Goal: Task Accomplishment & Management: Use online tool/utility

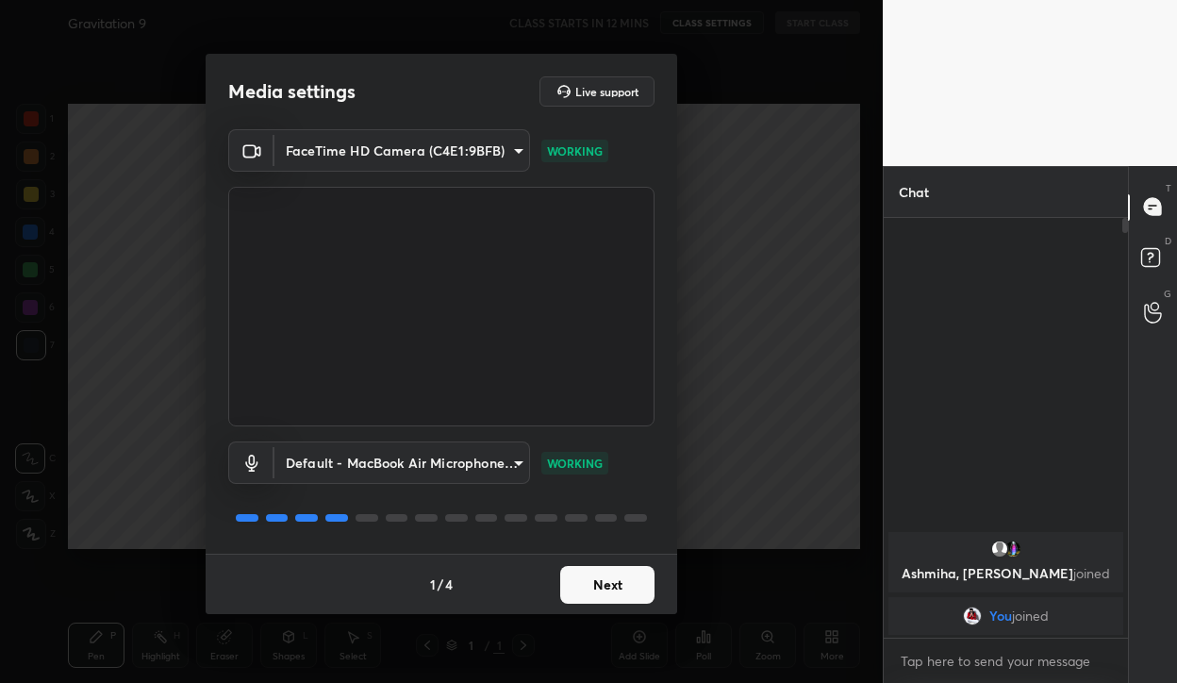
click at [629, 574] on button "Next" at bounding box center [607, 585] width 94 height 38
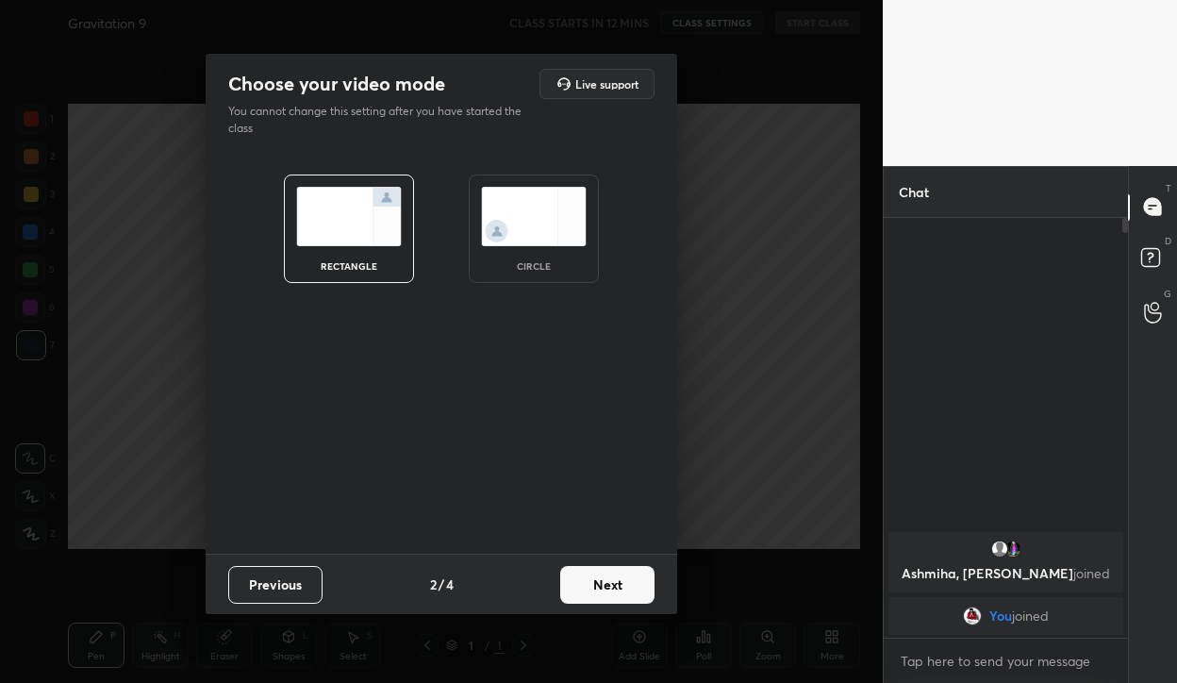
click at [629, 574] on button "Next" at bounding box center [607, 585] width 94 height 38
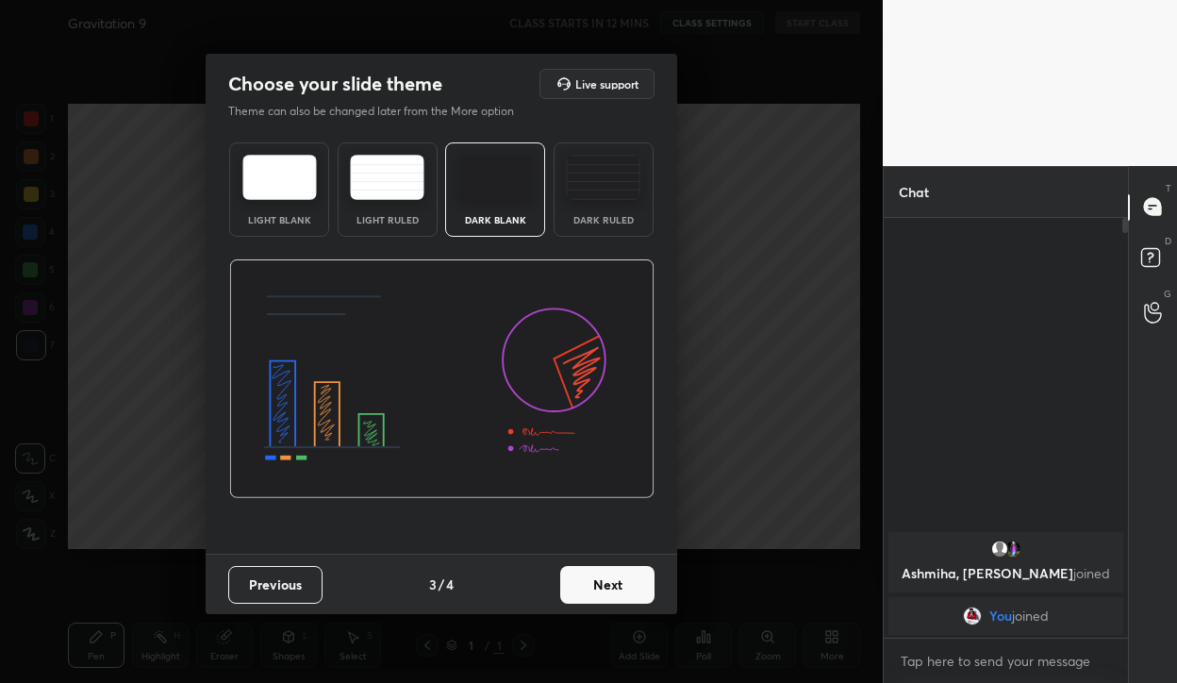
click at [629, 574] on button "Next" at bounding box center [607, 585] width 94 height 38
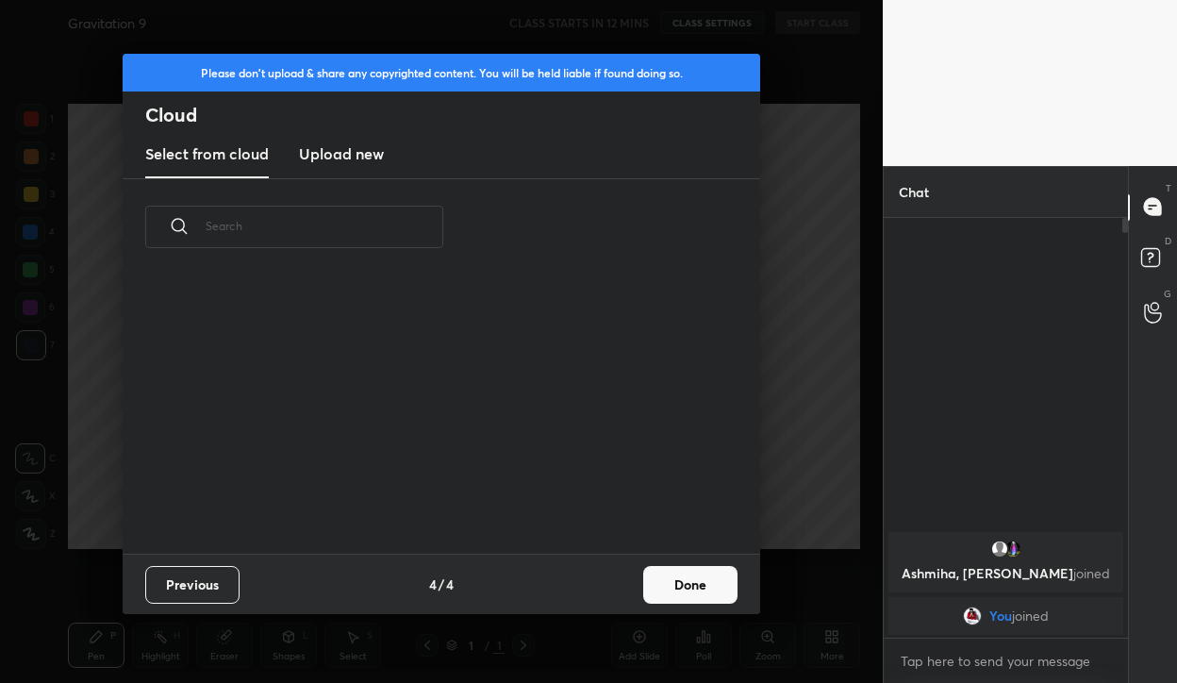
click at [692, 590] on button "Done" at bounding box center [690, 585] width 94 height 38
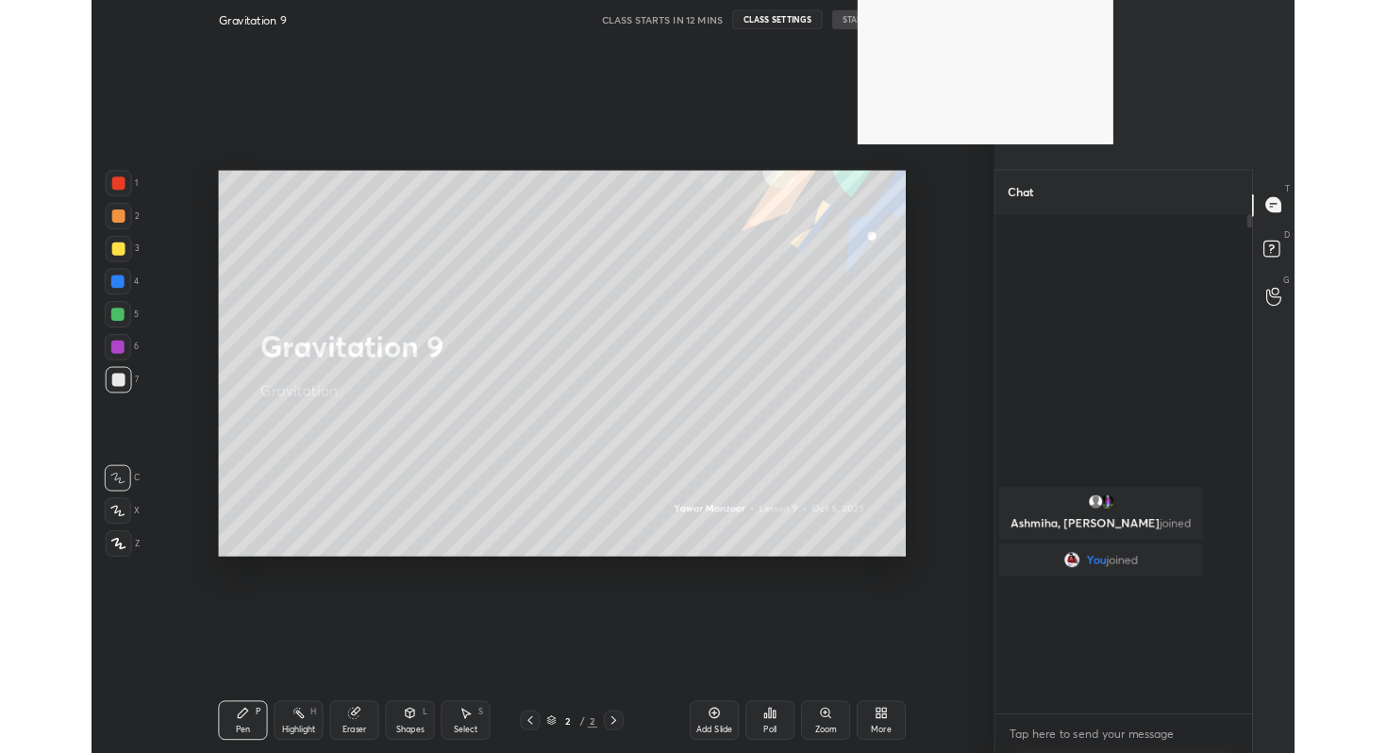
scroll to position [412, 291]
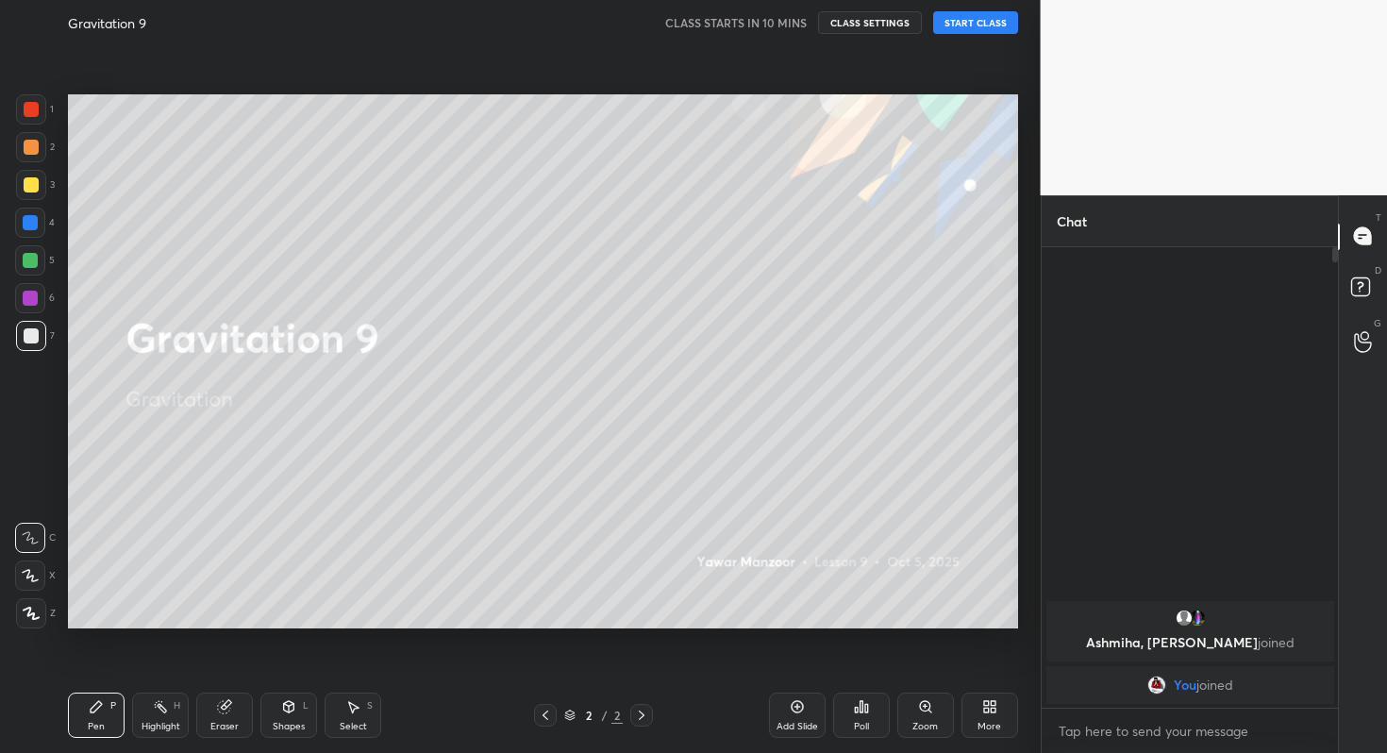
click at [993, 21] on button "START CLASS" at bounding box center [975, 22] width 85 height 23
click at [806, 17] on button "mute" at bounding box center [780, 22] width 68 height 23
click at [868, 682] on div "Poll" at bounding box center [861, 714] width 57 height 45
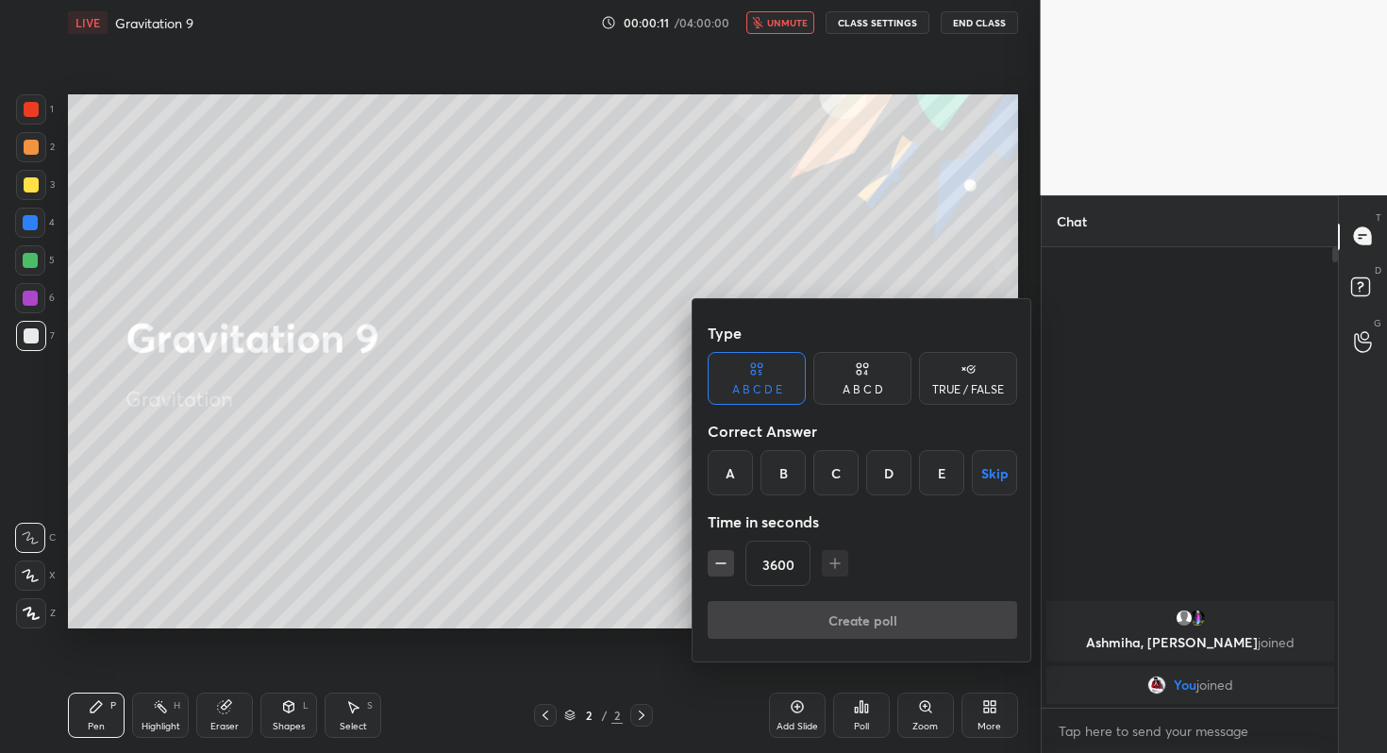
click at [1000, 480] on button "Skip" at bounding box center [994, 472] width 45 height 45
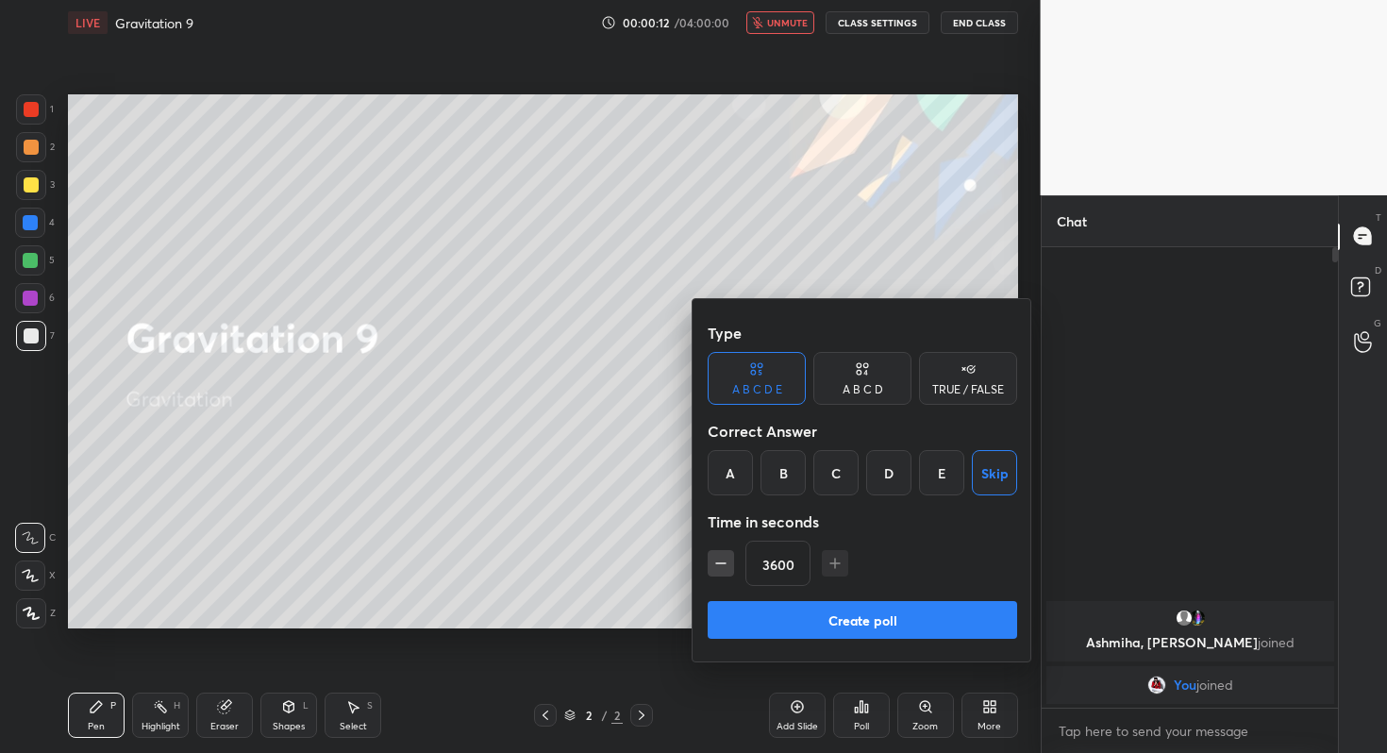
click at [925, 614] on button "Create poll" at bounding box center [861, 620] width 309 height 38
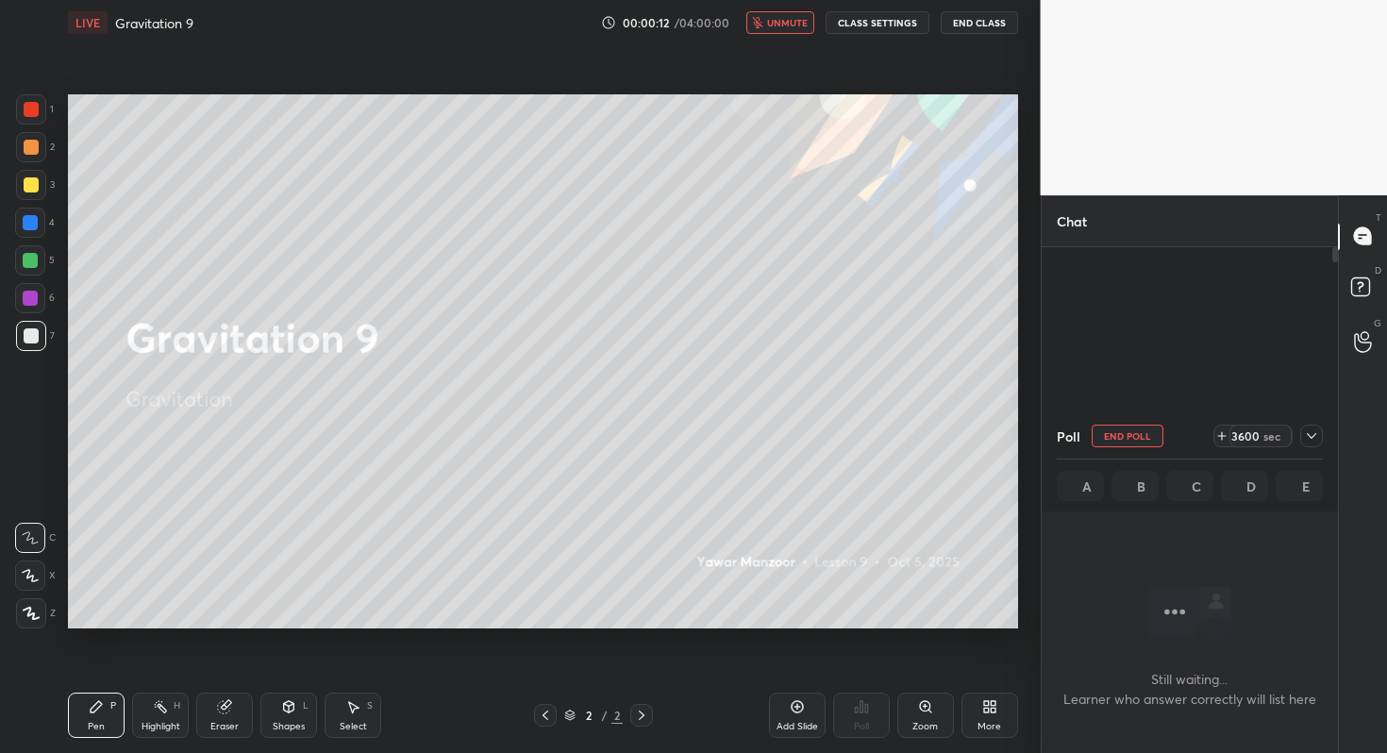
scroll to position [6, 7]
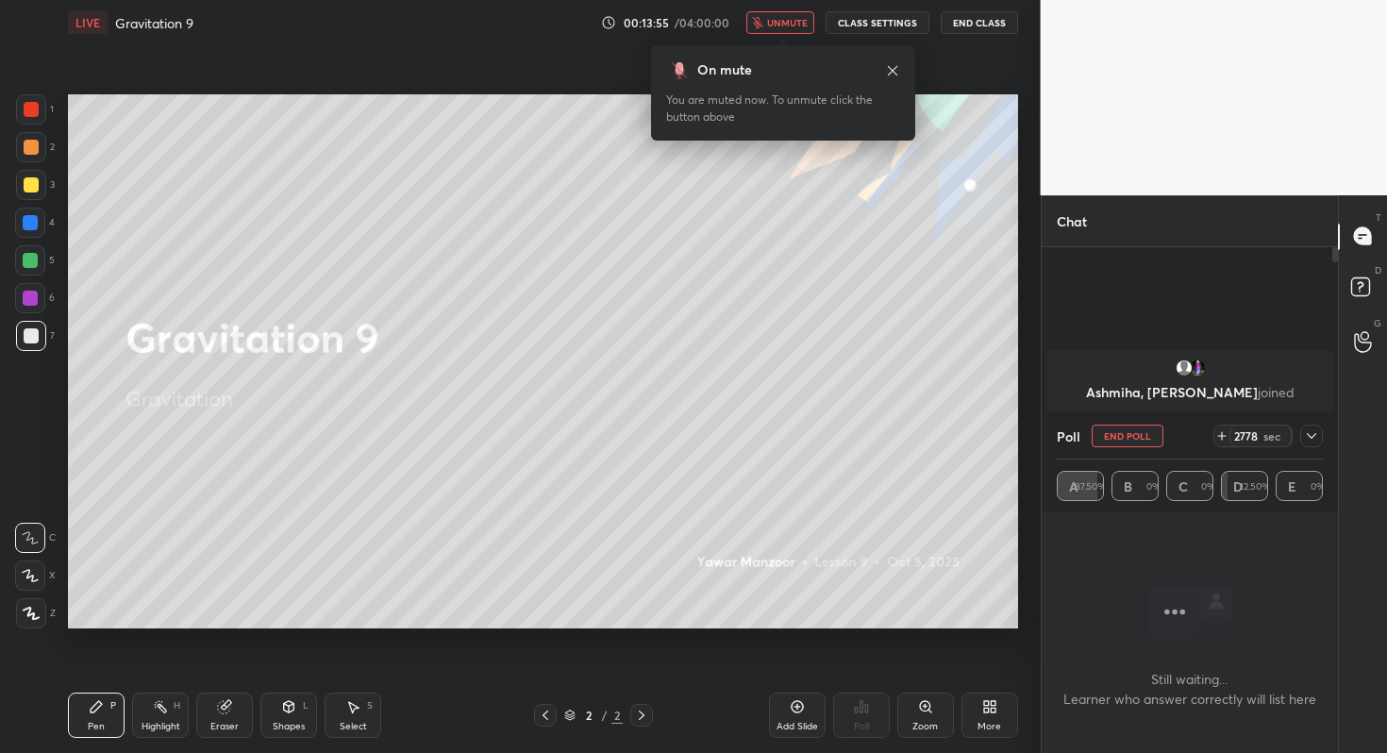
click at [1149, 435] on button "End Poll" at bounding box center [1127, 435] width 72 height 23
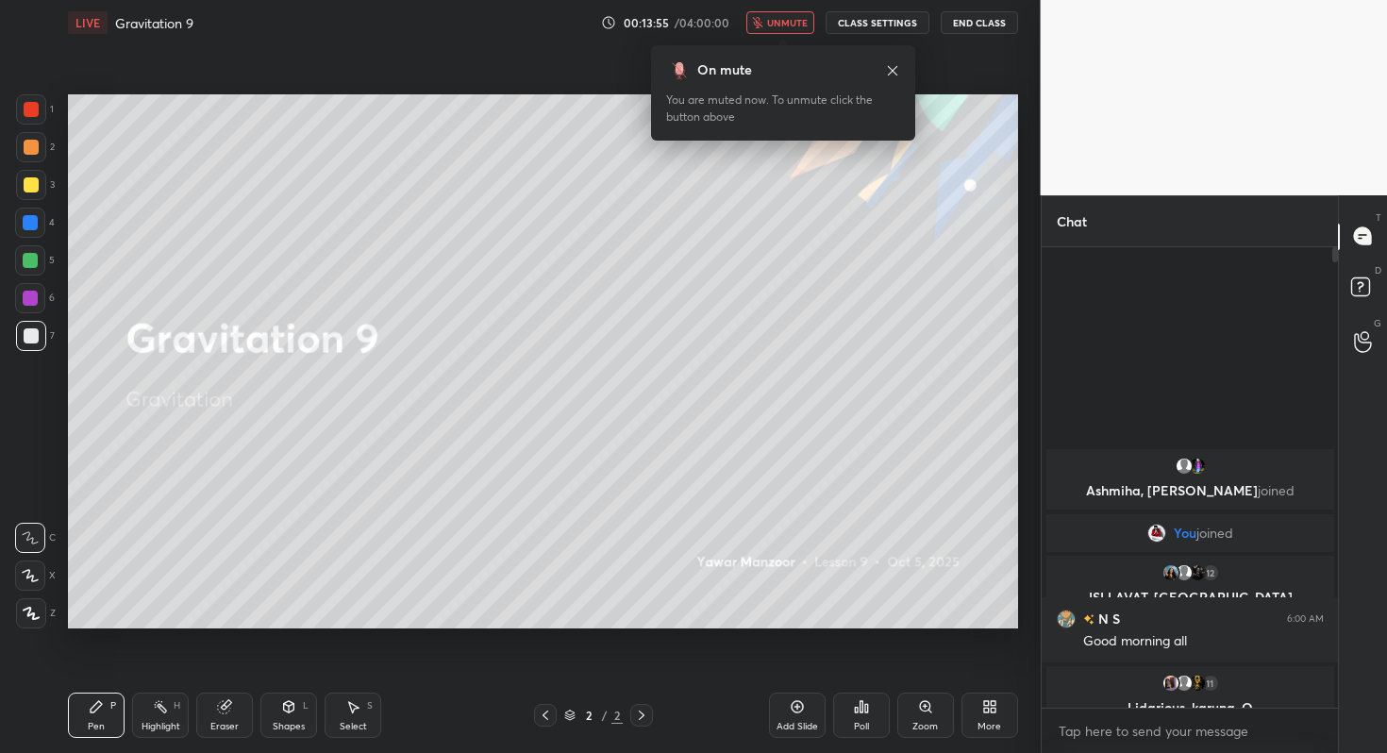
scroll to position [297, 291]
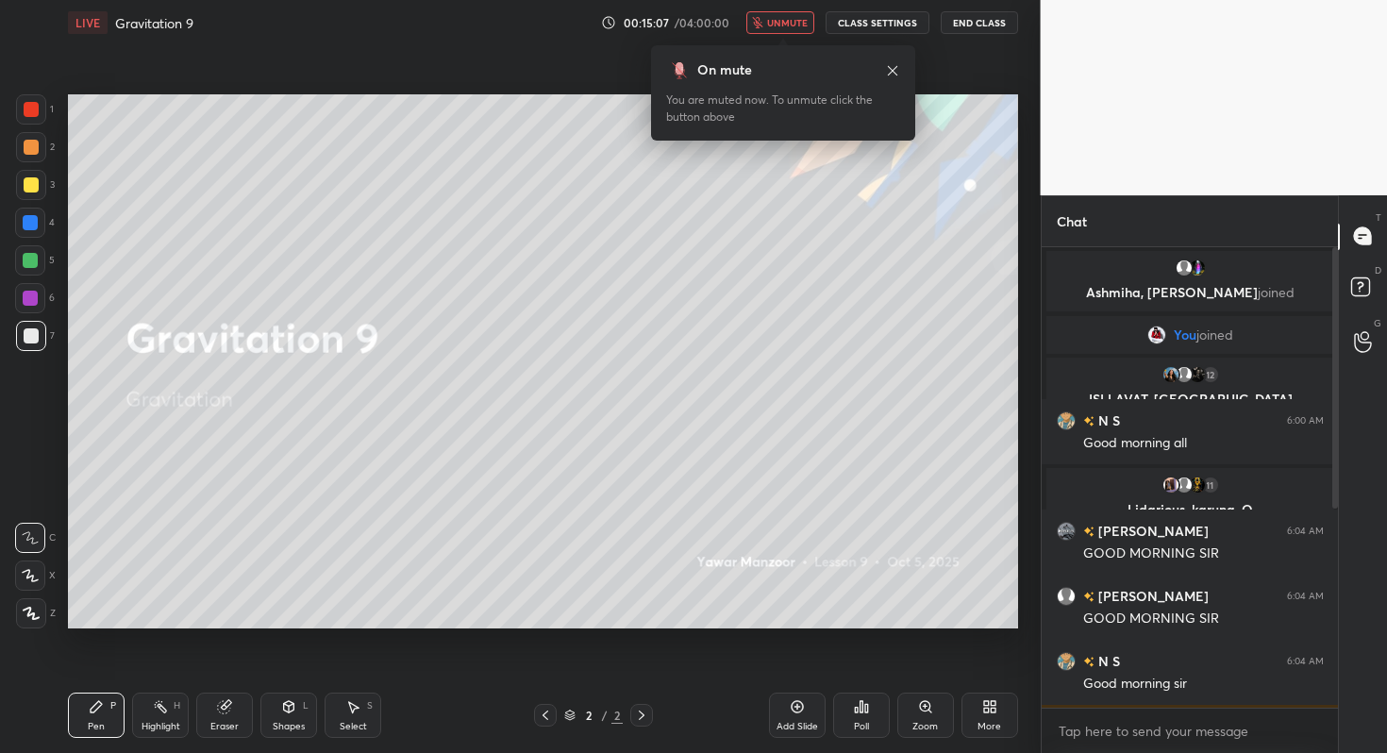
click at [790, 23] on span "unmute" at bounding box center [787, 22] width 41 height 13
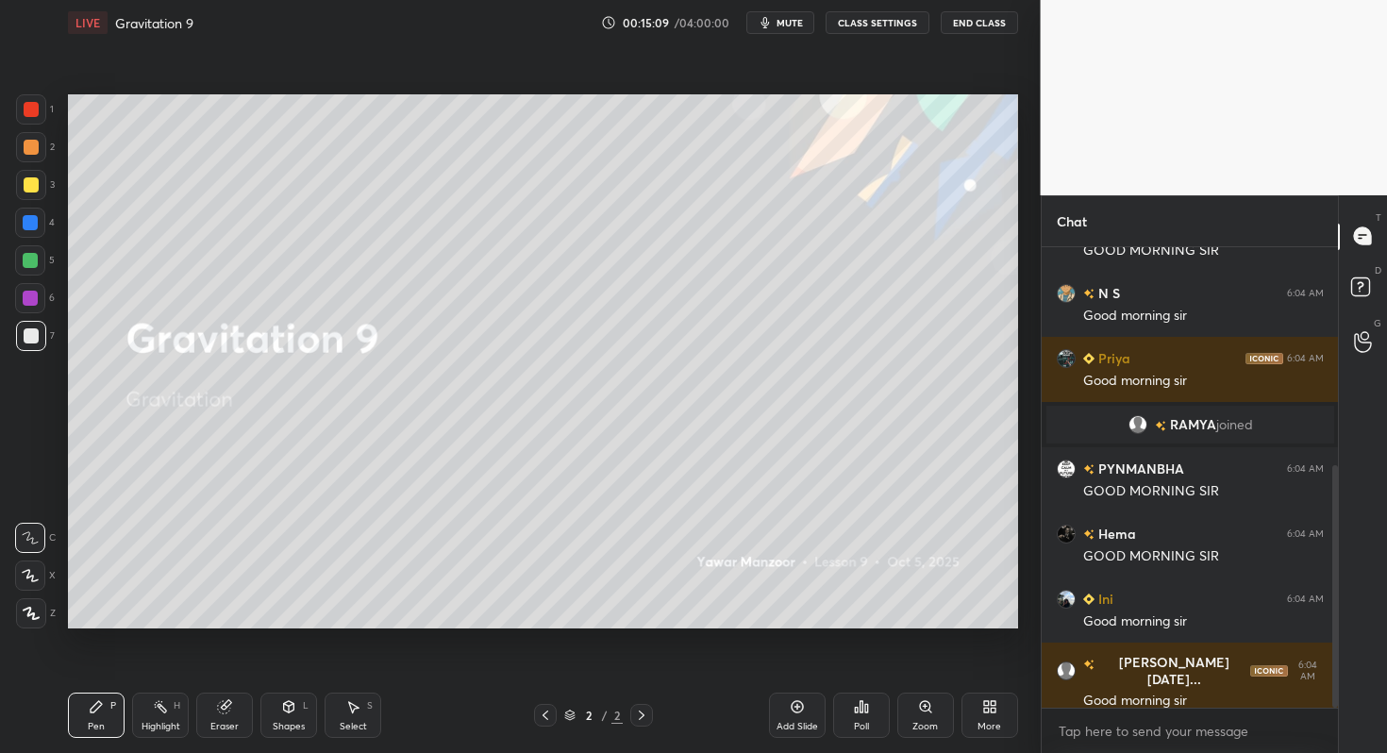
scroll to position [413, 0]
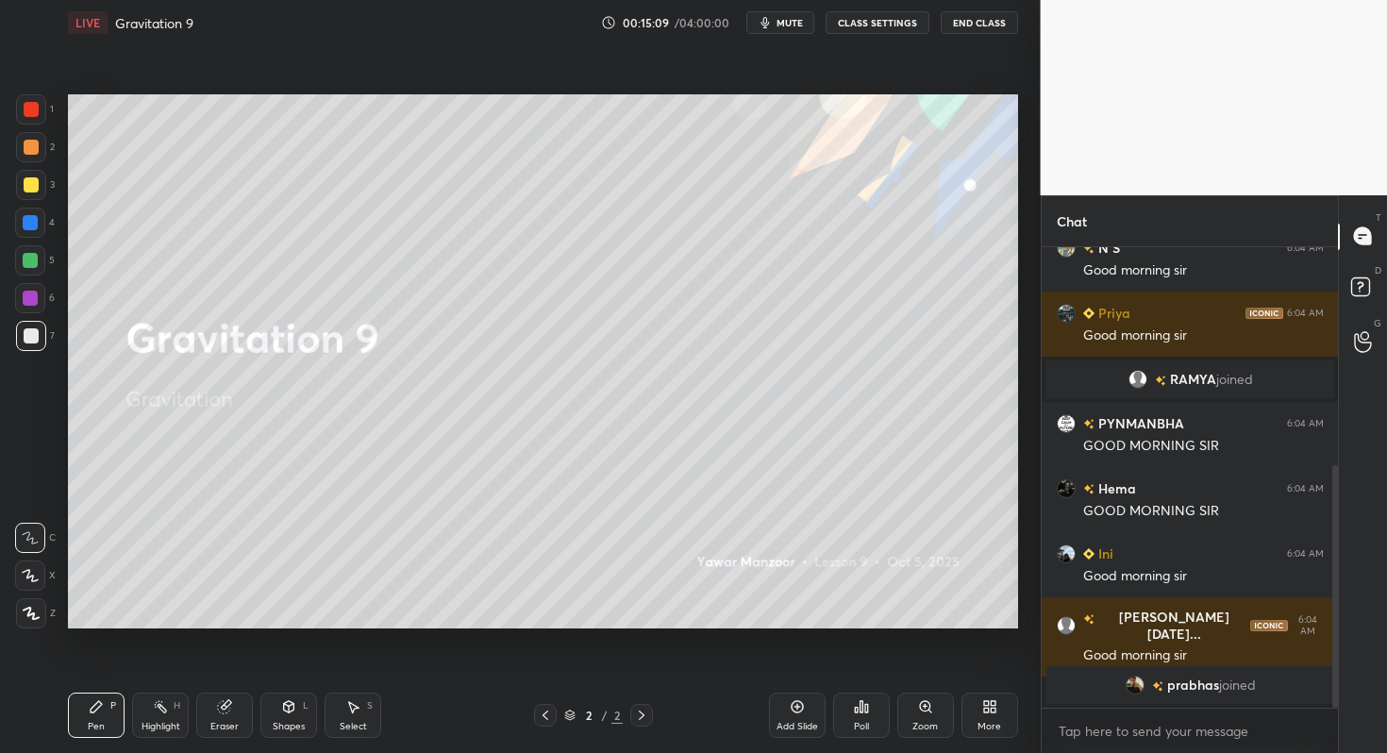
click at [988, 682] on div "More" at bounding box center [989, 726] width 24 height 9
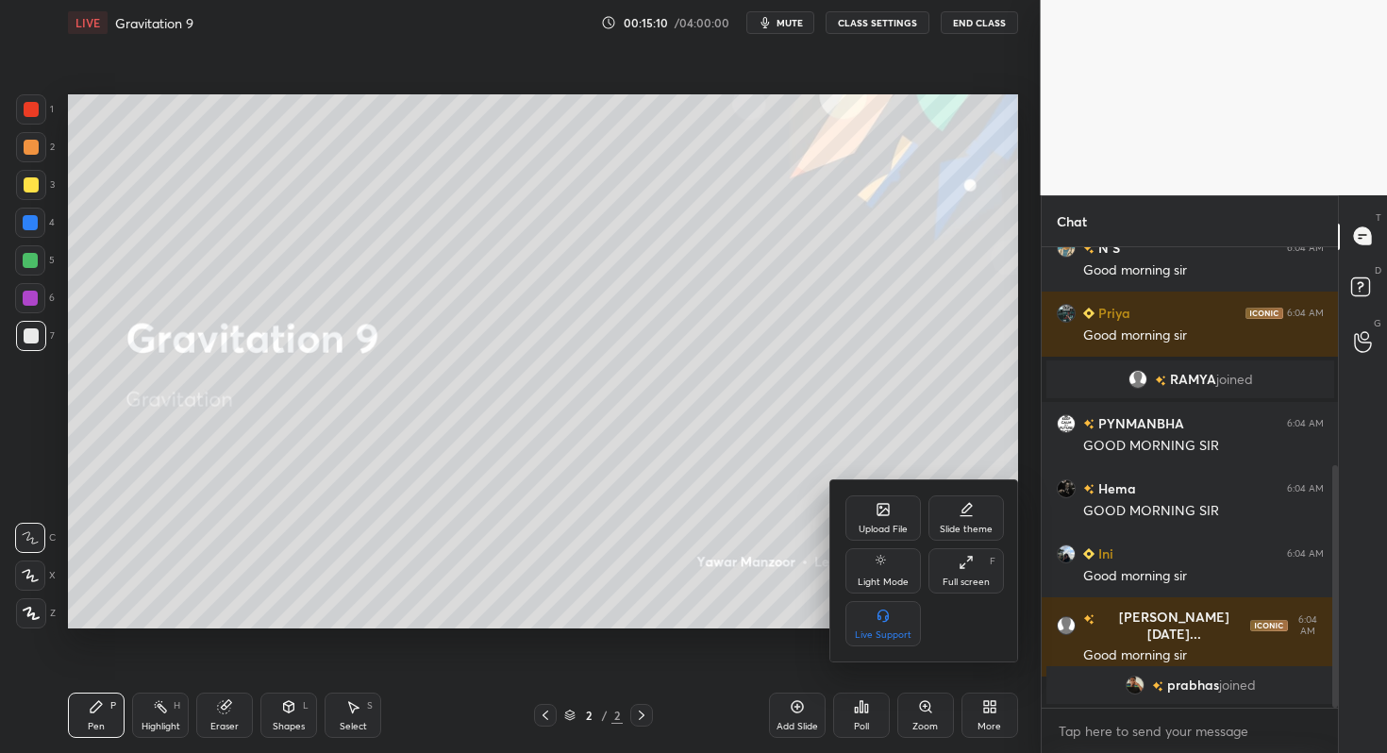
click at [897, 525] on div "Upload File" at bounding box center [882, 528] width 49 height 9
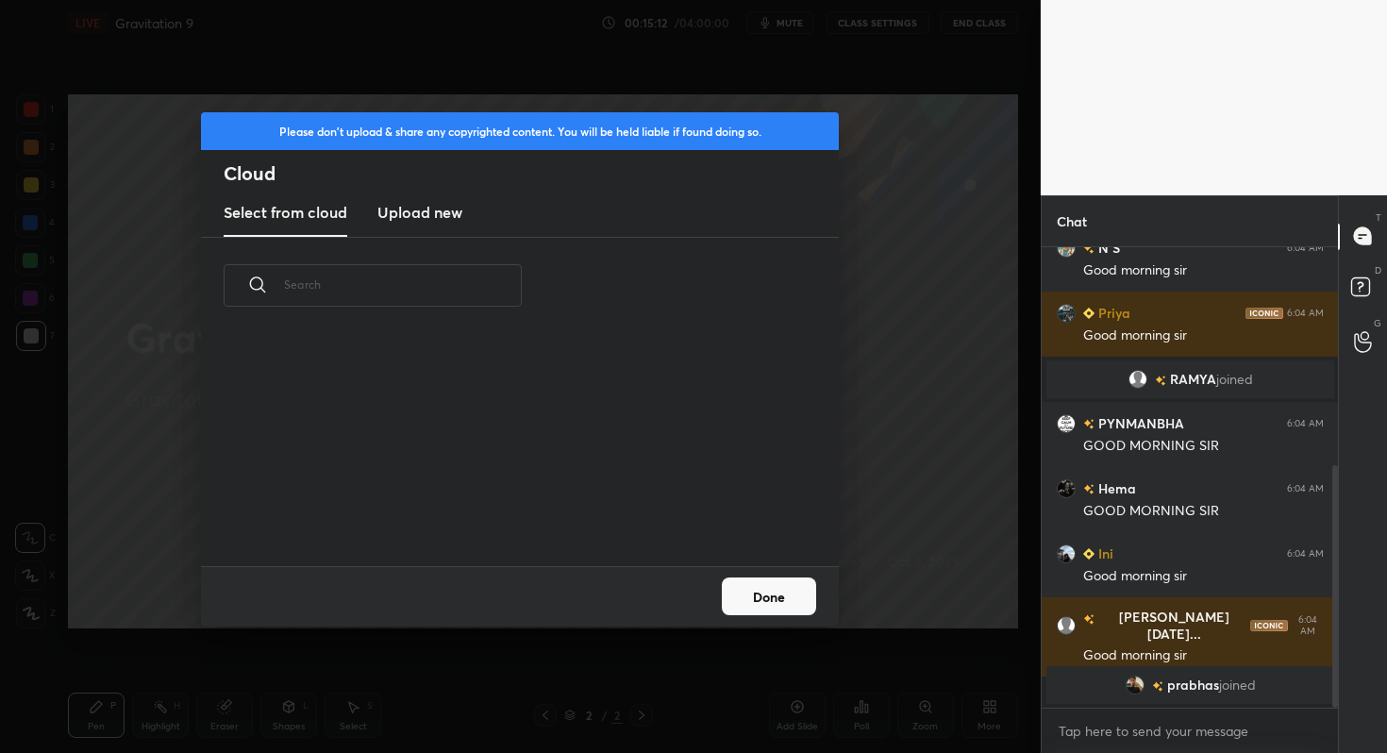
scroll to position [232, 606]
click at [424, 208] on h3 "Upload new" at bounding box center [419, 212] width 85 height 23
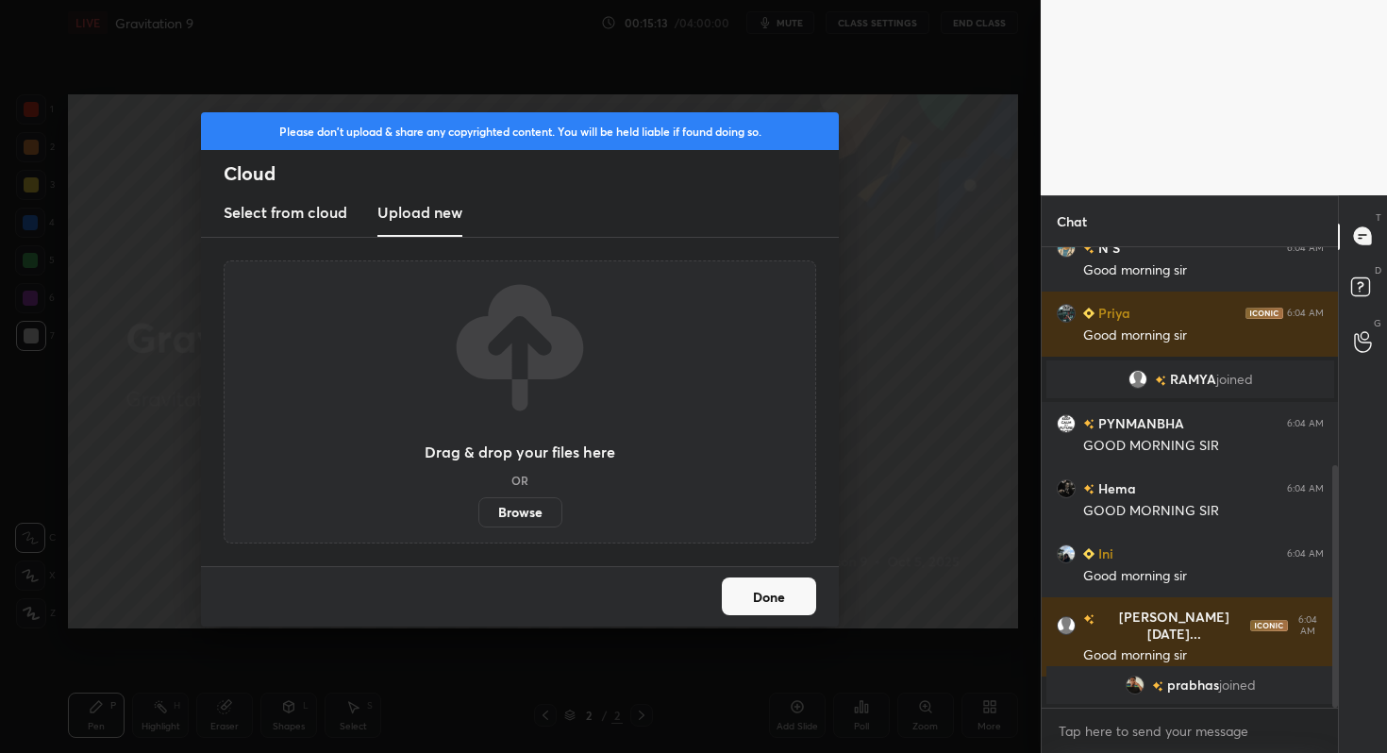
click at [523, 521] on label "Browse" at bounding box center [520, 512] width 84 height 30
click at [478, 521] on input "Browse" at bounding box center [478, 512] width 0 height 30
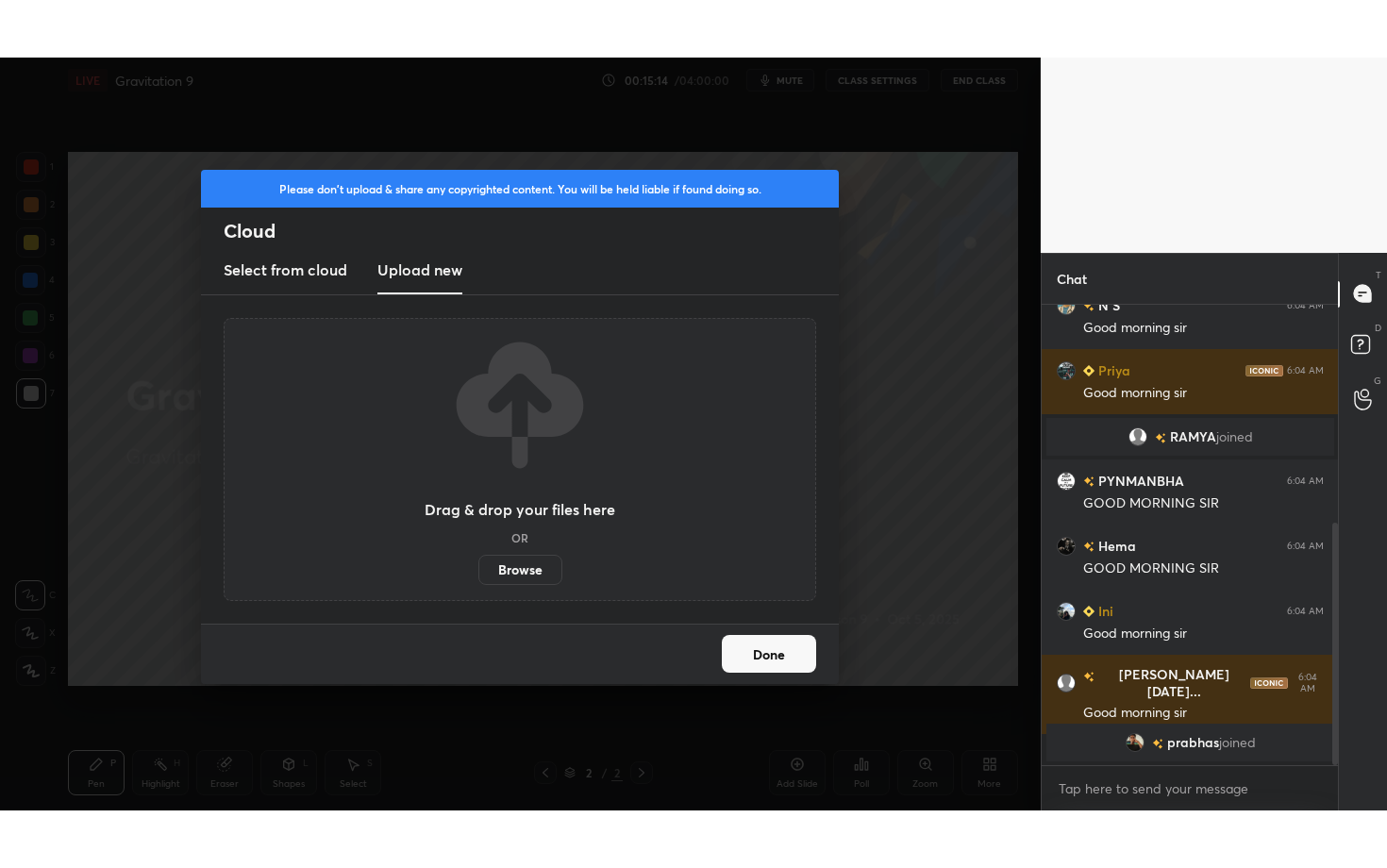
scroll to position [437, 0]
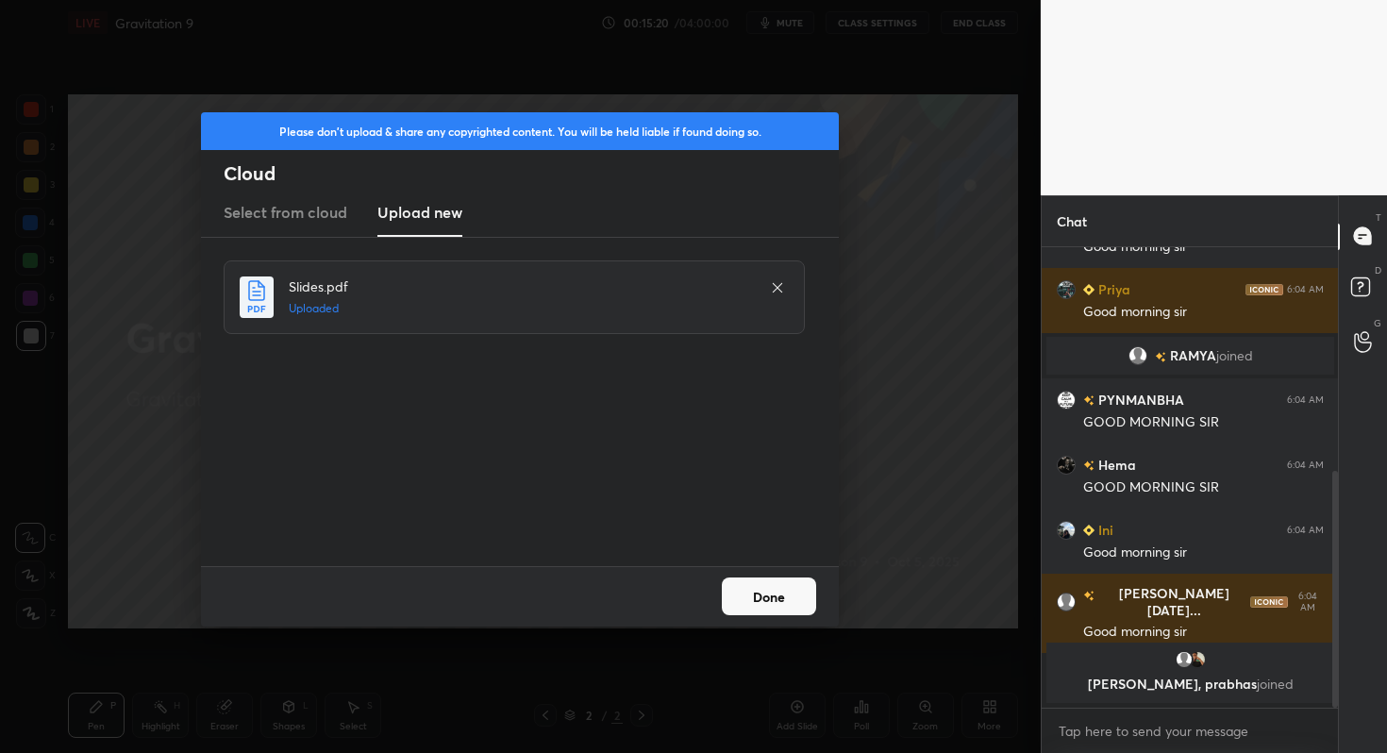
click at [757, 596] on button "Done" at bounding box center [769, 596] width 94 height 38
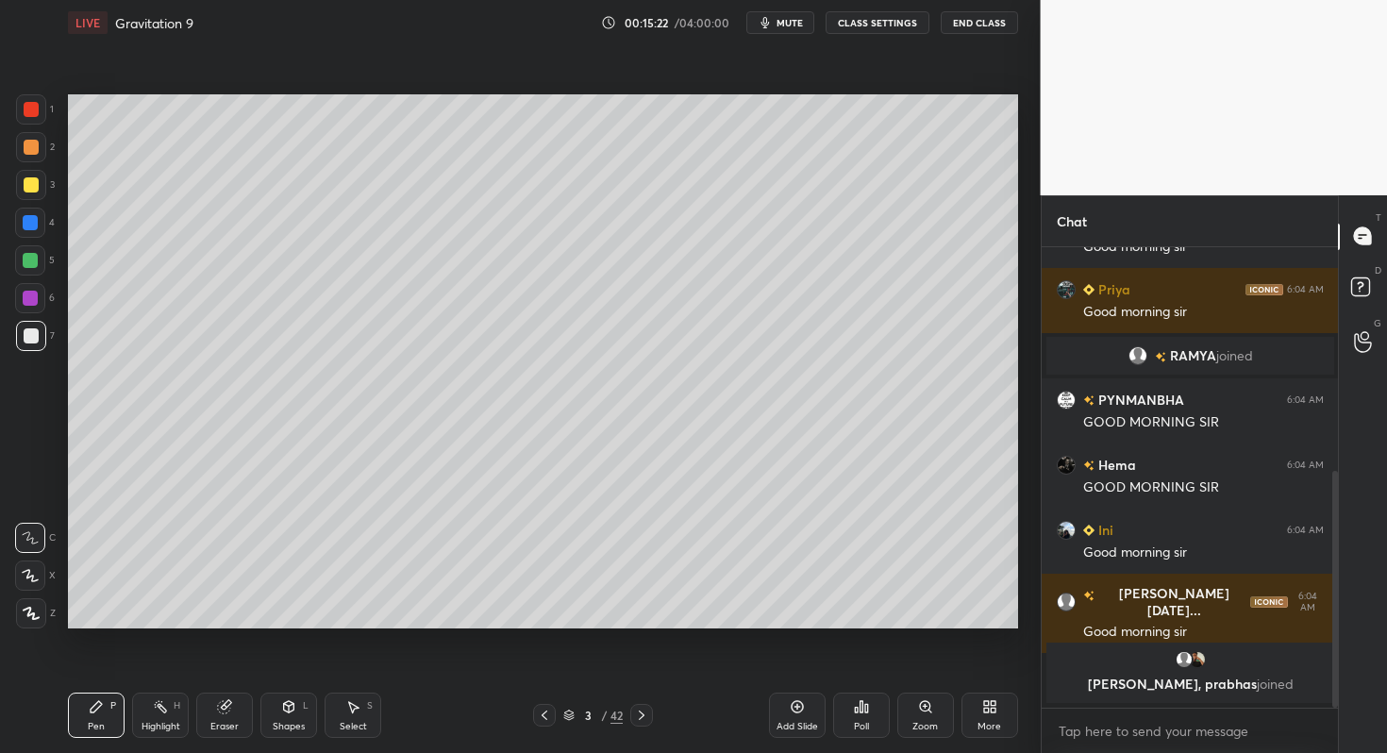
click at [989, 682] on div "More" at bounding box center [989, 714] width 57 height 45
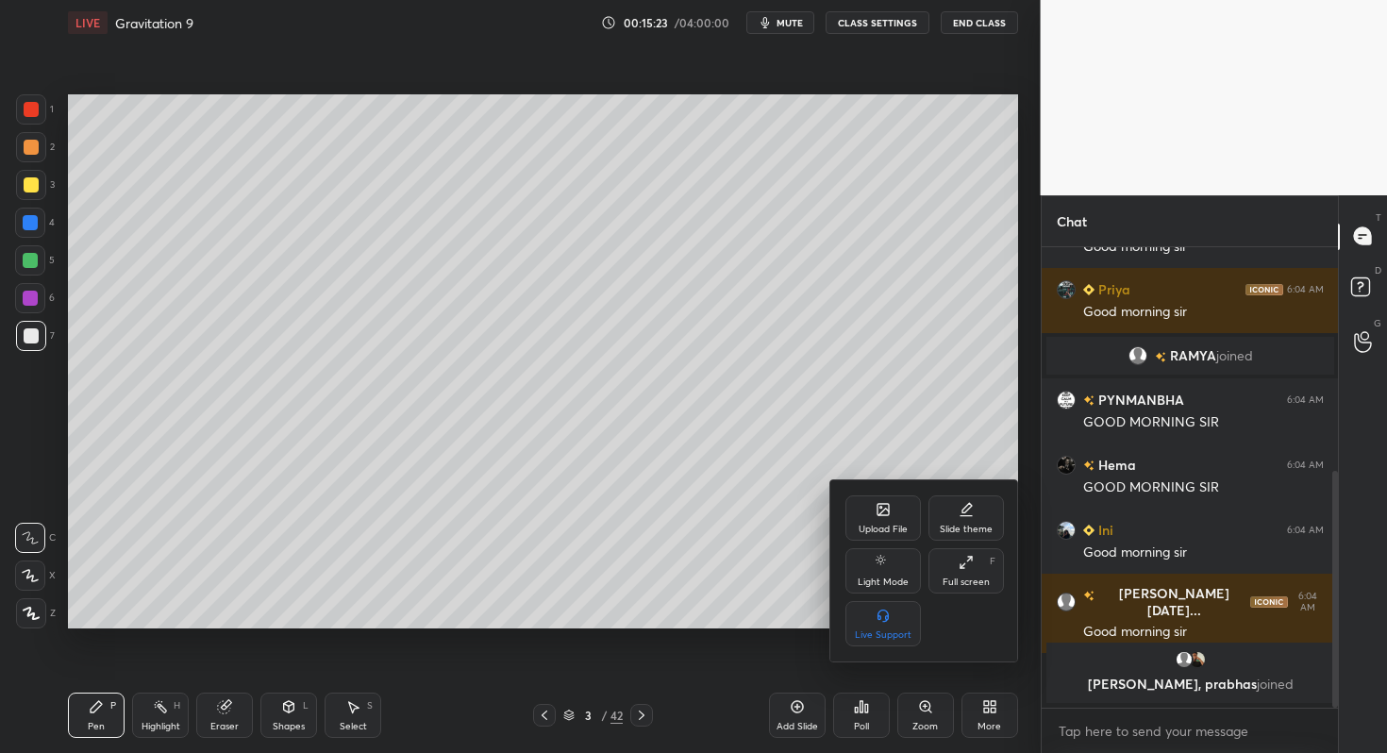
click at [981, 569] on div "Full screen F" at bounding box center [965, 570] width 75 height 45
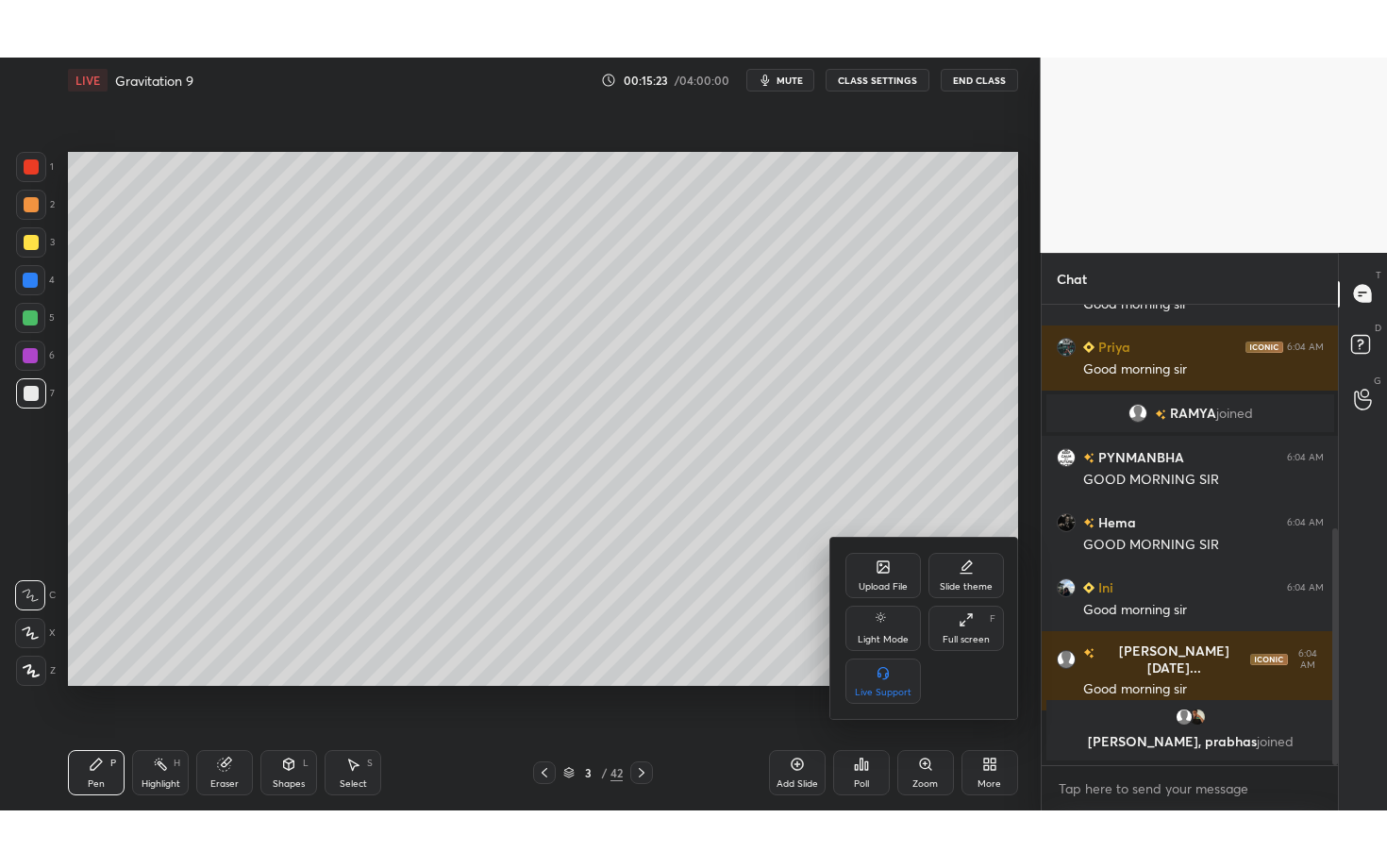
scroll to position [322, 0]
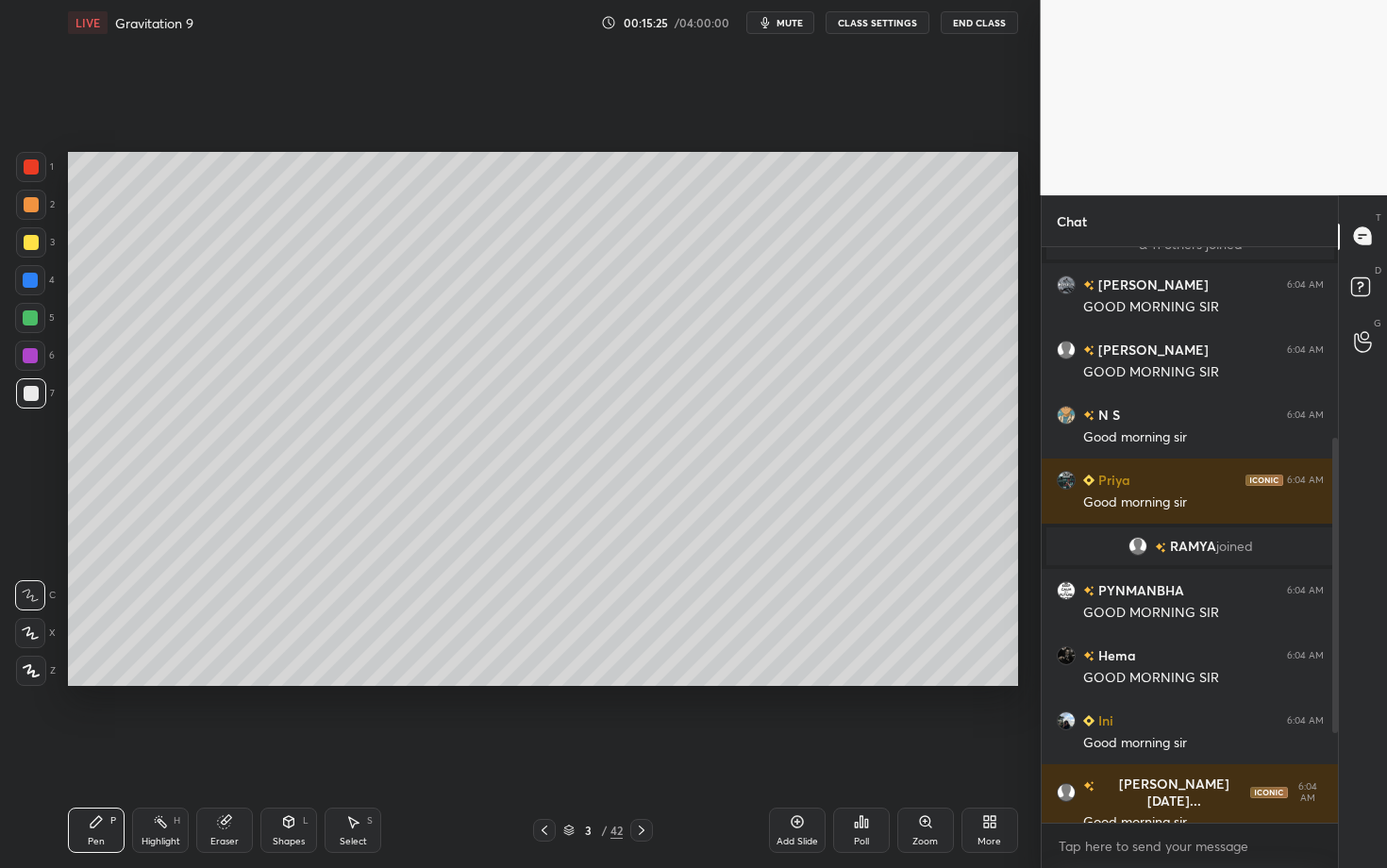
click at [29, 678] on div at bounding box center [31, 671] width 30 height 30
click at [30, 175] on div at bounding box center [31, 167] width 30 height 30
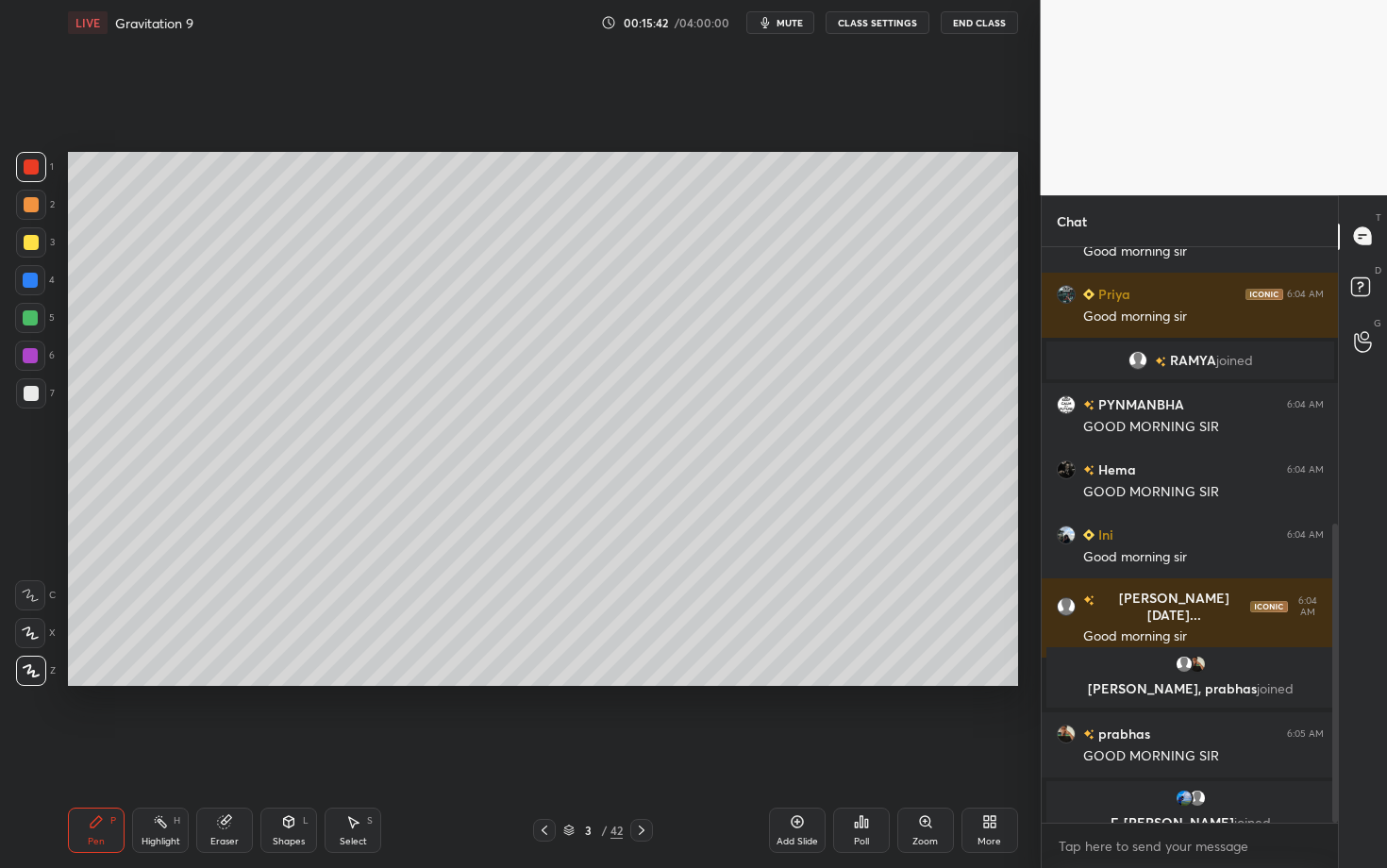
scroll to position [531, 0]
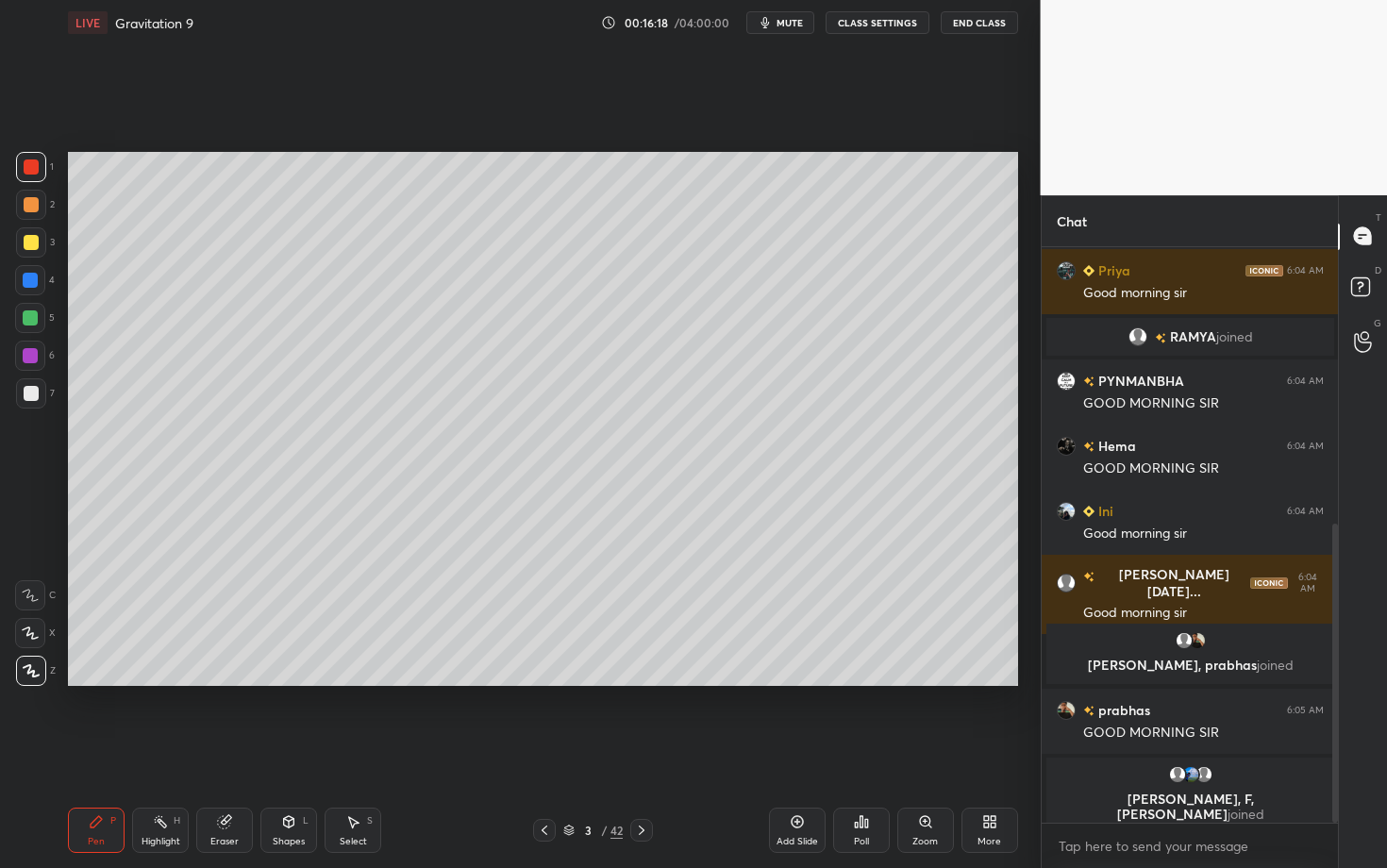
click at [35, 206] on div at bounding box center [31, 204] width 15 height 15
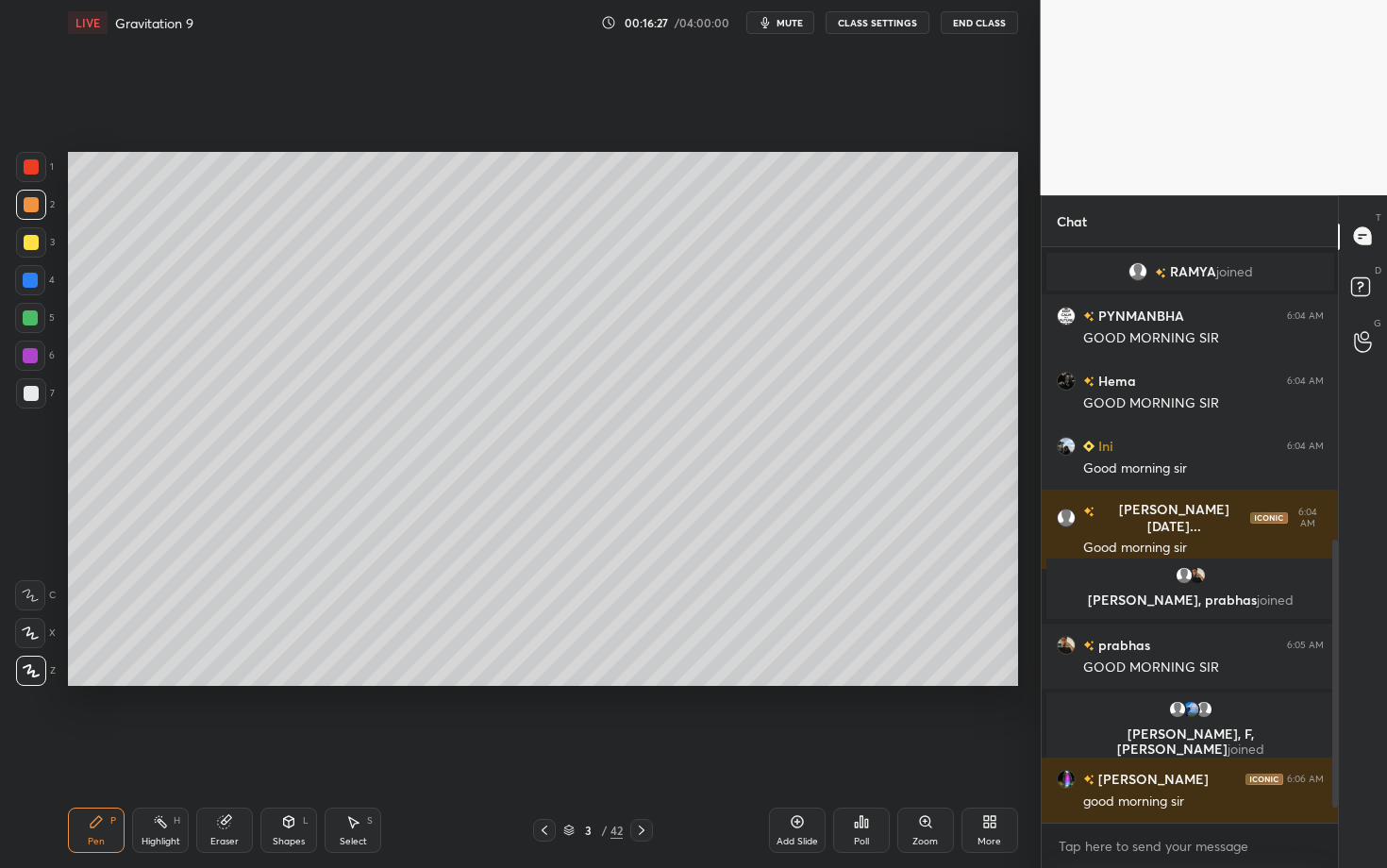
scroll to position [661, 0]
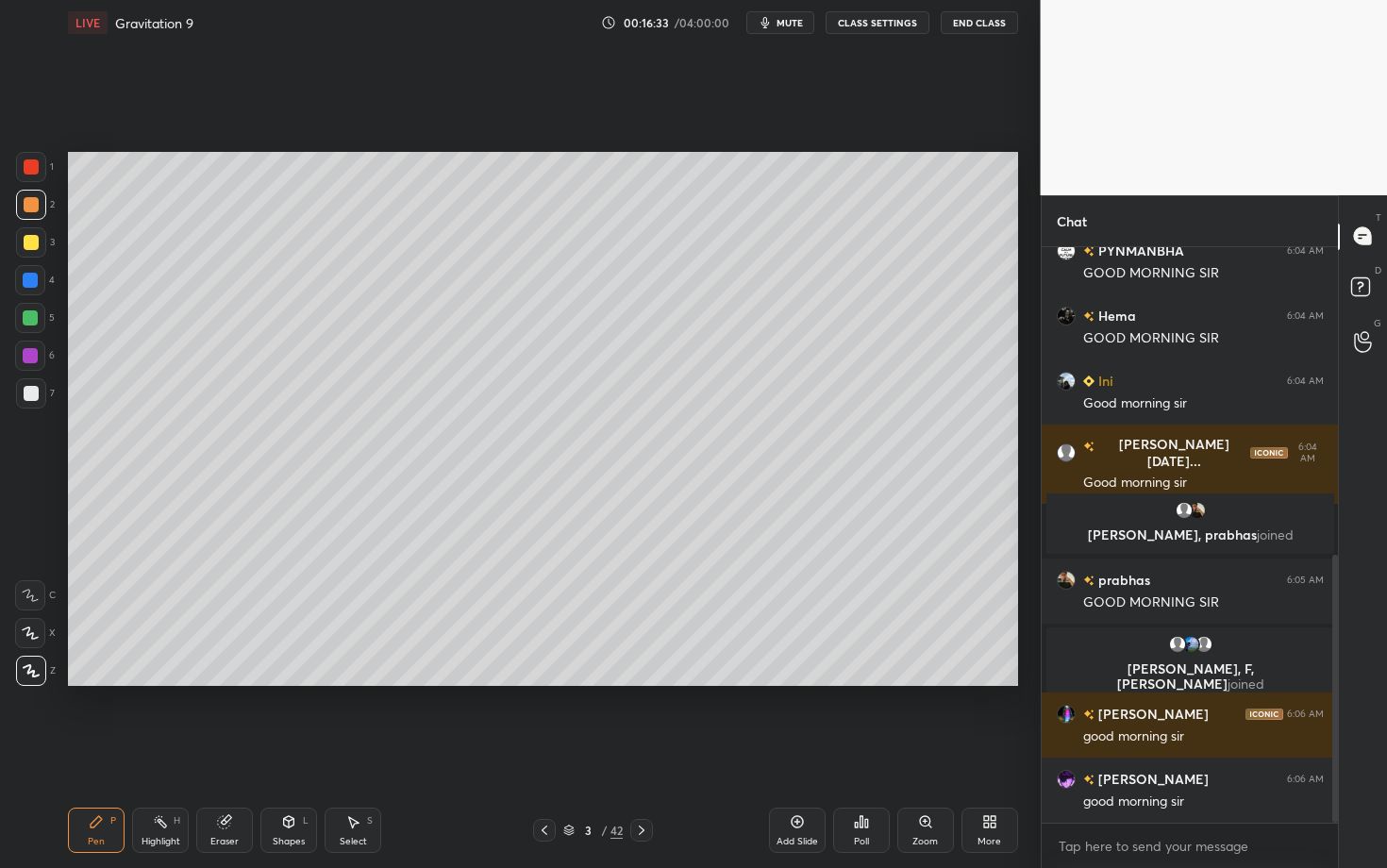
click at [35, 396] on div at bounding box center [31, 393] width 15 height 15
click at [31, 245] on div at bounding box center [31, 242] width 15 height 15
click at [284, 682] on icon at bounding box center [289, 821] width 10 height 11
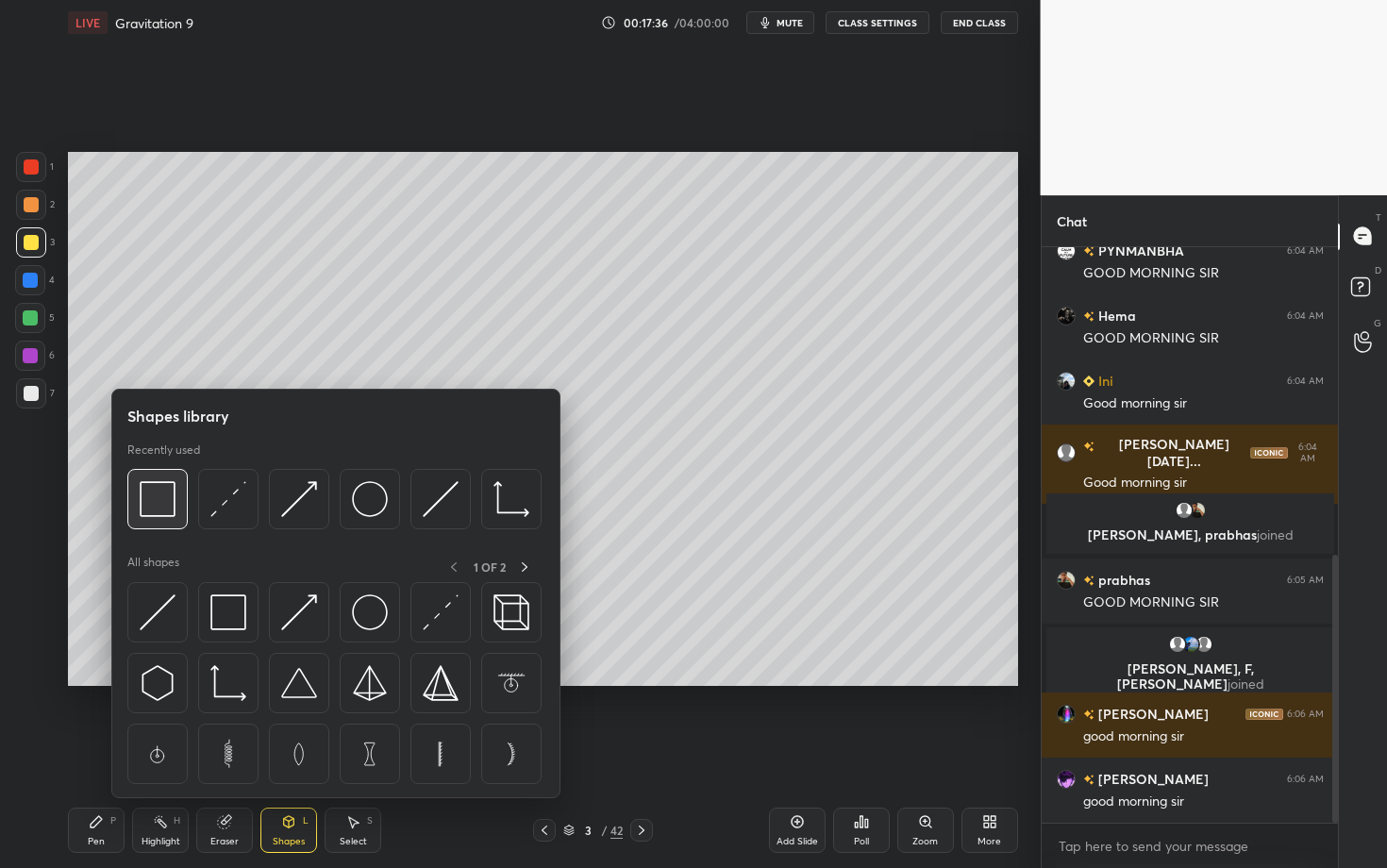
click at [154, 507] on img at bounding box center [158, 499] width 36 height 36
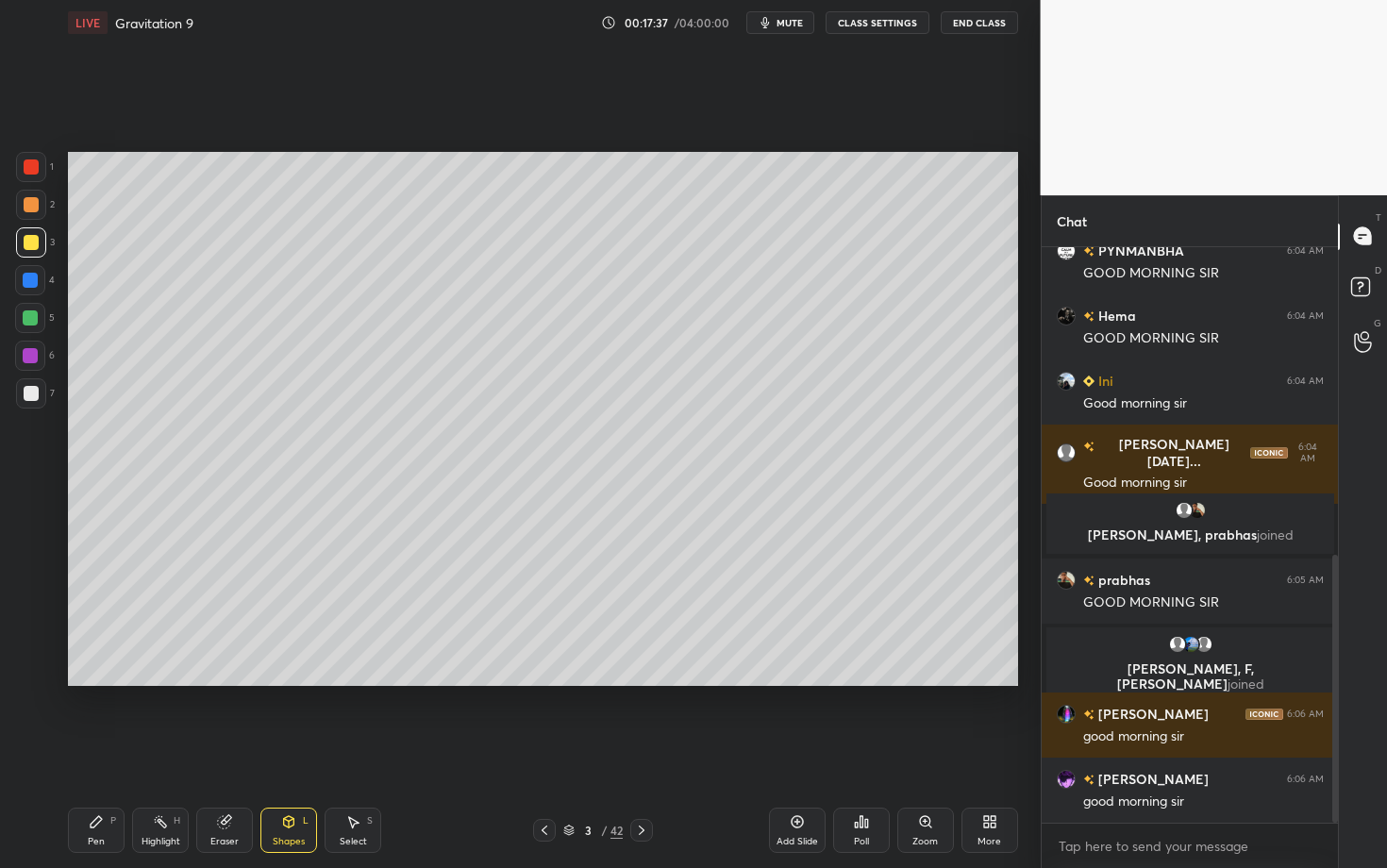
click at [24, 392] on div at bounding box center [31, 393] width 30 height 30
click at [98, 682] on div "Pen P" at bounding box center [96, 829] width 57 height 45
click at [168, 682] on div "Highlight H" at bounding box center [160, 829] width 57 height 45
click at [82, 682] on div "Pen P" at bounding box center [96, 829] width 57 height 45
click at [32, 173] on div at bounding box center [31, 166] width 15 height 15
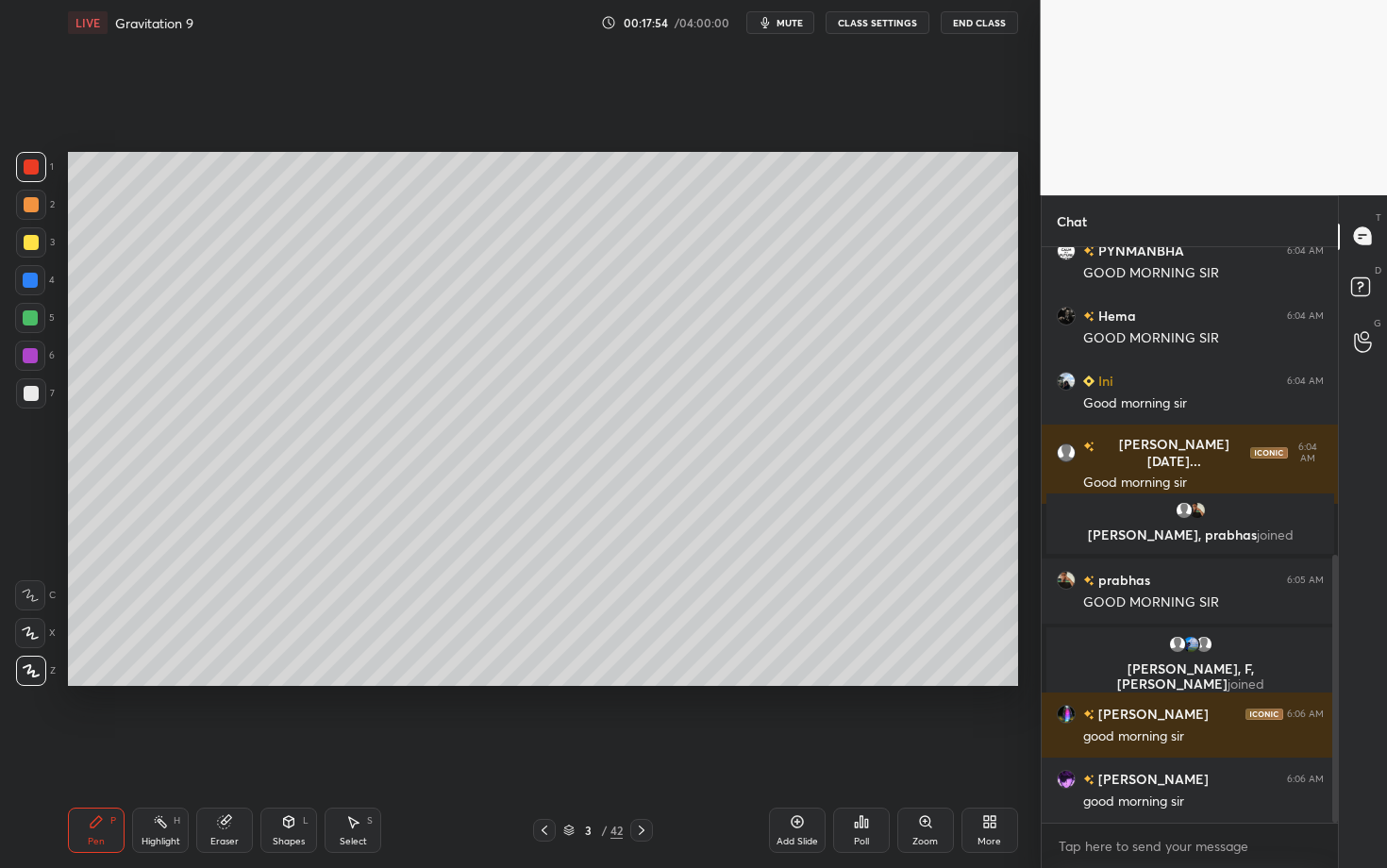
click at [640, 682] on icon at bounding box center [641, 830] width 15 height 15
click at [27, 172] on div at bounding box center [31, 167] width 30 height 30
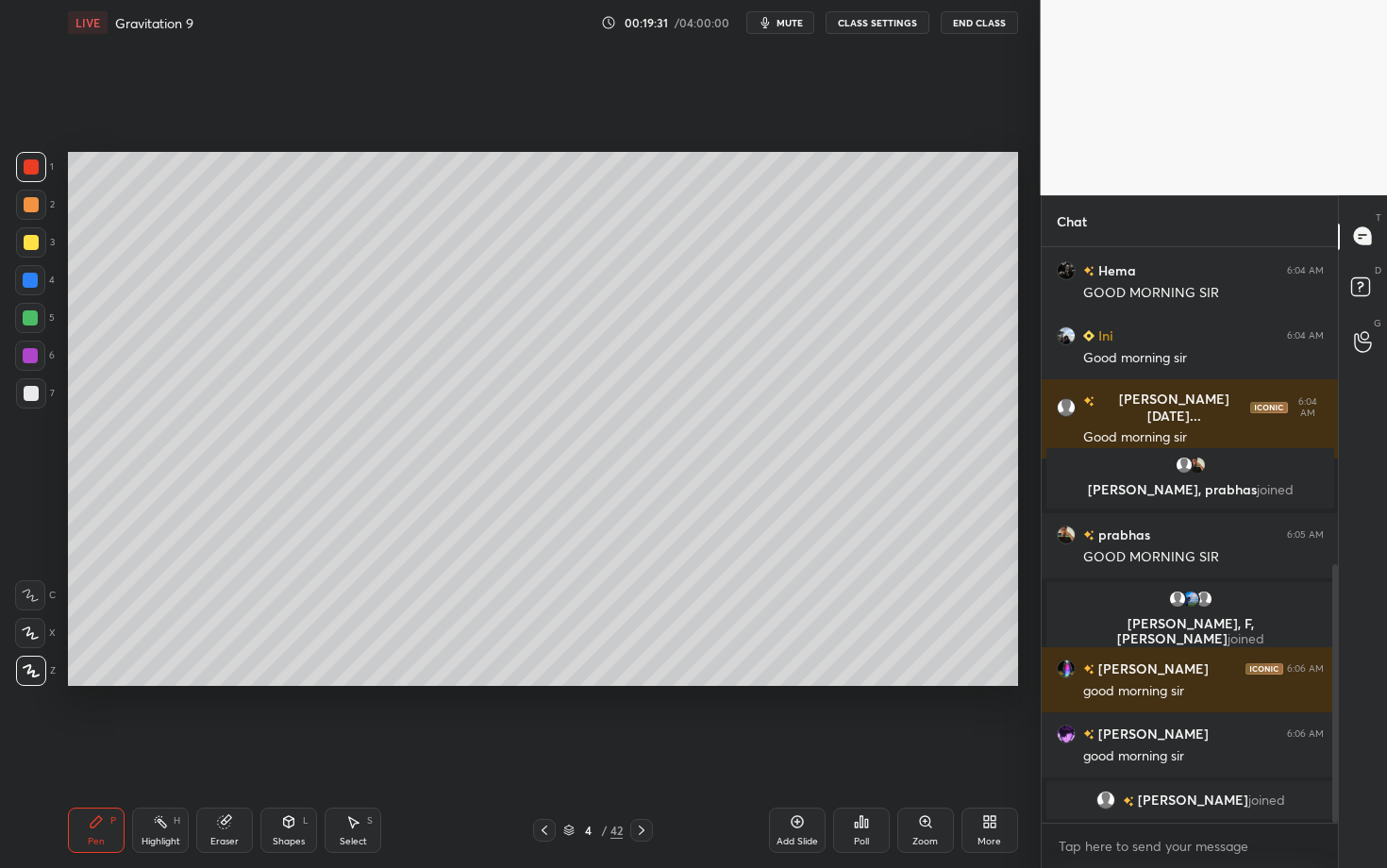
click at [24, 395] on div at bounding box center [31, 393] width 15 height 15
click at [168, 682] on div "Highlight H" at bounding box center [160, 829] width 57 height 45
click at [226, 682] on div "Eraser" at bounding box center [224, 829] width 57 height 45
click at [36, 535] on icon at bounding box center [31, 533] width 17 height 17
click at [94, 682] on div "Pen P" at bounding box center [96, 829] width 57 height 45
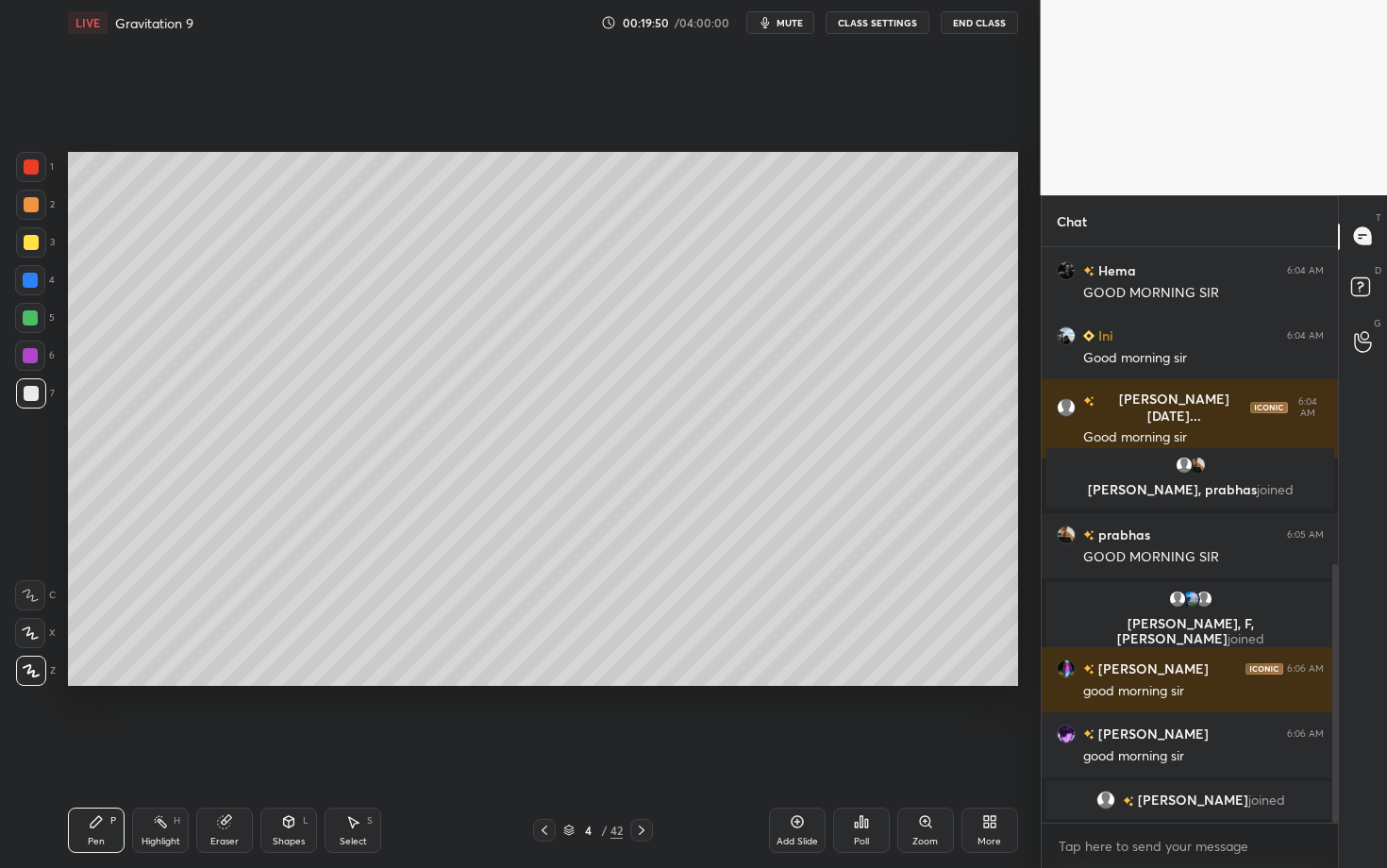
click at [35, 395] on div at bounding box center [31, 393] width 15 height 15
click at [159, 682] on div "Highlight" at bounding box center [160, 841] width 39 height 9
click at [310, 682] on div "Shapes L" at bounding box center [288, 829] width 57 height 45
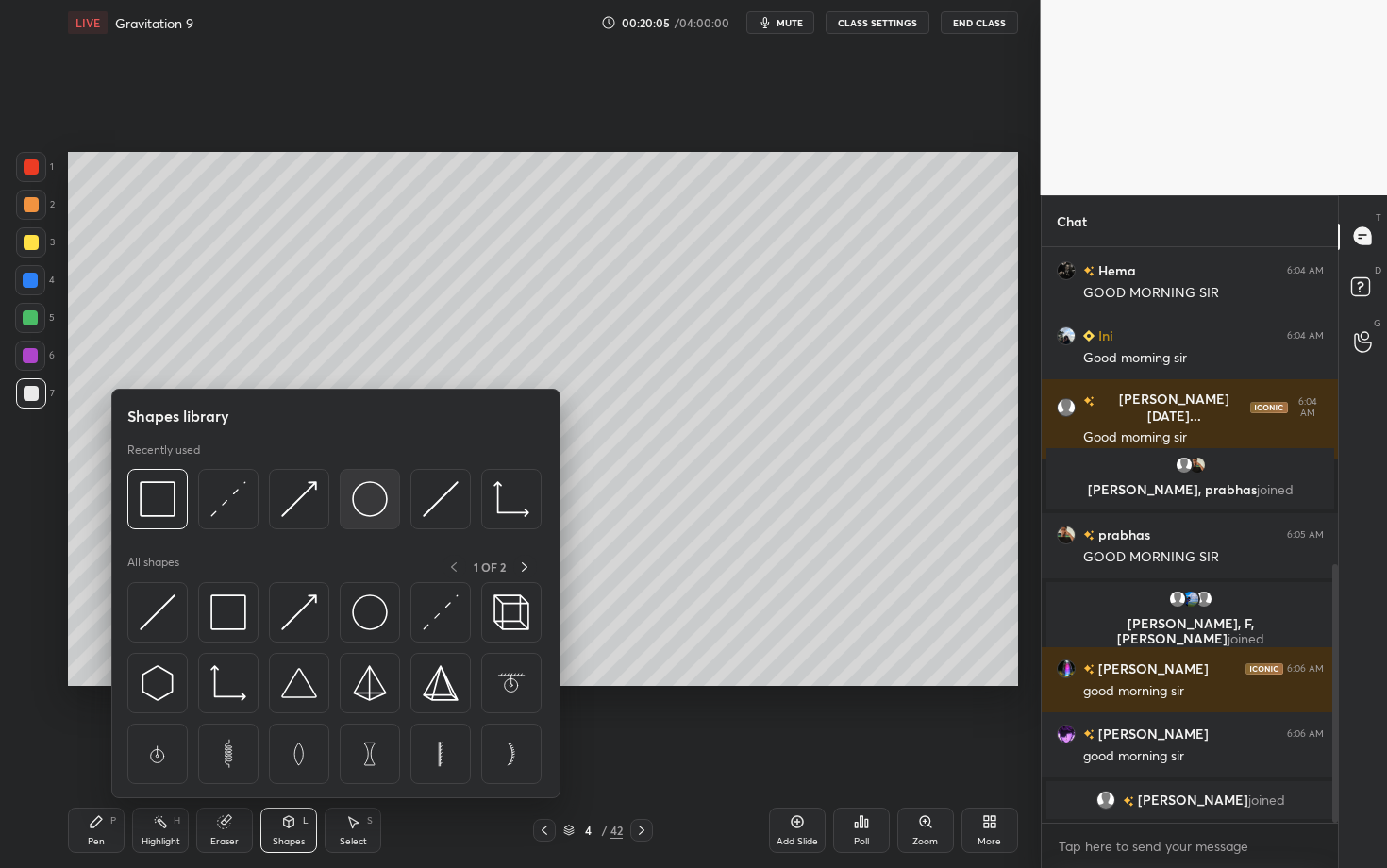
click at [387, 500] on div at bounding box center [370, 499] width 60 height 60
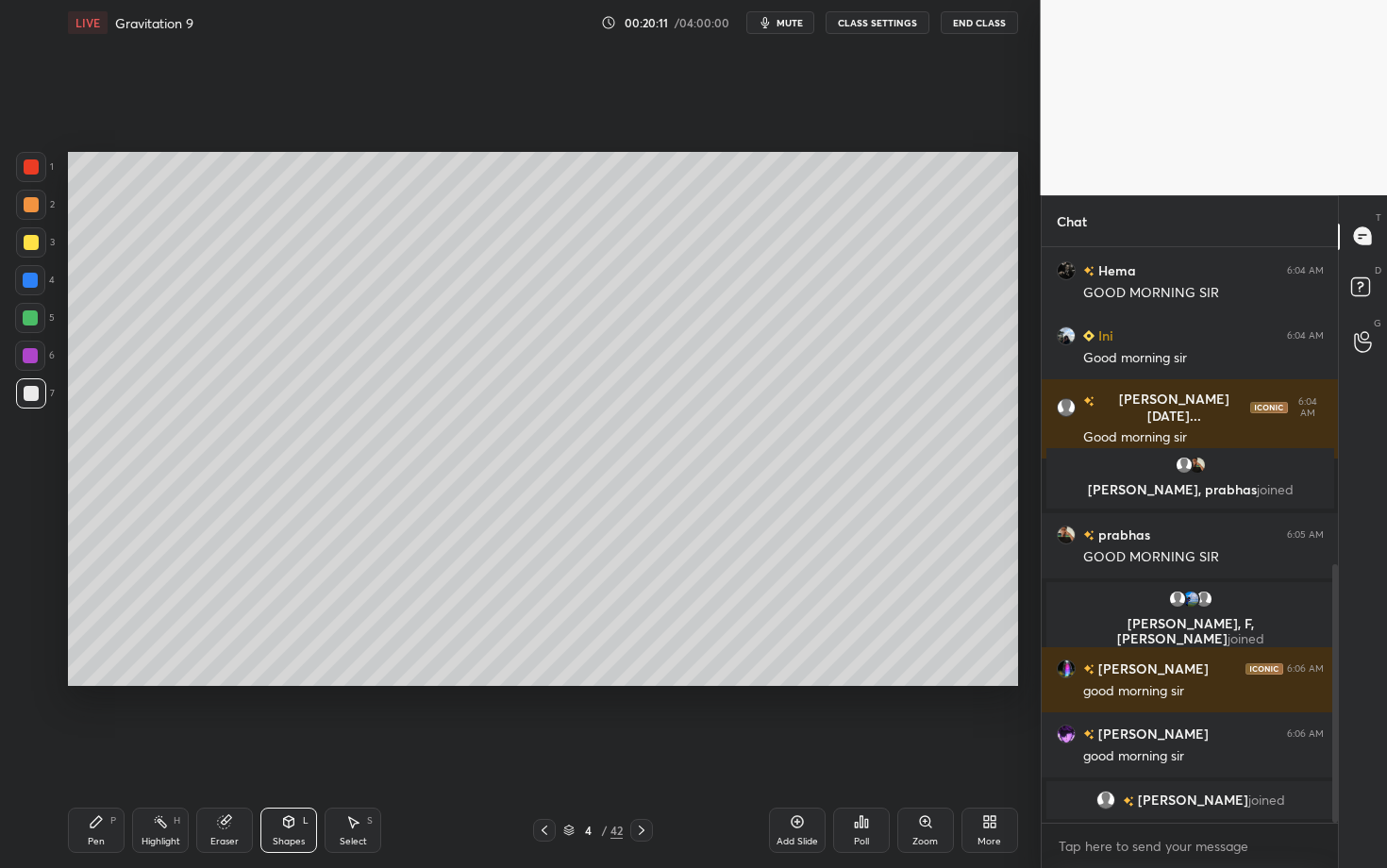
click at [89, 682] on icon at bounding box center [96, 821] width 15 height 15
click at [310, 682] on div "Shapes L" at bounding box center [288, 829] width 57 height 45
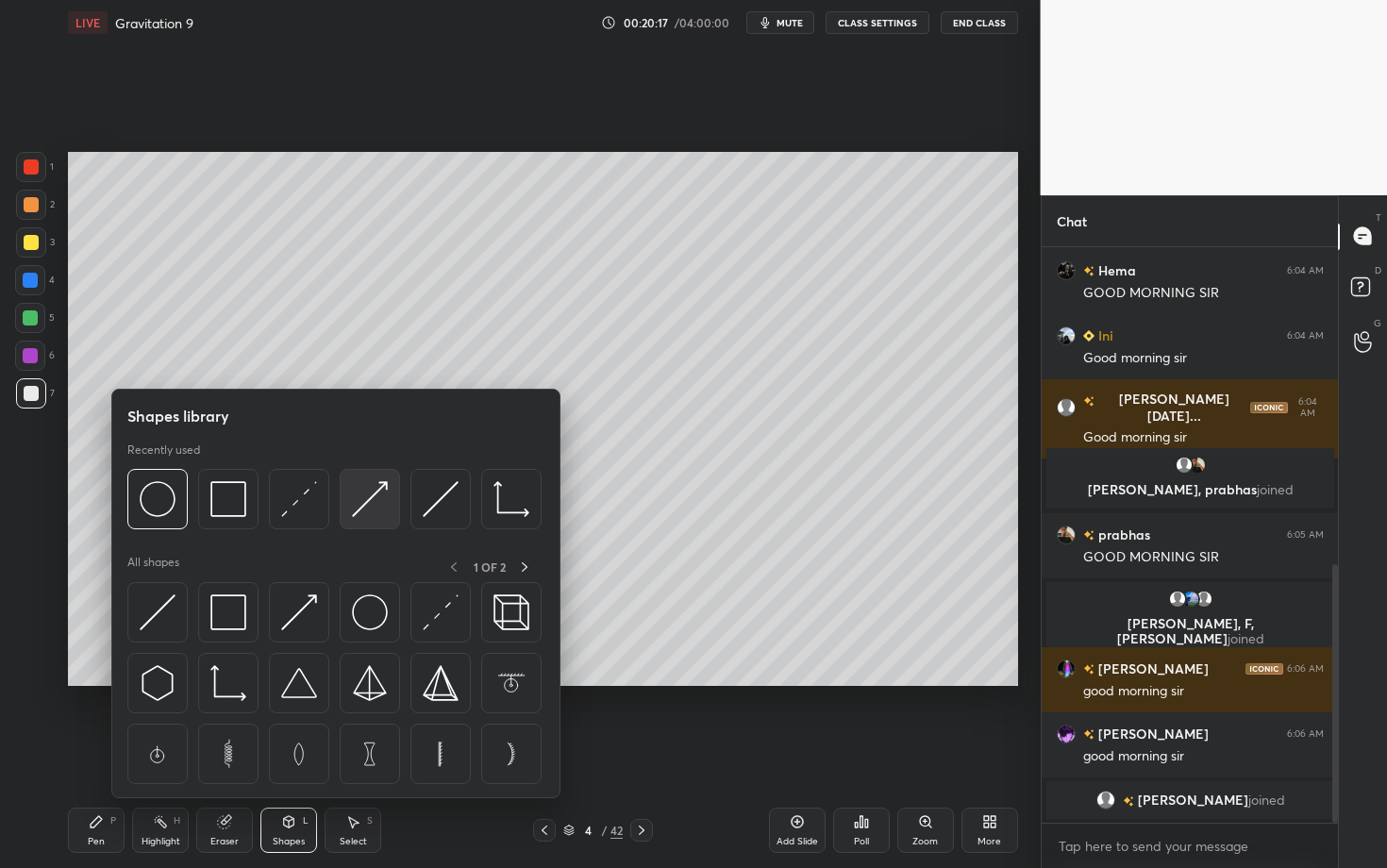
click at [379, 497] on div at bounding box center [370, 499] width 60 height 60
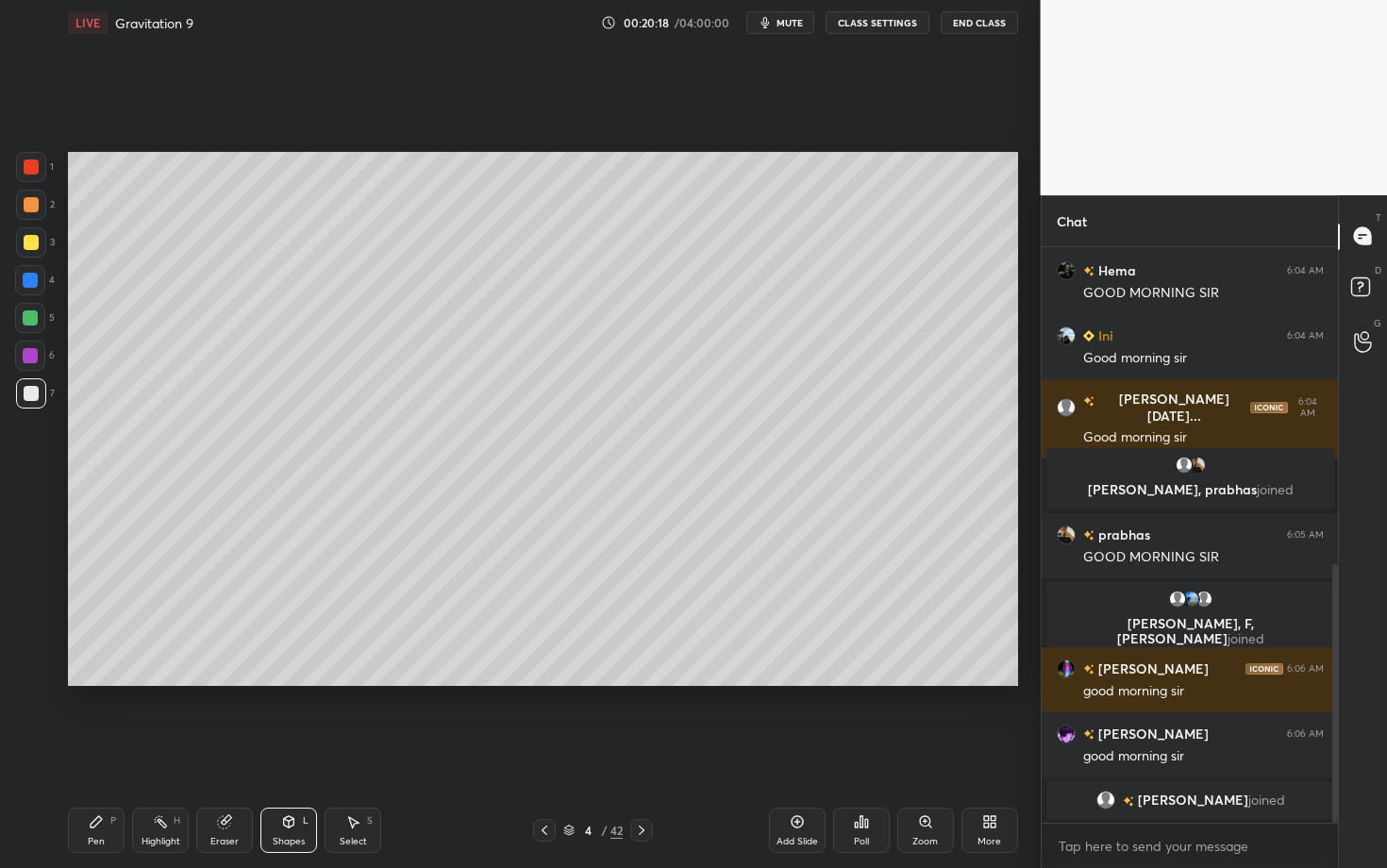
click at [39, 158] on div at bounding box center [31, 167] width 30 height 30
click at [42, 206] on div at bounding box center [31, 205] width 30 height 30
click at [91, 682] on div "Pen P" at bounding box center [96, 829] width 57 height 45
click at [279, 682] on div "Shapes L" at bounding box center [288, 829] width 57 height 45
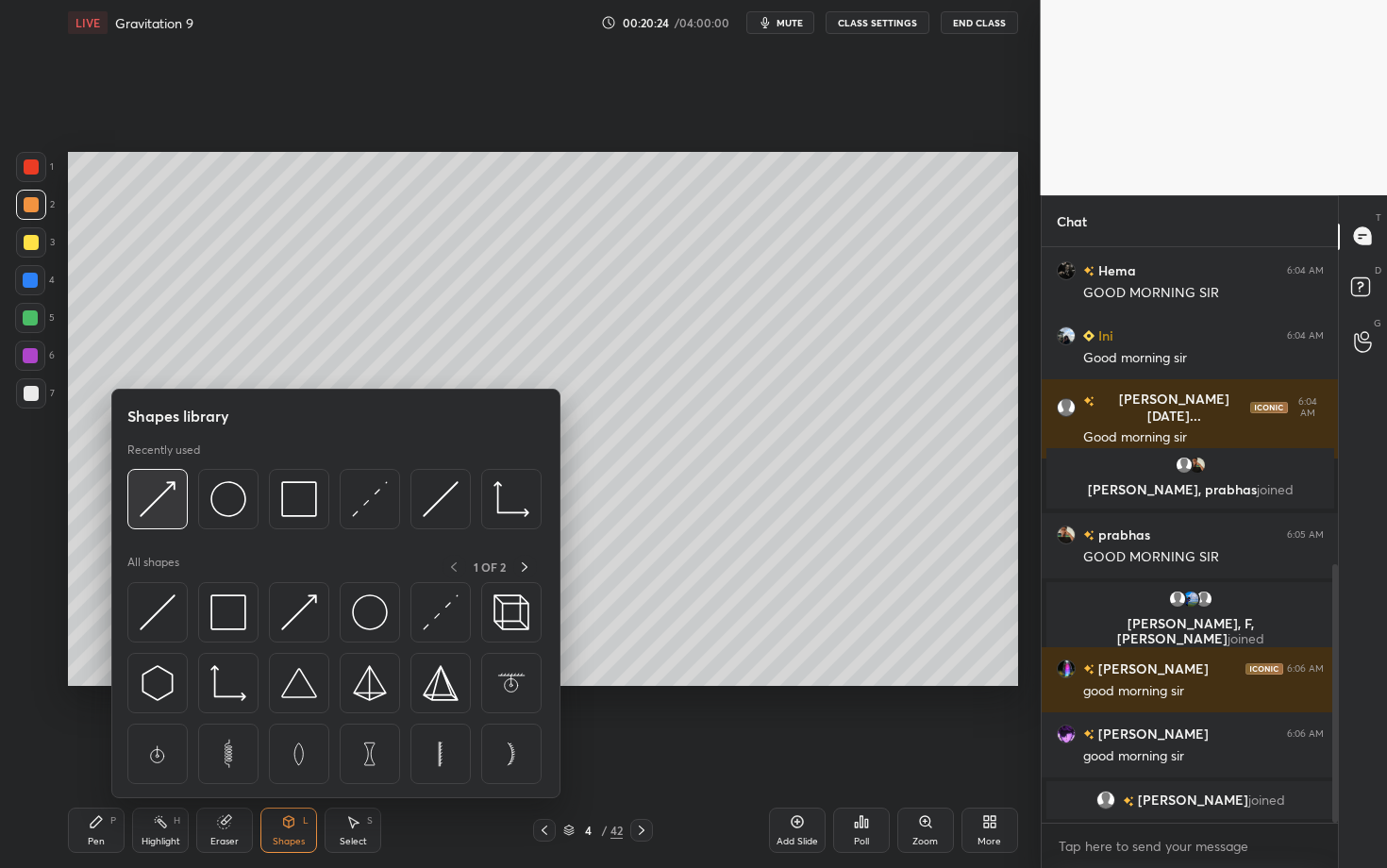
click at [152, 498] on img at bounding box center [158, 499] width 36 height 36
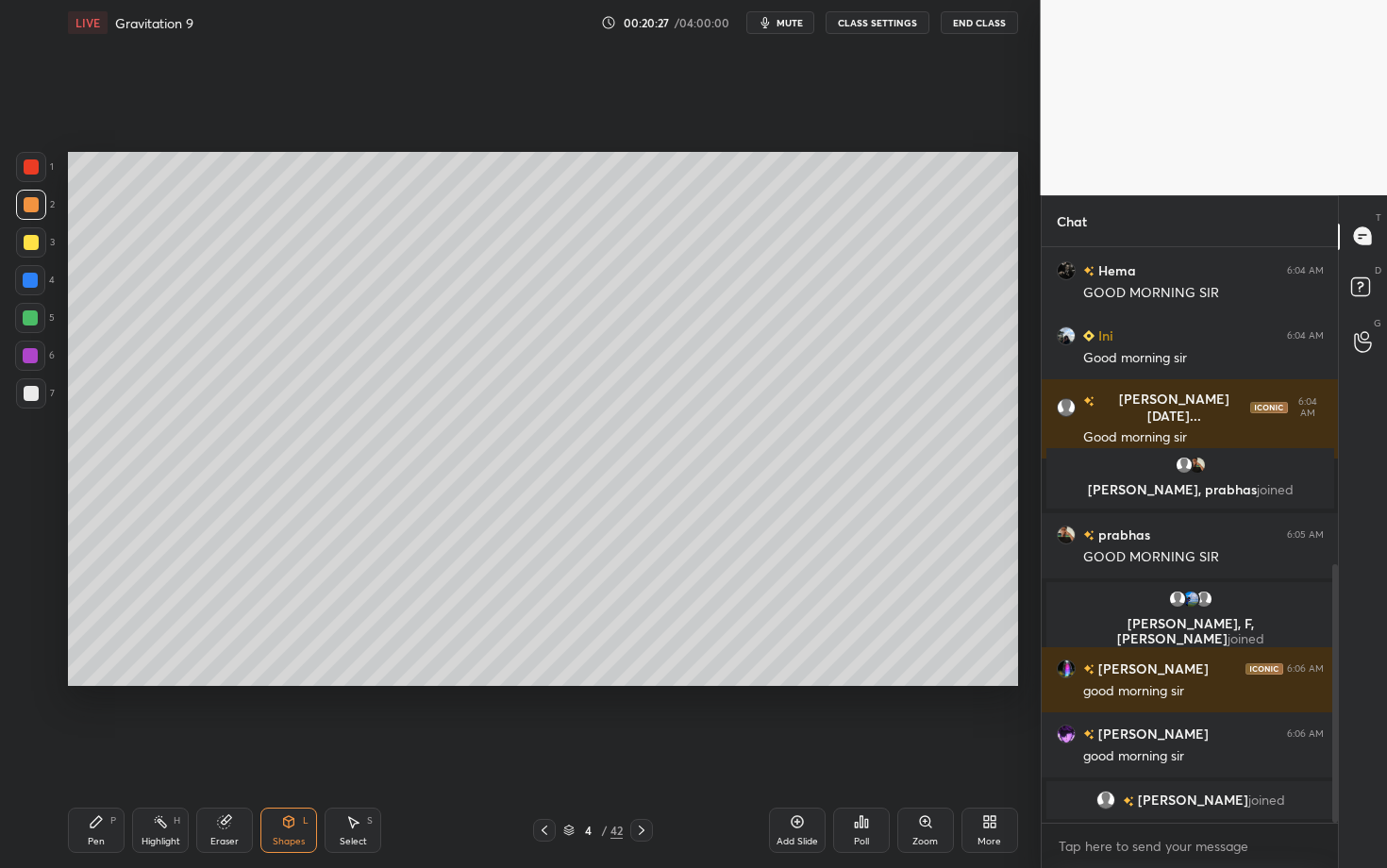
click at [91, 682] on div "Pen" at bounding box center [96, 841] width 17 height 9
click at [158, 682] on div "Highlight" at bounding box center [160, 841] width 39 height 9
click at [351, 682] on div "Select S" at bounding box center [352, 829] width 57 height 45
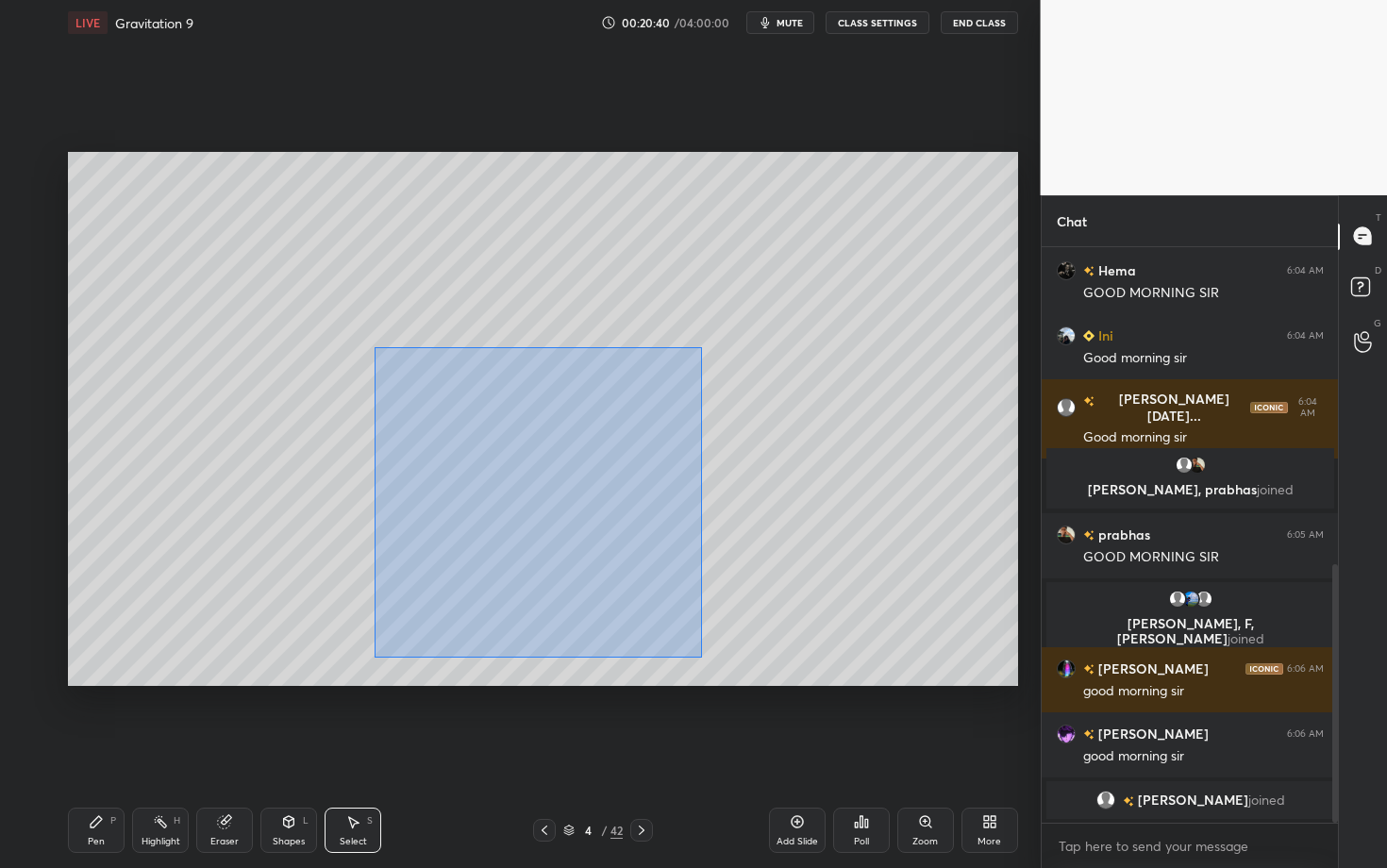
drag, startPoint x: 400, startPoint y: 403, endPoint x: 702, endPoint y: 657, distance: 394.9
click at [702, 657] on div "0 ° Undo Copy Duplicate Duplicate to new slide Delete" at bounding box center [543, 419] width 950 height 534
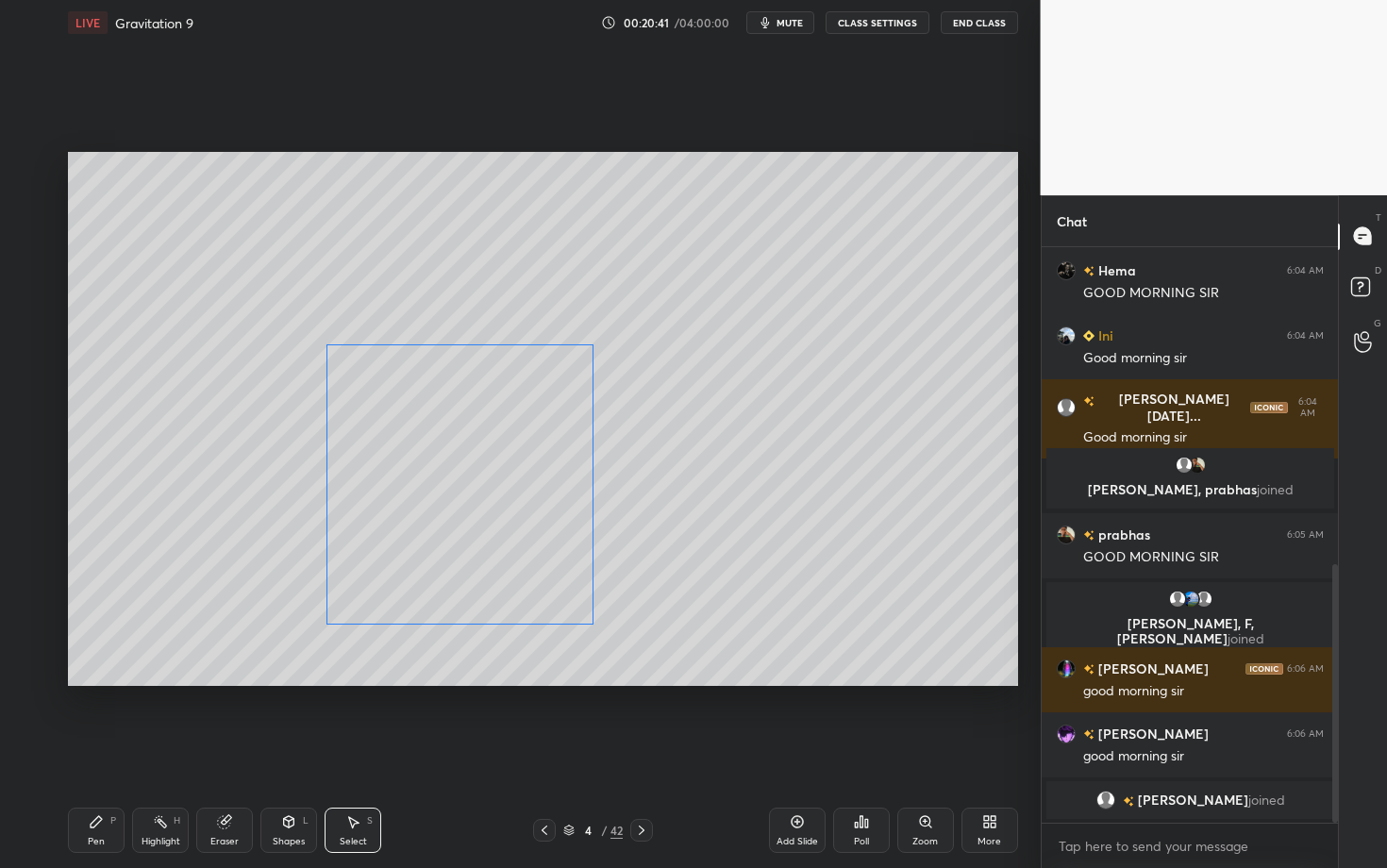
drag, startPoint x: 461, startPoint y: 526, endPoint x: 416, endPoint y: 528, distance: 45.3
click at [416, 528] on div "0 ° Undo Copy Duplicate Duplicate to new slide Delete" at bounding box center [543, 419] width 950 height 534
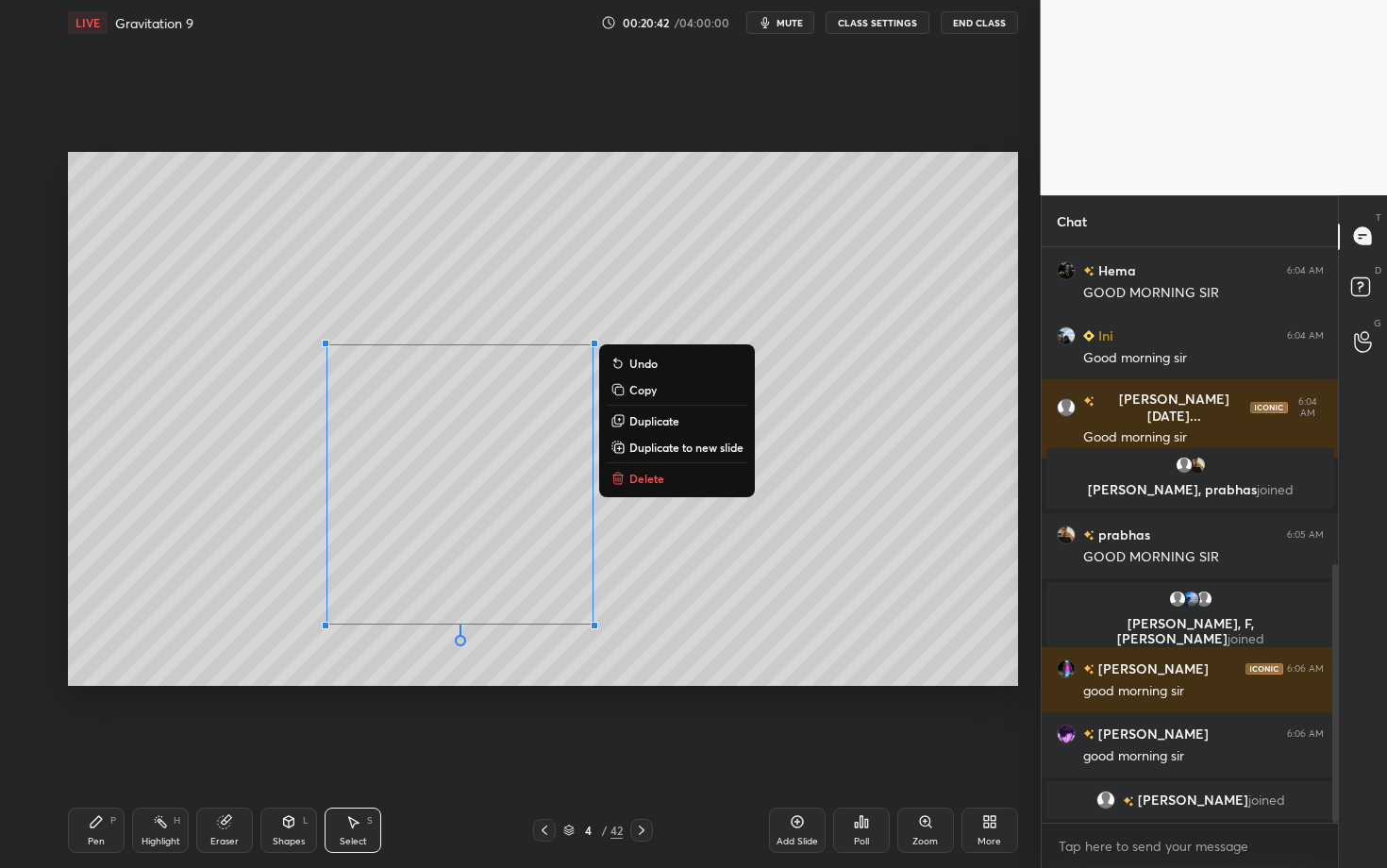
click at [85, 682] on div "Pen P" at bounding box center [96, 829] width 57 height 45
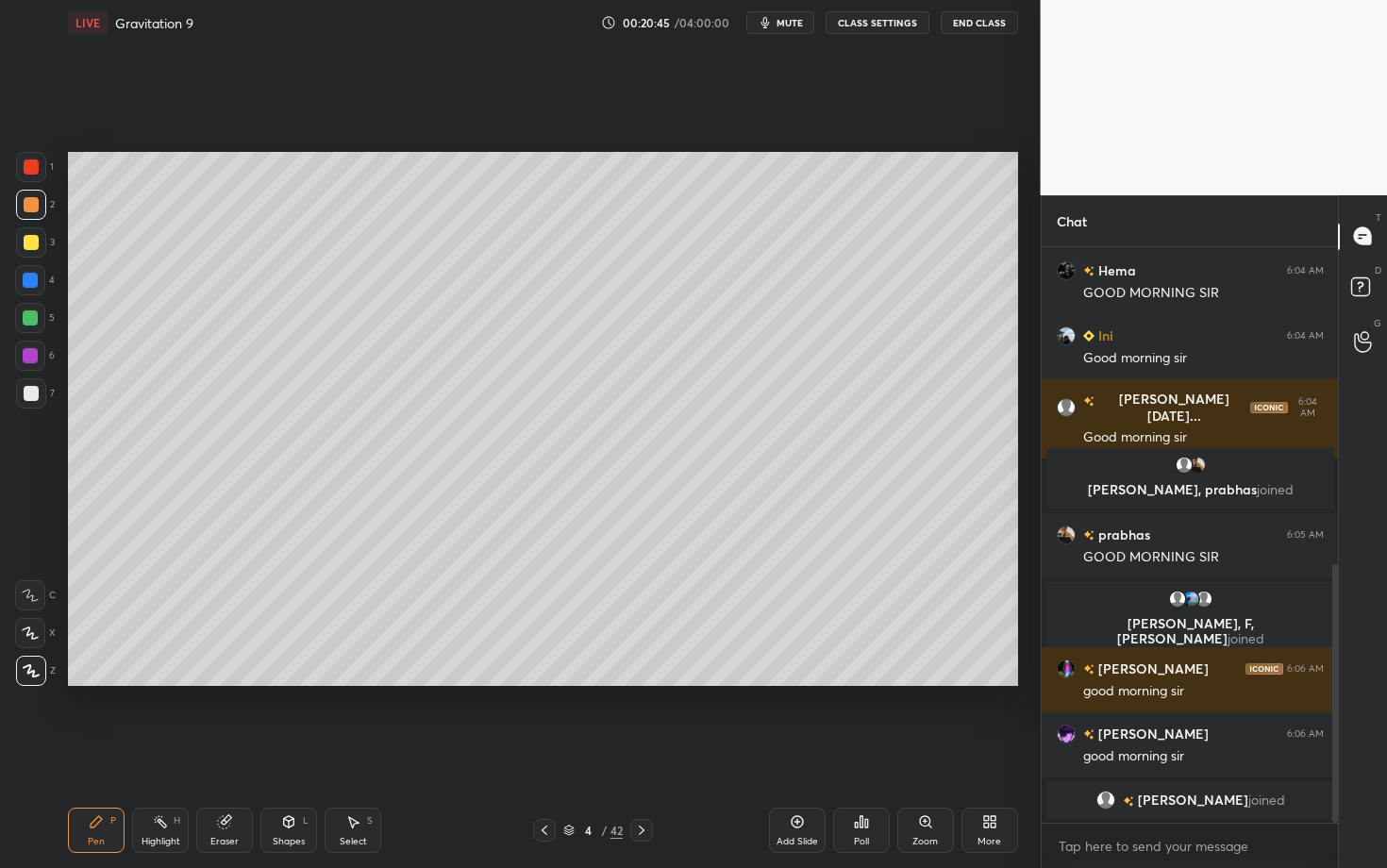
click at [95, 682] on div "Pen P" at bounding box center [96, 829] width 57 height 45
click at [159, 682] on div "Highlight H" at bounding box center [160, 829] width 57 height 45
click at [104, 682] on div "Pen P" at bounding box center [96, 829] width 57 height 45
click at [32, 248] on div at bounding box center [31, 242] width 30 height 30
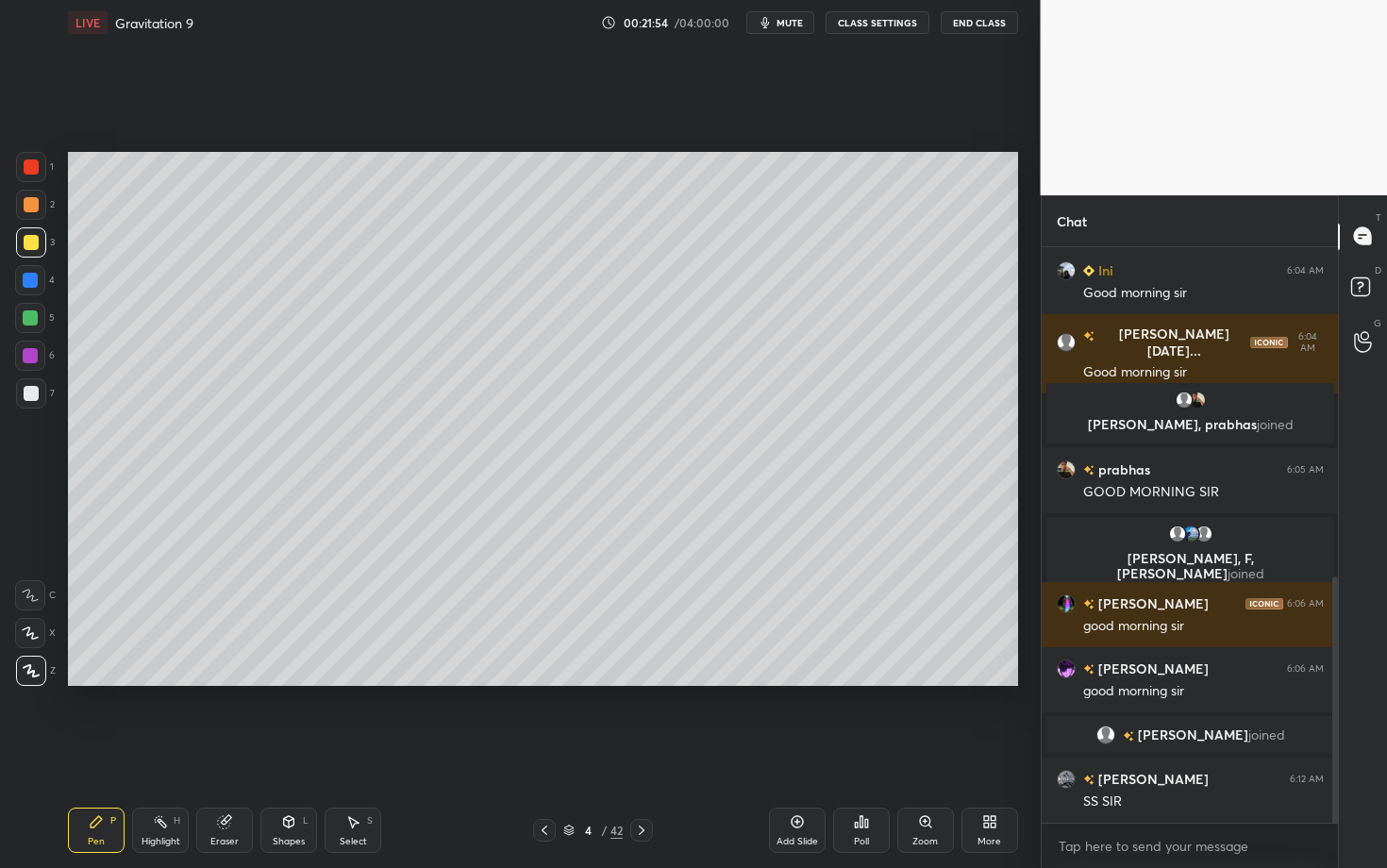
click at [181, 682] on div "Highlight H" at bounding box center [160, 829] width 57 height 45
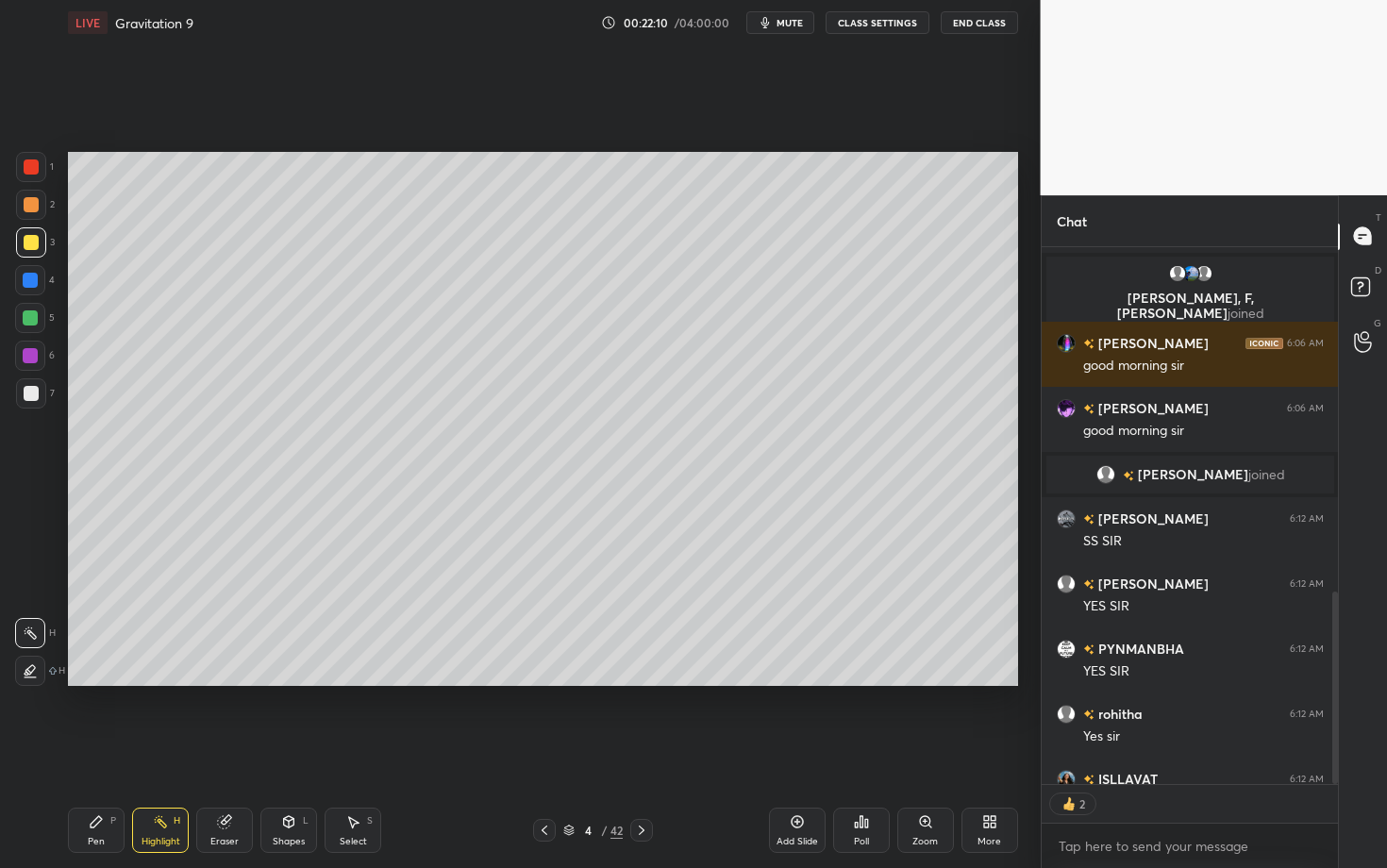
scroll to position [6, 7]
click at [643, 682] on icon at bounding box center [641, 830] width 15 height 15
click at [112, 682] on div "Pen P Highlight H Eraser Shapes L Select S 5 / 42 Add Slide Poll Zoom More" at bounding box center [543, 829] width 950 height 75
click at [108, 682] on div "Pen P" at bounding box center [96, 829] width 57 height 45
click at [35, 202] on div at bounding box center [31, 204] width 15 height 15
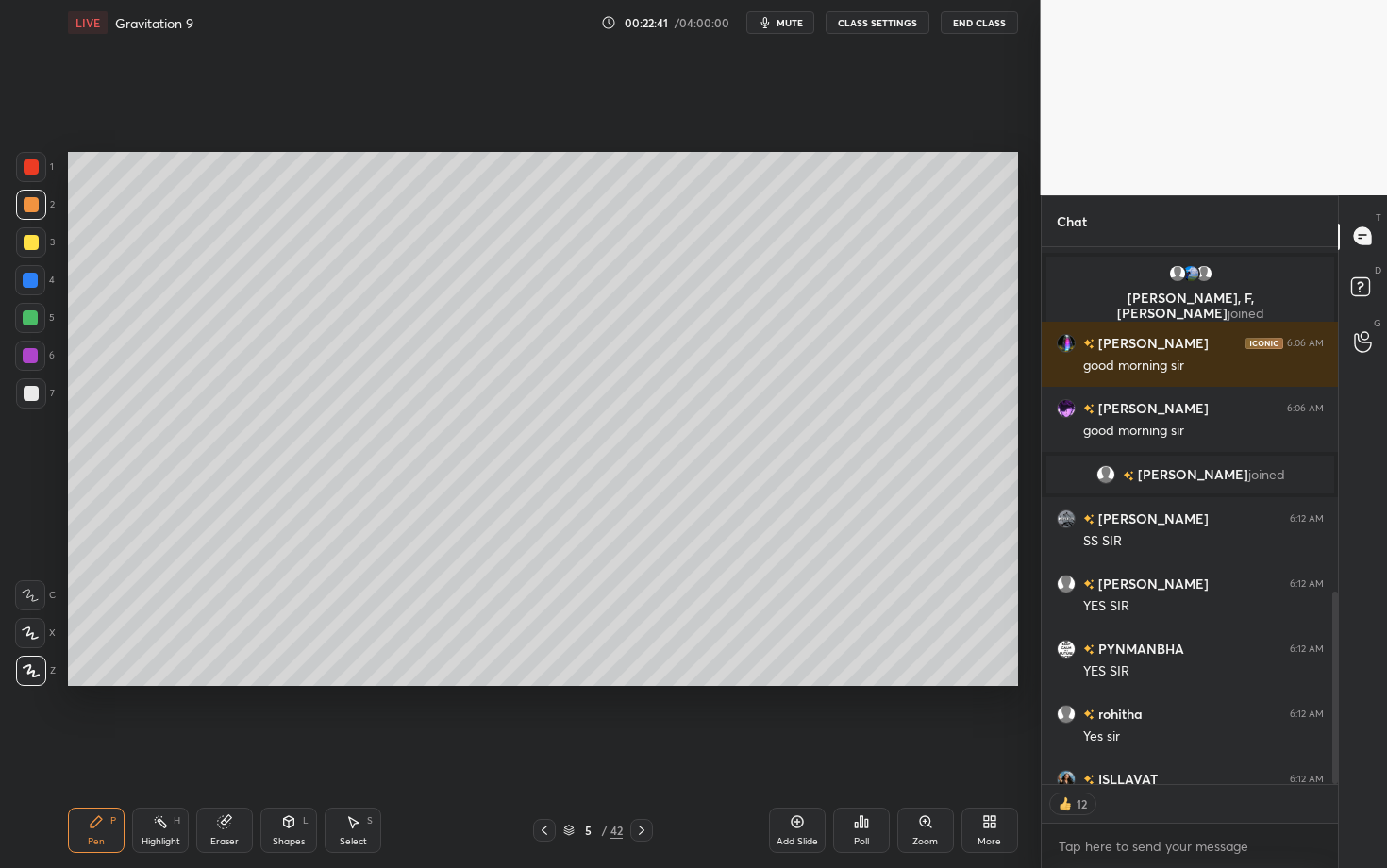
scroll to position [570, 291]
click at [511, 682] on div "Setting up your live class Poll for secs No correct answer Start poll" at bounding box center [542, 418] width 965 height 747
click at [346, 682] on div "Select" at bounding box center [353, 841] width 27 height 9
drag, startPoint x: 342, startPoint y: 240, endPoint x: 387, endPoint y: 275, distance: 57.0
click at [388, 275] on div "0 ° Undo Copy Duplicate Duplicate to new slide Delete" at bounding box center [543, 419] width 950 height 534
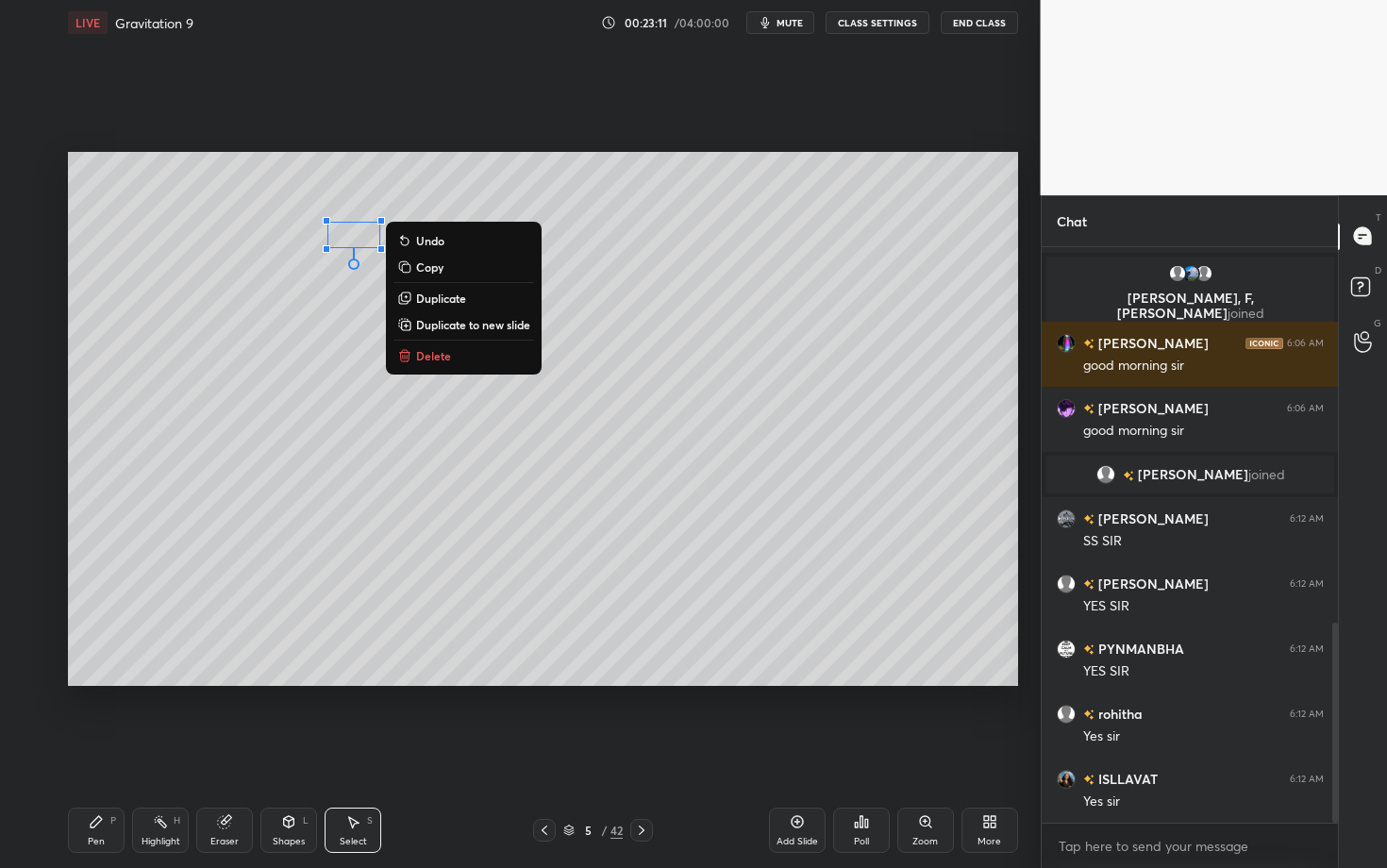
scroll to position [1077, 0]
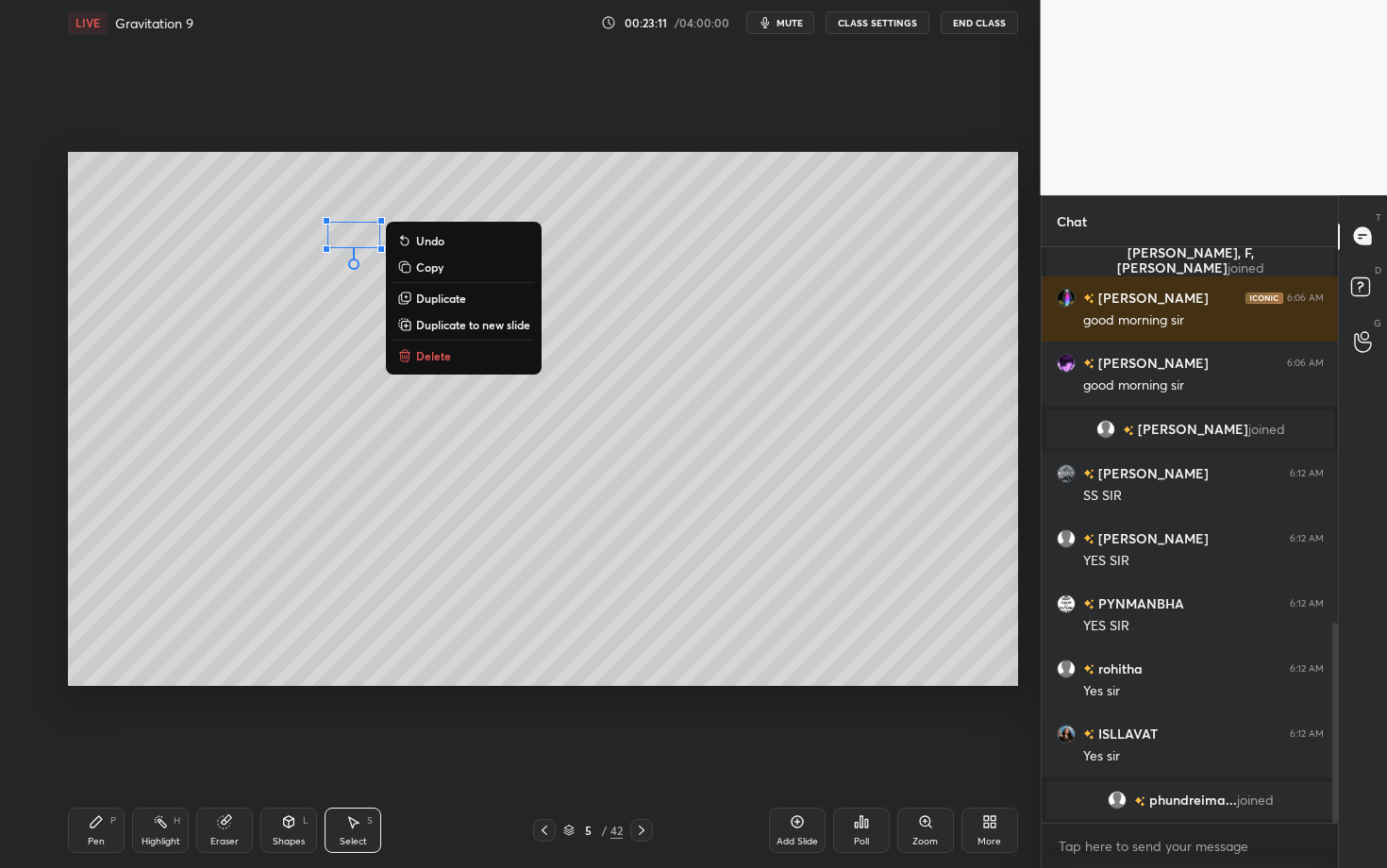
click at [456, 351] on button "Delete" at bounding box center [463, 355] width 141 height 23
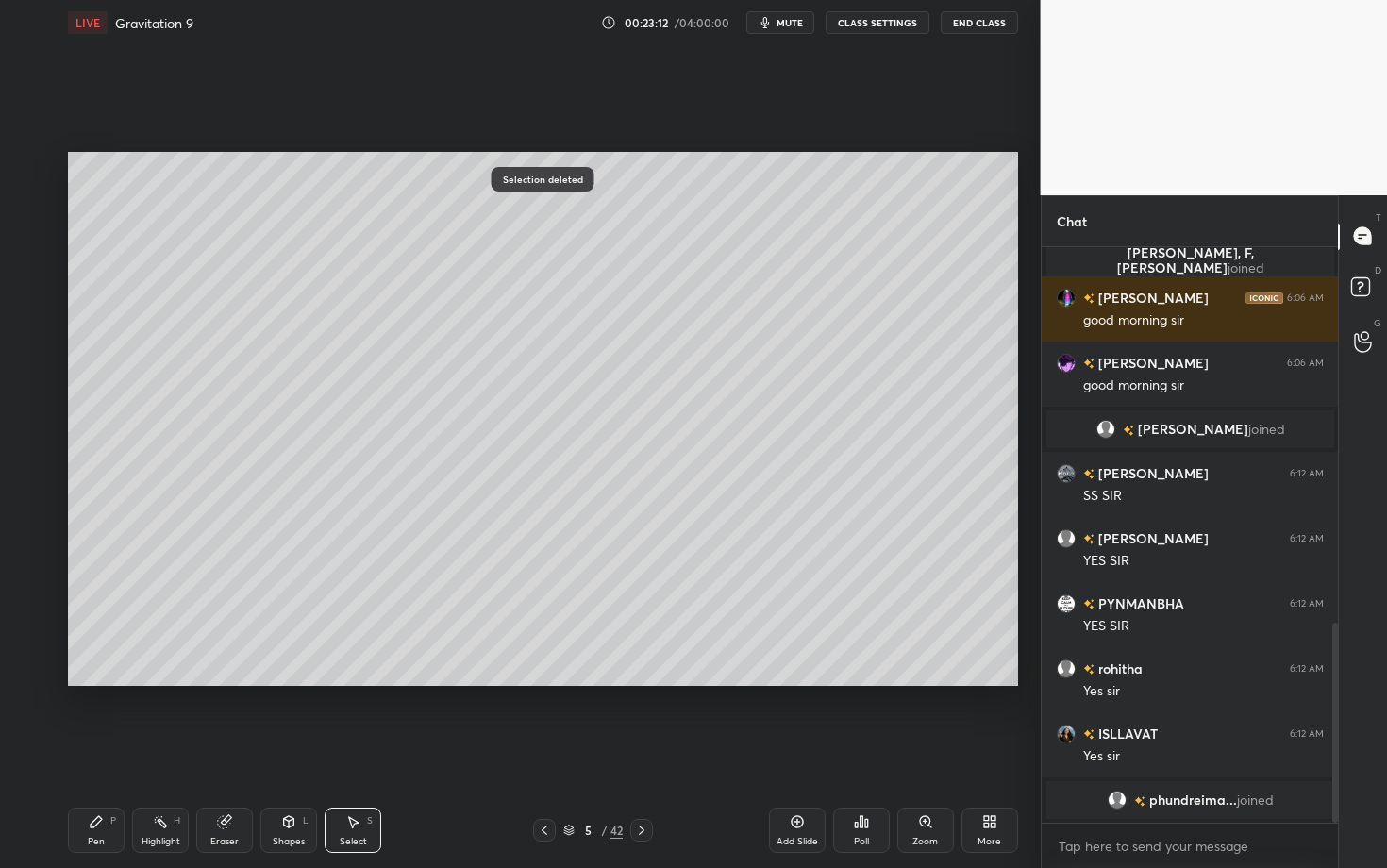
click at [111, 682] on div "P" at bounding box center [113, 820] width 6 height 9
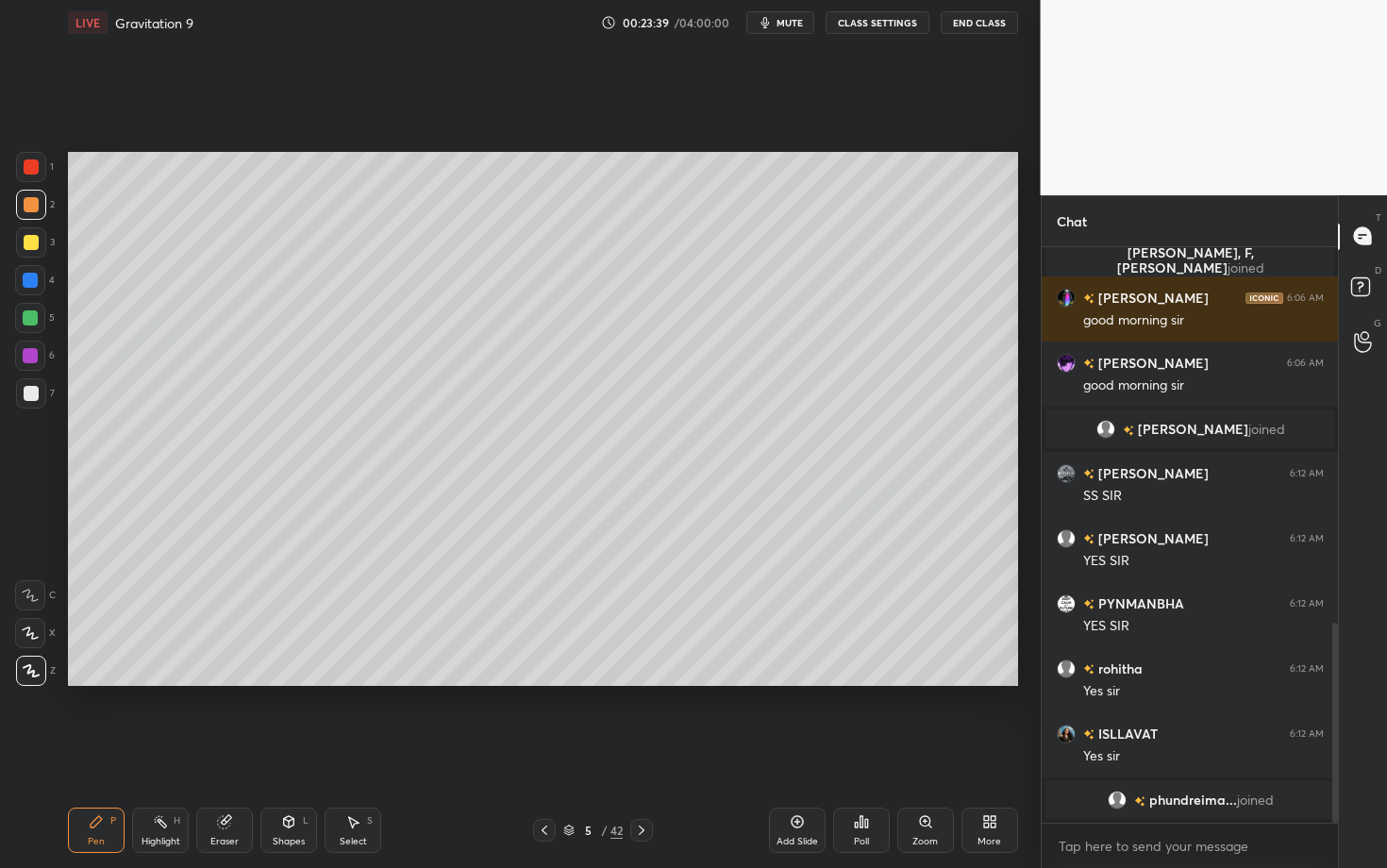
click at [28, 389] on div at bounding box center [31, 393] width 15 height 15
click at [291, 682] on div "Pen P Highlight H Eraser Shapes L Select S 5 / 42 Add Slide Poll Zoom More" at bounding box center [543, 829] width 950 height 75
click at [335, 682] on div "Select S" at bounding box center [352, 829] width 57 height 45
click at [358, 682] on div "Select S" at bounding box center [352, 829] width 57 height 45
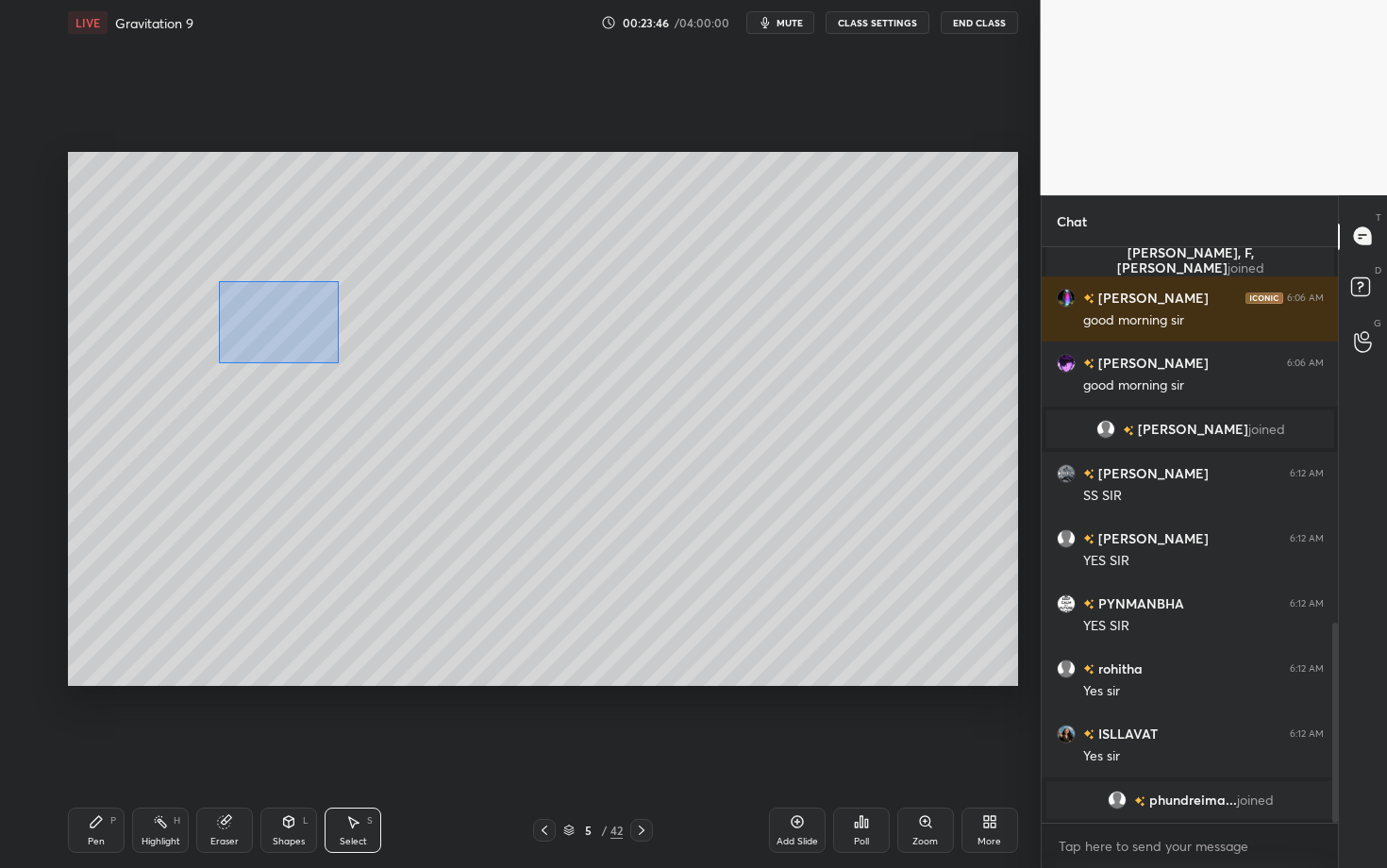
drag, startPoint x: 308, startPoint y: 353, endPoint x: 353, endPoint y: 371, distance: 47.8
click at [352, 371] on div "0 ° Undo Copy Duplicate Duplicate to new slide Delete" at bounding box center [543, 419] width 950 height 534
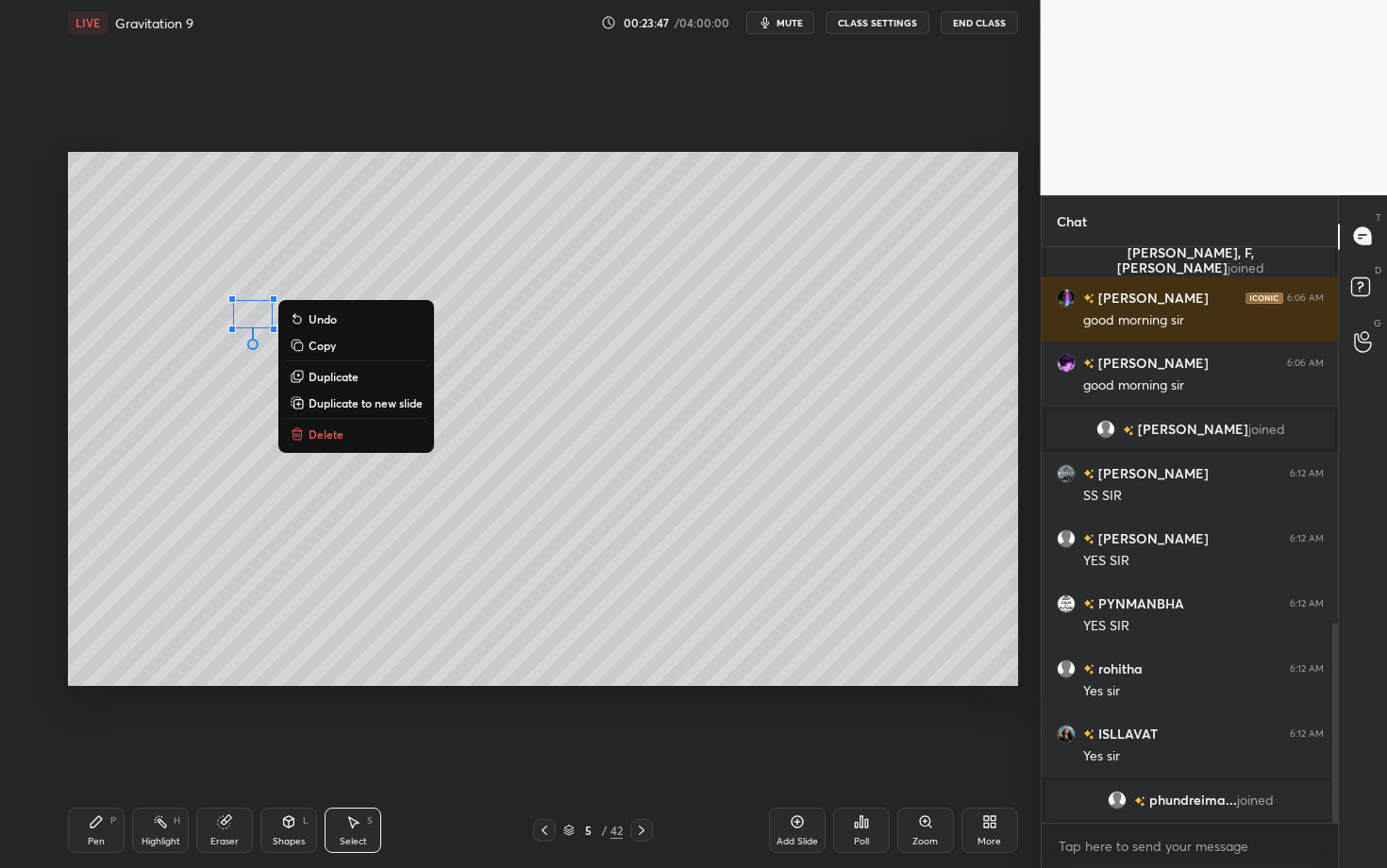
click at [358, 427] on button "Delete" at bounding box center [356, 434] width 141 height 23
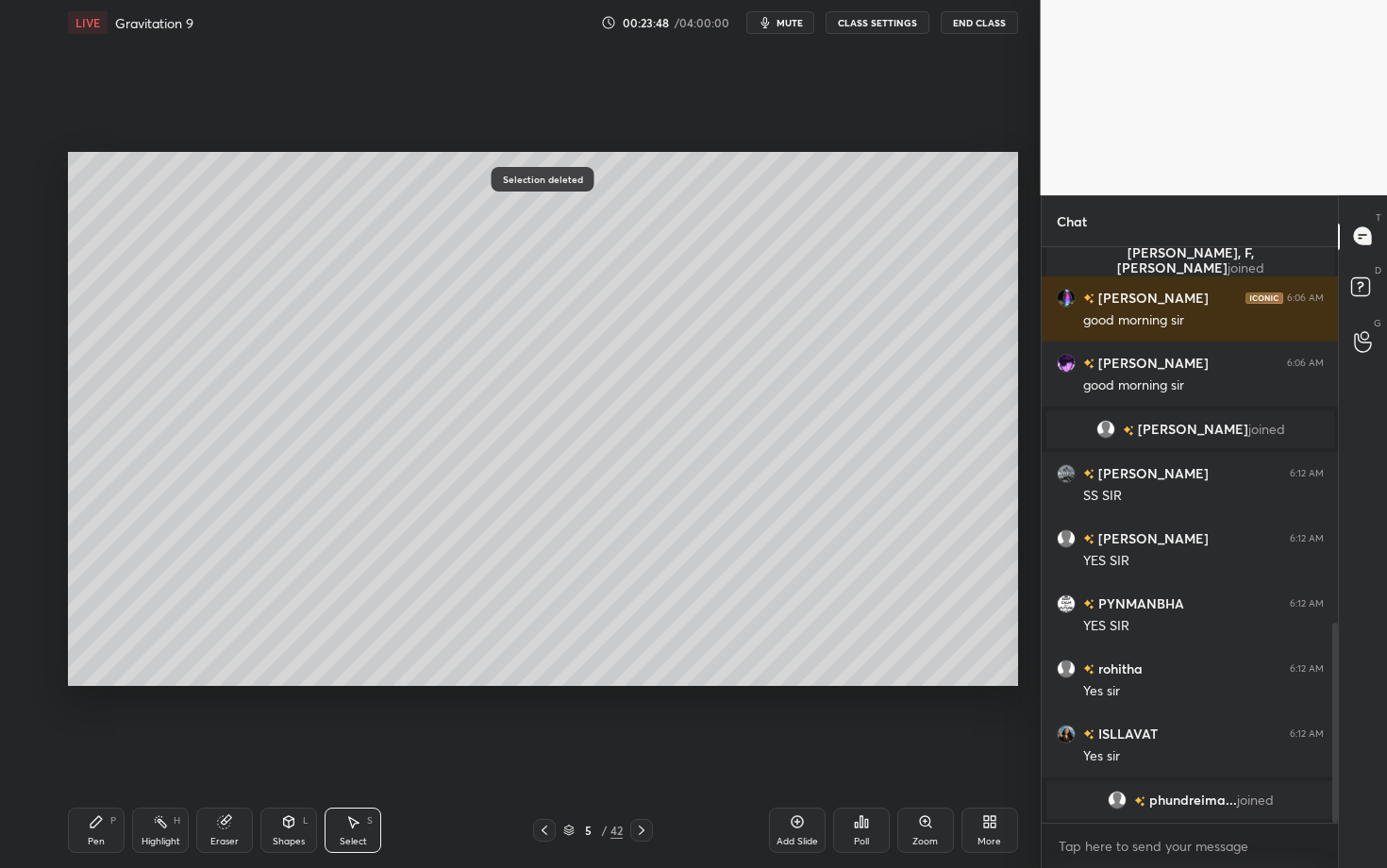
click at [106, 682] on div "Pen P" at bounding box center [96, 829] width 57 height 45
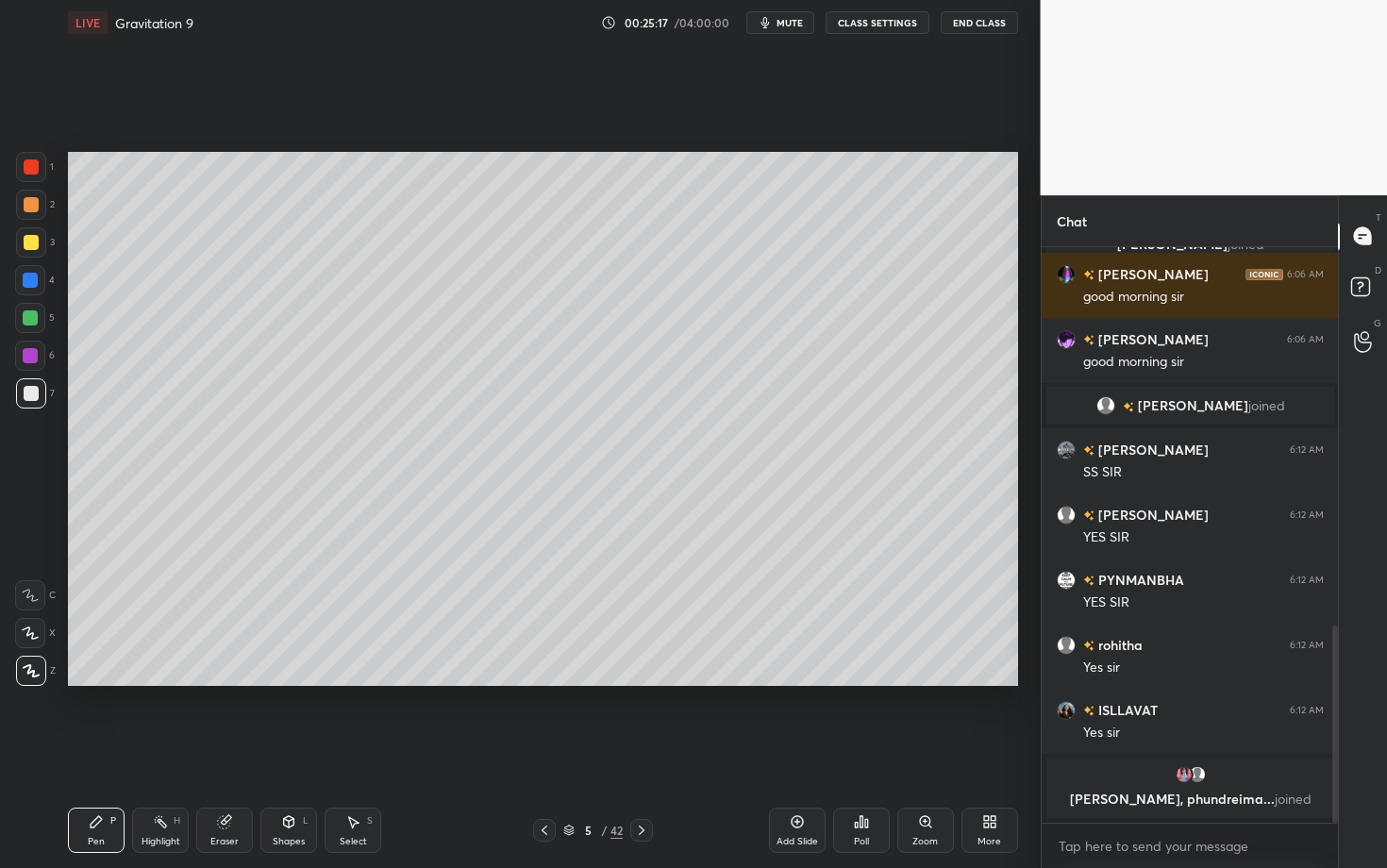
click at [355, 682] on div "Select" at bounding box center [353, 841] width 27 height 9
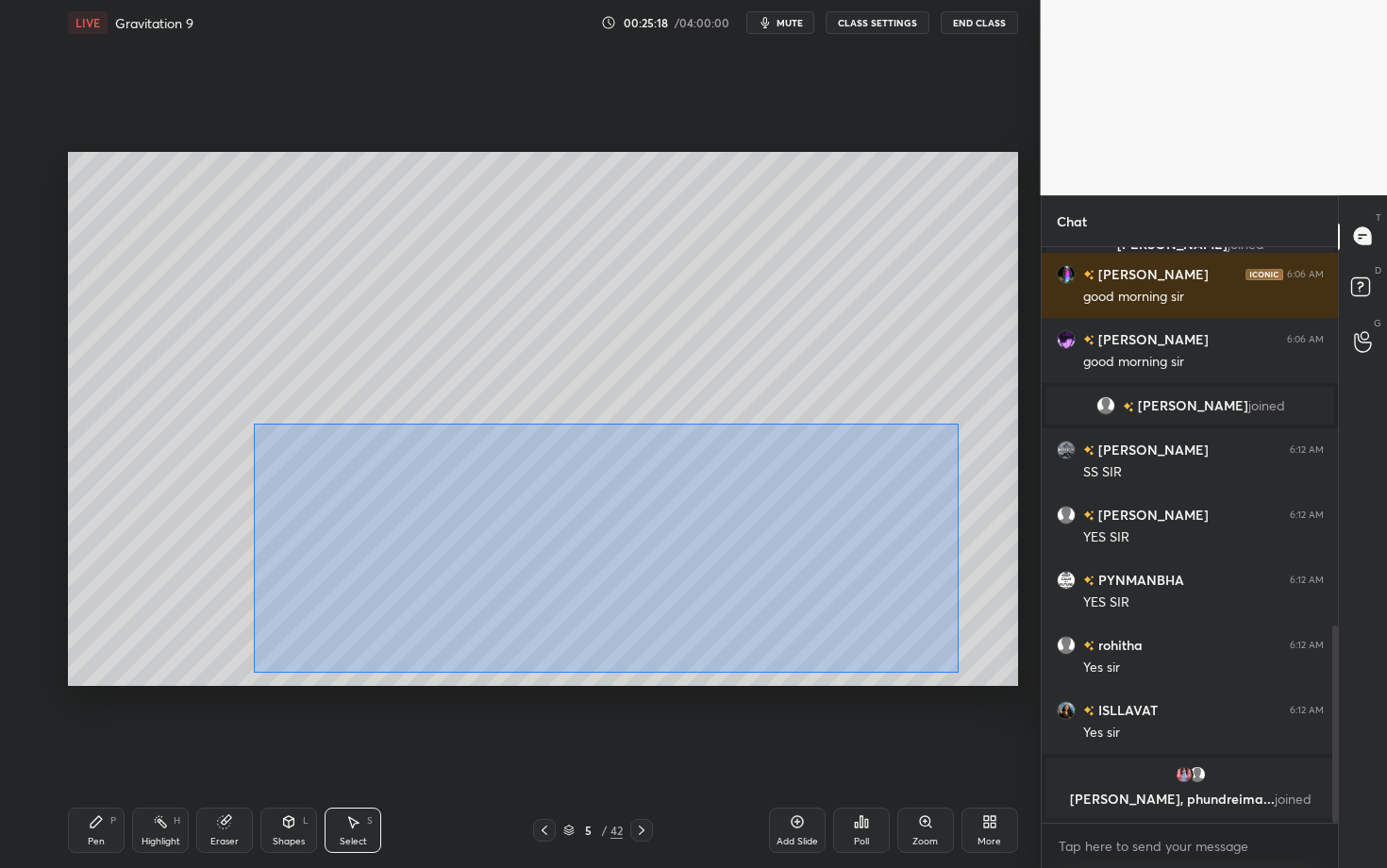
drag, startPoint x: 253, startPoint y: 424, endPoint x: 958, endPoint y: 673, distance: 748.2
click at [958, 673] on div "0 ° Undo Copy Duplicate Duplicate to new slide Delete" at bounding box center [543, 419] width 950 height 534
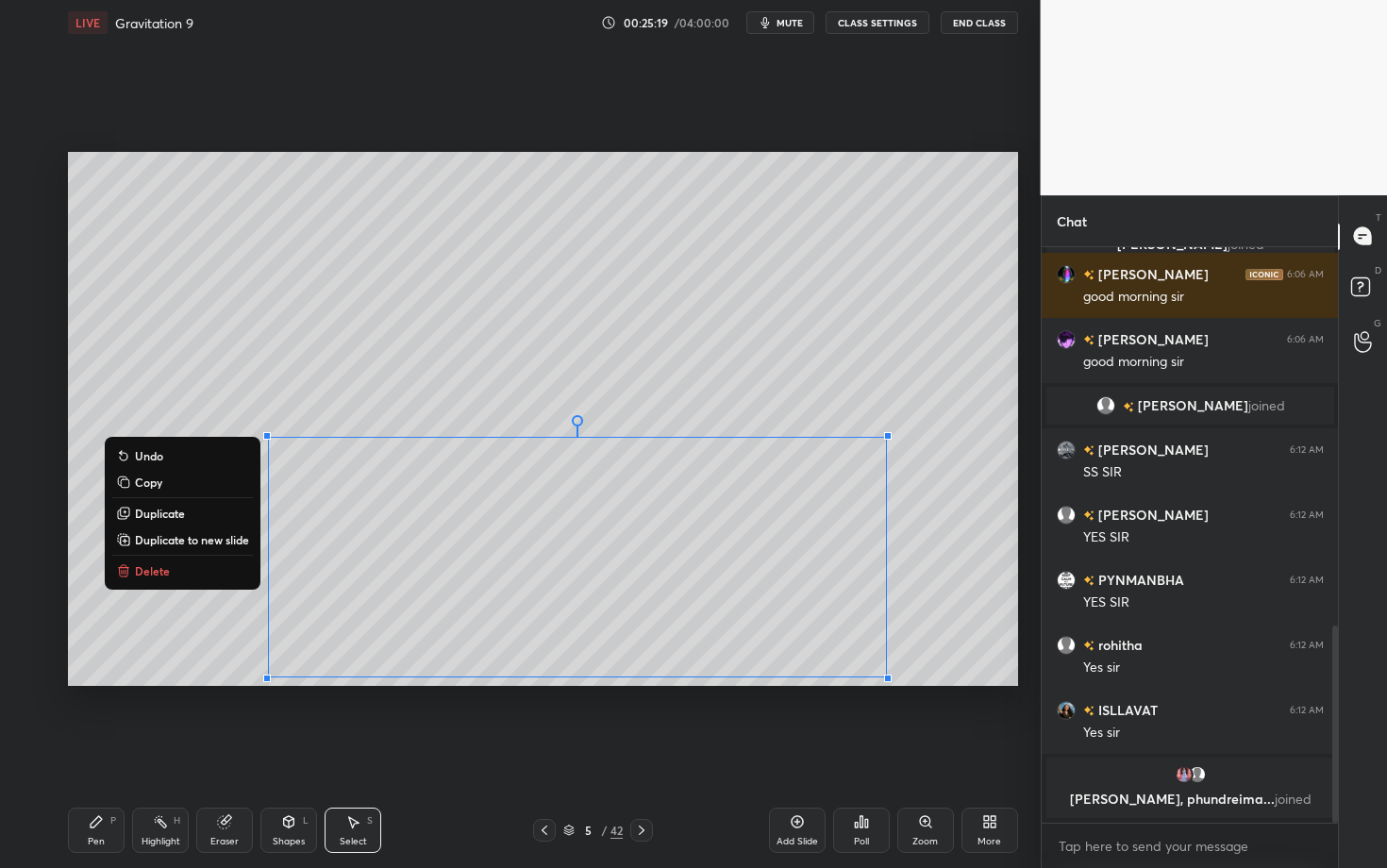
click at [176, 566] on button "Delete" at bounding box center [182, 570] width 141 height 23
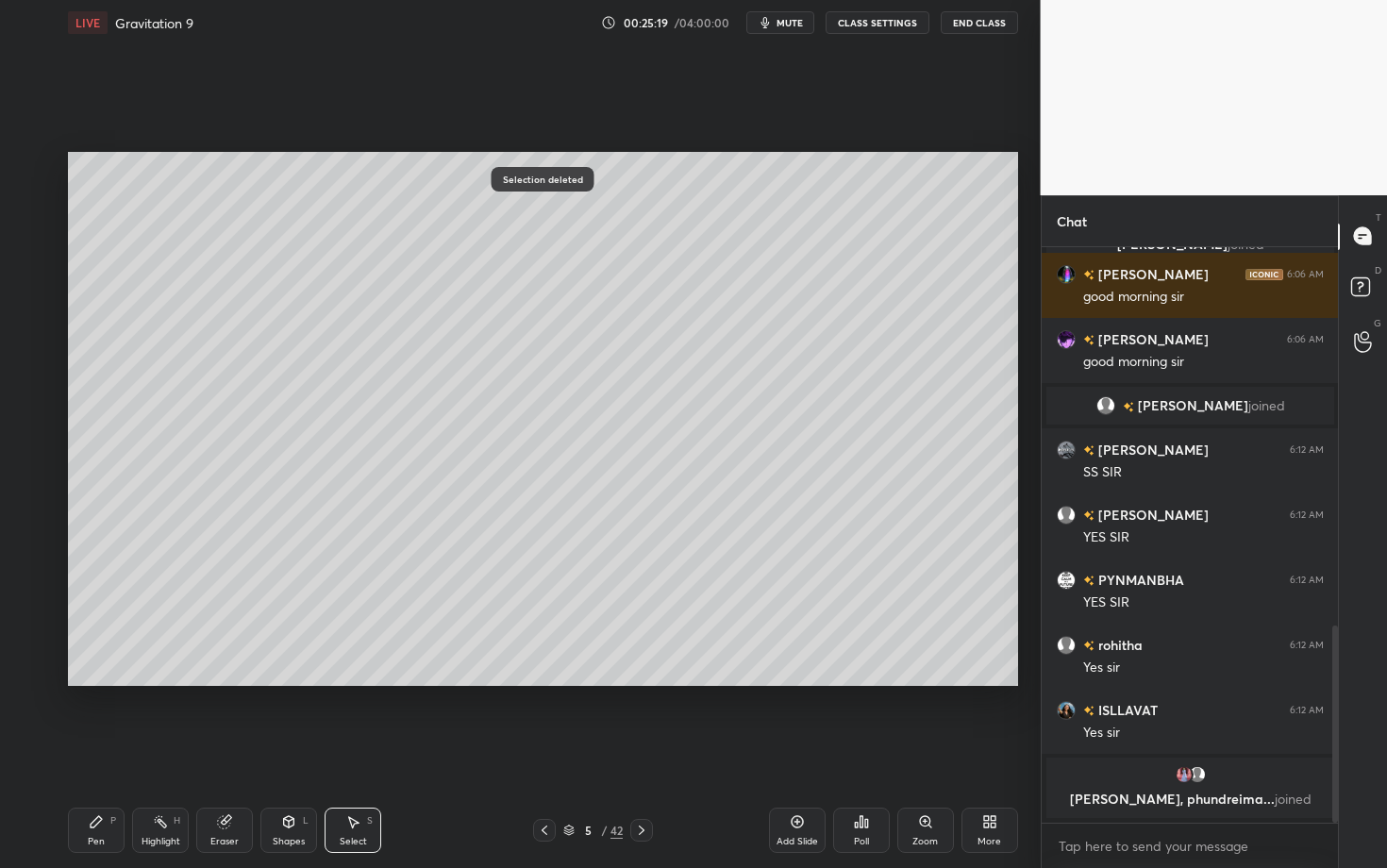
click at [71, 682] on div "Pen P" at bounding box center [96, 829] width 57 height 45
click at [37, 627] on icon at bounding box center [30, 632] width 17 height 13
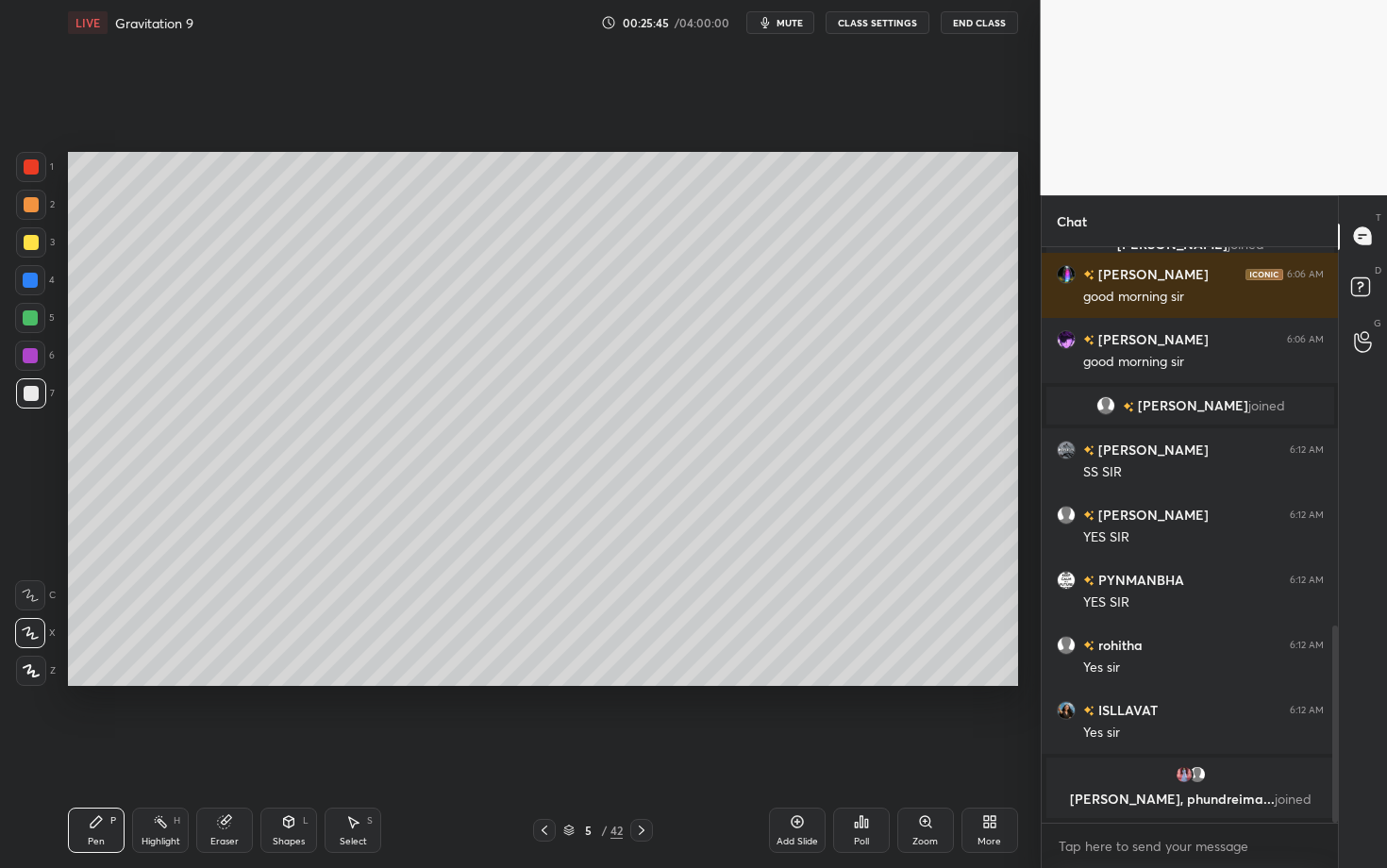
click at [24, 364] on div at bounding box center [30, 356] width 30 height 30
click at [31, 314] on div at bounding box center [30, 317] width 15 height 15
click at [34, 233] on div at bounding box center [31, 242] width 30 height 30
click at [39, 201] on div at bounding box center [31, 205] width 30 height 30
click at [37, 170] on div at bounding box center [31, 167] width 30 height 30
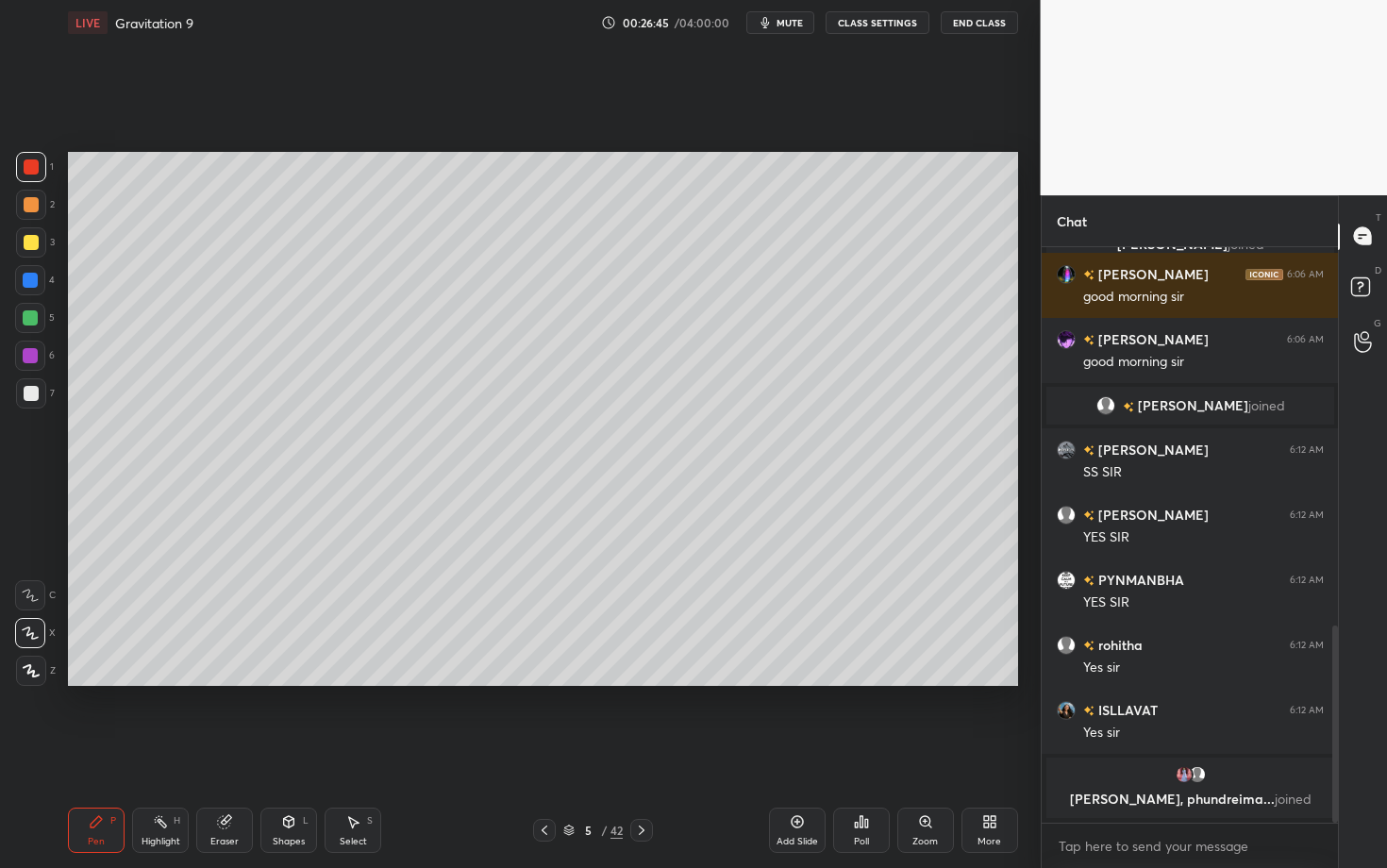
click at [231, 682] on div "Eraser" at bounding box center [224, 841] width 28 height 9
click at [116, 682] on div "Pen P" at bounding box center [96, 829] width 57 height 45
click at [150, 682] on div "Highlight H" at bounding box center [160, 829] width 57 height 45
click at [97, 682] on icon at bounding box center [96, 821] width 15 height 15
click at [86, 682] on div "Pen P" at bounding box center [96, 829] width 57 height 45
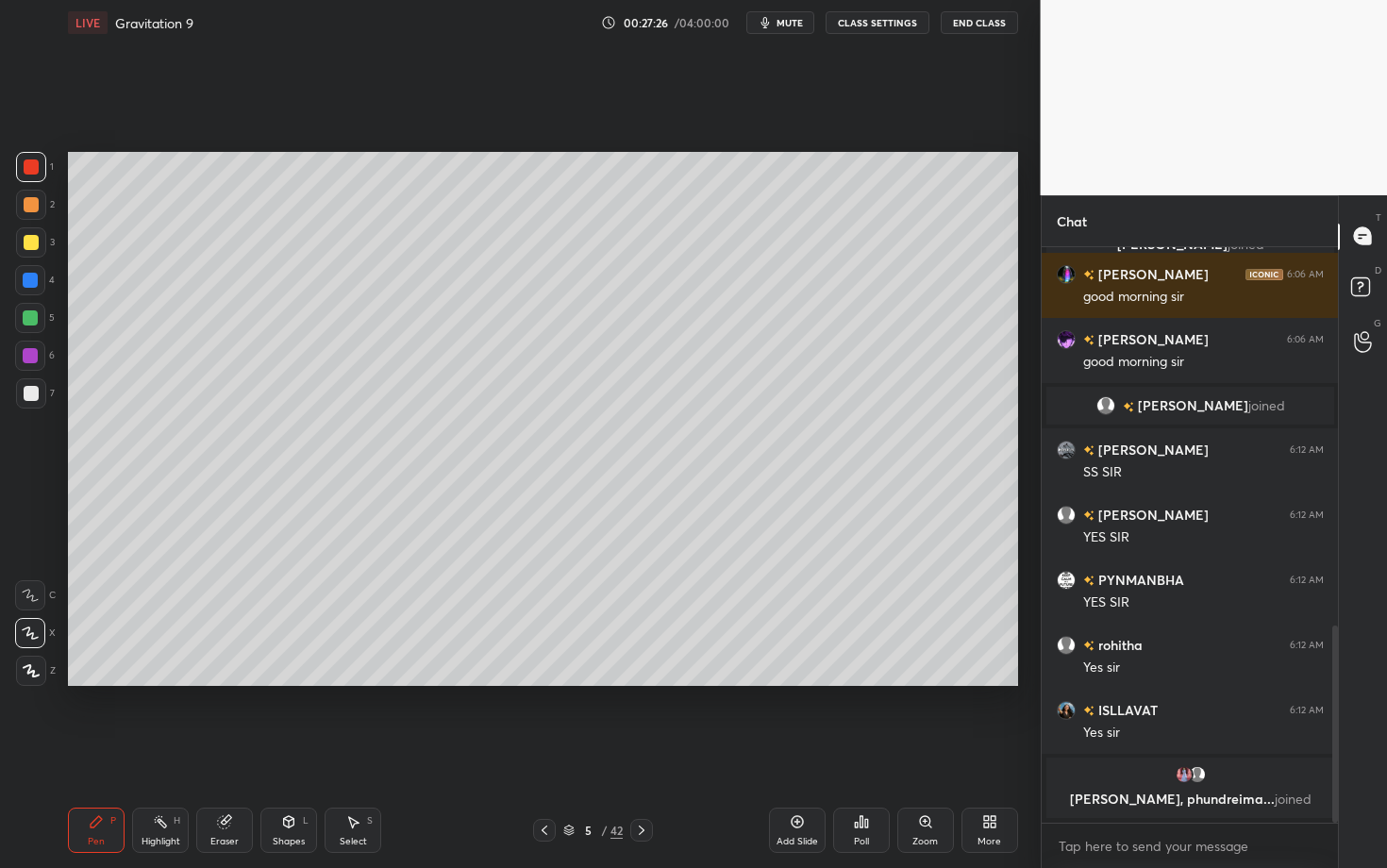
click at [355, 682] on icon at bounding box center [352, 821] width 15 height 15
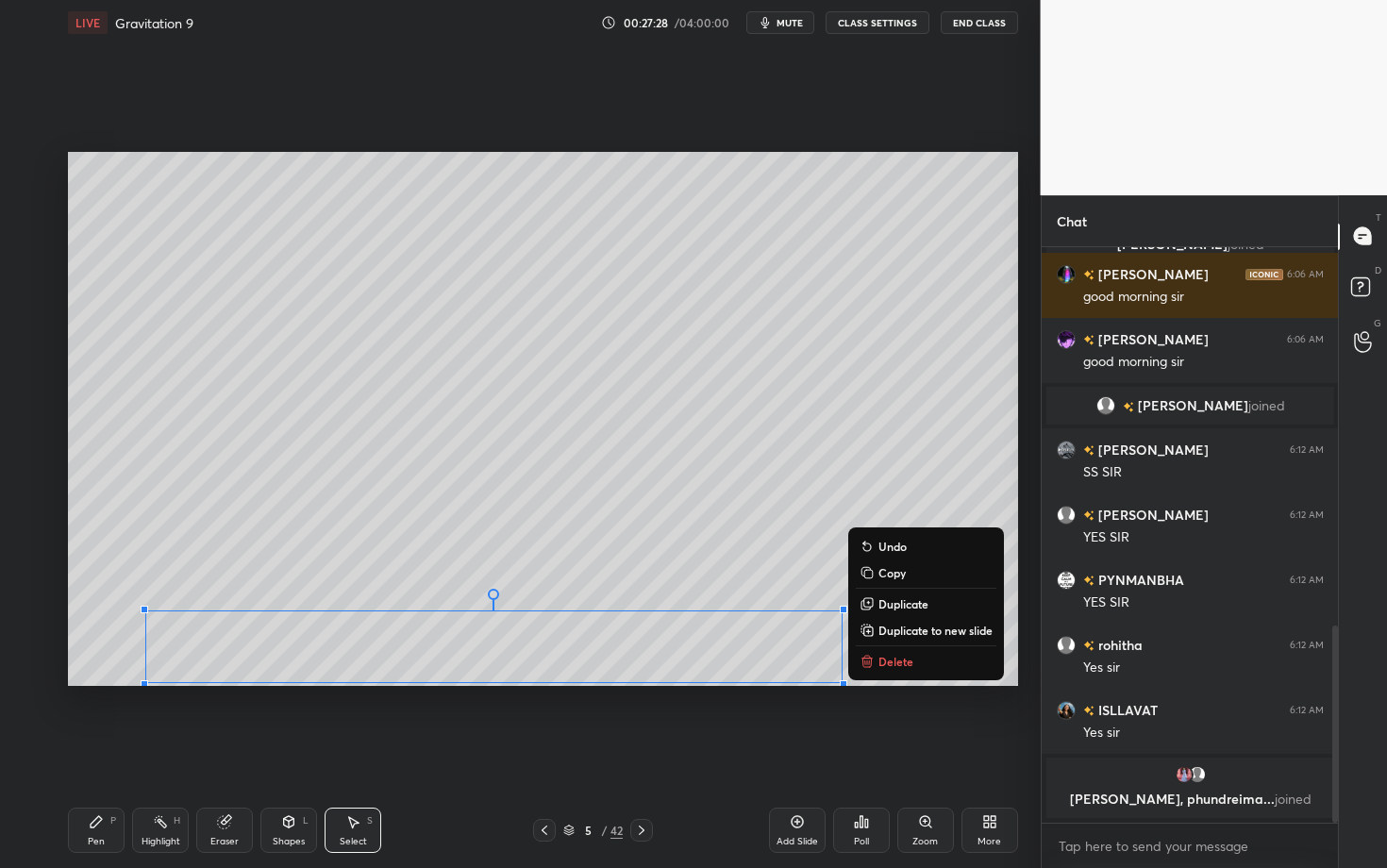
drag, startPoint x: 152, startPoint y: 629, endPoint x: 896, endPoint y: 694, distance: 747.1
click at [896, 682] on div "0 ° Undo Copy Duplicate Duplicate to new slide Delete Setting up your live clas…" at bounding box center [542, 418] width 965 height 747
click at [97, 638] on div "0 ° Undo Copy Duplicate Duplicate to new slide Delete" at bounding box center [543, 419] width 950 height 534
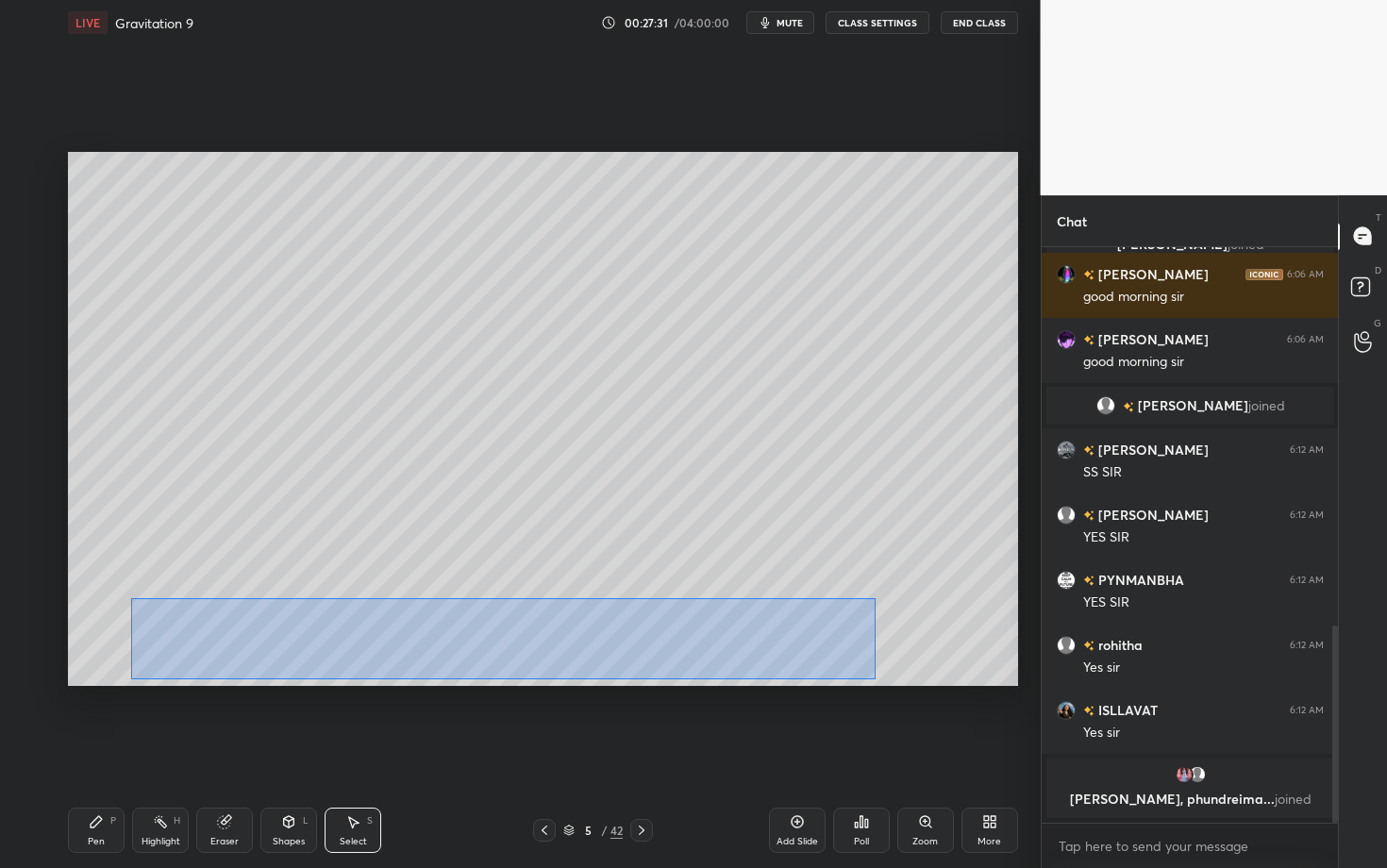
drag, startPoint x: 157, startPoint y: 640, endPoint x: 875, endPoint y: 678, distance: 719.8
click at [874, 678] on div "0 ° Undo Copy Duplicate Duplicate to new slide Delete" at bounding box center [543, 419] width 950 height 534
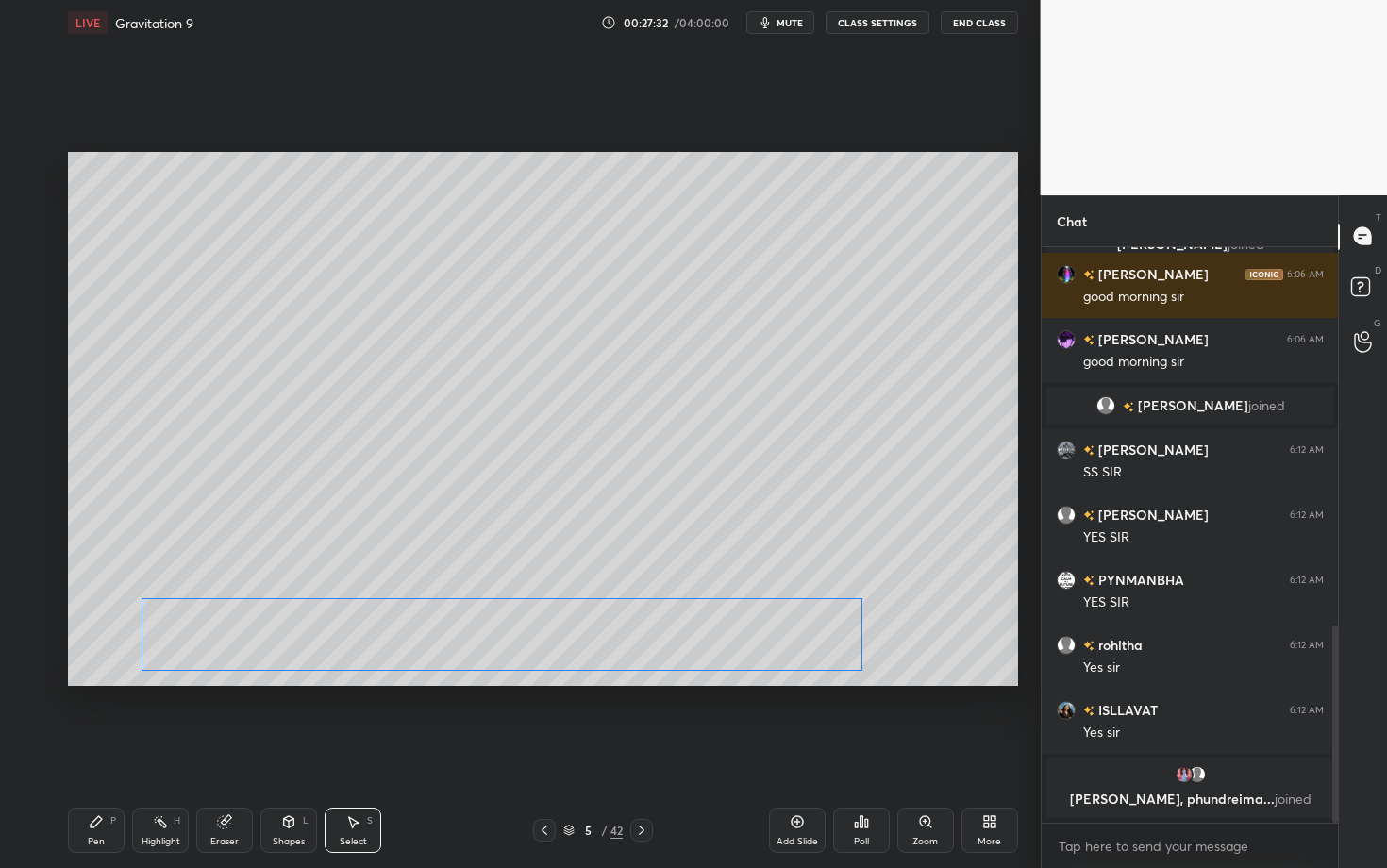
click at [587, 622] on div "0 ° Undo Copy Duplicate Duplicate to new slide Delete" at bounding box center [543, 419] width 950 height 534
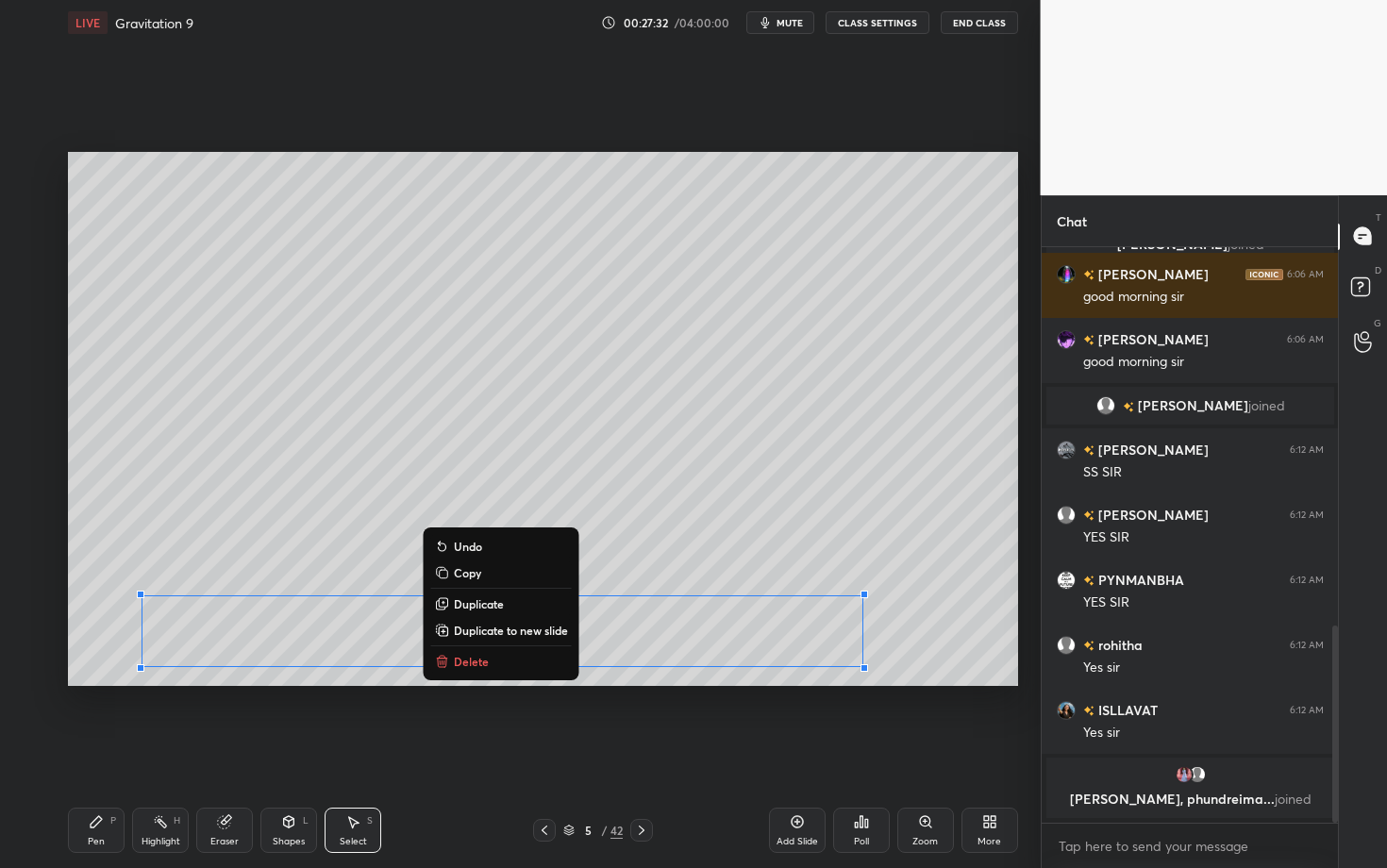
click at [104, 682] on div "Pen P" at bounding box center [96, 829] width 57 height 45
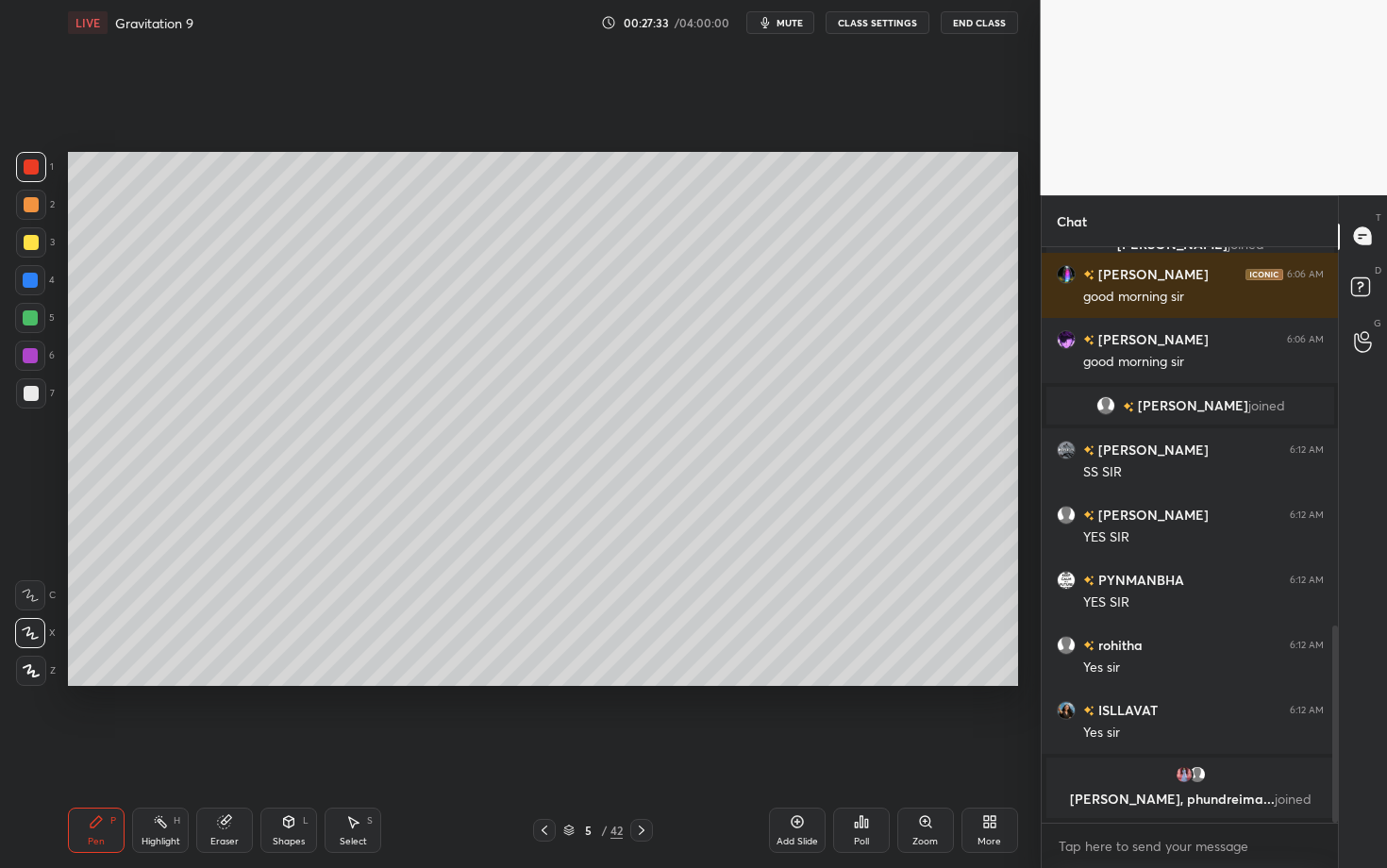
click at [40, 243] on div at bounding box center [31, 242] width 30 height 30
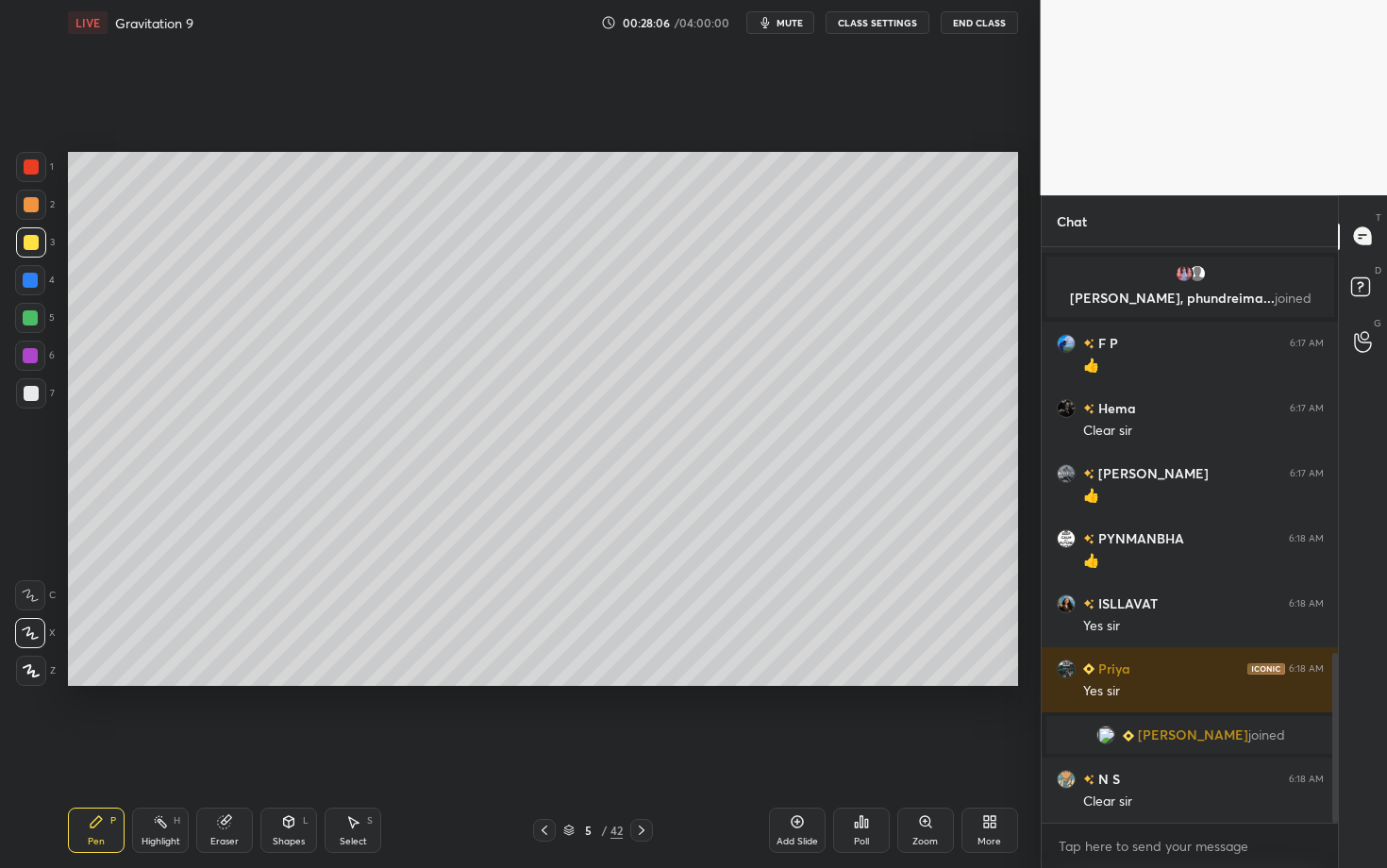
scroll to position [1376, 0]
click at [179, 682] on div "H" at bounding box center [177, 820] width 7 height 9
click at [94, 682] on icon at bounding box center [96, 821] width 15 height 15
click at [644, 682] on icon at bounding box center [642, 829] width 6 height 9
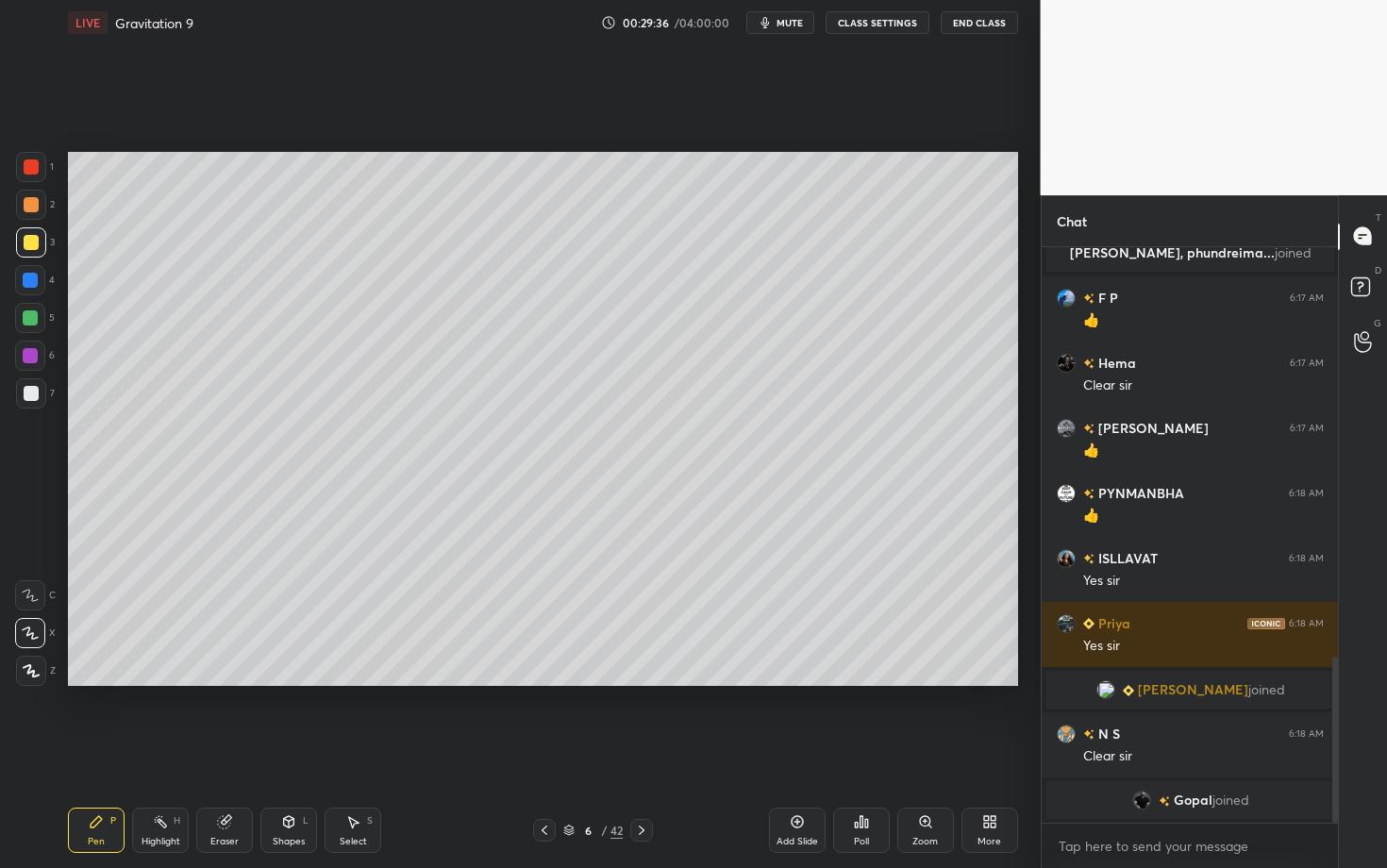
click at [674, 682] on div "Setting up your live class Poll for secs No correct answer Start poll" at bounding box center [542, 418] width 965 height 747
click at [600, 682] on div "Setting up your live class Poll for secs No correct answer Start poll" at bounding box center [542, 418] width 965 height 747
click at [29, 168] on div at bounding box center [31, 166] width 15 height 15
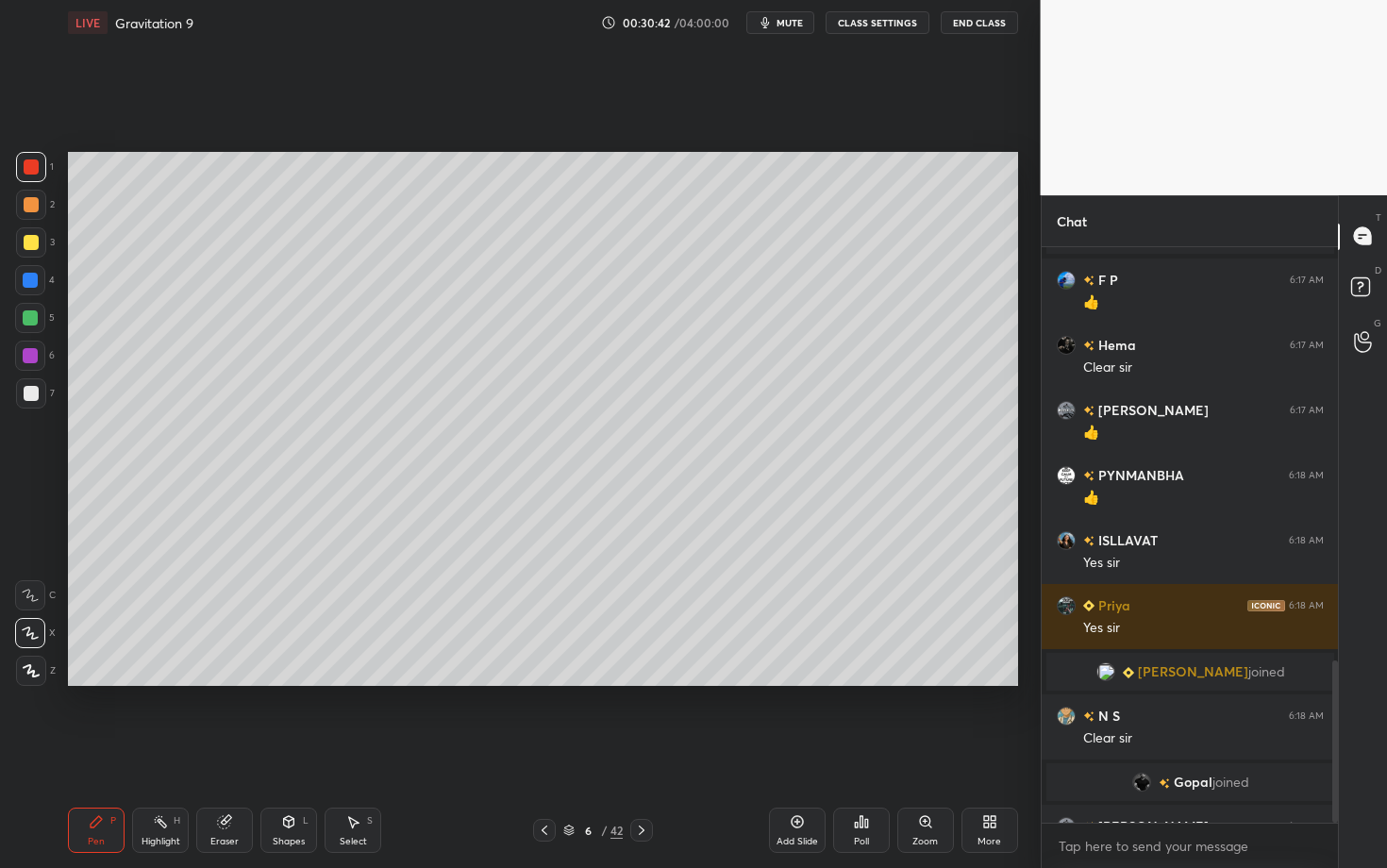
scroll to position [1469, 0]
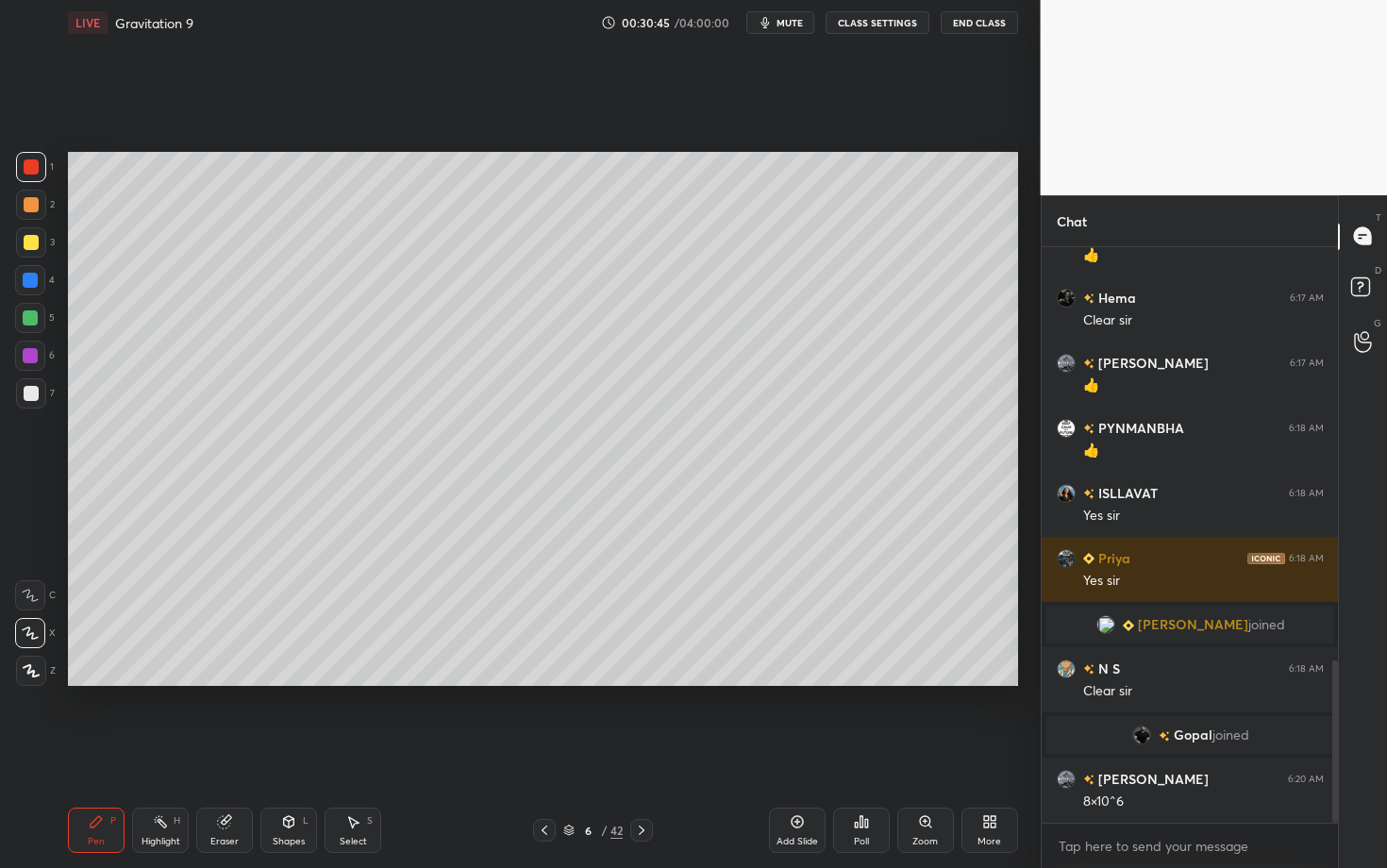
click at [434, 682] on div "Pen P Highlight H Eraser Shapes L Select S 6 / 42 Add Slide Poll Zoom More" at bounding box center [543, 829] width 950 height 75
click at [226, 682] on div "Eraser" at bounding box center [224, 829] width 57 height 45
click at [105, 682] on div "Pen P" at bounding box center [96, 829] width 57 height 45
click at [29, 402] on div at bounding box center [31, 393] width 30 height 30
click at [358, 682] on div "Select S" at bounding box center [352, 829] width 57 height 45
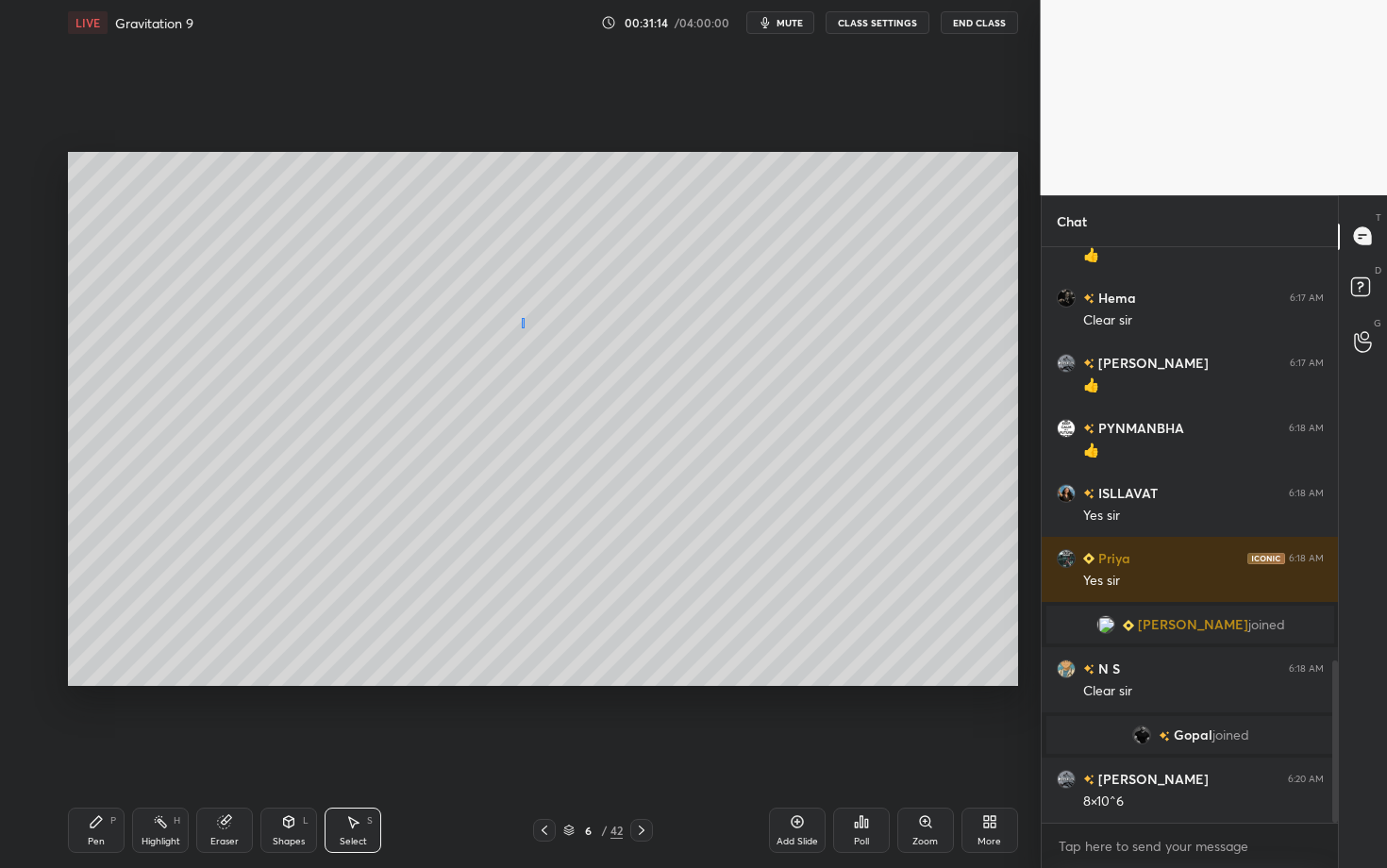
drag, startPoint x: 521, startPoint y: 327, endPoint x: 596, endPoint y: 393, distance: 100.3
click at [595, 393] on div "0 ° Undo Copy Duplicate Duplicate to new slide Delete" at bounding box center [543, 419] width 950 height 534
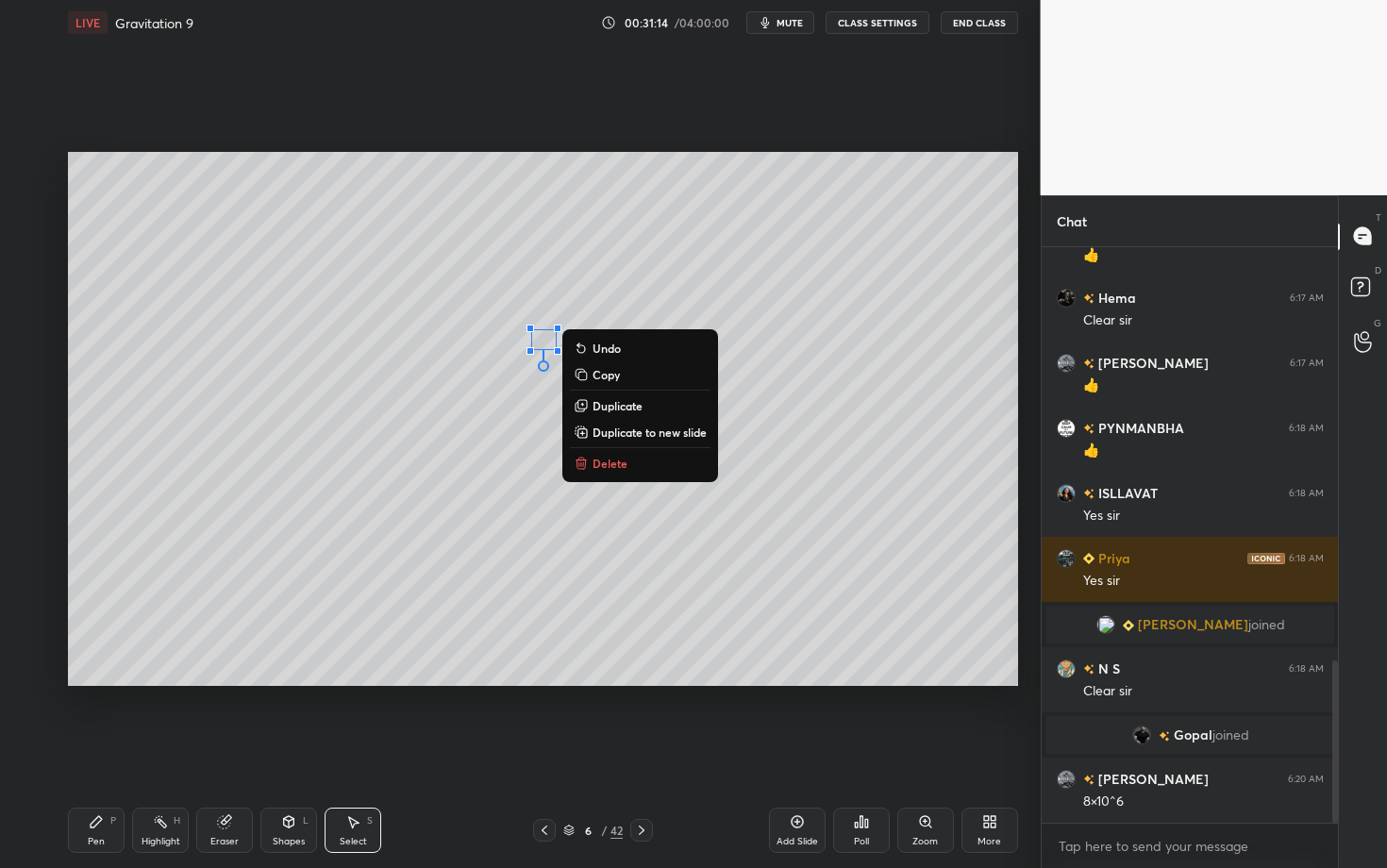
click at [611, 456] on p "Delete" at bounding box center [609, 463] width 35 height 15
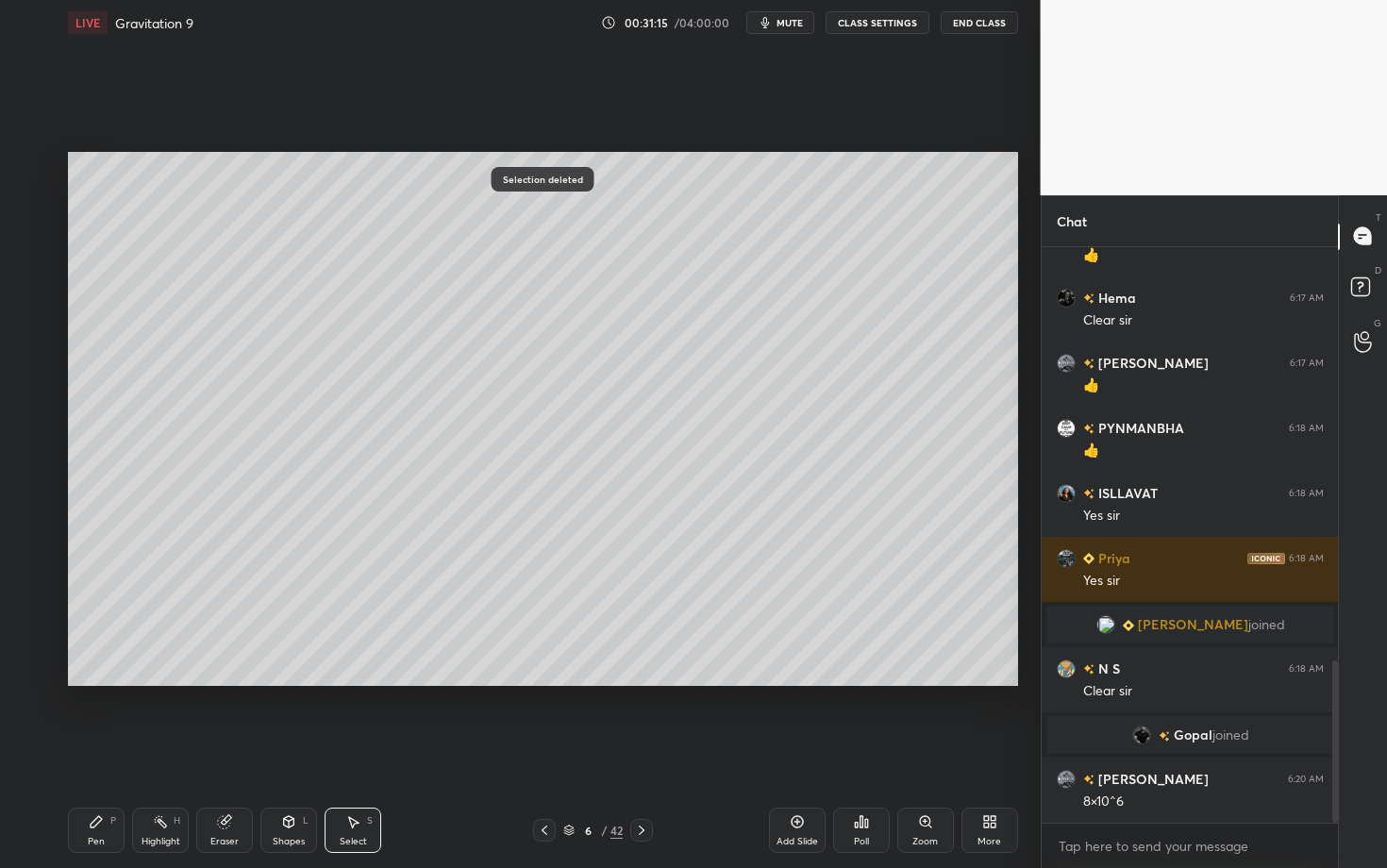
click at [116, 682] on div "Pen P" at bounding box center [96, 829] width 57 height 45
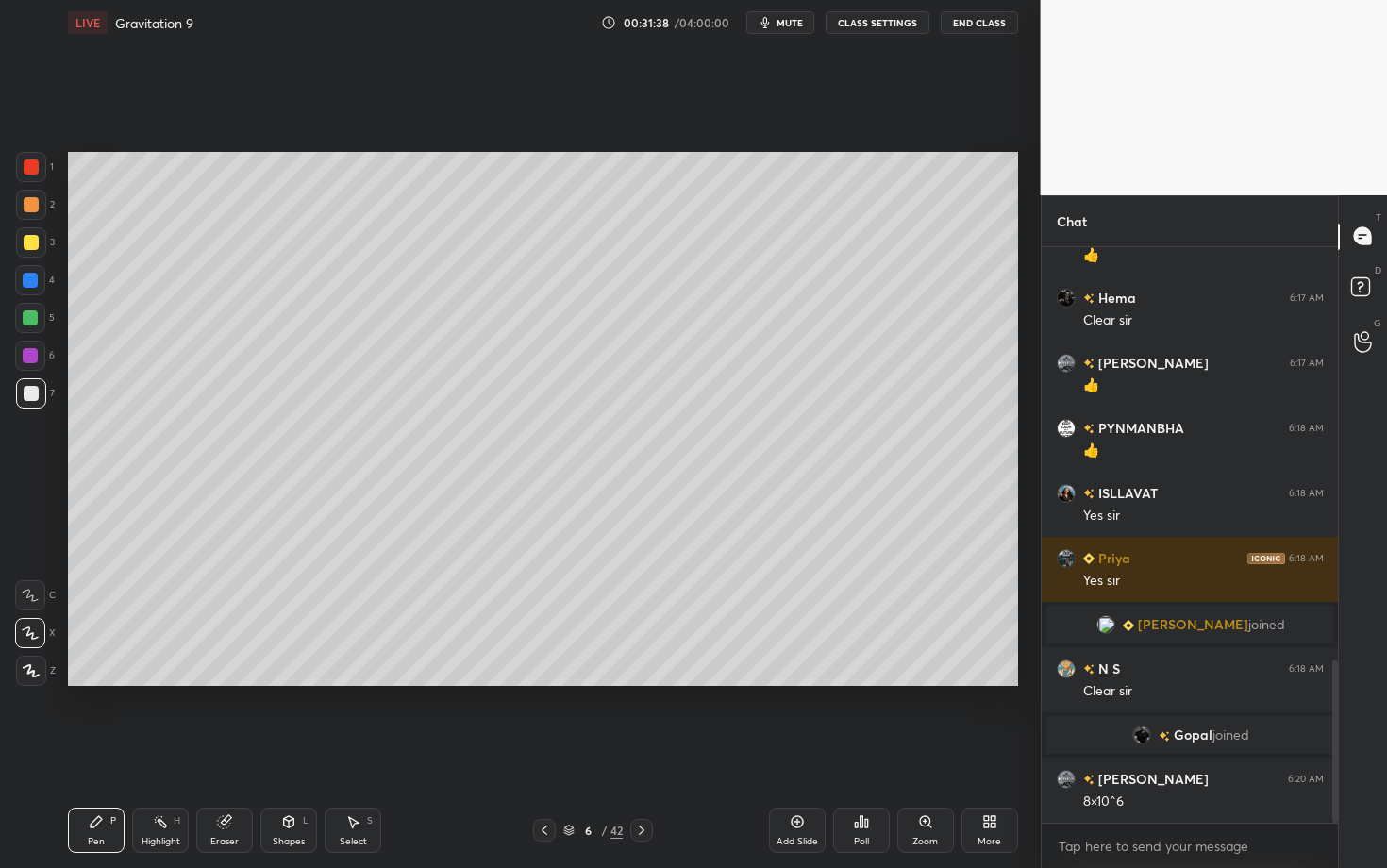
scroll to position [1534, 0]
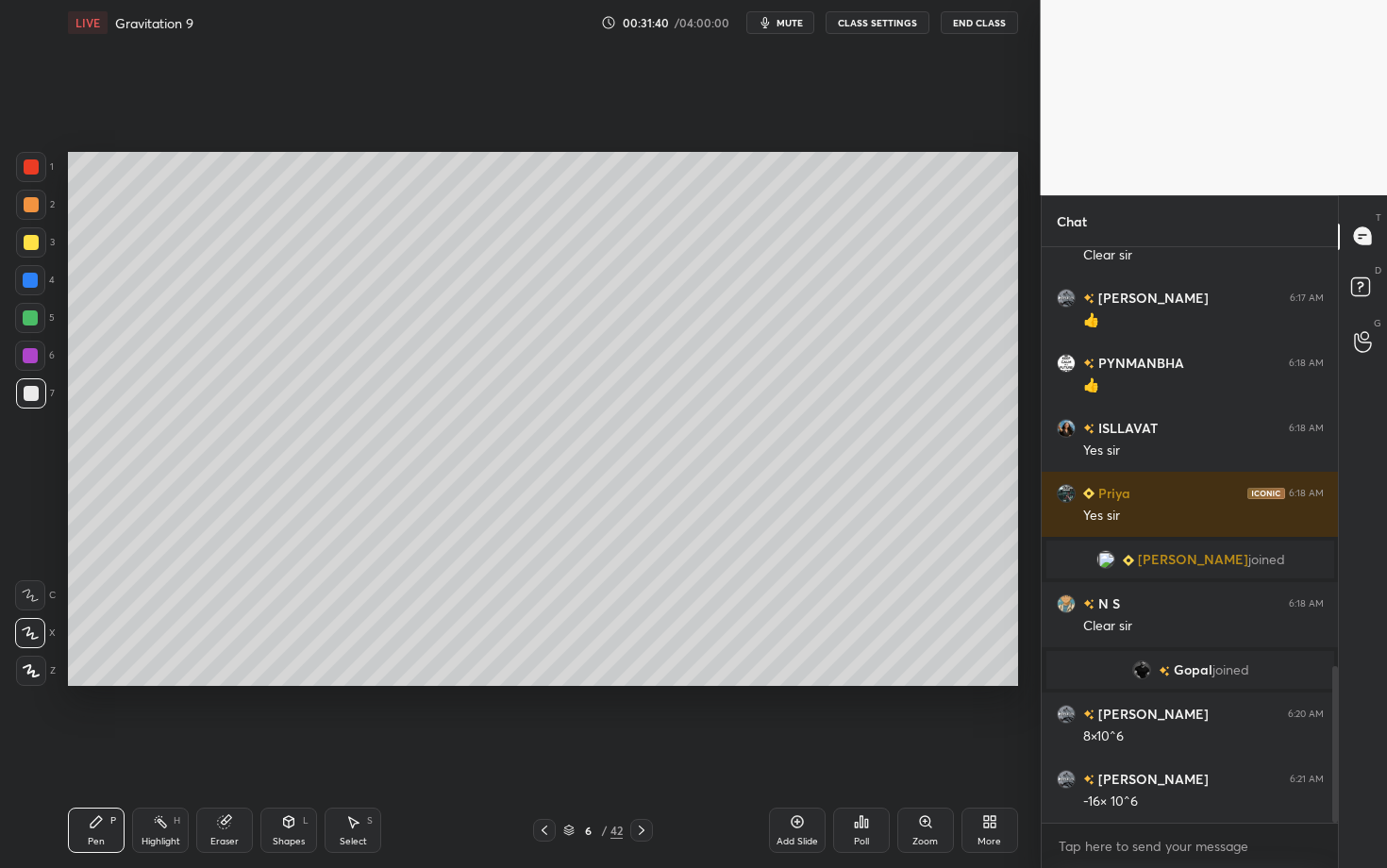
click at [175, 682] on div "Highlight H" at bounding box center [160, 829] width 57 height 45
click at [558, 682] on div "Pen P Highlight H Eraser Shapes L Select S 6 / 42 Add Slide Poll Zoom More" at bounding box center [543, 829] width 950 height 75
click at [359, 682] on div "Select S" at bounding box center [352, 829] width 57 height 45
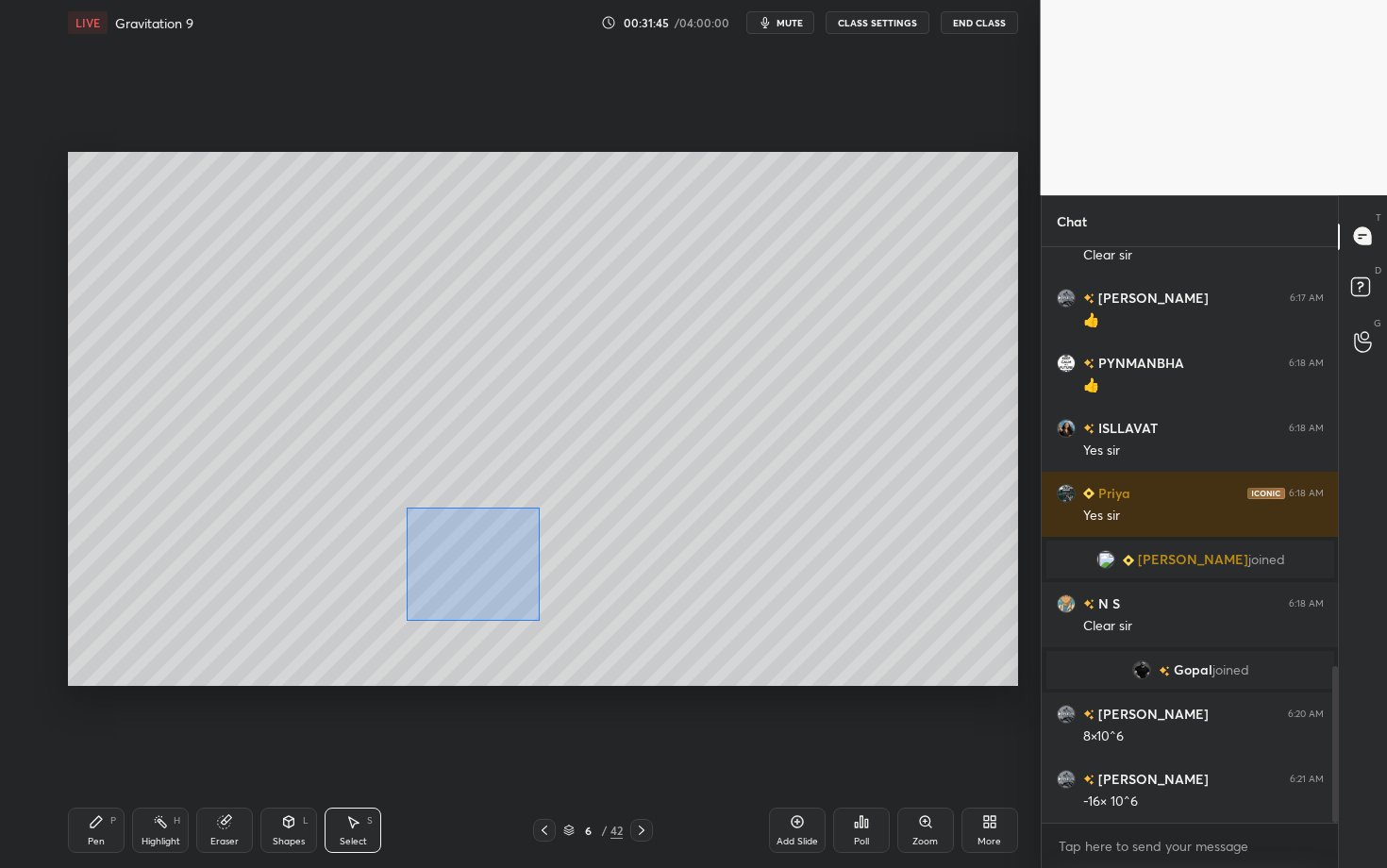
drag, startPoint x: 539, startPoint y: 620, endPoint x: 591, endPoint y: 630, distance: 53.8
click at [591, 630] on div "0 ° Undo Copy Duplicate Duplicate to new slide Delete" at bounding box center [543, 419] width 950 height 534
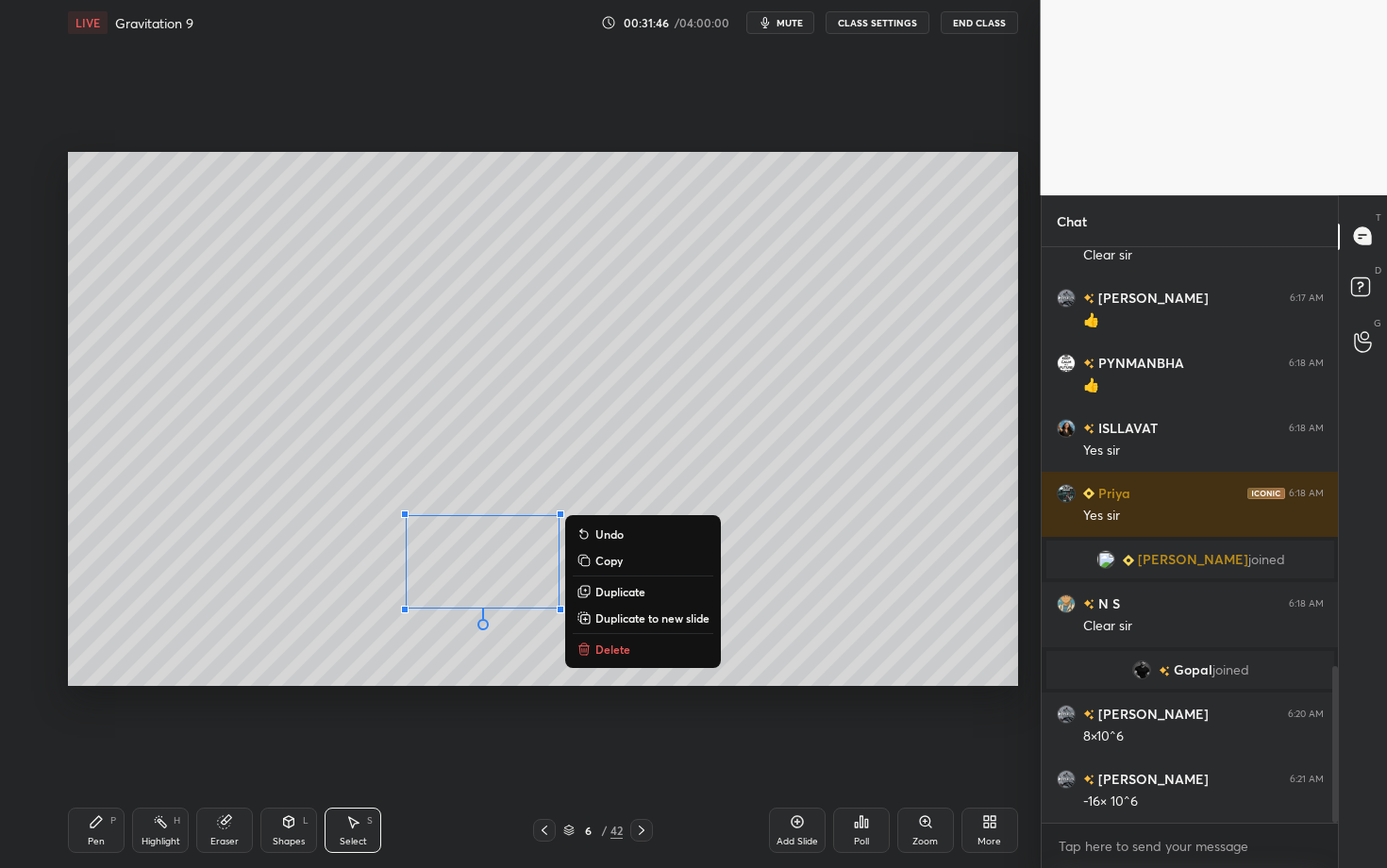
click at [620, 647] on p "Delete" at bounding box center [612, 648] width 35 height 15
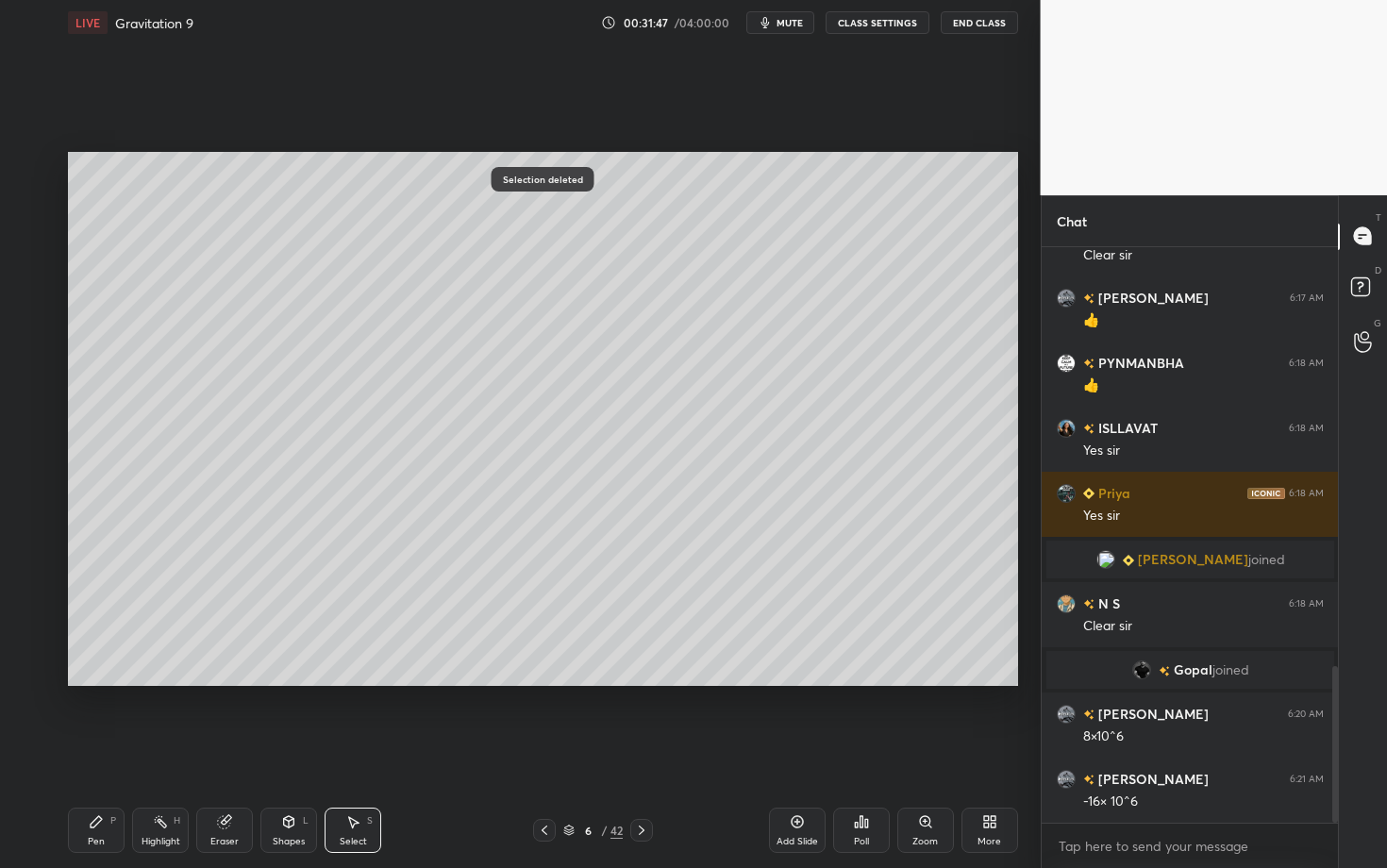
click at [159, 682] on icon at bounding box center [160, 821] width 15 height 15
click at [110, 682] on div "P" at bounding box center [113, 820] width 6 height 9
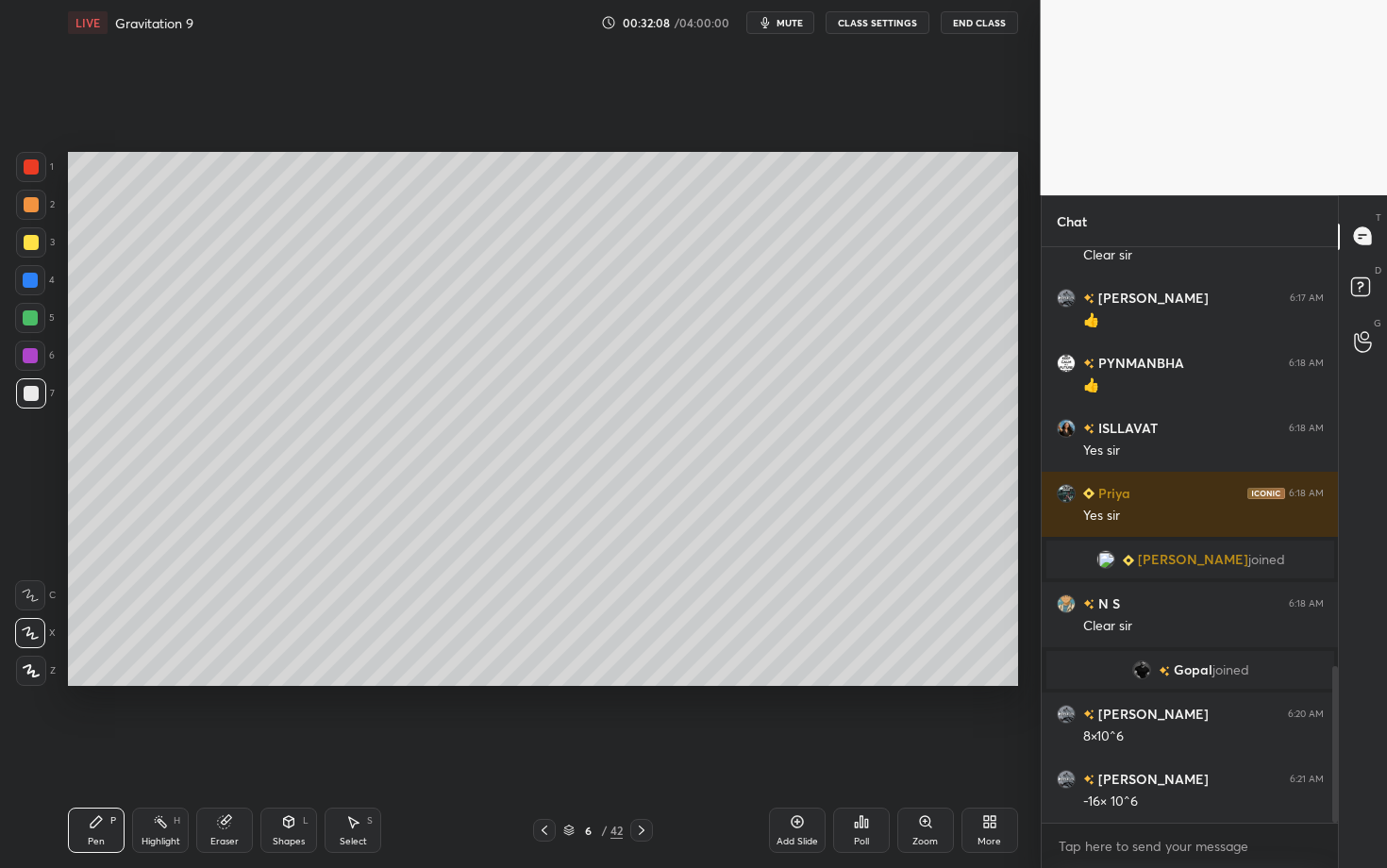
click at [897, 682] on div "Zoom" at bounding box center [925, 829] width 57 height 45
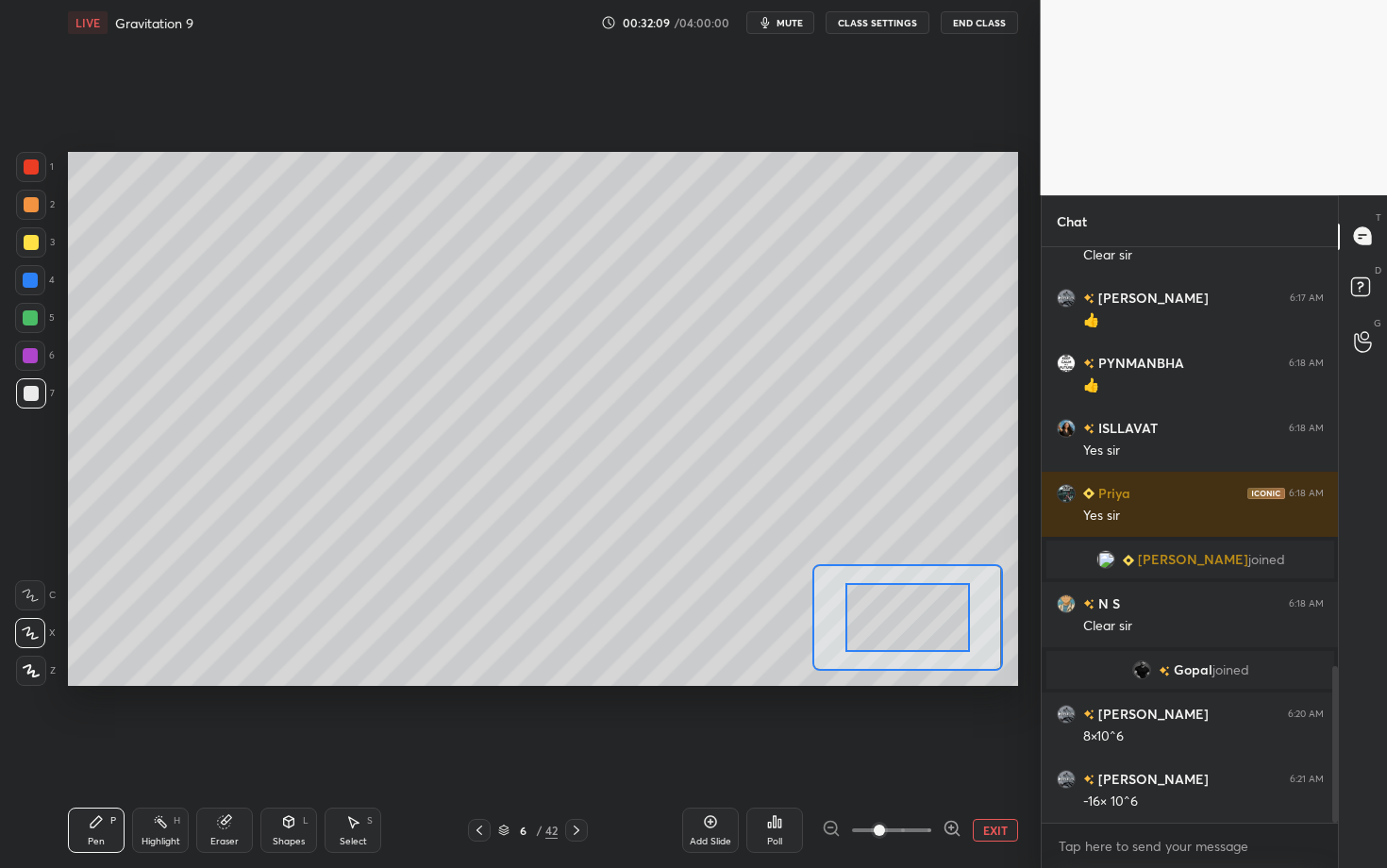
click at [990, 682] on button "EXIT" at bounding box center [995, 830] width 45 height 23
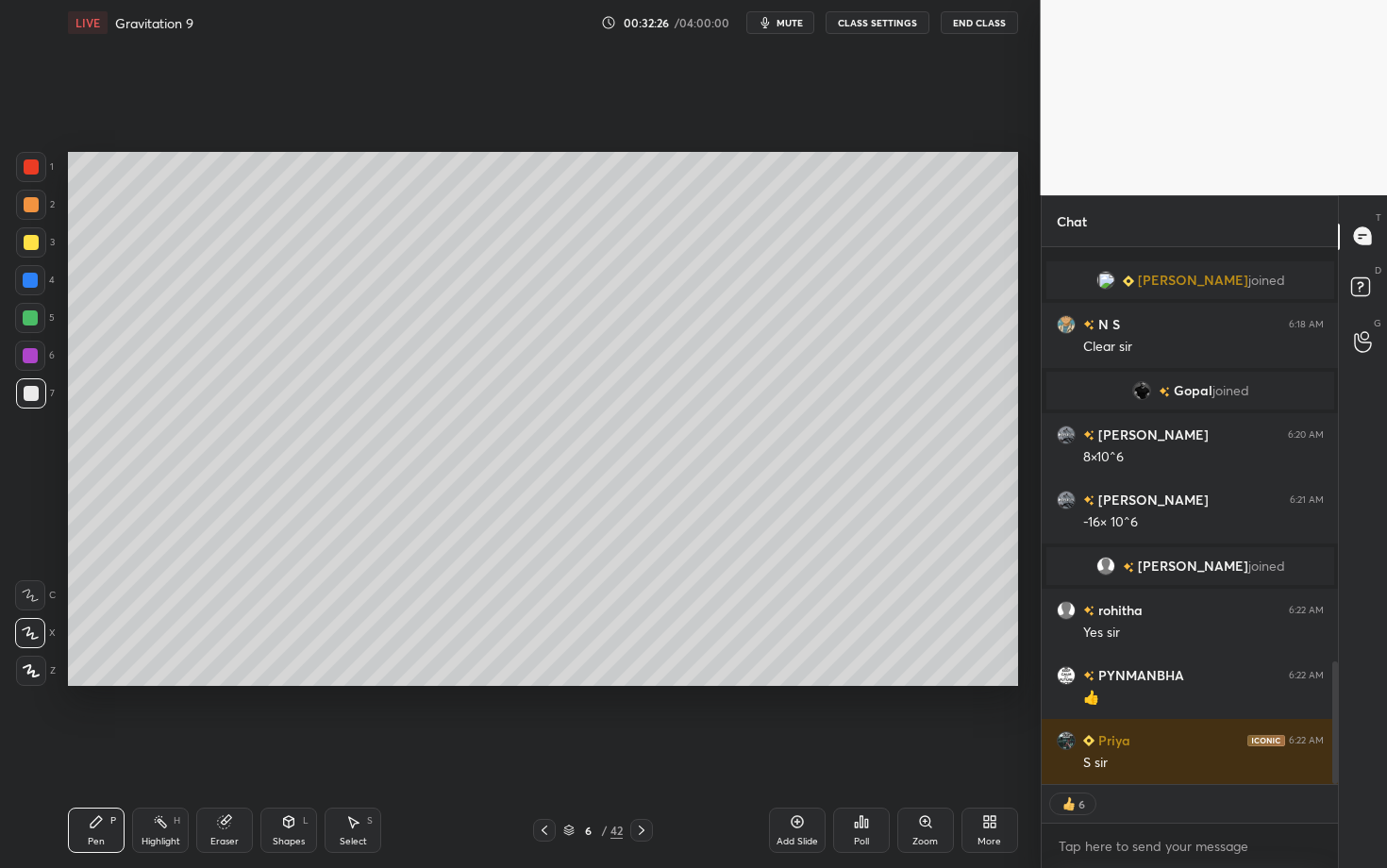
scroll to position [1817, 0]
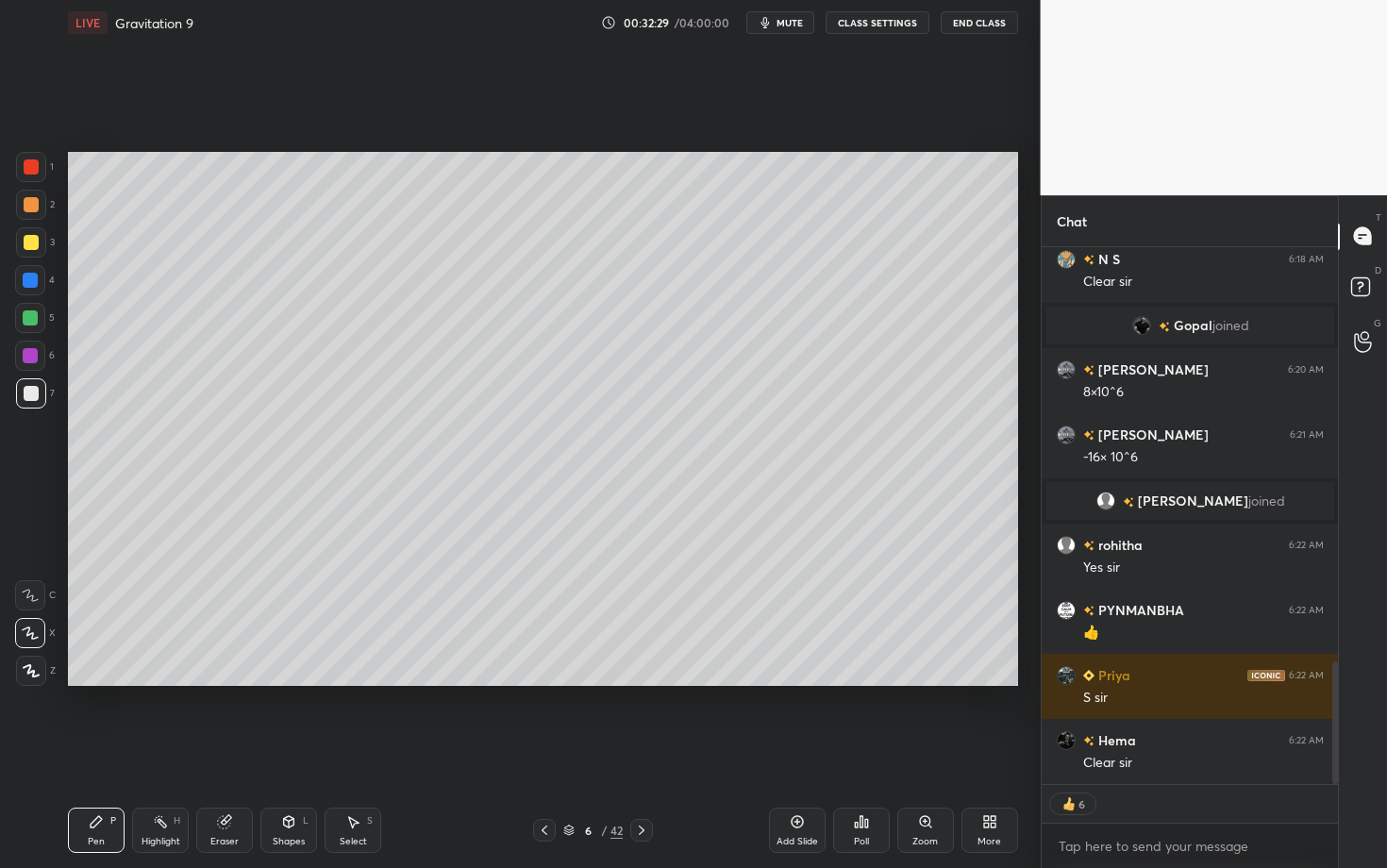
click at [638, 682] on icon at bounding box center [641, 830] width 15 height 15
click at [36, 204] on div at bounding box center [31, 204] width 15 height 15
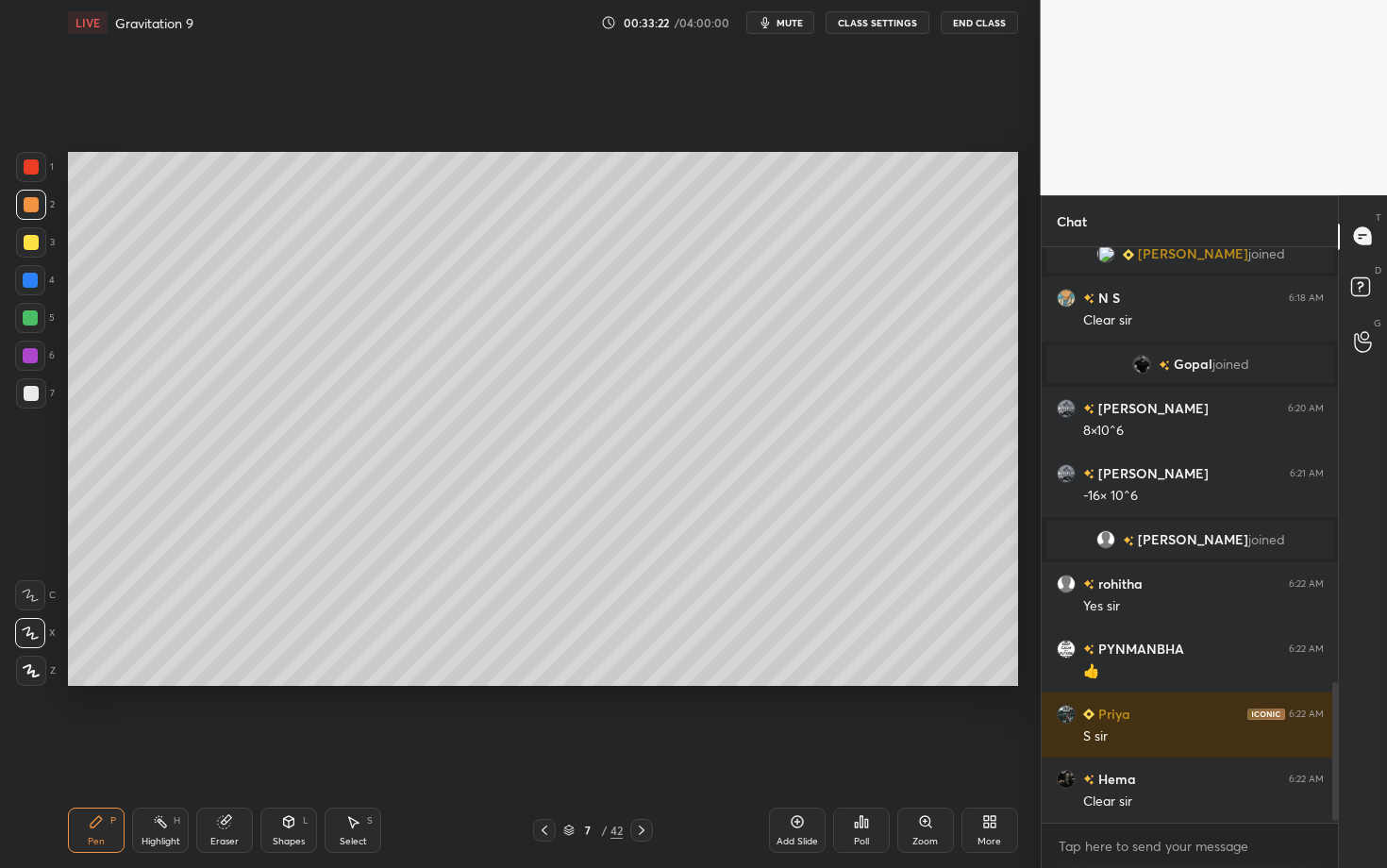
click at [722, 682] on div "Setting up your live class Poll for secs No correct answer Start poll" at bounding box center [542, 418] width 965 height 747
click at [359, 682] on div "Select S" at bounding box center [352, 829] width 57 height 45
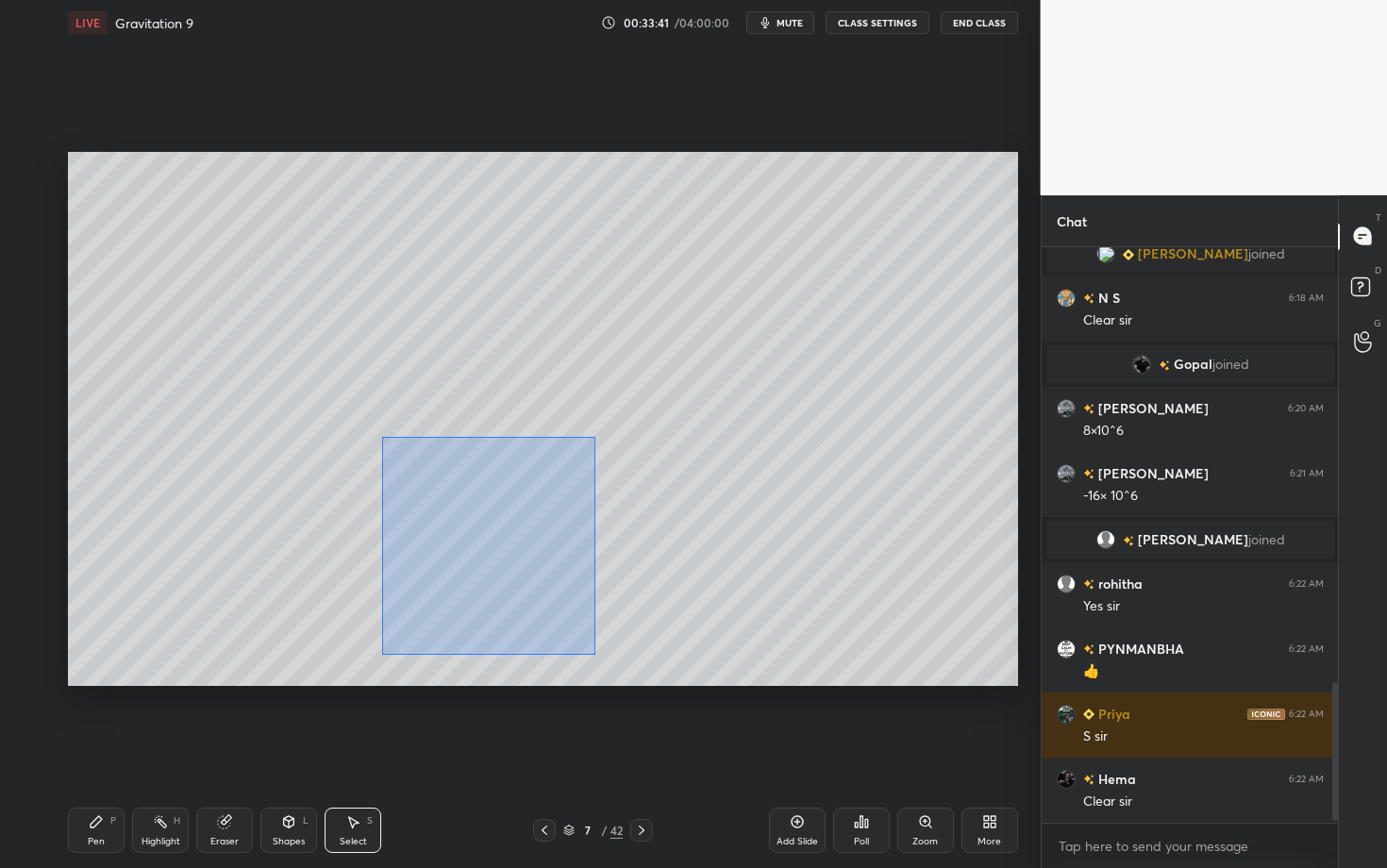
drag, startPoint x: 417, startPoint y: 536, endPoint x: 594, endPoint y: 653, distance: 212.4
click at [594, 652] on div "0 ° Undo Copy Duplicate Duplicate to new slide Delete" at bounding box center [543, 419] width 950 height 534
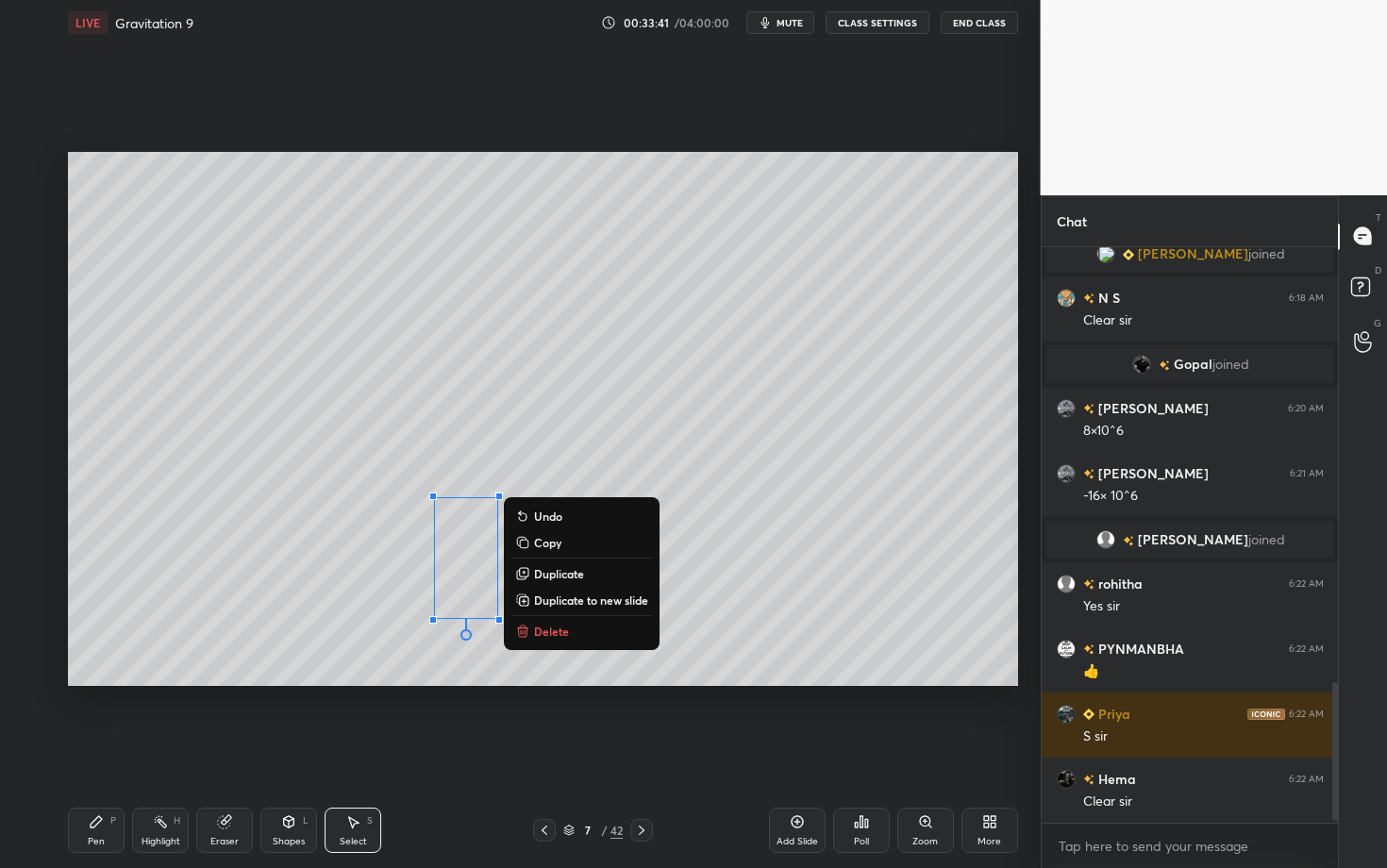
click at [581, 629] on button "Delete" at bounding box center [581, 631] width 141 height 23
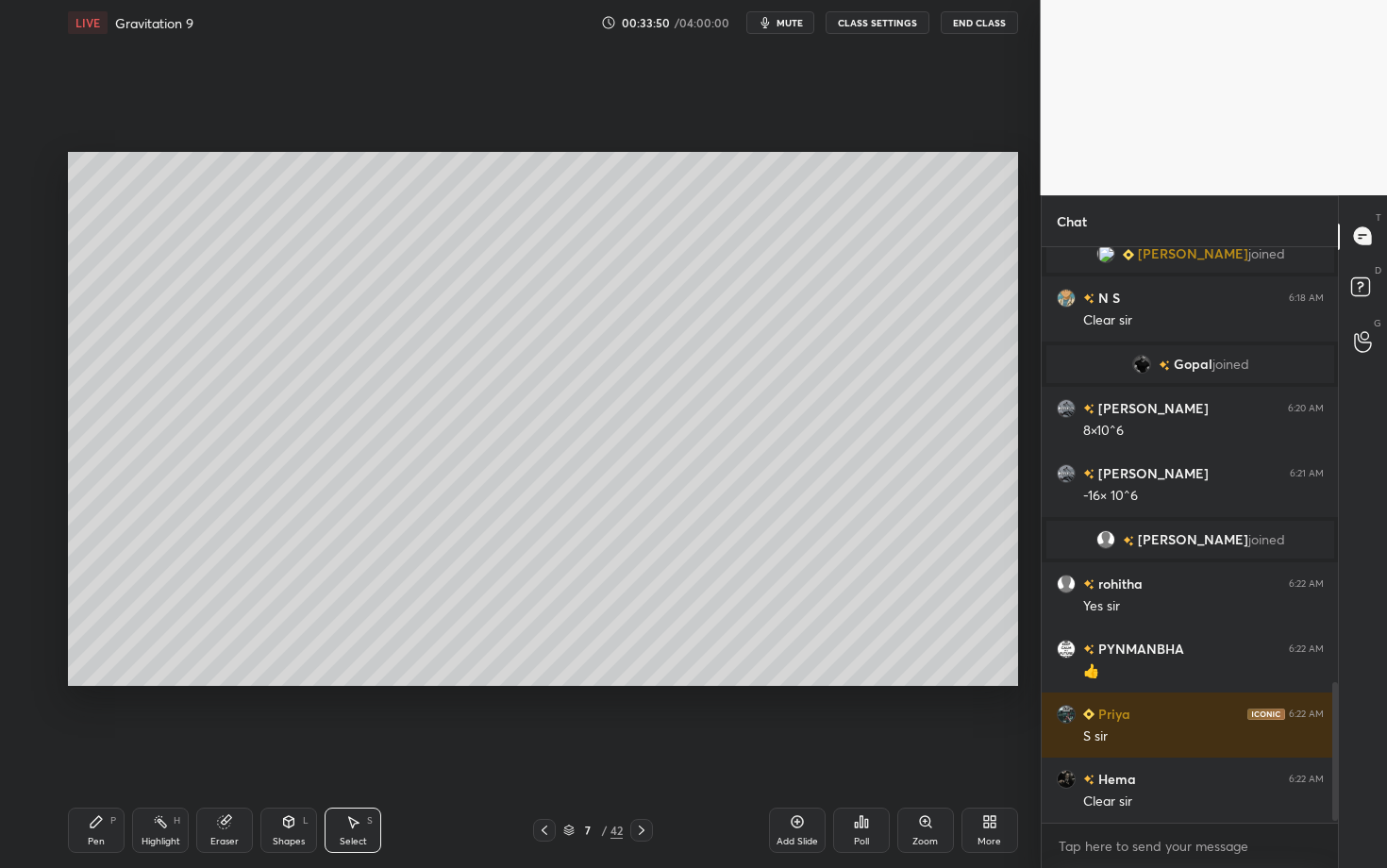
click at [94, 682] on div "Pen P" at bounding box center [96, 829] width 57 height 45
click at [420, 682] on div "Setting up your live class Poll for secs No correct answer Start poll" at bounding box center [542, 418] width 965 height 747
click at [31, 323] on div at bounding box center [30, 317] width 15 height 15
click at [36, 388] on div at bounding box center [31, 393] width 15 height 15
click at [32, 290] on div at bounding box center [30, 280] width 30 height 30
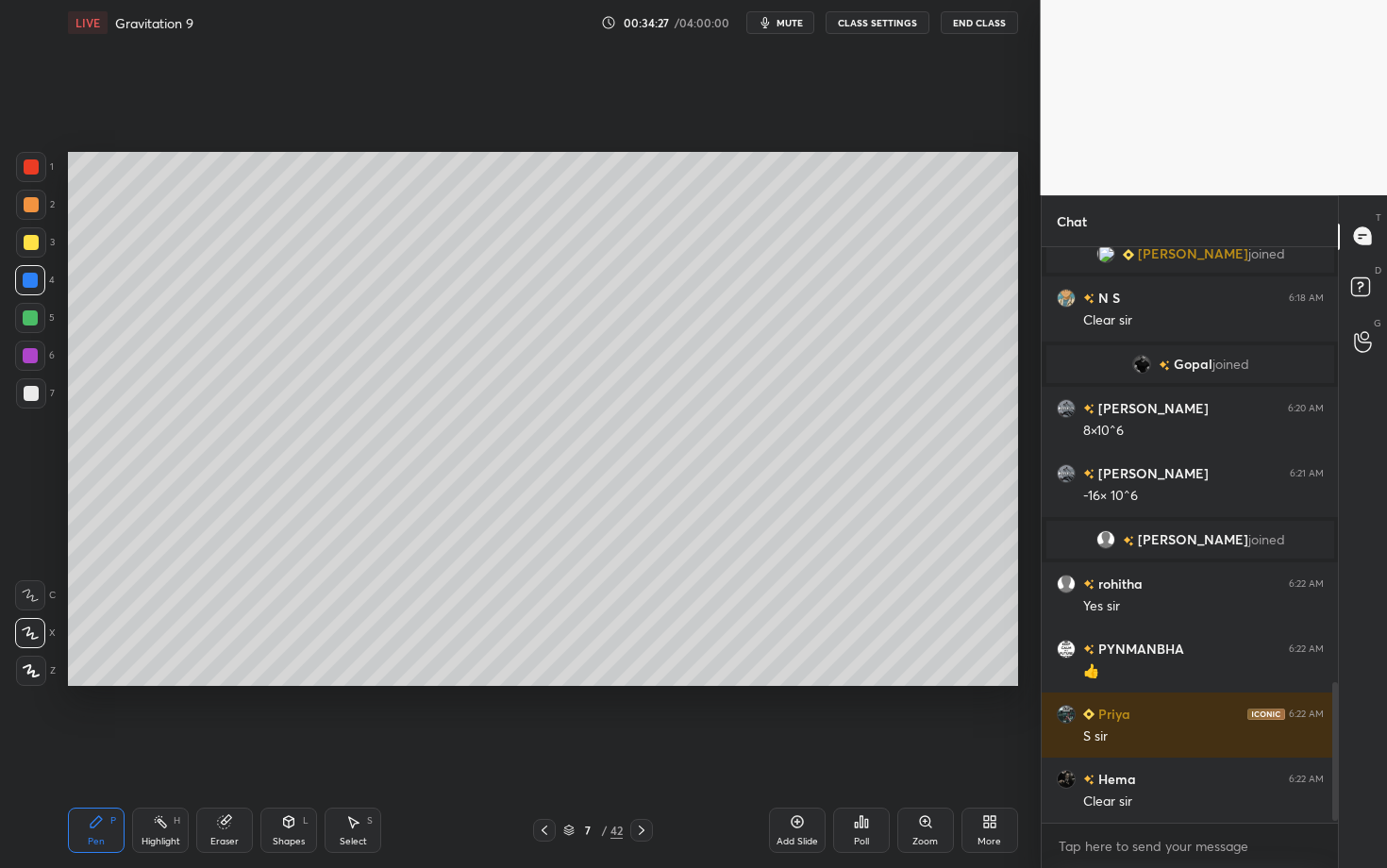
scroll to position [1843, 0]
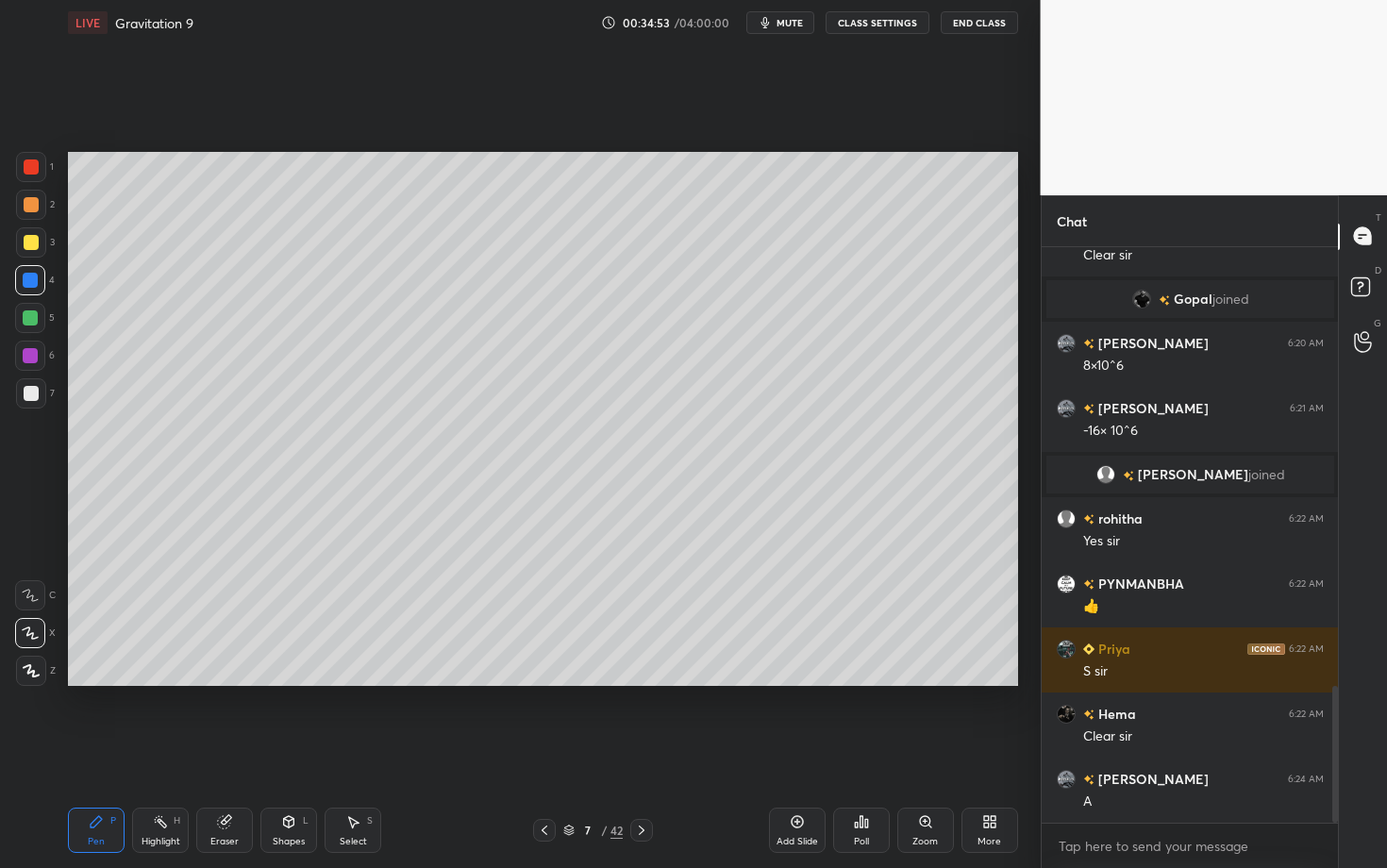
click at [161, 682] on div "Highlight" at bounding box center [160, 841] width 39 height 9
click at [95, 682] on div "Pen P" at bounding box center [96, 829] width 57 height 45
click at [175, 682] on div "Highlight H" at bounding box center [160, 829] width 57 height 45
click at [89, 682] on div "Pen P" at bounding box center [96, 829] width 57 height 45
click at [374, 682] on div "Select S" at bounding box center [352, 829] width 57 height 45
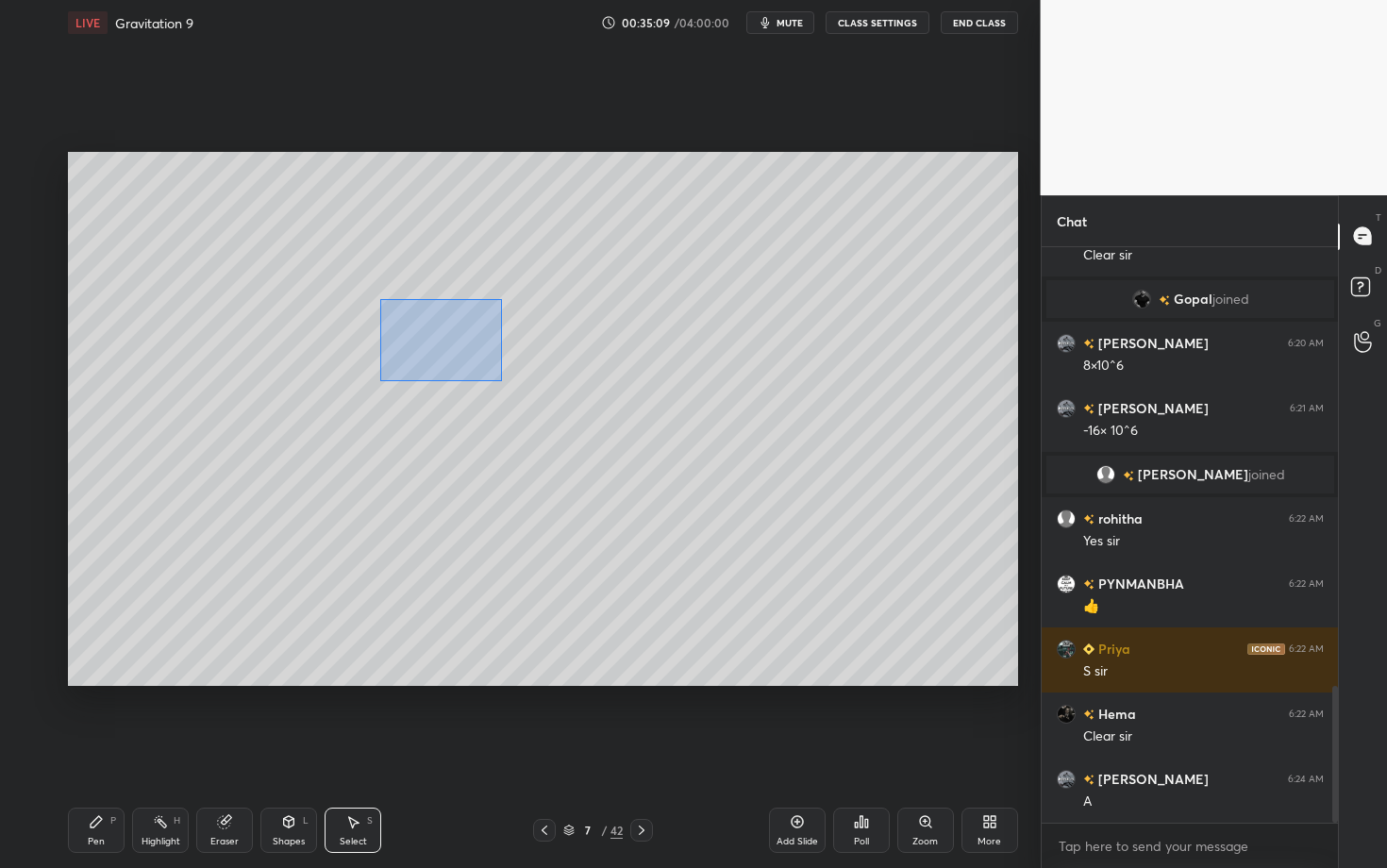
drag, startPoint x: 474, startPoint y: 370, endPoint x: 695, endPoint y: 422, distance: 227.7
click at [695, 421] on div "0 ° Undo Copy Duplicate Duplicate to new slide Delete" at bounding box center [543, 419] width 950 height 534
drag, startPoint x: 556, startPoint y: 336, endPoint x: 553, endPoint y: 378, distance: 42.5
click at [553, 378] on div "0 ° Undo Copy Duplicate Duplicate to new slide Delete" at bounding box center [543, 419] width 950 height 534
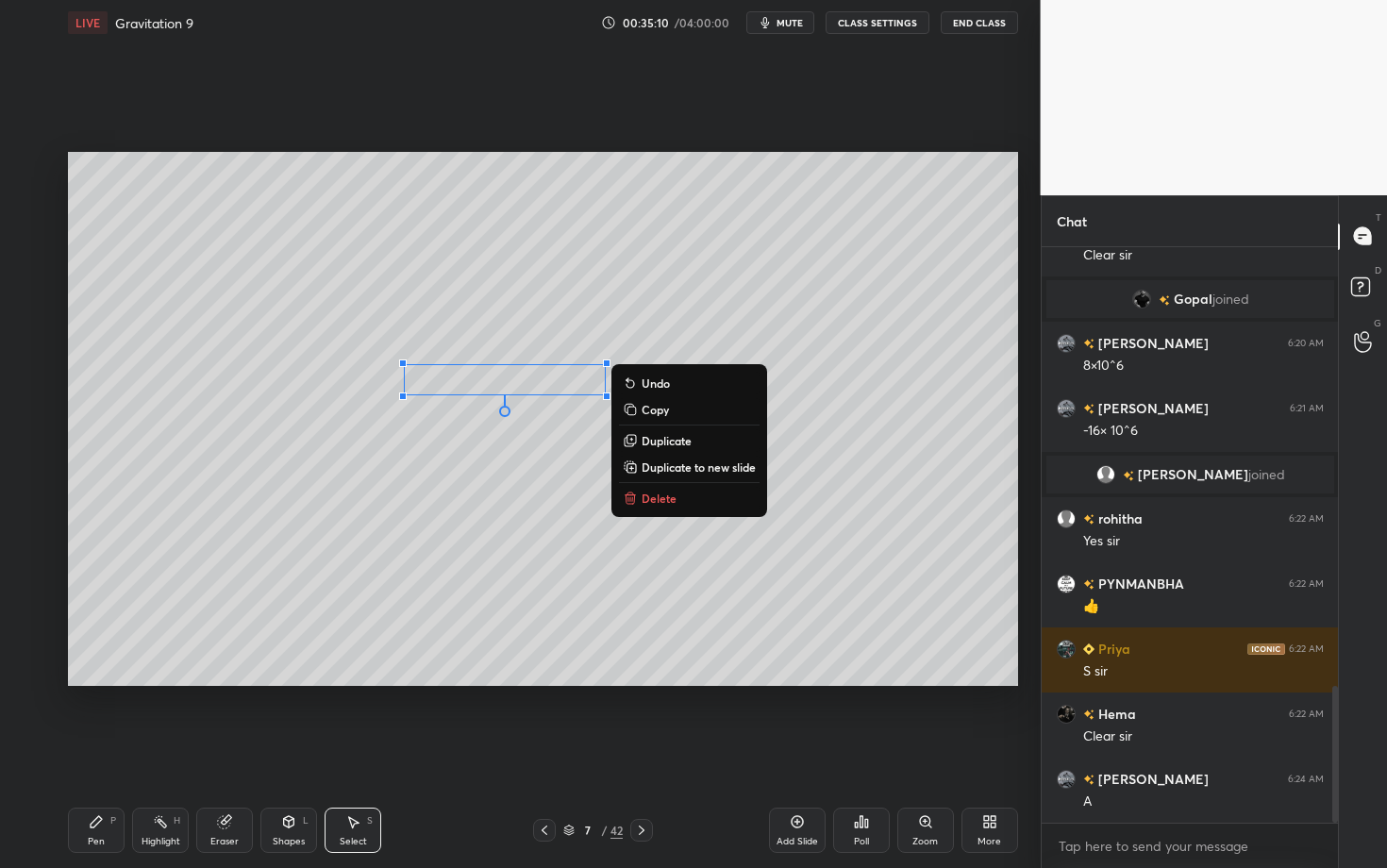
click at [96, 682] on div "Pen" at bounding box center [96, 841] width 17 height 9
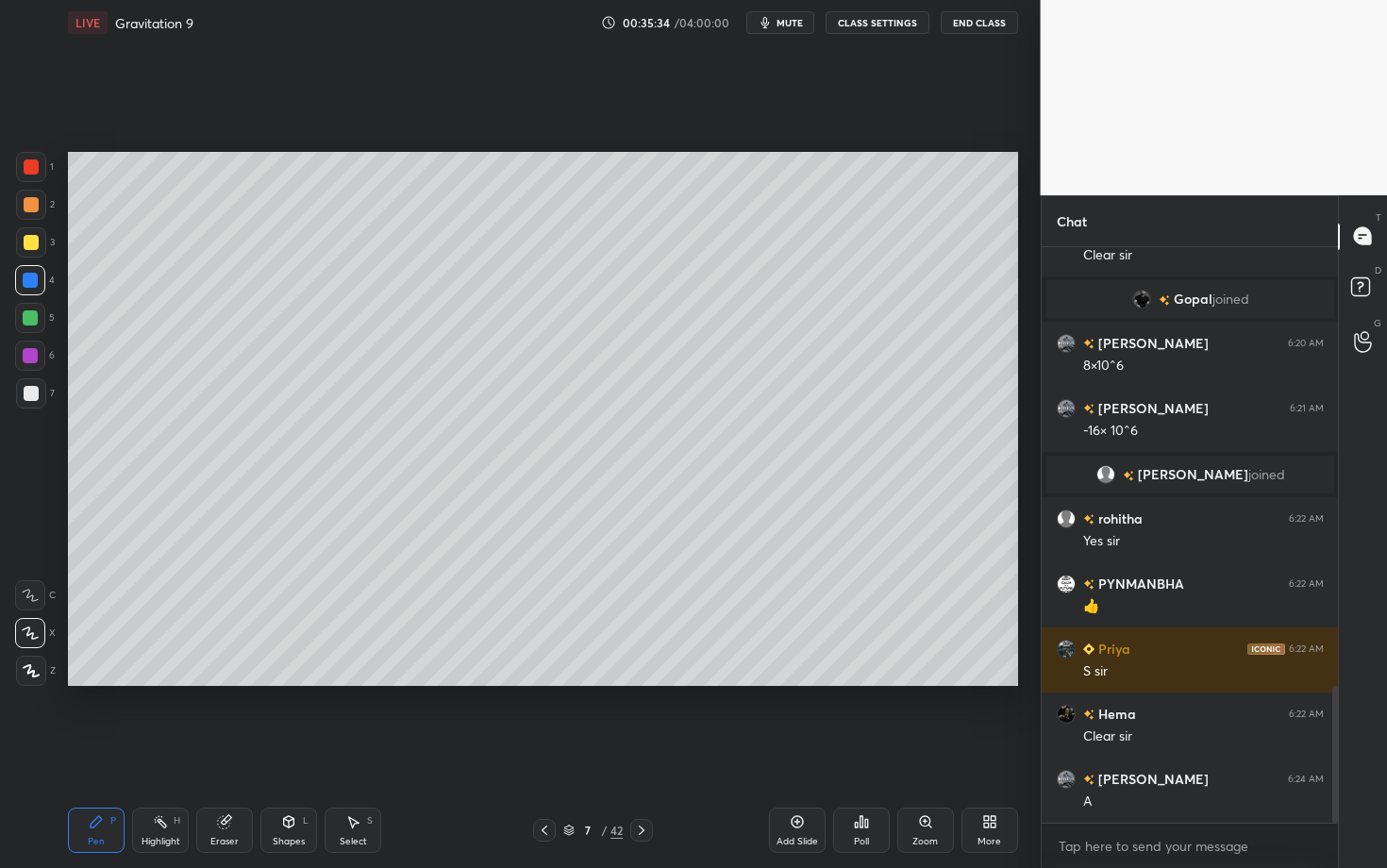
click at [367, 682] on div "Select S" at bounding box center [352, 829] width 57 height 45
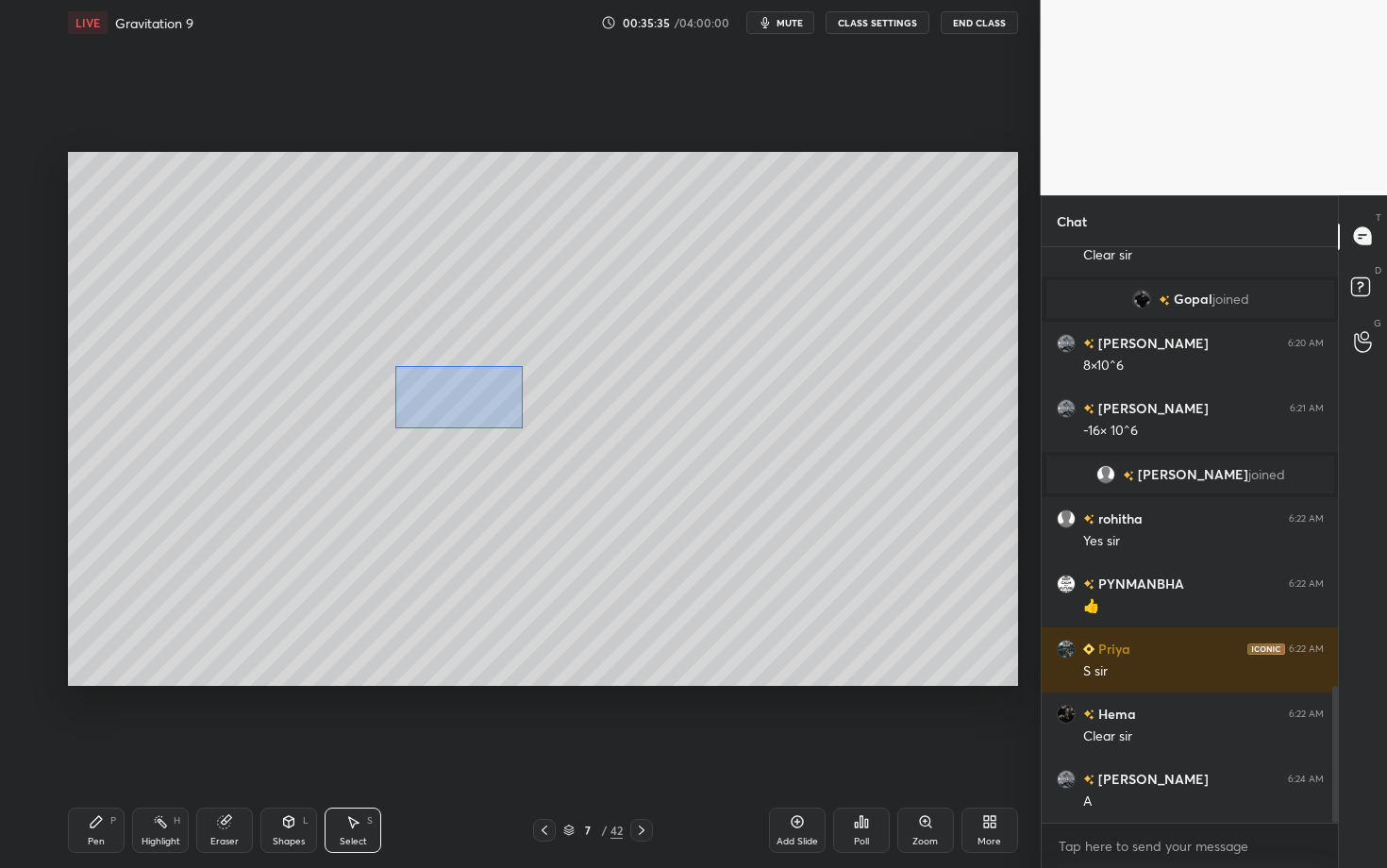
drag, startPoint x: 451, startPoint y: 402, endPoint x: 717, endPoint y: 468, distance: 274.1
click at [715, 467] on div "0 ° Undo Copy Duplicate Duplicate to new slide Delete" at bounding box center [543, 419] width 950 height 534
drag, startPoint x: 487, startPoint y: 385, endPoint x: 483, endPoint y: 427, distance: 42.6
click at [483, 427] on div "0 ° Undo Copy Duplicate Duplicate to new slide Delete" at bounding box center [543, 419] width 950 height 534
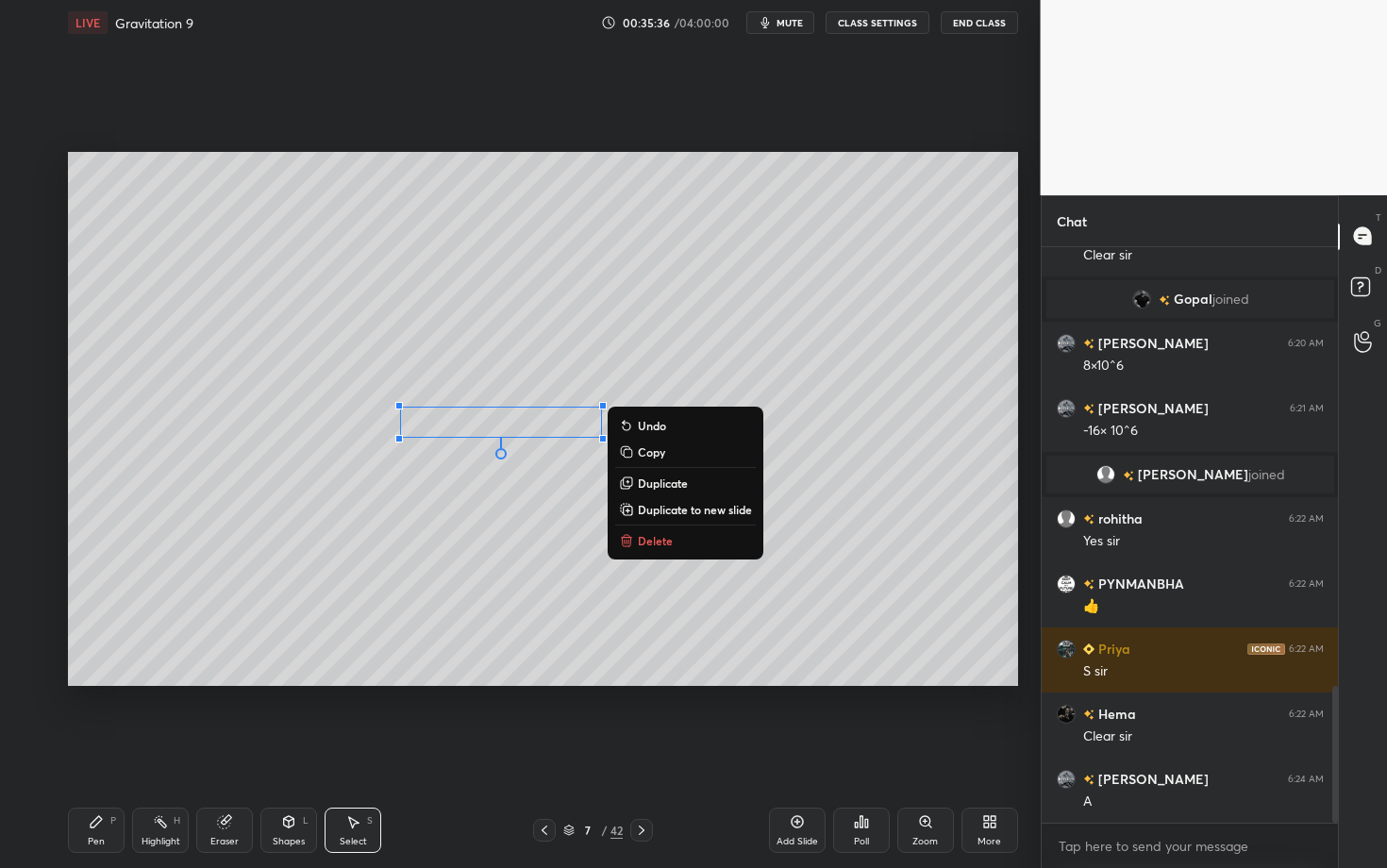
click at [103, 682] on div "Pen P" at bounding box center [96, 829] width 57 height 45
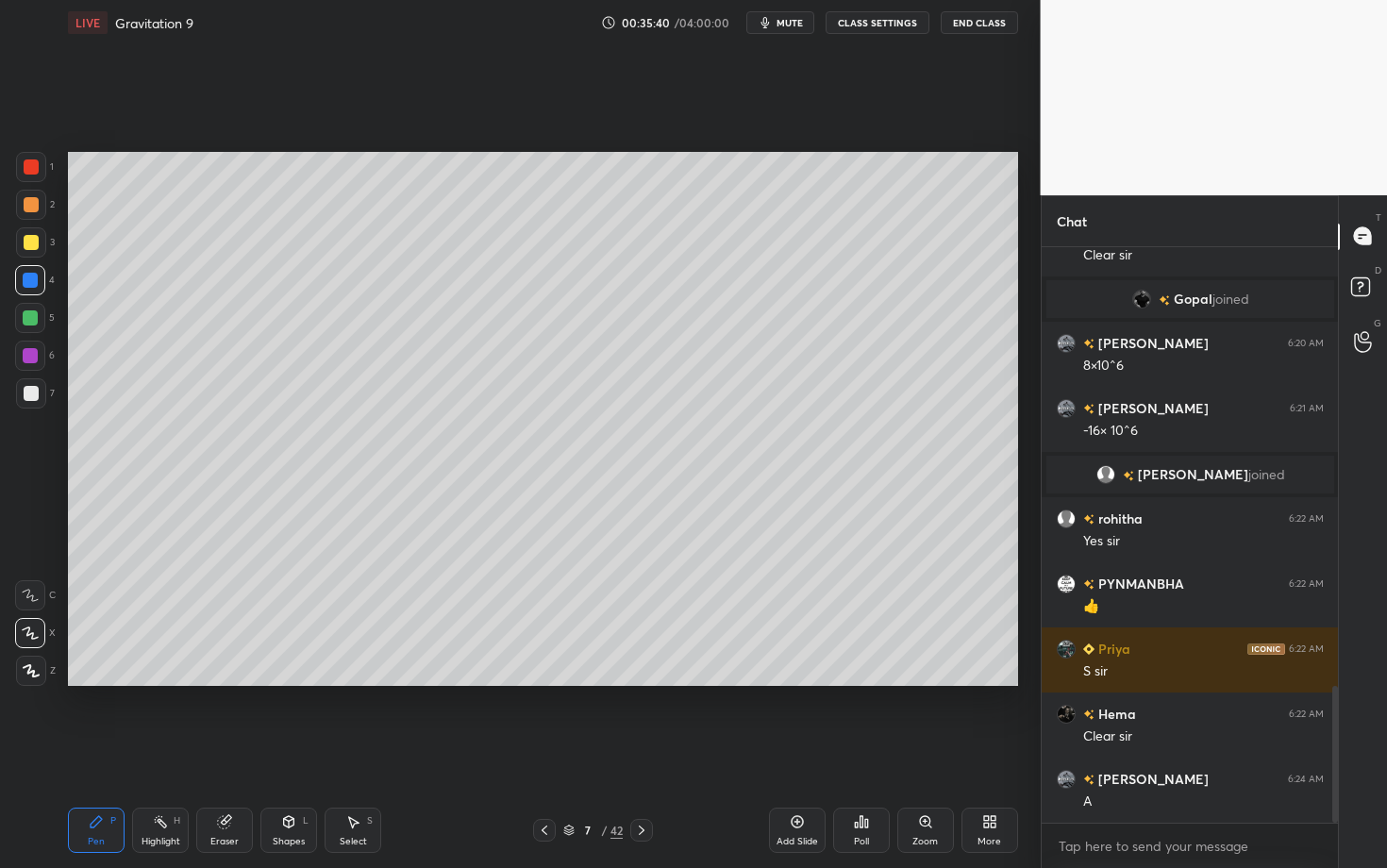
click at [356, 682] on div "Select" at bounding box center [353, 841] width 27 height 9
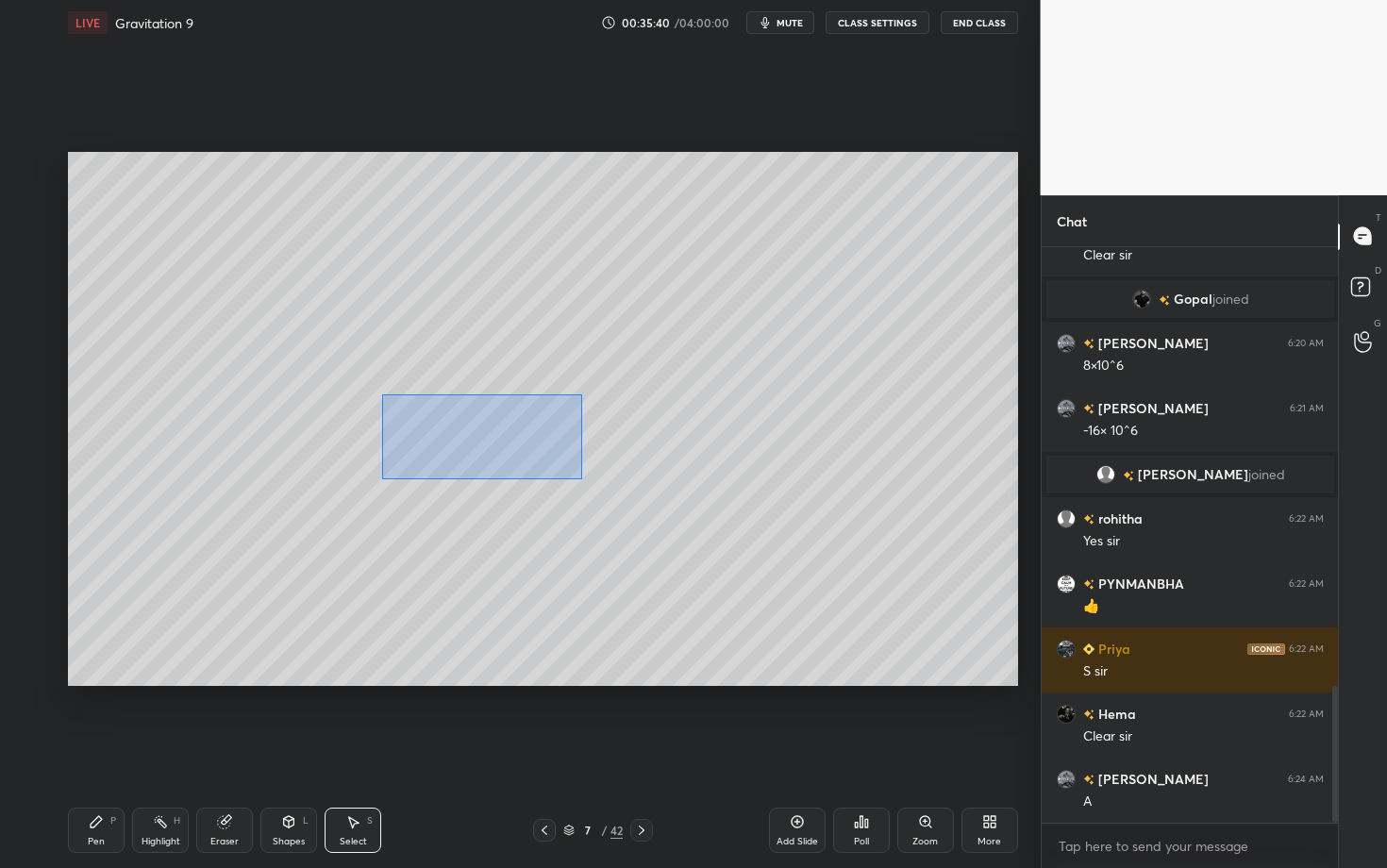
drag, startPoint x: 490, startPoint y: 458, endPoint x: 712, endPoint y: 503, distance: 227.0
click at [713, 501] on div "0 ° Undo Copy Duplicate Duplicate to new slide Delete" at bounding box center [543, 419] width 950 height 534
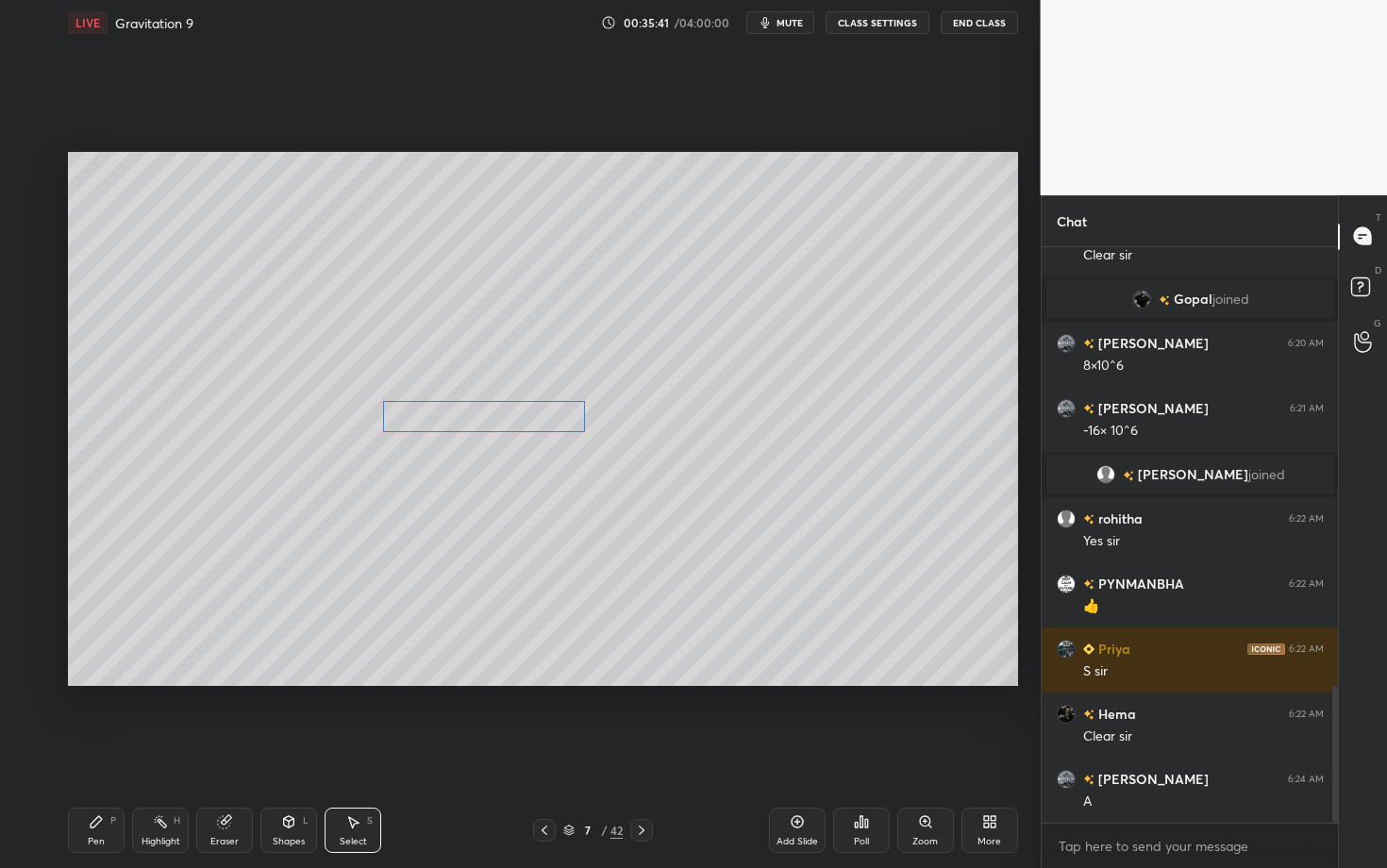
click at [494, 423] on div "0 ° Undo Copy Duplicate Duplicate to new slide Delete" at bounding box center [543, 419] width 950 height 534
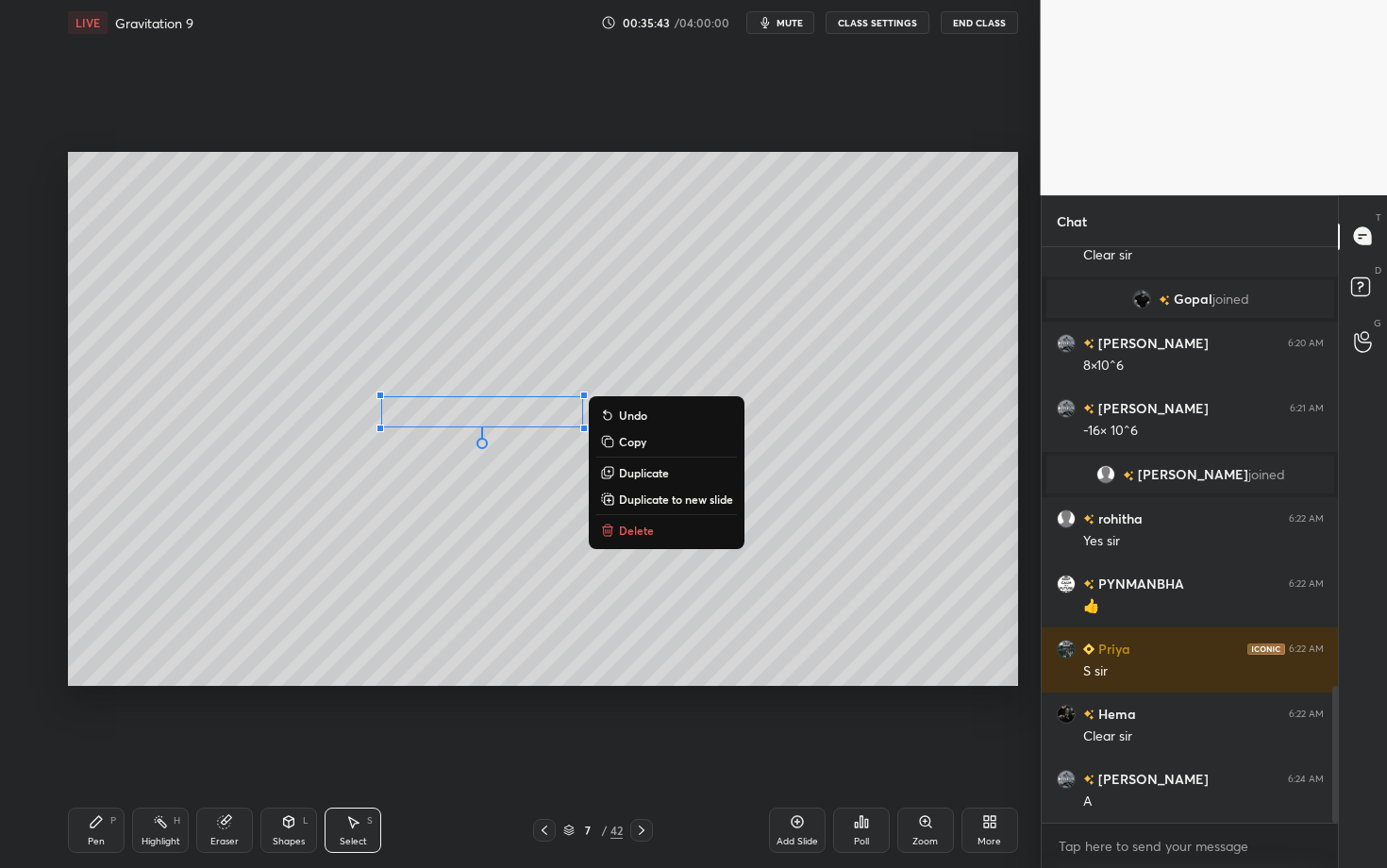
click at [116, 682] on div "Pen P" at bounding box center [96, 829] width 57 height 45
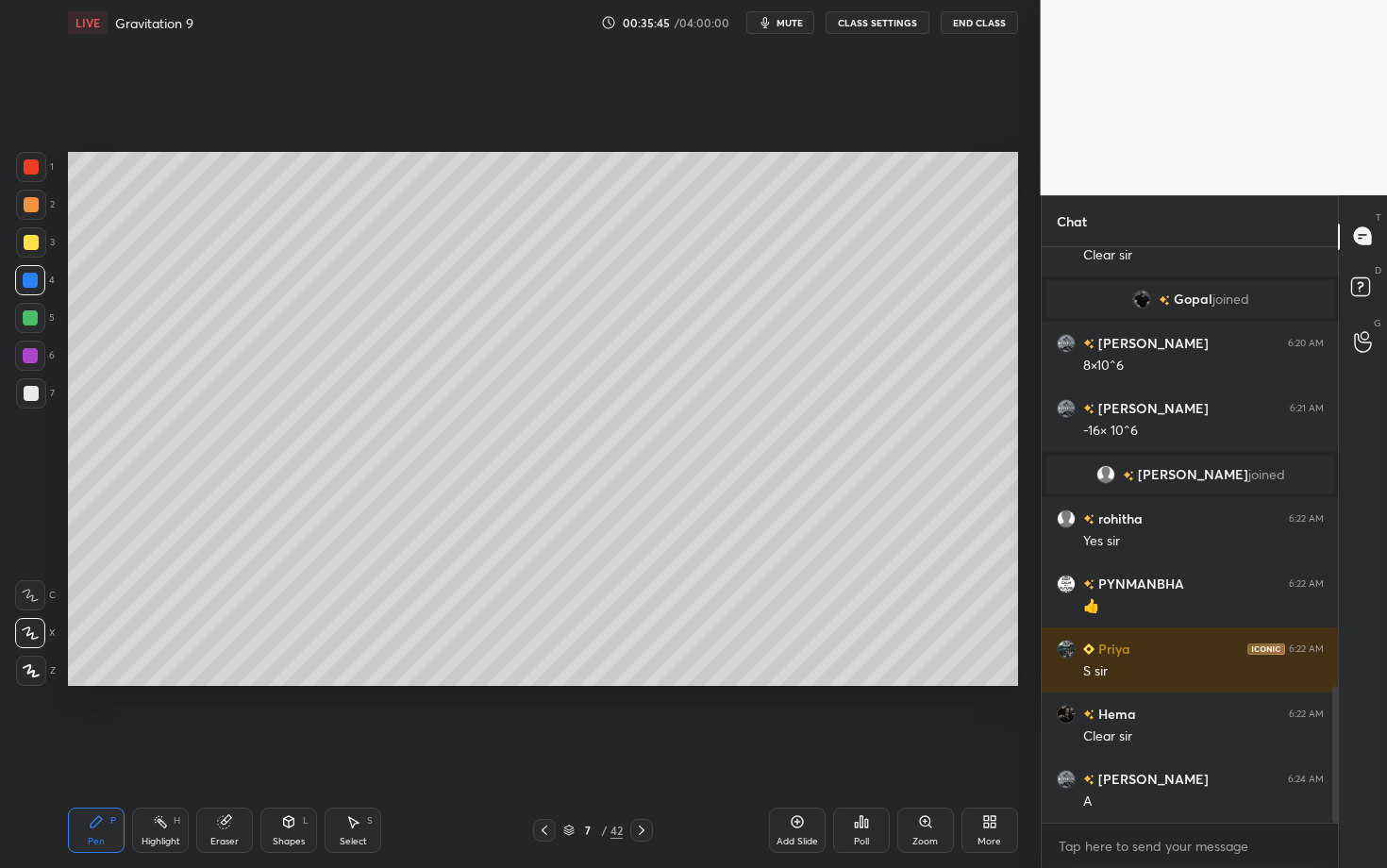
scroll to position [1888, 0]
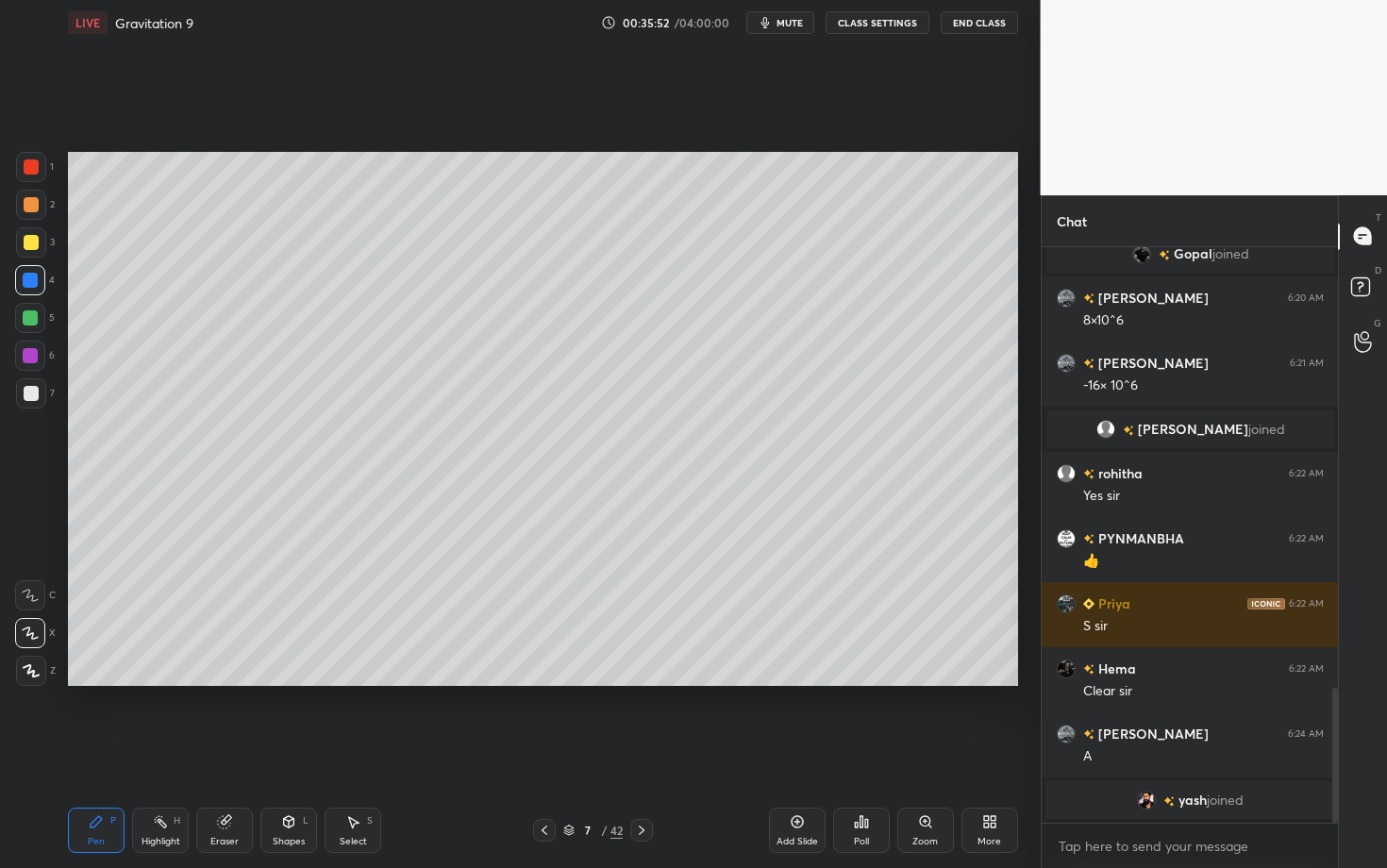
click at [350, 682] on div "Select S" at bounding box center [352, 829] width 57 height 45
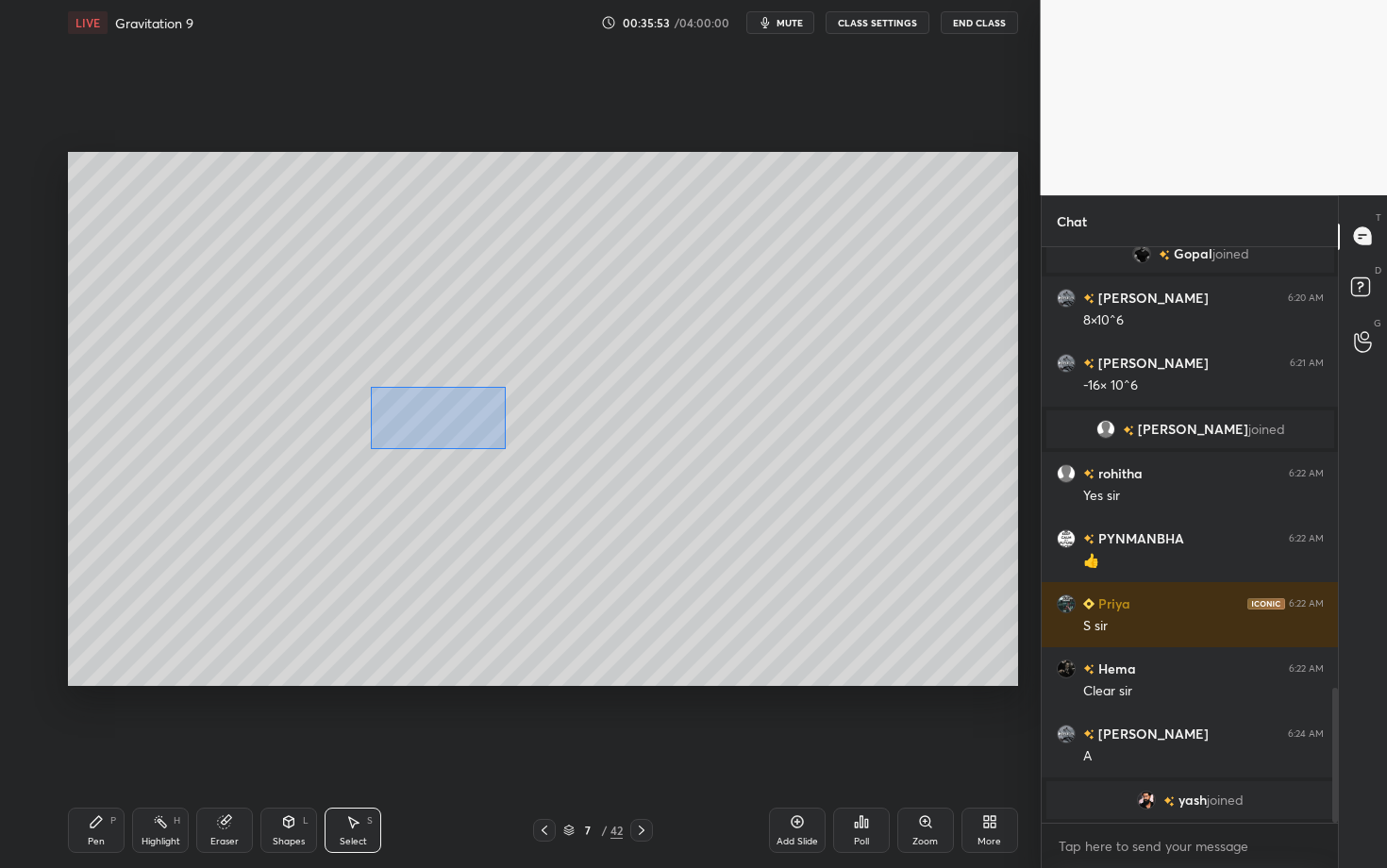
drag, startPoint x: 424, startPoint y: 436, endPoint x: 619, endPoint y: 487, distance: 201.8
click at [618, 486] on div "0 ° Undo Copy Duplicate Duplicate to new slide Delete" at bounding box center [543, 419] width 950 height 534
drag, startPoint x: 474, startPoint y: 413, endPoint x: 461, endPoint y: 407, distance: 13.9
click at [462, 407] on div "0 ° Undo Copy Duplicate Duplicate to new slide Delete" at bounding box center [543, 419] width 950 height 534
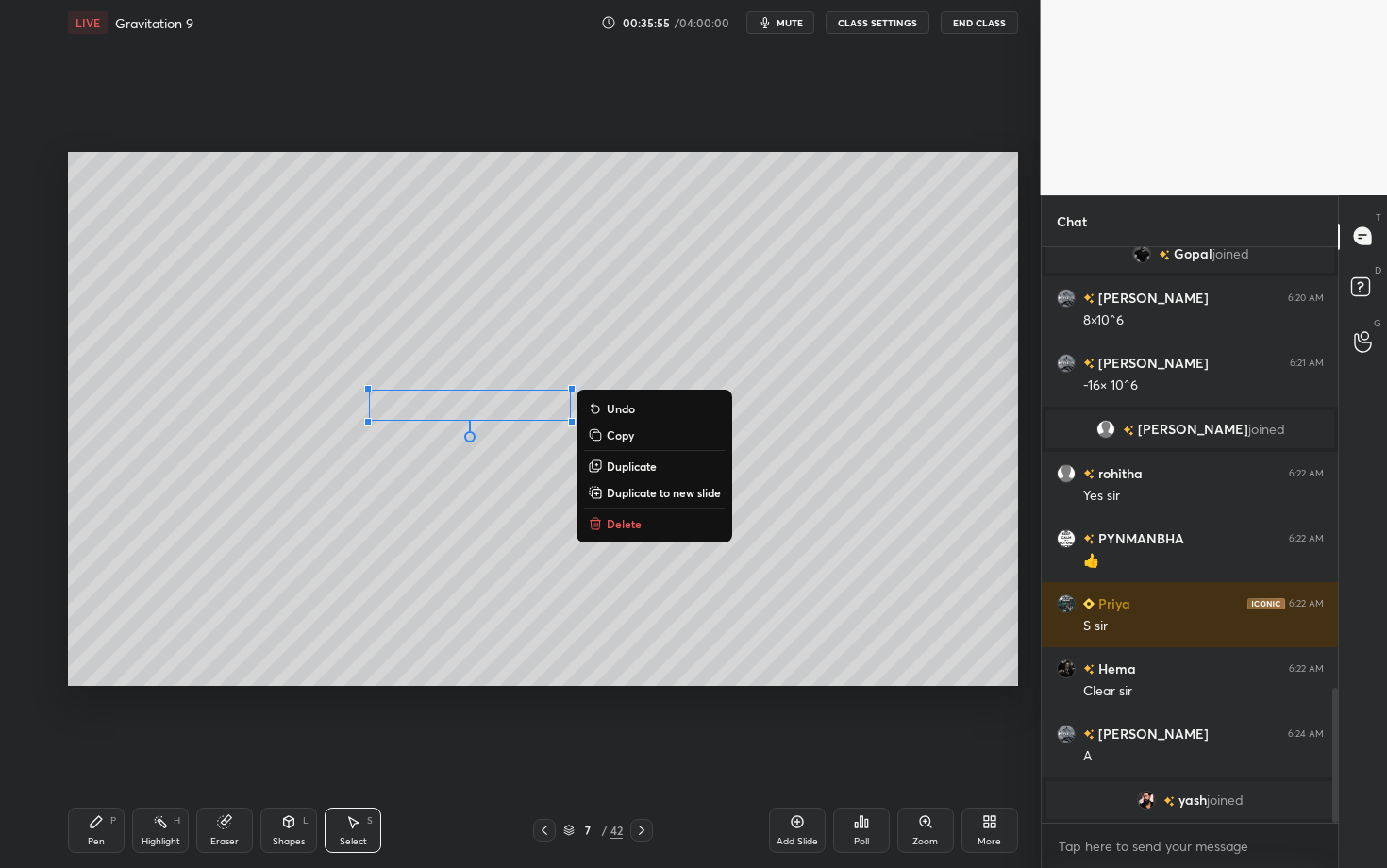
click at [109, 682] on div "Pen P" at bounding box center [96, 829] width 57 height 45
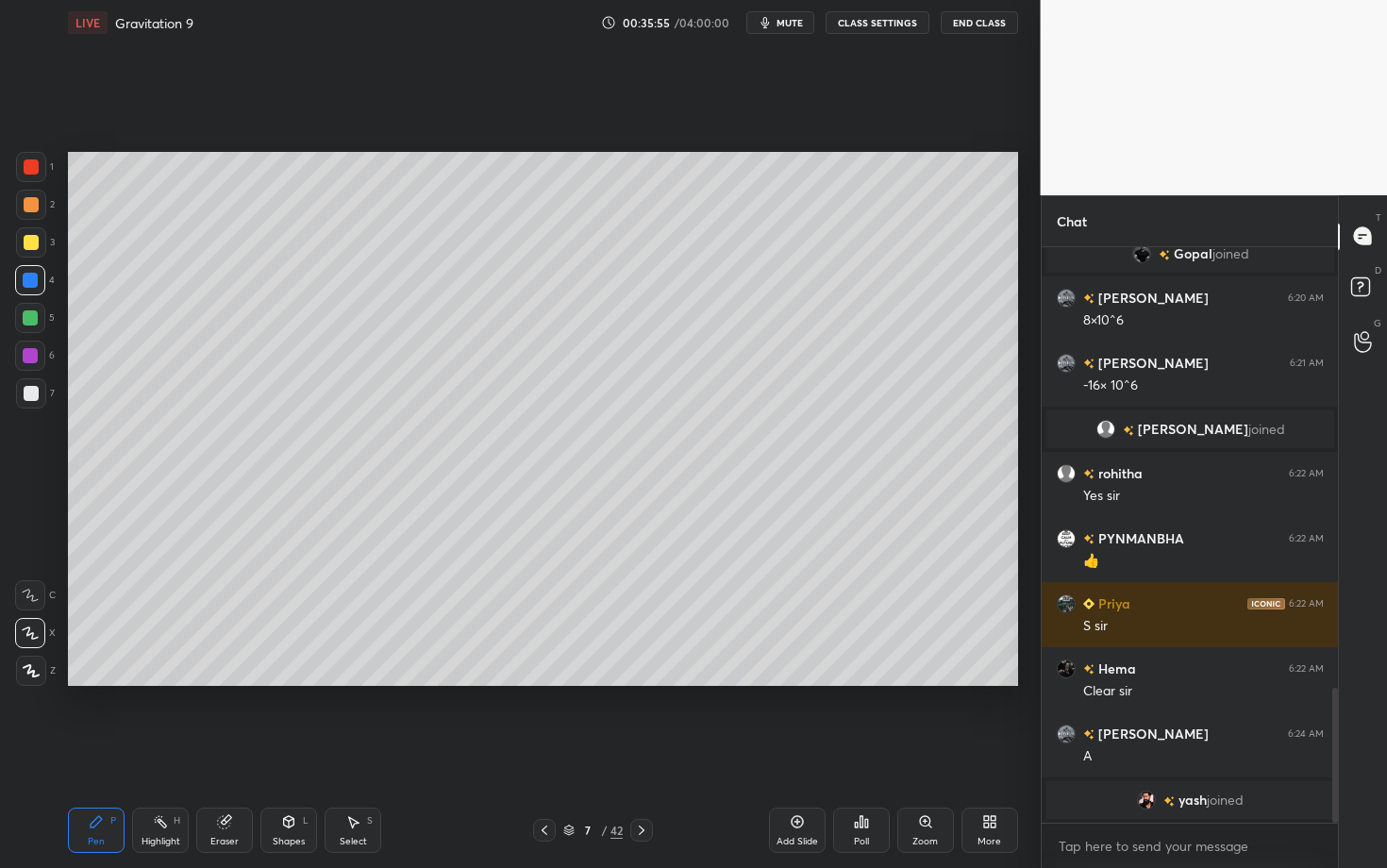
click at [31, 398] on div at bounding box center [31, 393] width 30 height 30
click at [32, 163] on div at bounding box center [31, 166] width 15 height 15
click at [26, 391] on div at bounding box center [31, 393] width 15 height 15
click at [99, 682] on div "Pen P" at bounding box center [96, 829] width 57 height 45
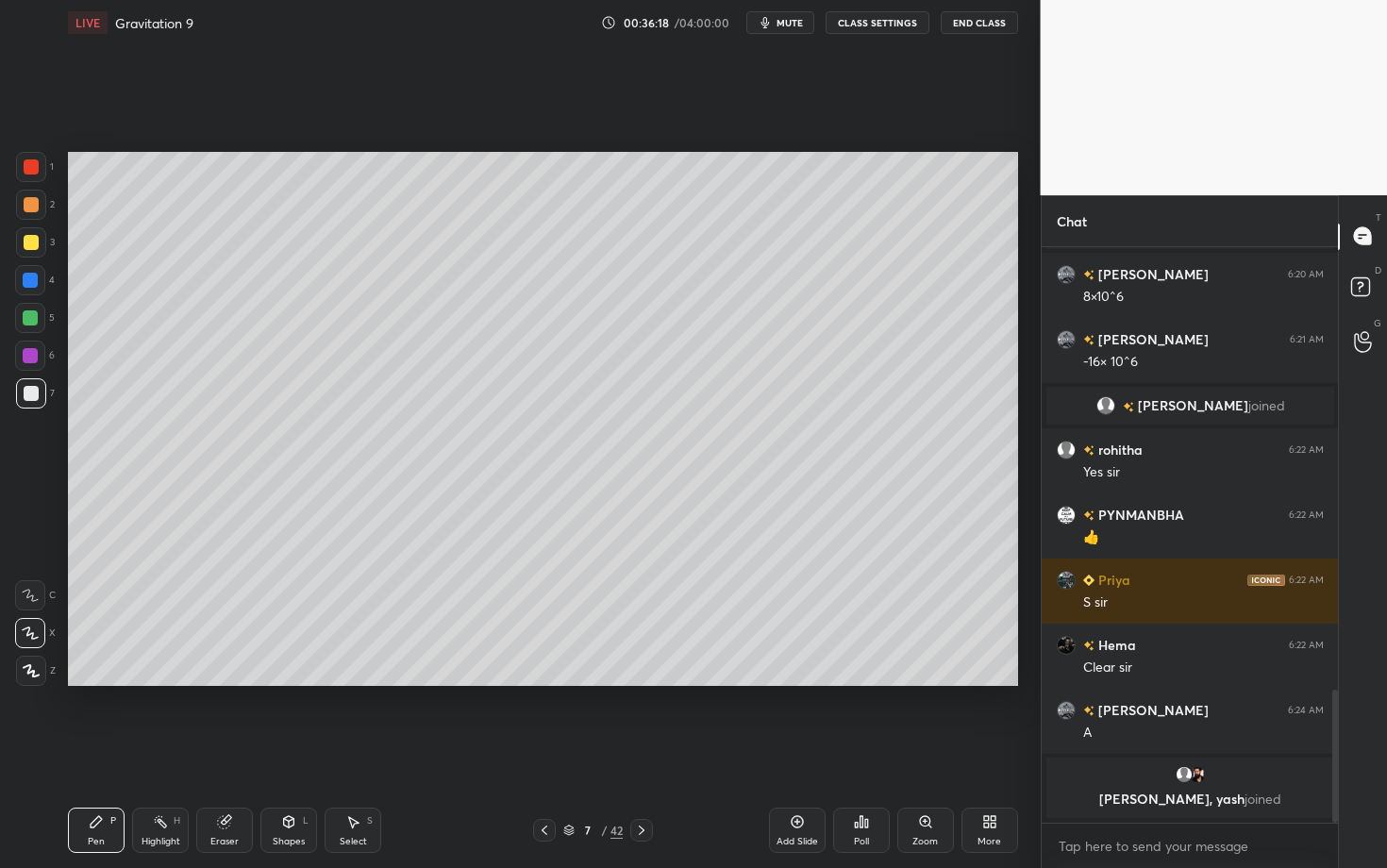
click at [159, 682] on div "Highlight" at bounding box center [160, 841] width 39 height 9
click at [100, 682] on div "Pen" at bounding box center [96, 841] width 17 height 9
click at [171, 682] on div "Highlight H" at bounding box center [160, 829] width 57 height 45
click at [100, 682] on div "Pen P" at bounding box center [96, 829] width 57 height 45
click at [149, 682] on div "Highlight" at bounding box center [160, 841] width 39 height 9
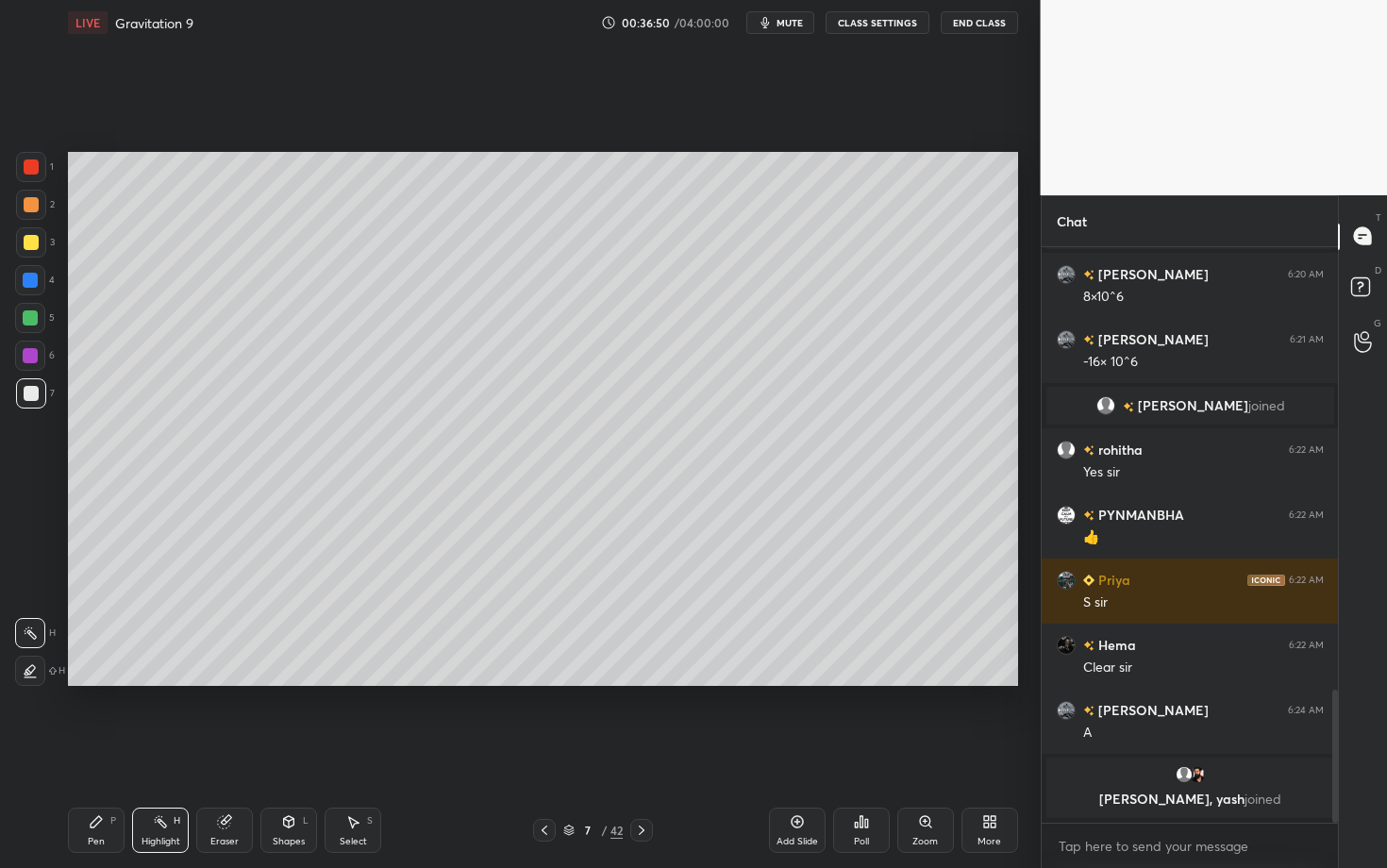
click at [168, 682] on div "Highlight H" at bounding box center [160, 829] width 57 height 45
click at [561, 682] on div "Pen P Highlight H Eraser Shapes L Select S 7 / 42 Add Slide Poll Zoom More" at bounding box center [543, 829] width 950 height 75
click at [345, 682] on icon at bounding box center [352, 821] width 15 height 15
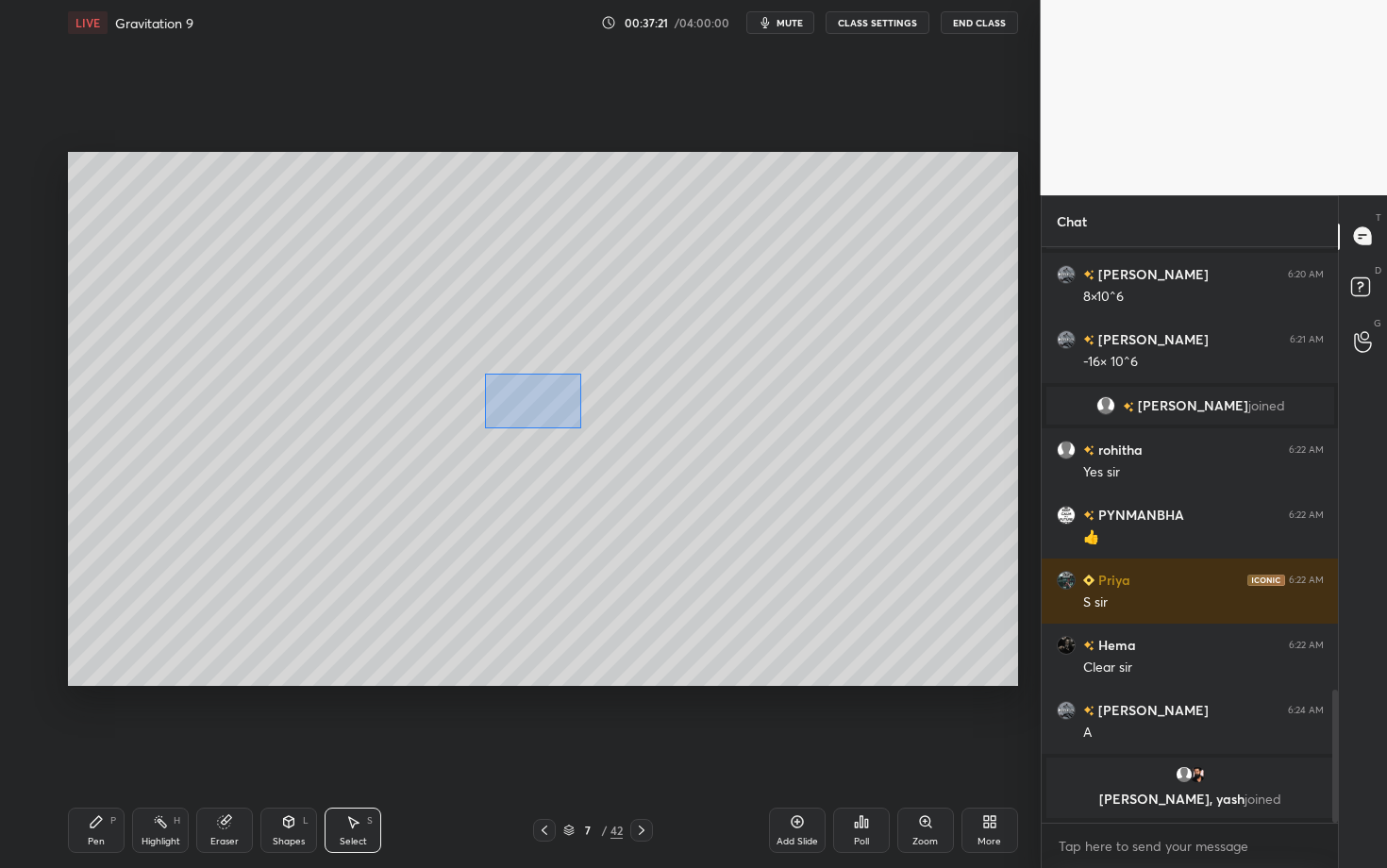
drag, startPoint x: 485, startPoint y: 374, endPoint x: 601, endPoint y: 428, distance: 127.9
click at [601, 428] on div "0 ° Undo Copy Duplicate Duplicate to new slide Delete" at bounding box center [543, 419] width 950 height 534
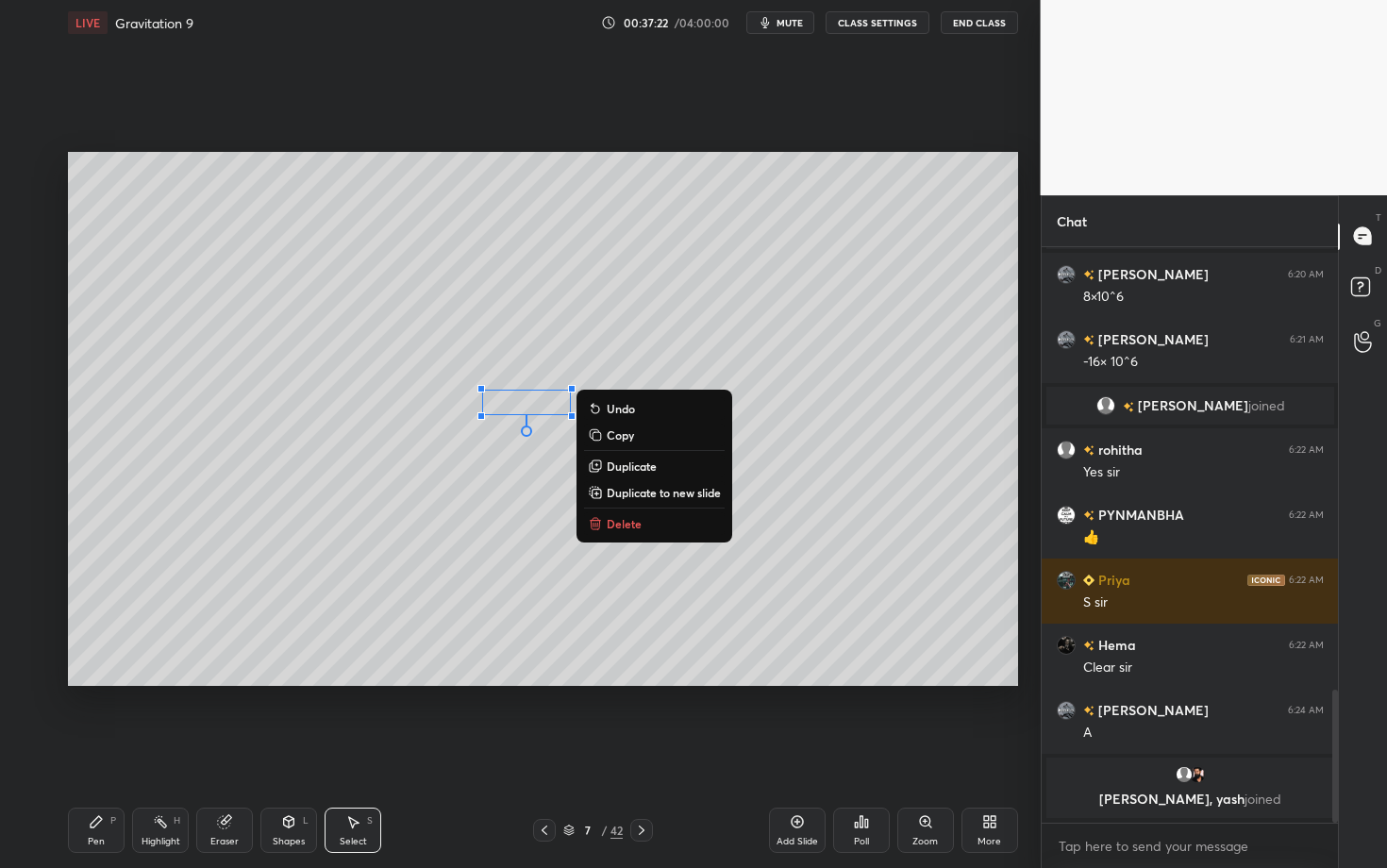
click at [650, 525] on button "Delete" at bounding box center [654, 523] width 141 height 23
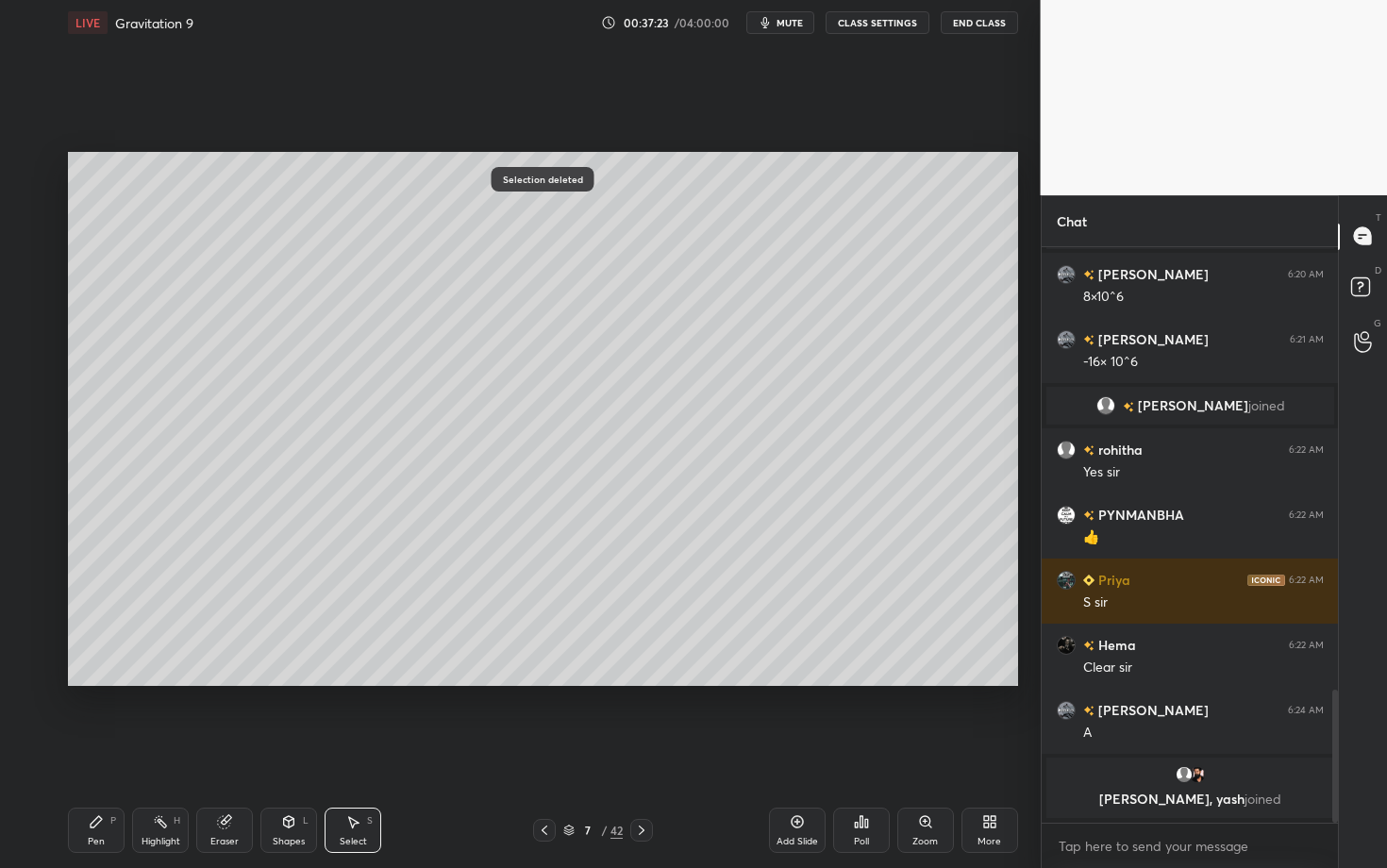
click at [125, 682] on div "Pen P Highlight H Eraser Shapes L Select S" at bounding box center [243, 829] width 350 height 45
click at [86, 682] on div "Pen P" at bounding box center [96, 829] width 57 height 45
click at [32, 209] on div at bounding box center [31, 205] width 30 height 30
click at [37, 167] on div at bounding box center [31, 166] width 15 height 15
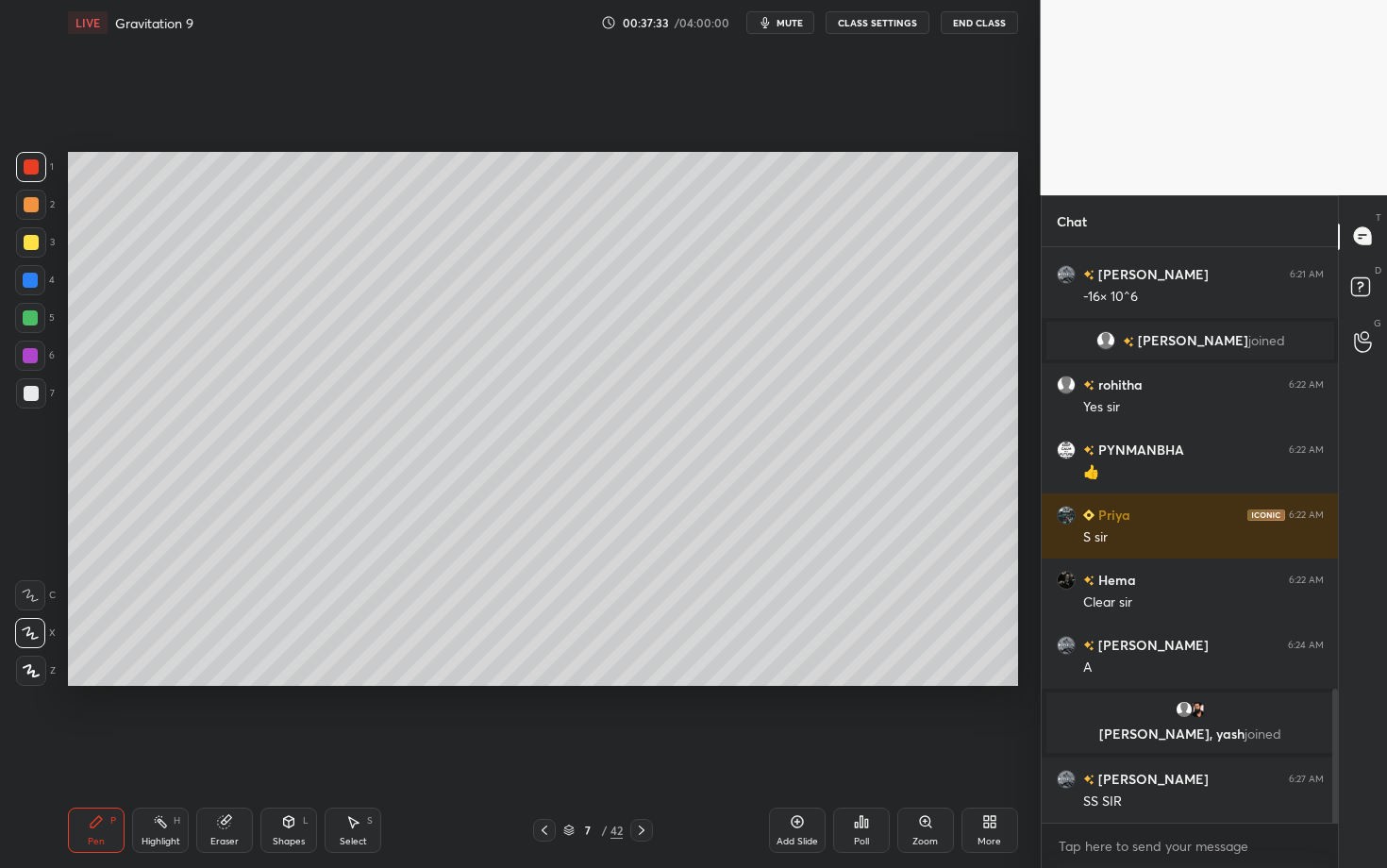
scroll to position [1955, 0]
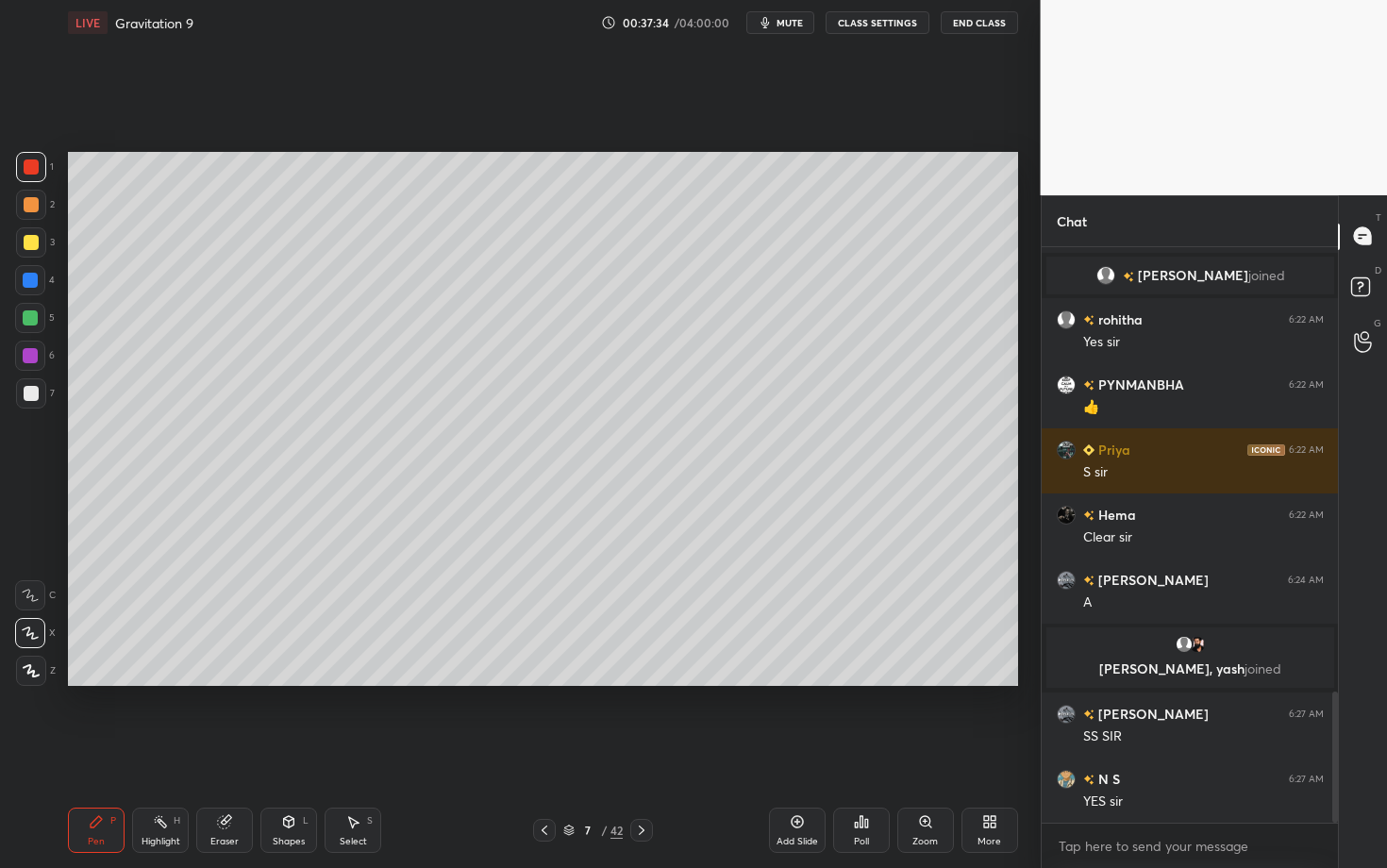
click at [158, 682] on div "Highlight" at bounding box center [160, 841] width 39 height 9
click at [99, 682] on div "Pen" at bounding box center [96, 841] width 17 height 9
click at [223, 682] on div "Eraser" at bounding box center [224, 829] width 57 height 45
click at [108, 682] on div "Pen P" at bounding box center [96, 829] width 57 height 45
click at [159, 682] on div "Highlight H" at bounding box center [160, 829] width 57 height 45
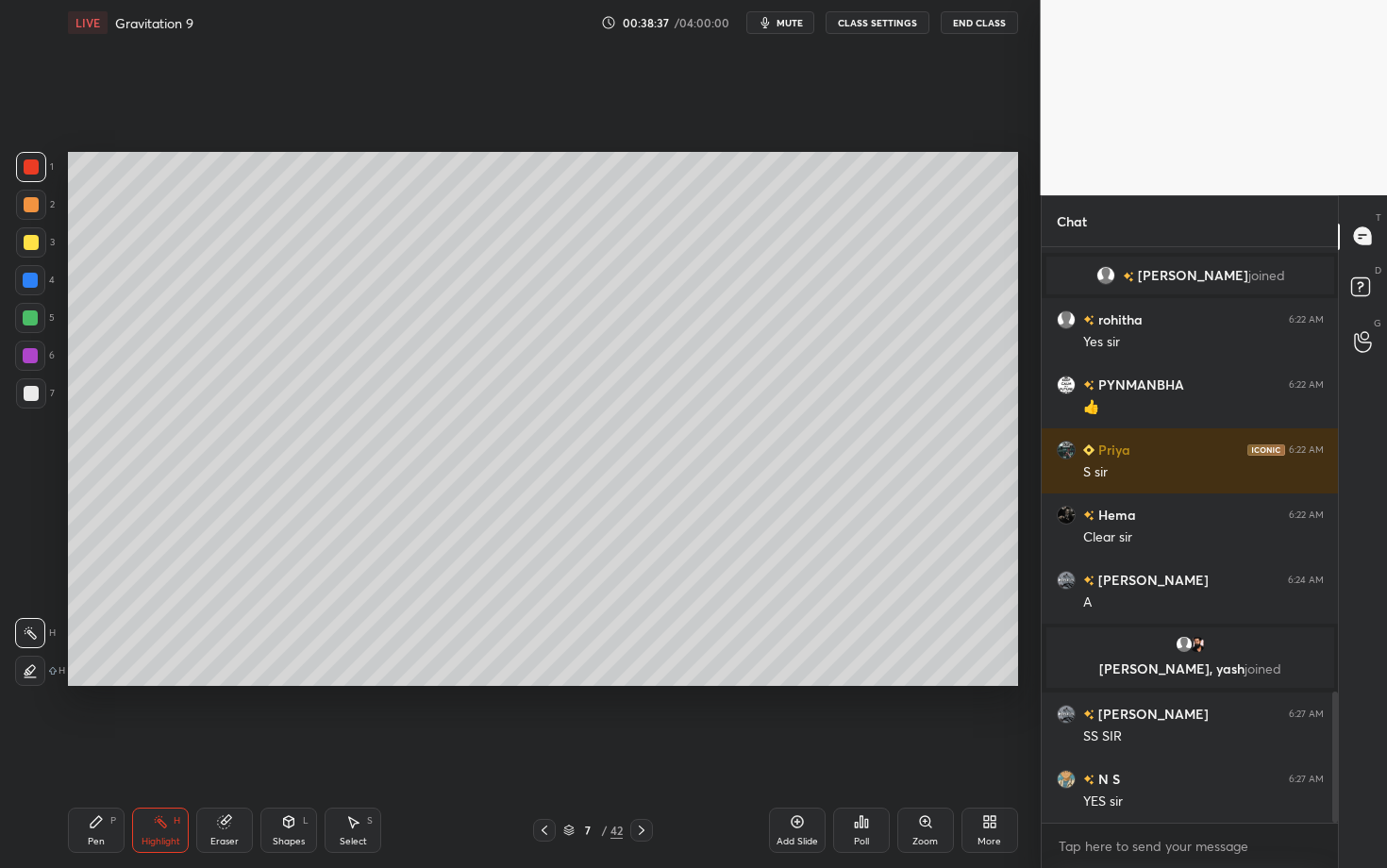
click at [100, 682] on div "Pen P" at bounding box center [96, 829] width 57 height 45
click at [160, 682] on div "Highlight" at bounding box center [160, 841] width 39 height 9
click at [110, 682] on div "P" at bounding box center [113, 820] width 6 height 9
drag, startPoint x: 987, startPoint y: 758, endPoint x: 924, endPoint y: 694, distance: 89.4
click at [924, 682] on div "LIVE Gravitation 9 00:39:02 / 04:00:00 mute CLASS SETTINGS End Class Setting up…" at bounding box center [542, 434] width 965 height 868
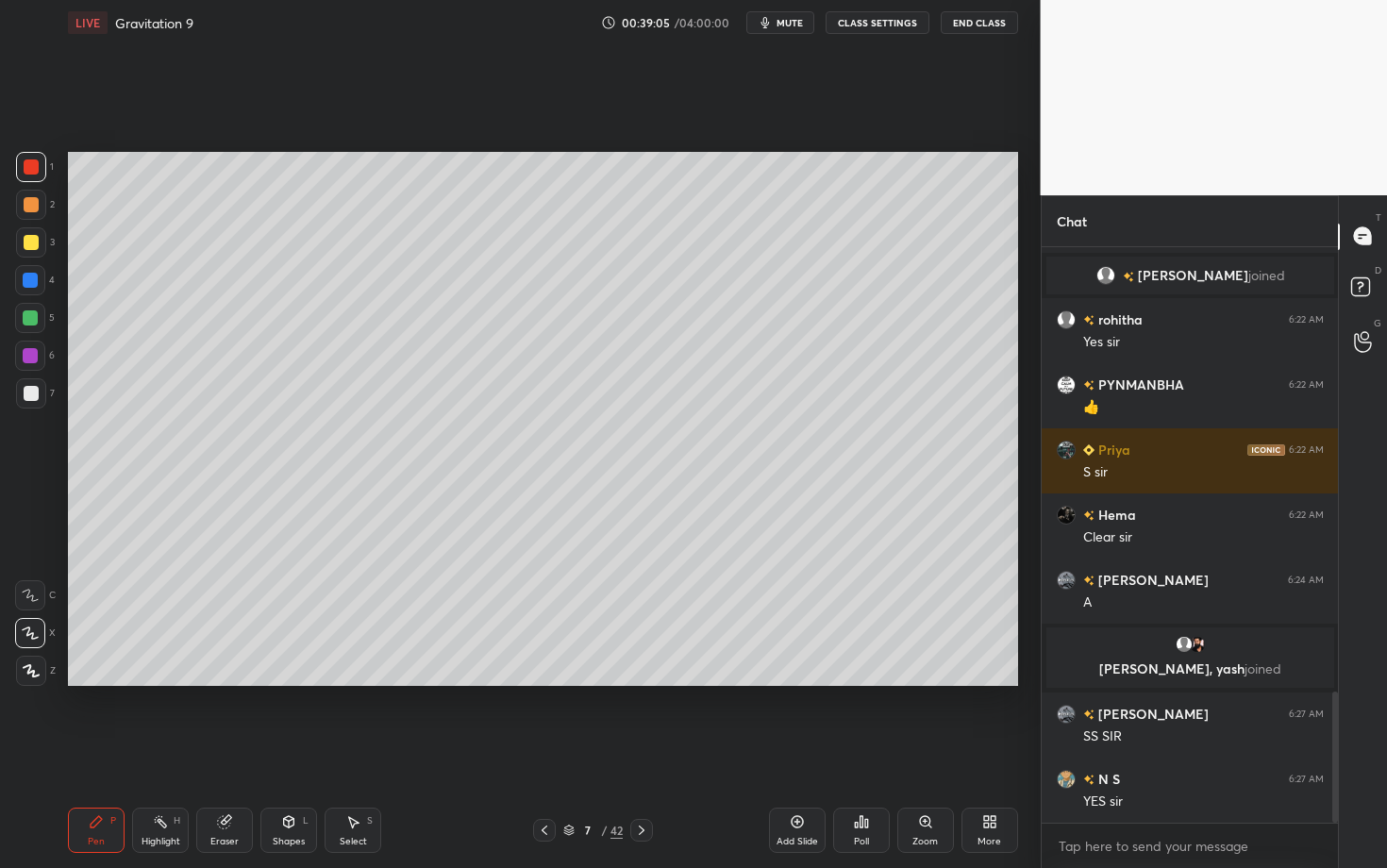
click at [1000, 682] on div "More" at bounding box center [989, 829] width 57 height 45
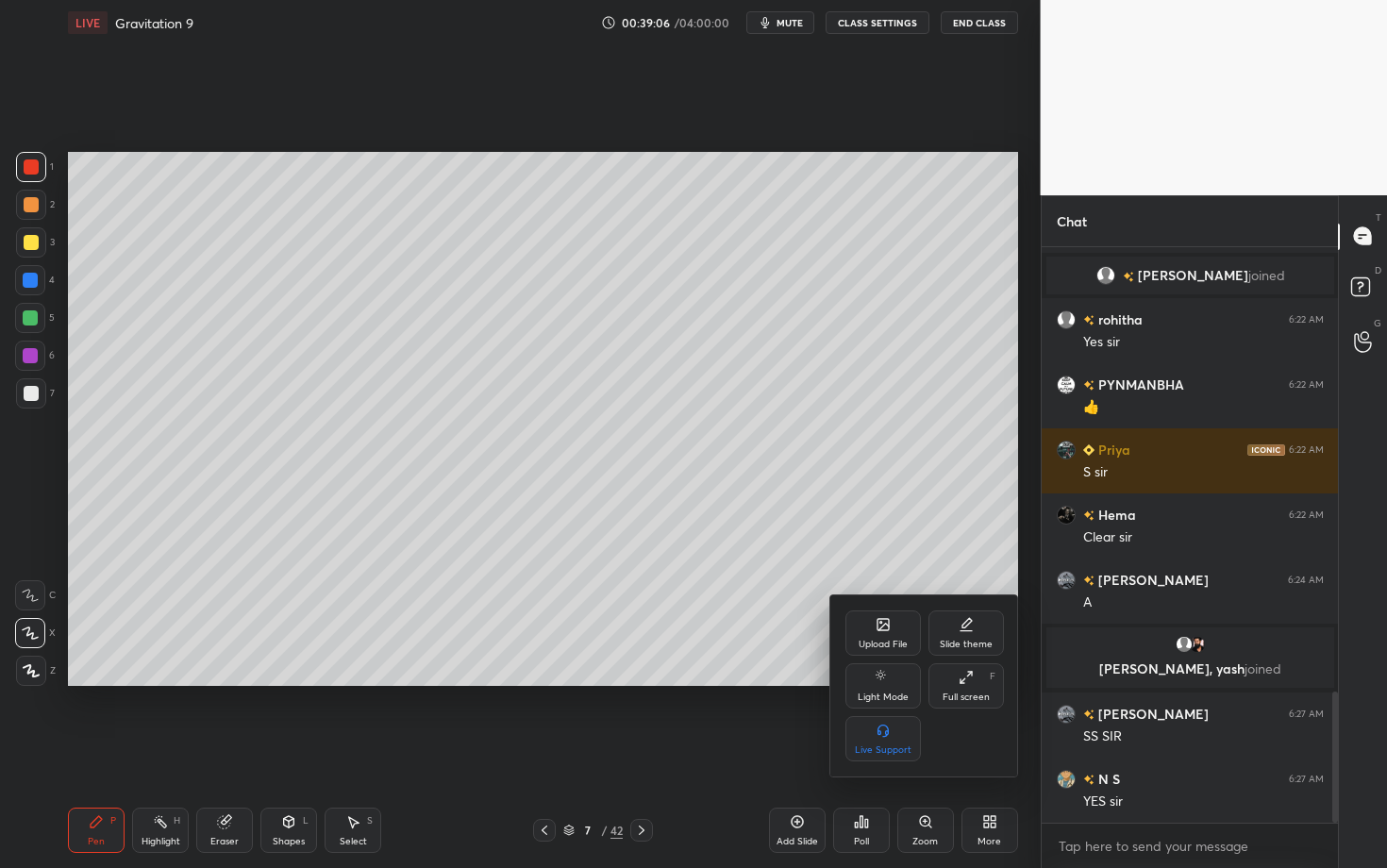
click at [755, 508] on div at bounding box center [693, 434] width 1387 height 868
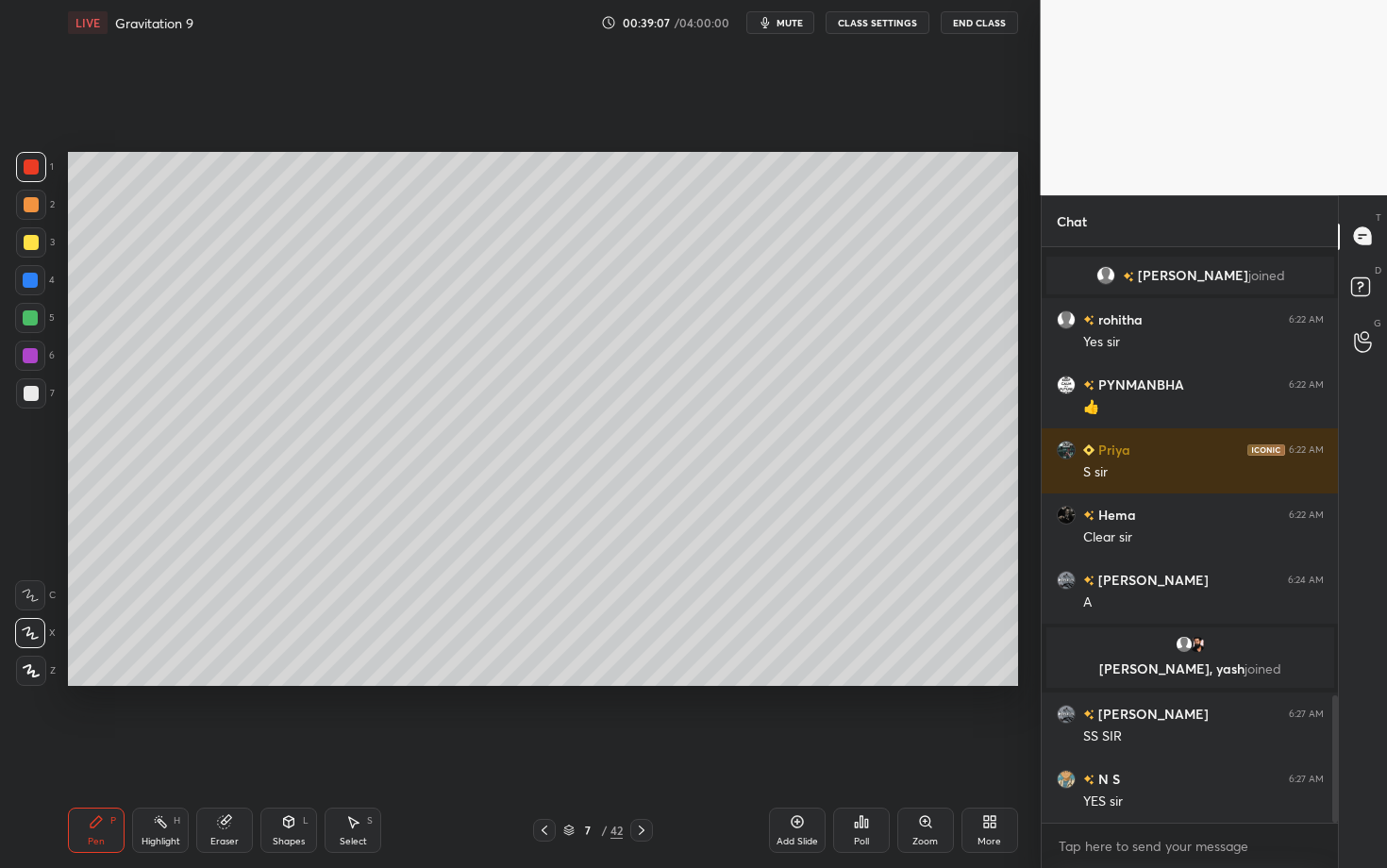
scroll to position [2020, 0]
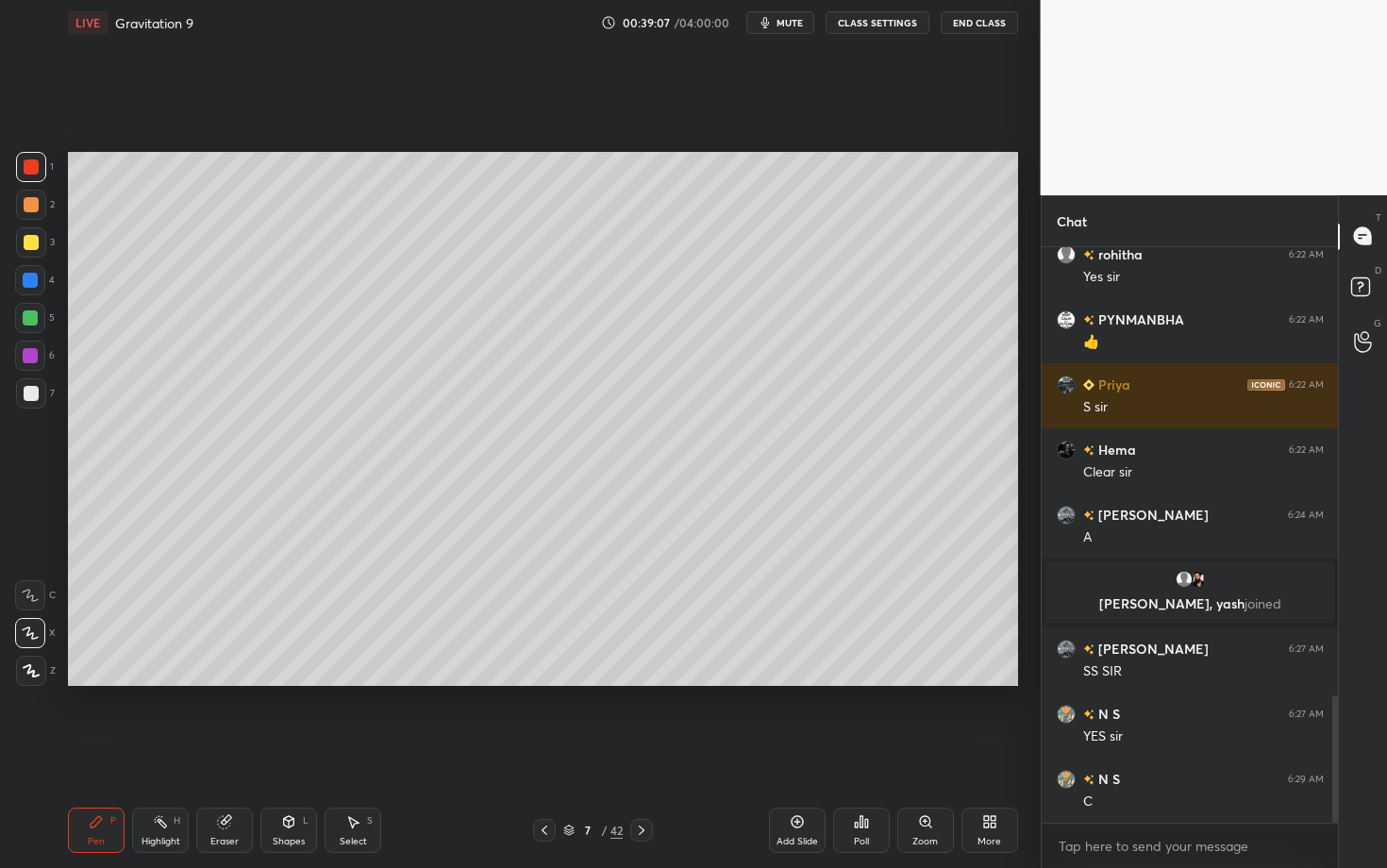
click at [111, 682] on div "Pen P" at bounding box center [96, 829] width 57 height 45
click at [34, 399] on div at bounding box center [31, 393] width 15 height 15
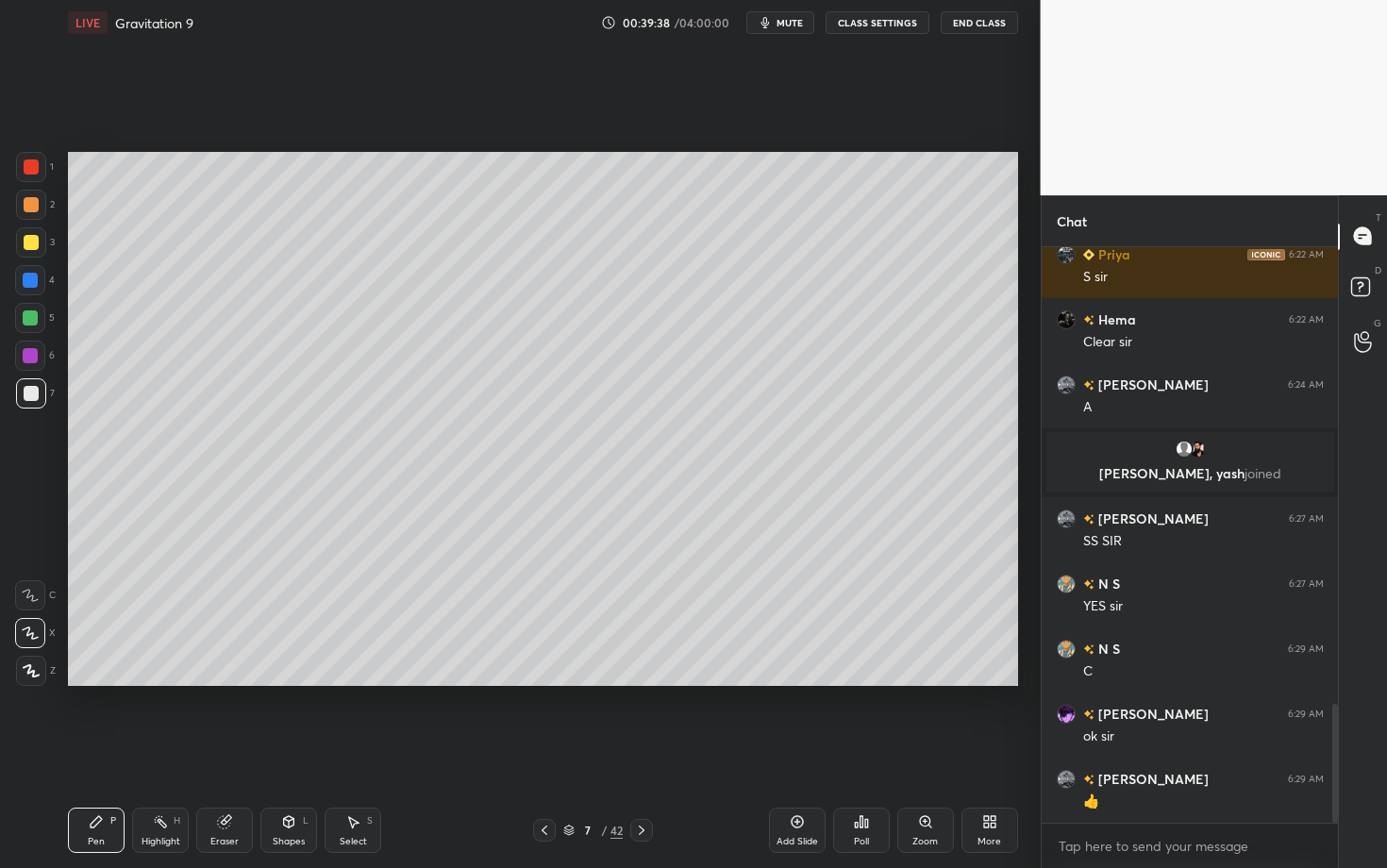
scroll to position [2215, 0]
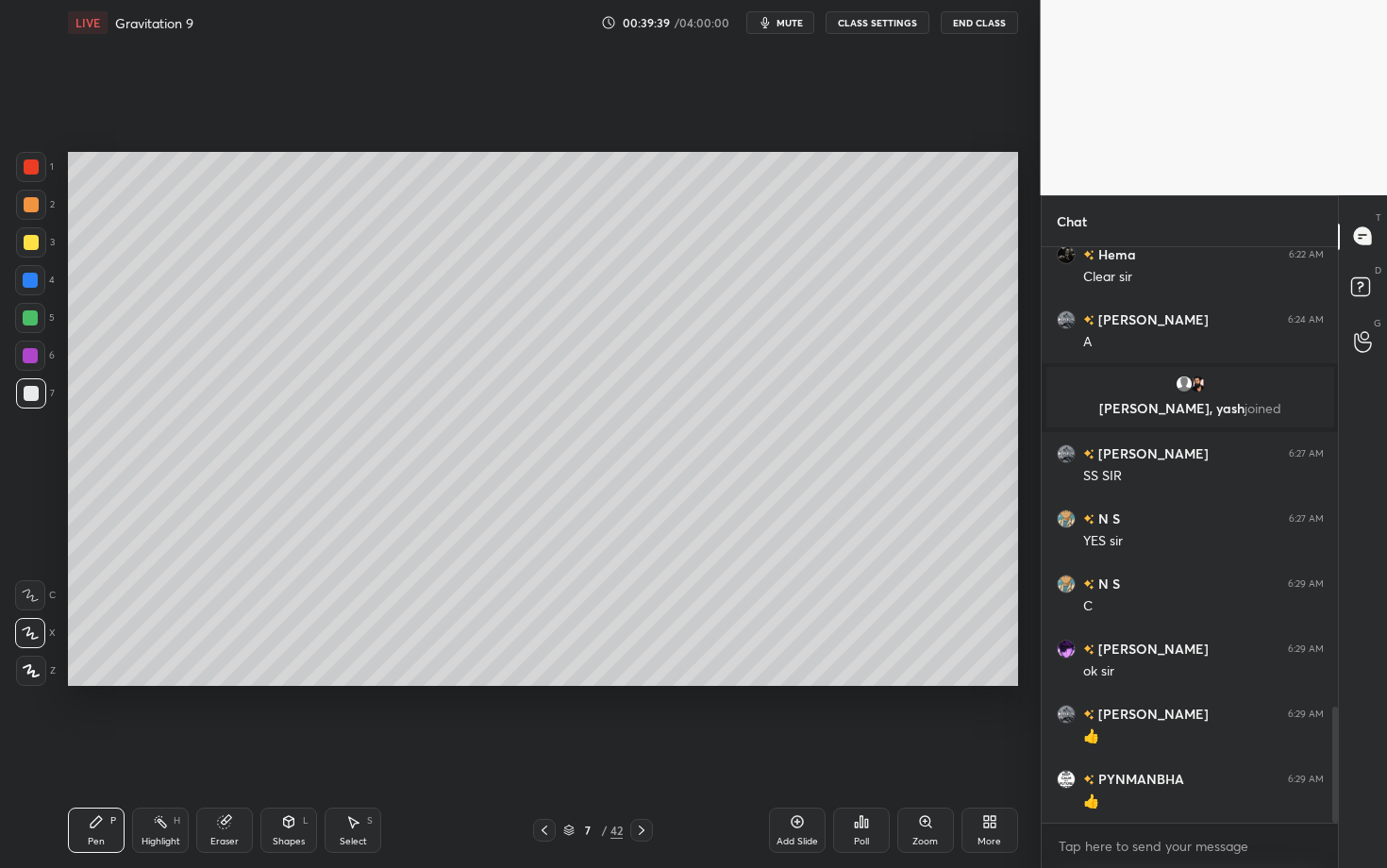
click at [157, 682] on div "Highlight H" at bounding box center [160, 829] width 57 height 45
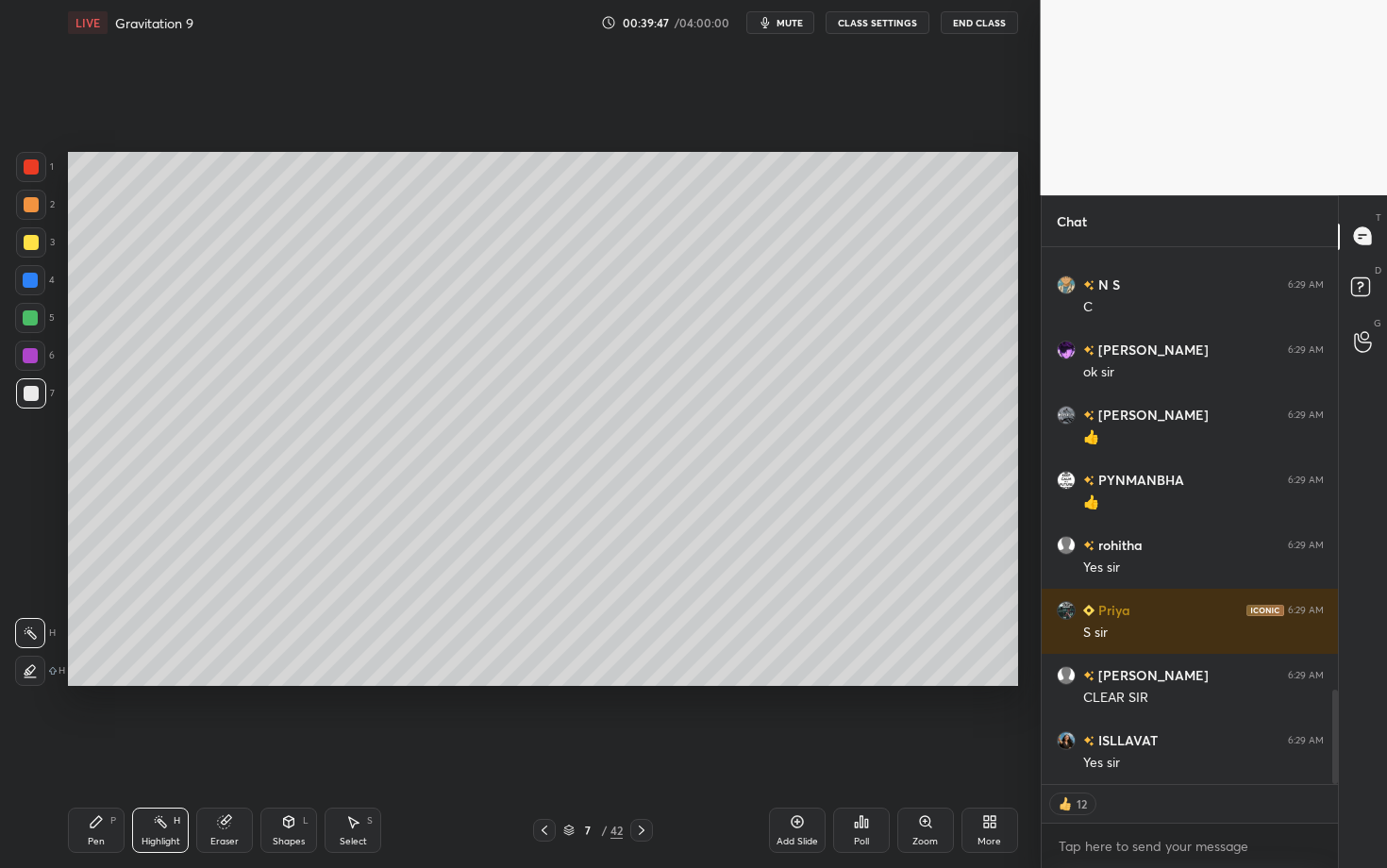
scroll to position [2579, 0]
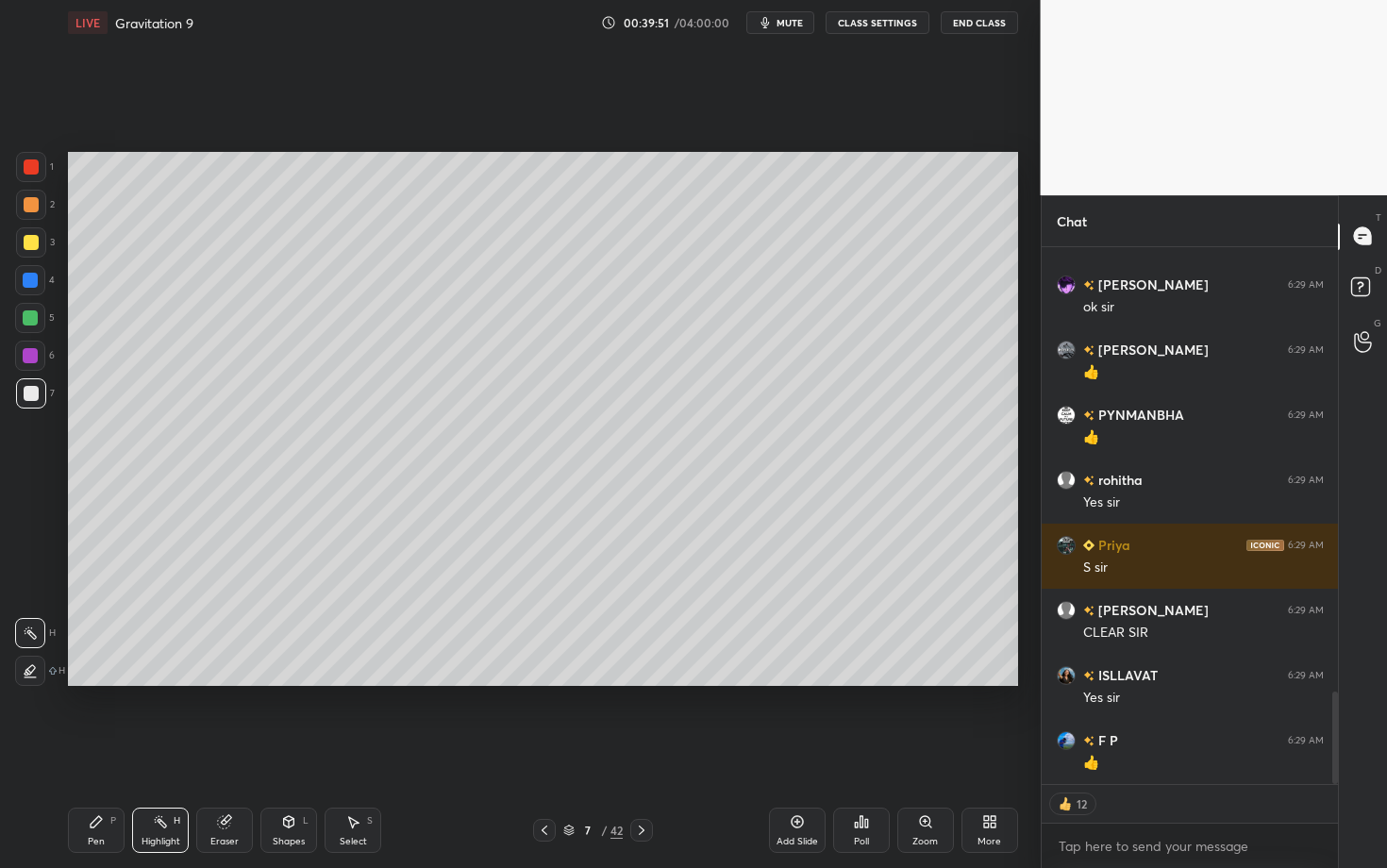
click at [97, 682] on div "Pen P" at bounding box center [96, 829] width 57 height 45
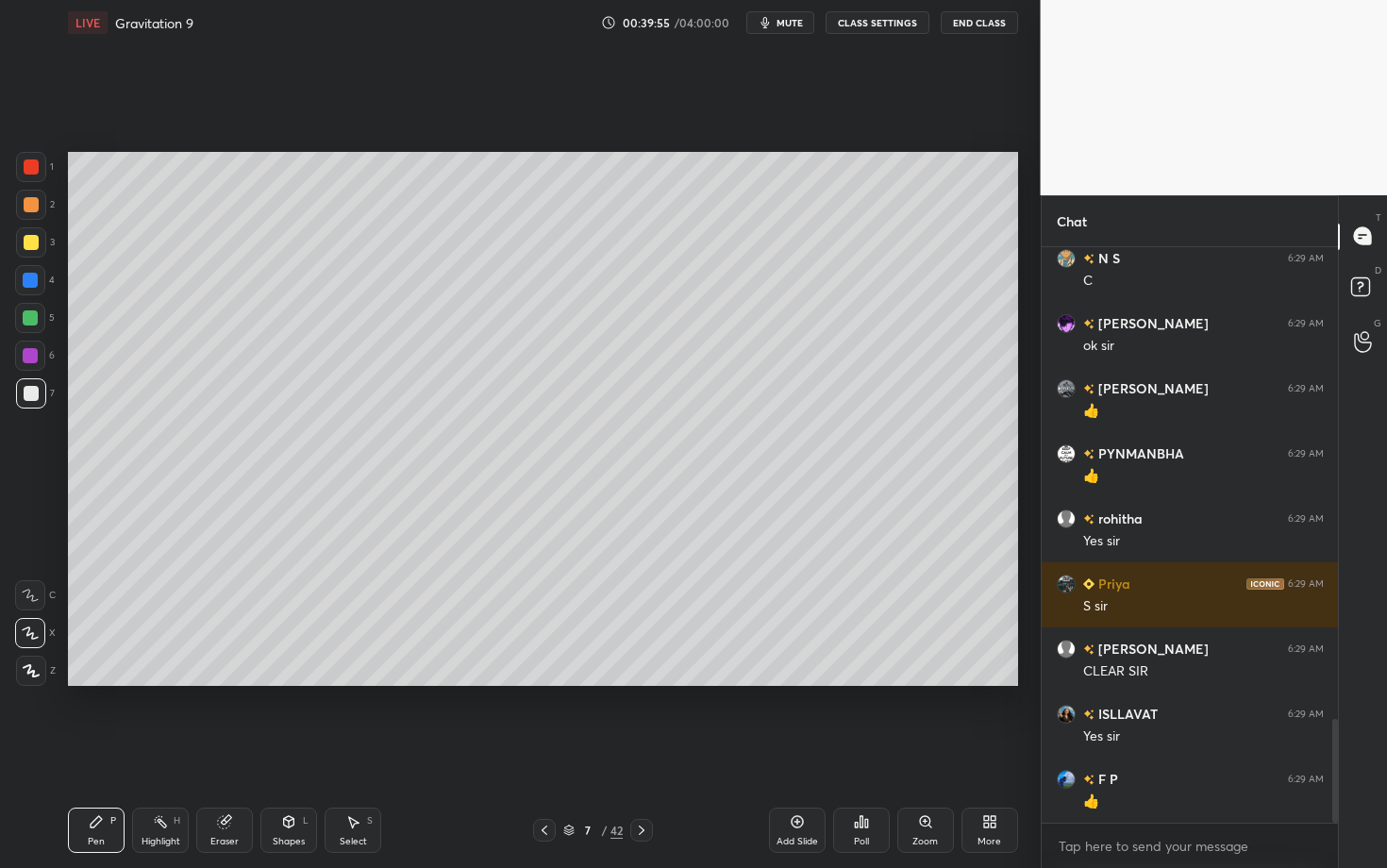
scroll to position [2605, 0]
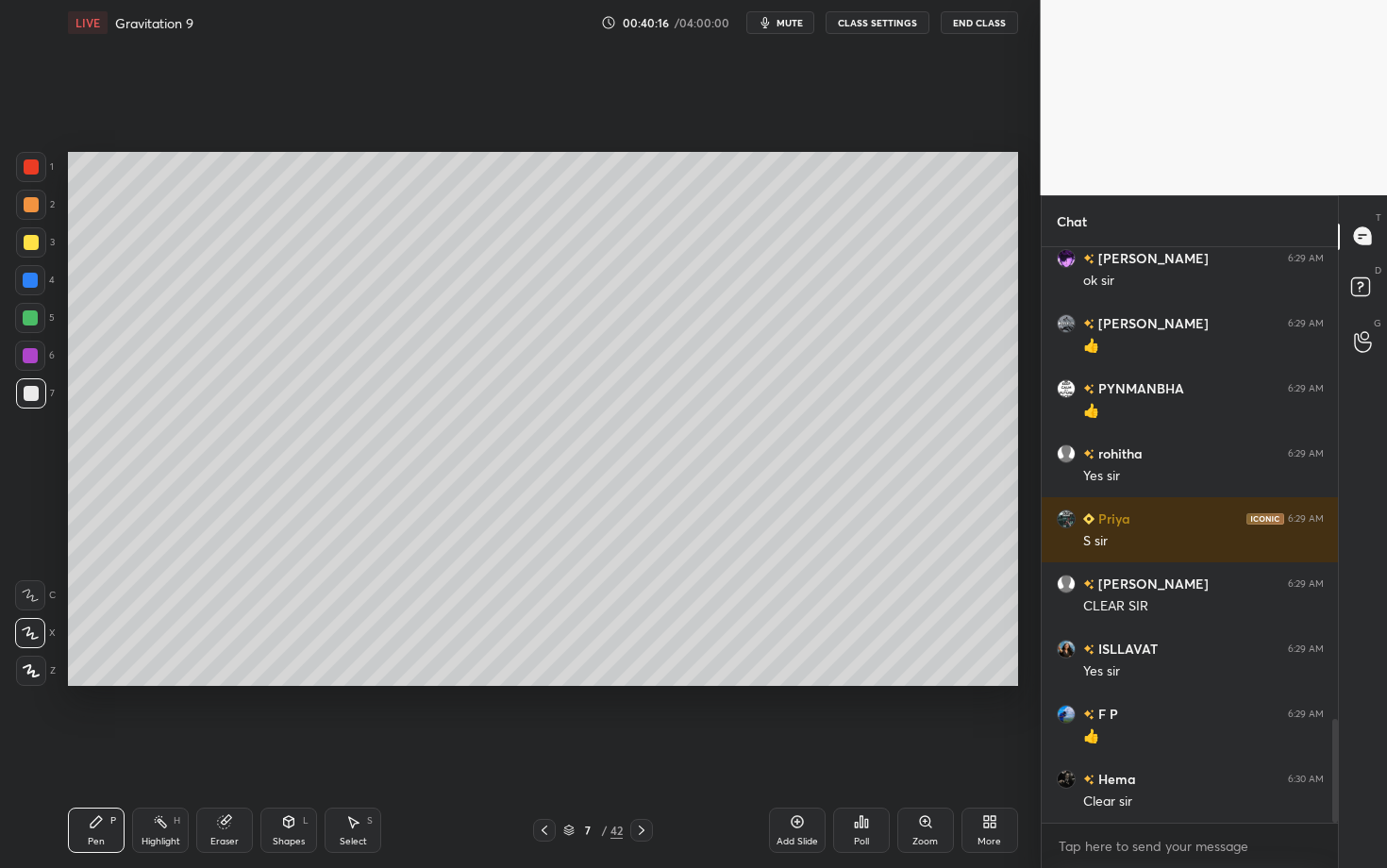
click at [144, 682] on div "Highlight" at bounding box center [160, 841] width 39 height 9
click at [101, 682] on div "Pen P" at bounding box center [96, 829] width 57 height 45
click at [646, 682] on icon at bounding box center [641, 830] width 15 height 15
click at [550, 682] on div "Setting up your live class Poll for secs No correct answer Start poll" at bounding box center [542, 418] width 965 height 747
click at [542, 682] on icon at bounding box center [544, 830] width 15 height 15
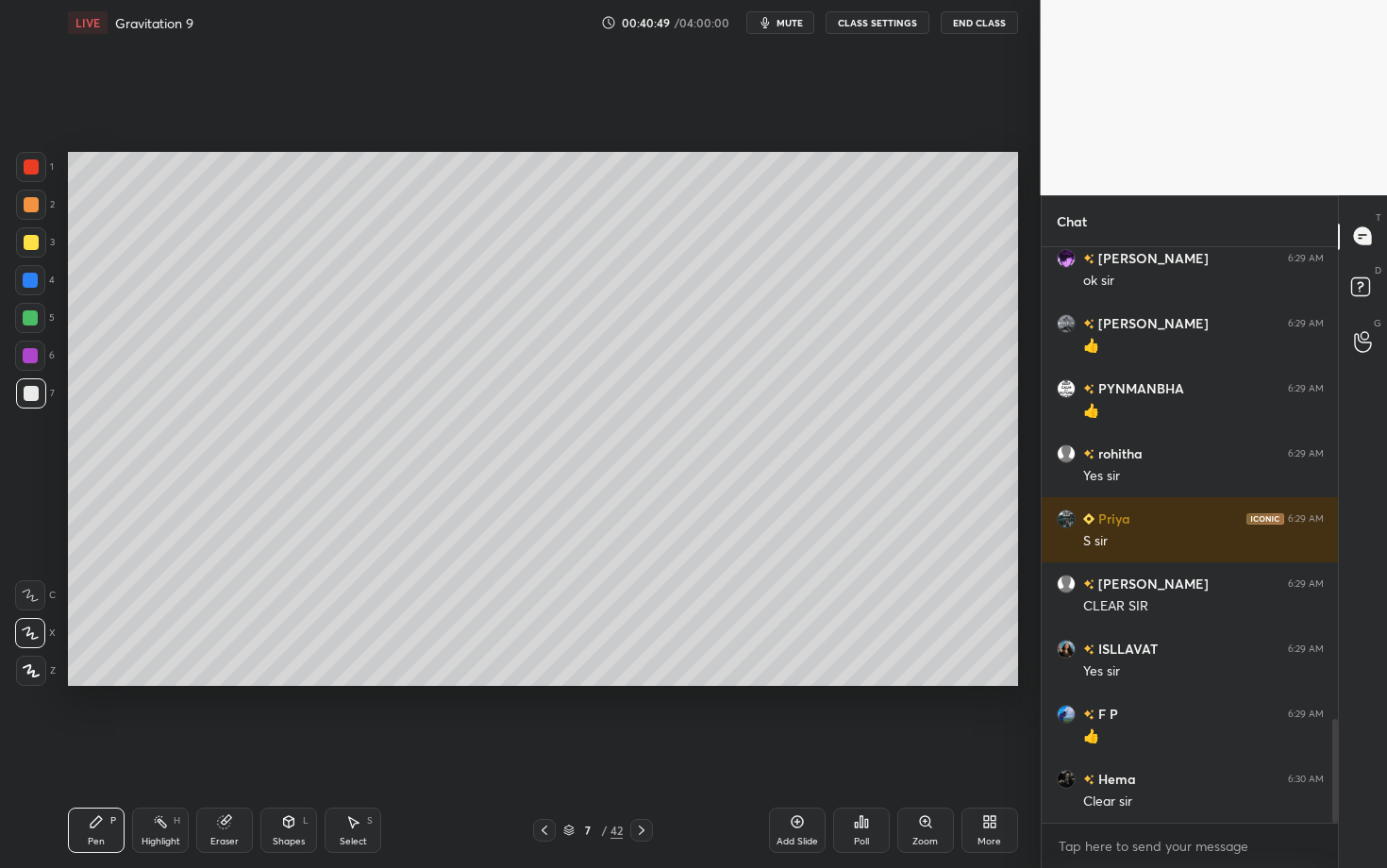
click at [641, 682] on icon at bounding box center [641, 830] width 15 height 15
click at [150, 682] on div "Highlight H" at bounding box center [160, 829] width 57 height 45
click at [541, 682] on icon at bounding box center [544, 830] width 15 height 15
click at [161, 682] on icon at bounding box center [160, 821] width 15 height 15
click at [641, 682] on icon at bounding box center [641, 830] width 15 height 15
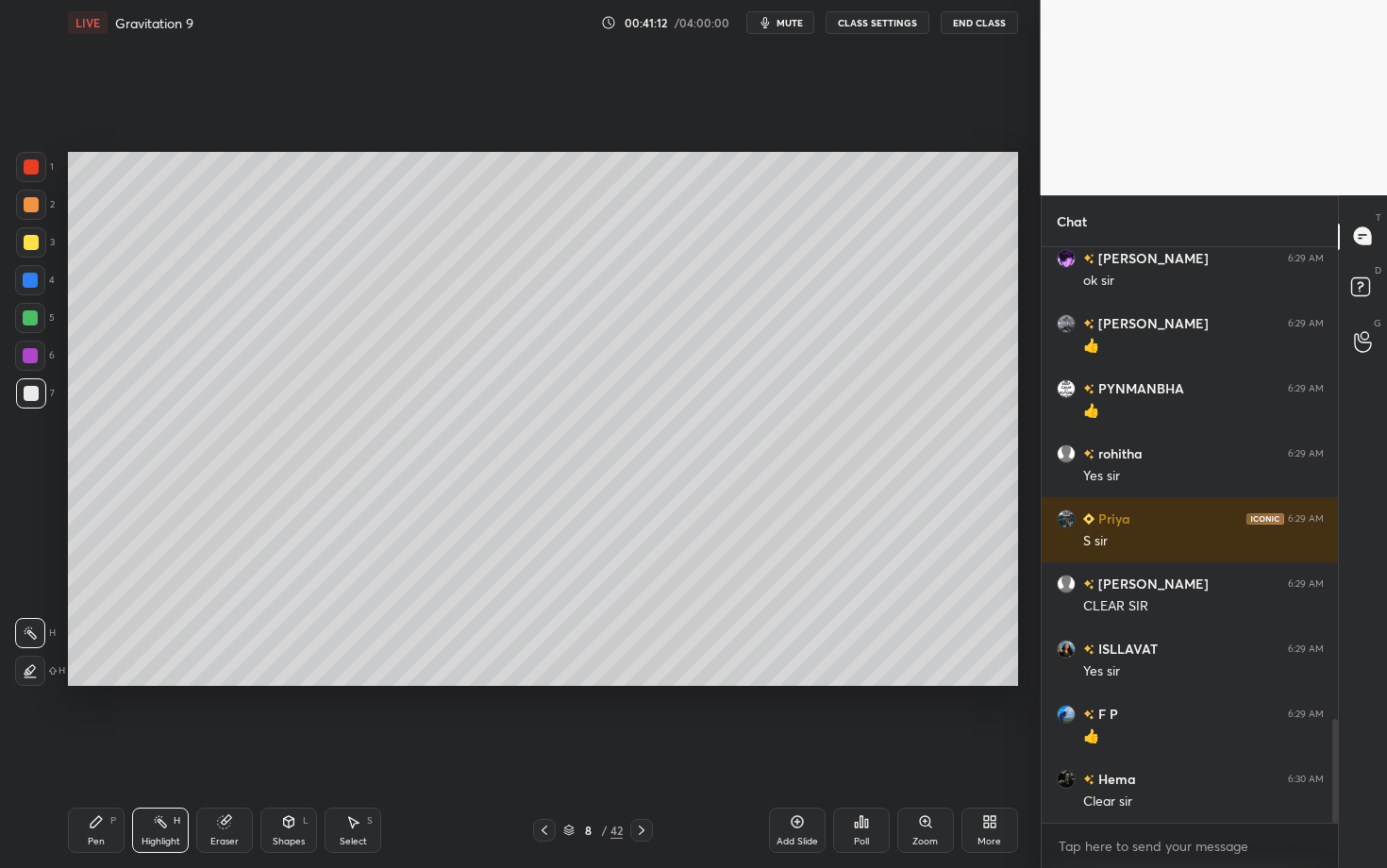
click at [94, 682] on div "Pen" at bounding box center [96, 841] width 17 height 9
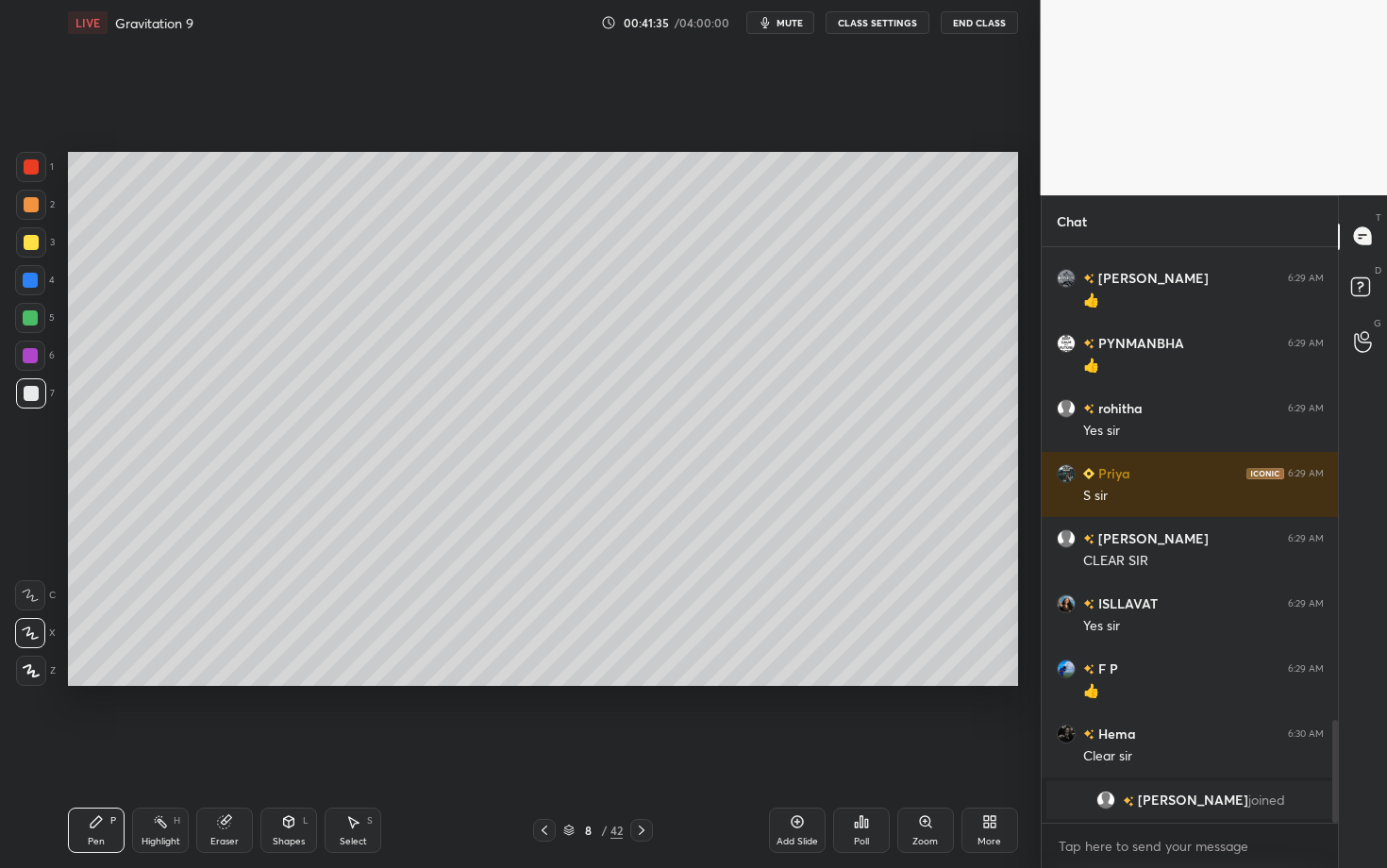
click at [164, 682] on div "Highlight H" at bounding box center [160, 829] width 57 height 45
click at [105, 682] on div "Pen P" at bounding box center [96, 829] width 57 height 45
click at [99, 682] on icon at bounding box center [96, 821] width 15 height 15
click at [169, 682] on div "Highlight H" at bounding box center [160, 829] width 57 height 45
click at [542, 682] on icon at bounding box center [544, 829] width 6 height 9
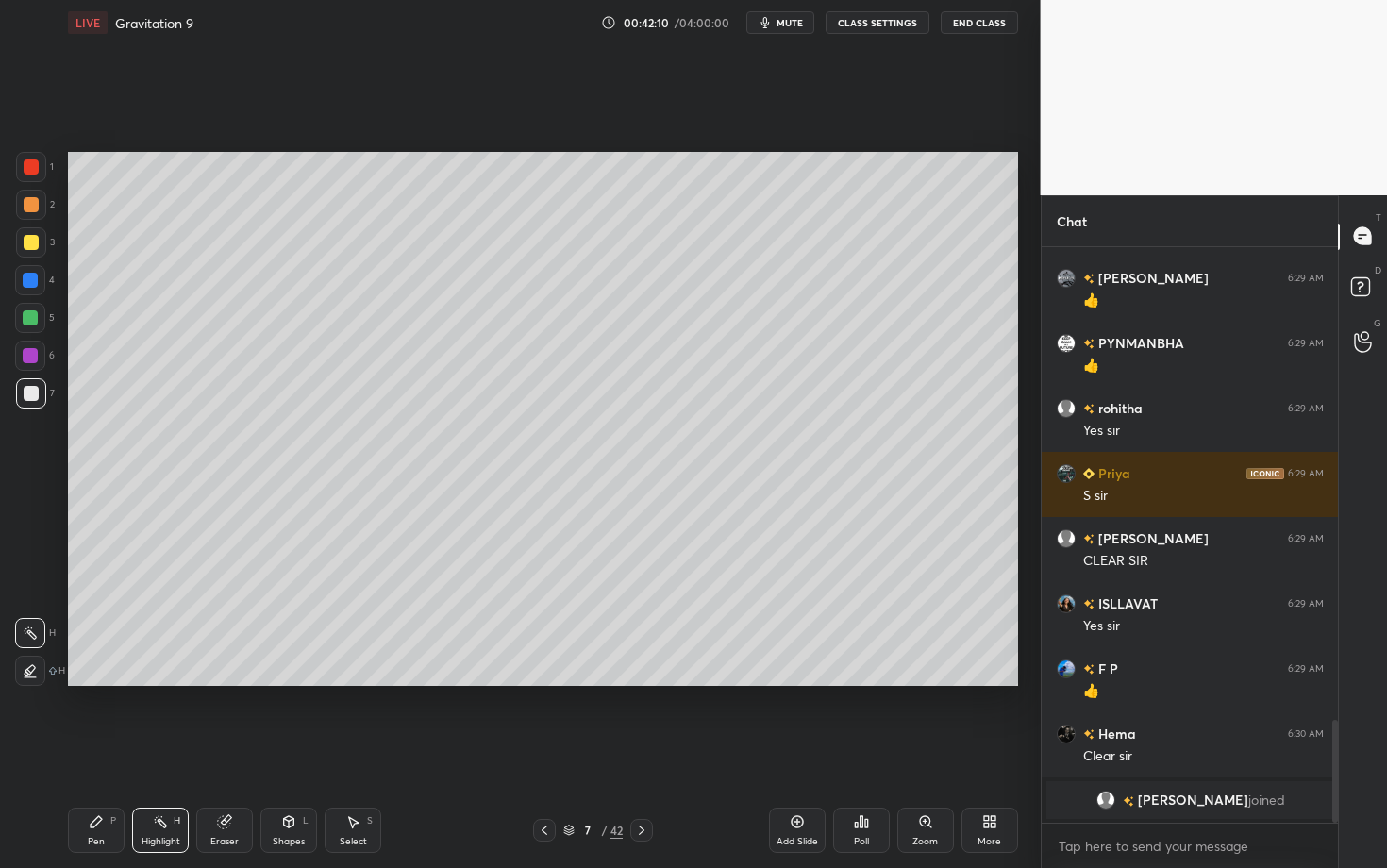
click at [624, 682] on div "7 / 42" at bounding box center [593, 830] width 120 height 23
click at [644, 682] on icon at bounding box center [641, 830] width 15 height 15
click at [101, 682] on icon at bounding box center [96, 821] width 15 height 15
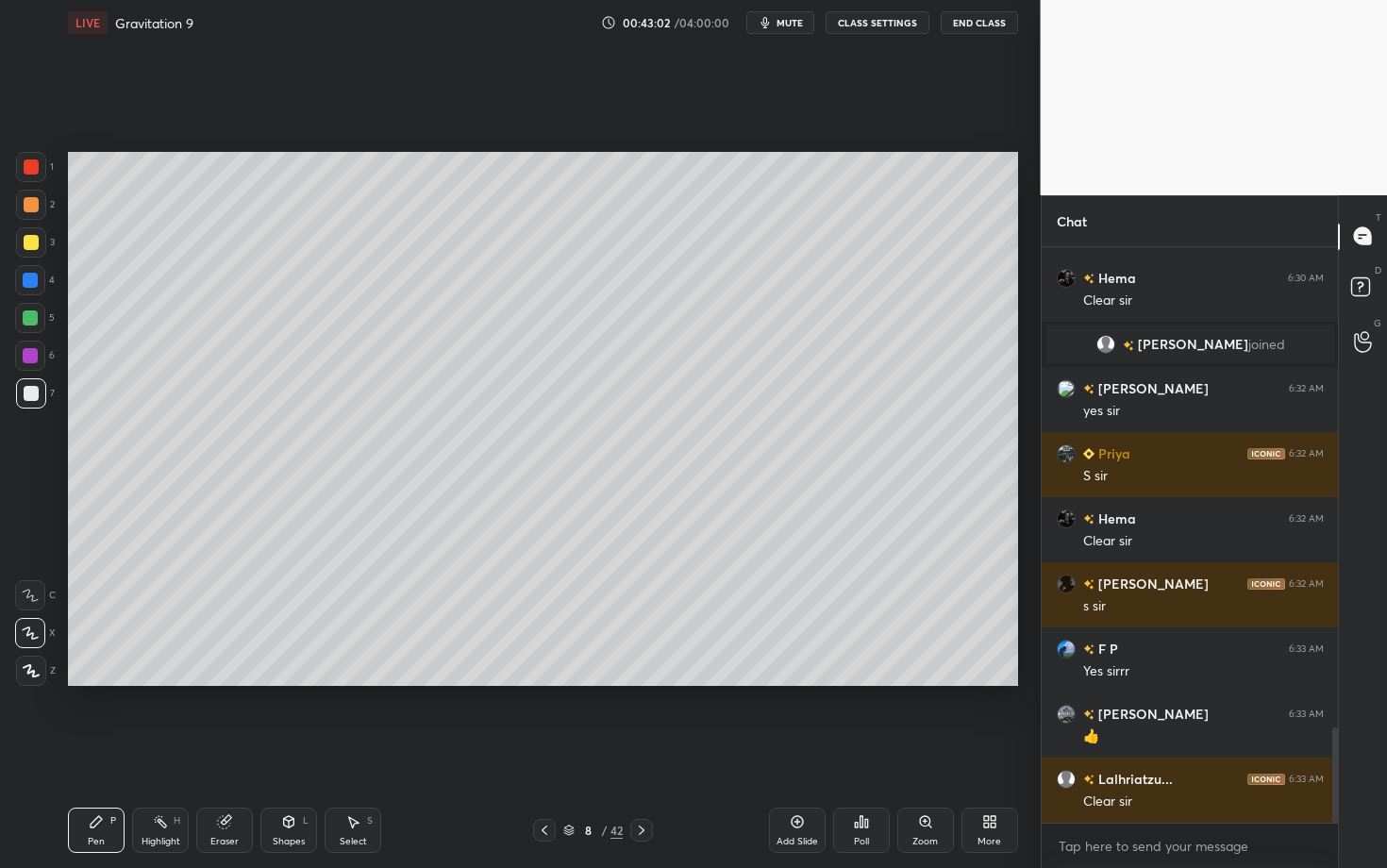
scroll to position [570, 291]
click at [637, 682] on icon at bounding box center [641, 830] width 15 height 15
click at [37, 205] on div at bounding box center [31, 205] width 30 height 30
click at [100, 682] on div "Pen" at bounding box center [96, 841] width 17 height 9
click at [30, 393] on div at bounding box center [31, 393] width 15 height 15
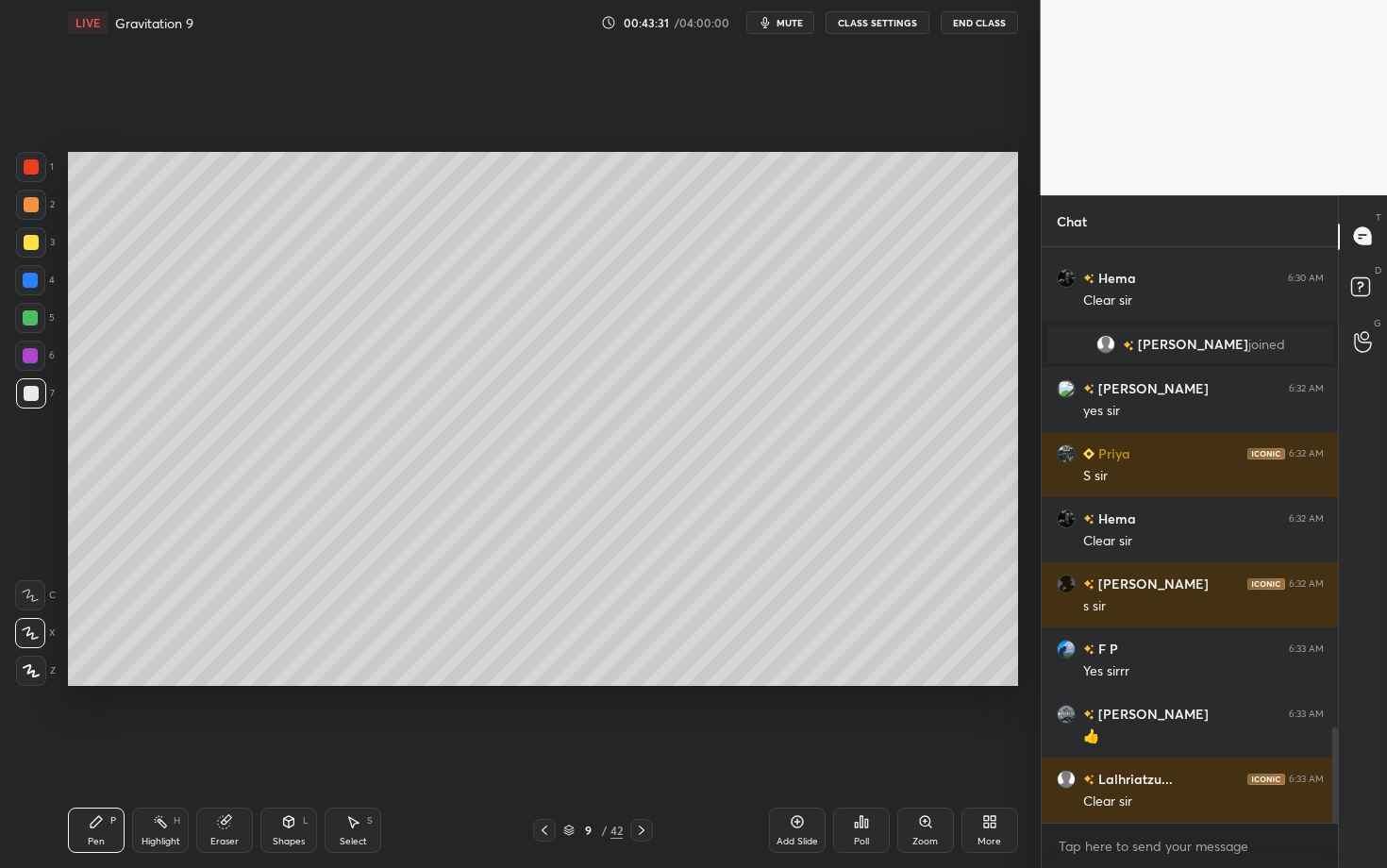
click at [30, 203] on div at bounding box center [31, 204] width 15 height 15
click at [26, 170] on div at bounding box center [31, 166] width 15 height 15
click at [27, 173] on div at bounding box center [31, 166] width 15 height 15
click at [357, 682] on div "Select S" at bounding box center [352, 829] width 57 height 45
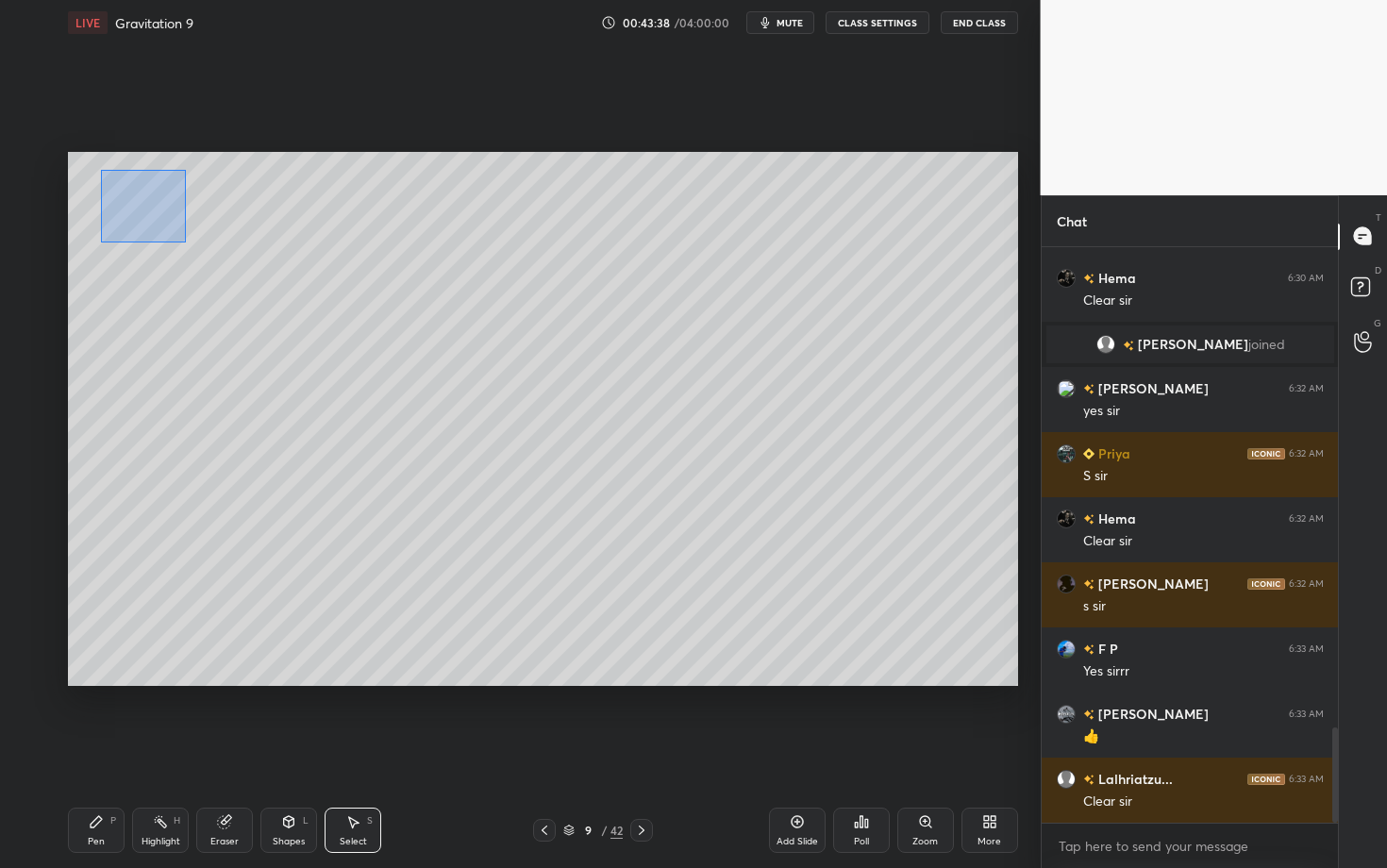
drag, startPoint x: 101, startPoint y: 170, endPoint x: 186, endPoint y: 242, distance: 111.7
click at [186, 242] on div "0 ° Undo Copy Duplicate Duplicate to new slide Delete" at bounding box center [543, 419] width 950 height 534
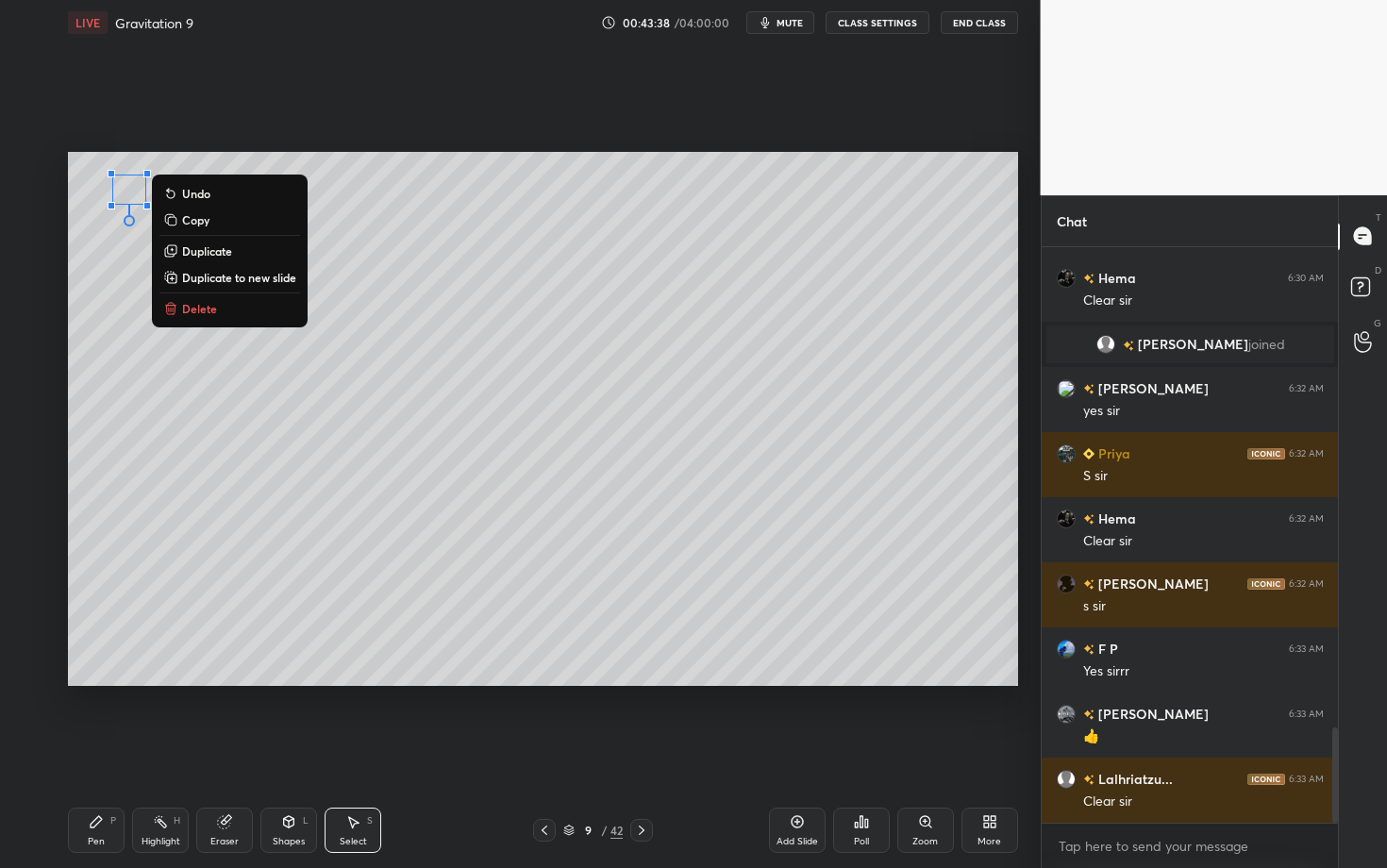
click at [206, 308] on p "Delete" at bounding box center [199, 308] width 35 height 15
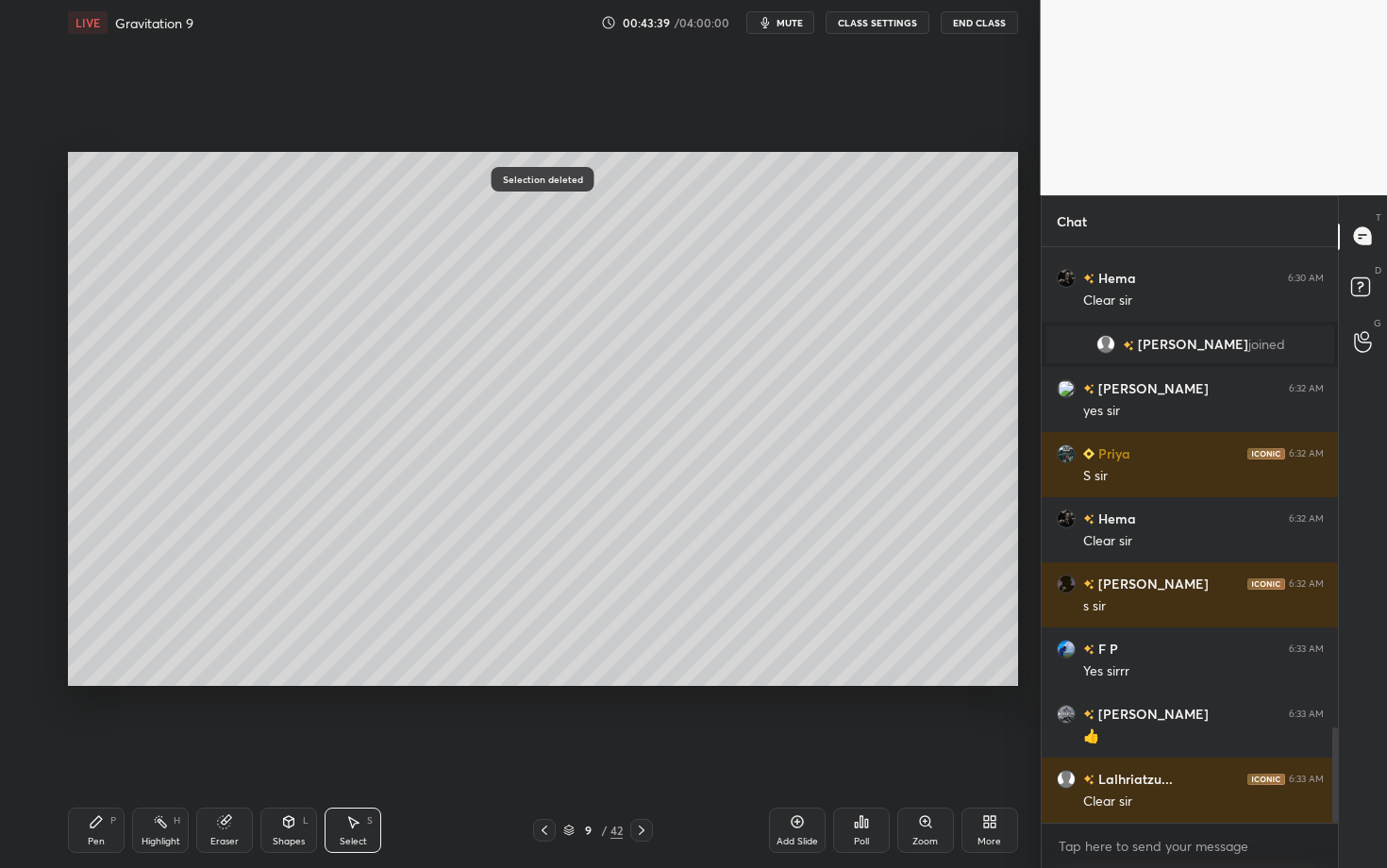
click at [93, 682] on div "Pen" at bounding box center [96, 841] width 17 height 9
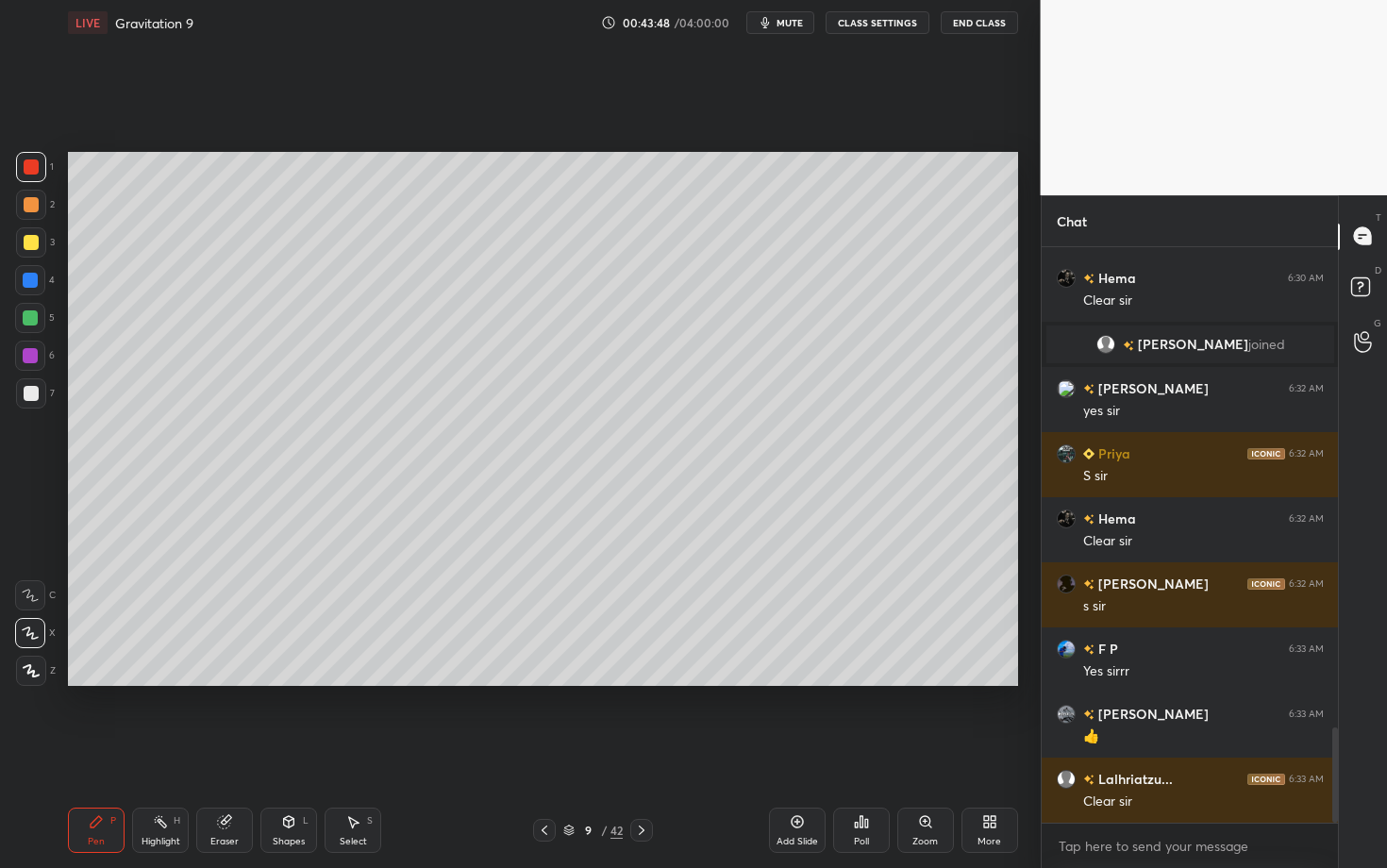
click at [288, 682] on icon at bounding box center [288, 821] width 15 height 15
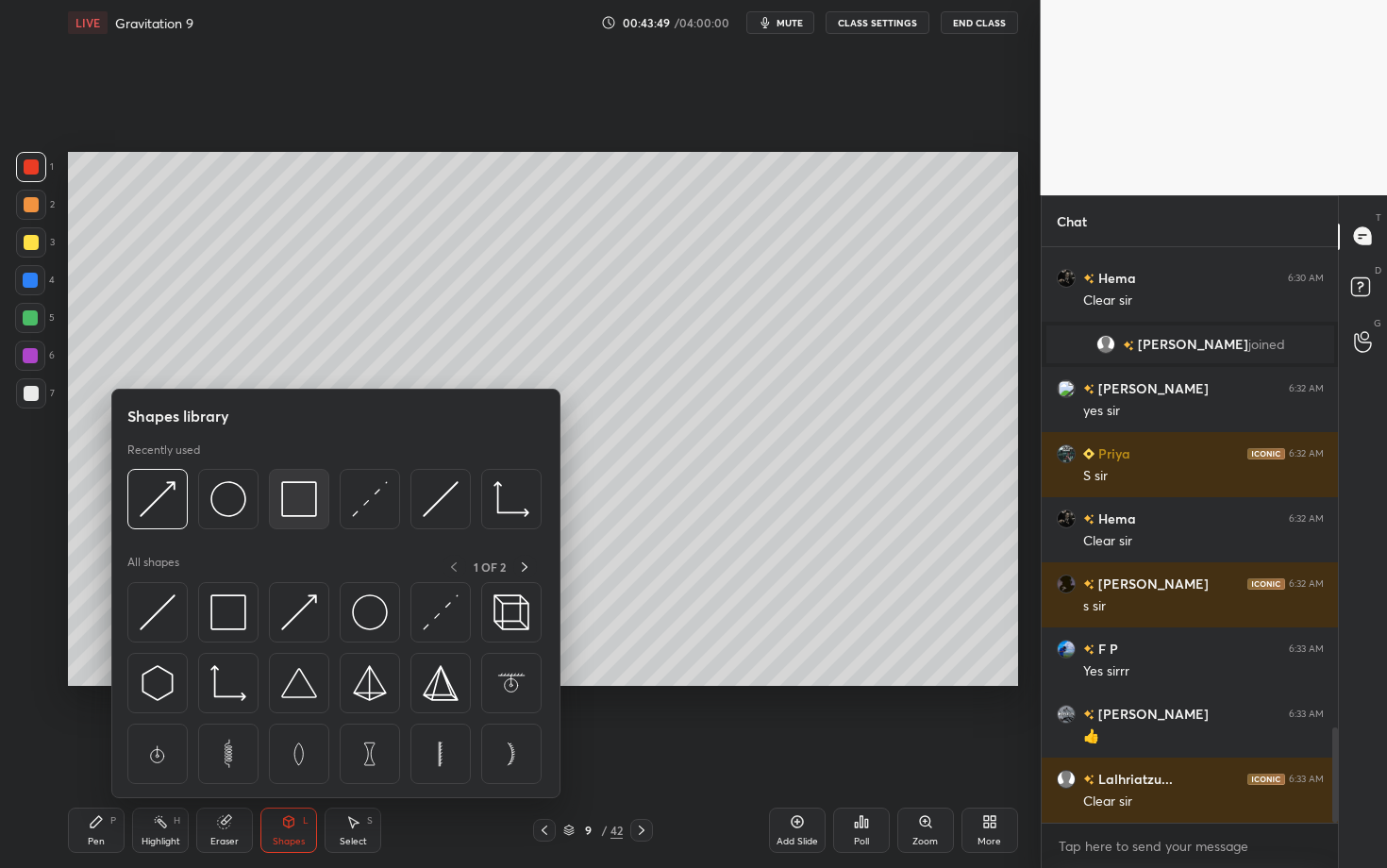
click at [306, 505] on img at bounding box center [299, 499] width 36 height 36
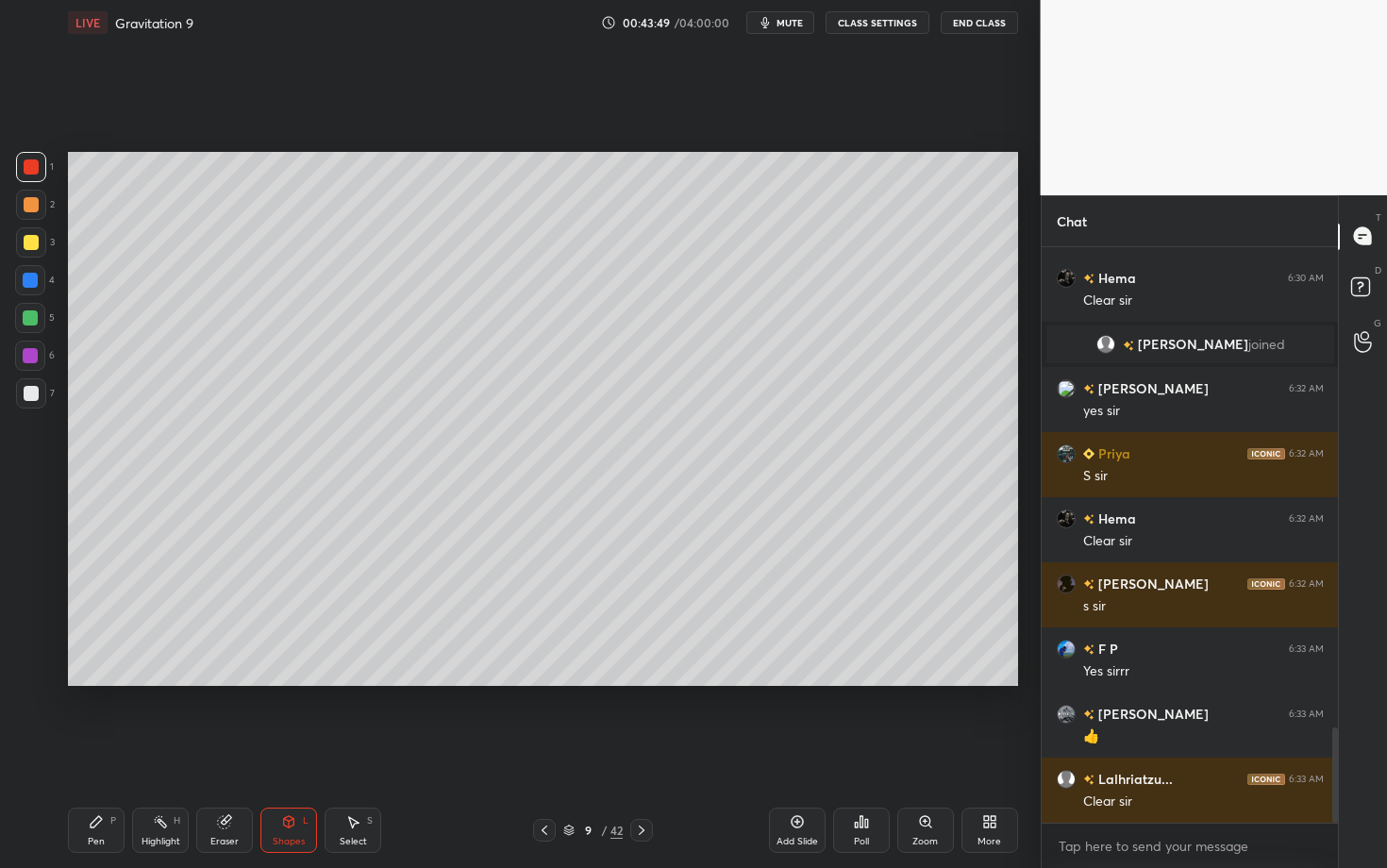
click at [34, 406] on div at bounding box center [31, 393] width 30 height 30
click at [99, 682] on div "Pen" at bounding box center [96, 841] width 17 height 9
click at [29, 394] on div at bounding box center [31, 393] width 15 height 15
click at [156, 682] on div "Highlight" at bounding box center [160, 841] width 39 height 9
click at [123, 682] on div "Pen P" at bounding box center [96, 829] width 57 height 45
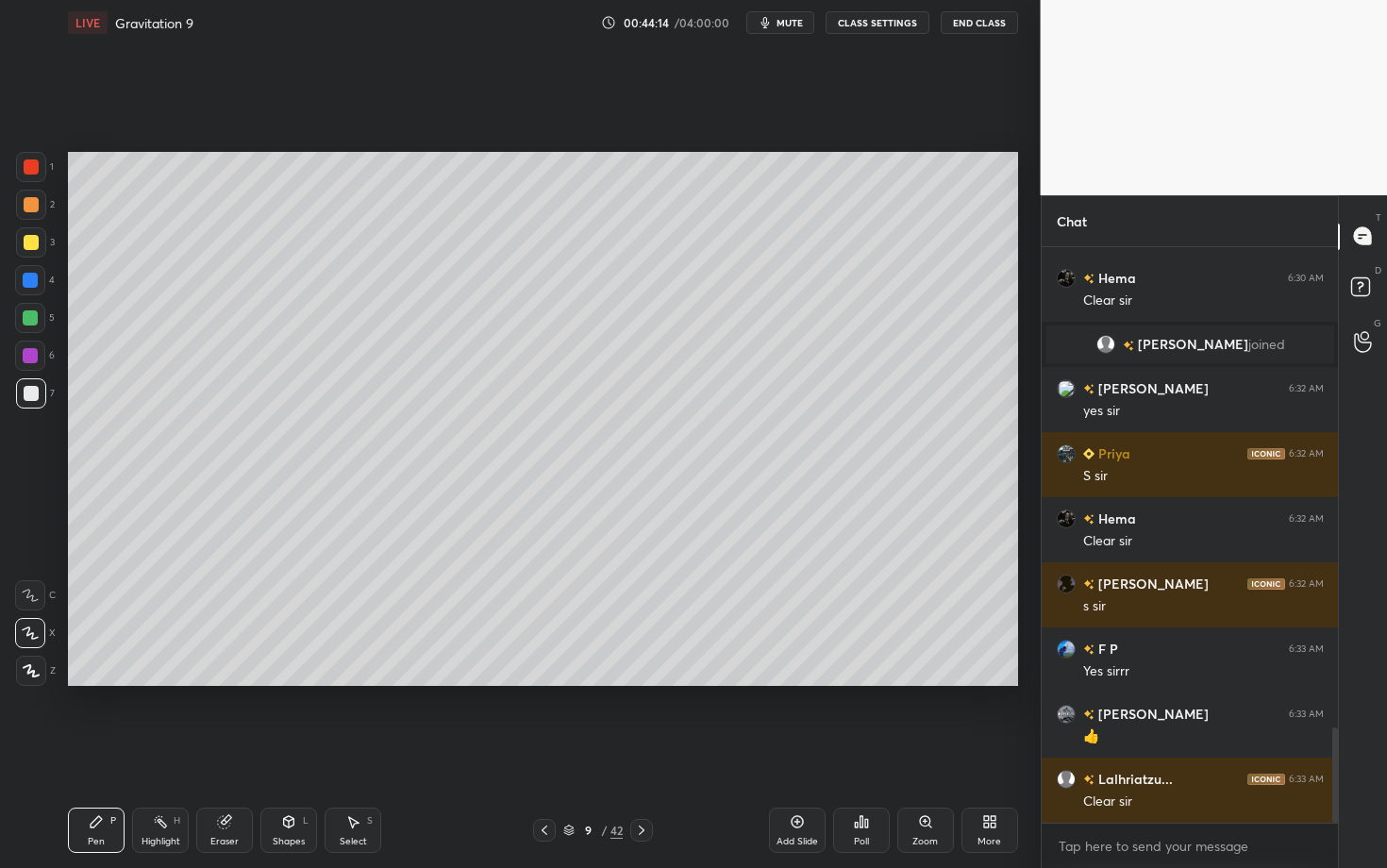
click at [107, 682] on div "Pen P" at bounding box center [96, 829] width 57 height 45
click at [274, 682] on div "Shapes" at bounding box center [289, 841] width 32 height 9
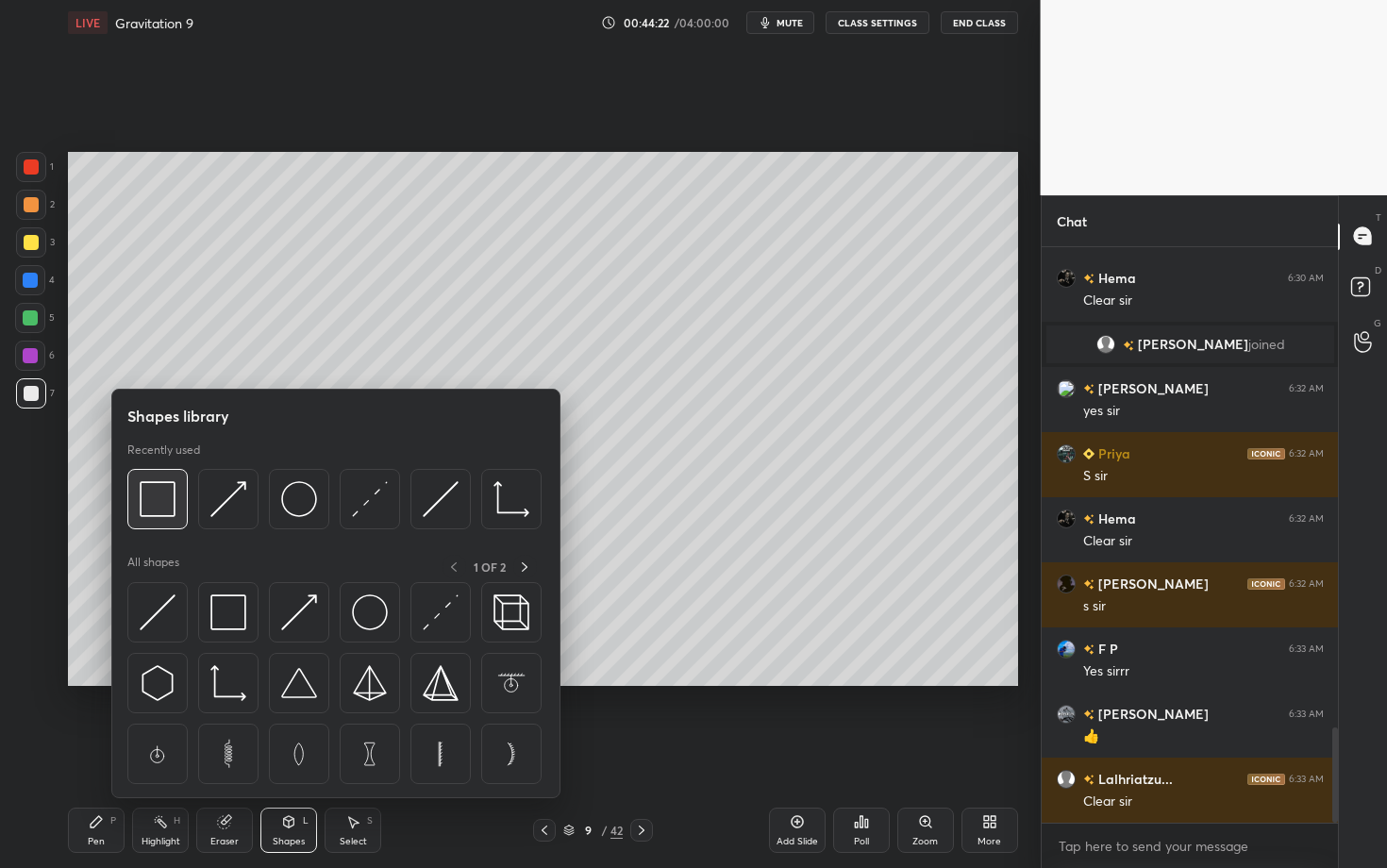
click at [163, 512] on img at bounding box center [158, 499] width 36 height 36
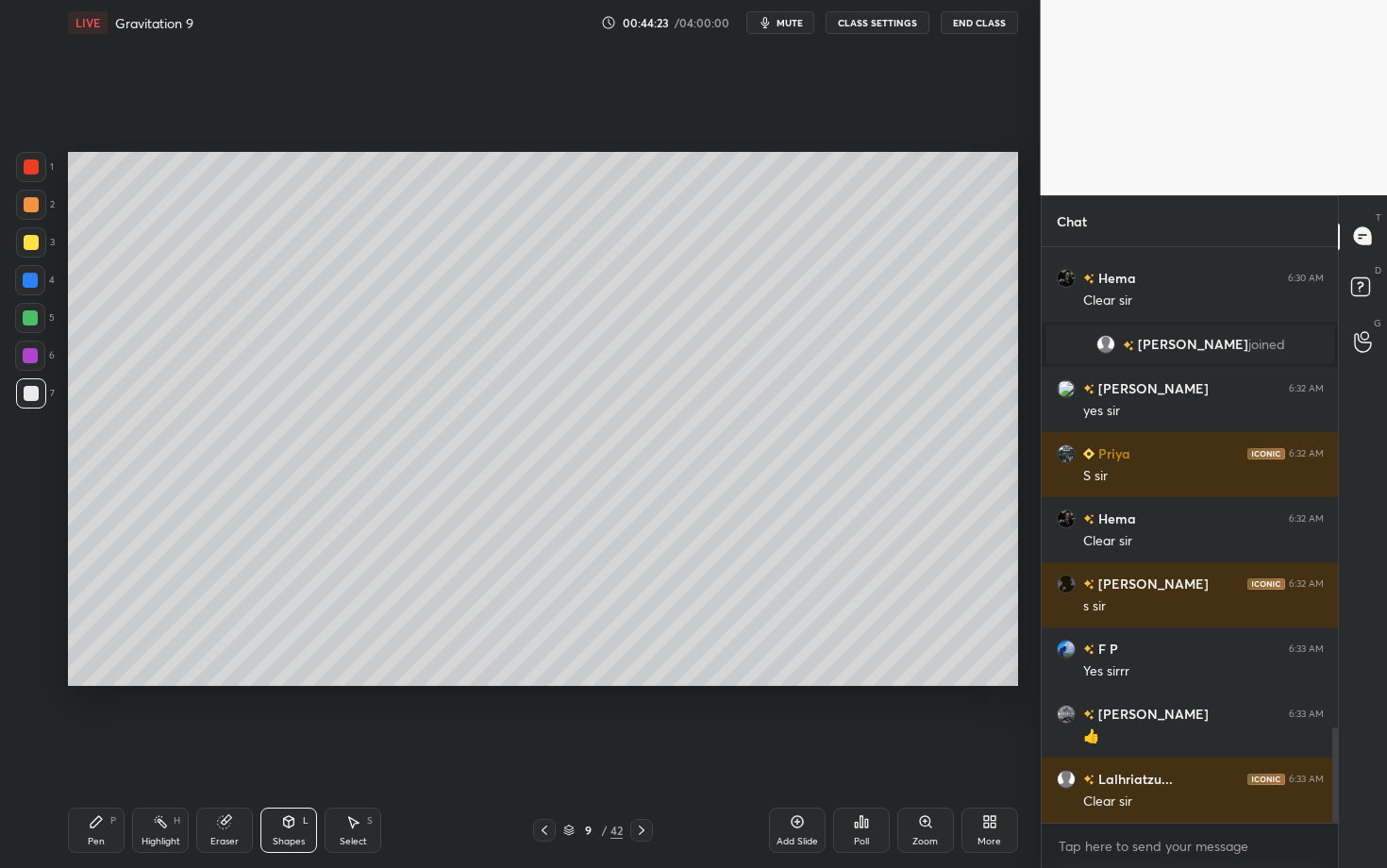
click at [31, 324] on div at bounding box center [30, 317] width 15 height 15
click at [27, 354] on div at bounding box center [30, 355] width 15 height 15
click at [112, 682] on div "P" at bounding box center [113, 820] width 6 height 9
click at [94, 682] on div "Pen P" at bounding box center [96, 829] width 57 height 45
click at [642, 682] on div "Setting up your live class Poll for secs No correct answer Start poll" at bounding box center [542, 418] width 965 height 747
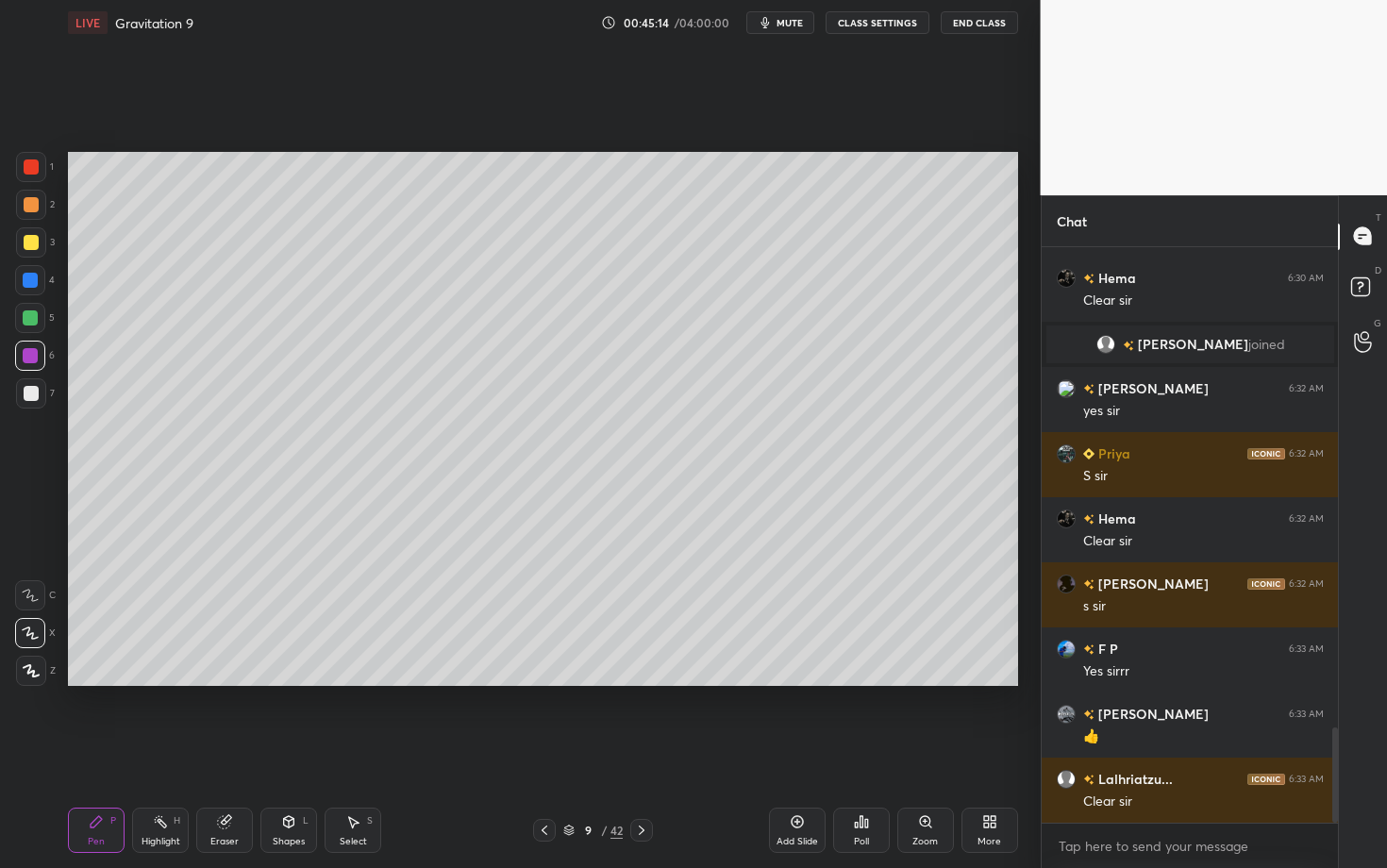
click at [580, 682] on div "Setting up your live class Poll for secs No correct answer Start poll" at bounding box center [542, 418] width 965 height 747
click at [288, 682] on div "Shapes L" at bounding box center [288, 829] width 57 height 45
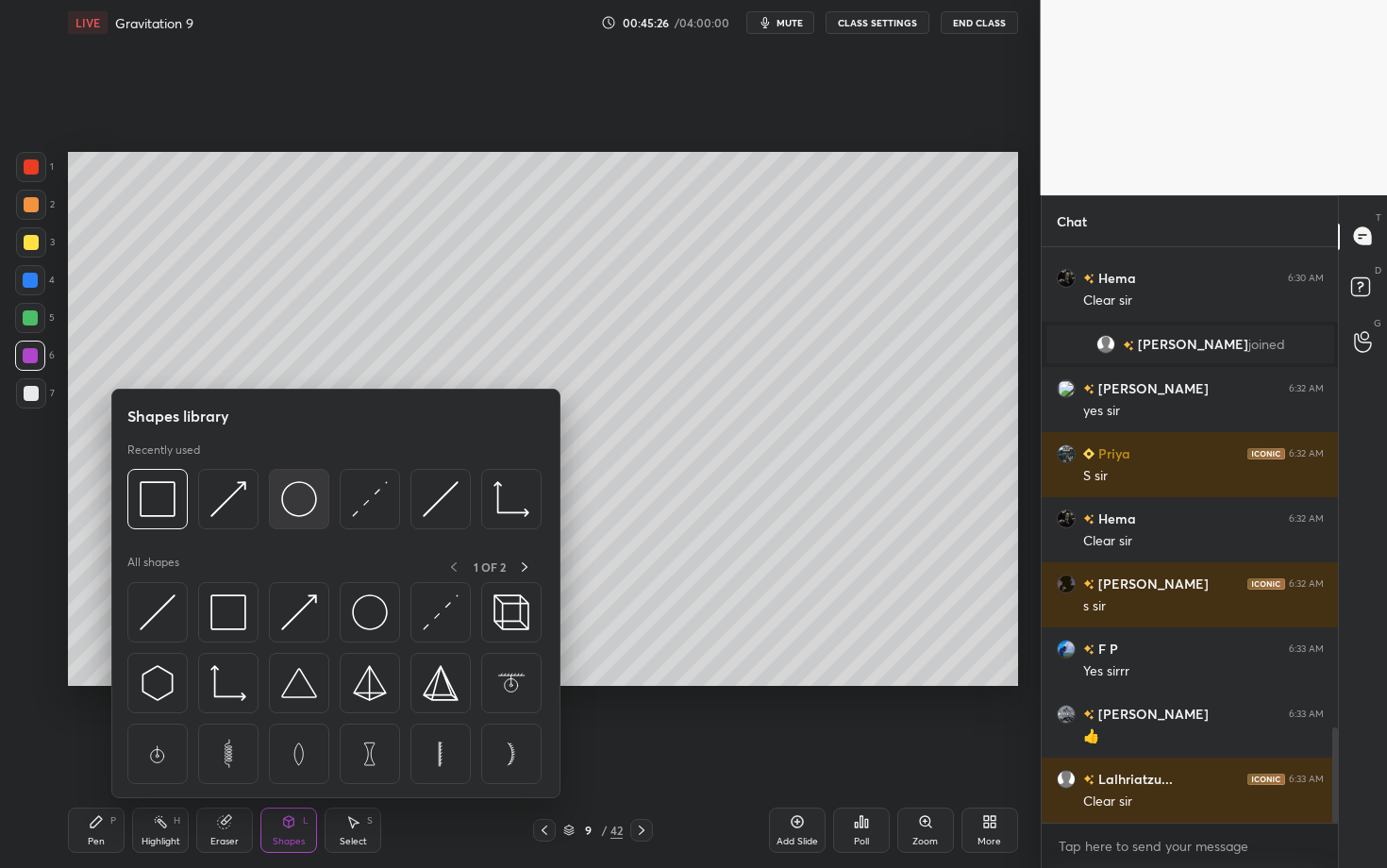
click at [302, 494] on img at bounding box center [299, 499] width 36 height 36
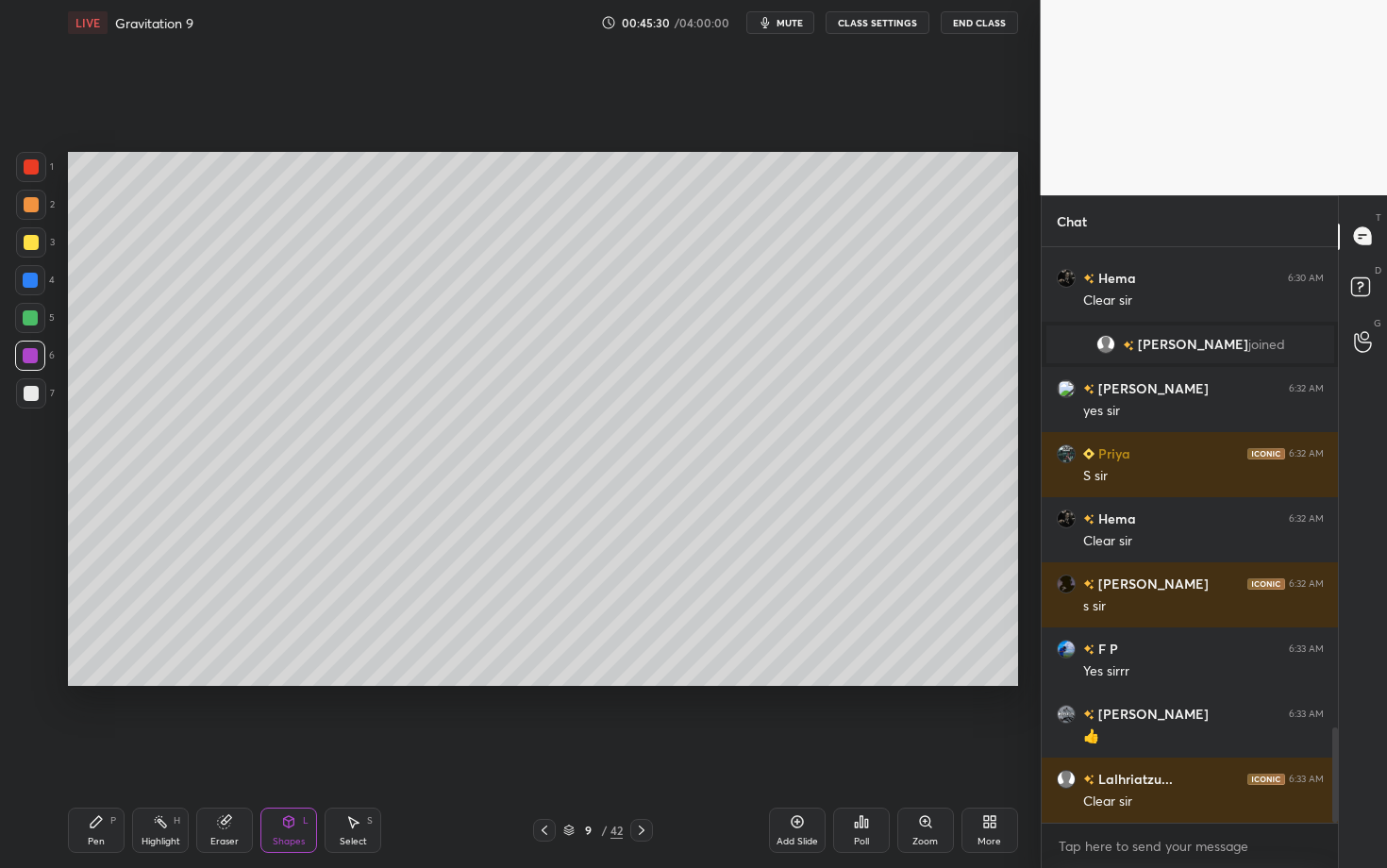
click at [294, 682] on div "Shapes L" at bounding box center [288, 829] width 57 height 45
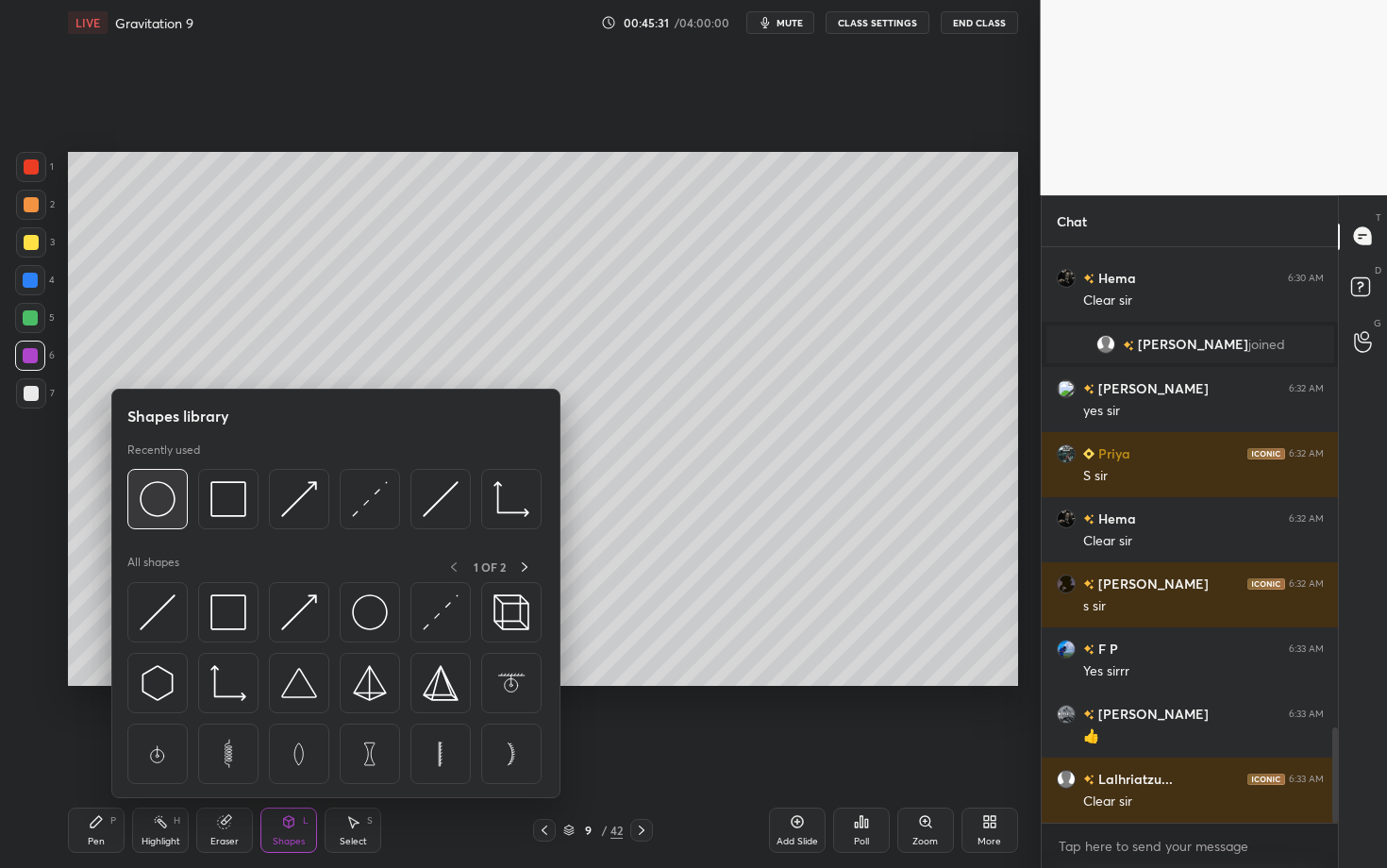
click at [147, 512] on img at bounding box center [158, 499] width 36 height 36
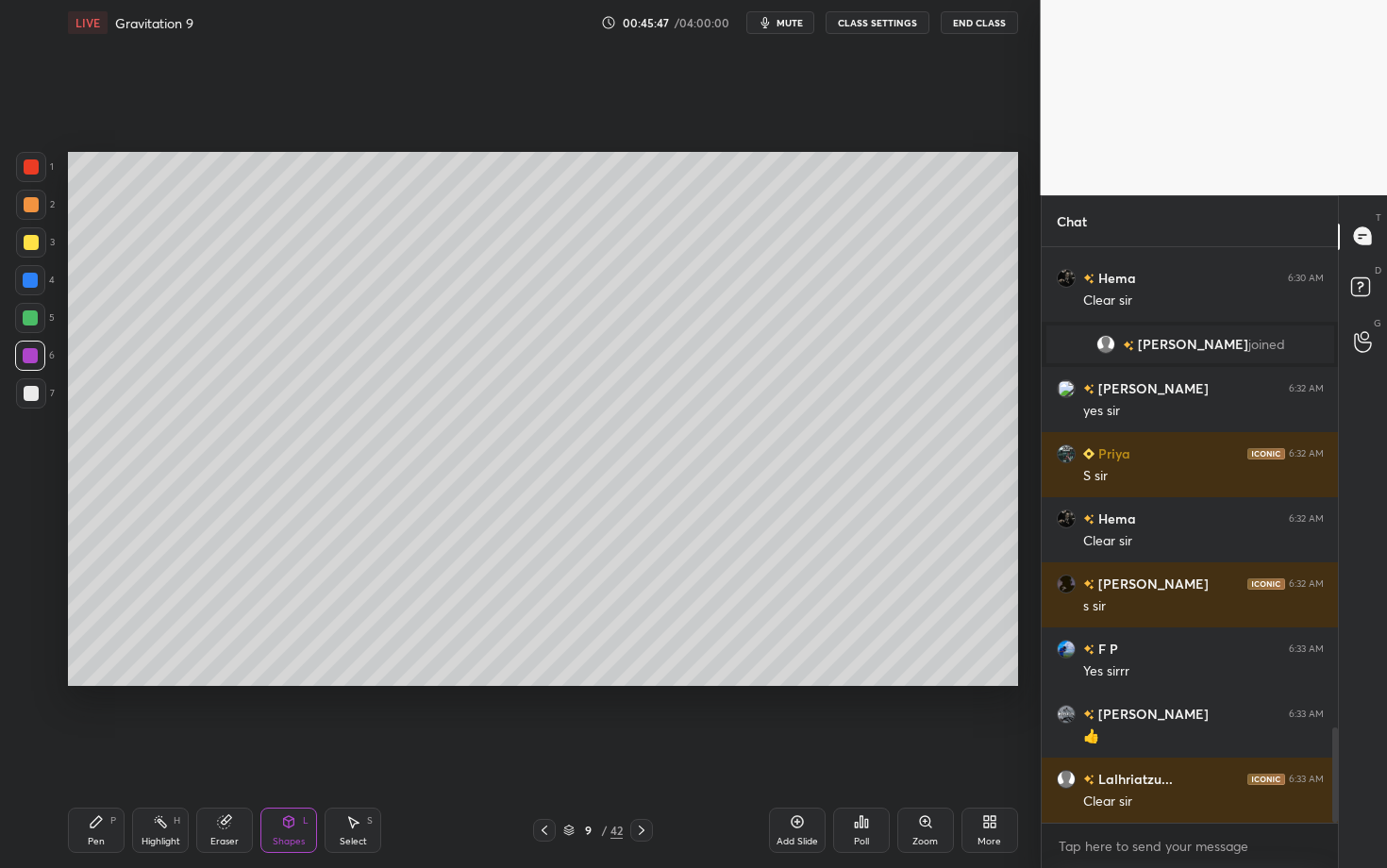
click at [344, 682] on div "Select" at bounding box center [353, 841] width 27 height 9
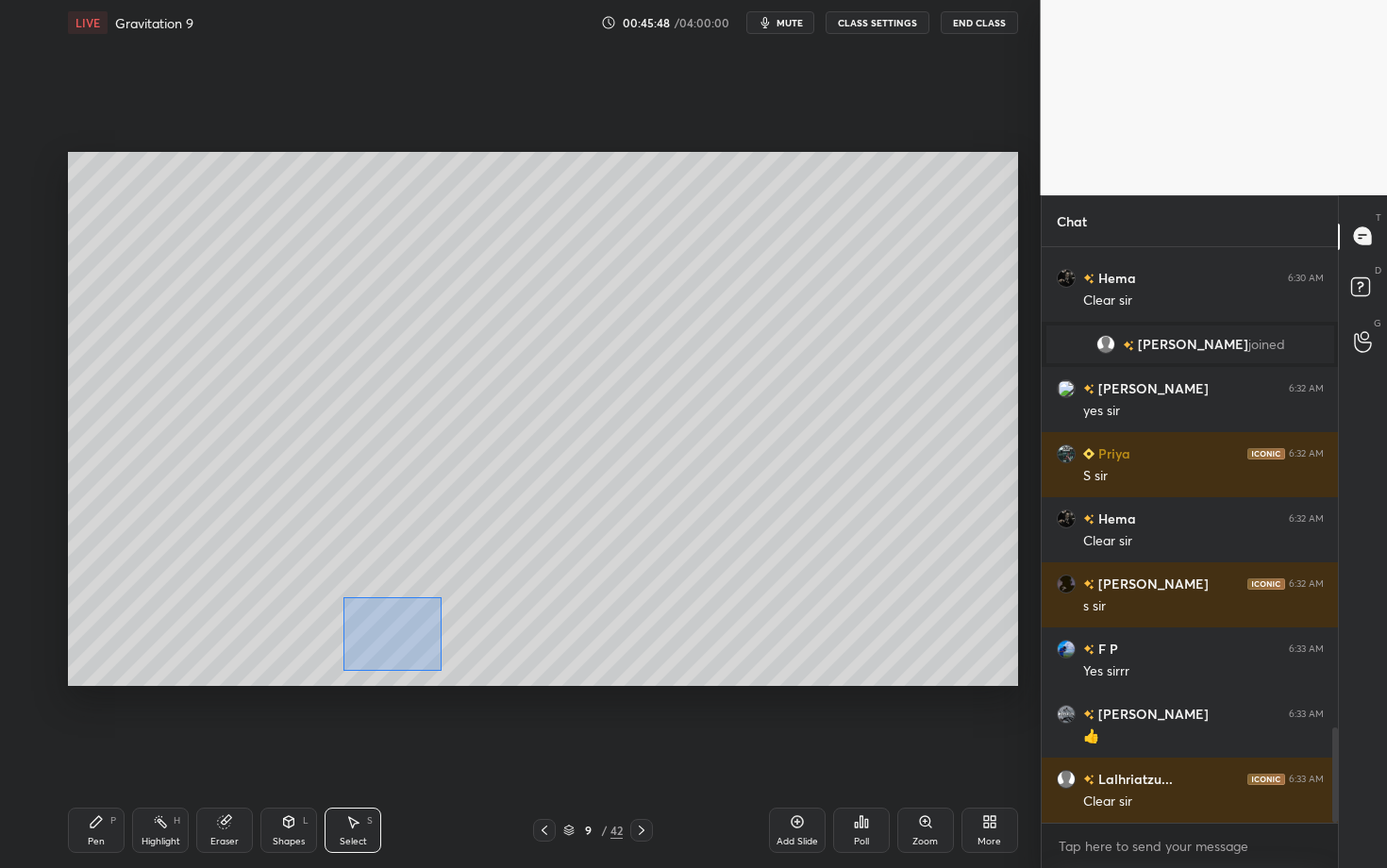
drag, startPoint x: 412, startPoint y: 661, endPoint x: 455, endPoint y: 664, distance: 42.5
click at [454, 663] on div "0 ° Undo Copy Duplicate Duplicate to new slide Delete" at bounding box center [543, 419] width 950 height 534
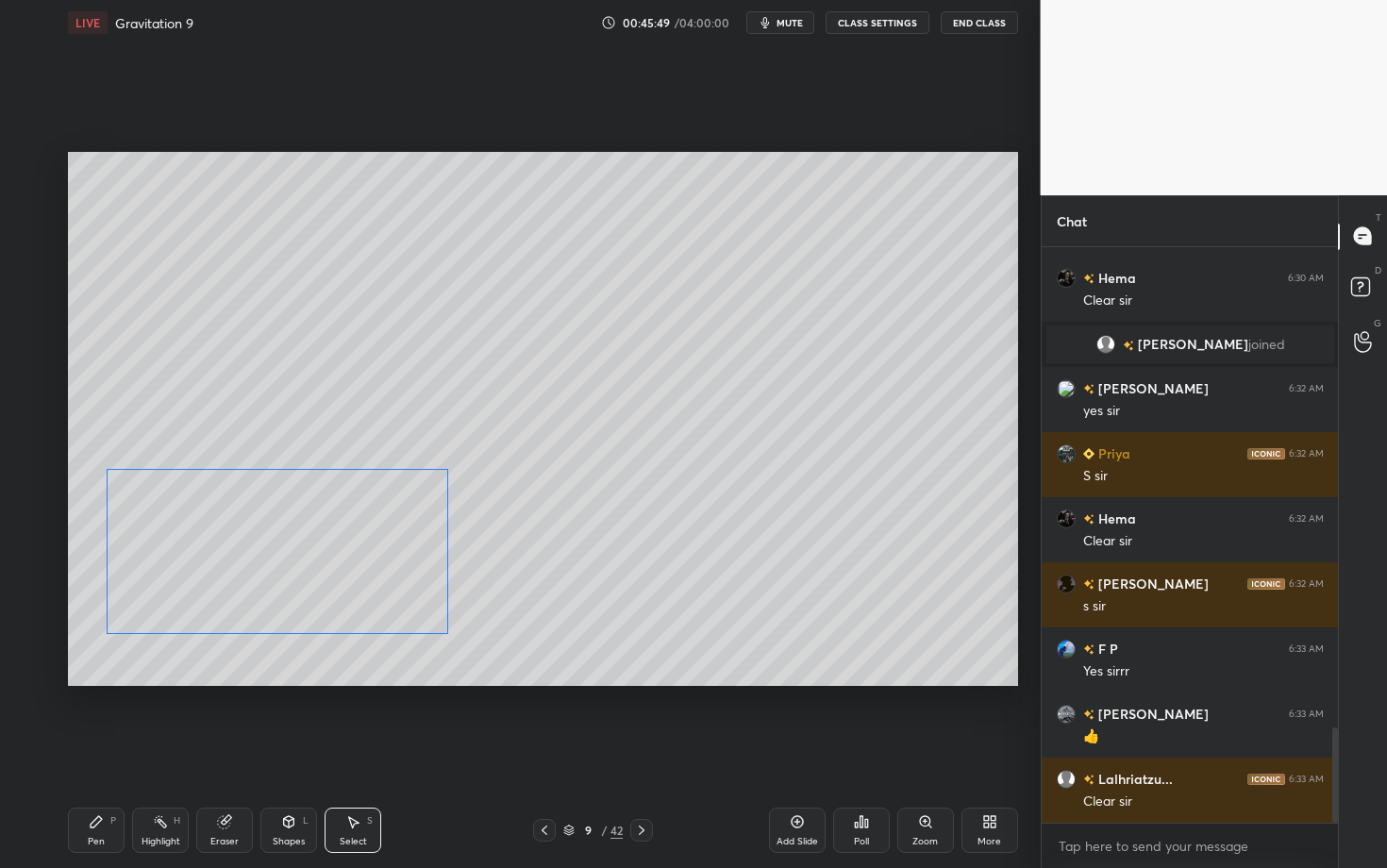
click at [348, 585] on div "0 ° Undo Copy Duplicate Duplicate to new slide Delete" at bounding box center [543, 419] width 950 height 534
drag, startPoint x: 281, startPoint y: 652, endPoint x: 291, endPoint y: 655, distance: 9.8
click at [291, 654] on div "4 ° Undo Copy Duplicate Duplicate to new slide Delete" at bounding box center [543, 419] width 950 height 534
click at [324, 587] on div "4 ° Undo Copy Duplicate Duplicate to new slide Delete" at bounding box center [543, 419] width 950 height 534
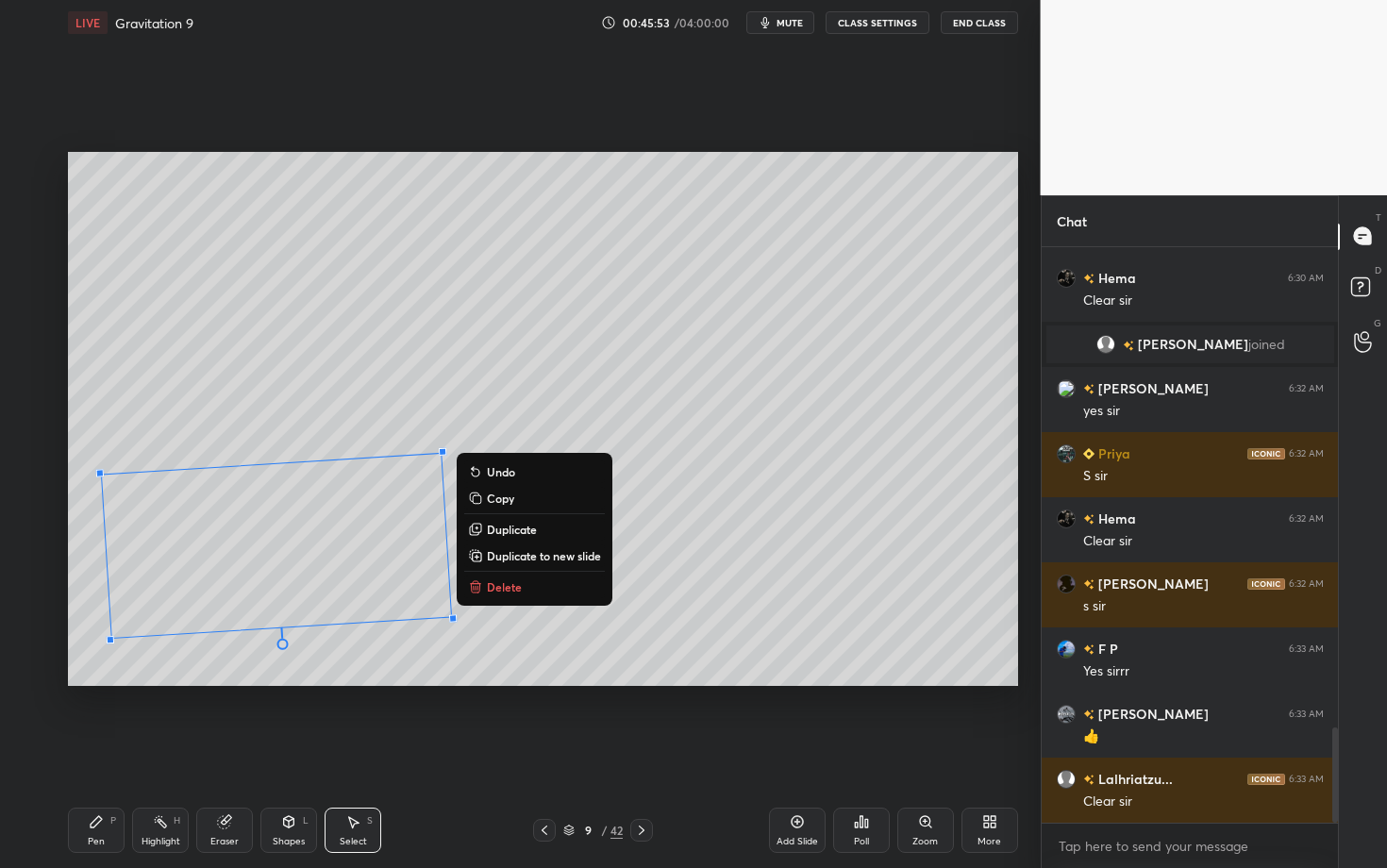
click at [113, 682] on div "Pen P" at bounding box center [96, 829] width 57 height 45
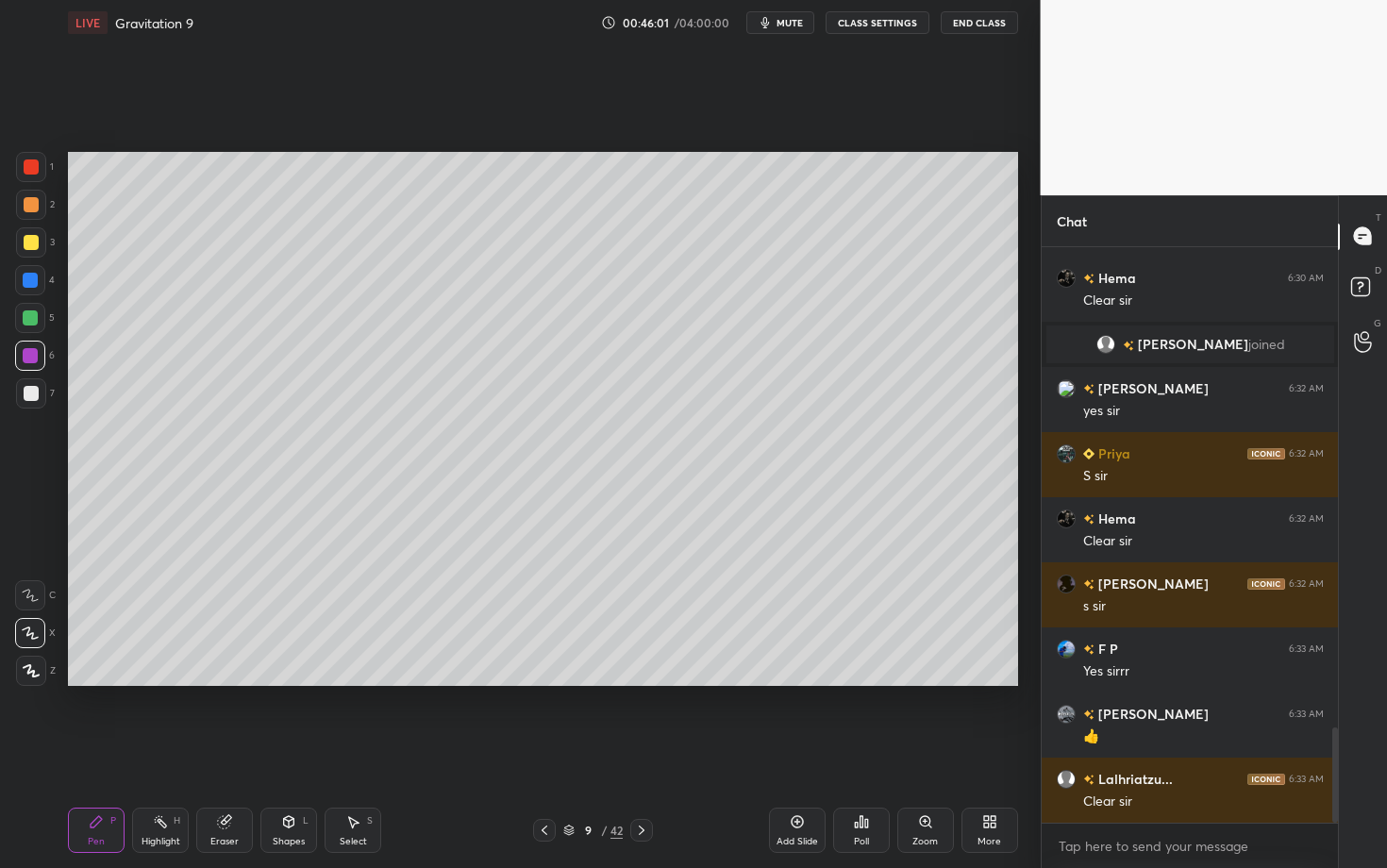
click at [280, 682] on div "Shapes" at bounding box center [289, 841] width 32 height 9
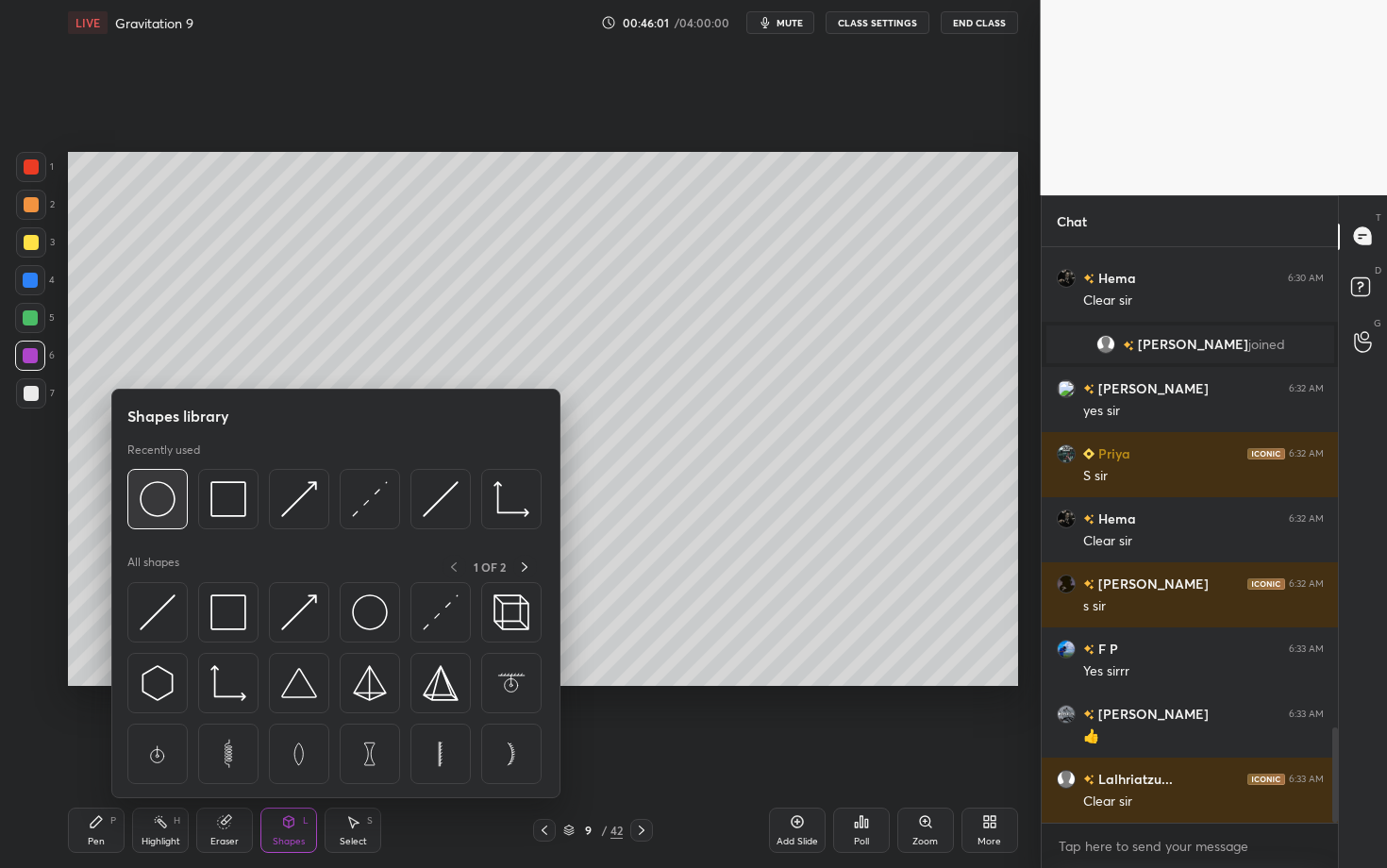
click at [155, 506] on img at bounding box center [158, 499] width 36 height 36
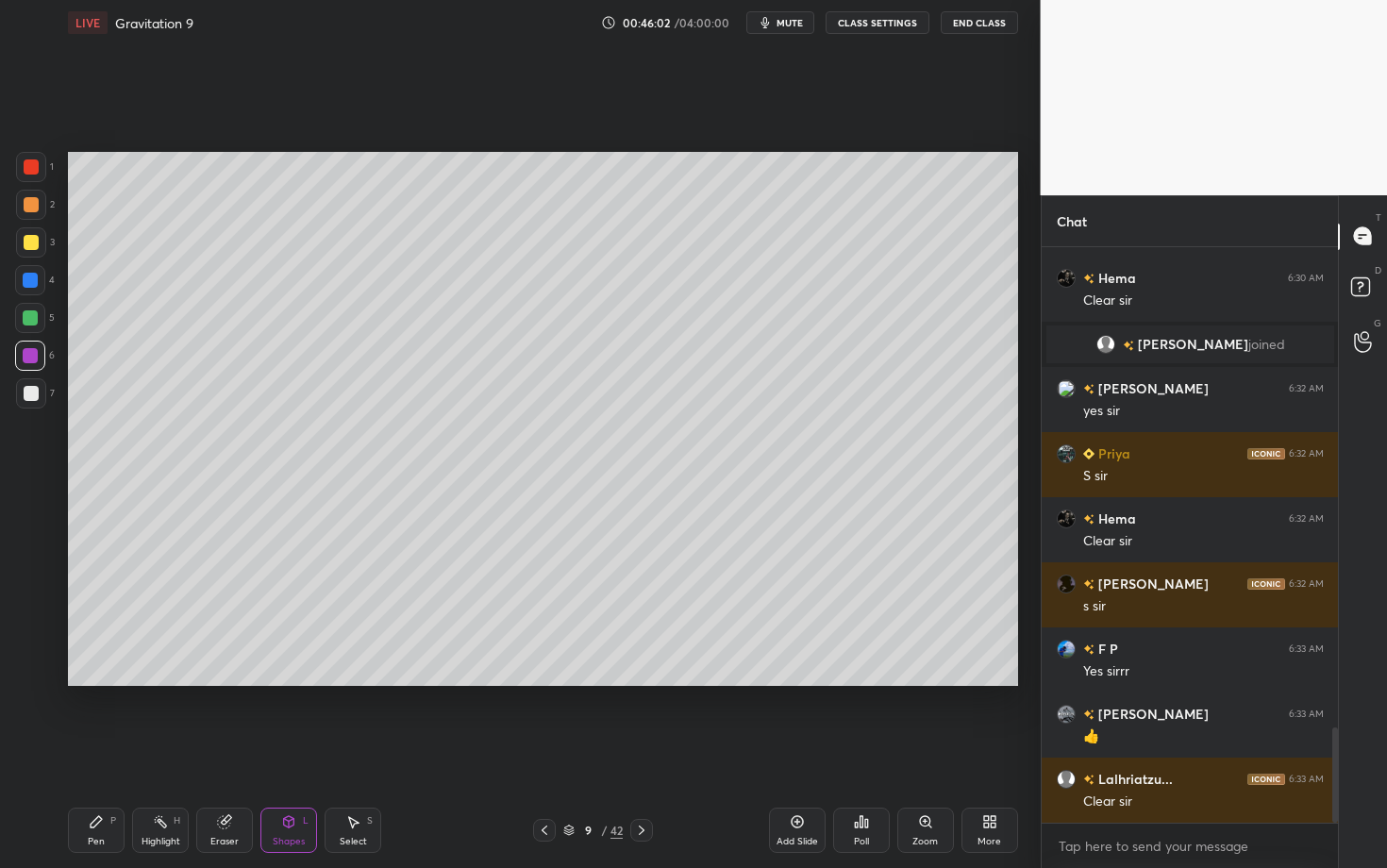
click at [24, 391] on div at bounding box center [31, 393] width 15 height 15
click at [103, 682] on div "Pen P" at bounding box center [96, 829] width 57 height 45
click at [238, 682] on div "Eraser" at bounding box center [224, 829] width 57 height 45
click at [34, 457] on div at bounding box center [30, 458] width 30 height 30
click at [116, 682] on div "Pen P" at bounding box center [96, 829] width 57 height 45
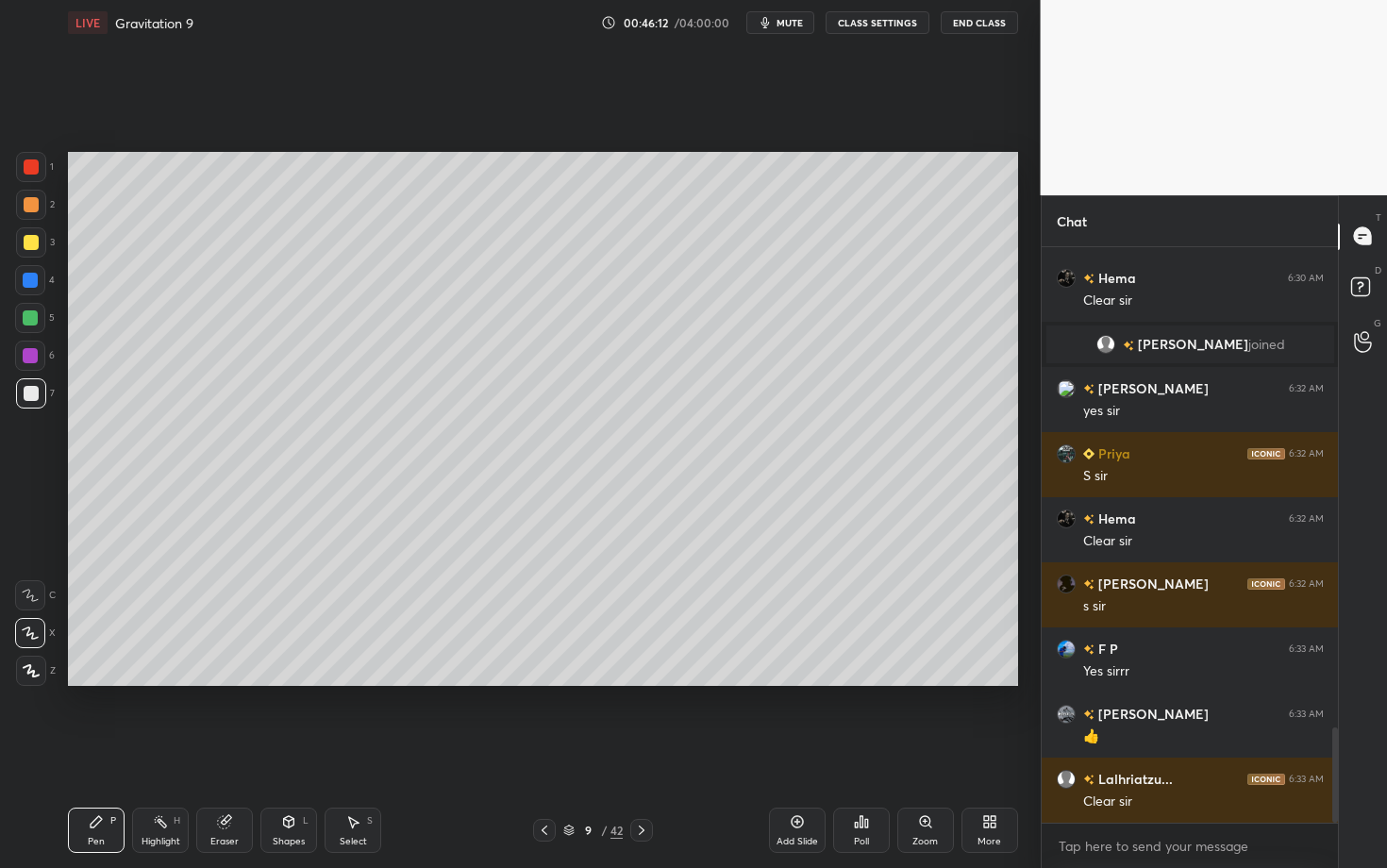
click at [99, 682] on div "Pen P" at bounding box center [96, 829] width 57 height 45
click at [166, 682] on div "Highlight H" at bounding box center [160, 829] width 57 height 45
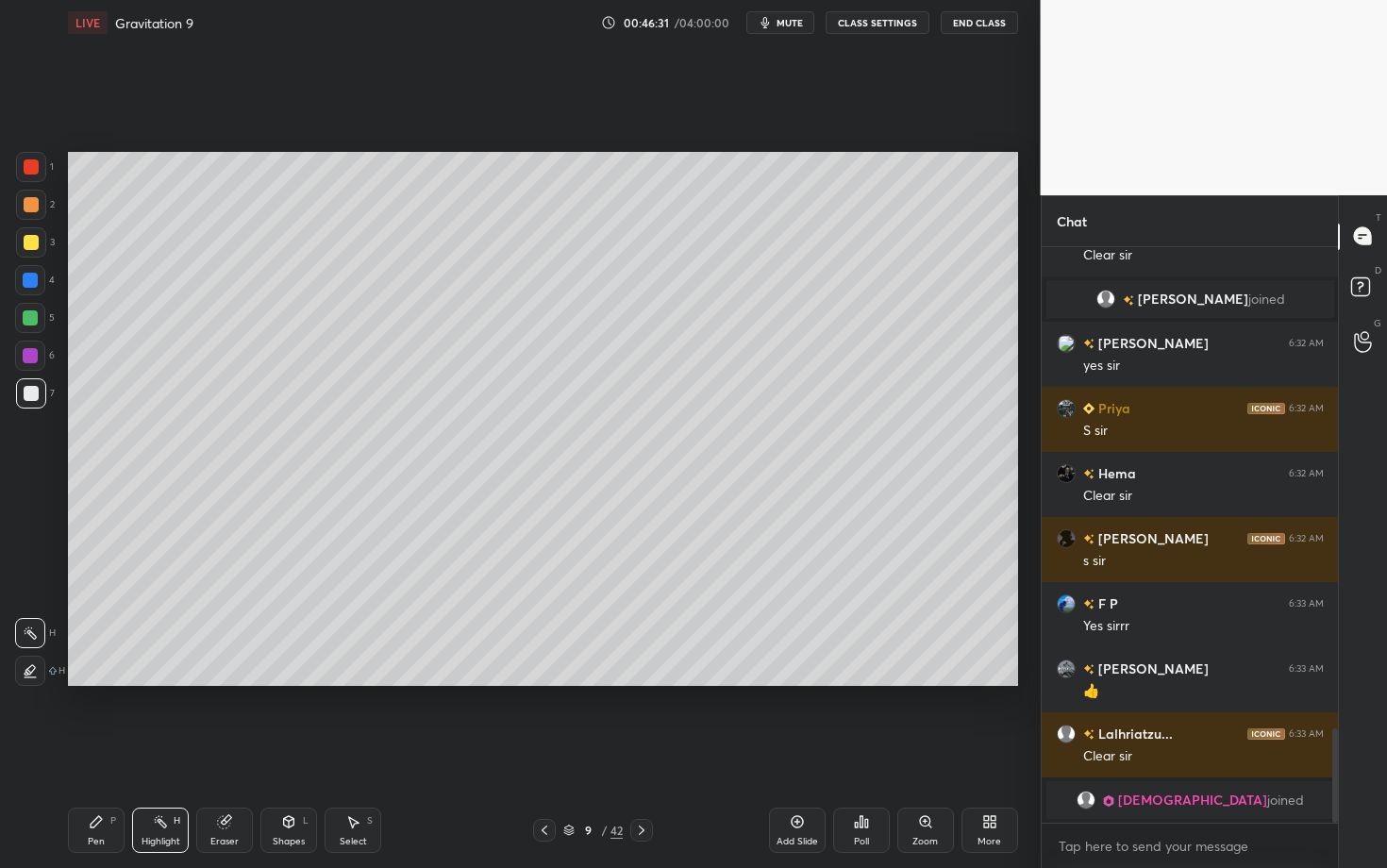
click at [268, 682] on div "Shapes L" at bounding box center [288, 829] width 57 height 45
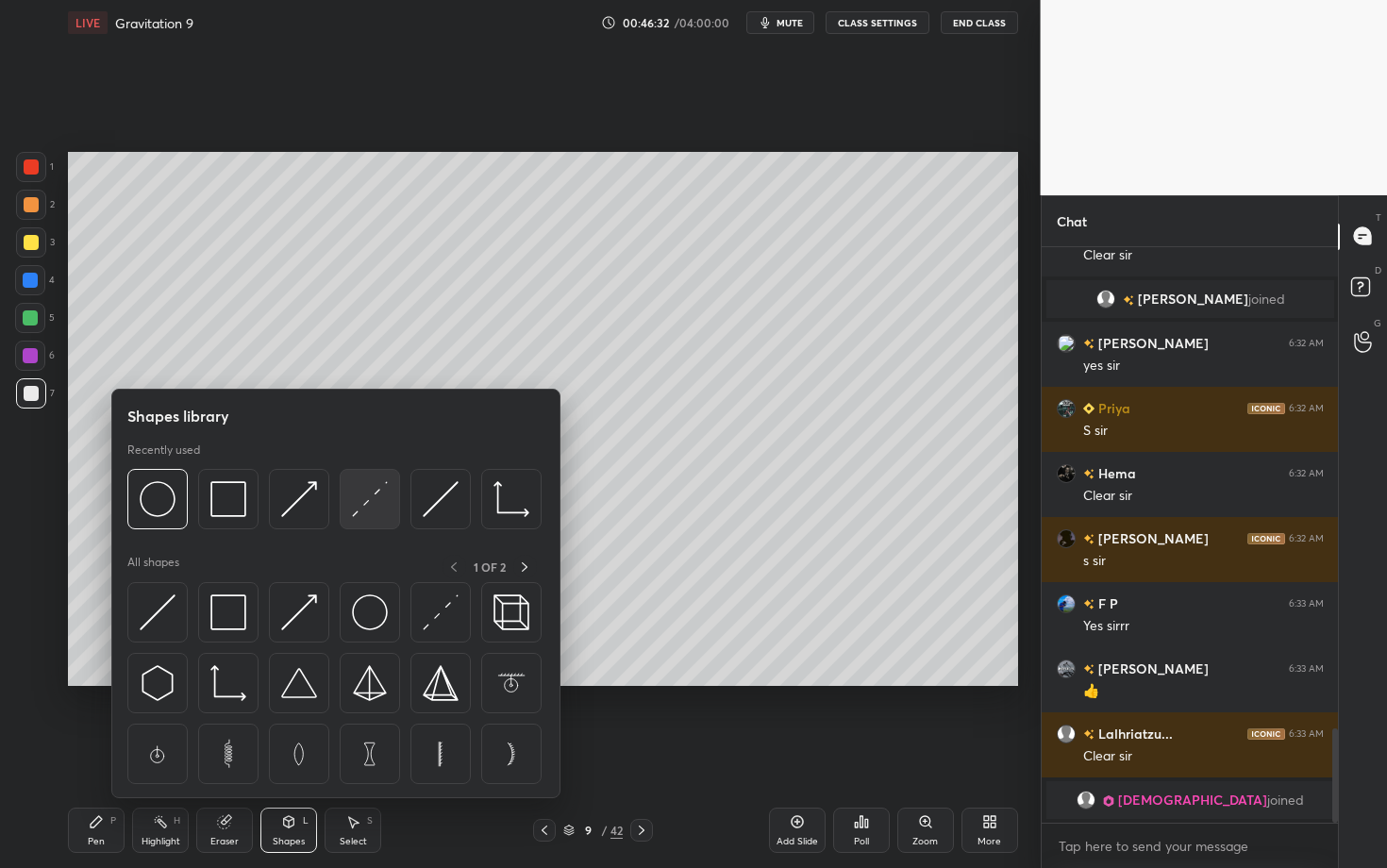
click at [381, 494] on img at bounding box center [370, 499] width 36 height 36
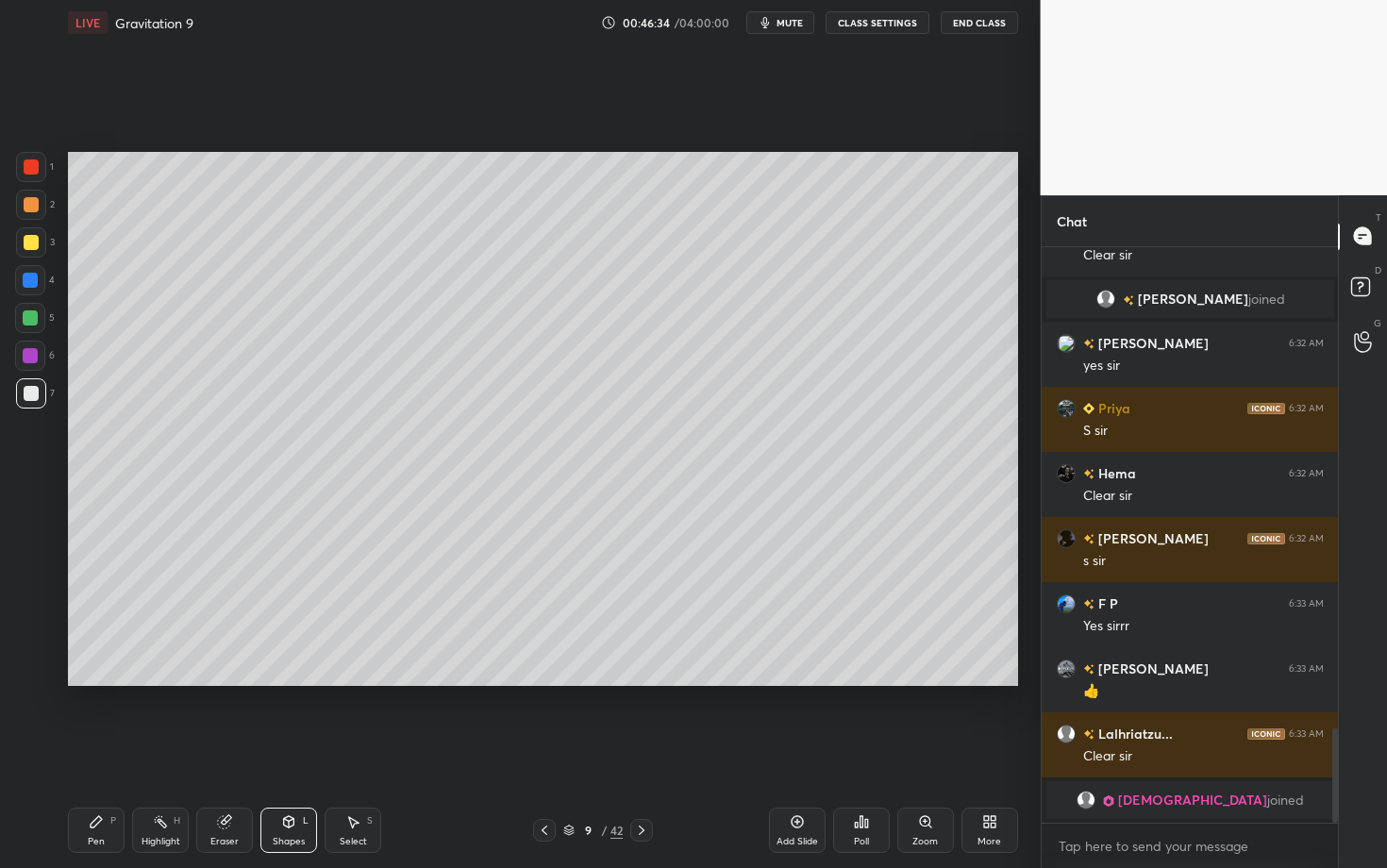
click at [162, 682] on icon at bounding box center [160, 821] width 15 height 15
click at [298, 682] on div "Shapes L" at bounding box center [288, 829] width 57 height 45
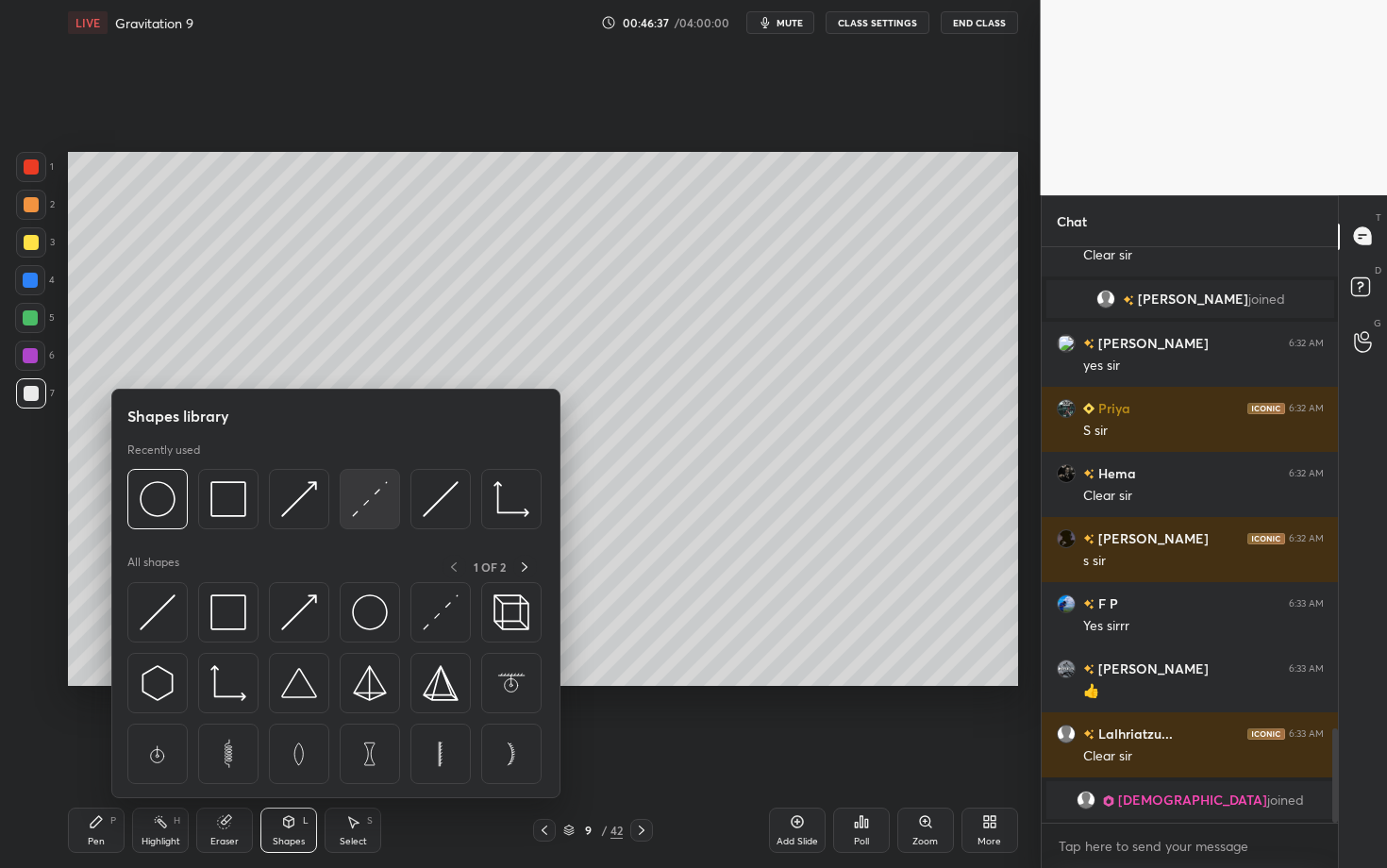
click at [370, 505] on img at bounding box center [370, 499] width 36 height 36
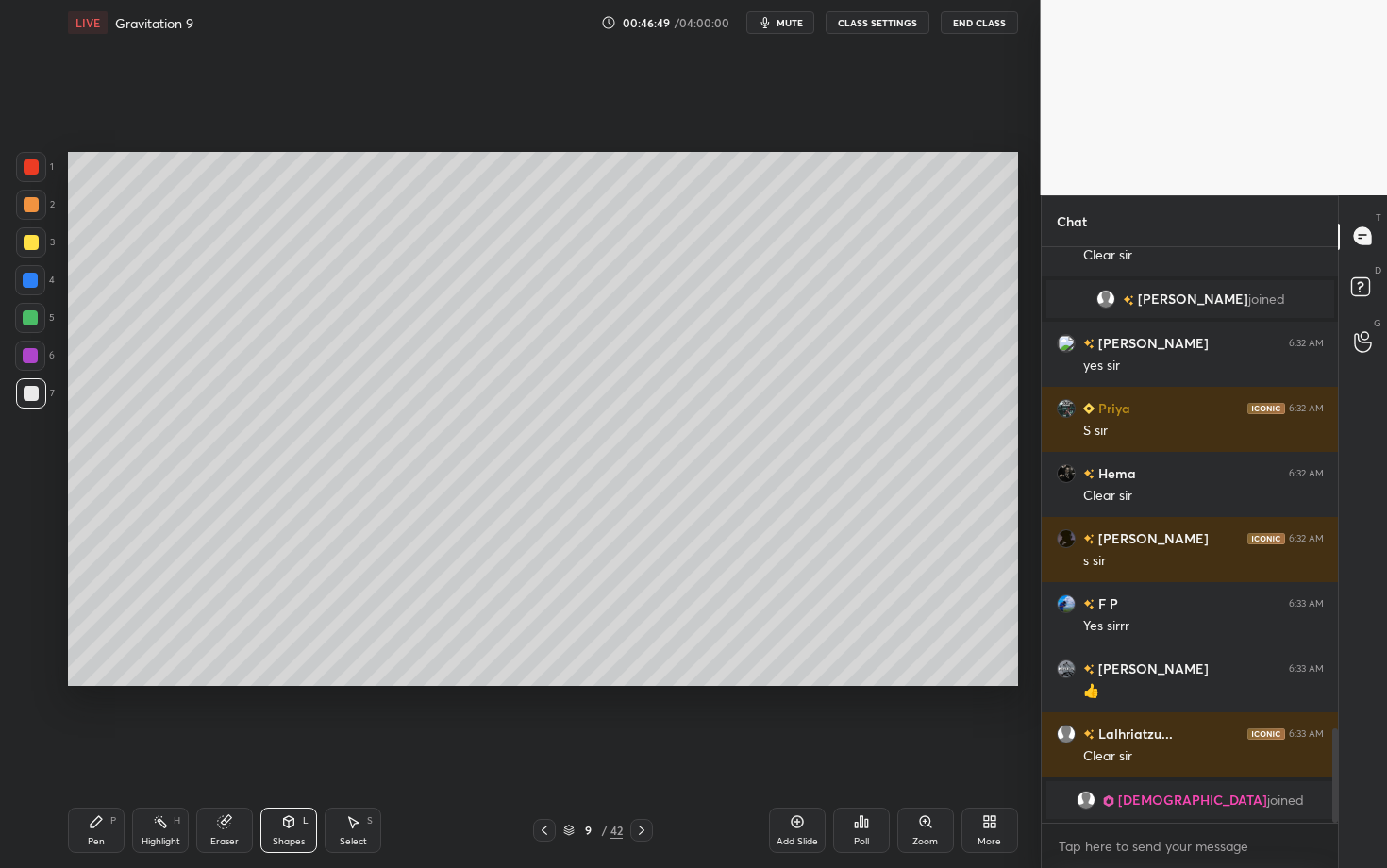
click at [173, 682] on div "Highlight H" at bounding box center [160, 829] width 57 height 45
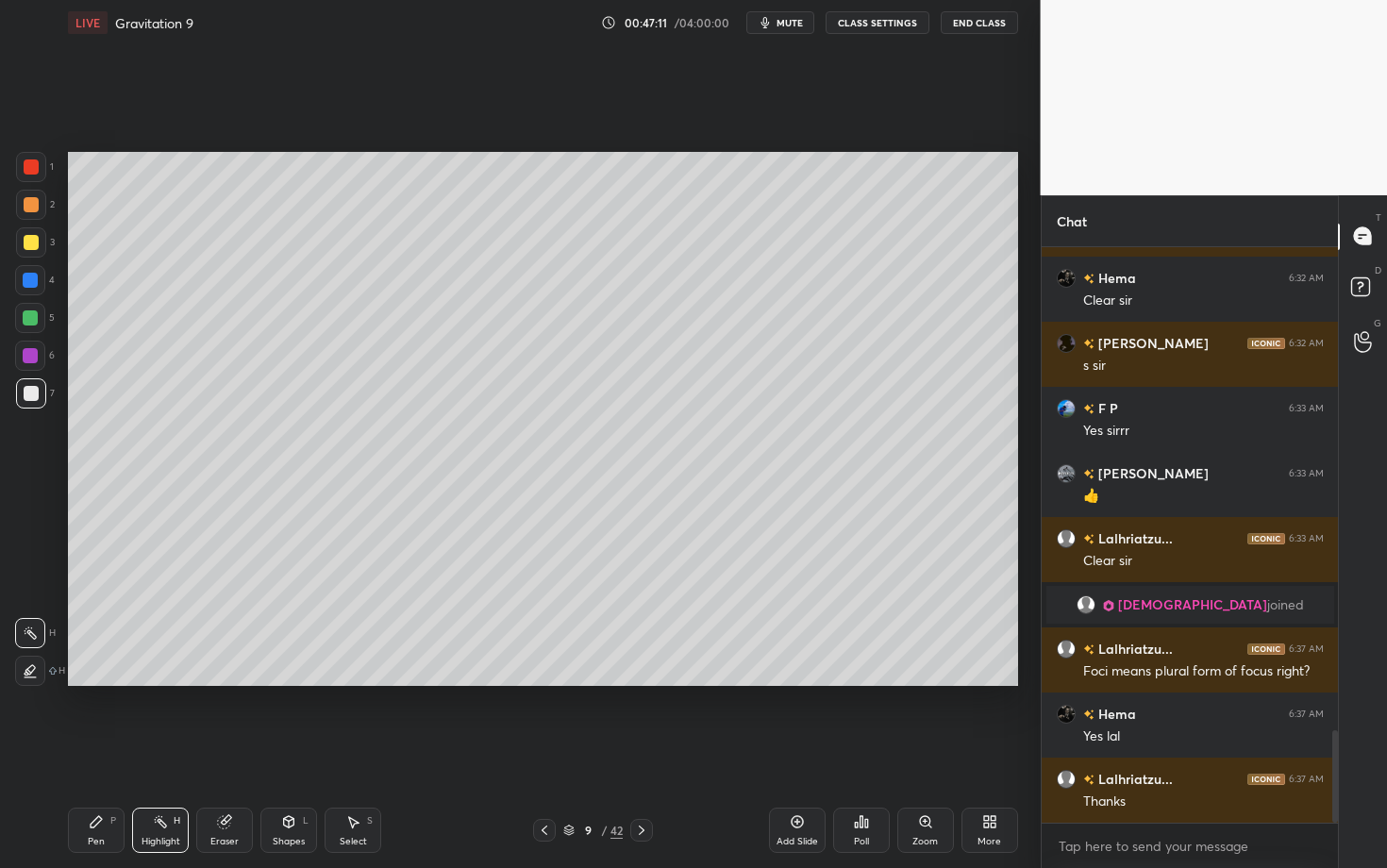
scroll to position [3068, 0]
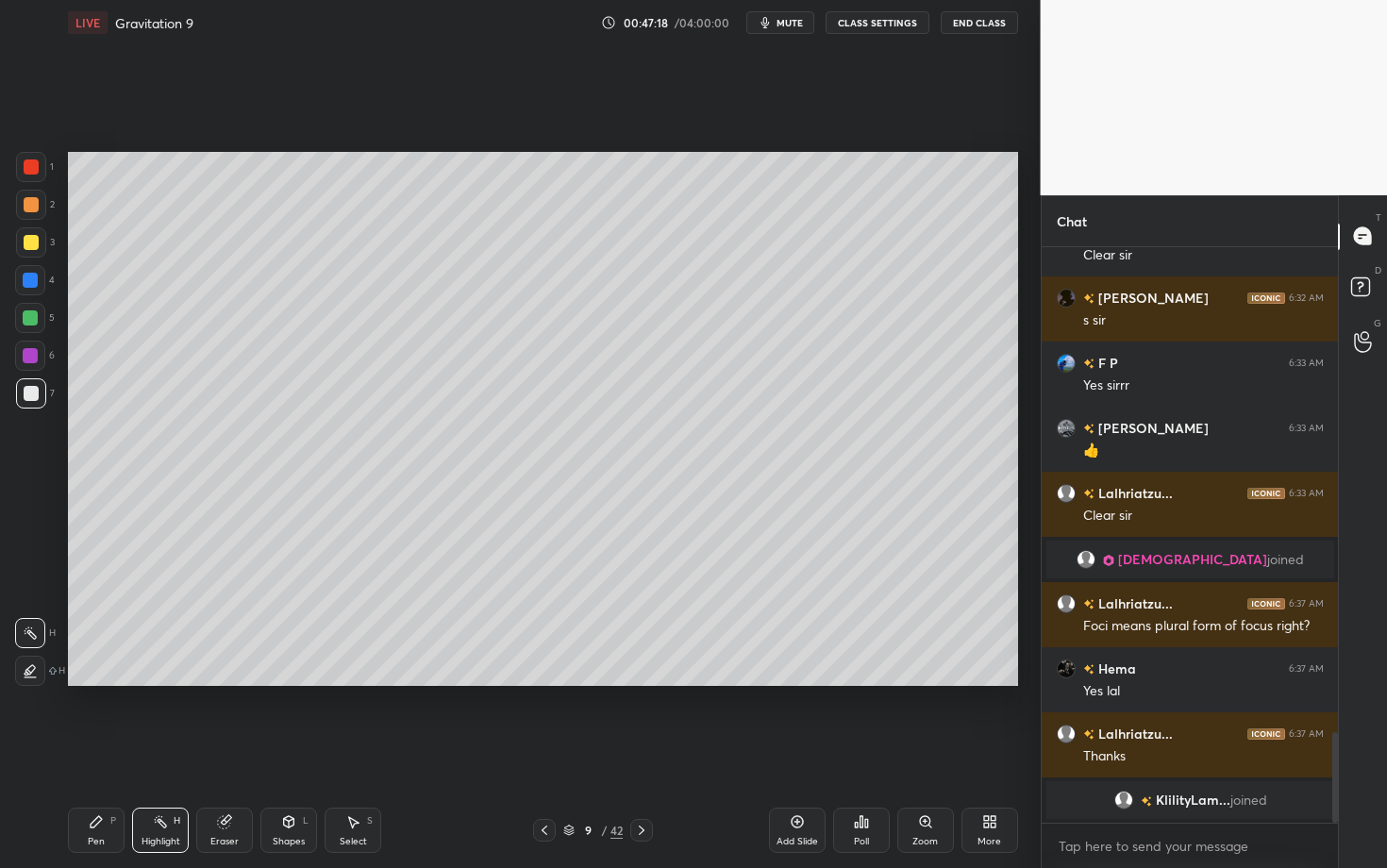
click at [294, 682] on div "Shapes L" at bounding box center [288, 829] width 57 height 45
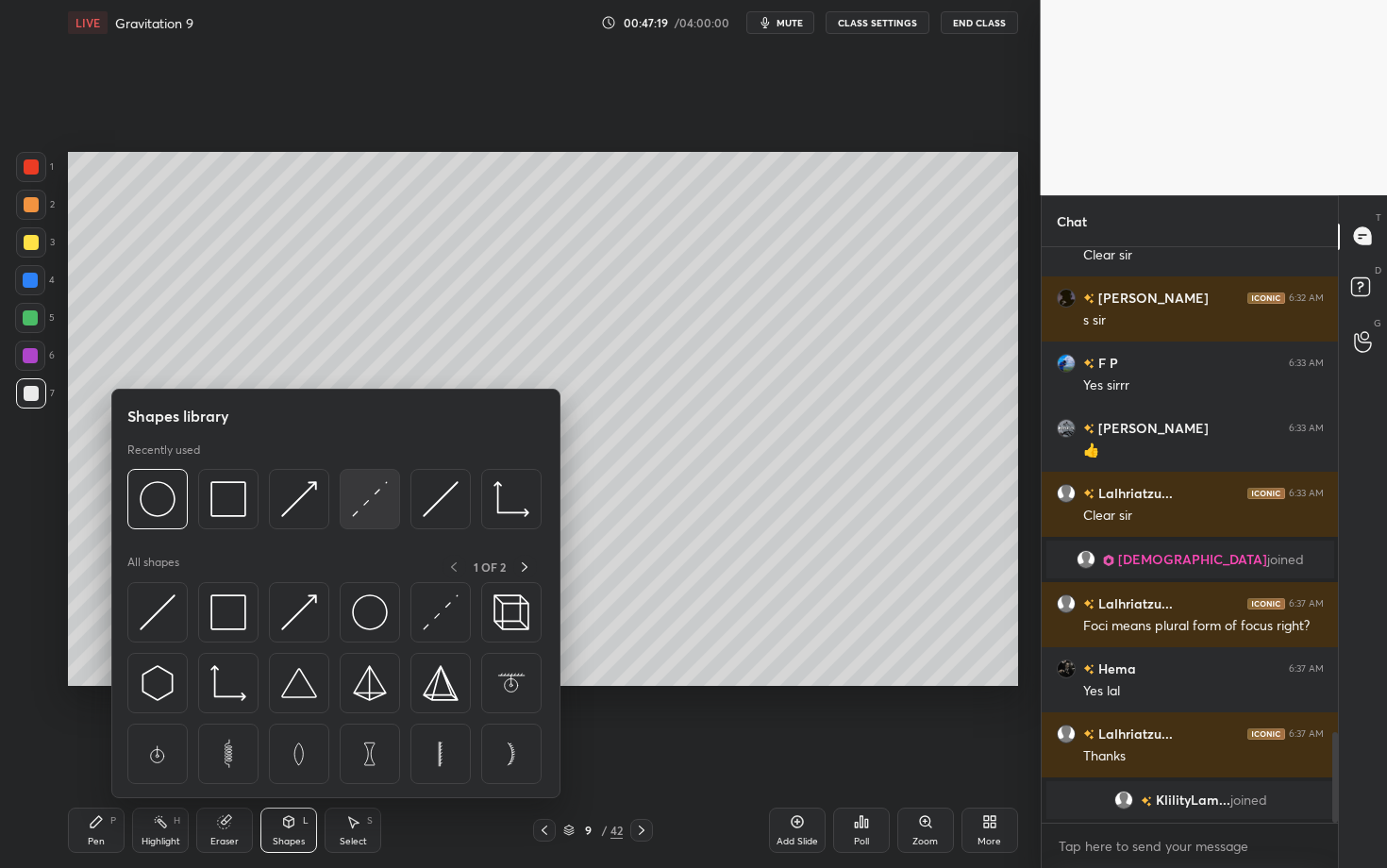
click at [372, 498] on img at bounding box center [370, 499] width 36 height 36
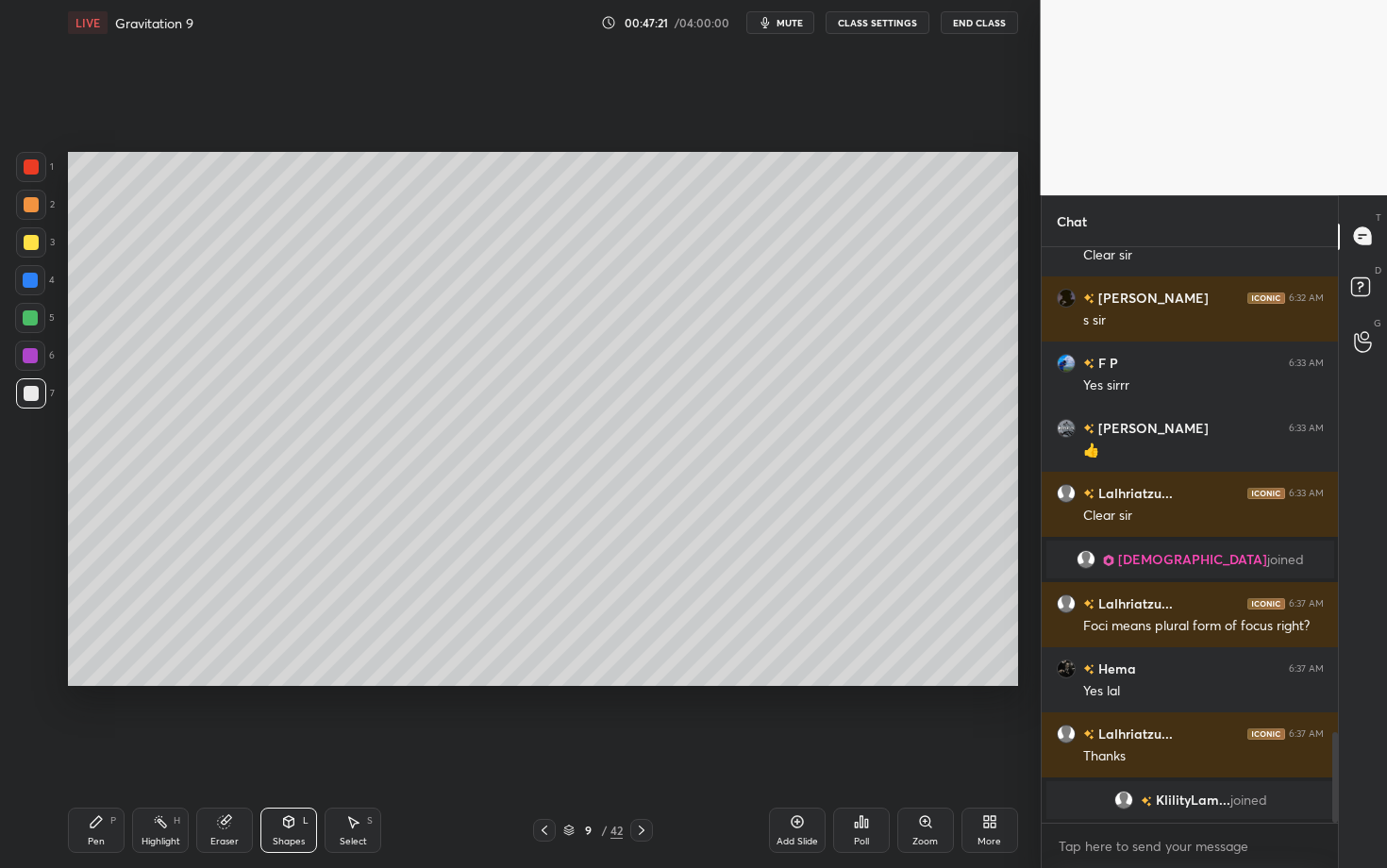
click at [117, 682] on div "Pen P" at bounding box center [96, 829] width 57 height 45
click at [280, 682] on div "Shapes" at bounding box center [289, 841] width 32 height 9
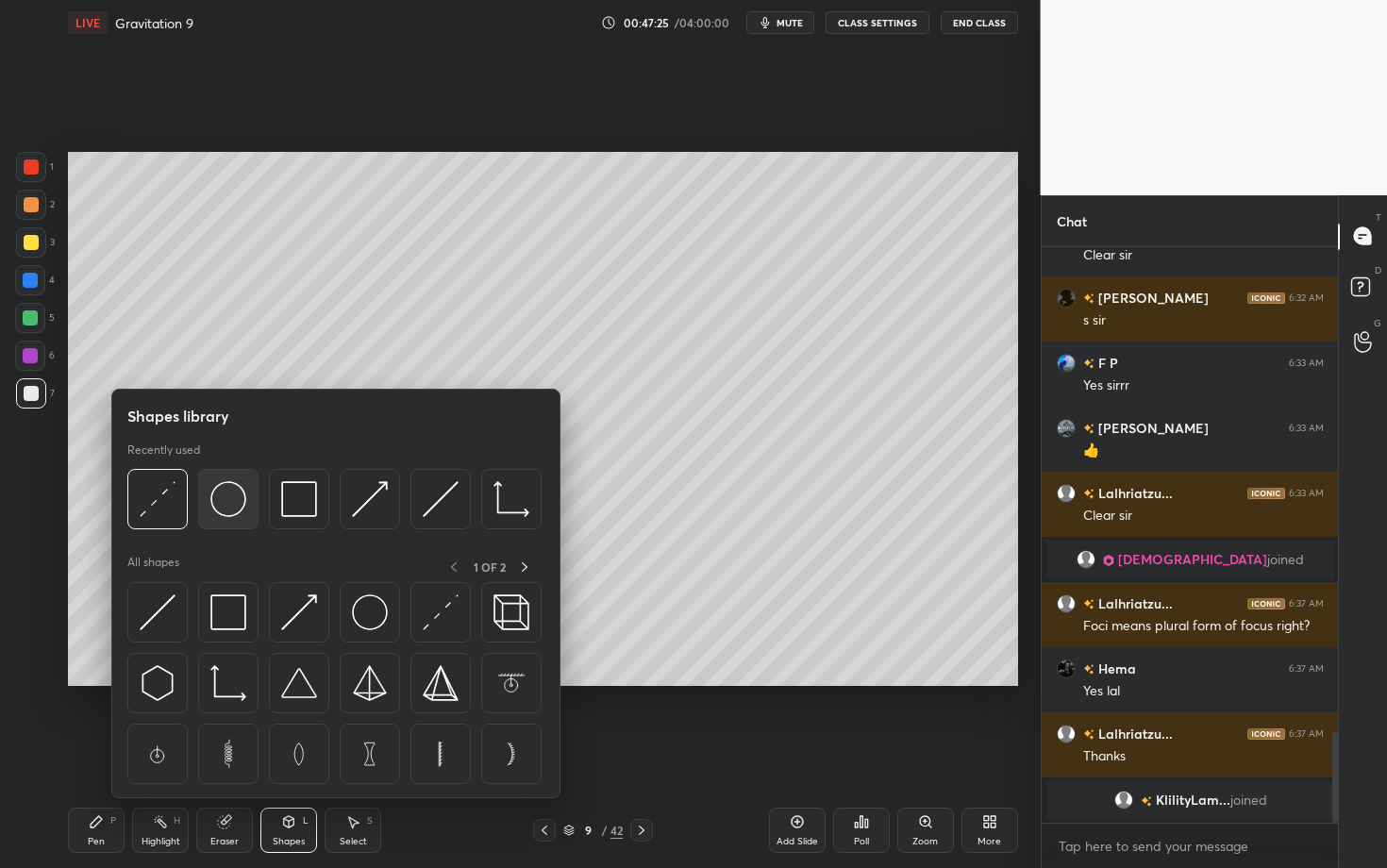
click at [227, 505] on img at bounding box center [228, 499] width 36 height 36
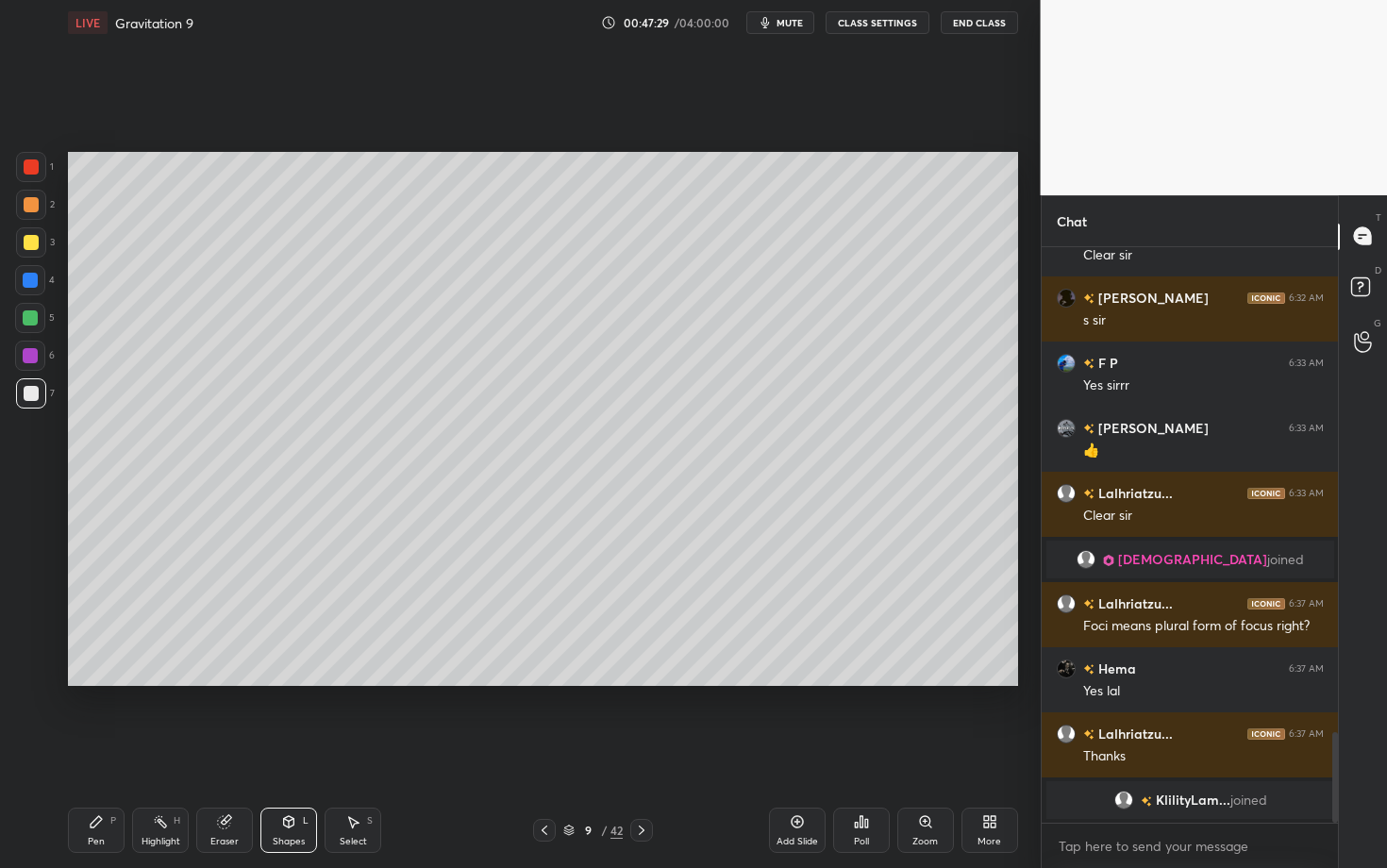
click at [292, 682] on div "Shapes" at bounding box center [289, 841] width 32 height 9
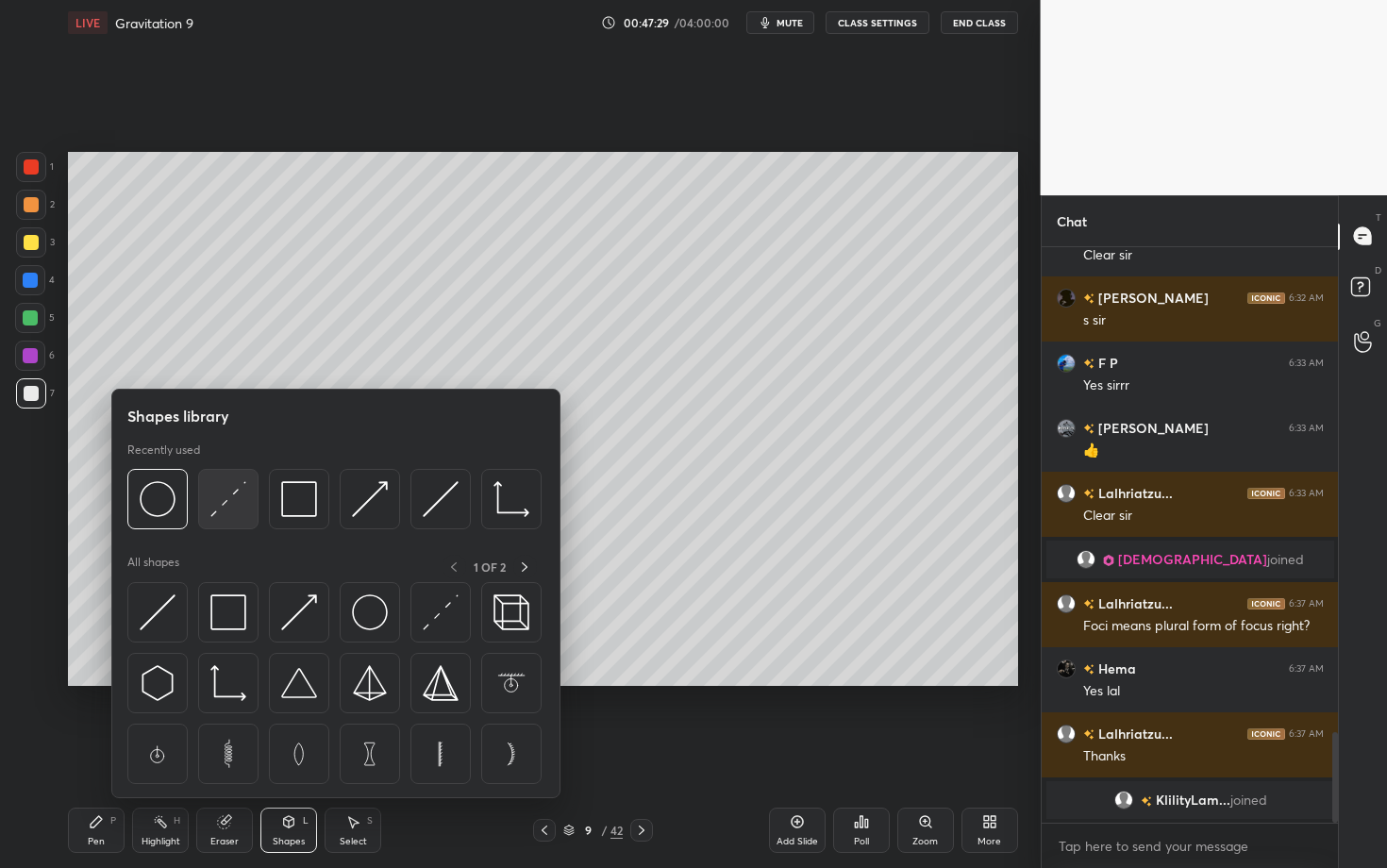
click at [233, 501] on img at bounding box center [228, 499] width 36 height 36
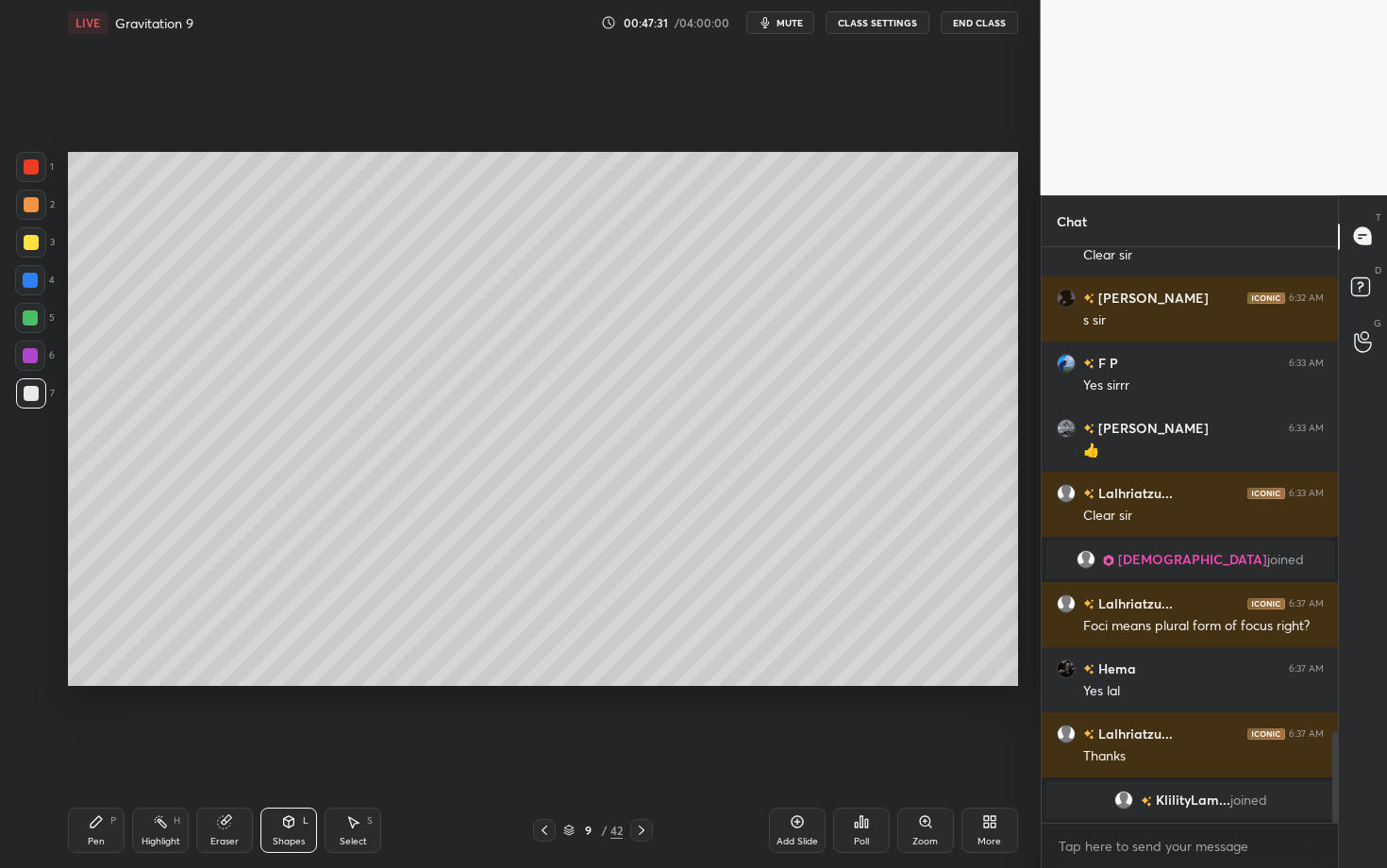
click at [82, 682] on div "Pen P" at bounding box center [96, 829] width 57 height 45
click at [365, 682] on div "Select S" at bounding box center [352, 829] width 57 height 45
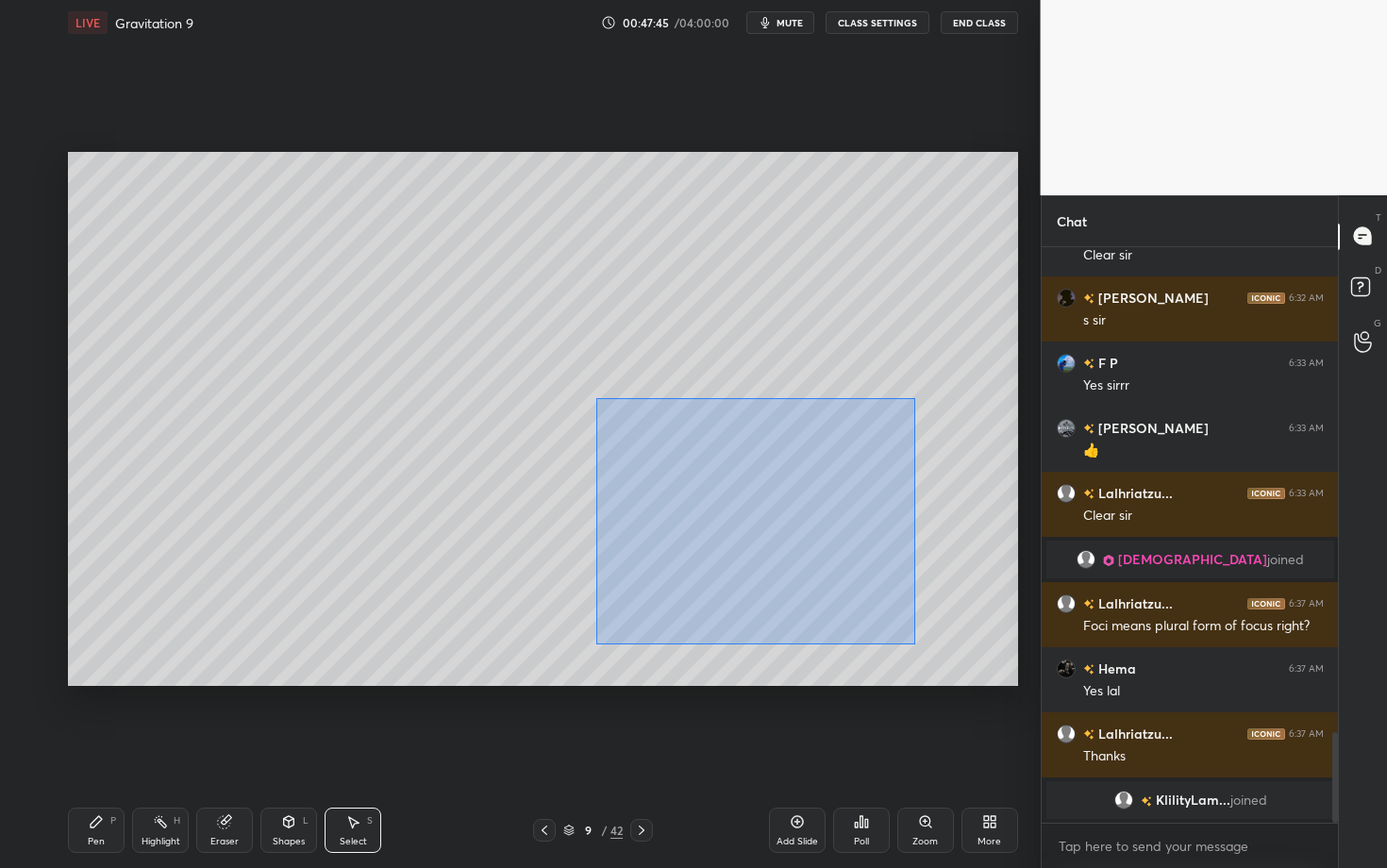
drag, startPoint x: 653, startPoint y: 470, endPoint x: 912, endPoint y: 642, distance: 311.6
click at [912, 642] on div "0 ° Undo Copy Duplicate Duplicate to new slide Delete" at bounding box center [543, 419] width 950 height 534
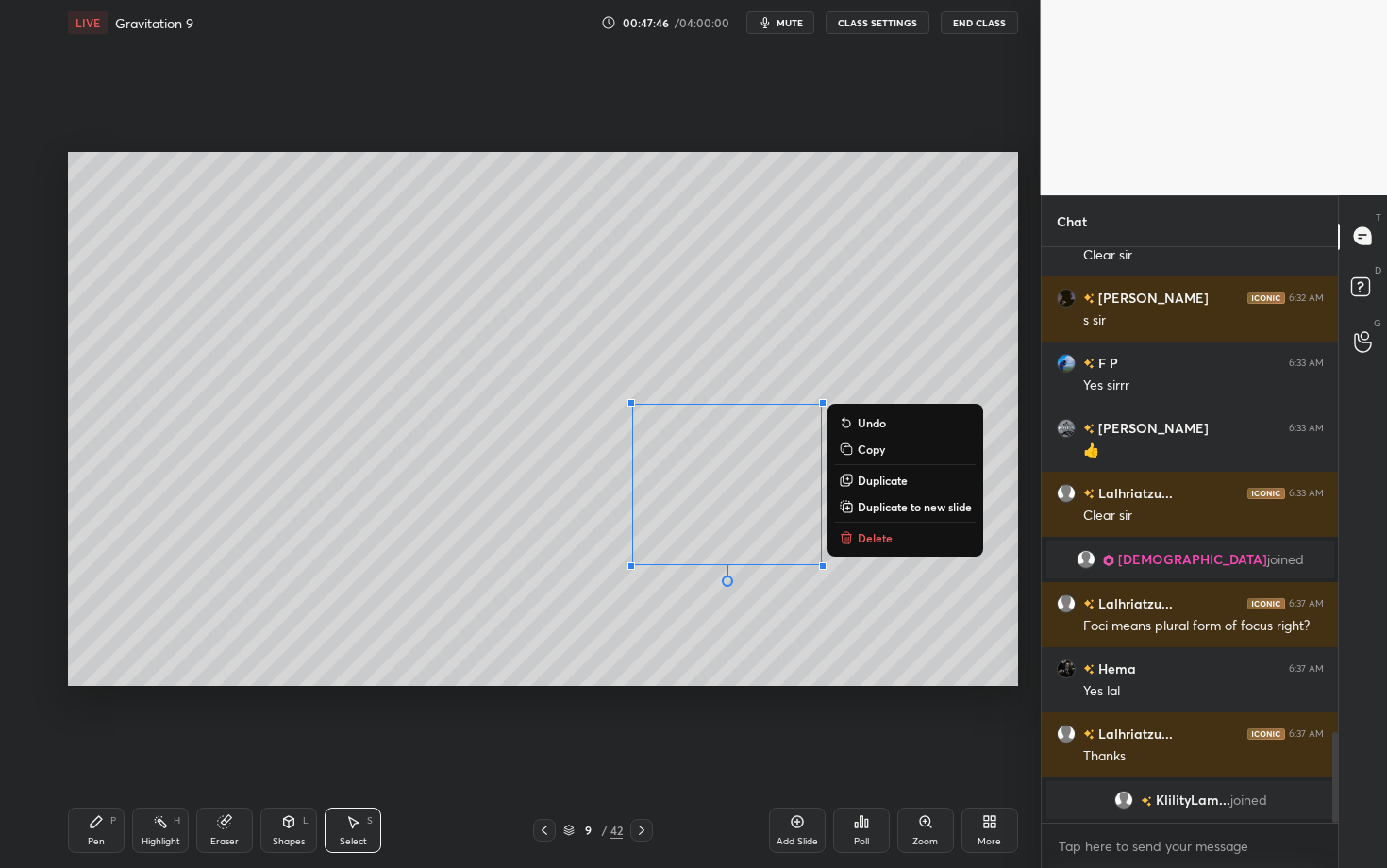
click at [886, 535] on p "Delete" at bounding box center [874, 537] width 35 height 15
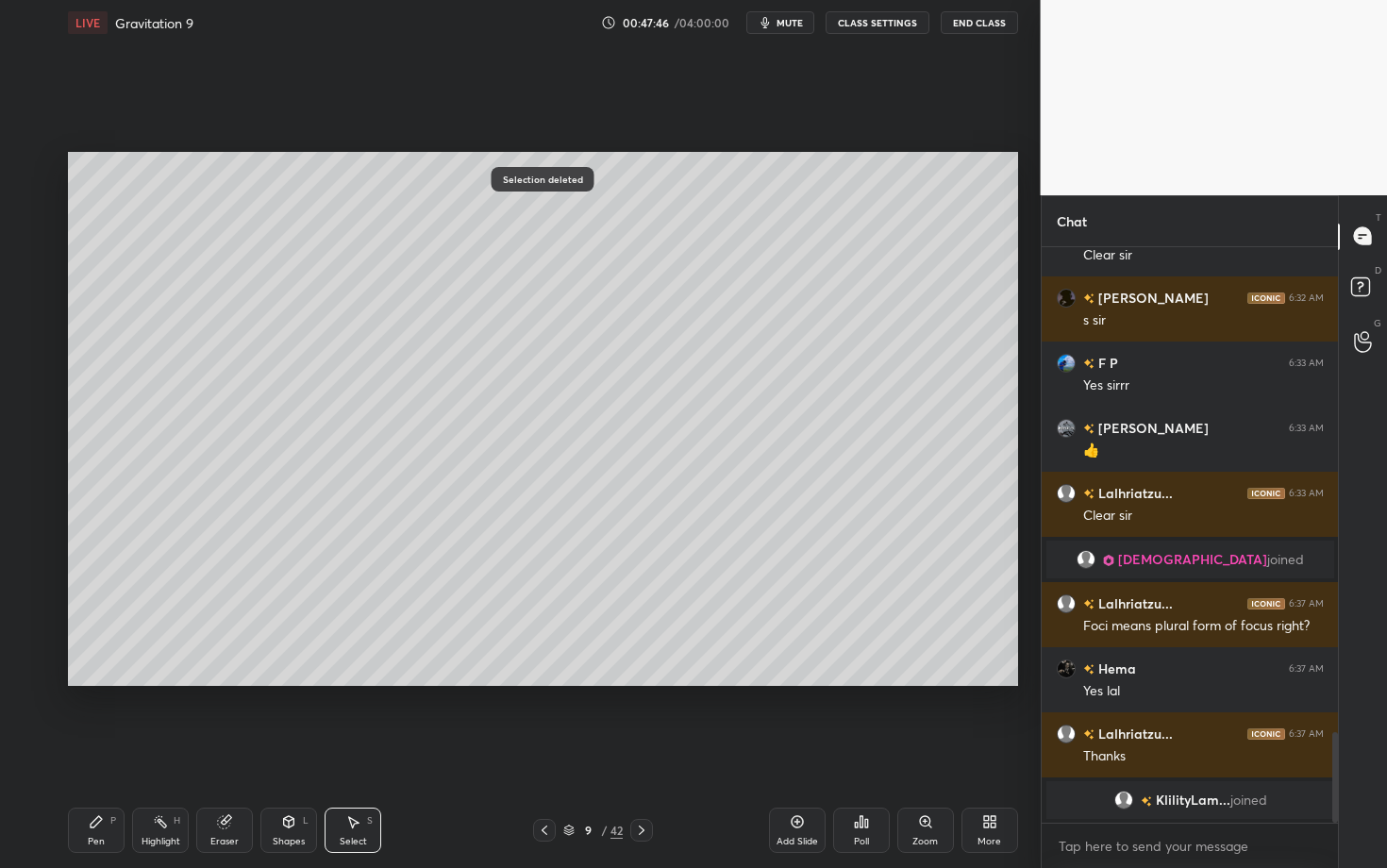
click at [158, 682] on icon at bounding box center [160, 821] width 15 height 15
click at [99, 682] on icon at bounding box center [96, 821] width 15 height 15
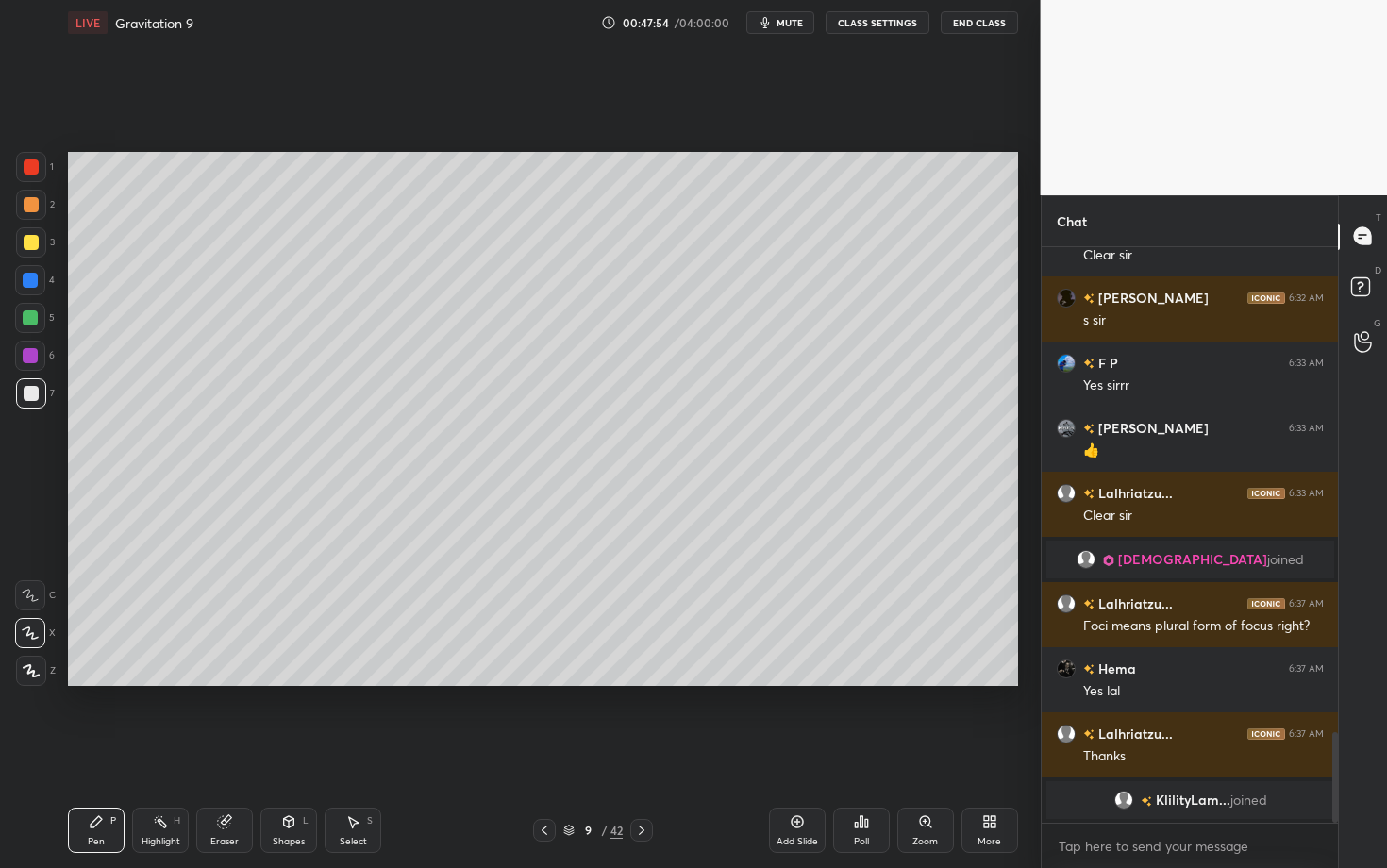
click at [35, 204] on div at bounding box center [31, 204] width 15 height 15
click at [633, 682] on div at bounding box center [641, 830] width 23 height 23
click at [34, 392] on div at bounding box center [31, 393] width 15 height 15
click at [544, 682] on icon at bounding box center [544, 830] width 15 height 15
click at [362, 682] on div "Select S" at bounding box center [352, 829] width 57 height 45
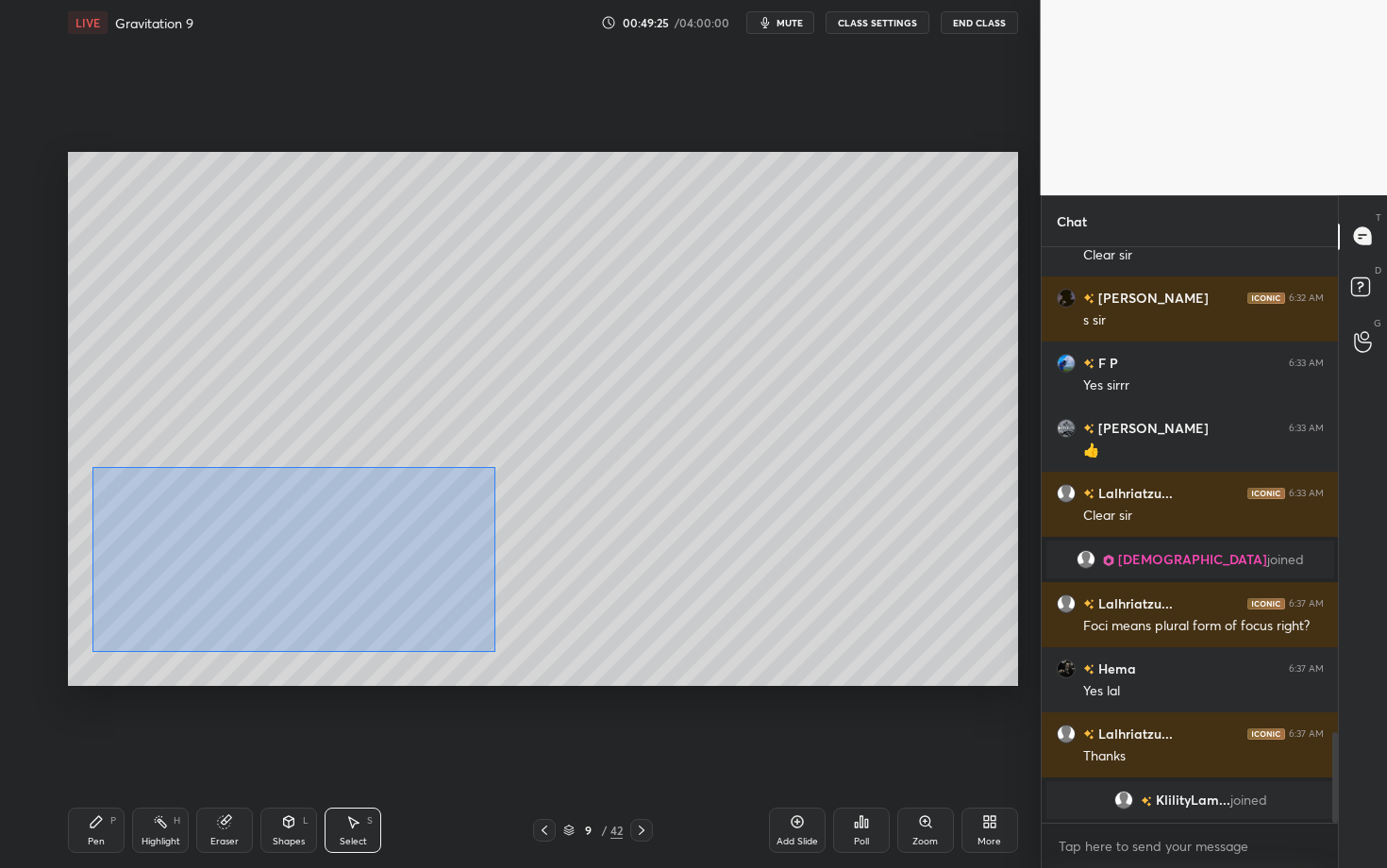
drag, startPoint x: 120, startPoint y: 539, endPoint x: 494, endPoint y: 650, distance: 390.7
click at [494, 650] on div "0 ° Undo Copy Duplicate Duplicate to new slide Delete" at bounding box center [543, 419] width 950 height 534
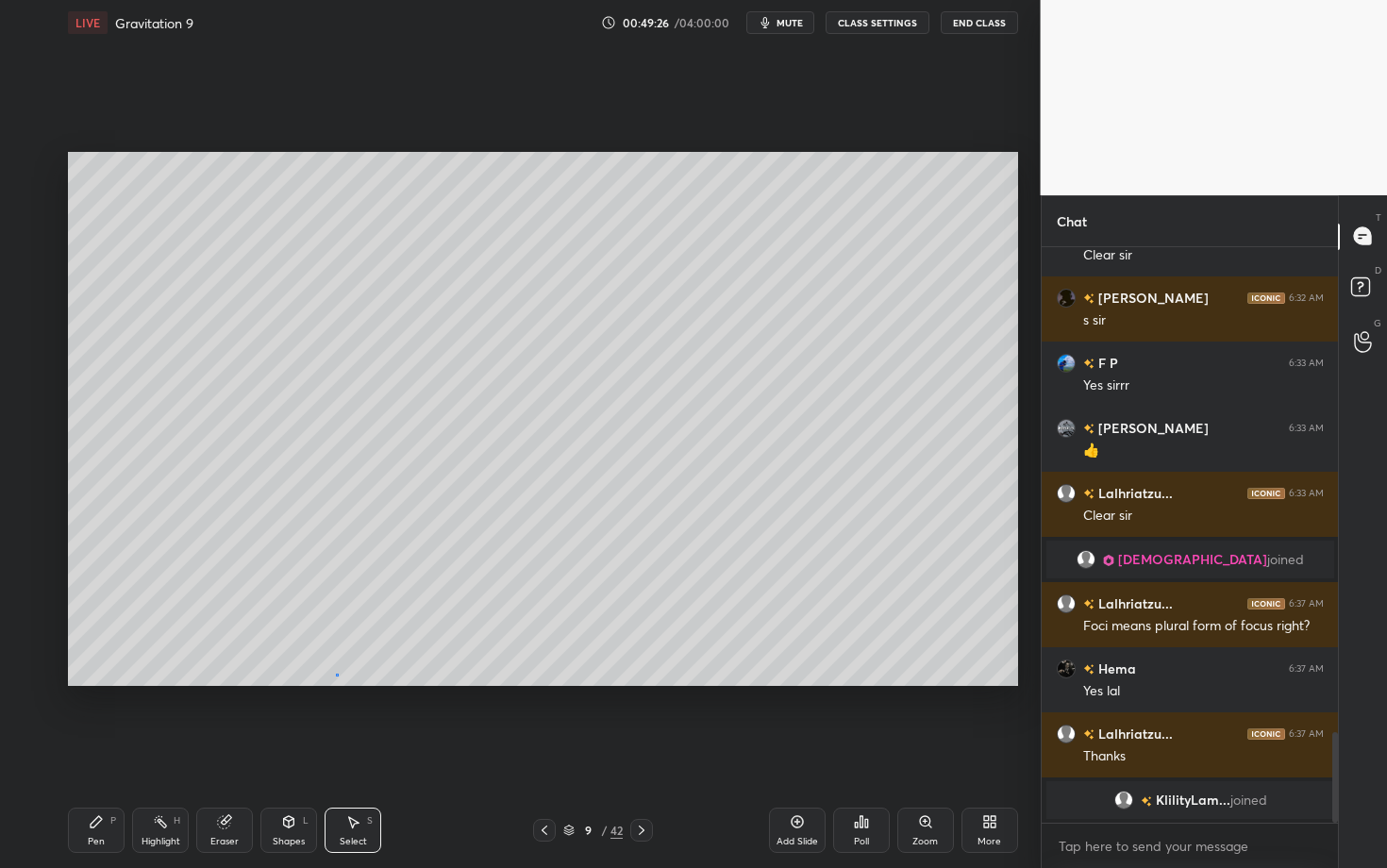
click at [337, 671] on div "0 ° Undo Copy Duplicate Duplicate to new slide Delete" at bounding box center [543, 419] width 950 height 534
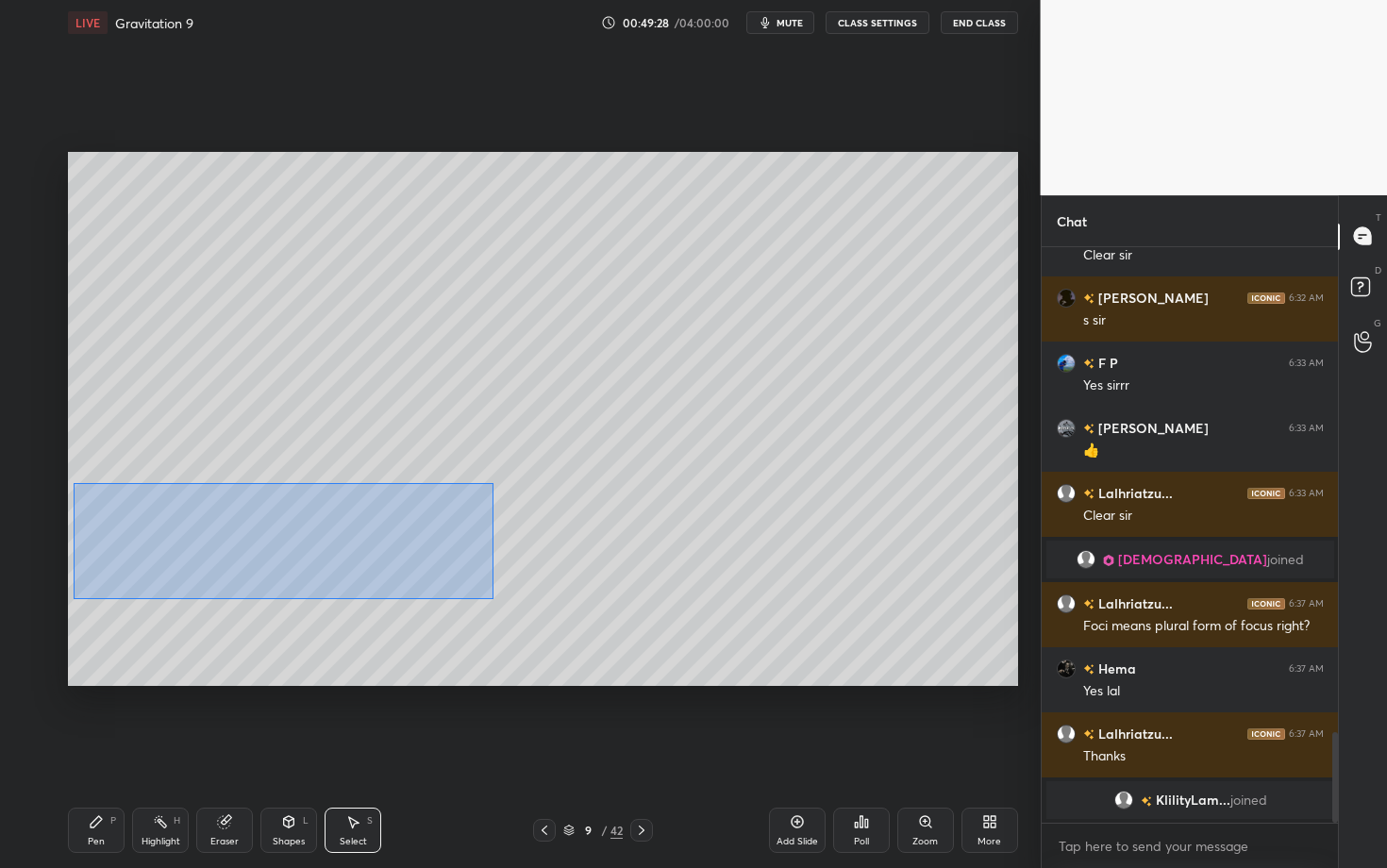
drag, startPoint x: 102, startPoint y: 542, endPoint x: 492, endPoint y: 599, distance: 394.6
click at [493, 599] on div "0 ° Undo Copy Duplicate Duplicate to new slide Delete" at bounding box center [543, 419] width 950 height 534
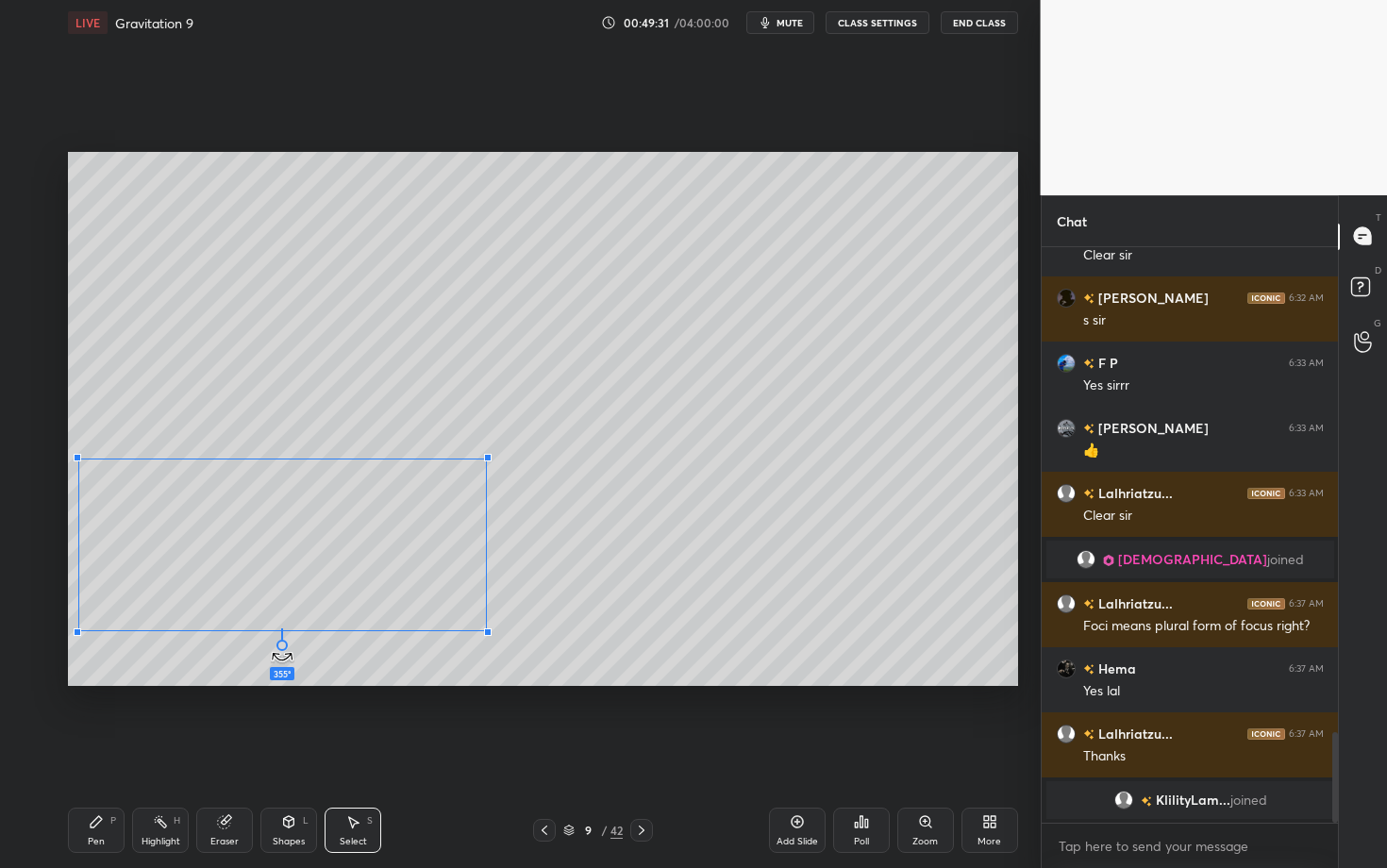
drag, startPoint x: 283, startPoint y: 656, endPoint x: 266, endPoint y: 661, distance: 17.9
click at [266, 661] on div "355 ° Undo Copy Duplicate Duplicate to new slide Delete" at bounding box center [543, 419] width 950 height 534
drag, startPoint x: 293, startPoint y: 585, endPoint x: 284, endPoint y: 564, distance: 22.8
click at [284, 564] on div "0 ° Undo Copy Duplicate Duplicate to new slide Delete" at bounding box center [543, 419] width 950 height 534
click at [277, 627] on div "359 ° Undo Copy Duplicate Duplicate to new slide Delete" at bounding box center [543, 419] width 950 height 534
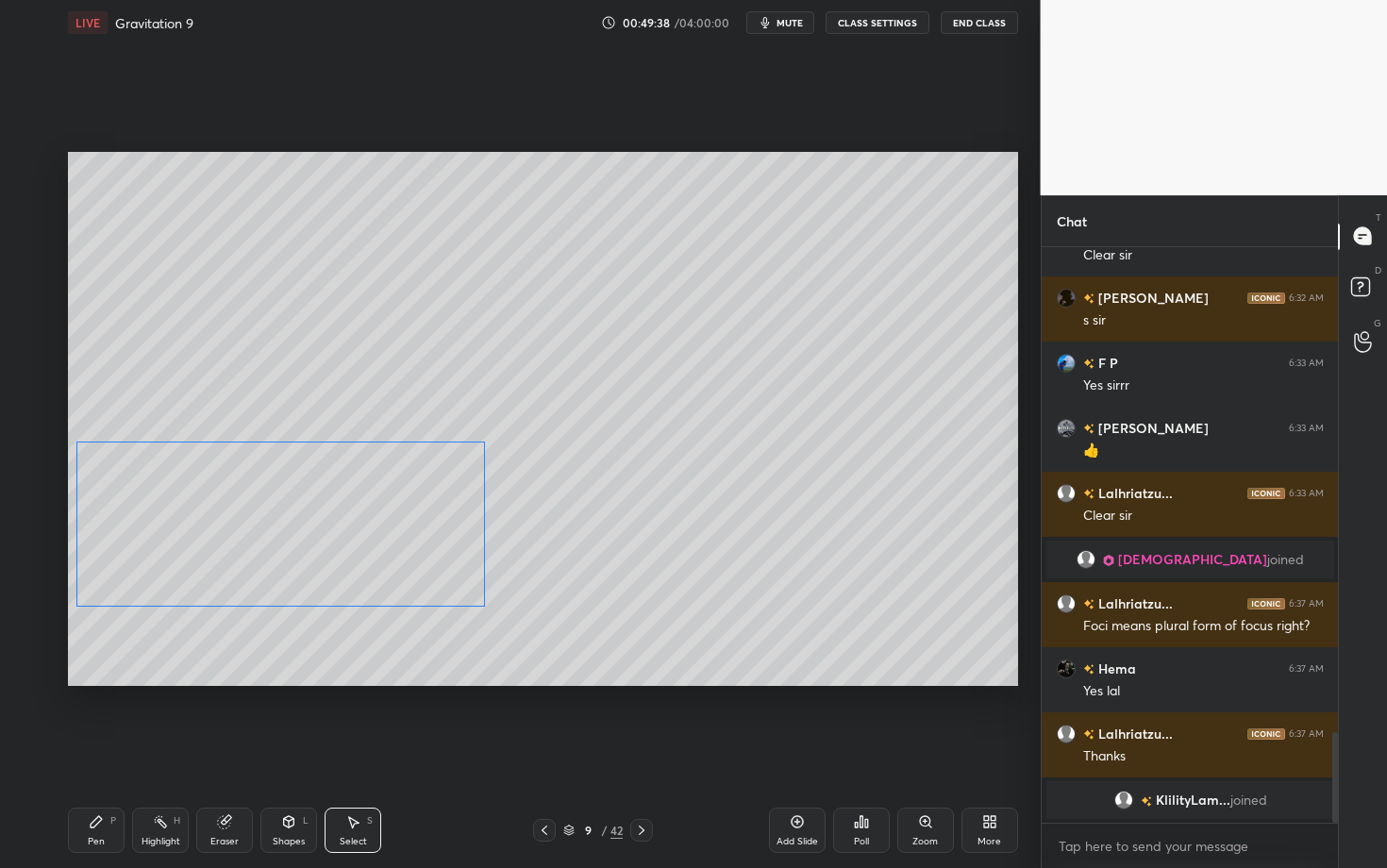
click at [293, 566] on div "0 ° Undo Copy Duplicate Duplicate to new slide Delete" at bounding box center [543, 419] width 950 height 534
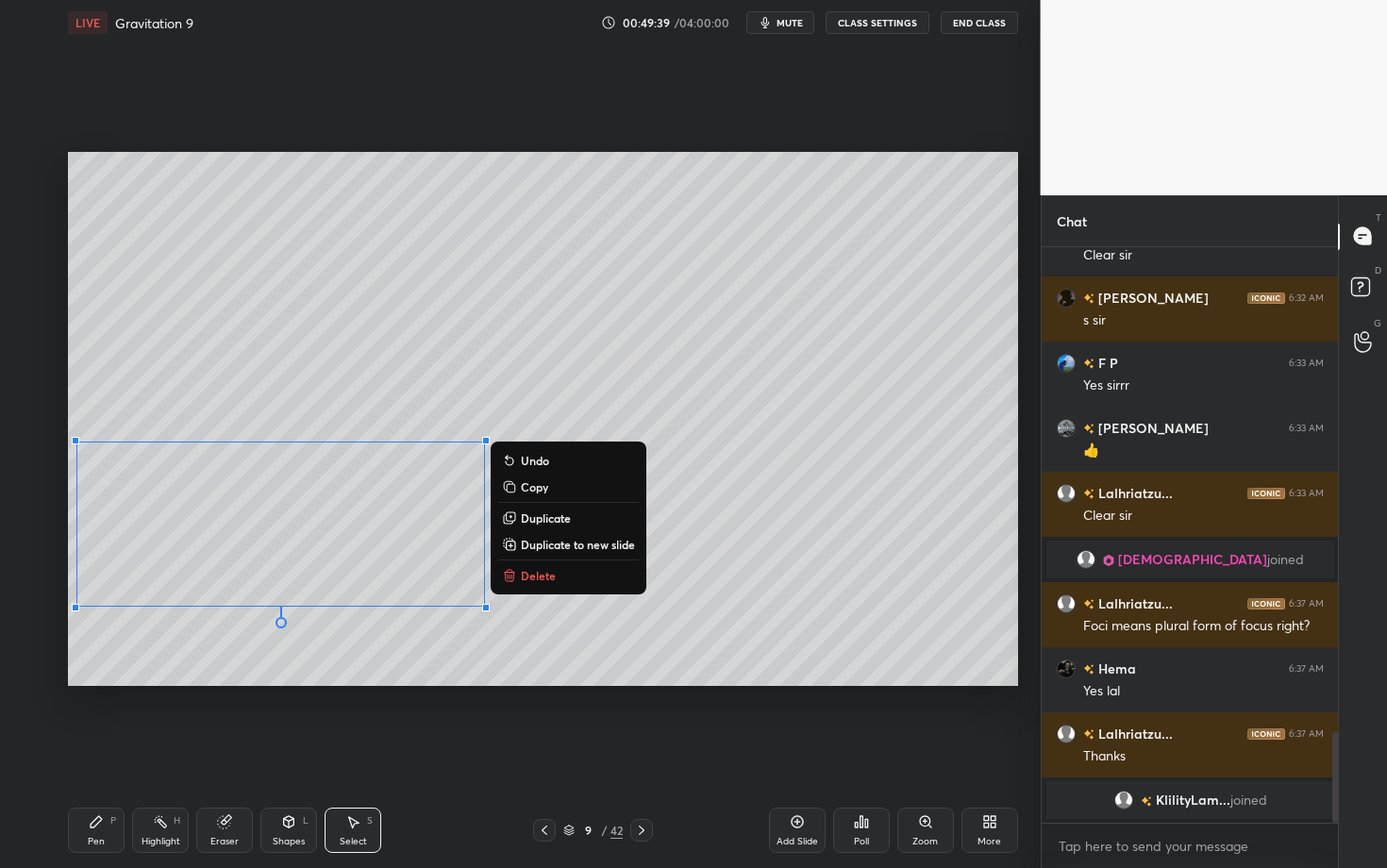
click at [286, 682] on div "Shapes L" at bounding box center [288, 829] width 57 height 45
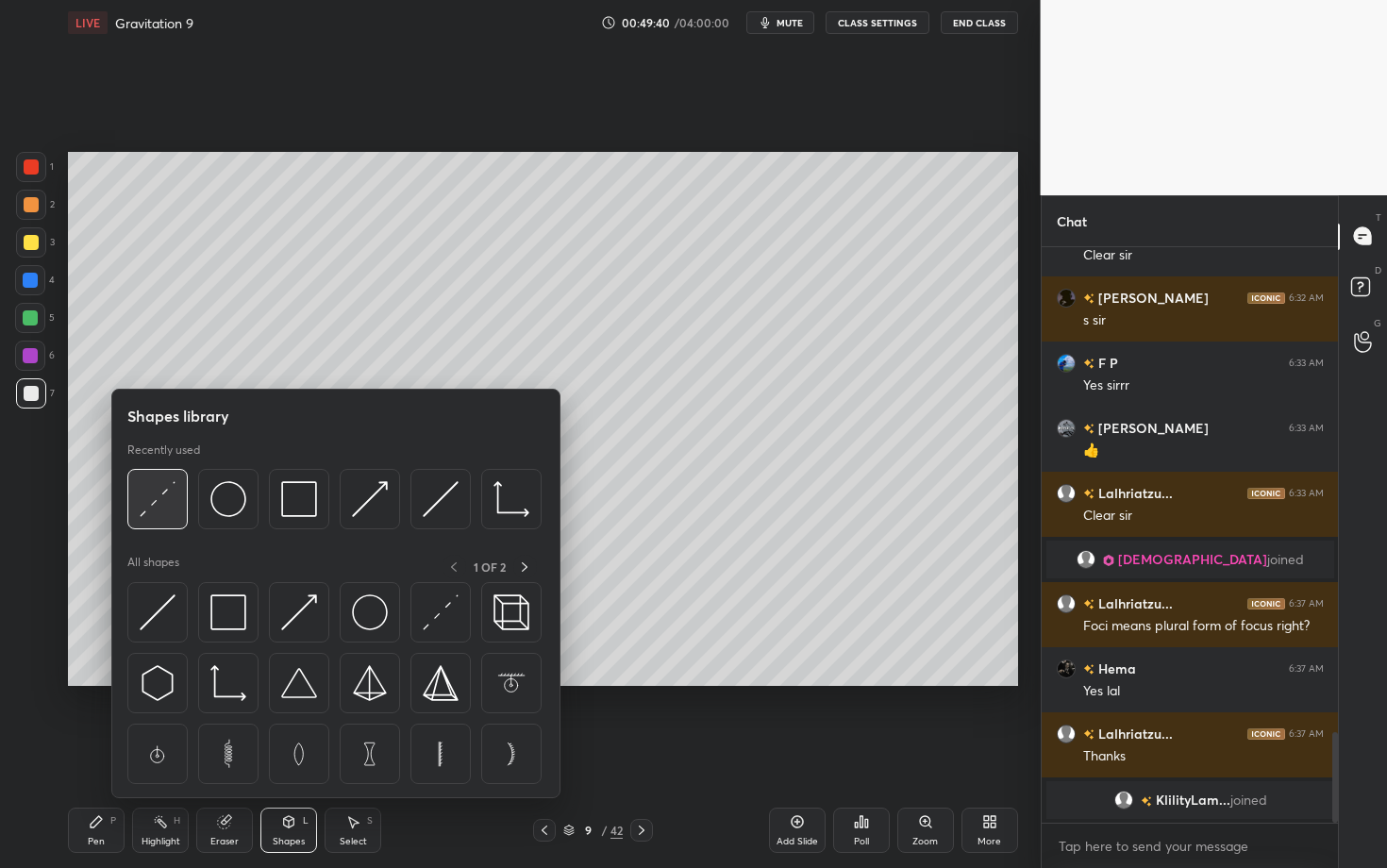
click at [165, 492] on img at bounding box center [158, 499] width 36 height 36
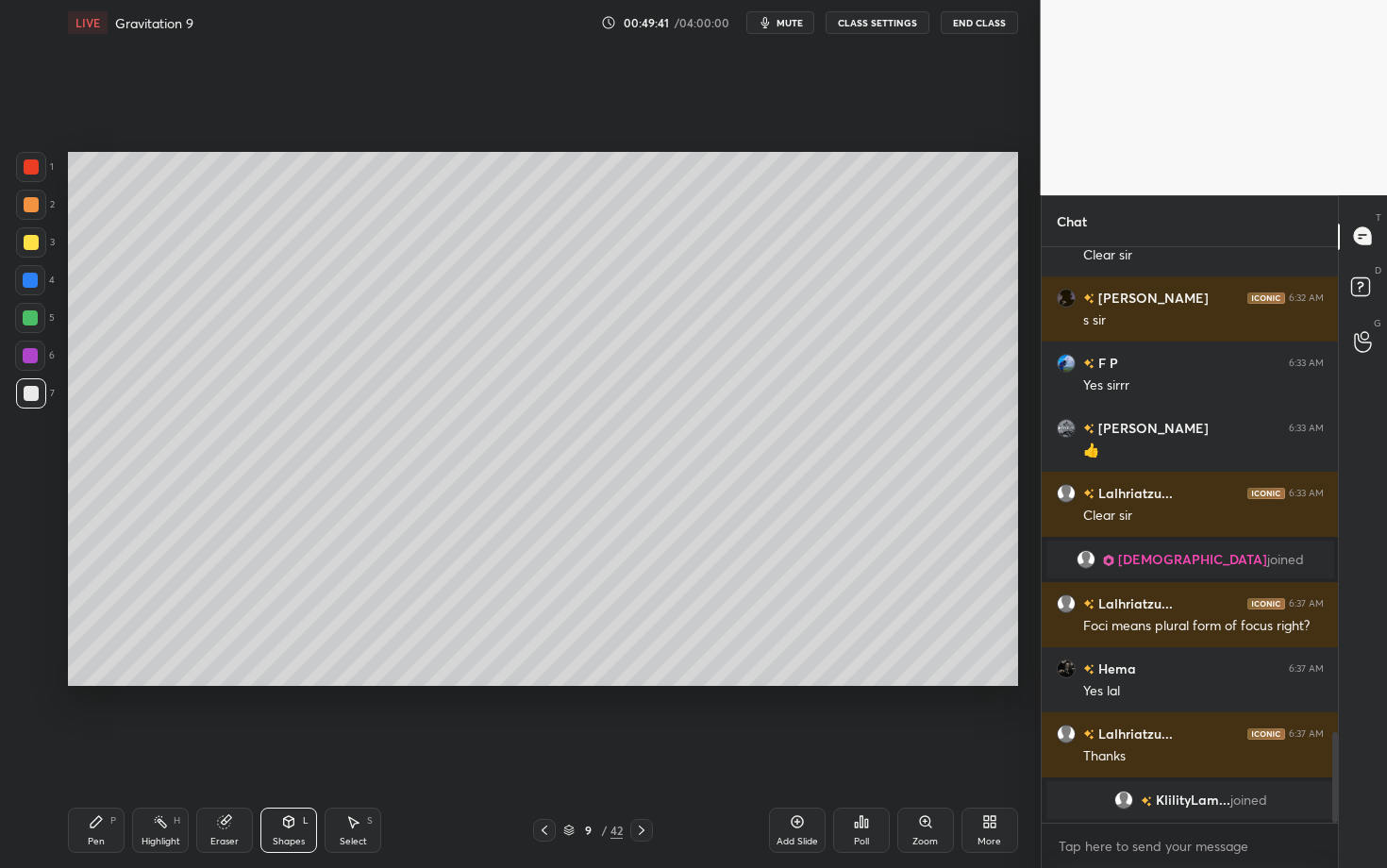
click at [293, 682] on icon at bounding box center [289, 821] width 10 height 11
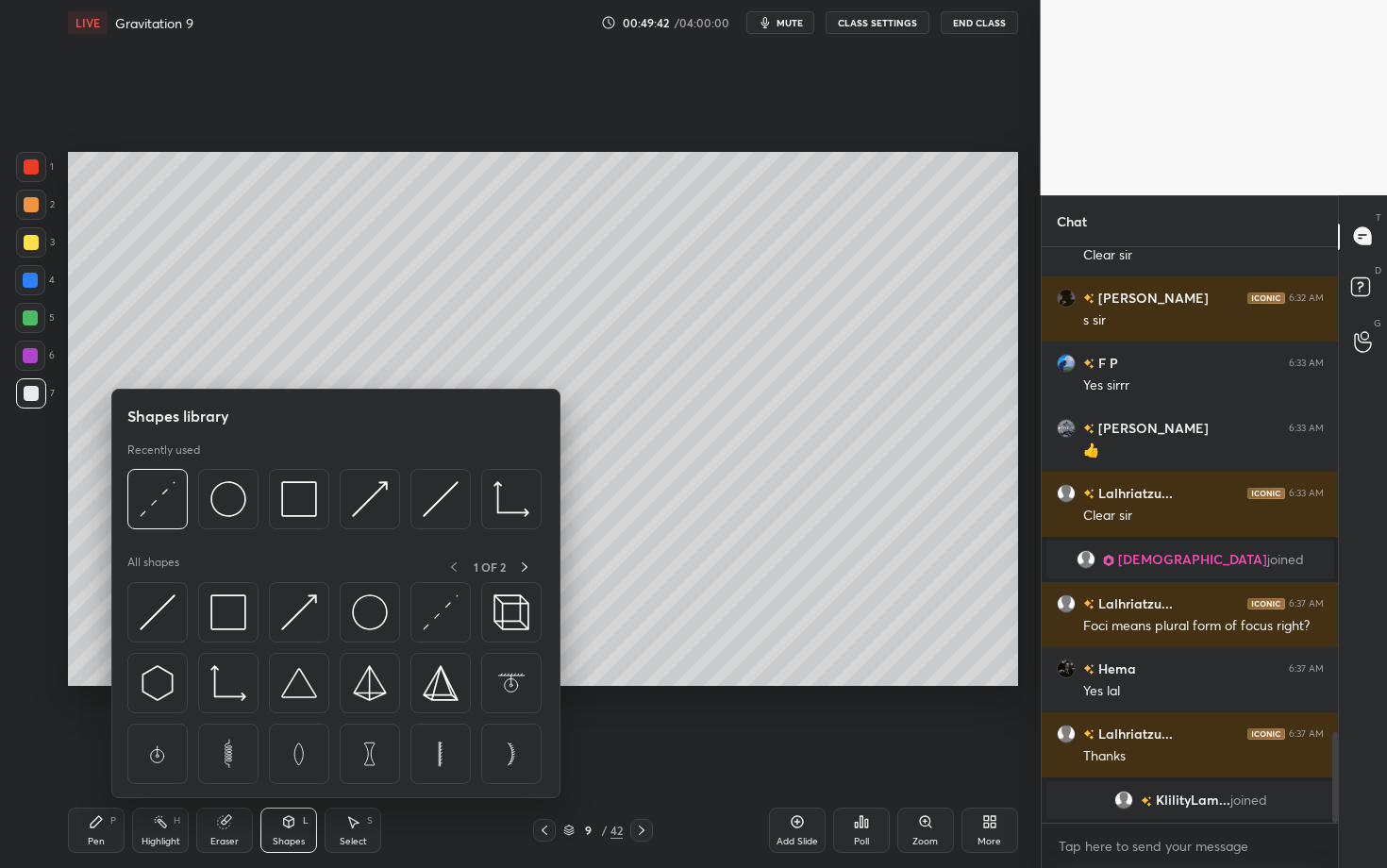
click at [30, 243] on div at bounding box center [31, 242] width 15 height 15
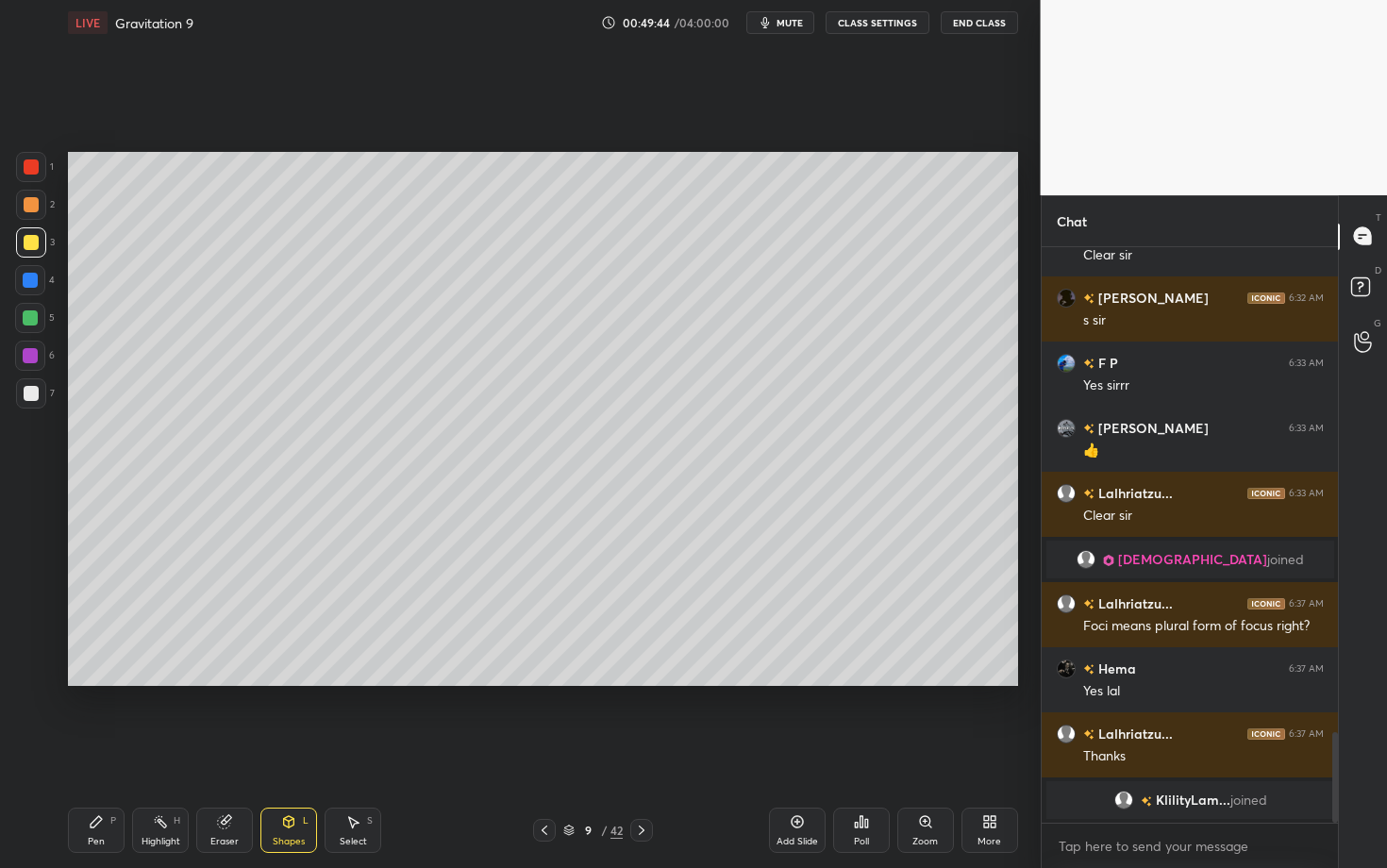
click at [302, 682] on div "Shapes L" at bounding box center [288, 829] width 57 height 45
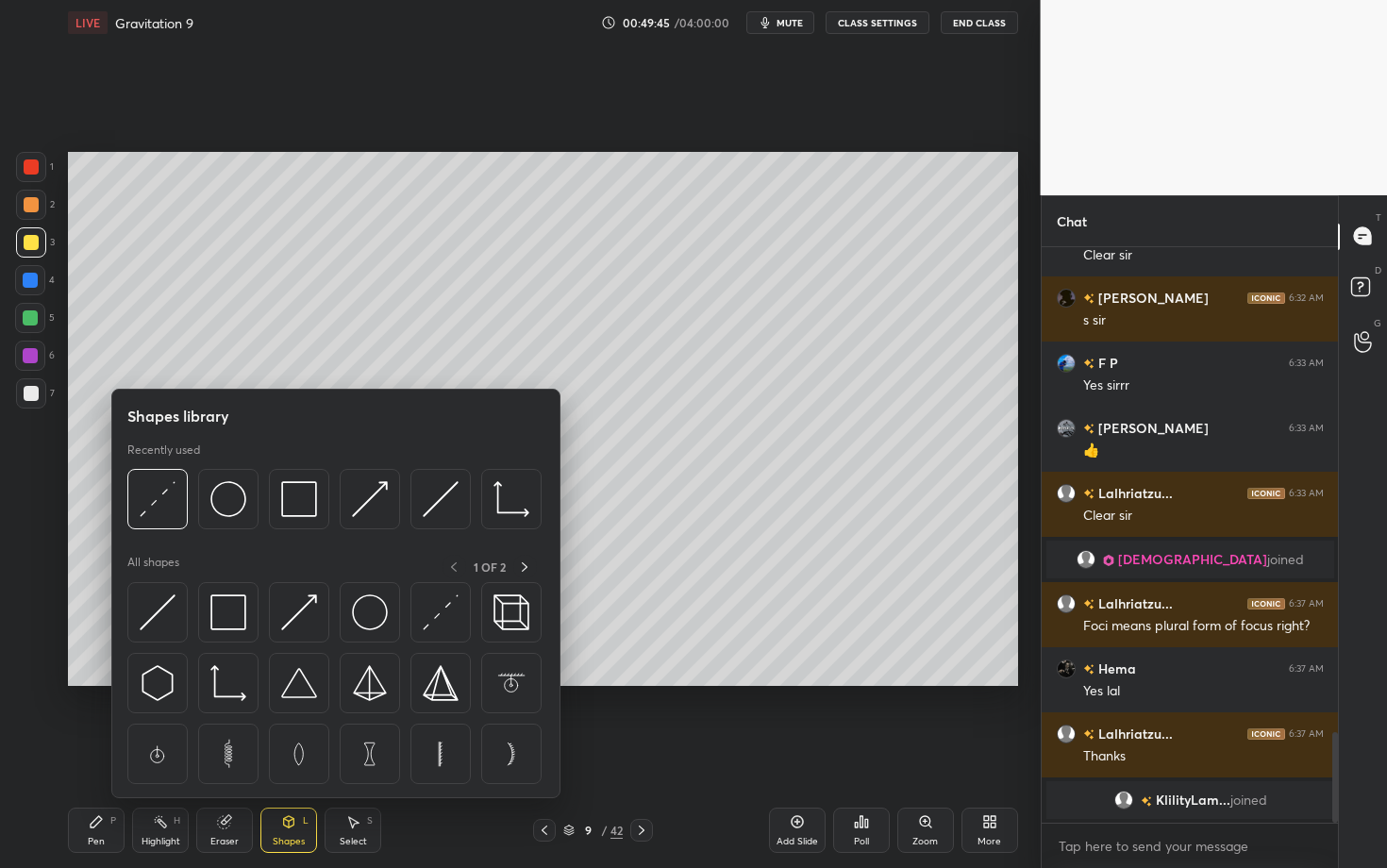
click at [28, 277] on div at bounding box center [30, 280] width 15 height 15
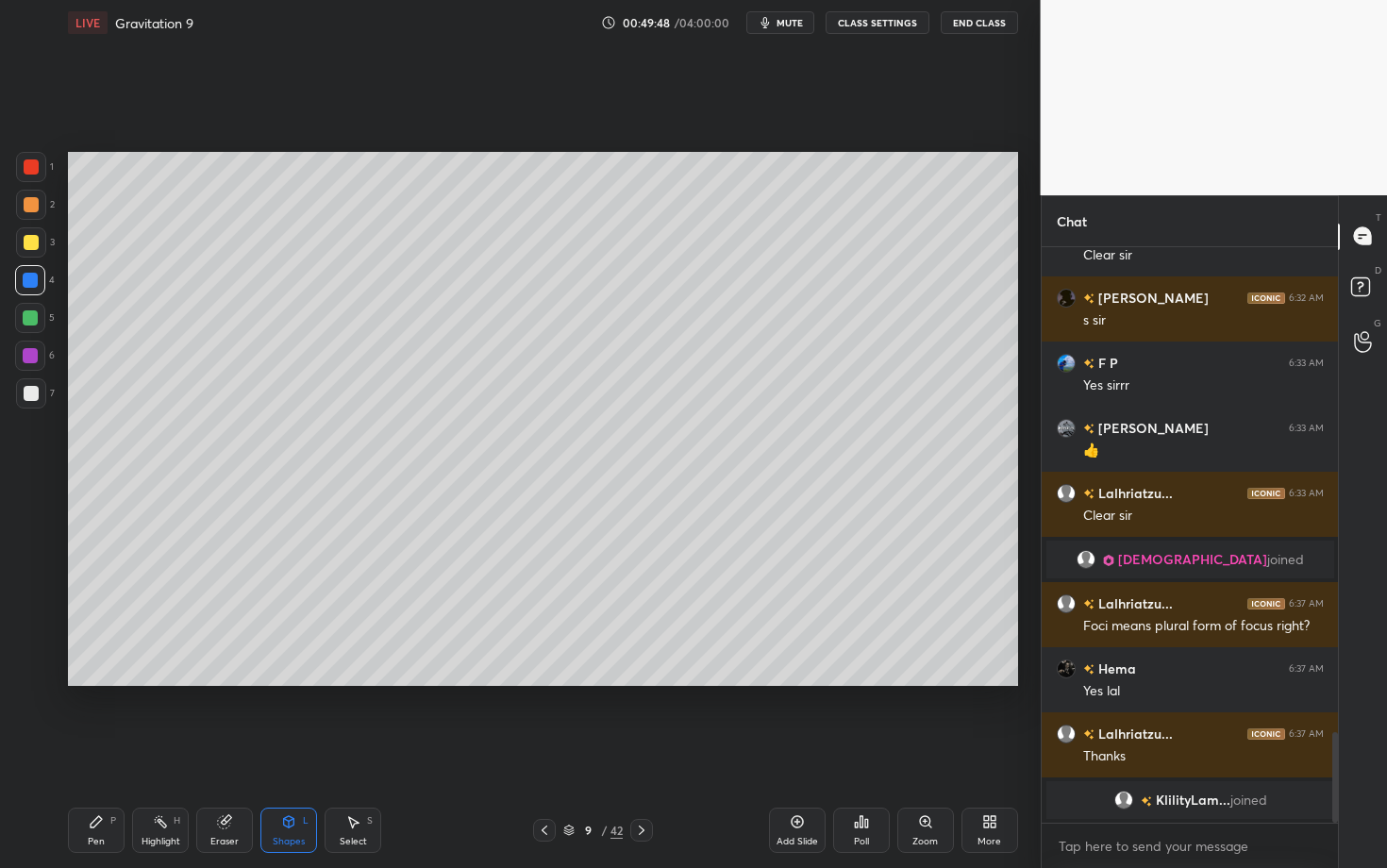
click at [97, 682] on div "Pen P" at bounding box center [96, 829] width 57 height 45
click at [154, 682] on div "Highlight H" at bounding box center [160, 829] width 57 height 45
click at [362, 682] on div "Select S" at bounding box center [352, 829] width 57 height 45
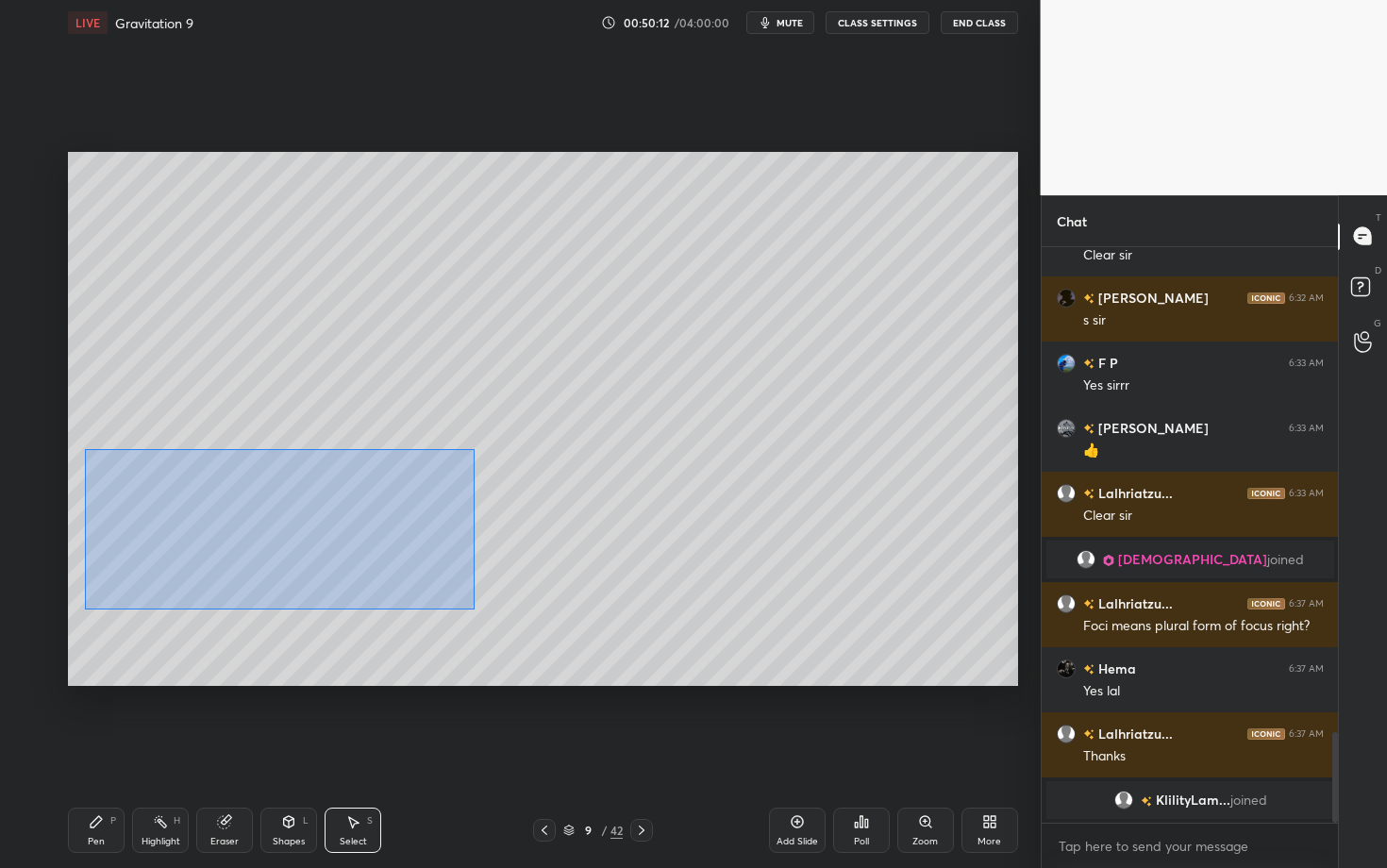
drag, startPoint x: 108, startPoint y: 495, endPoint x: 471, endPoint y: 607, distance: 380.1
click at [470, 607] on div "0 ° Undo Copy Duplicate Duplicate to new slide Delete" at bounding box center [543, 419] width 950 height 534
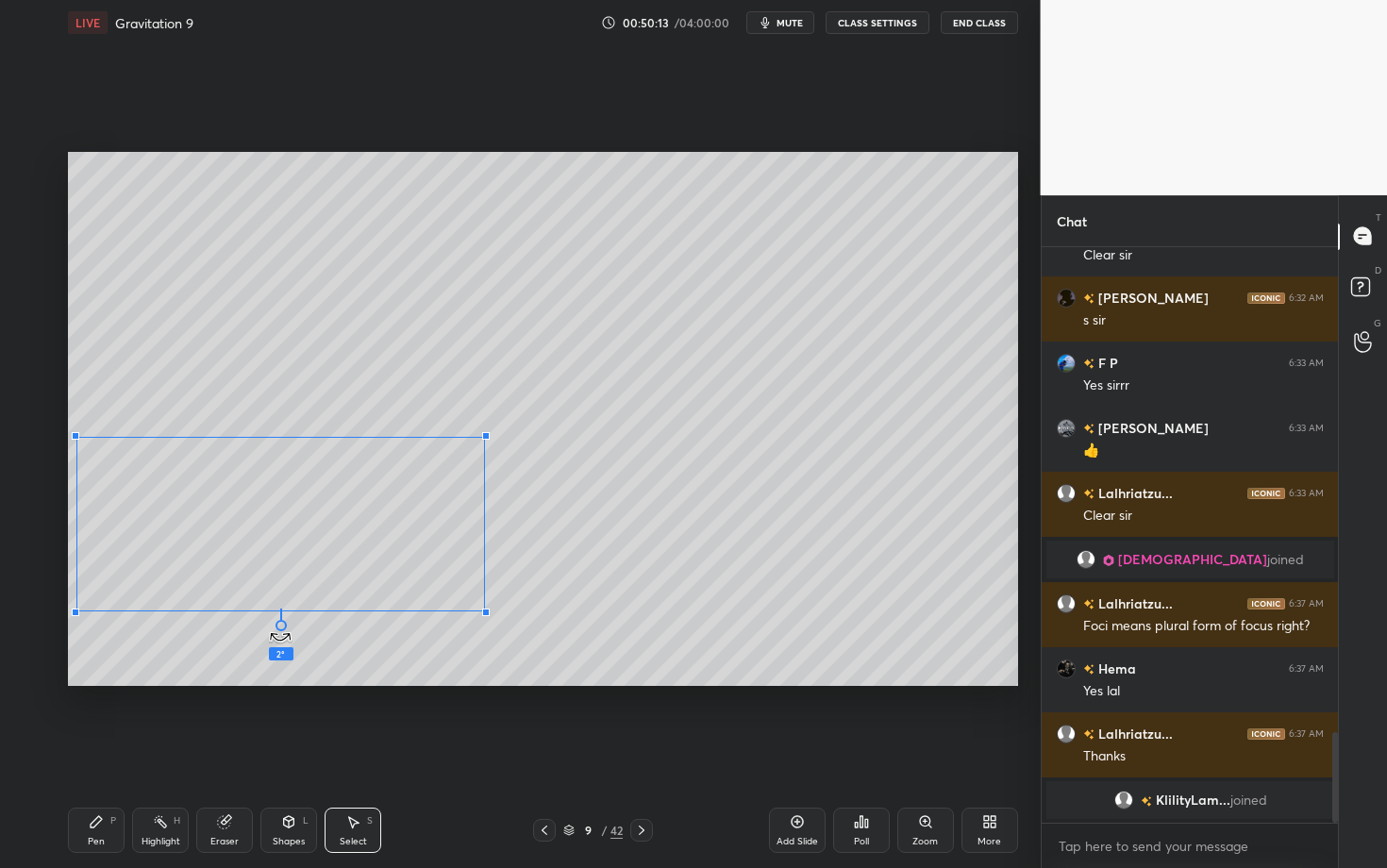
click at [274, 625] on div "2 ° Undo Copy Duplicate Duplicate to new slide Delete" at bounding box center [543, 419] width 950 height 534
click at [283, 578] on div "0 ° Undo Copy Duplicate Duplicate to new slide Delete" at bounding box center [543, 419] width 950 height 534
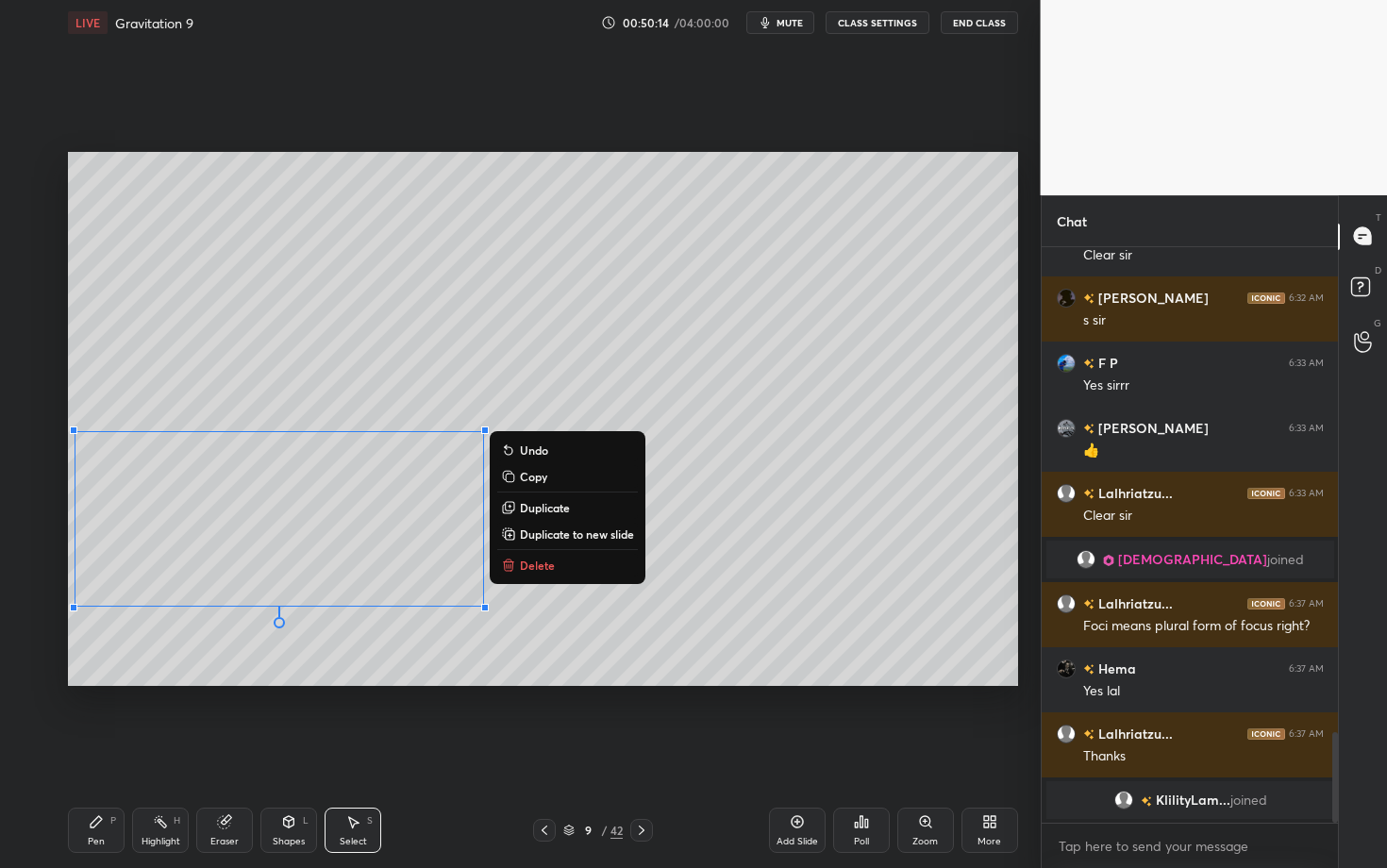
click at [113, 682] on div "Pen P" at bounding box center [96, 829] width 57 height 45
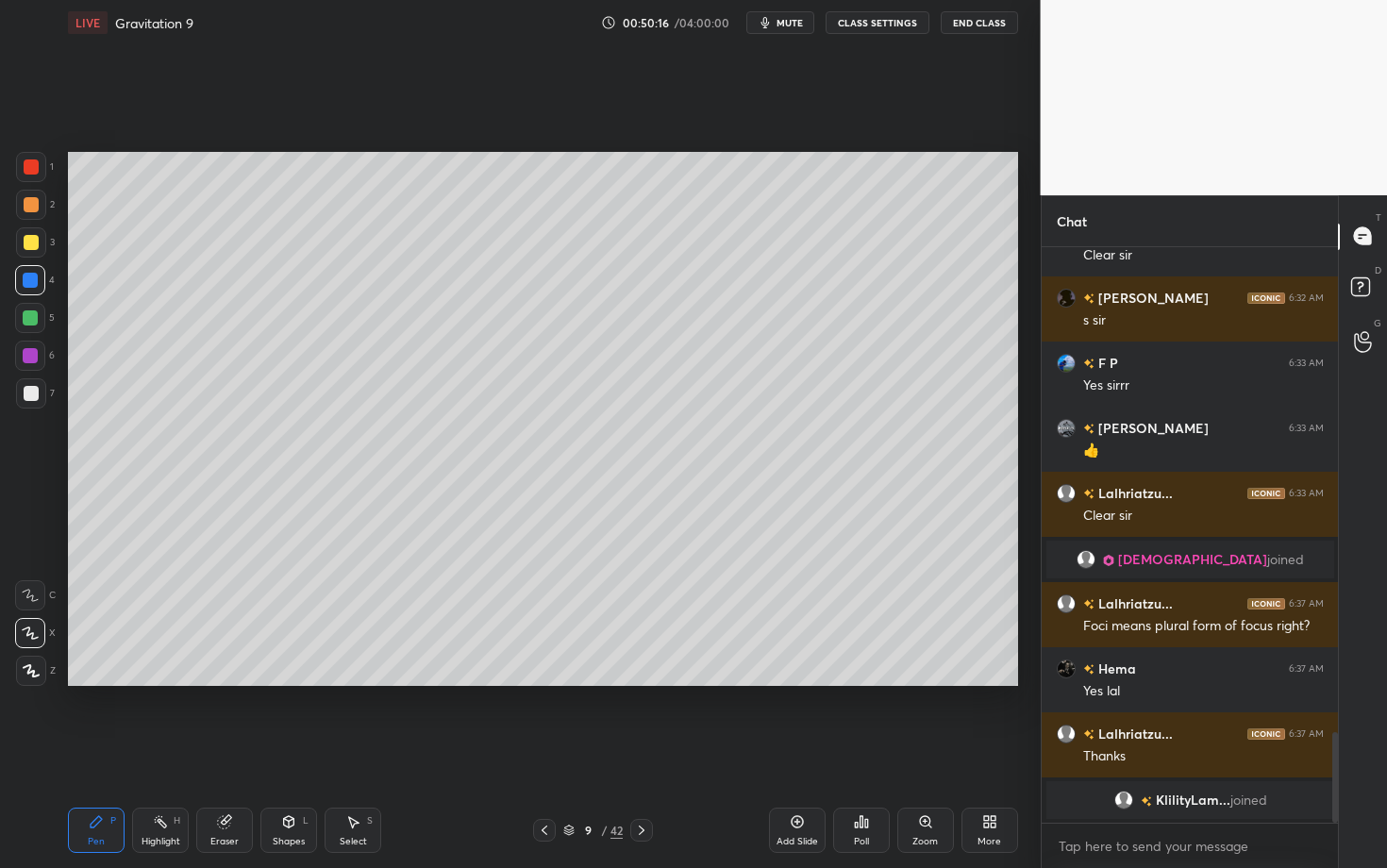
click at [300, 682] on div "Shapes L" at bounding box center [288, 829] width 57 height 45
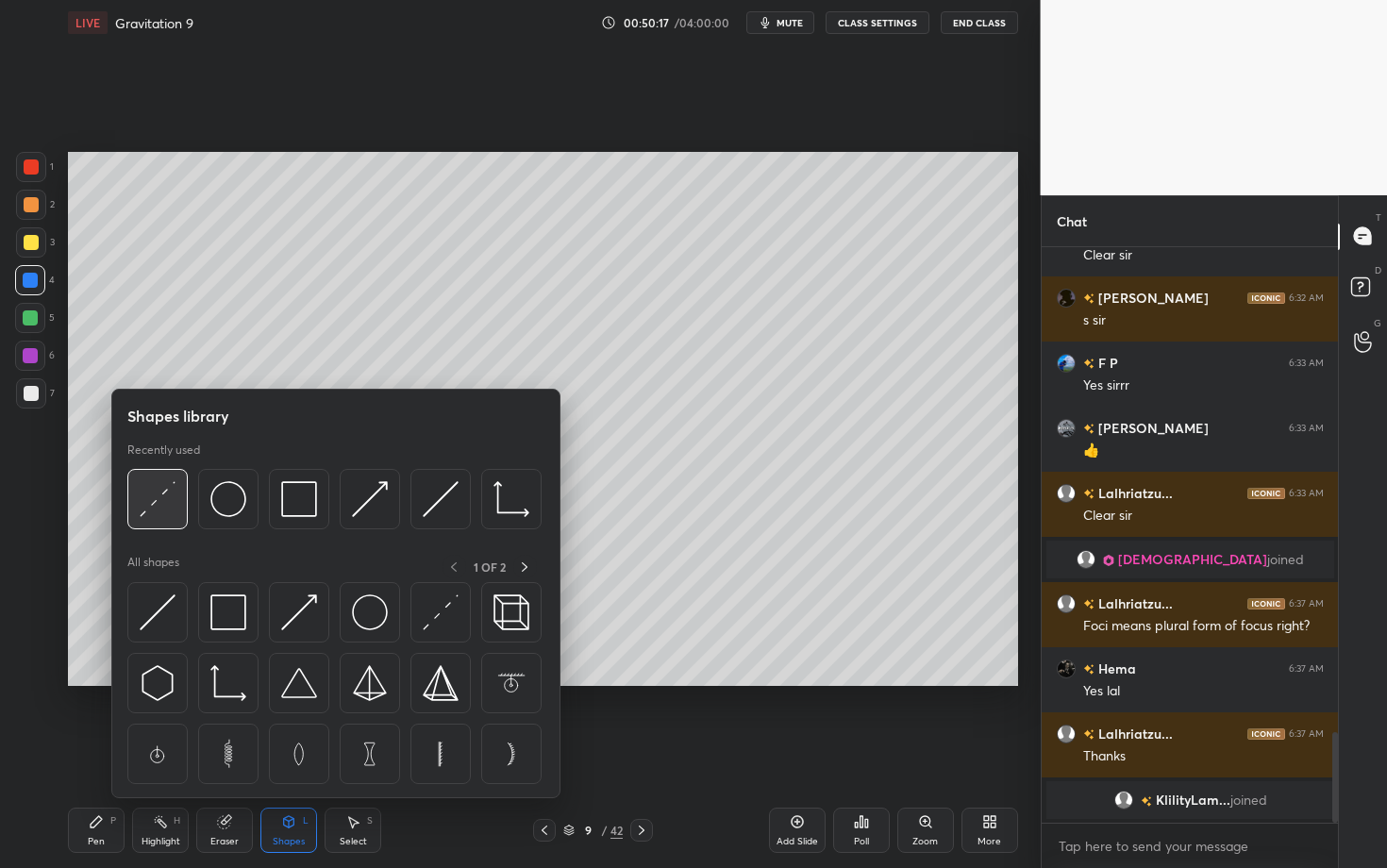
click at [155, 507] on img at bounding box center [158, 499] width 36 height 36
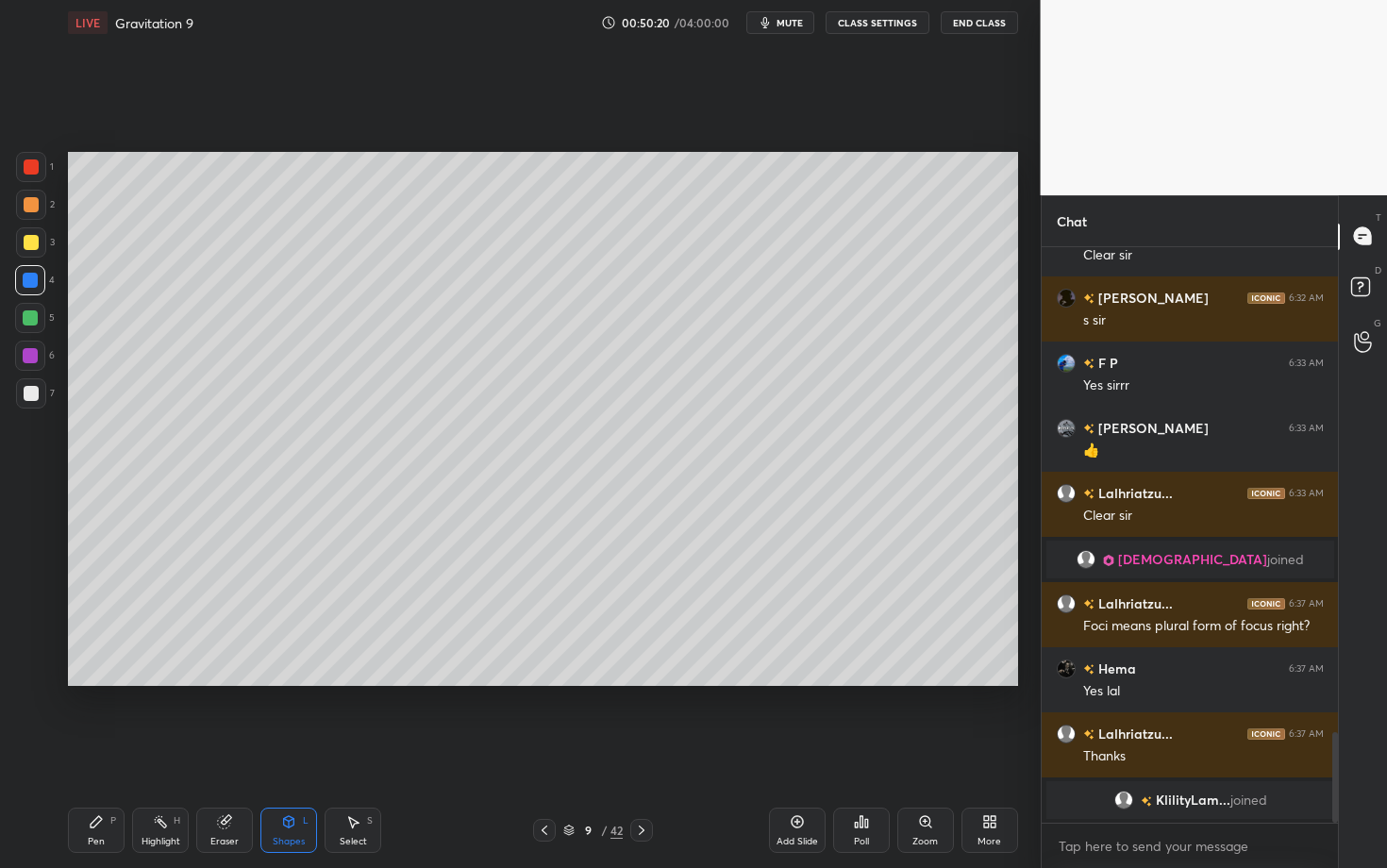
scroll to position [3091, 0]
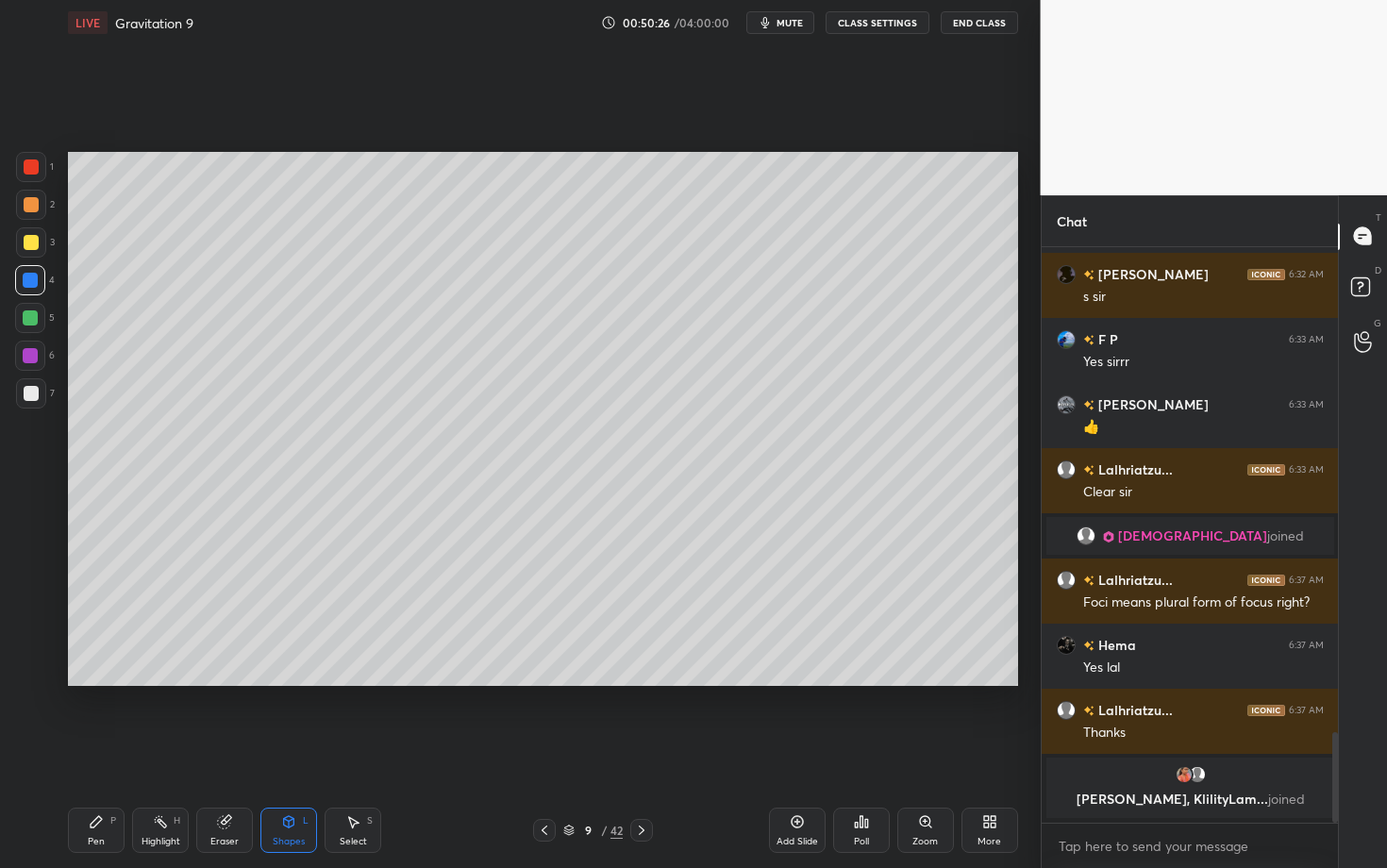
click at [78, 682] on div "Pen P" at bounding box center [96, 829] width 57 height 45
click at [636, 682] on icon at bounding box center [641, 830] width 15 height 15
click at [103, 682] on div "Pen P" at bounding box center [96, 829] width 57 height 45
click at [167, 682] on div "Highlight" at bounding box center [160, 841] width 39 height 9
click at [83, 682] on div "Pen P" at bounding box center [96, 829] width 57 height 45
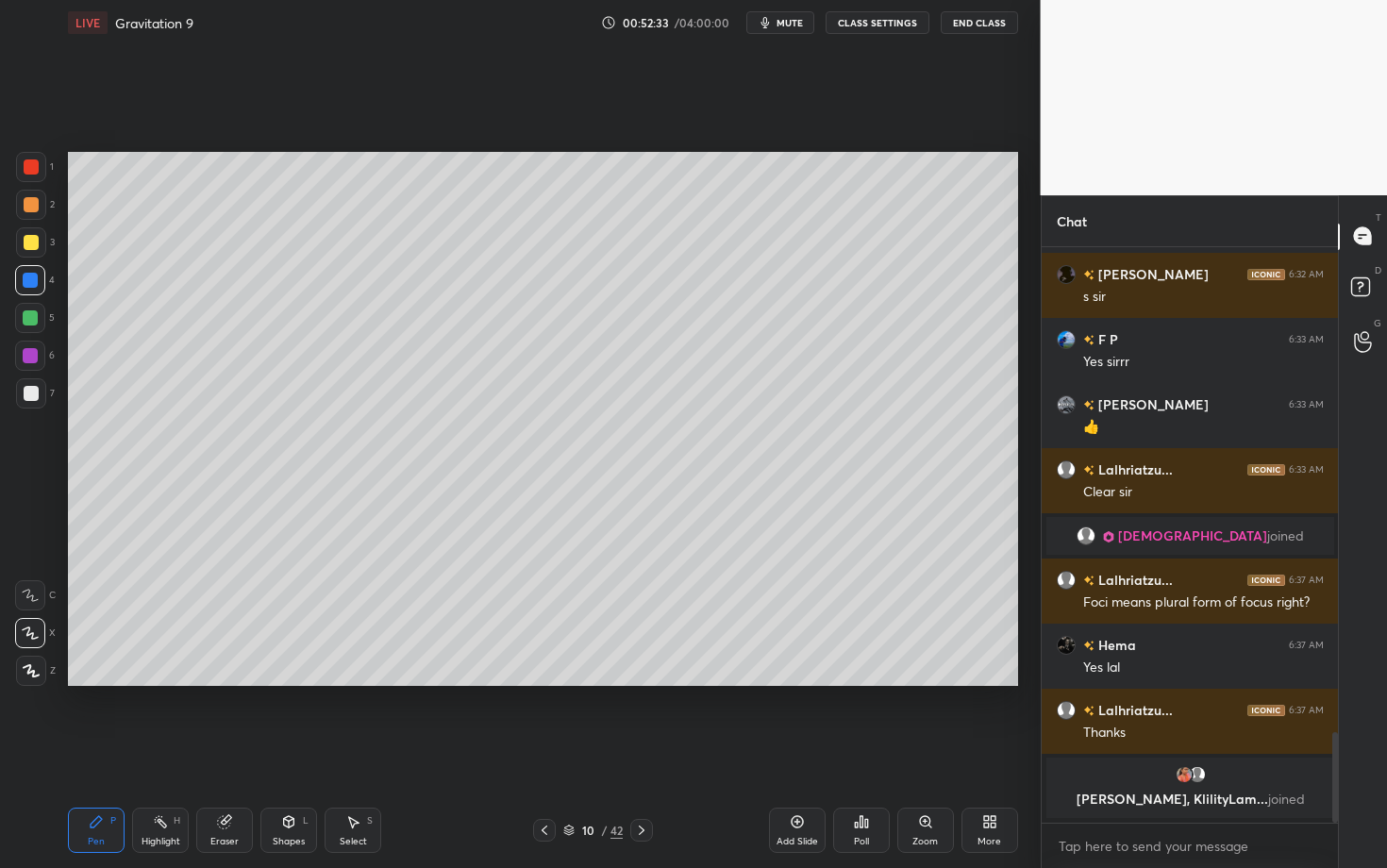
click at [158, 682] on div "Highlight H" at bounding box center [160, 829] width 57 height 45
click at [548, 682] on icon at bounding box center [544, 830] width 15 height 15
click at [368, 682] on div "Select S" at bounding box center [352, 829] width 57 height 45
click at [90, 485] on div "0 ° Undo Copy Duplicate Duplicate to new slide Delete" at bounding box center [543, 419] width 950 height 534
click at [101, 682] on div "Pen P" at bounding box center [96, 829] width 57 height 45
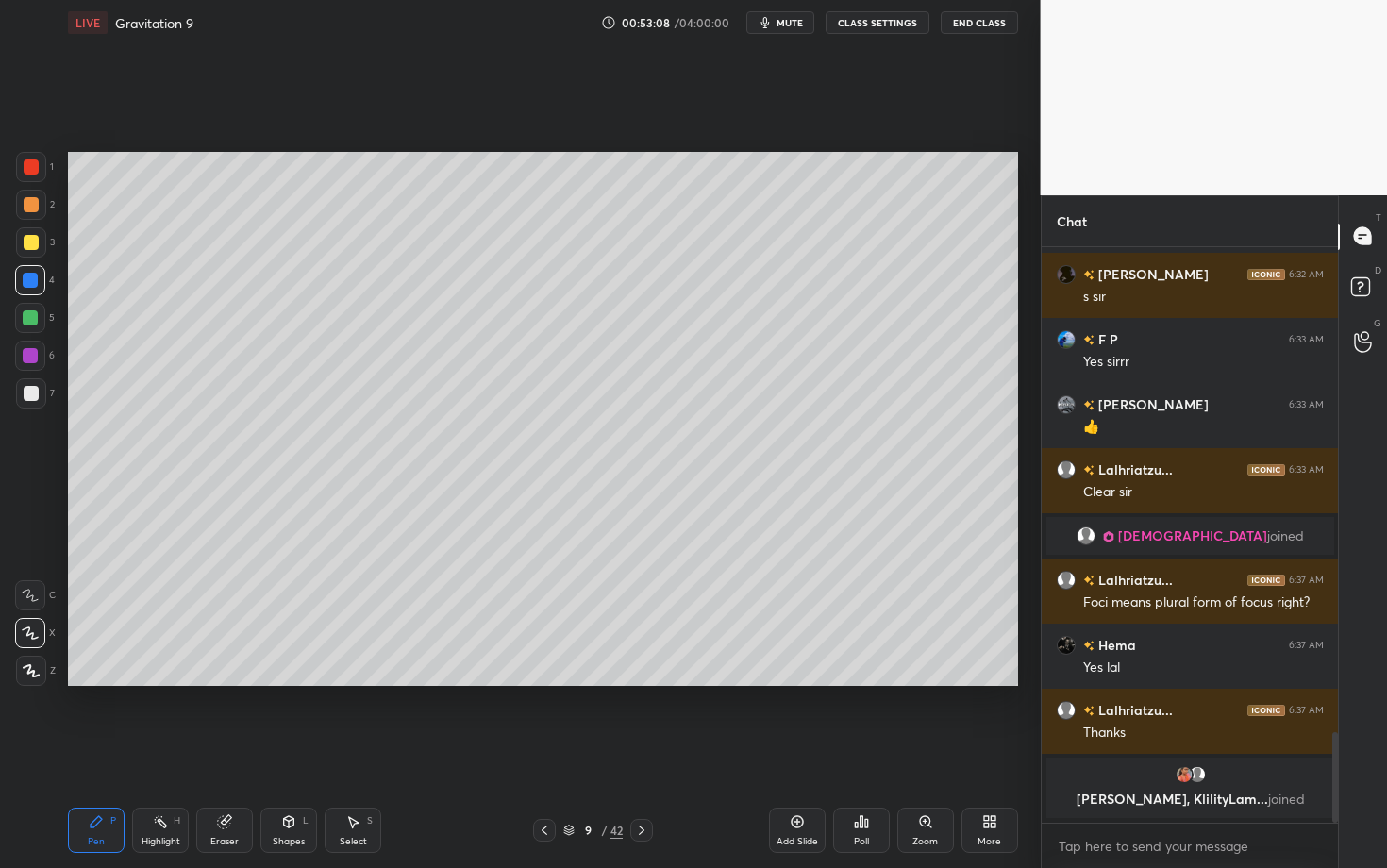
click at [644, 682] on icon at bounding box center [642, 829] width 6 height 9
click at [105, 682] on div "Pen P" at bounding box center [96, 829] width 57 height 45
click at [29, 206] on div at bounding box center [31, 204] width 15 height 15
click at [532, 682] on div "Pen P Highlight H Eraser Shapes L Select S 10 / 42 Add Slide Poll Zoom More" at bounding box center [543, 829] width 950 height 75
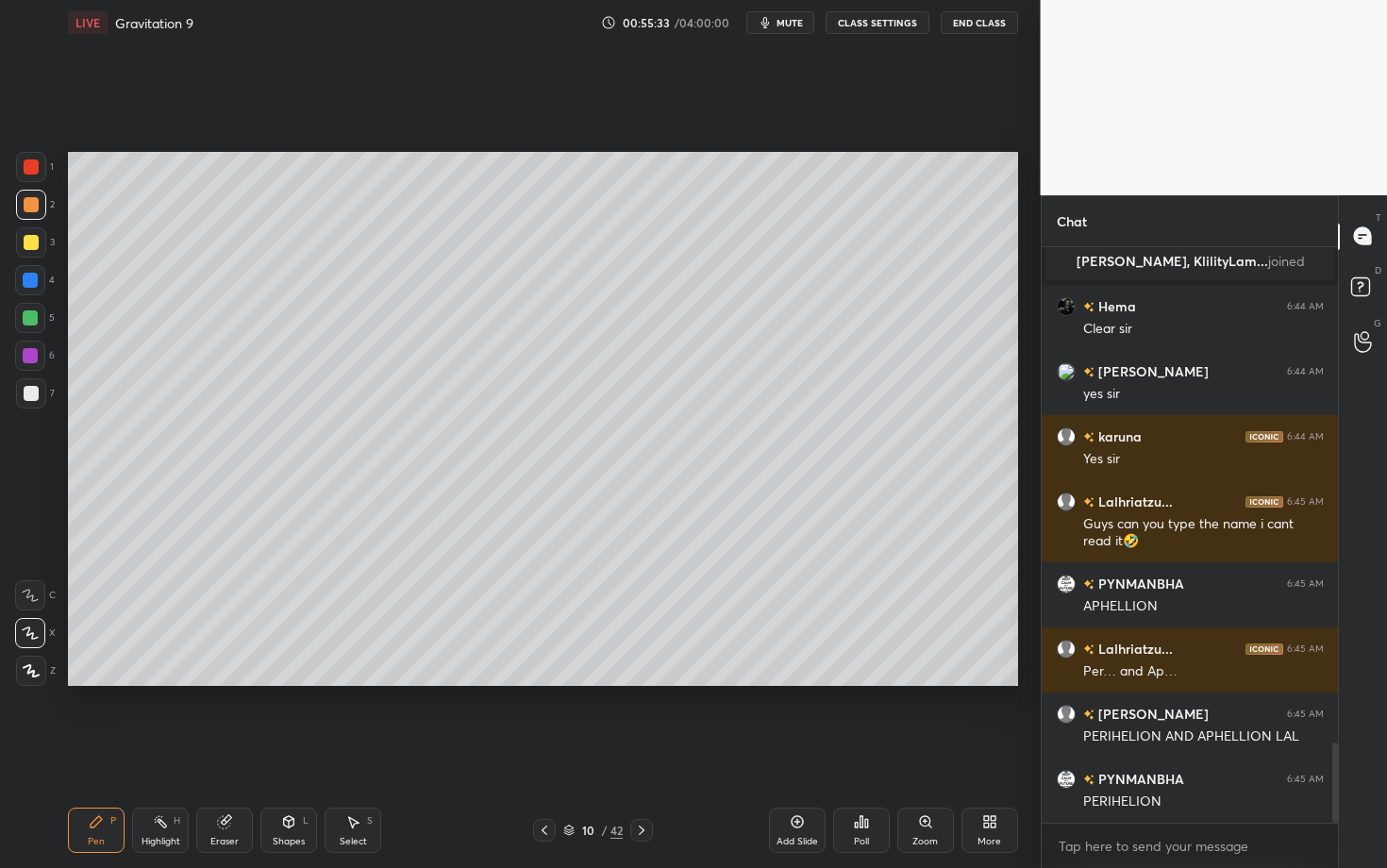
scroll to position [3604, 0]
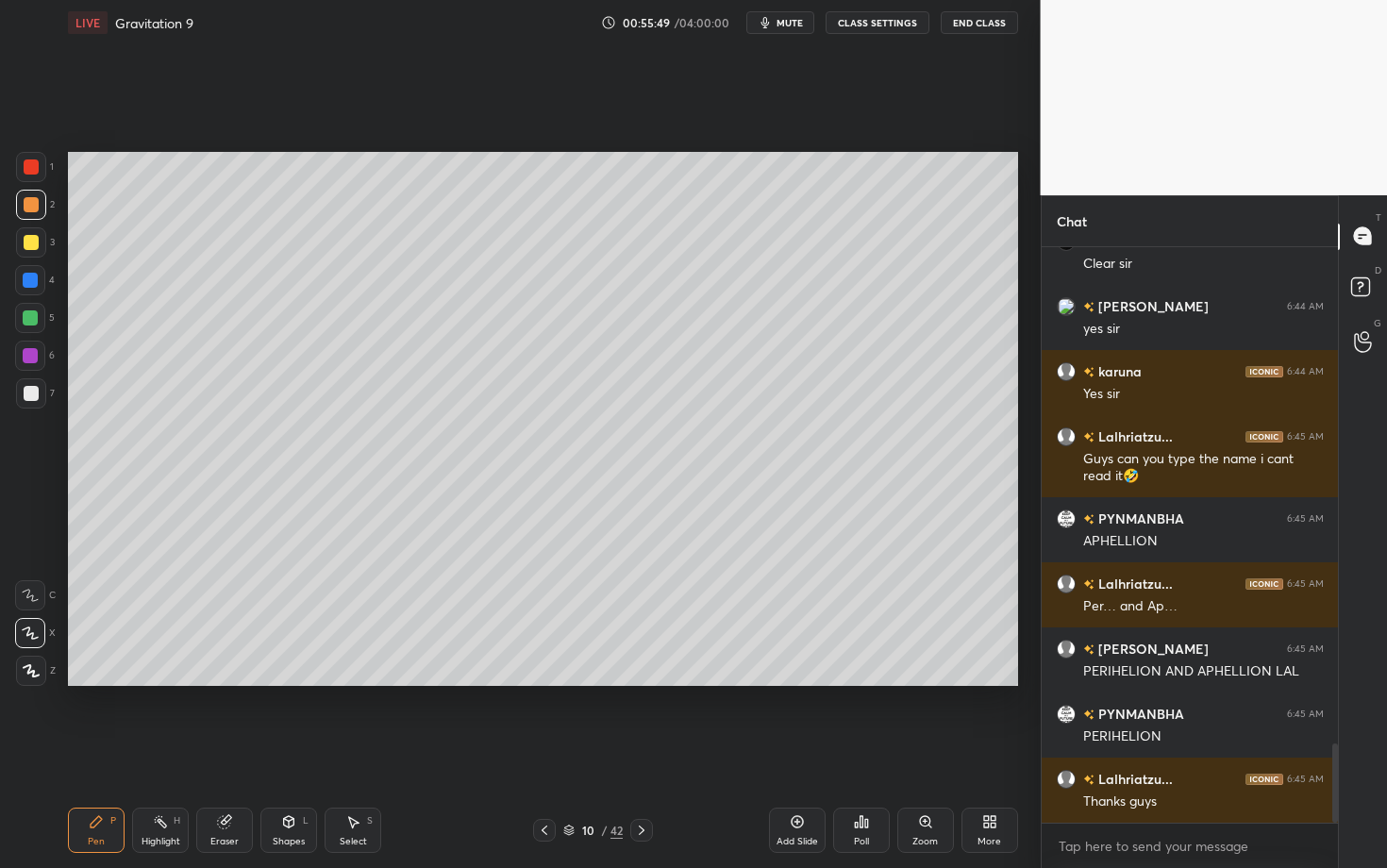
click at [642, 682] on icon at bounding box center [641, 830] width 15 height 15
click at [32, 239] on div at bounding box center [31, 242] width 15 height 15
click at [141, 682] on div "Highlight H" at bounding box center [160, 829] width 57 height 45
click at [91, 682] on div "Pen" at bounding box center [96, 841] width 17 height 9
click at [96, 682] on div "Pen" at bounding box center [96, 841] width 17 height 9
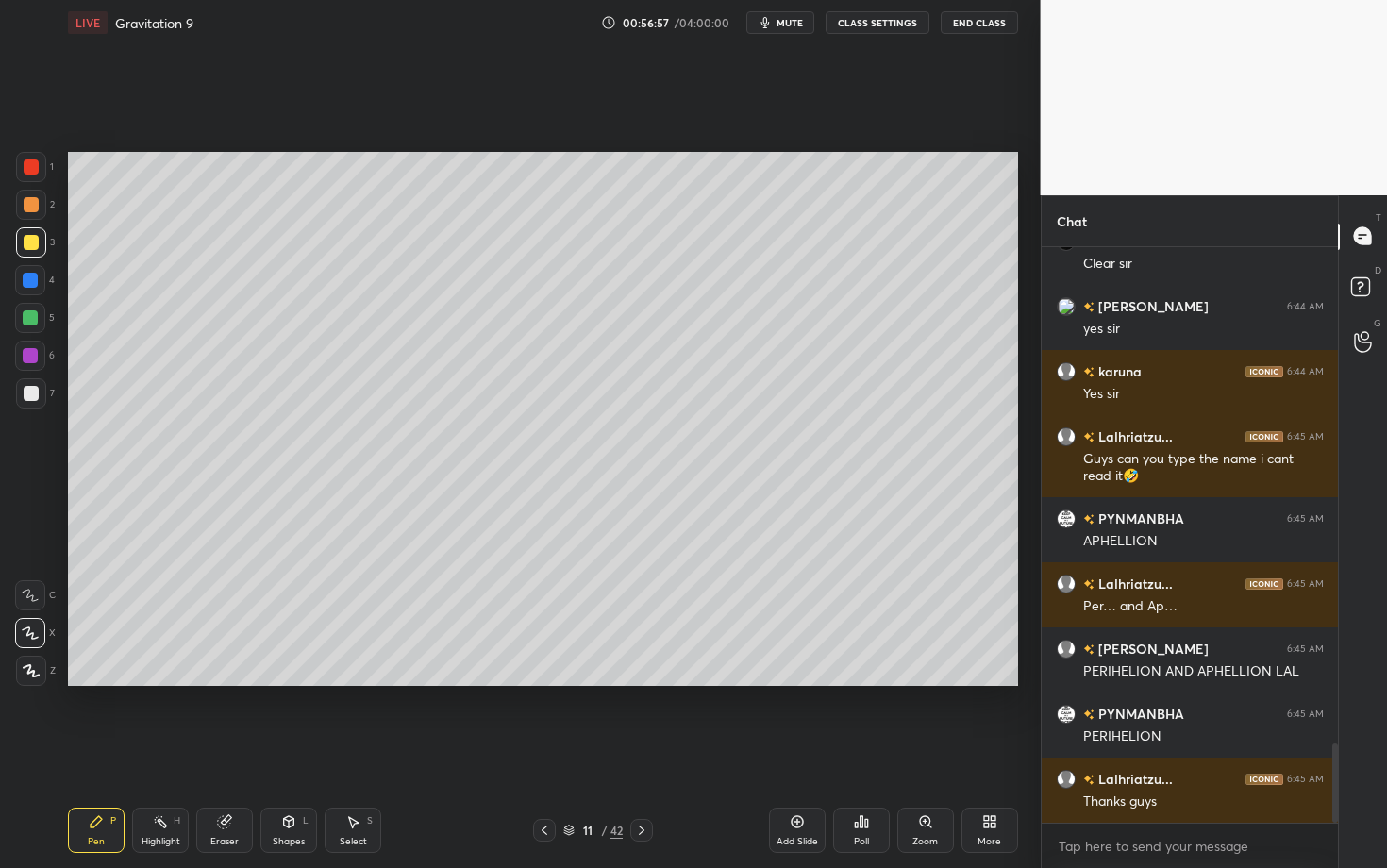
click at [108, 682] on div "Pen P" at bounding box center [96, 829] width 57 height 45
click at [341, 682] on div "Select" at bounding box center [353, 841] width 27 height 9
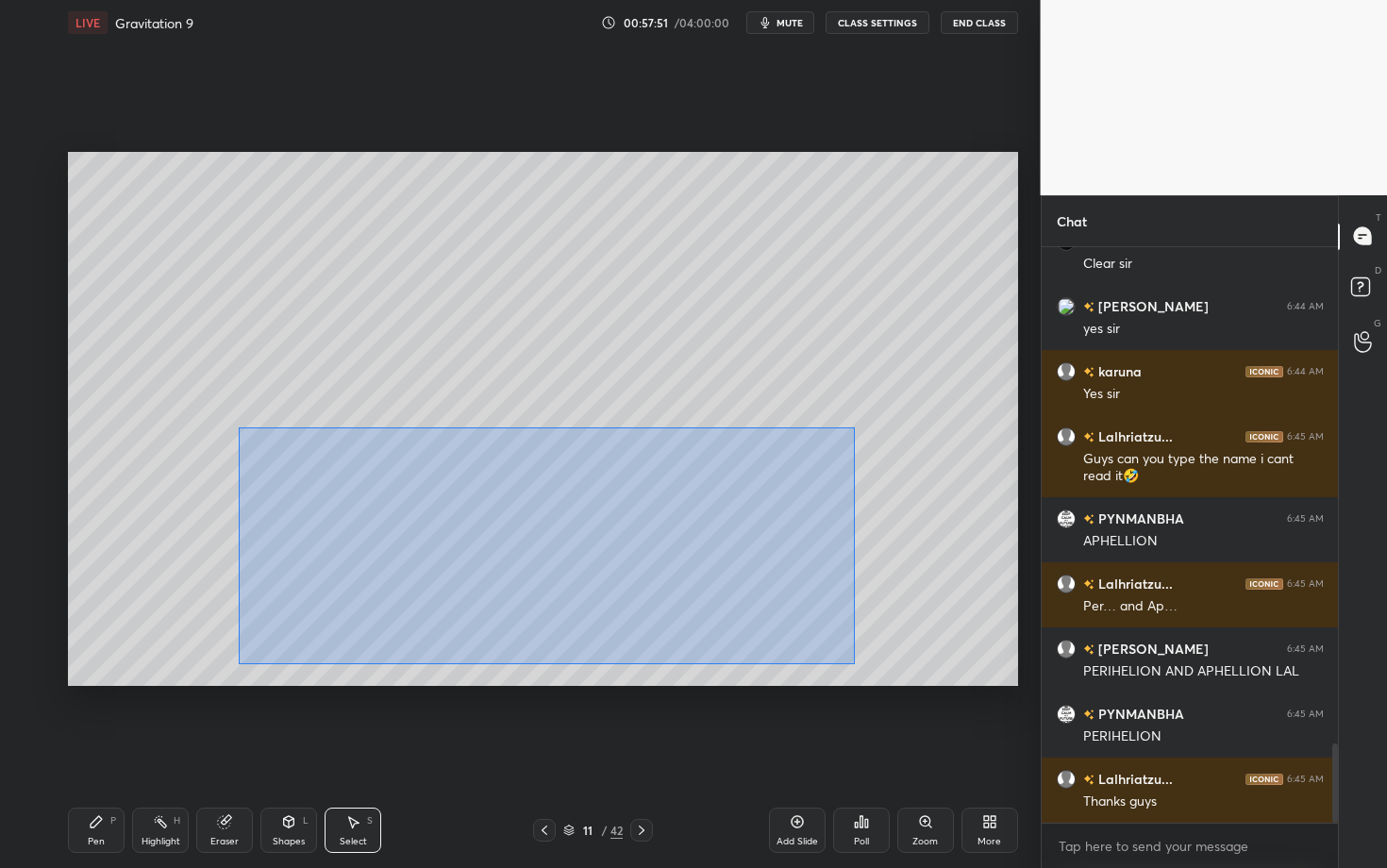
drag, startPoint x: 239, startPoint y: 426, endPoint x: 850, endPoint y: 659, distance: 654.2
click at [849, 658] on div "0 ° Undo Copy Duplicate Duplicate to new slide Delete" at bounding box center [543, 419] width 950 height 534
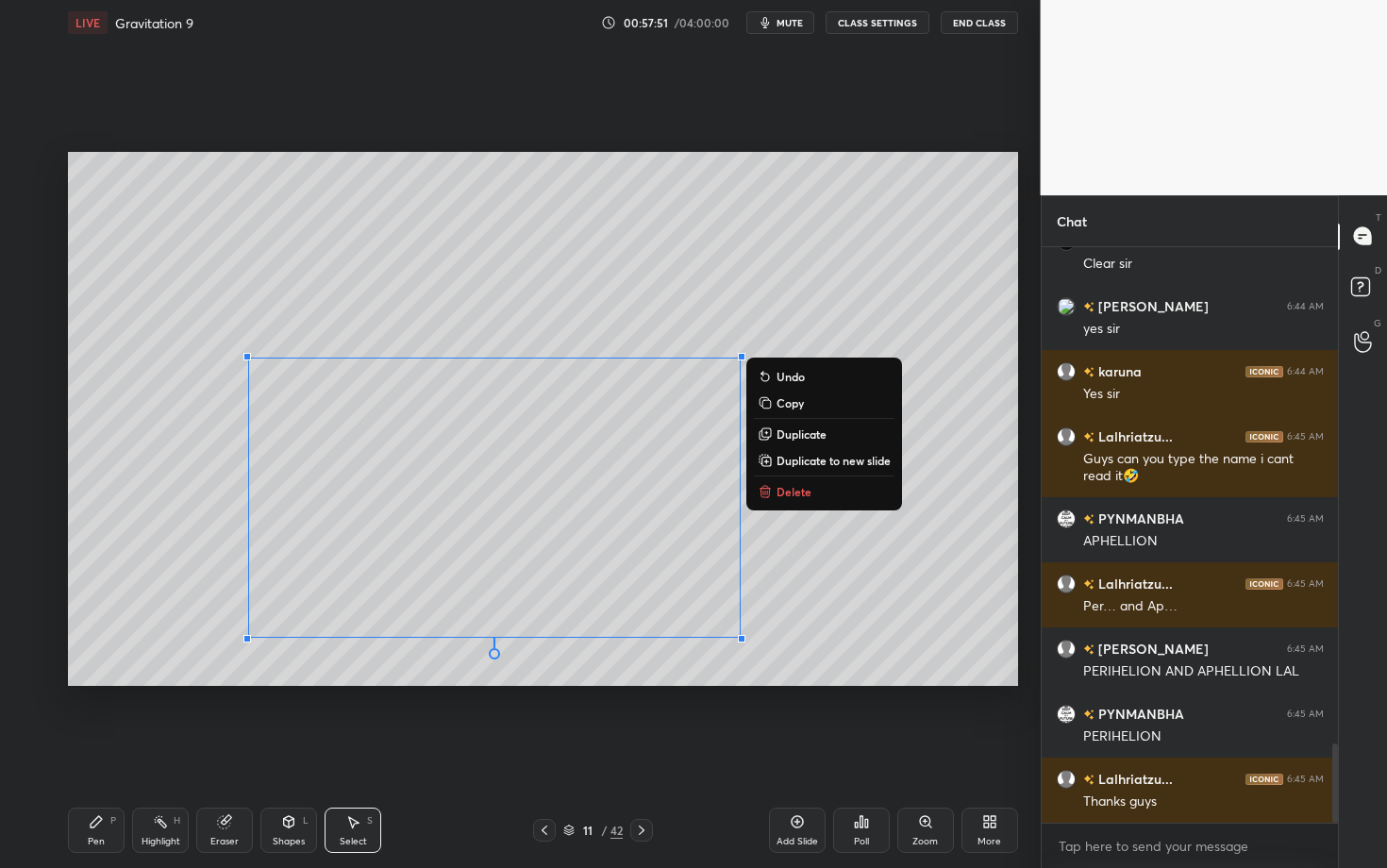
click at [798, 490] on p "Delete" at bounding box center [793, 491] width 35 height 15
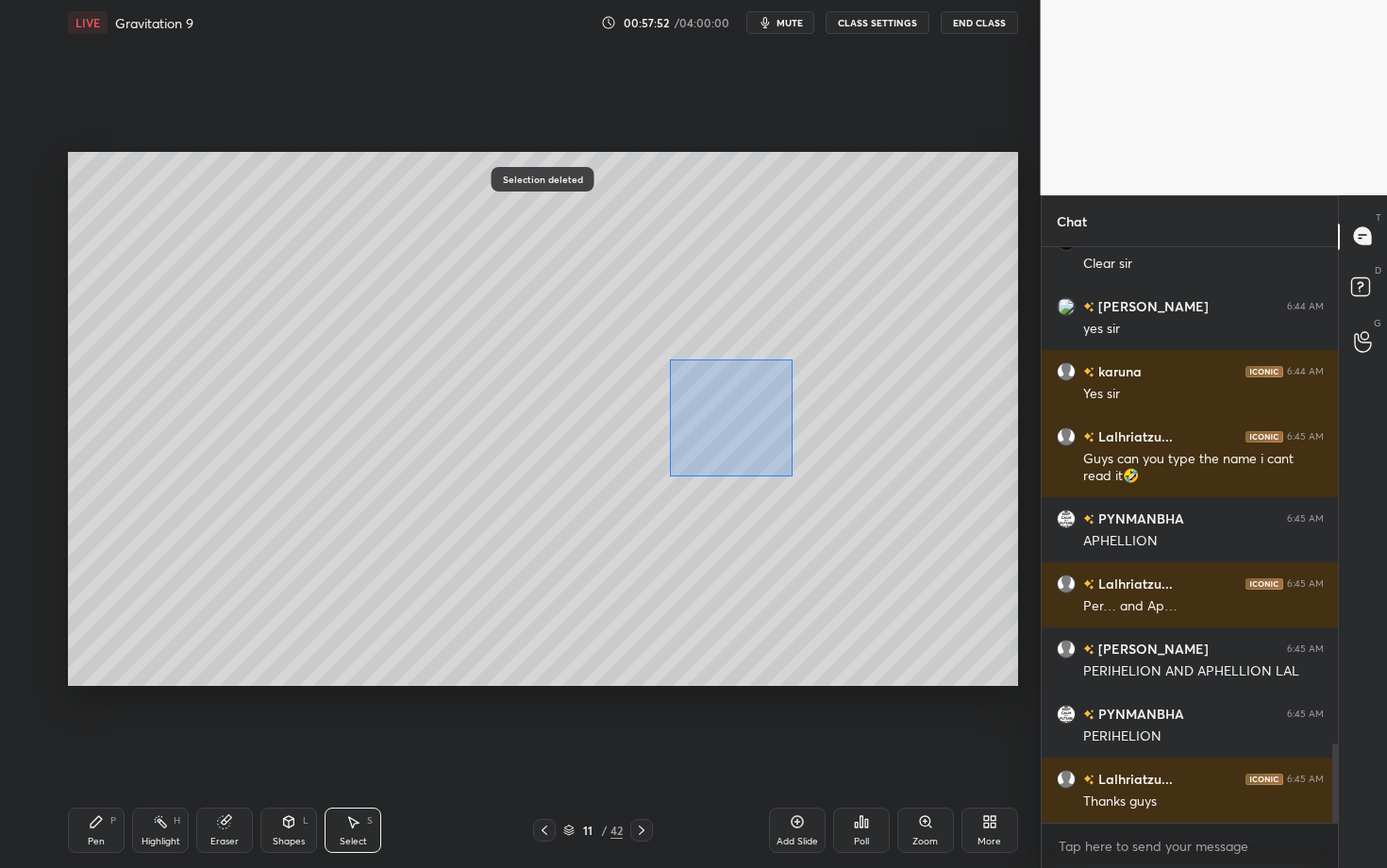
drag, startPoint x: 751, startPoint y: 441, endPoint x: 843, endPoint y: 506, distance: 113.1
click at [843, 505] on div "0 ° Undo Copy Duplicate Duplicate to new slide Delete" at bounding box center [543, 419] width 950 height 534
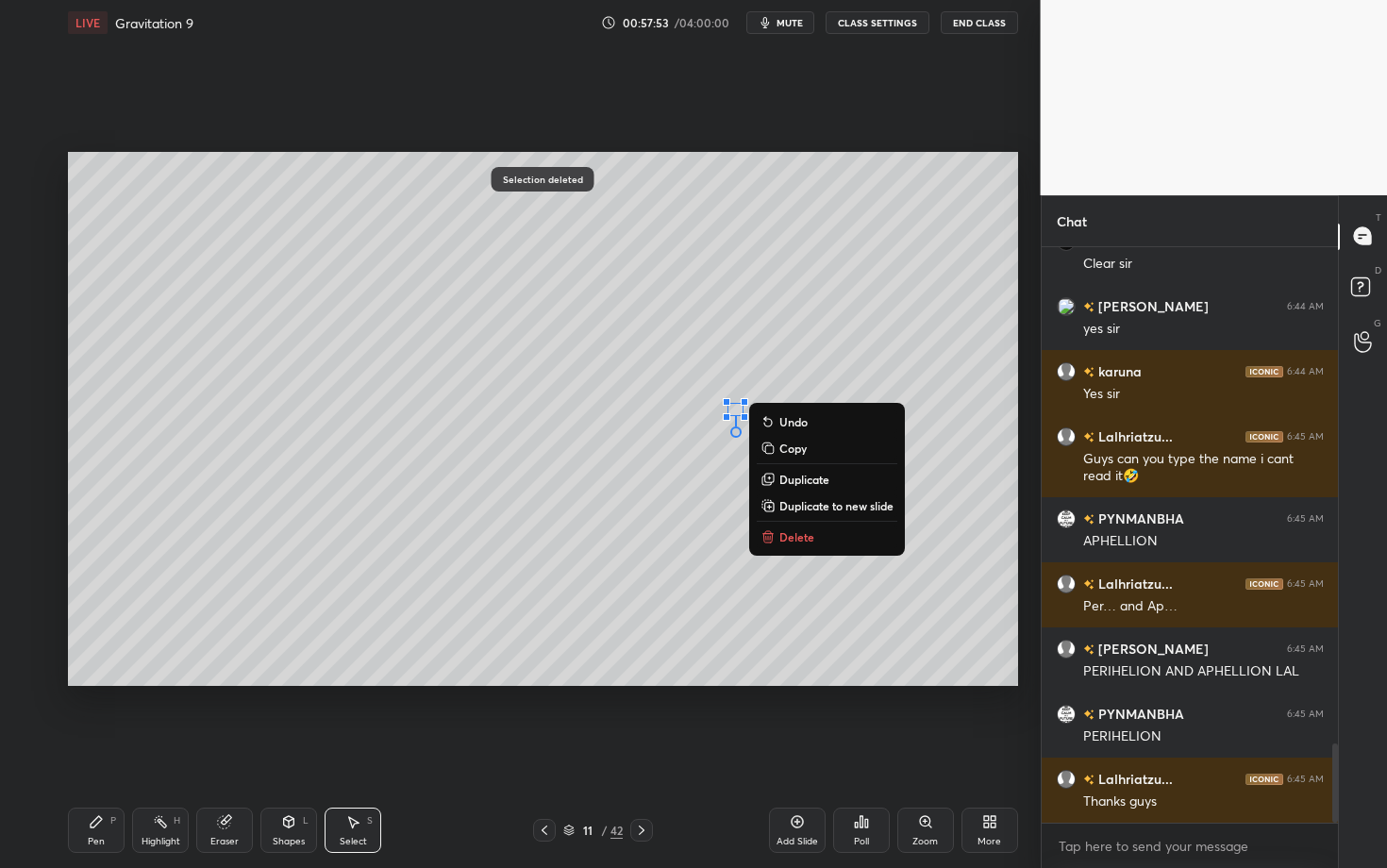
click at [801, 527] on button "Delete" at bounding box center [827, 536] width 141 height 23
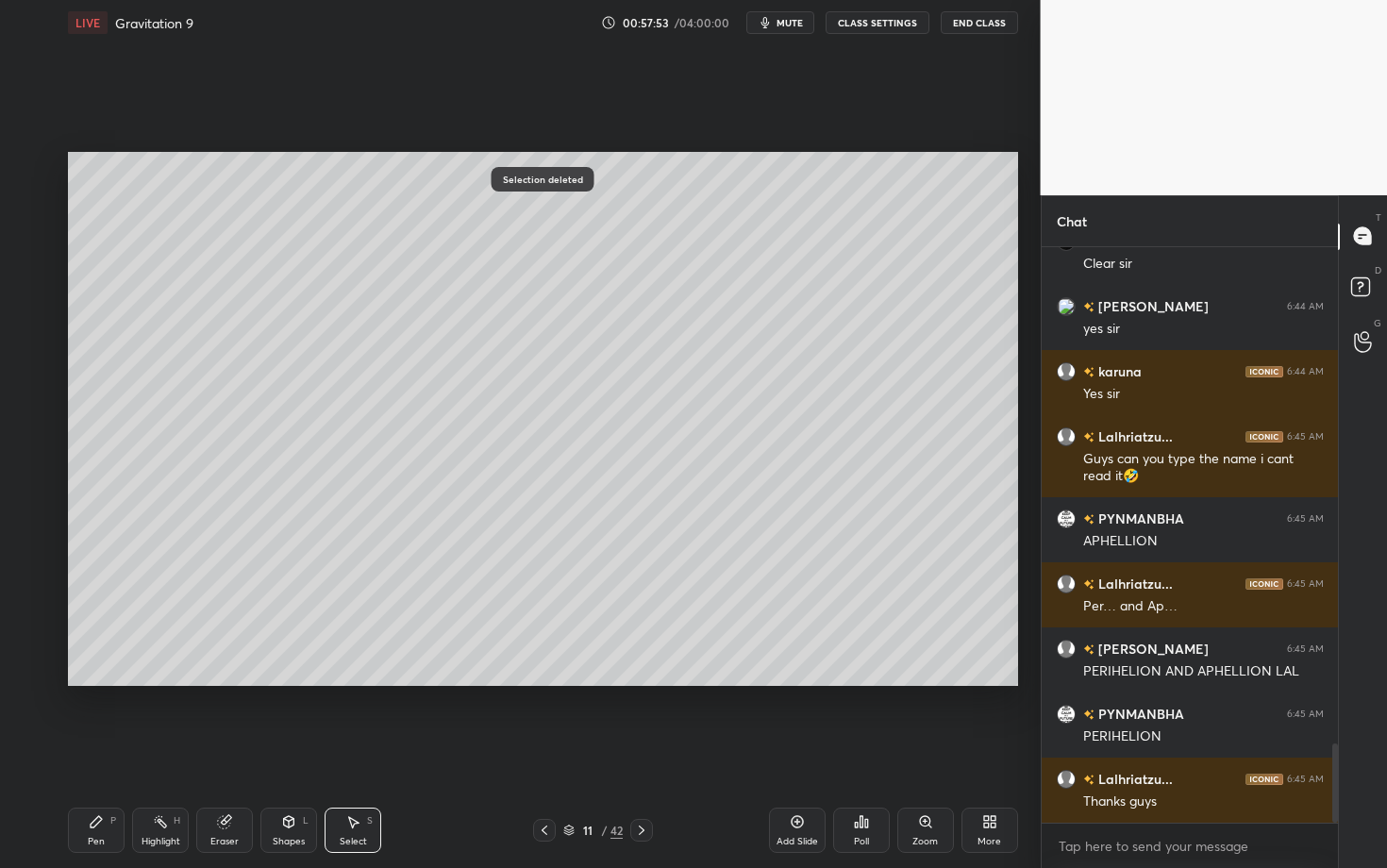
click at [122, 682] on div "Pen P Highlight H Eraser Shapes L Select S" at bounding box center [243, 829] width 350 height 45
click at [107, 682] on div "Pen P" at bounding box center [96, 829] width 57 height 45
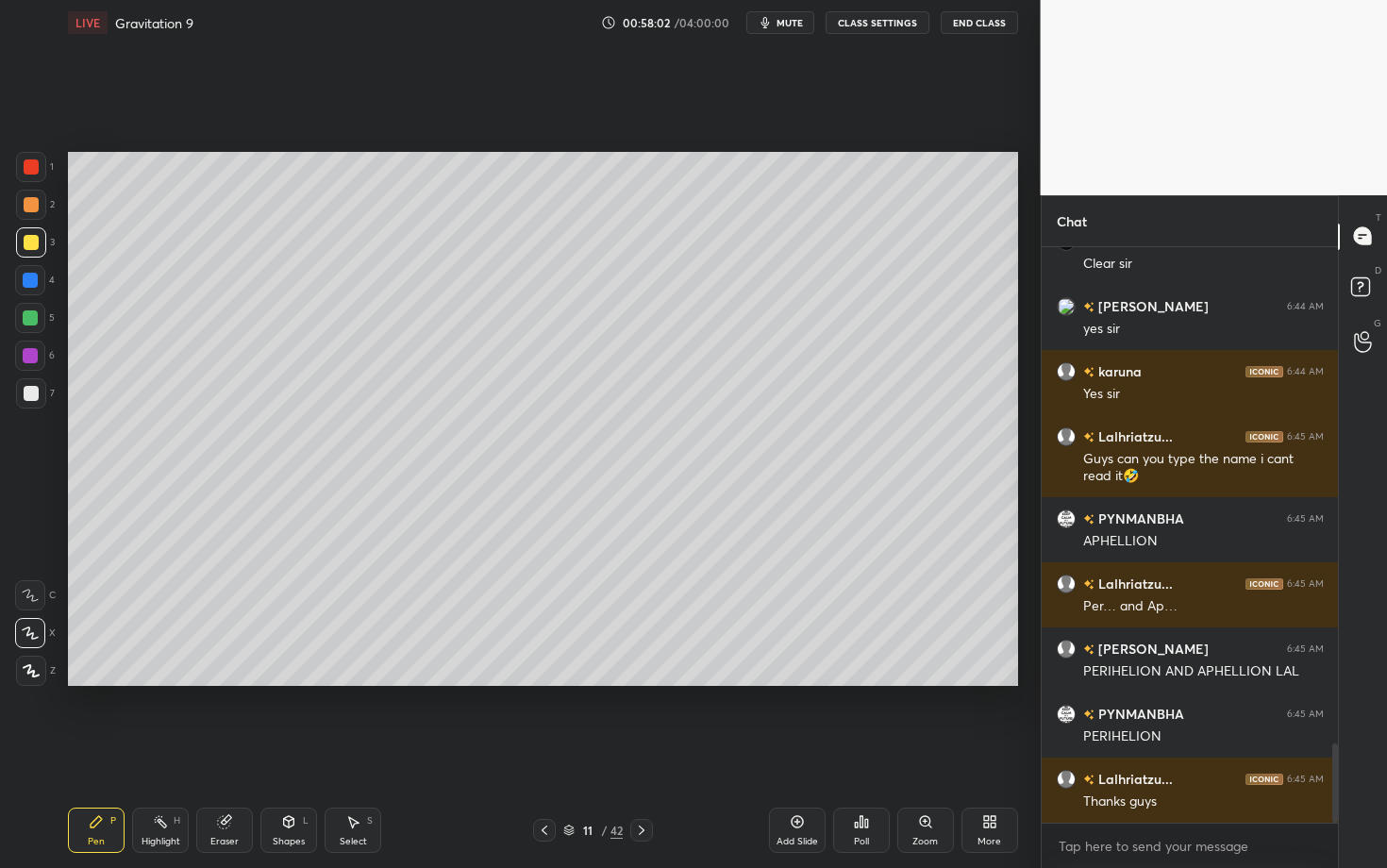
click at [102, 682] on div "Pen" at bounding box center [96, 841] width 17 height 9
click at [34, 396] on div at bounding box center [31, 393] width 15 height 15
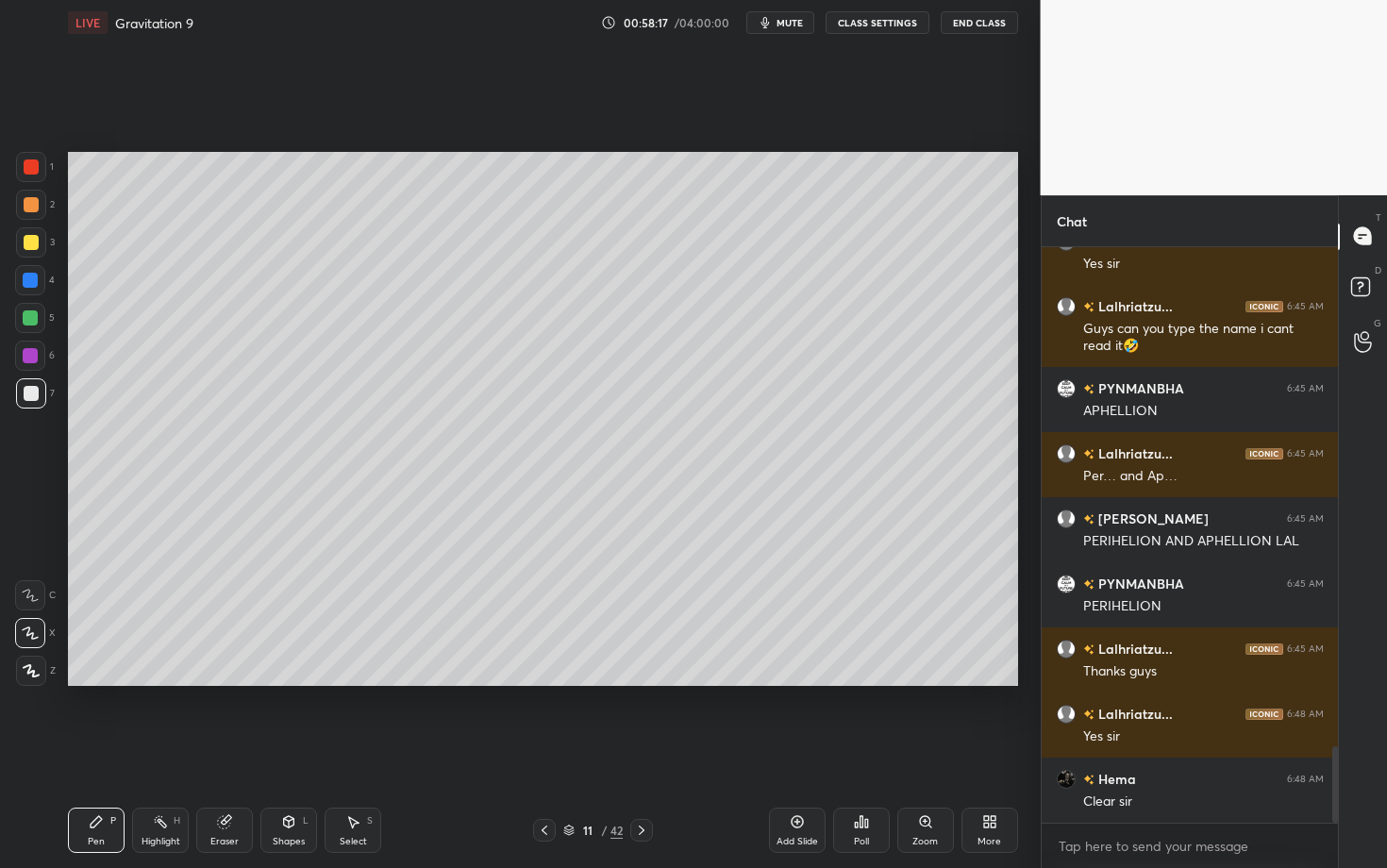
scroll to position [3800, 0]
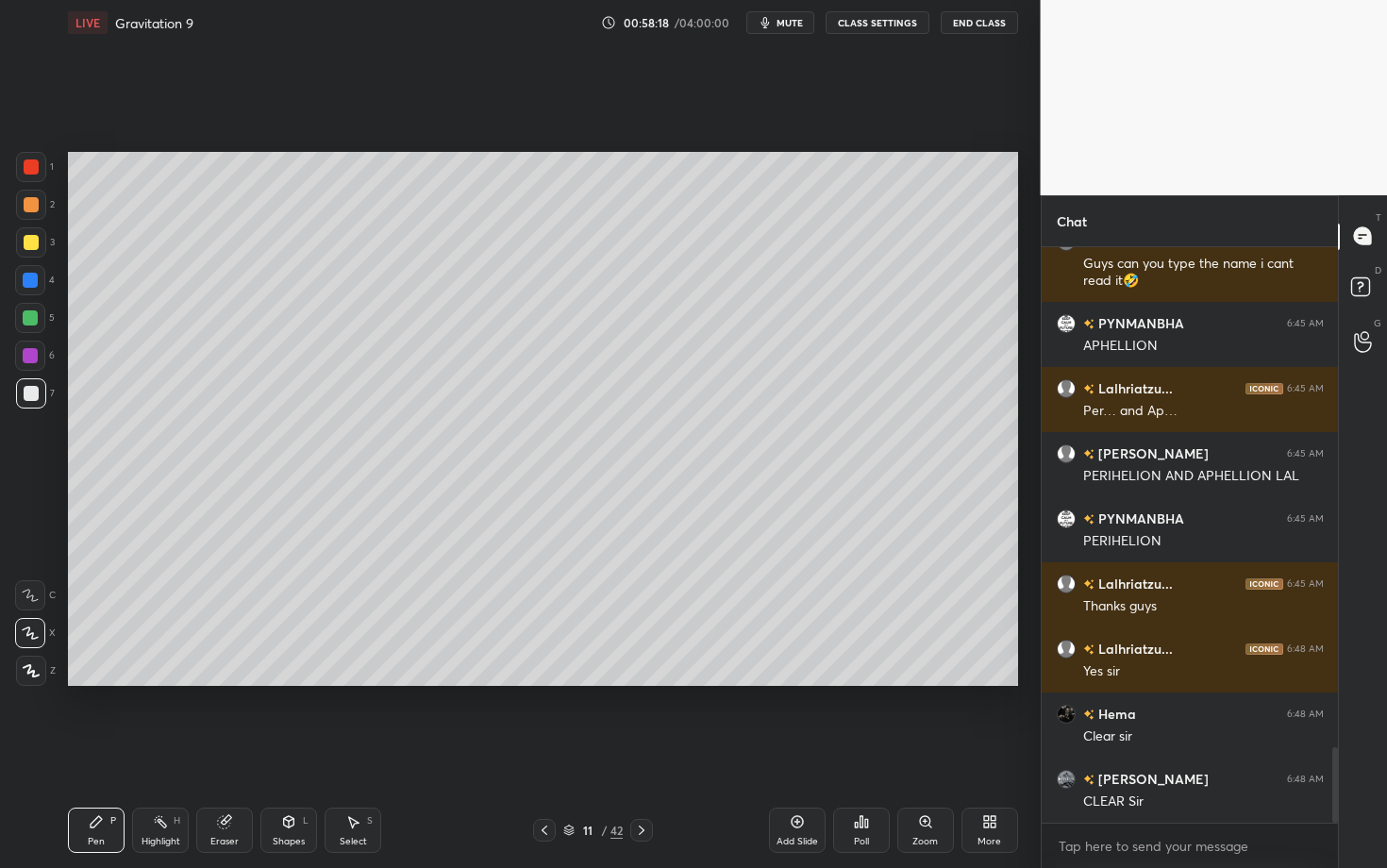
click at [32, 396] on div at bounding box center [31, 393] width 15 height 15
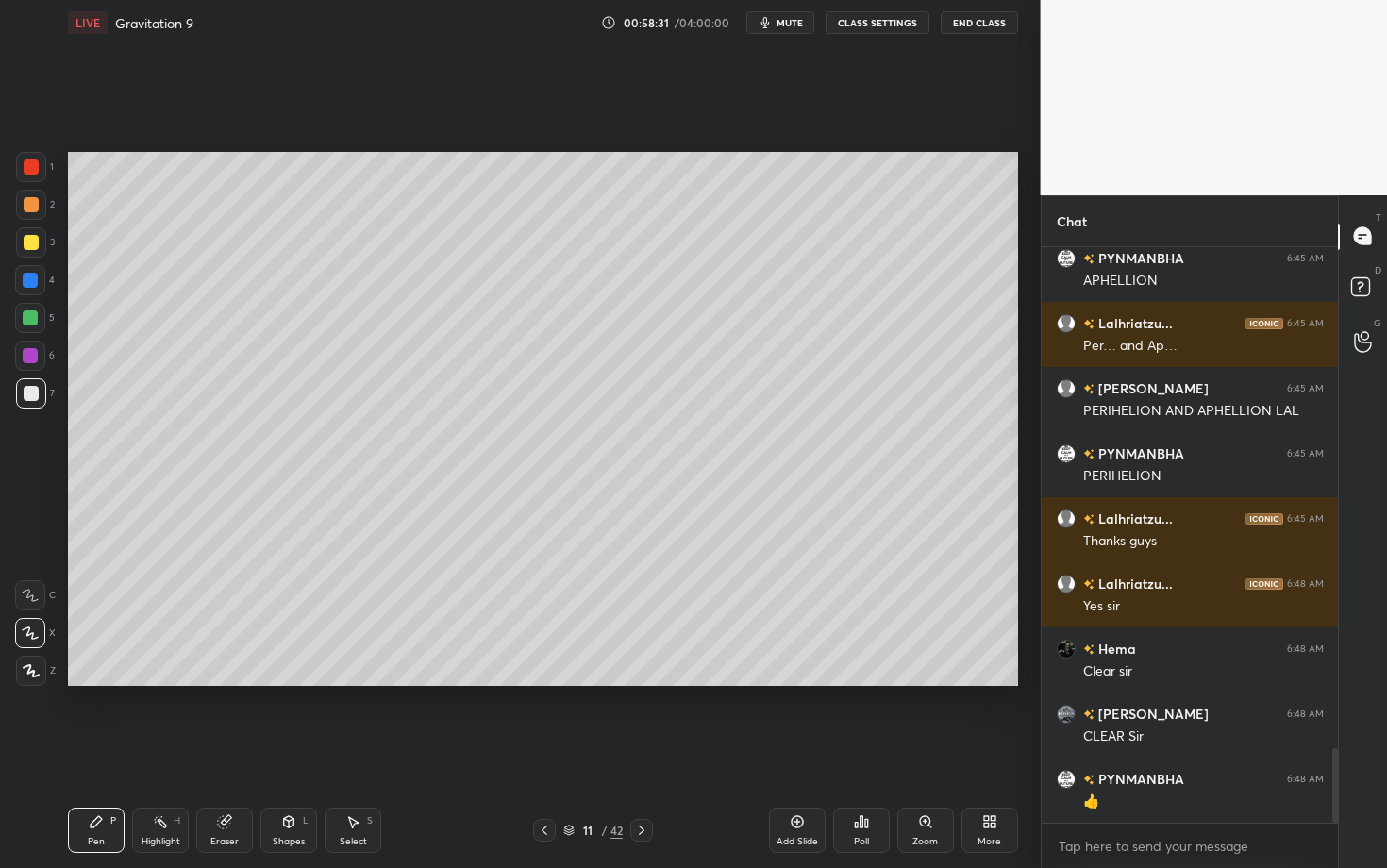
click at [343, 682] on div "Select S" at bounding box center [352, 829] width 57 height 45
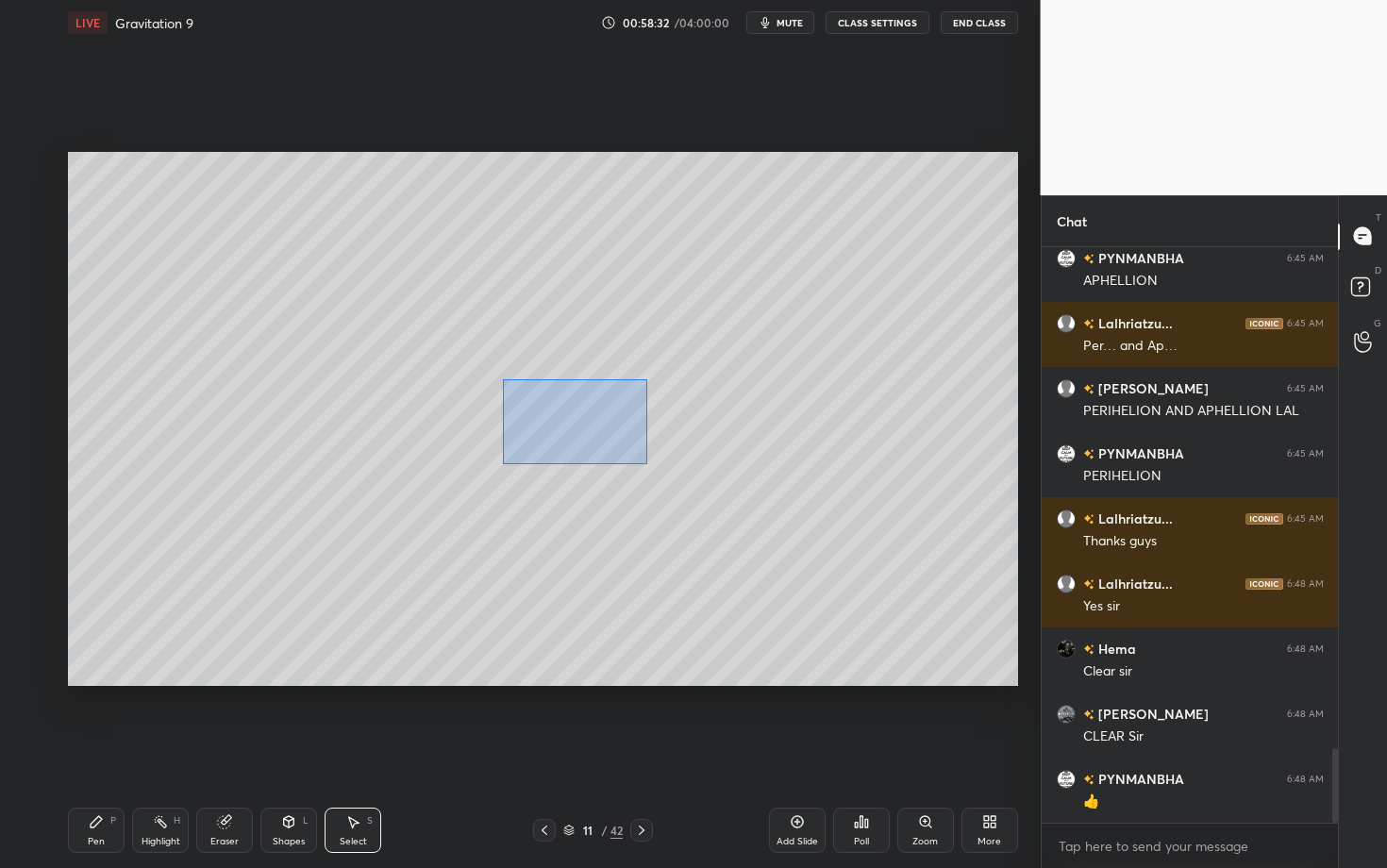
drag, startPoint x: 512, startPoint y: 404, endPoint x: 646, endPoint y: 463, distance: 146.5
click at [646, 464] on div "0 ° Undo Copy Duplicate Duplicate to new slide Delete" at bounding box center [543, 419] width 950 height 534
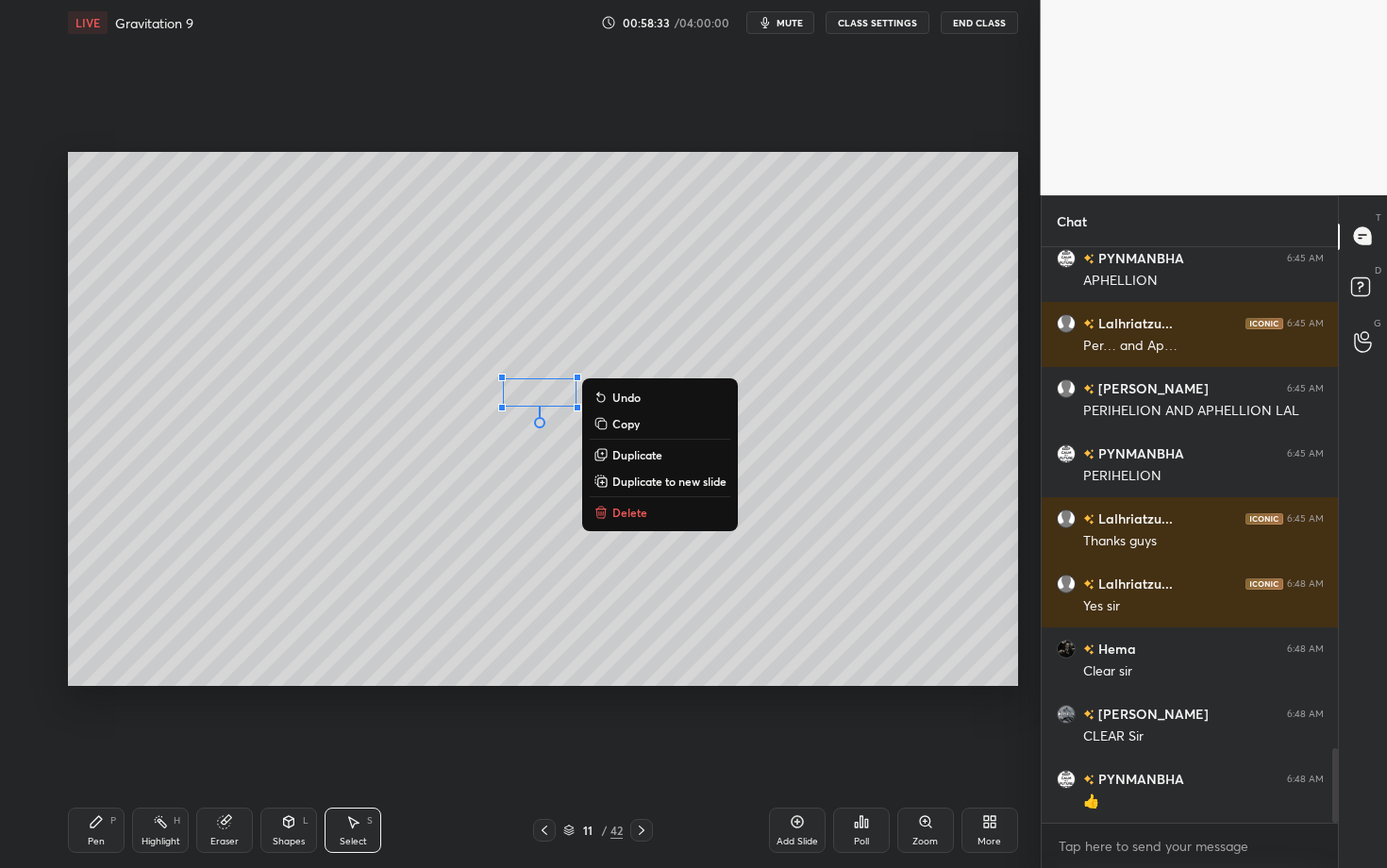
click at [639, 507] on p "Delete" at bounding box center [629, 512] width 35 height 15
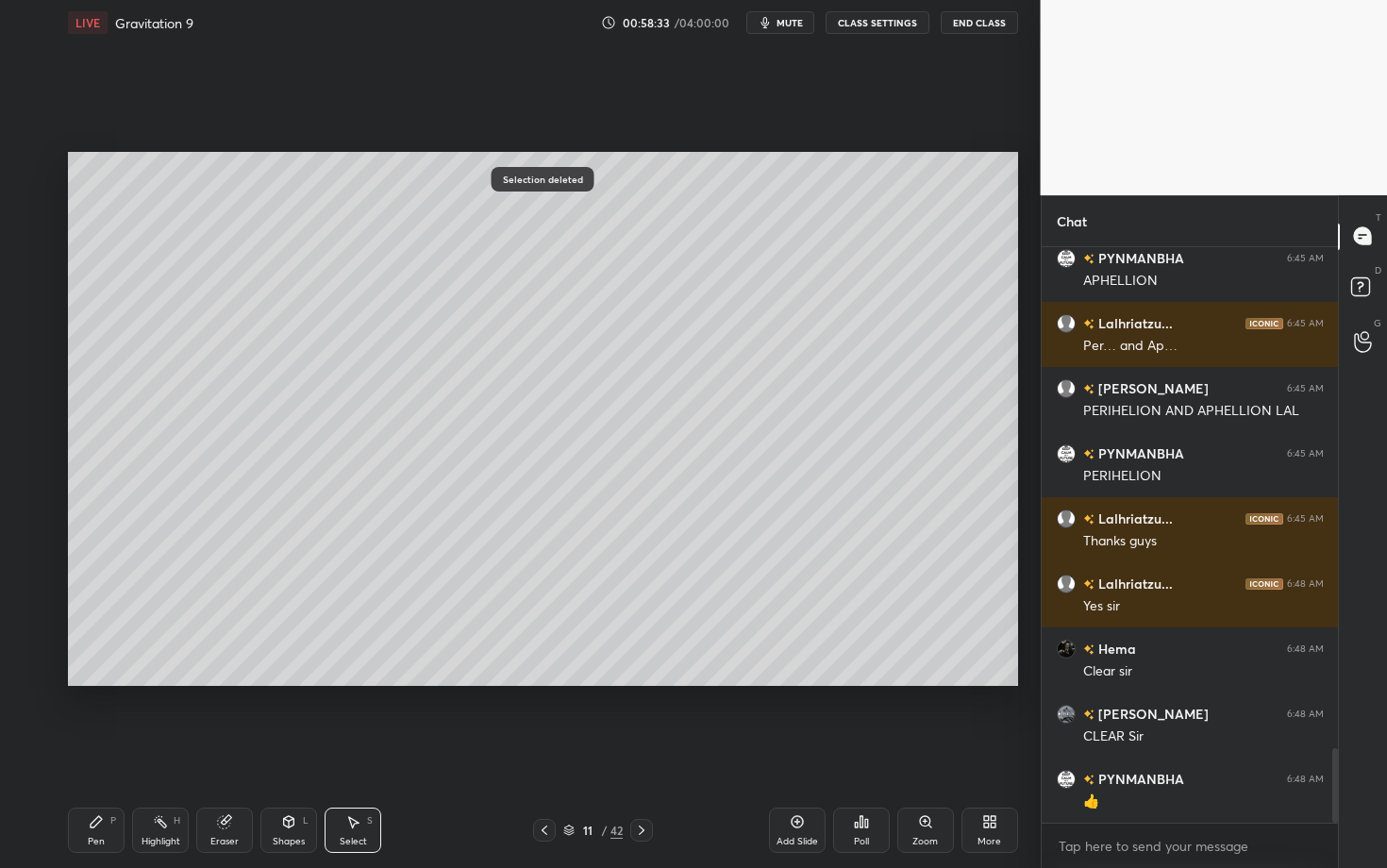
click at [87, 682] on div "Pen P" at bounding box center [96, 829] width 57 height 45
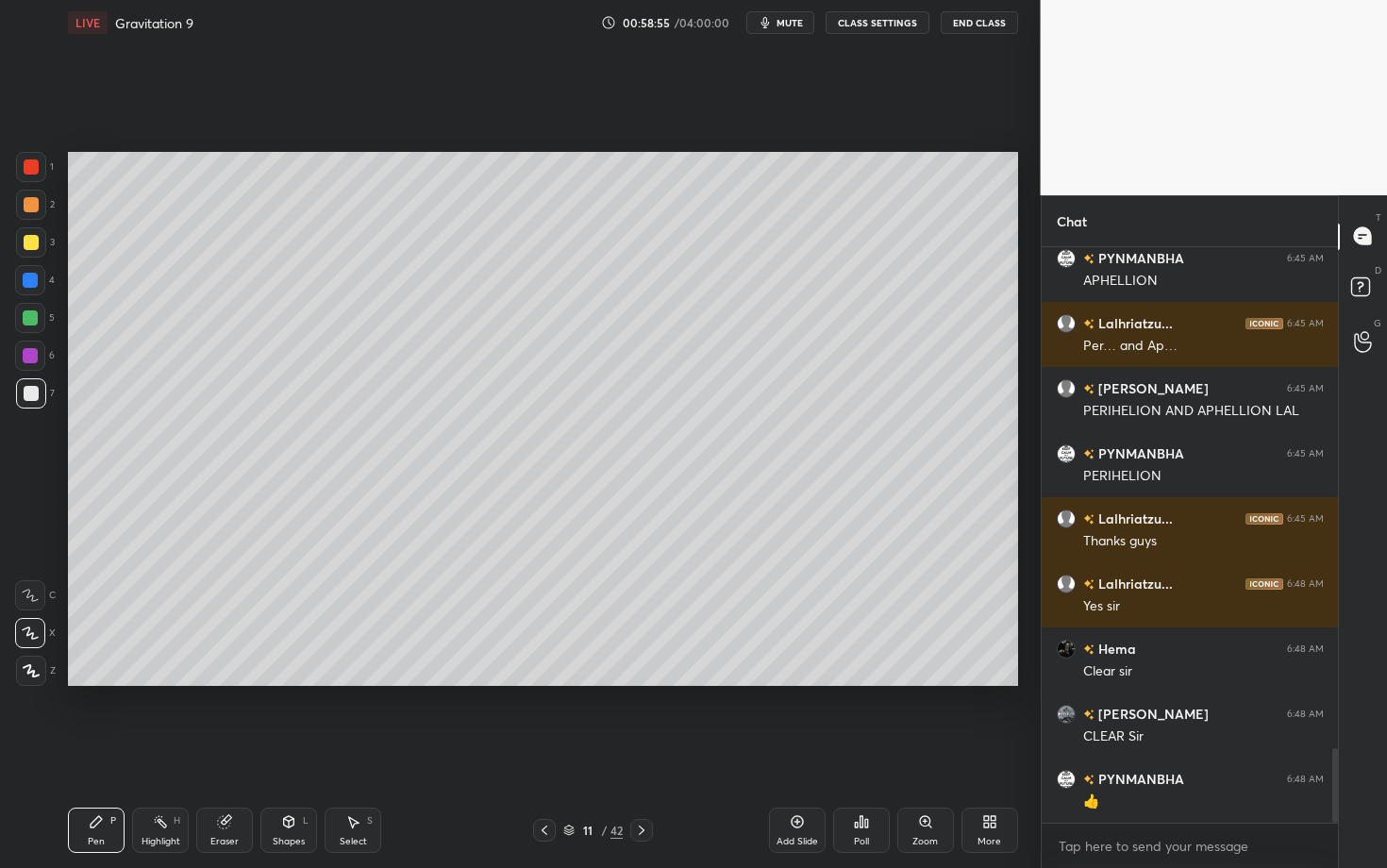
scroll to position [3910, 0]
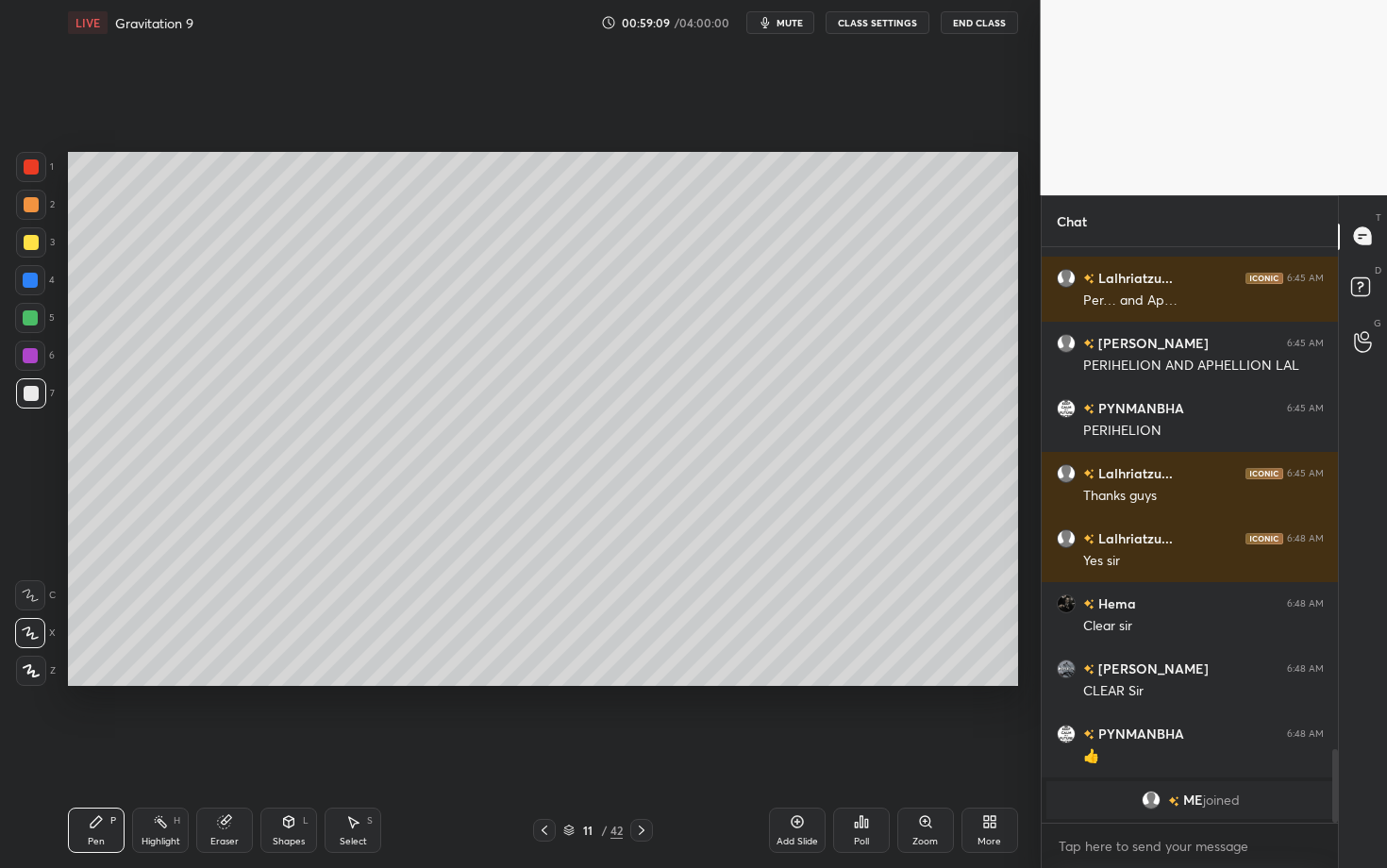
click at [42, 278] on div at bounding box center [30, 280] width 30 height 30
click at [178, 682] on div "Highlight H" at bounding box center [160, 829] width 57 height 45
click at [168, 682] on div "Highlight H" at bounding box center [160, 829] width 57 height 45
click at [647, 682] on div at bounding box center [641, 830] width 23 height 23
click at [107, 682] on div "Pen P" at bounding box center [96, 829] width 57 height 45
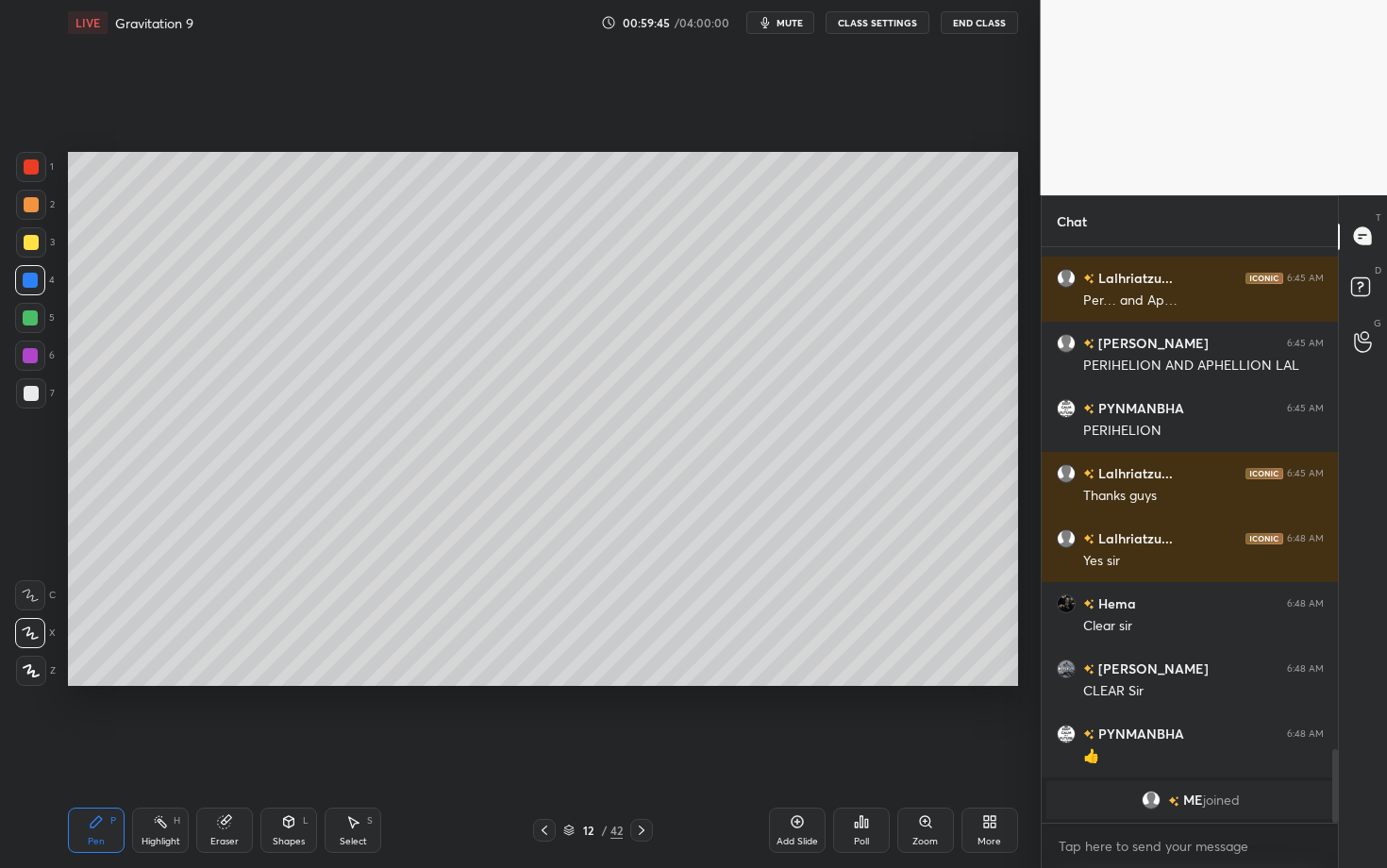
click at [36, 390] on div at bounding box center [31, 393] width 30 height 30
click at [539, 682] on icon at bounding box center [544, 830] width 15 height 15
click at [169, 682] on div "Highlight H" at bounding box center [160, 829] width 57 height 45
click at [638, 682] on icon at bounding box center [641, 830] width 15 height 15
click at [114, 682] on div "Pen P" at bounding box center [96, 829] width 57 height 45
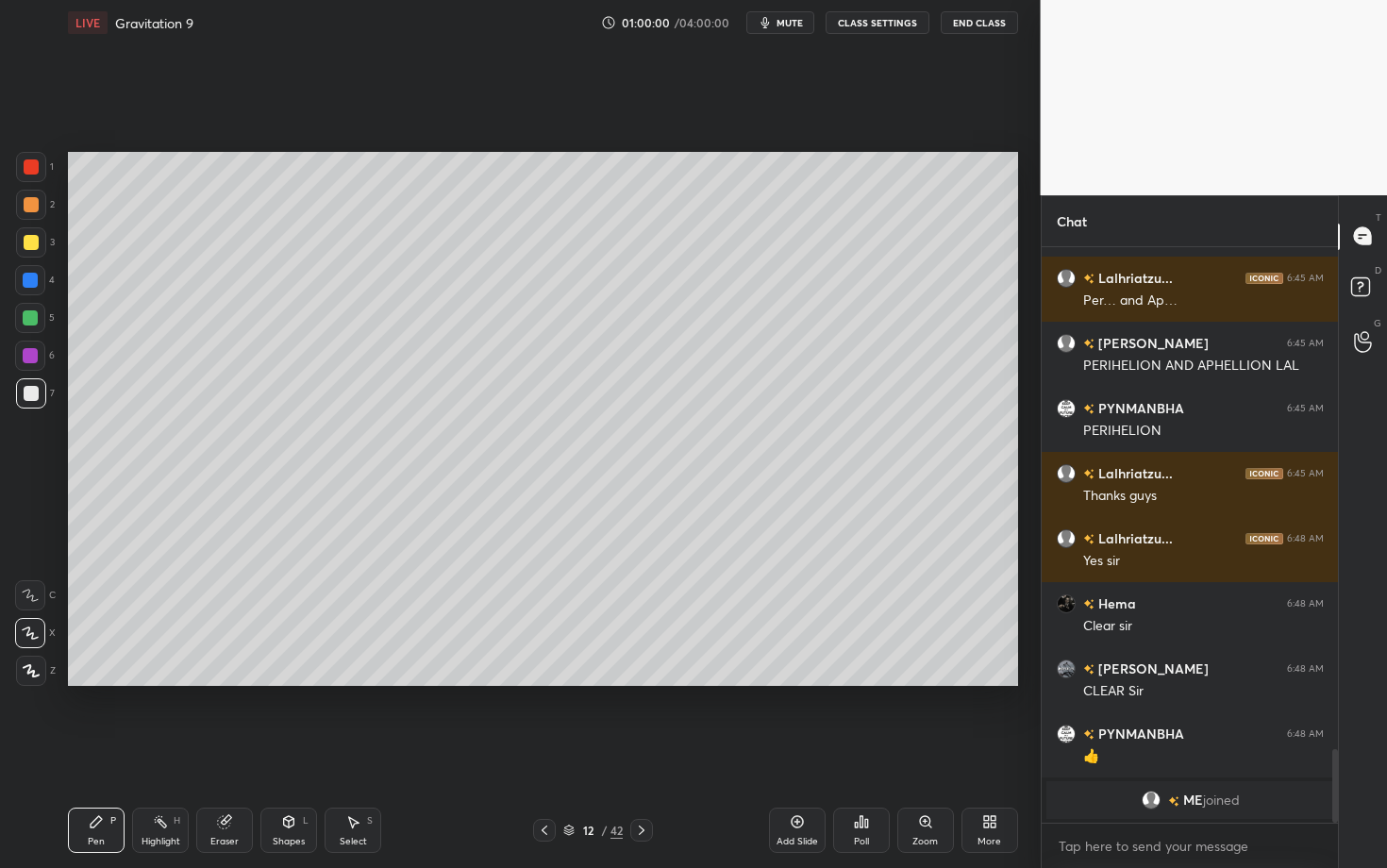
click at [549, 682] on icon at bounding box center [544, 830] width 15 height 15
click at [164, 682] on div "Highlight H" at bounding box center [160, 829] width 57 height 45
click at [642, 682] on icon at bounding box center [641, 830] width 15 height 15
click at [94, 682] on div "Pen P" at bounding box center [96, 829] width 57 height 45
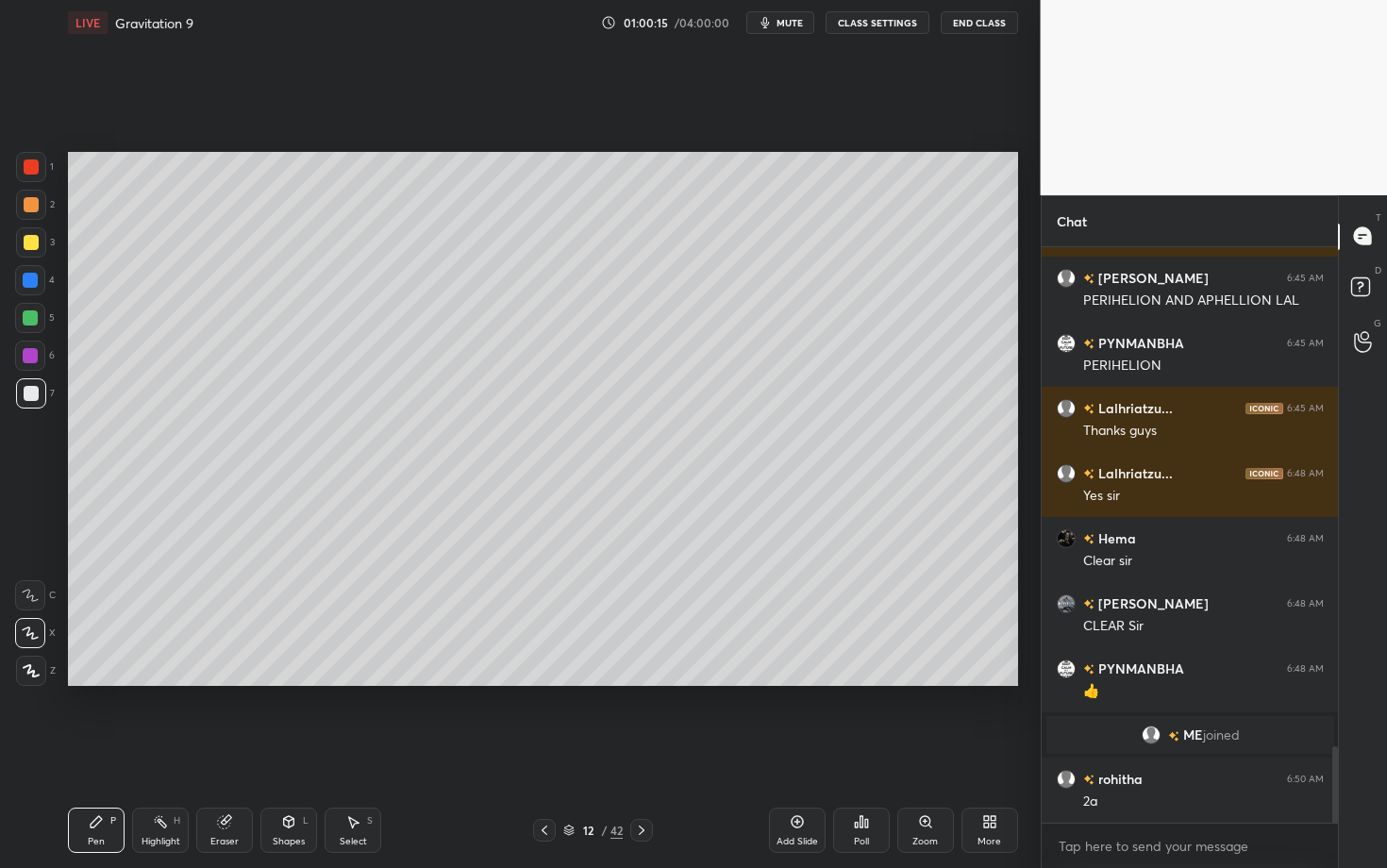
click at [38, 208] on div at bounding box center [31, 205] width 30 height 30
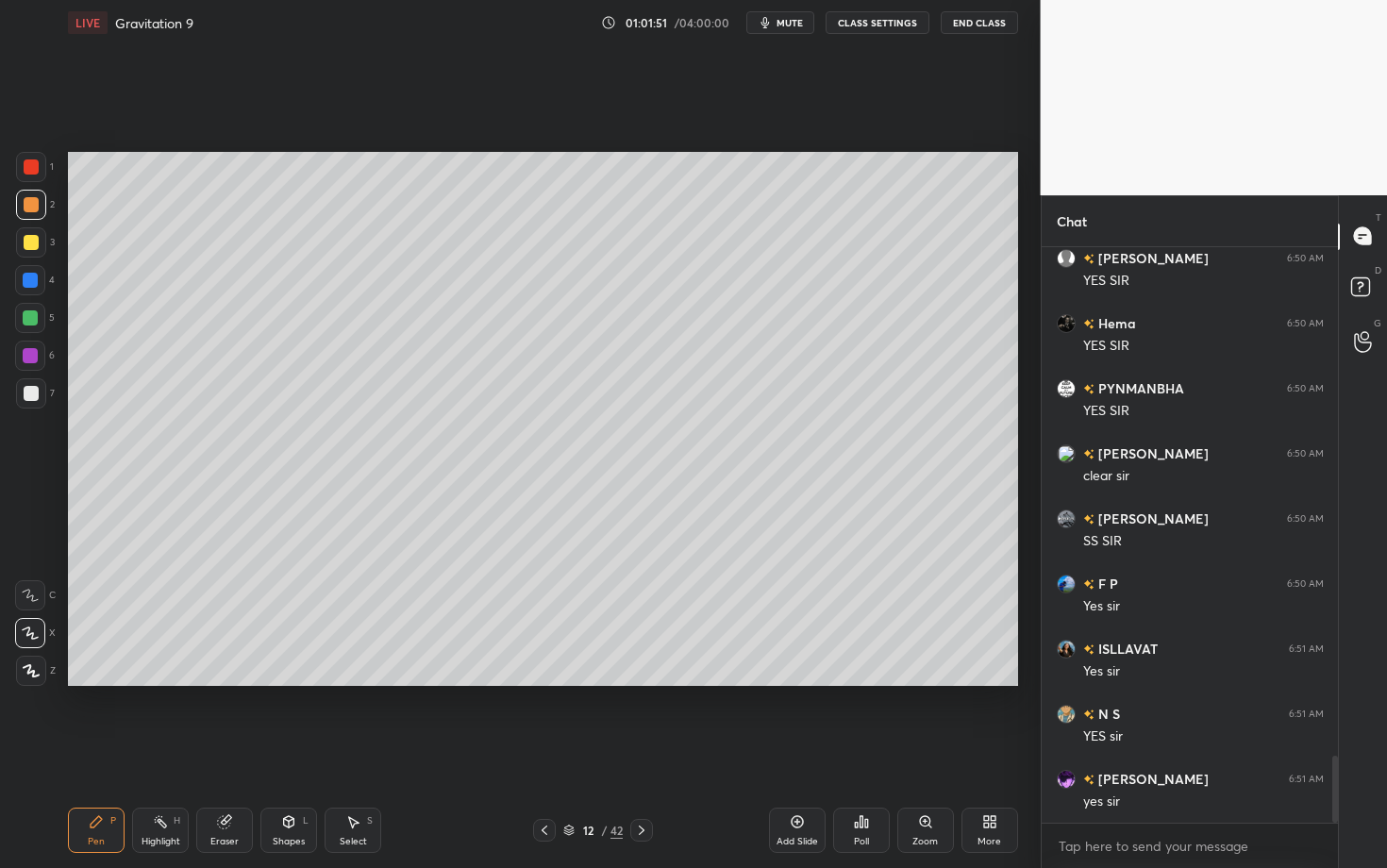
scroll to position [4432, 0]
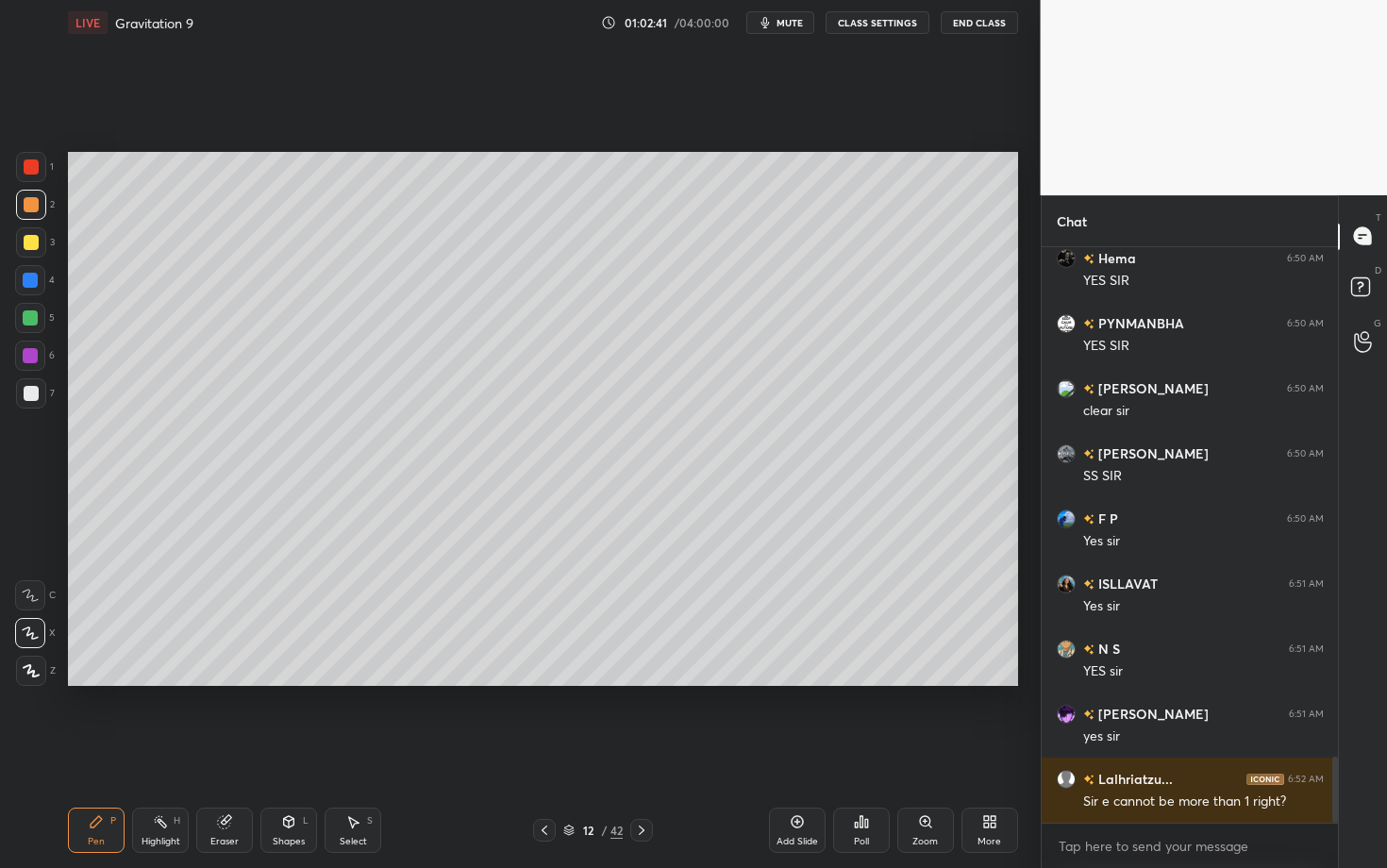
click at [224, 682] on div "Eraser" at bounding box center [224, 841] width 28 height 9
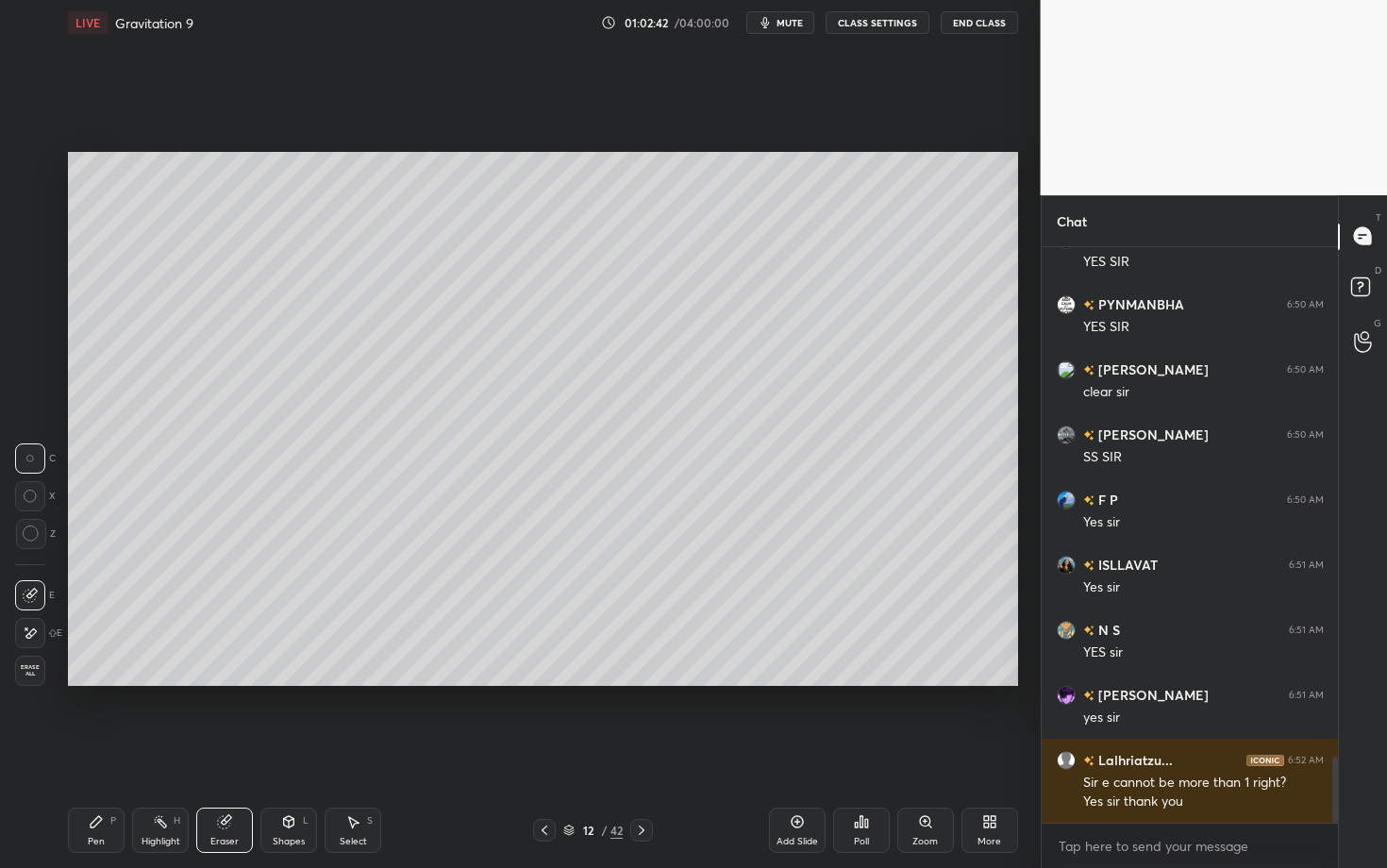
click at [101, 682] on div "Pen" at bounding box center [96, 841] width 17 height 9
click at [638, 682] on icon at bounding box center [641, 830] width 15 height 15
click at [38, 394] on div at bounding box center [31, 393] width 30 height 30
click at [29, 217] on div at bounding box center [31, 205] width 30 height 30
click at [301, 682] on div "Shapes L" at bounding box center [288, 829] width 57 height 45
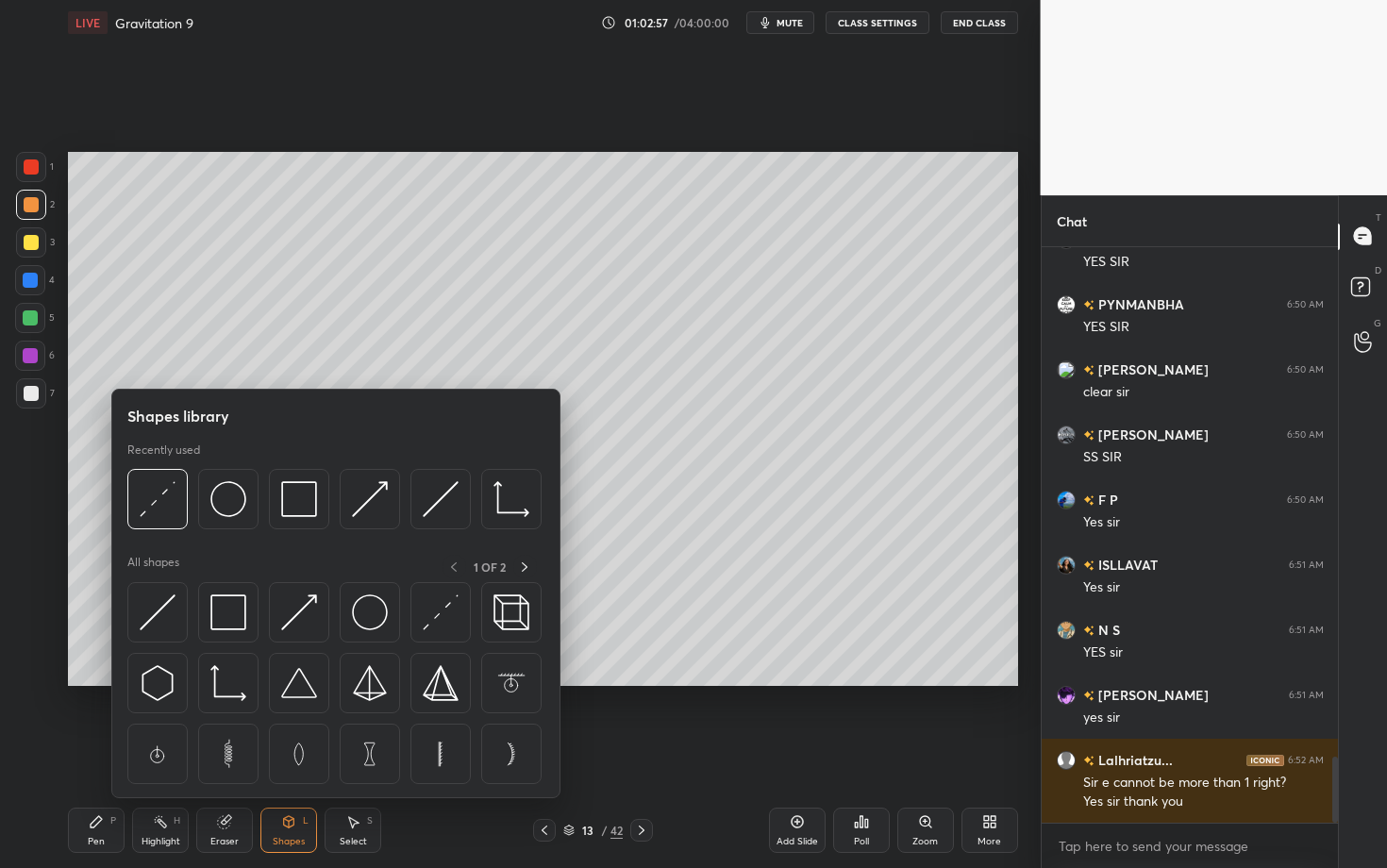
click at [39, 401] on div at bounding box center [31, 393] width 30 height 30
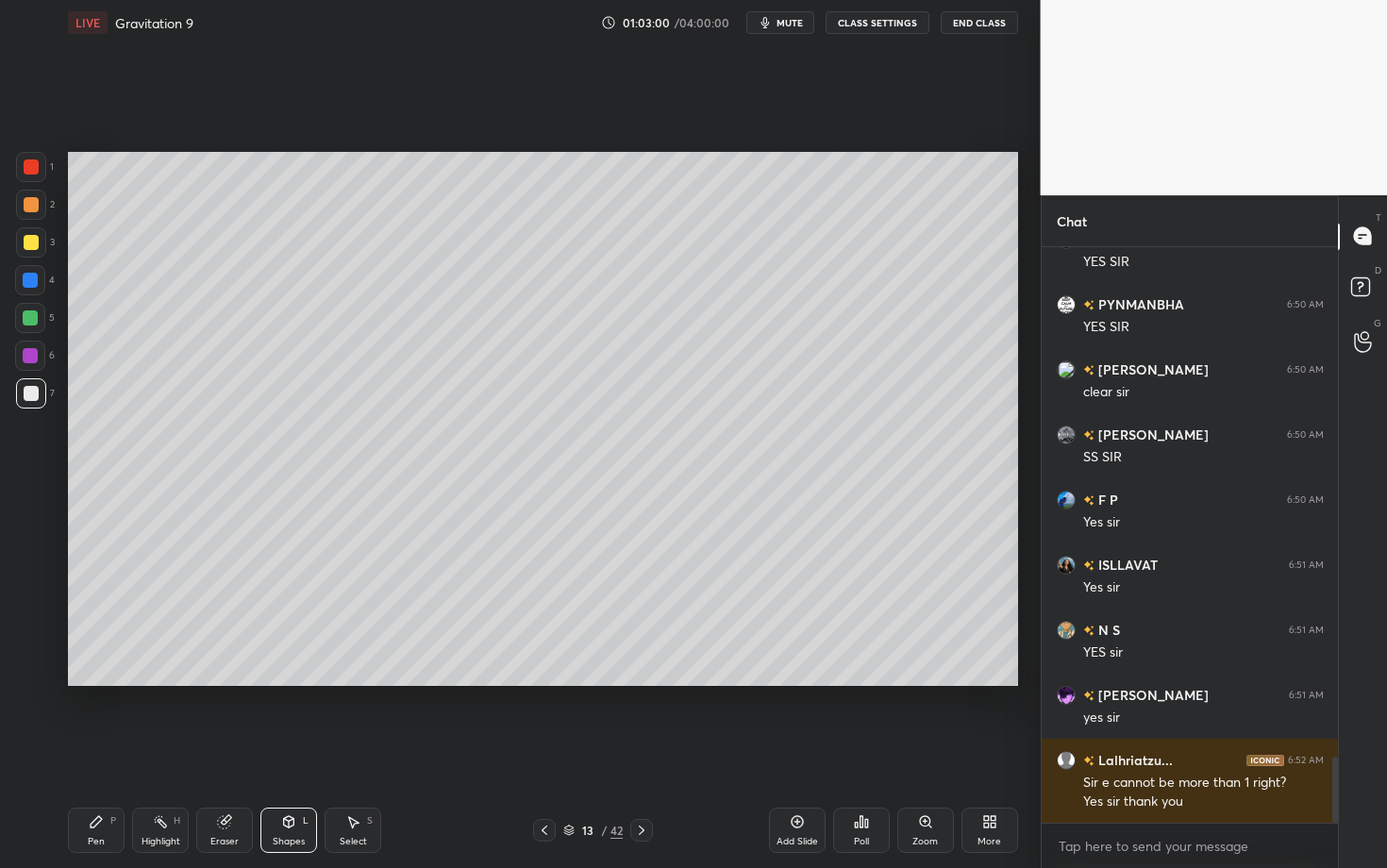
click at [299, 682] on div "Shapes L" at bounding box center [288, 829] width 57 height 45
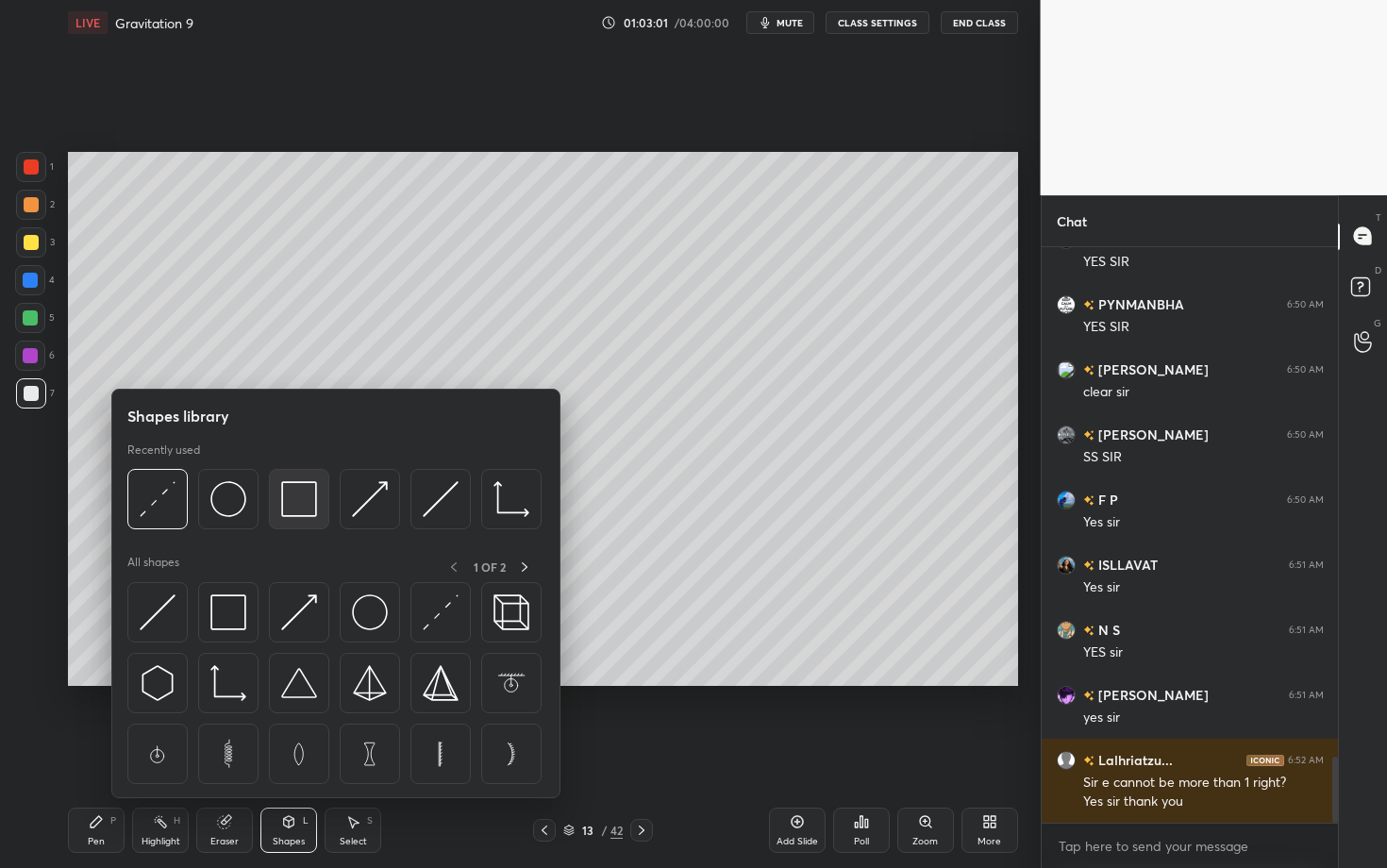
click at [290, 496] on img at bounding box center [299, 499] width 36 height 36
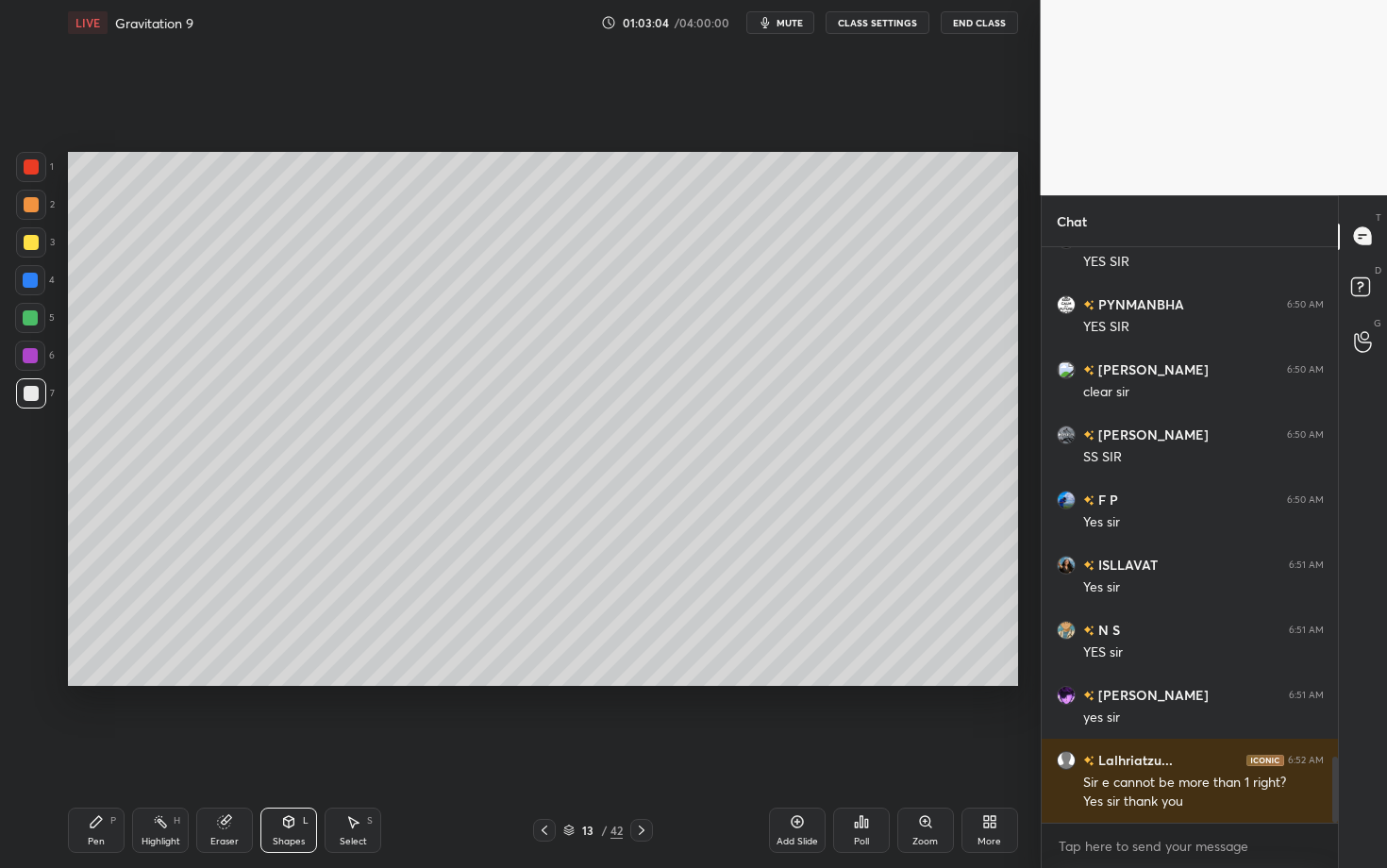
click at [95, 682] on icon at bounding box center [96, 821] width 11 height 11
click at [120, 682] on div "Pen P" at bounding box center [96, 829] width 57 height 45
click at [659, 682] on div "Setting up your live class Poll for secs No correct answer Start poll" at bounding box center [542, 418] width 965 height 747
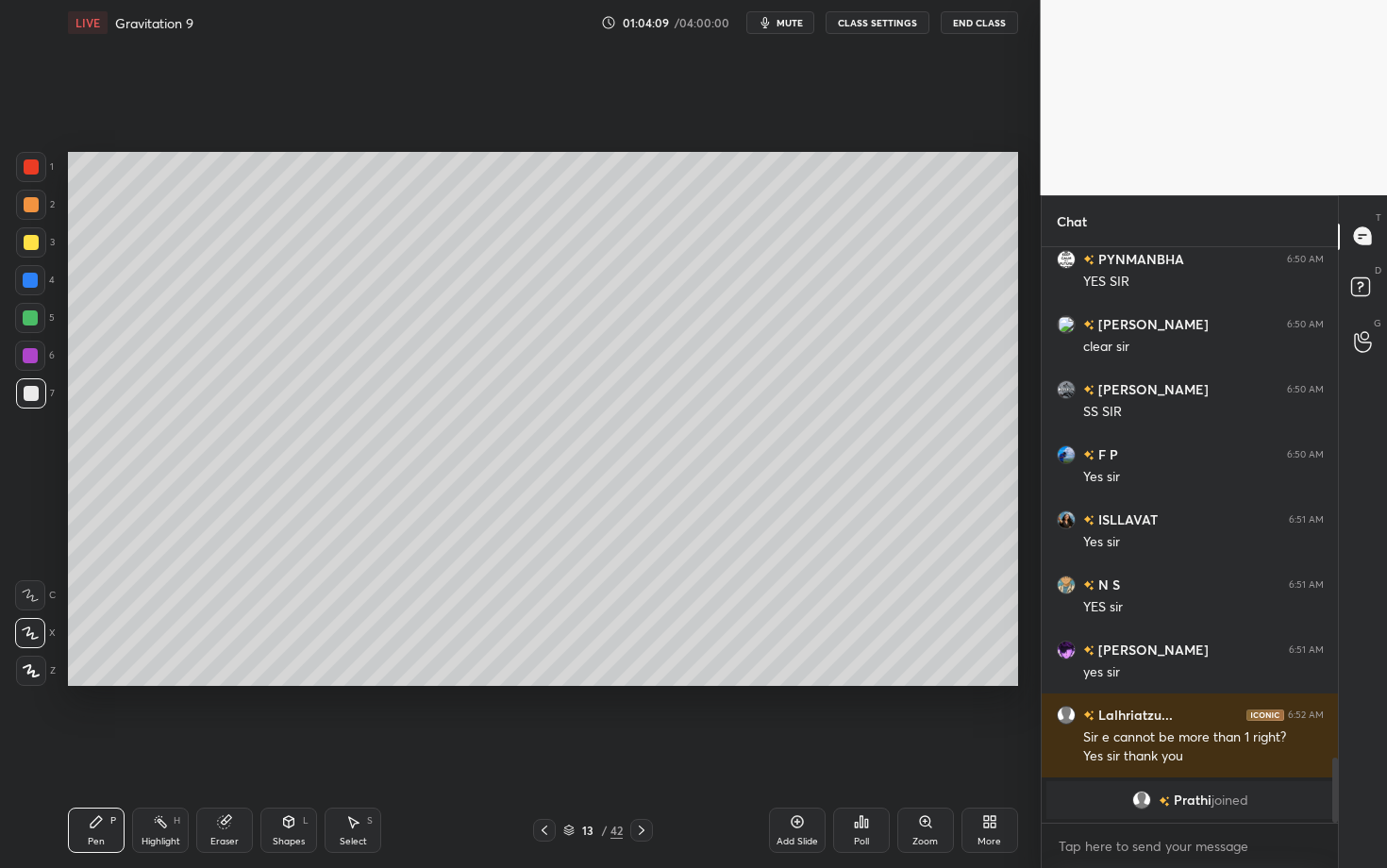
click at [229, 682] on div "Eraser" at bounding box center [224, 829] width 57 height 45
click at [290, 682] on div "Shapes L" at bounding box center [288, 829] width 57 height 45
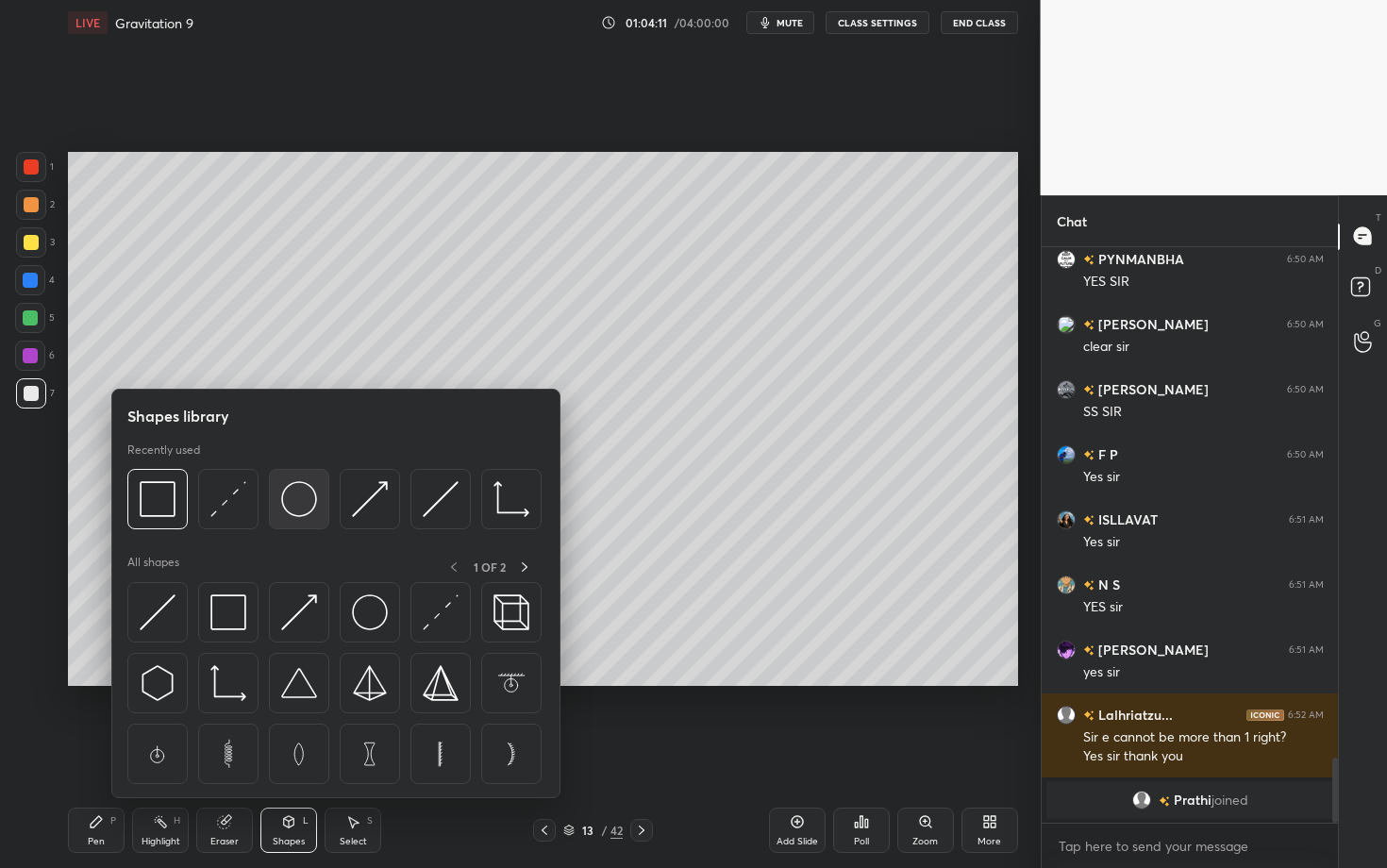
click at [306, 503] on img at bounding box center [299, 499] width 36 height 36
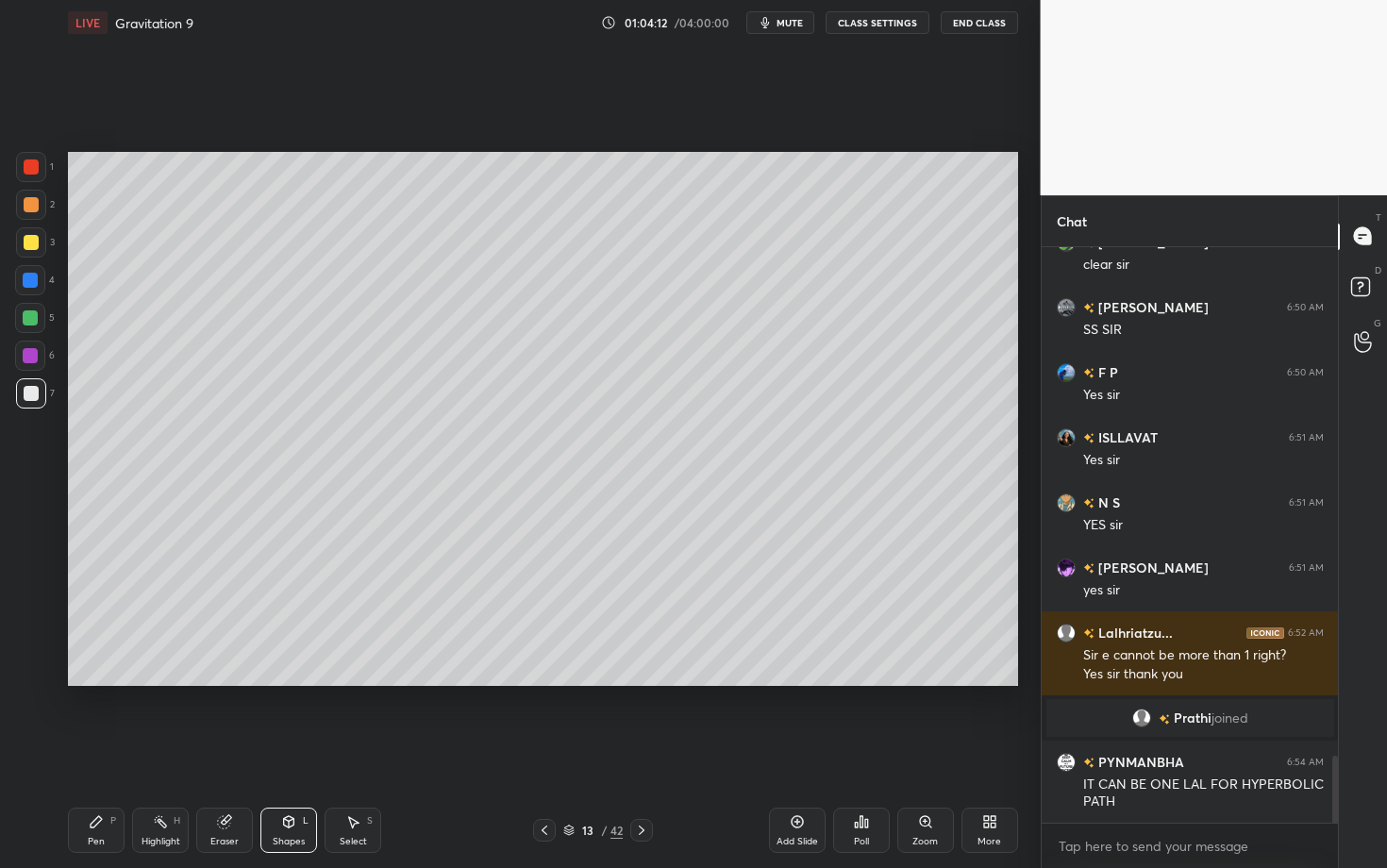
click at [31, 241] on div at bounding box center [31, 242] width 15 height 15
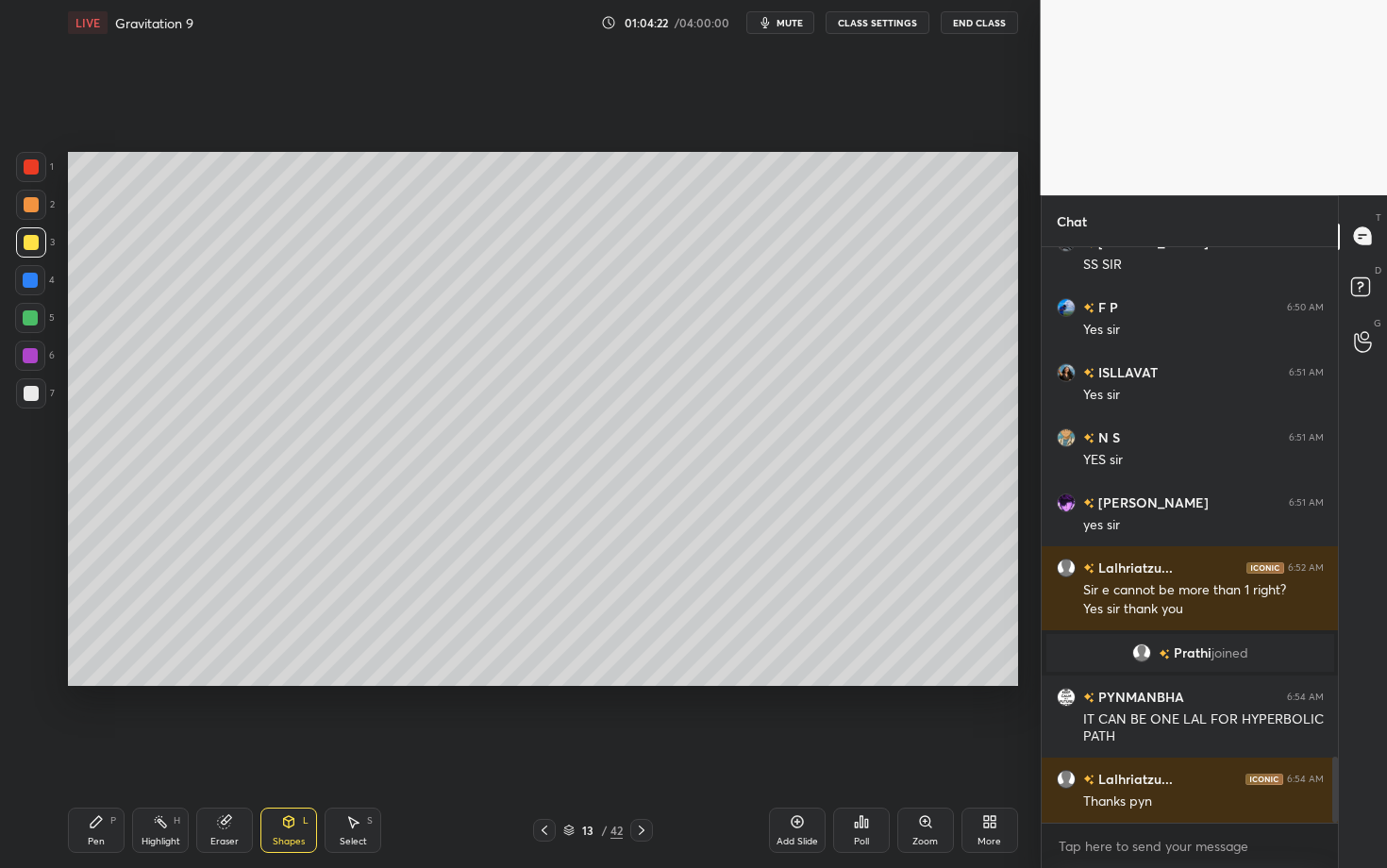
click at [350, 682] on div "Select S" at bounding box center [352, 829] width 57 height 45
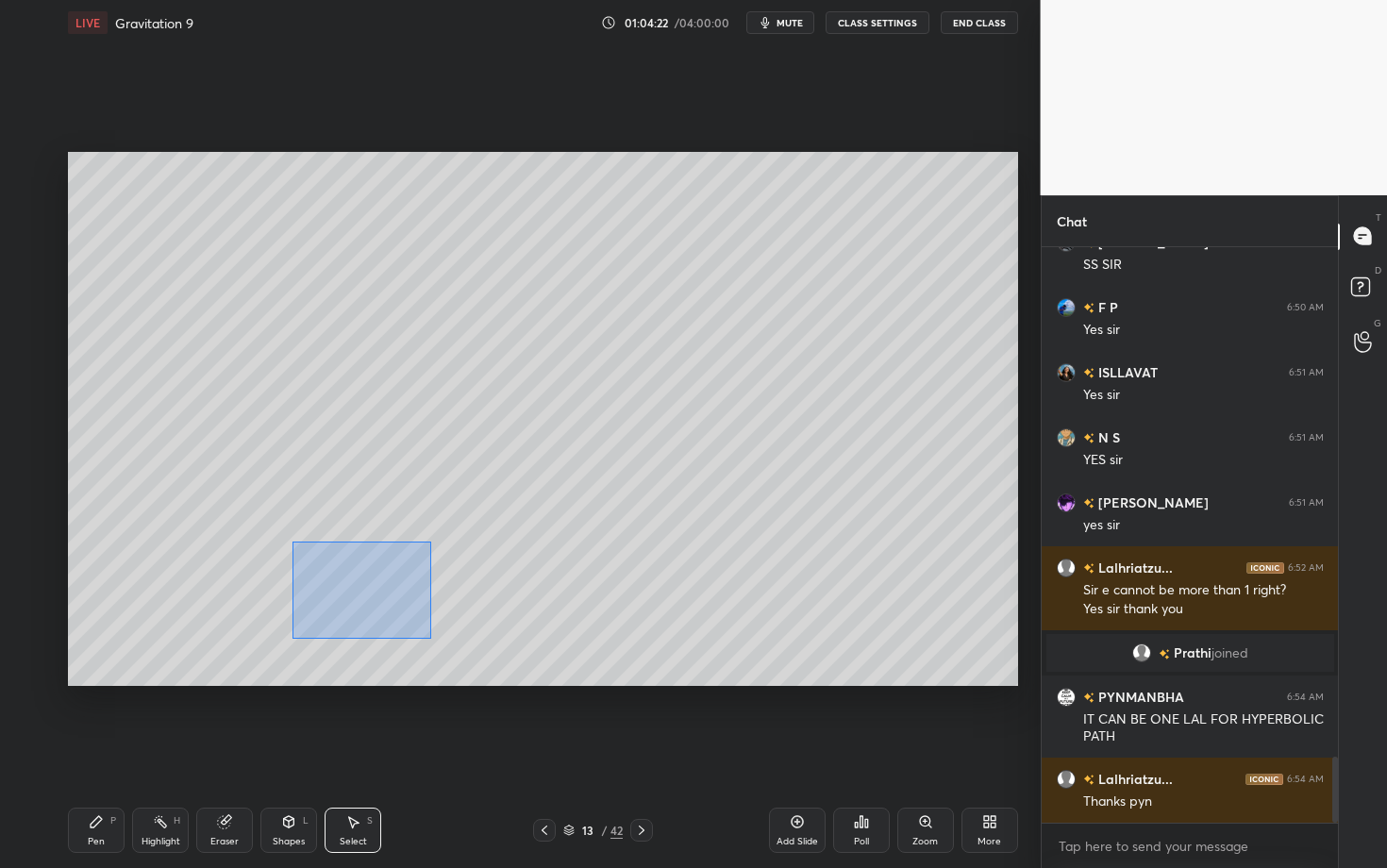
drag, startPoint x: 408, startPoint y: 628, endPoint x: 451, endPoint y: 647, distance: 47.3
click at [450, 646] on div "0 ° Undo Copy Duplicate Duplicate to new slide Delete" at bounding box center [543, 419] width 950 height 534
drag, startPoint x: 287, startPoint y: 557, endPoint x: 264, endPoint y: 558, distance: 22.7
click at [265, 559] on div "0 ° Undo Copy Duplicate Duplicate to new slide Delete" at bounding box center [543, 419] width 950 height 534
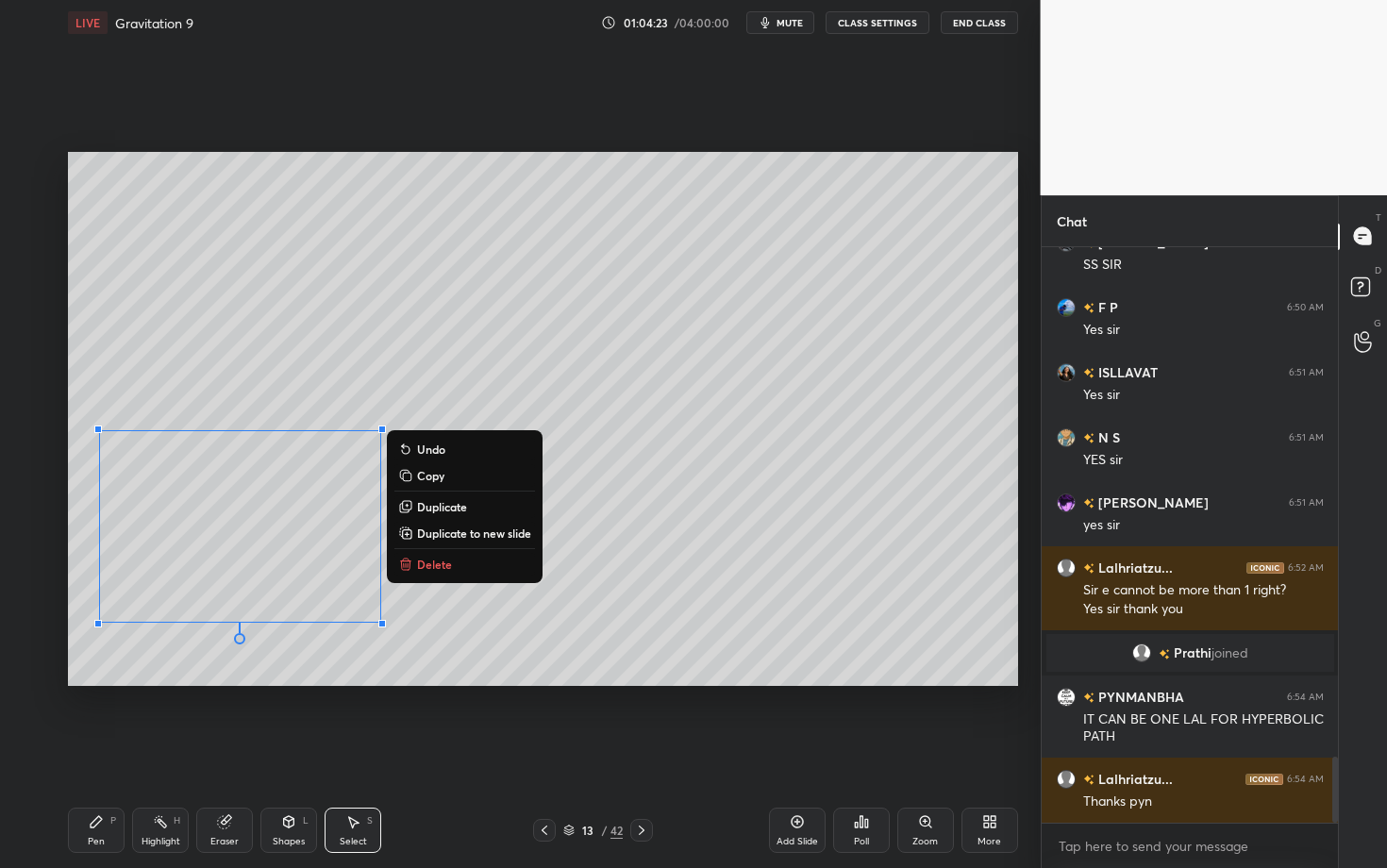
click at [290, 682] on div "Shapes" at bounding box center [289, 841] width 32 height 9
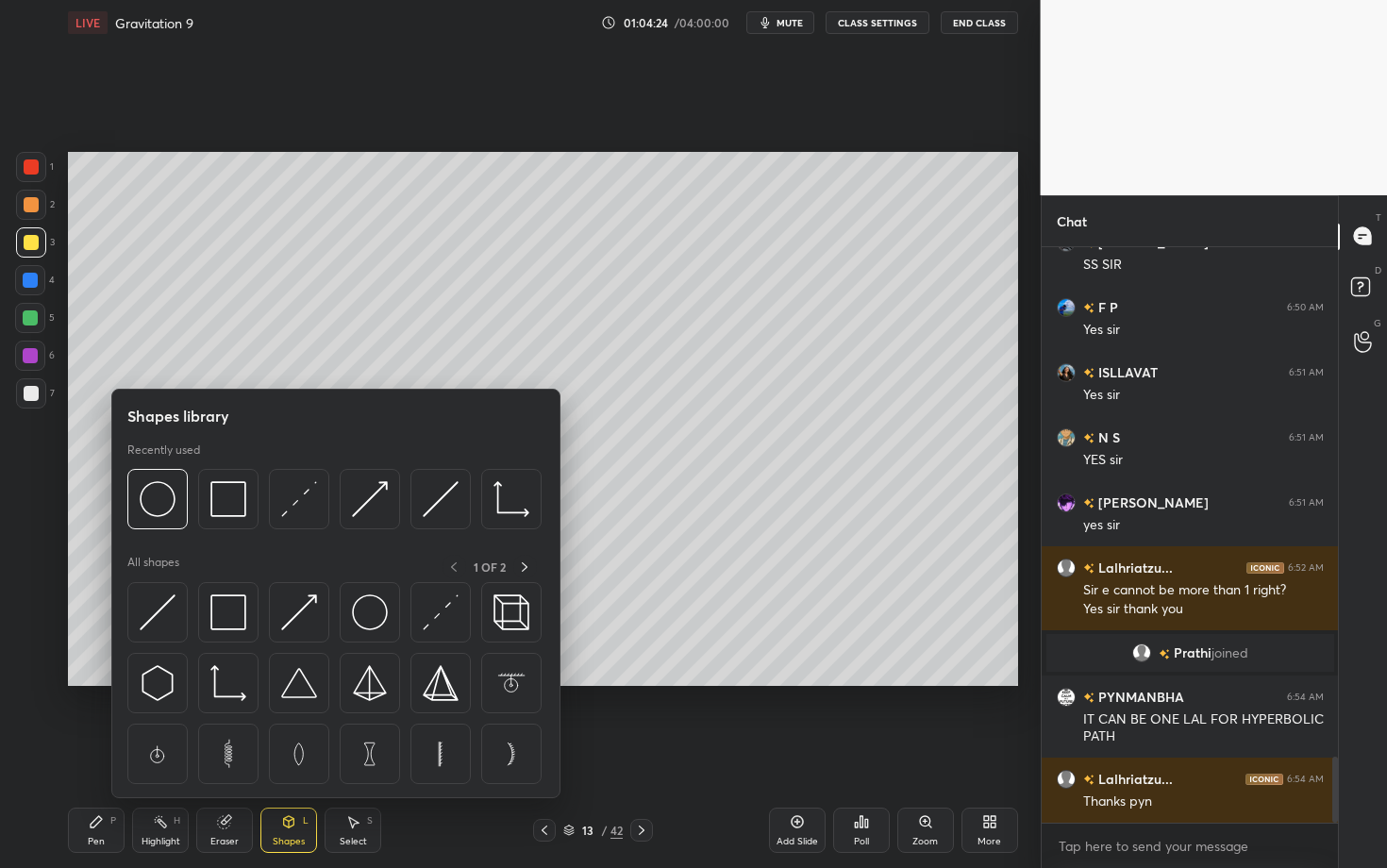
scroll to position [4492, 0]
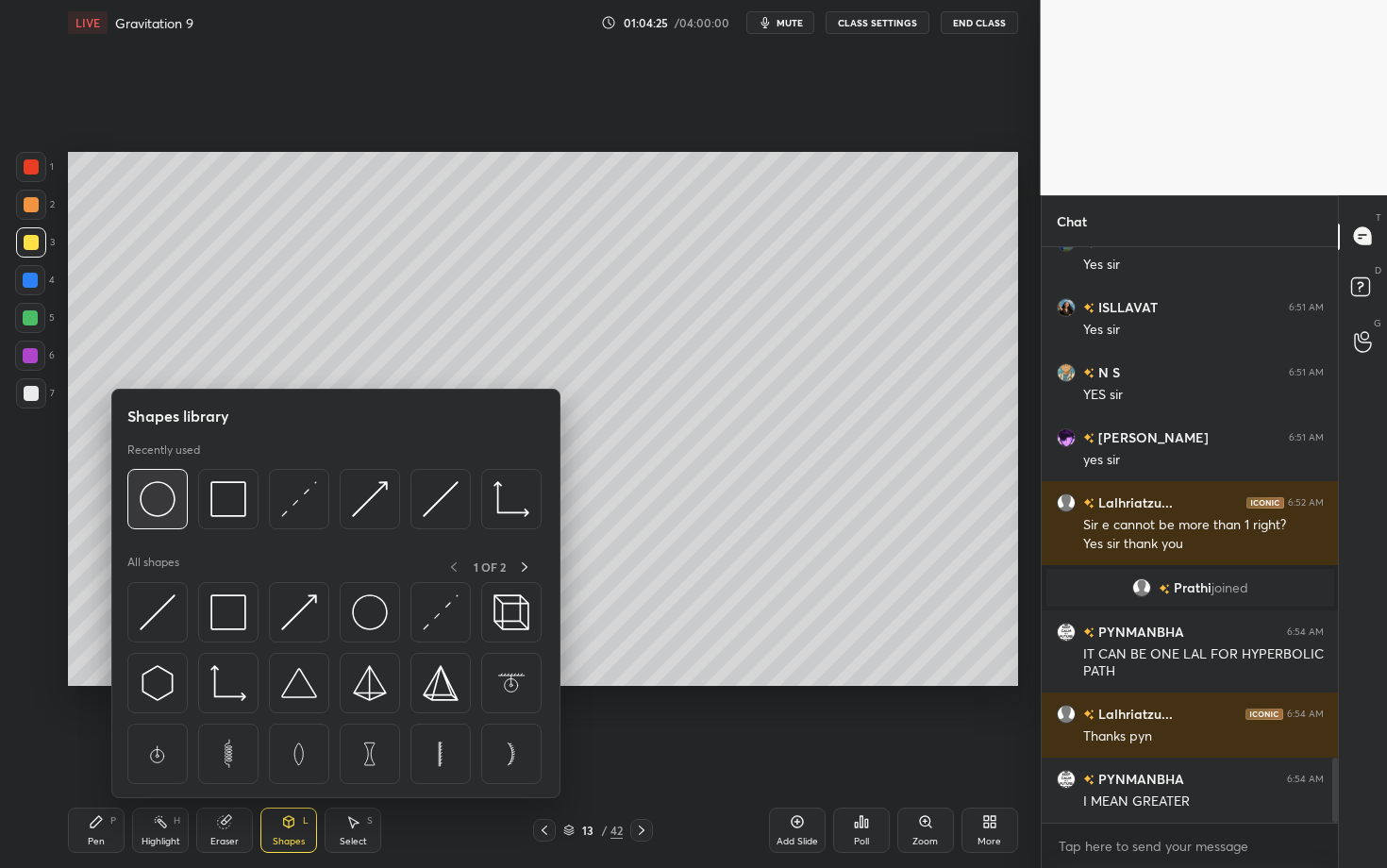
click at [156, 507] on img at bounding box center [158, 499] width 36 height 36
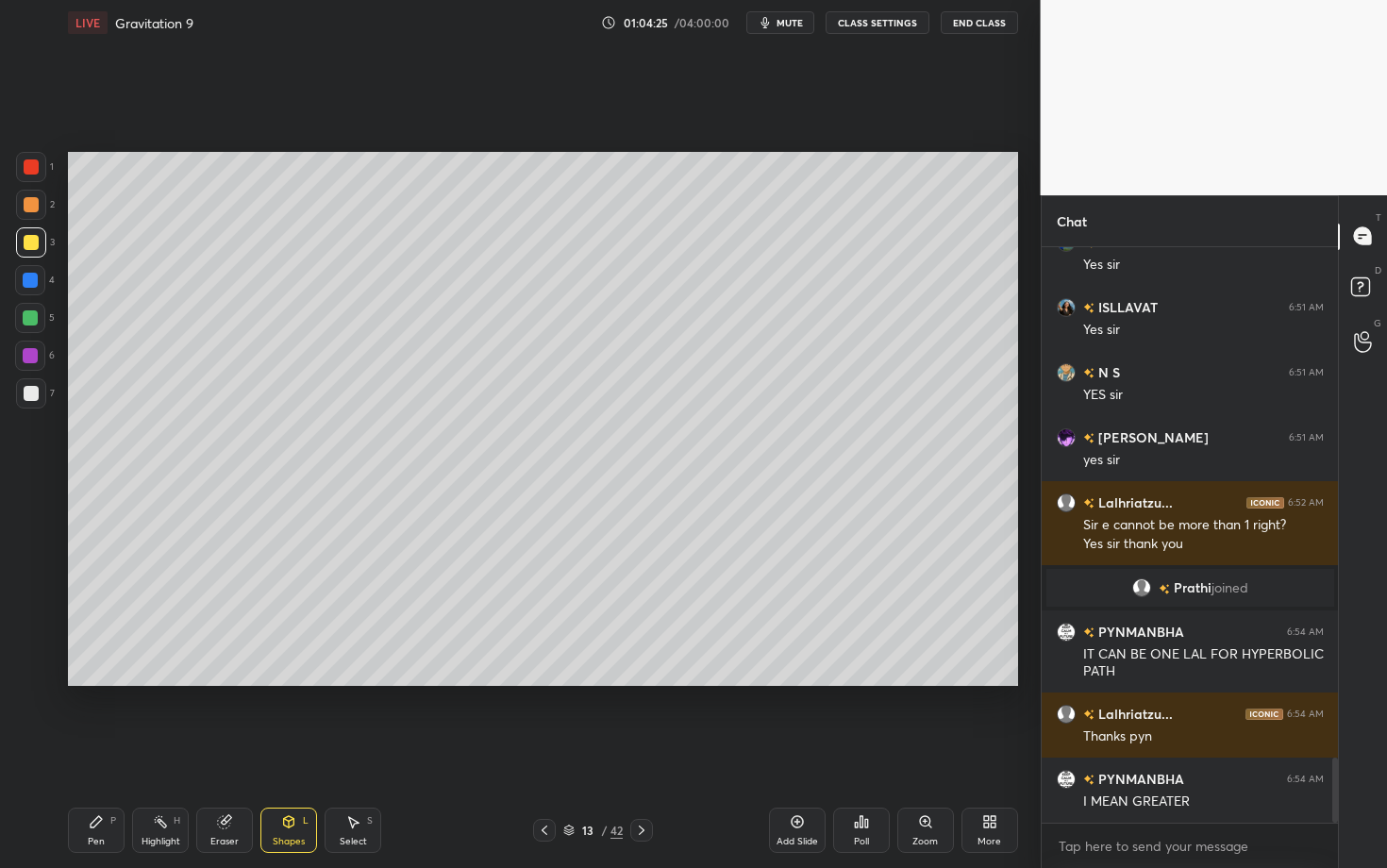
click at [39, 387] on div at bounding box center [31, 393] width 30 height 30
click at [91, 682] on icon at bounding box center [96, 821] width 15 height 15
click at [291, 682] on div "Shapes L" at bounding box center [288, 829] width 57 height 45
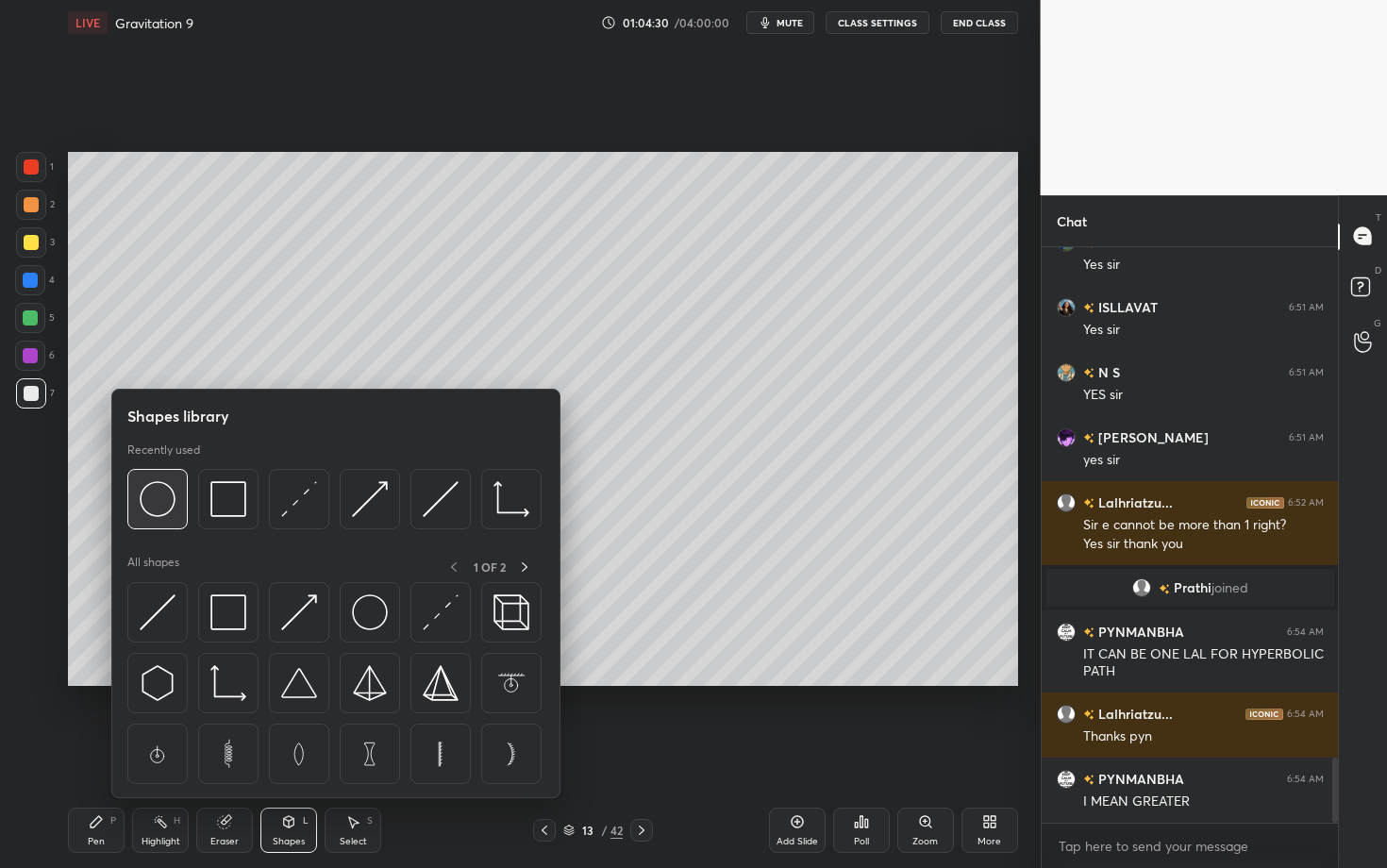
click at [162, 501] on img at bounding box center [158, 499] width 36 height 36
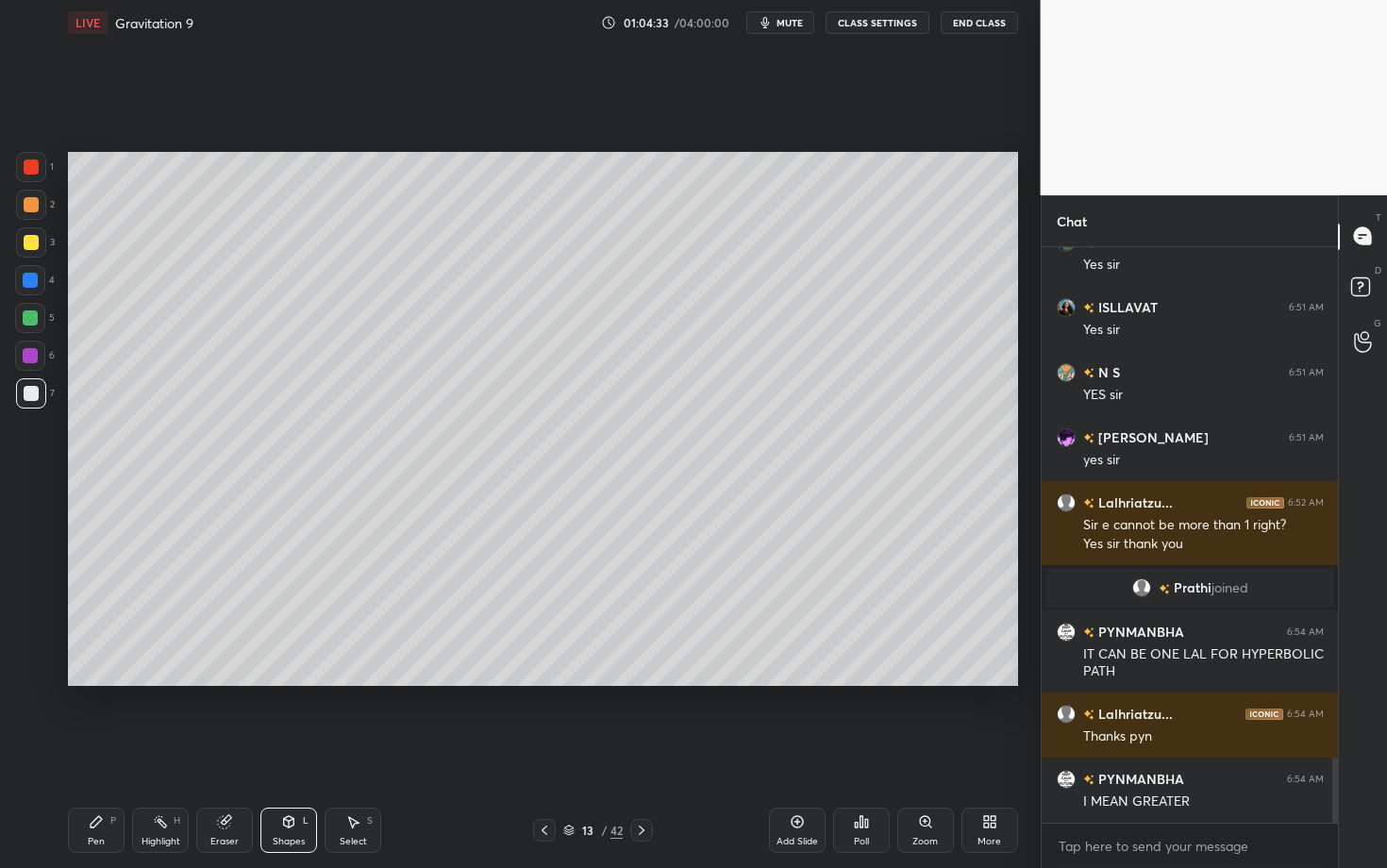
click at [229, 682] on div "Eraser" at bounding box center [224, 841] width 28 height 9
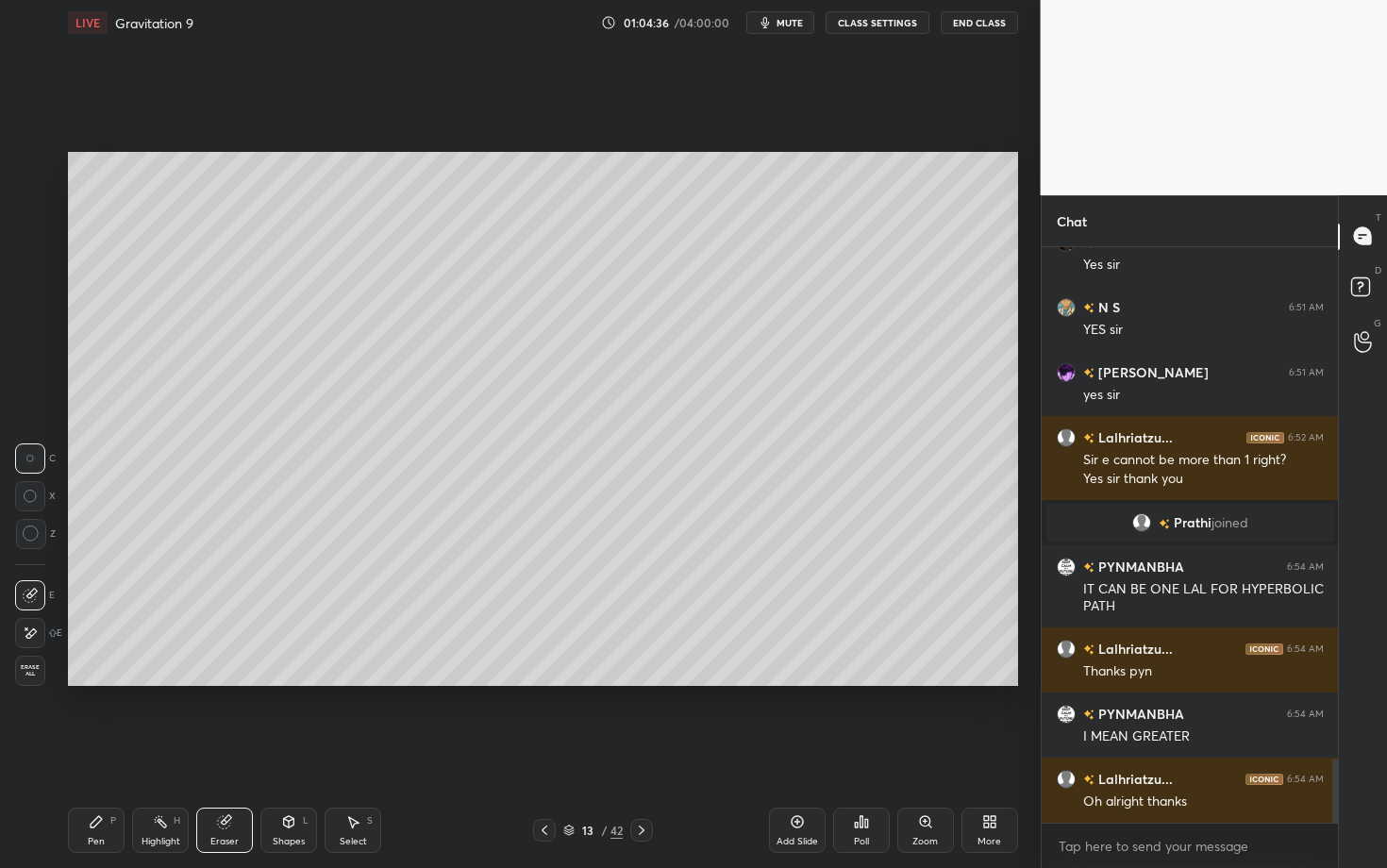
click at [106, 682] on div "Pen P" at bounding box center [96, 829] width 57 height 45
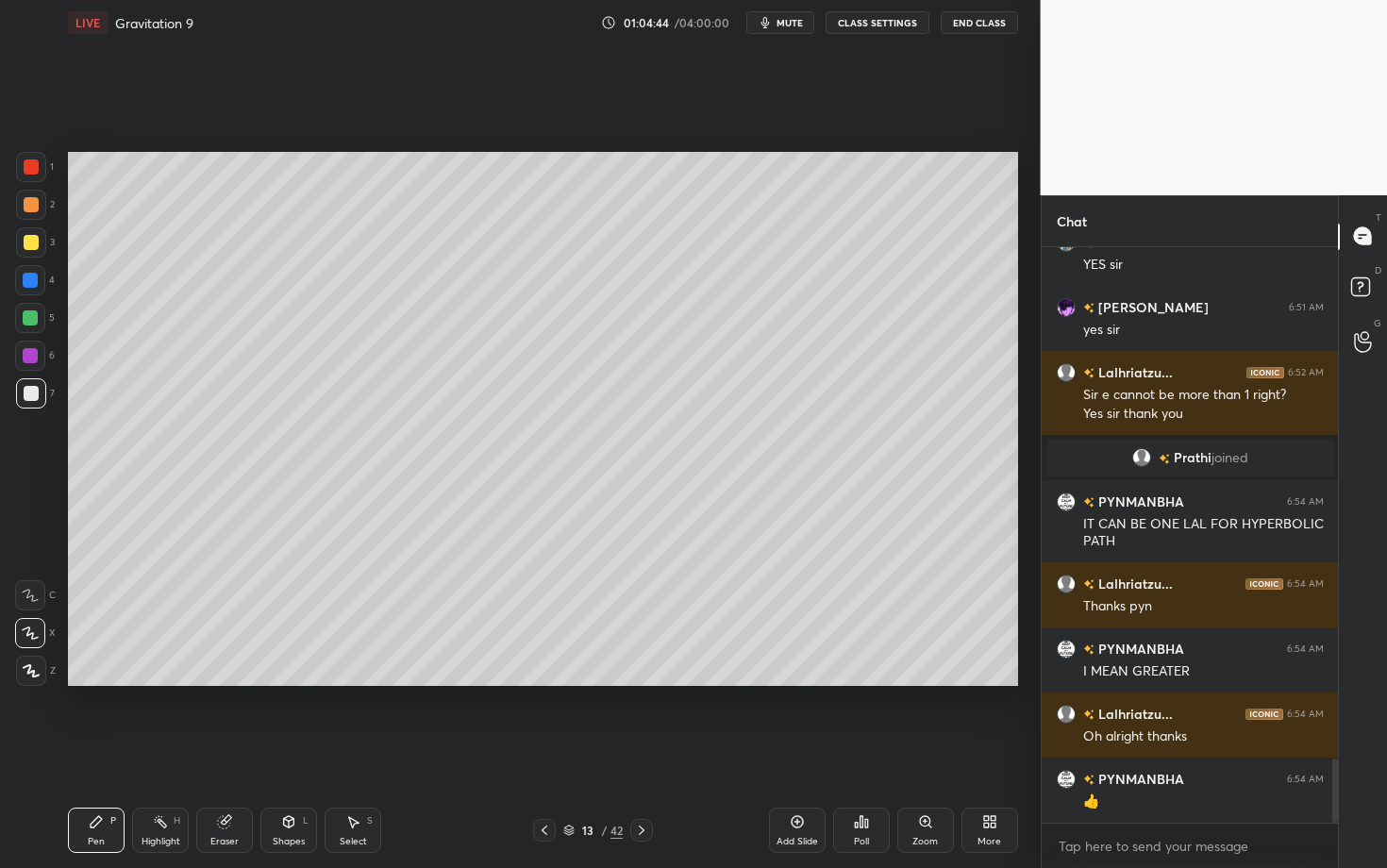
click at [274, 682] on div "Shapes" at bounding box center [289, 841] width 32 height 9
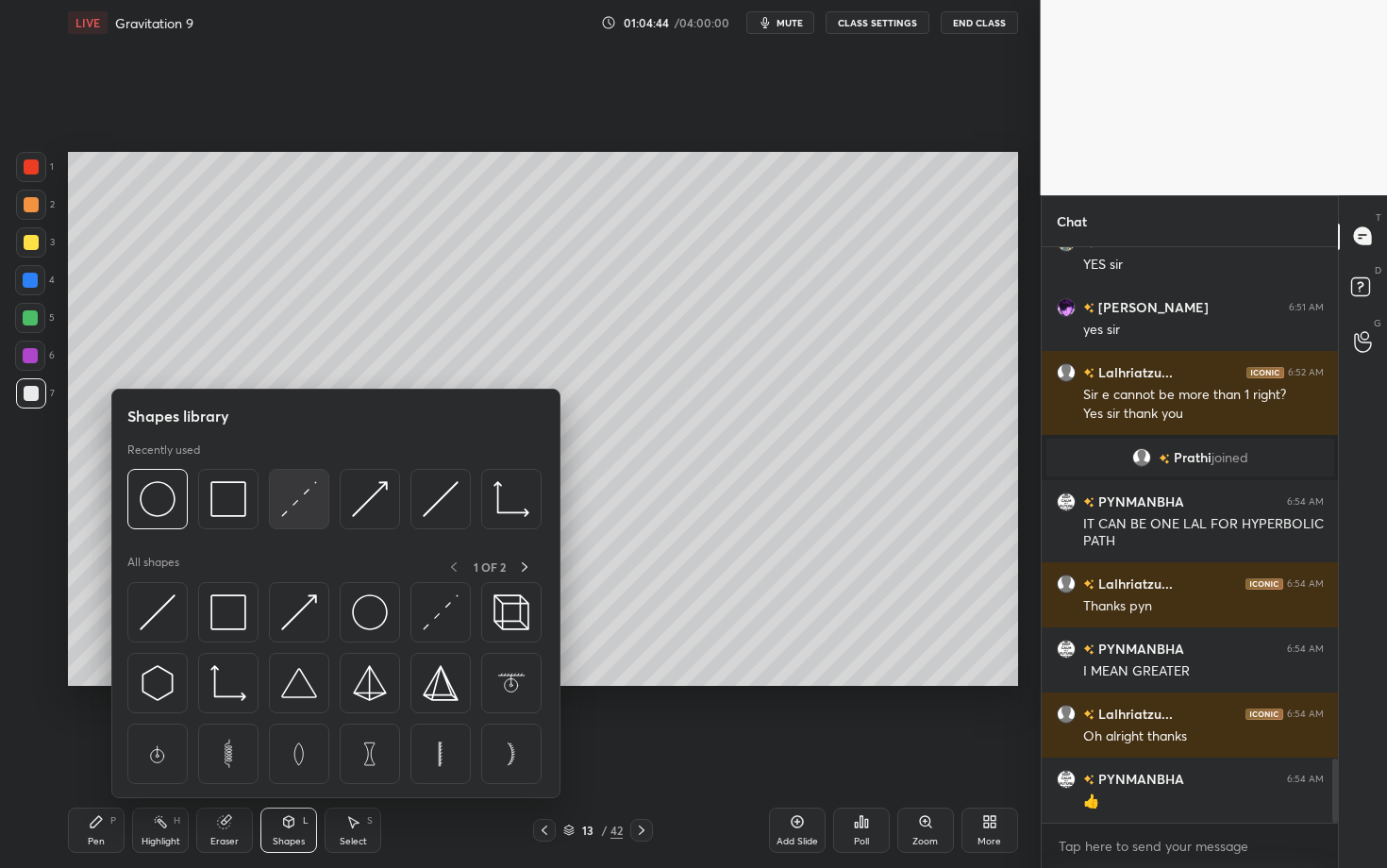
click at [293, 500] on img at bounding box center [299, 499] width 36 height 36
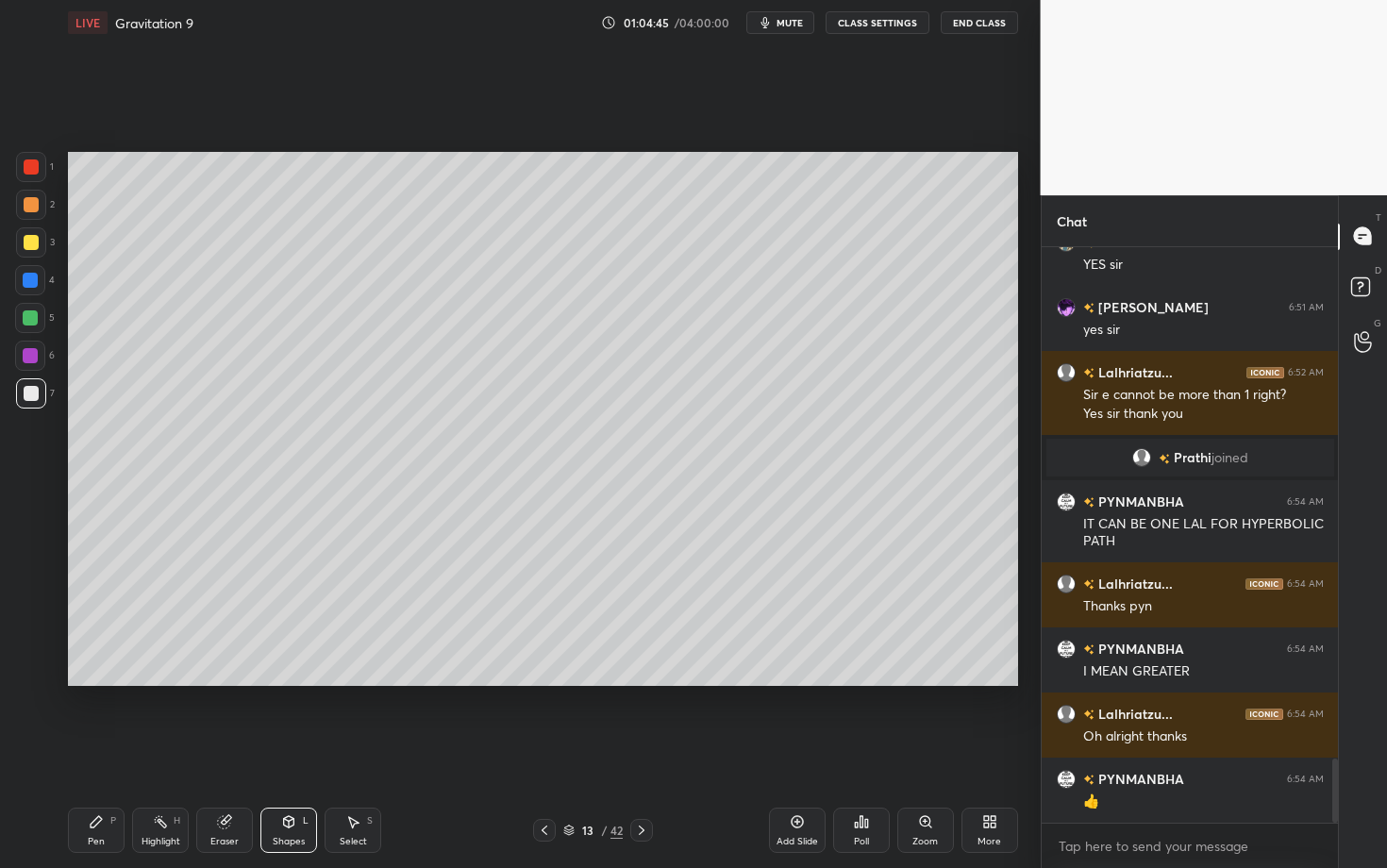
click at [290, 682] on div "Shapes" at bounding box center [289, 841] width 32 height 9
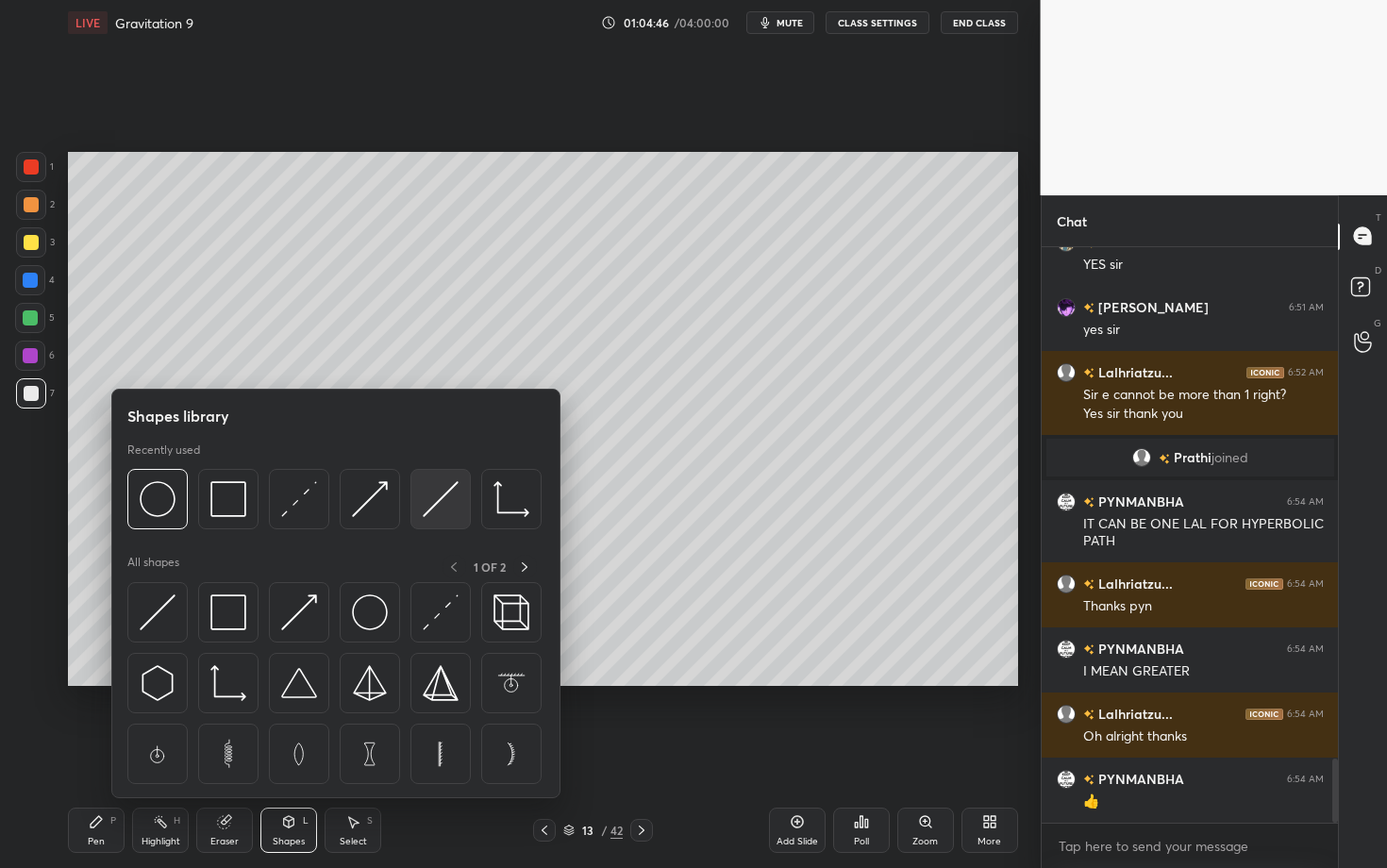
click at [453, 498] on img at bounding box center [441, 499] width 36 height 36
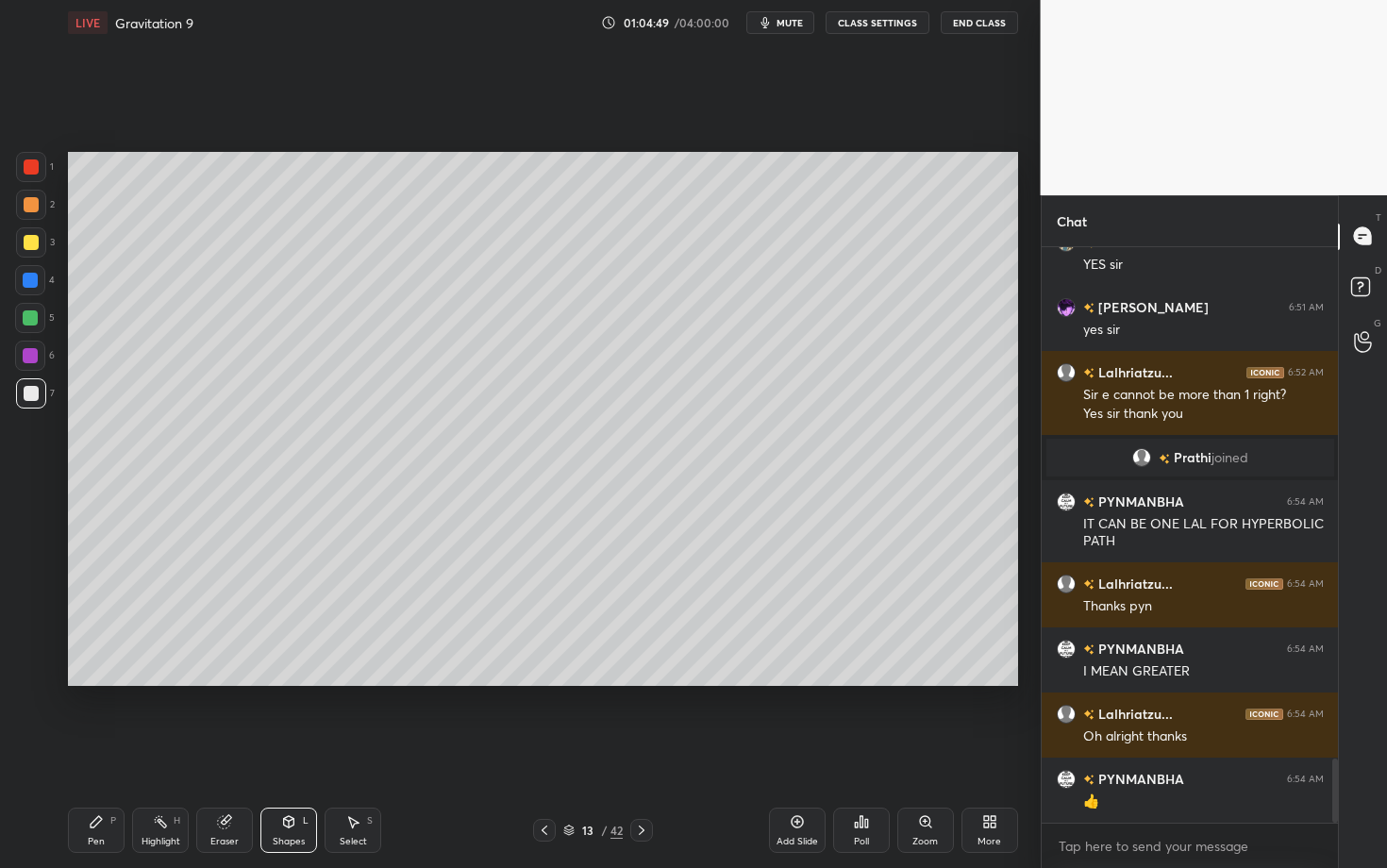
click at [153, 682] on div "Highlight H" at bounding box center [160, 829] width 57 height 45
click at [201, 682] on div "Eraser" at bounding box center [224, 829] width 57 height 45
click at [166, 682] on icon at bounding box center [160, 821] width 15 height 15
click at [146, 682] on div "Highlight H" at bounding box center [160, 829] width 57 height 45
click at [319, 682] on div "Pen P Highlight H Eraser Shapes L Select S" at bounding box center [243, 829] width 350 height 45
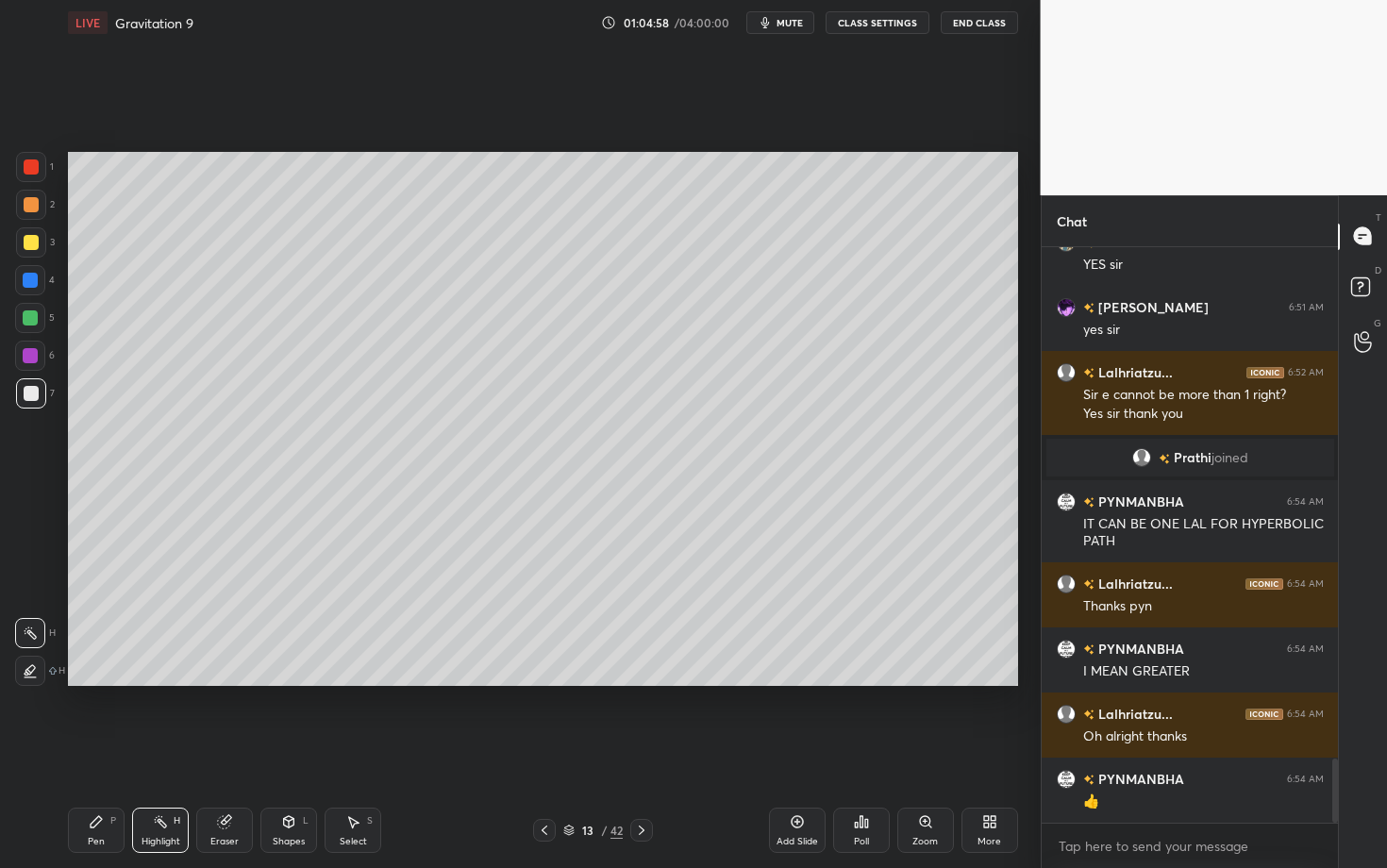
click at [291, 682] on div "Shapes L" at bounding box center [288, 829] width 57 height 45
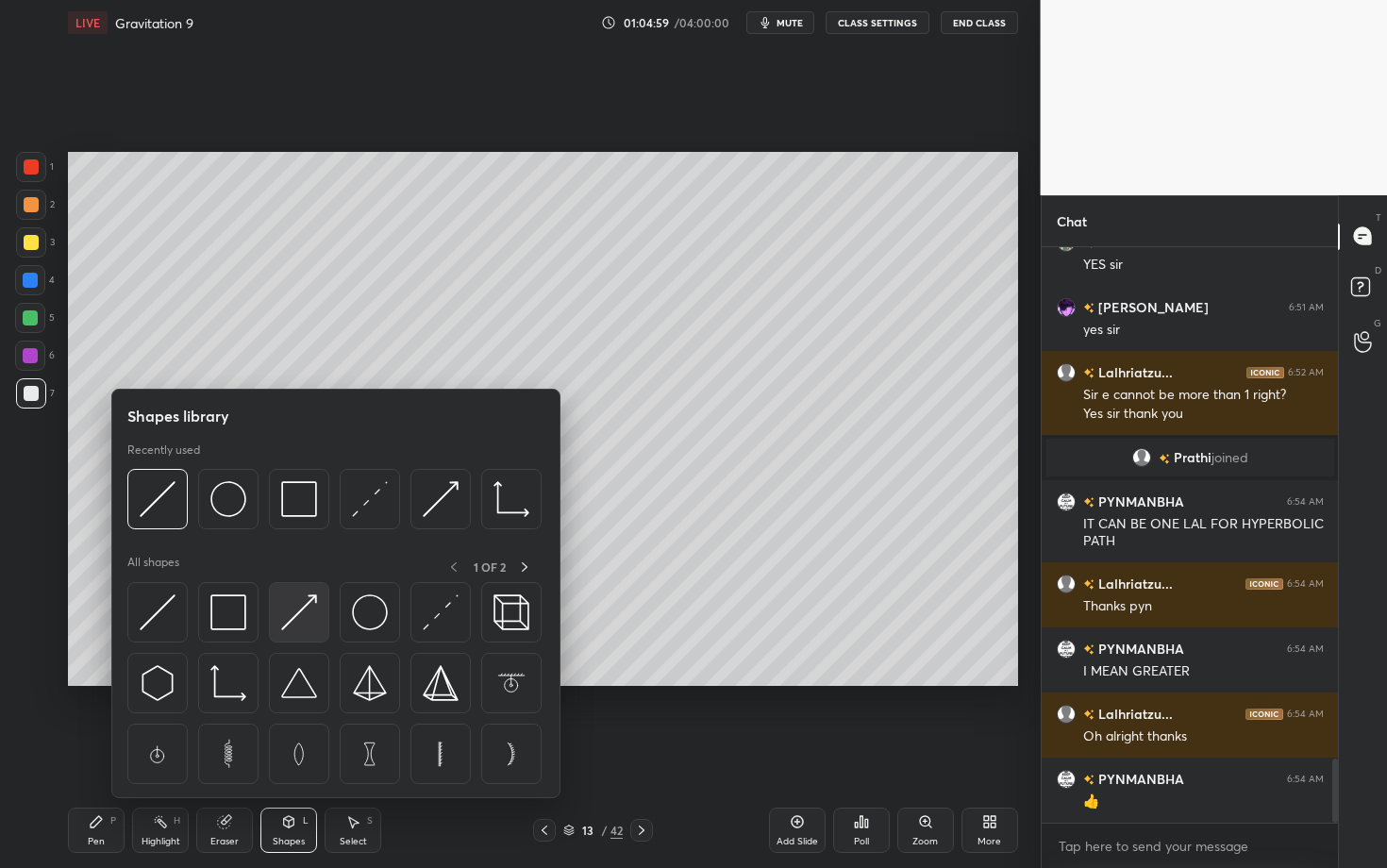
click at [305, 617] on img at bounding box center [299, 612] width 36 height 36
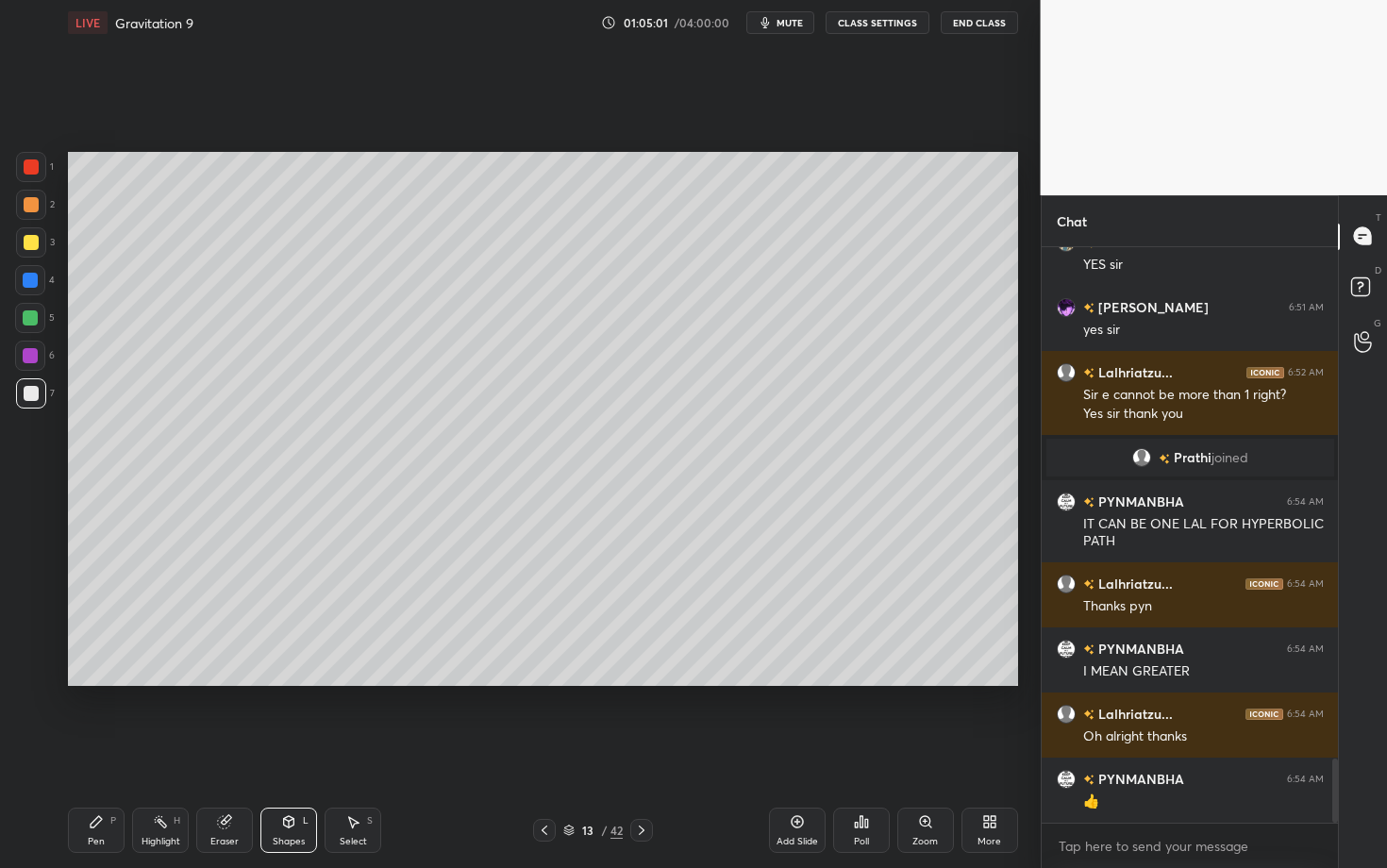
click at [115, 682] on div "Pen P" at bounding box center [96, 829] width 57 height 45
click at [291, 682] on div "Shapes" at bounding box center [289, 841] width 32 height 9
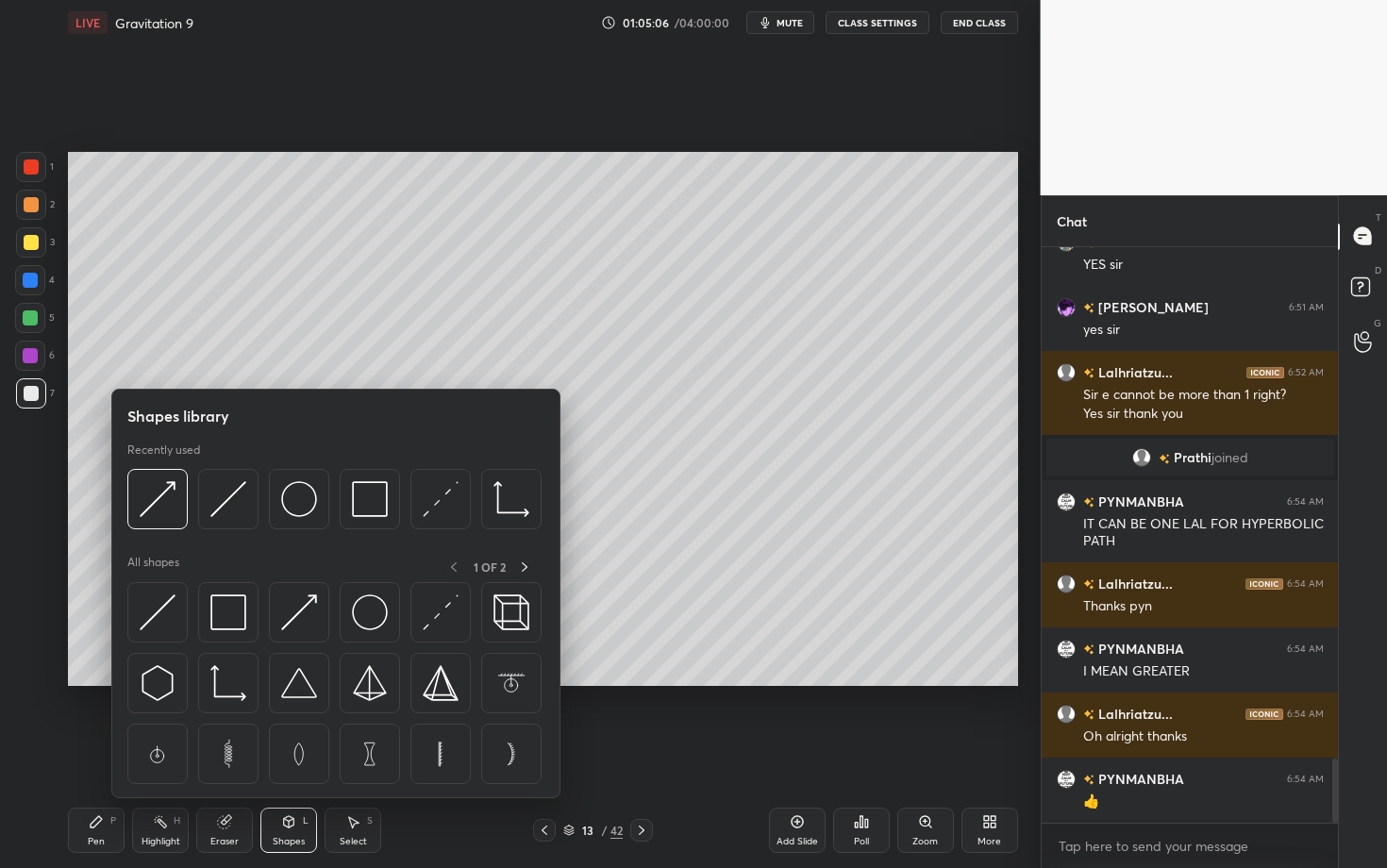
click at [91, 682] on div "Pen P" at bounding box center [96, 829] width 57 height 45
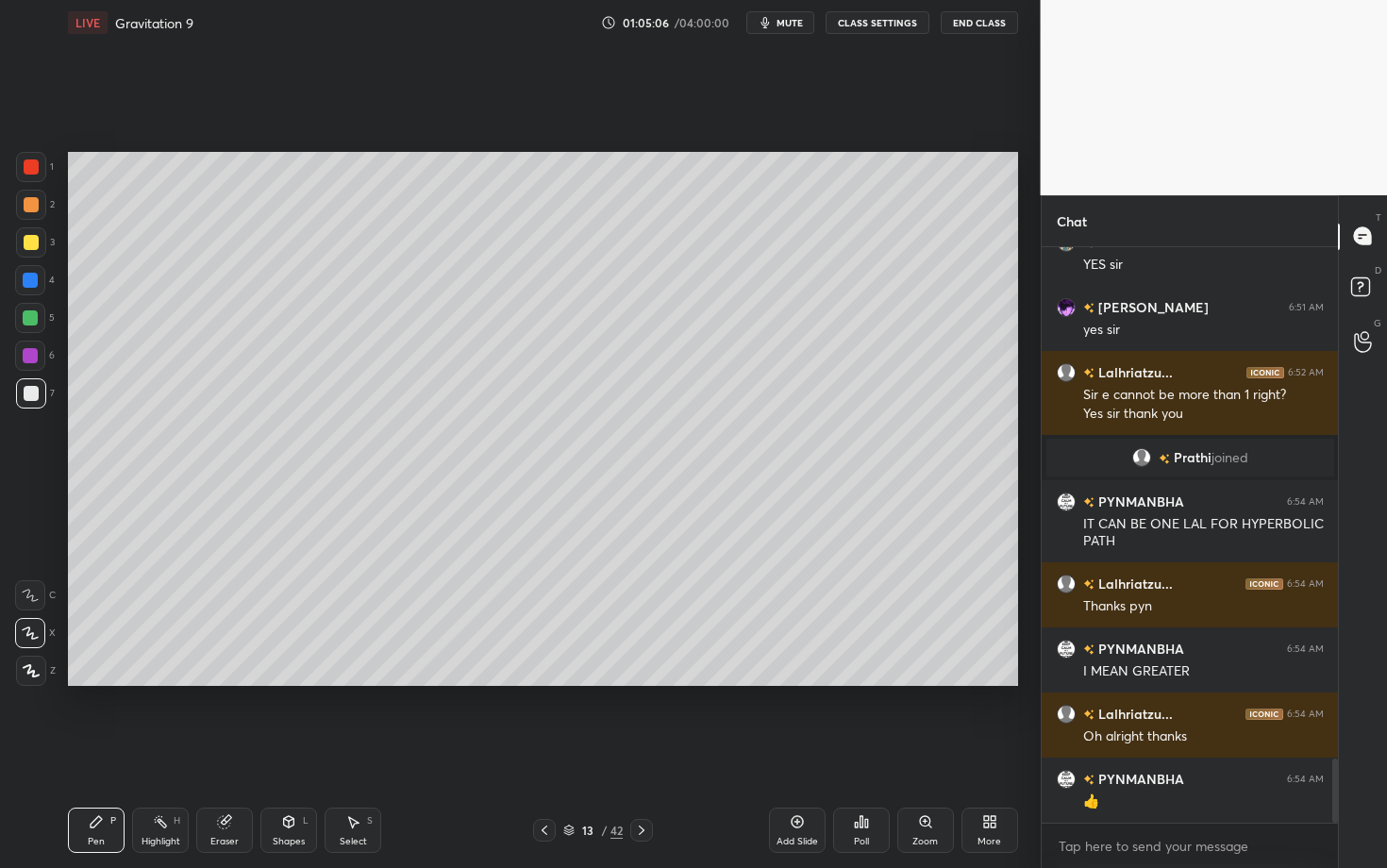
click at [294, 682] on div "Shapes L" at bounding box center [288, 829] width 57 height 45
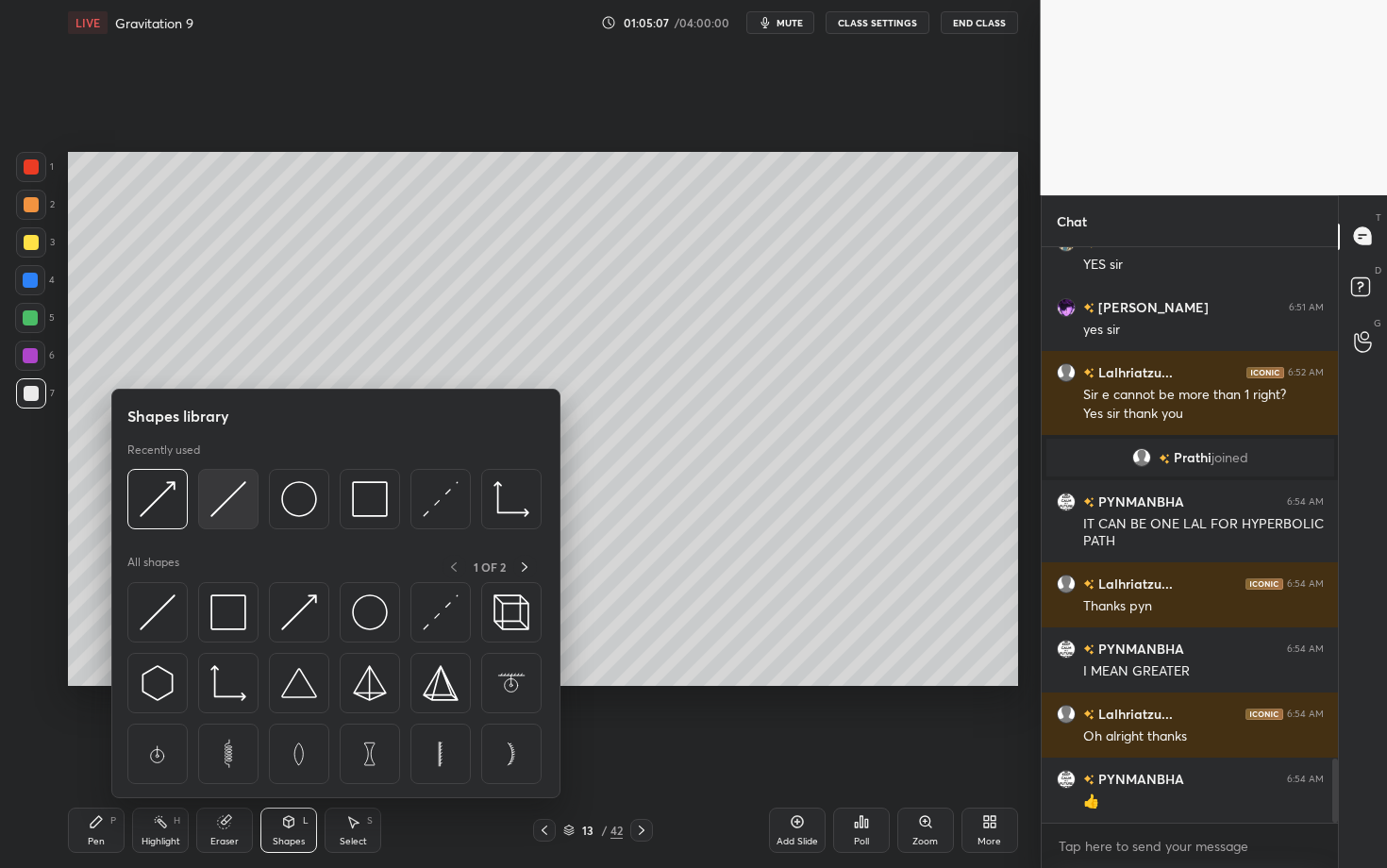
click at [232, 509] on img at bounding box center [228, 499] width 36 height 36
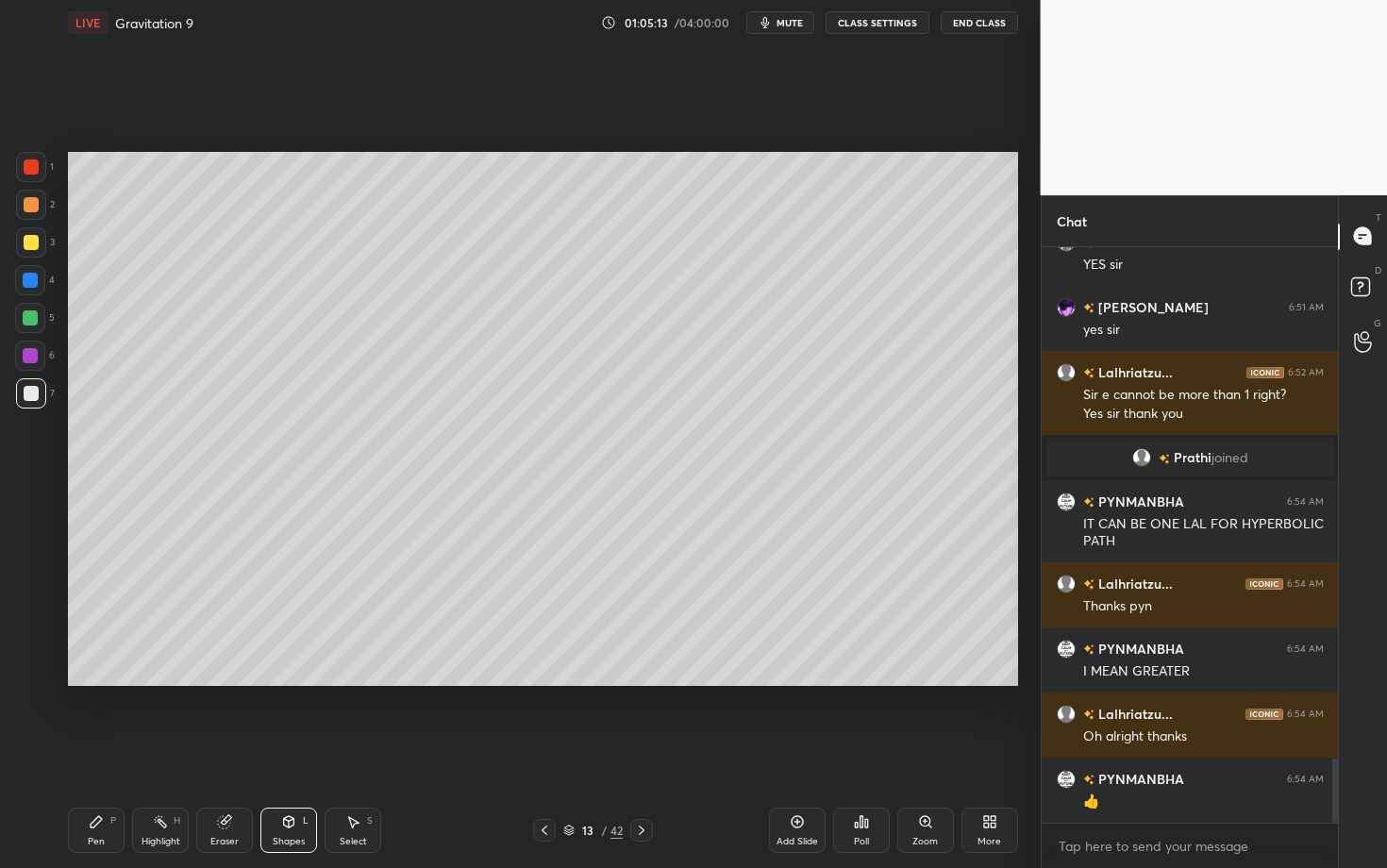
click at [114, 682] on div "Pen P" at bounding box center [96, 829] width 57 height 45
click at [259, 682] on div "Pen P Highlight H Eraser Shapes L Select S" at bounding box center [243, 829] width 350 height 45
click at [290, 682] on icon at bounding box center [289, 821] width 10 height 11
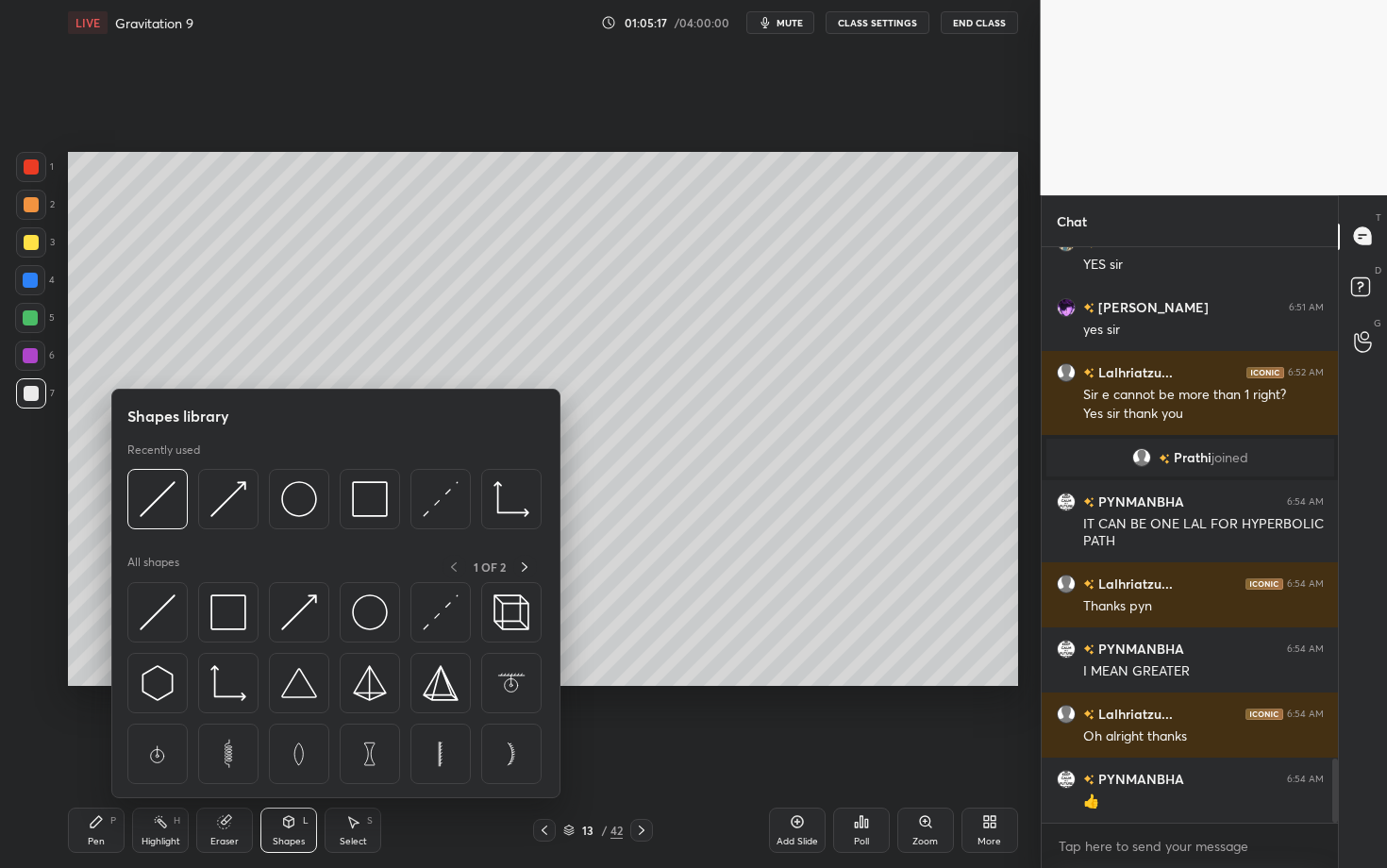
click at [31, 196] on div at bounding box center [31, 205] width 30 height 30
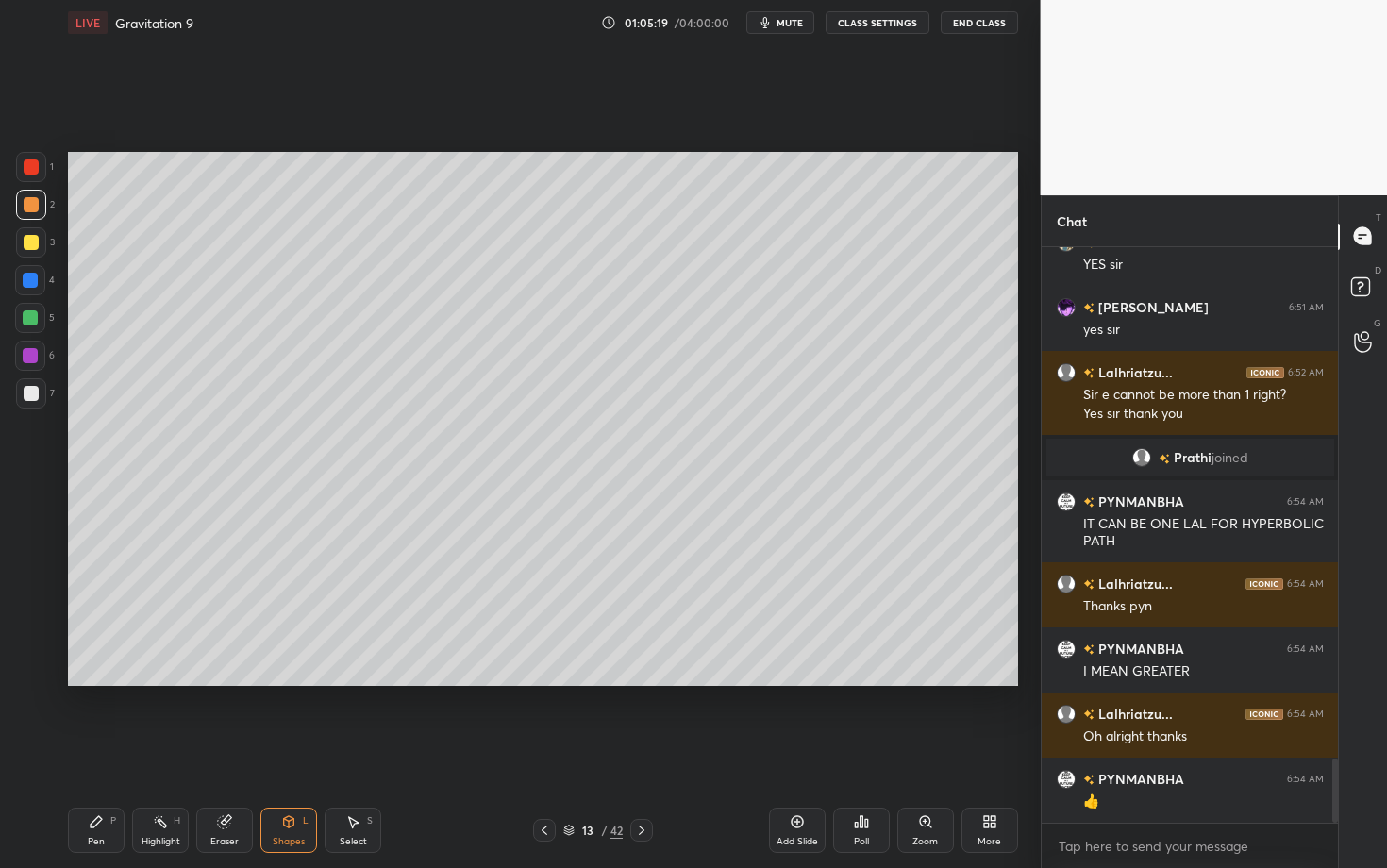
click at [33, 168] on div at bounding box center [31, 166] width 15 height 15
click at [113, 682] on div "Pen P" at bounding box center [96, 829] width 57 height 45
click at [167, 682] on div "Highlight" at bounding box center [160, 841] width 39 height 9
click at [166, 682] on div "Highlight" at bounding box center [160, 841] width 39 height 9
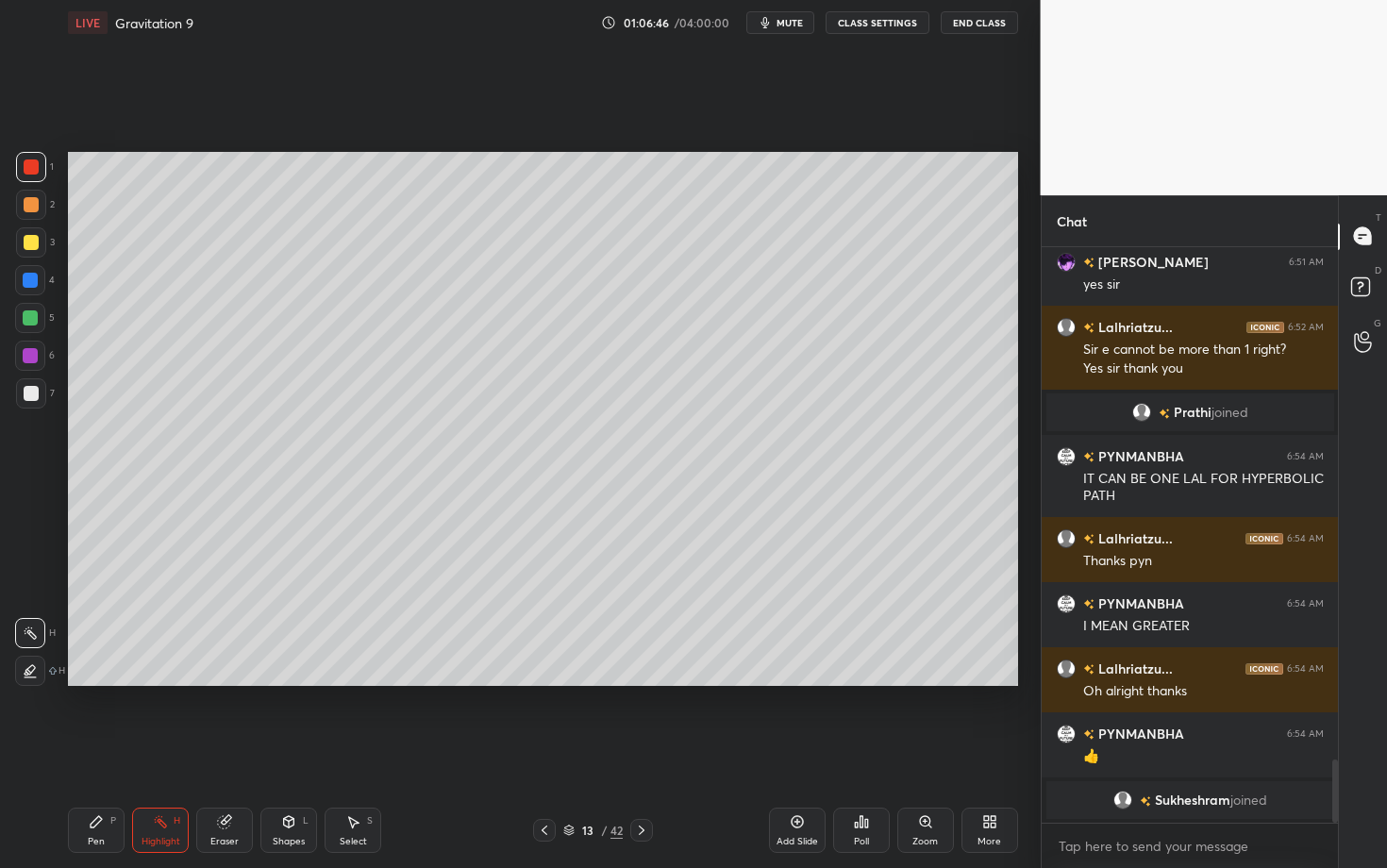
click at [470, 682] on div "Setting up your live class Poll for secs No correct answer Start poll" at bounding box center [542, 418] width 965 height 747
click at [105, 682] on div "Pen P Highlight H Eraser Shapes L Select S 13 / 42 Add Slide Poll Zoom More" at bounding box center [543, 829] width 950 height 75
click at [104, 682] on div "Pen P" at bounding box center [96, 829] width 57 height 45
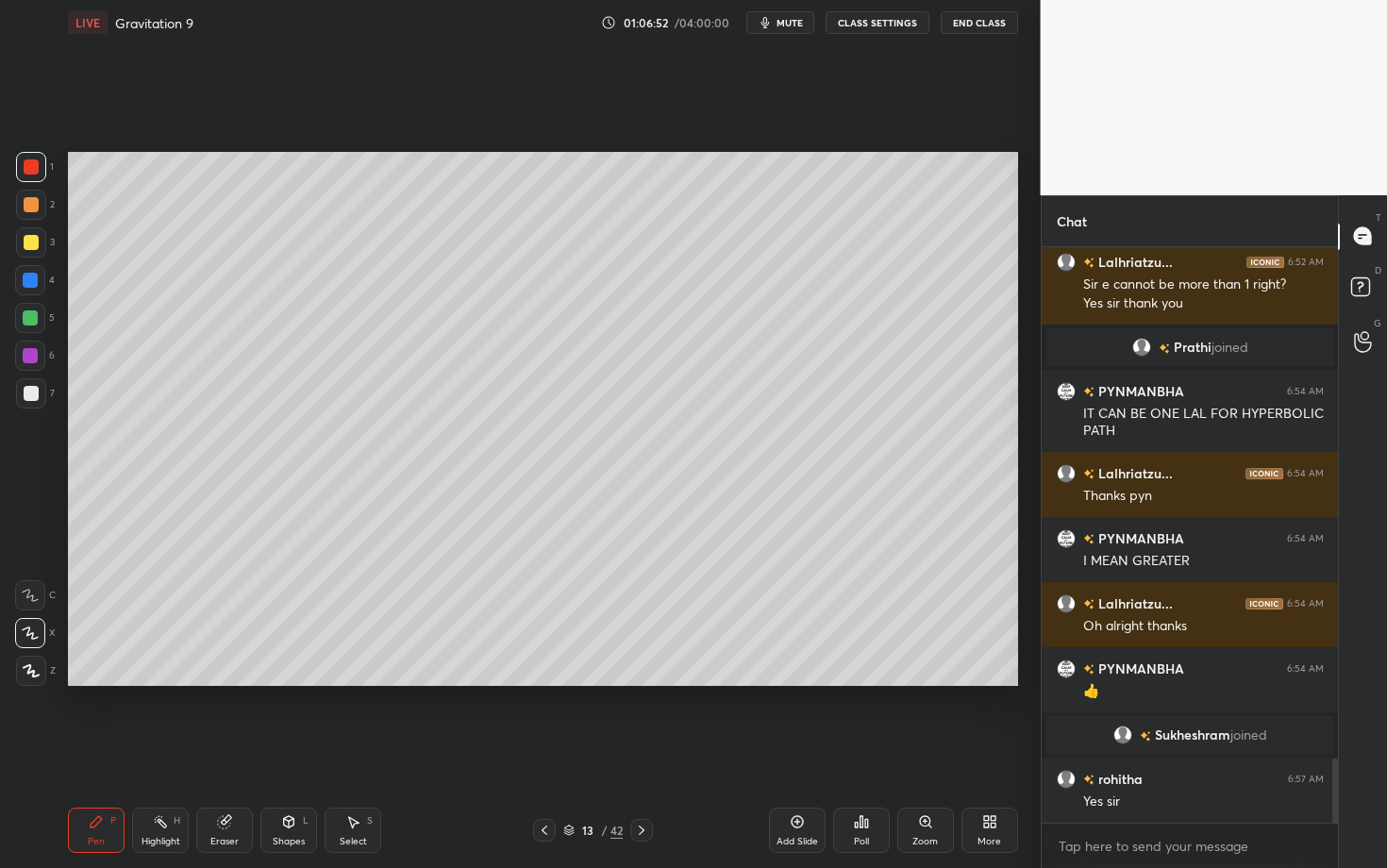
click at [358, 682] on div "Select" at bounding box center [353, 841] width 27 height 9
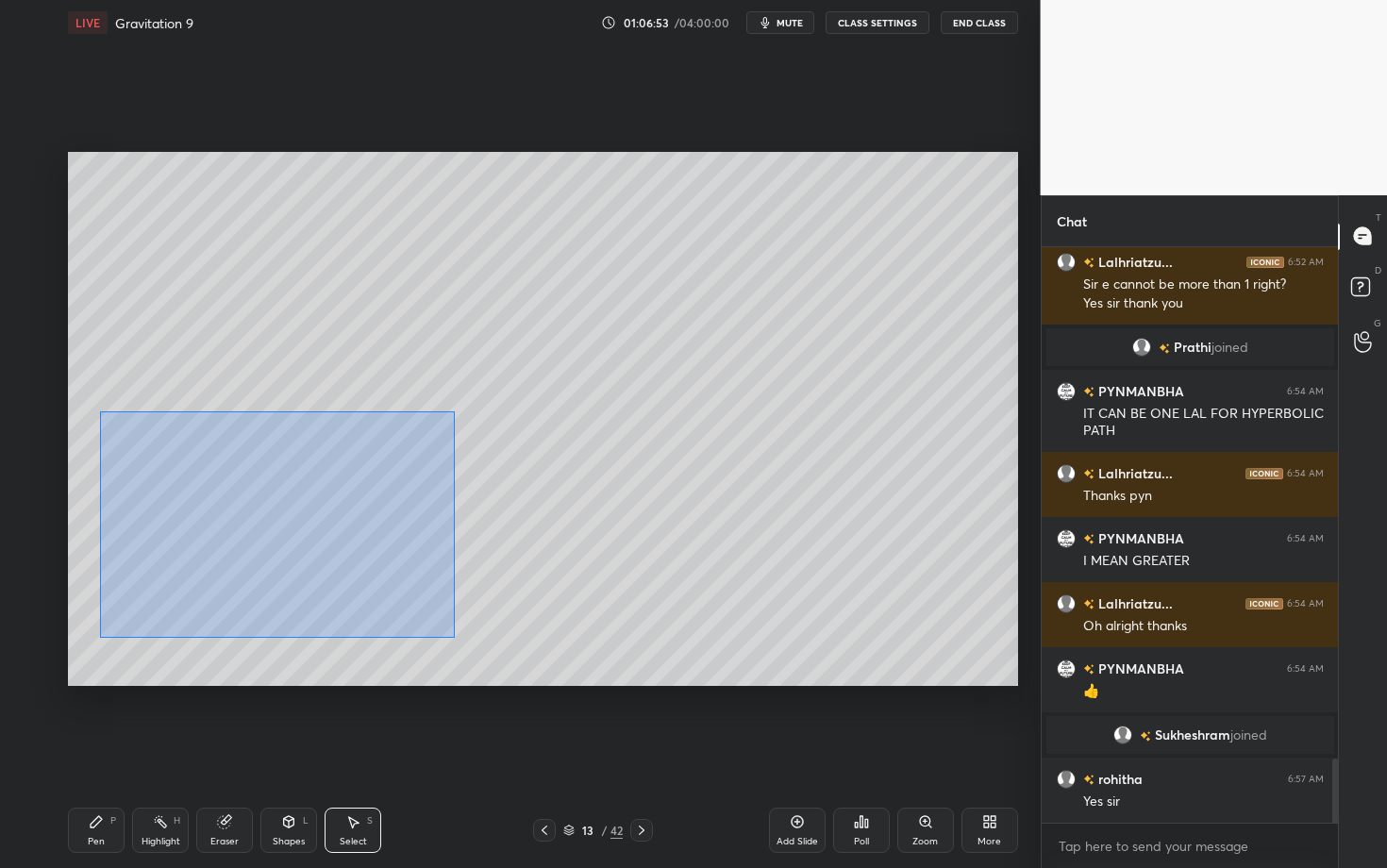
drag, startPoint x: 125, startPoint y: 474, endPoint x: 458, endPoint y: 639, distance: 371.2
click at [458, 638] on div "0 ° Undo Copy Duplicate Duplicate to new slide Delete" at bounding box center [543, 419] width 950 height 534
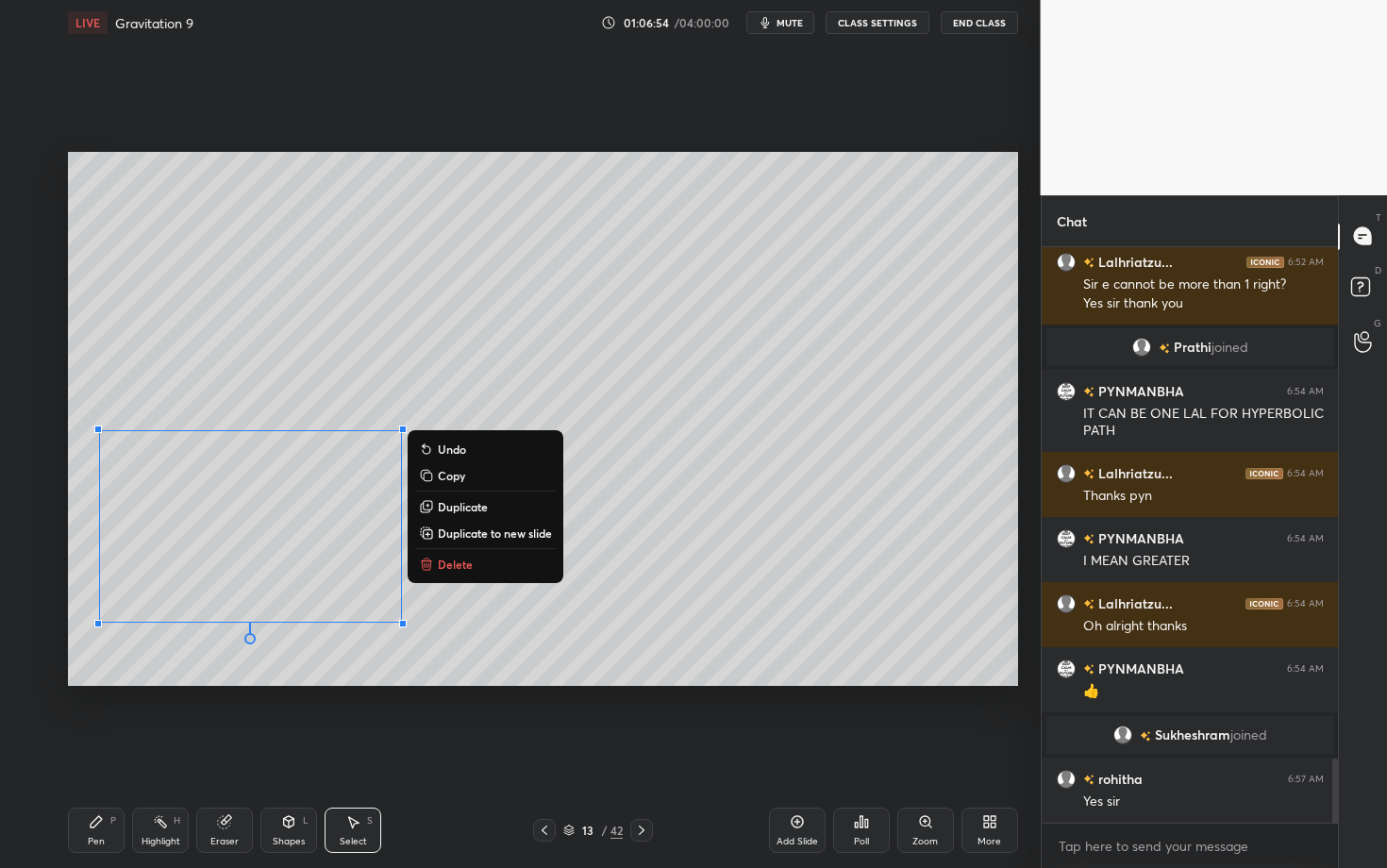
click at [485, 507] on p "Duplicate" at bounding box center [463, 506] width 50 height 15
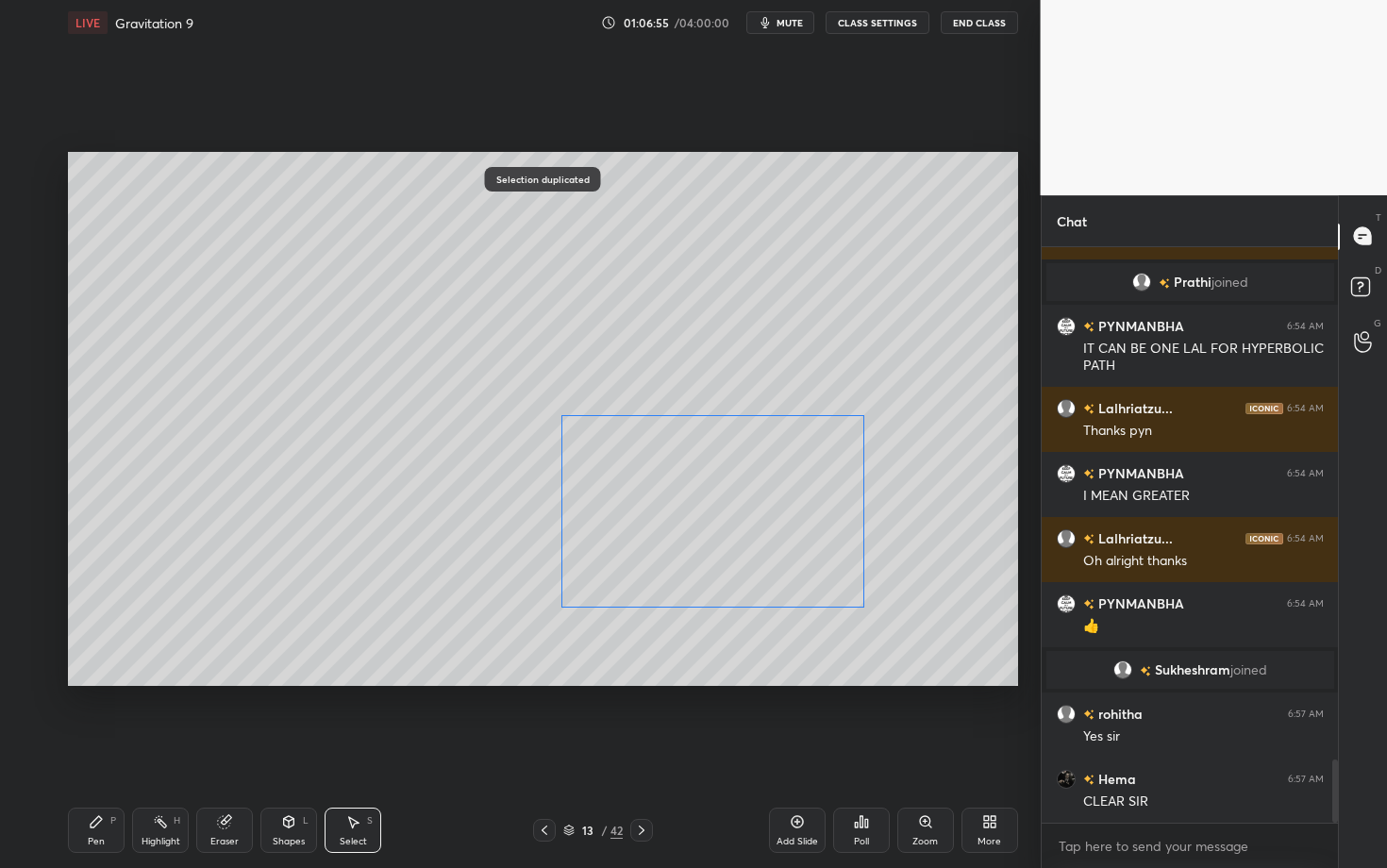
drag, startPoint x: 391, startPoint y: 559, endPoint x: 689, endPoint y: 523, distance: 300.3
click at [688, 524] on div "0 ° Undo Copy Duplicate Duplicate to new slide Delete" at bounding box center [543, 419] width 950 height 534
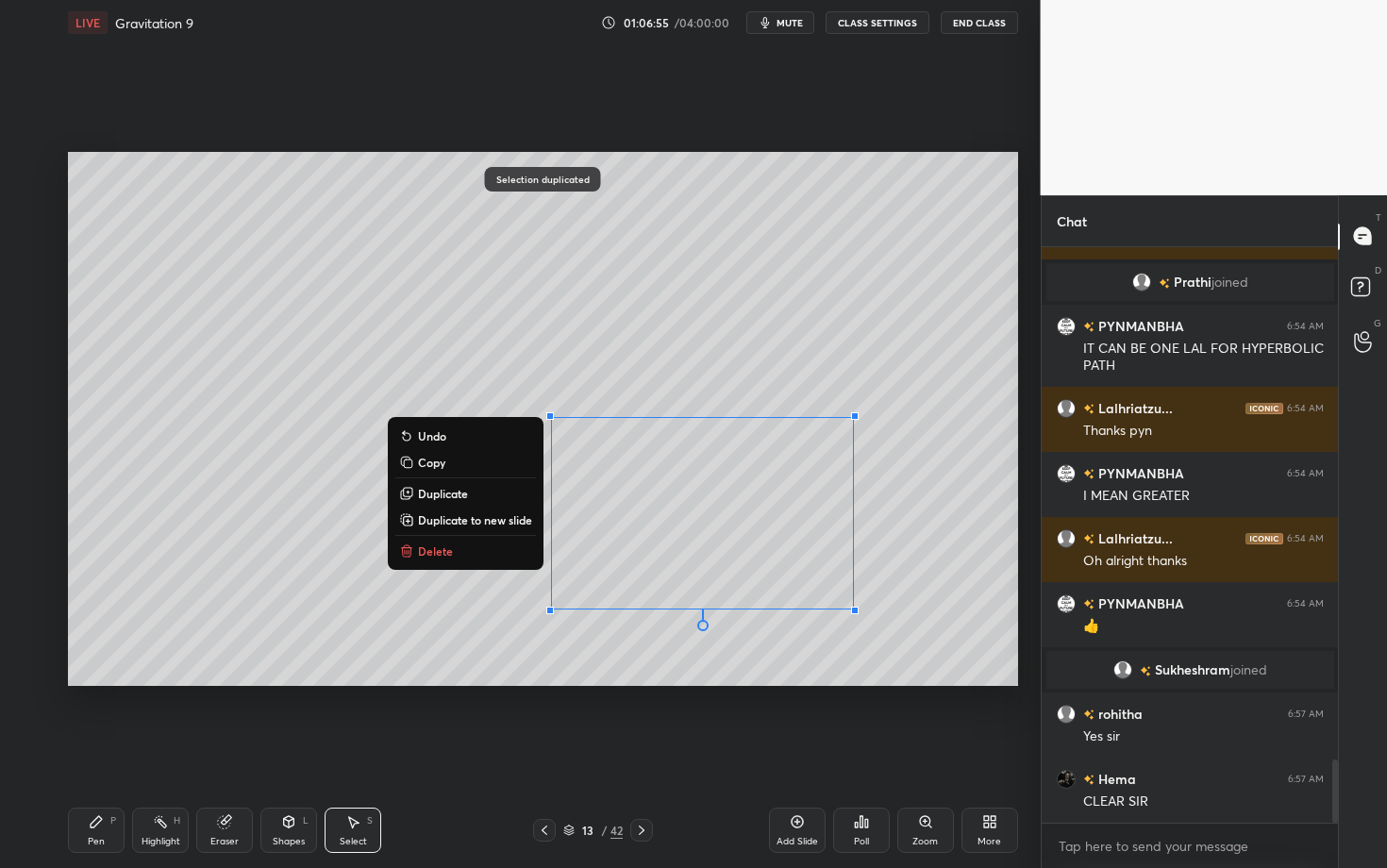
click at [103, 682] on icon at bounding box center [96, 821] width 15 height 15
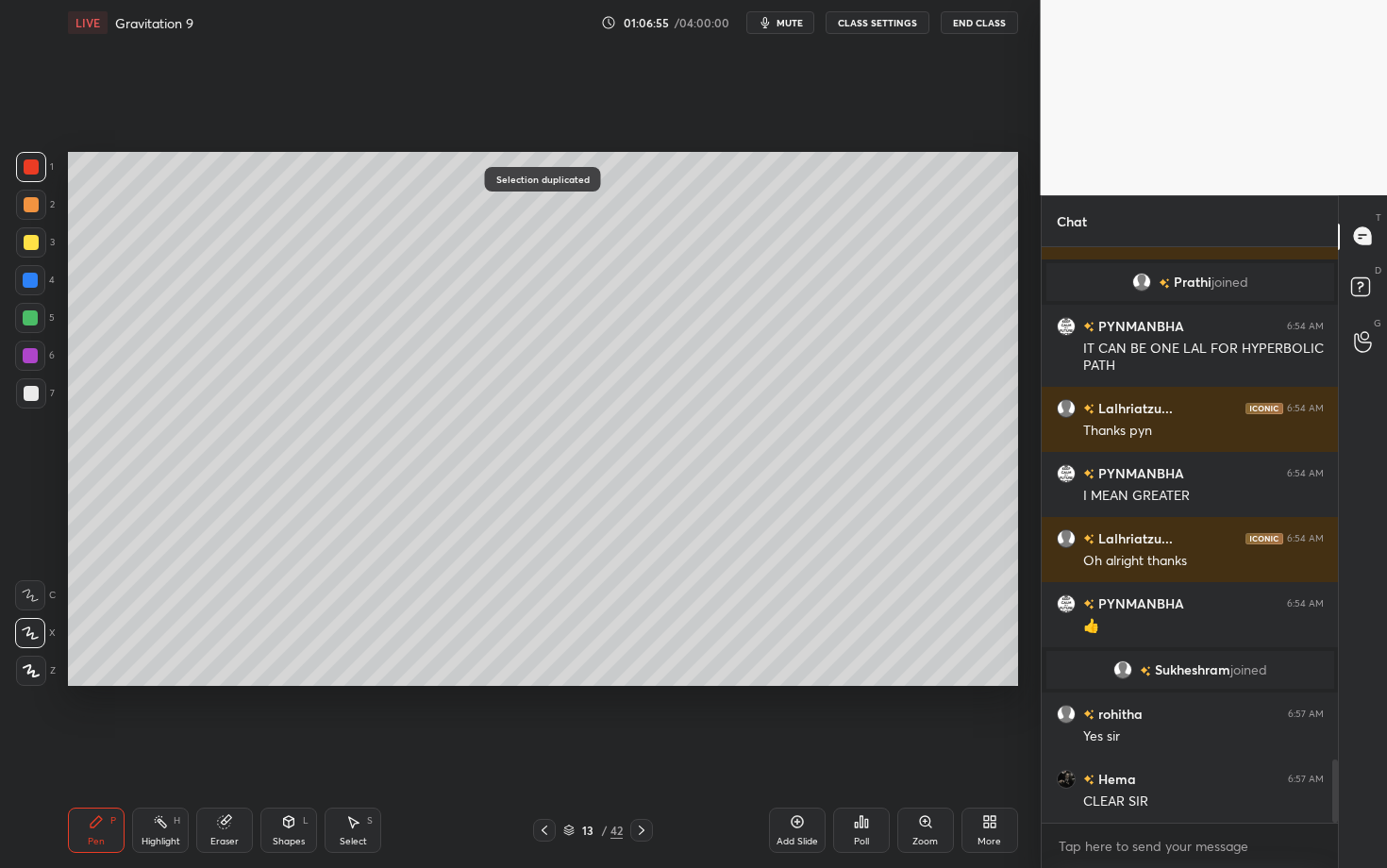
click at [278, 682] on div "Shapes L" at bounding box center [288, 829] width 57 height 45
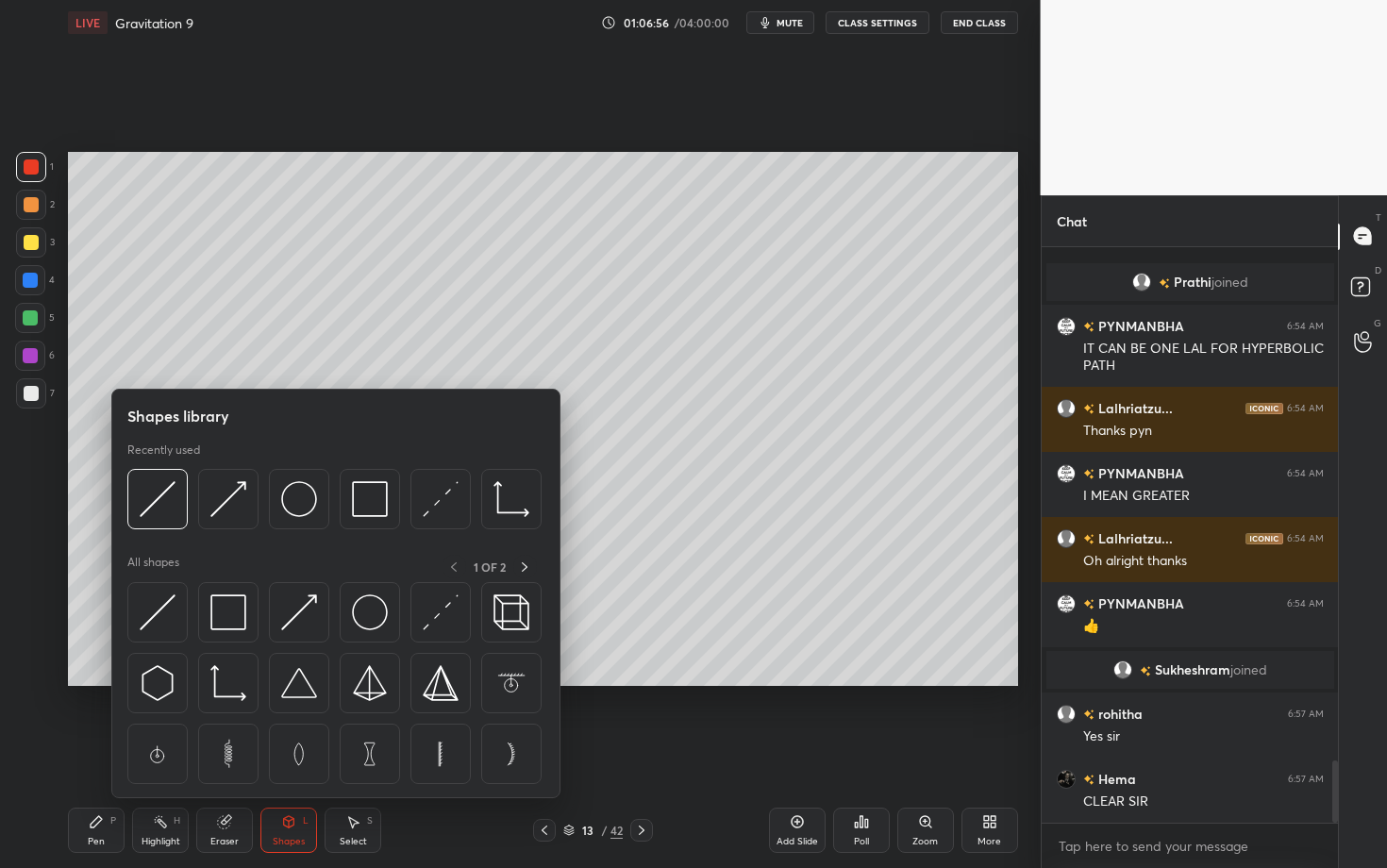
scroll to position [4755, 0]
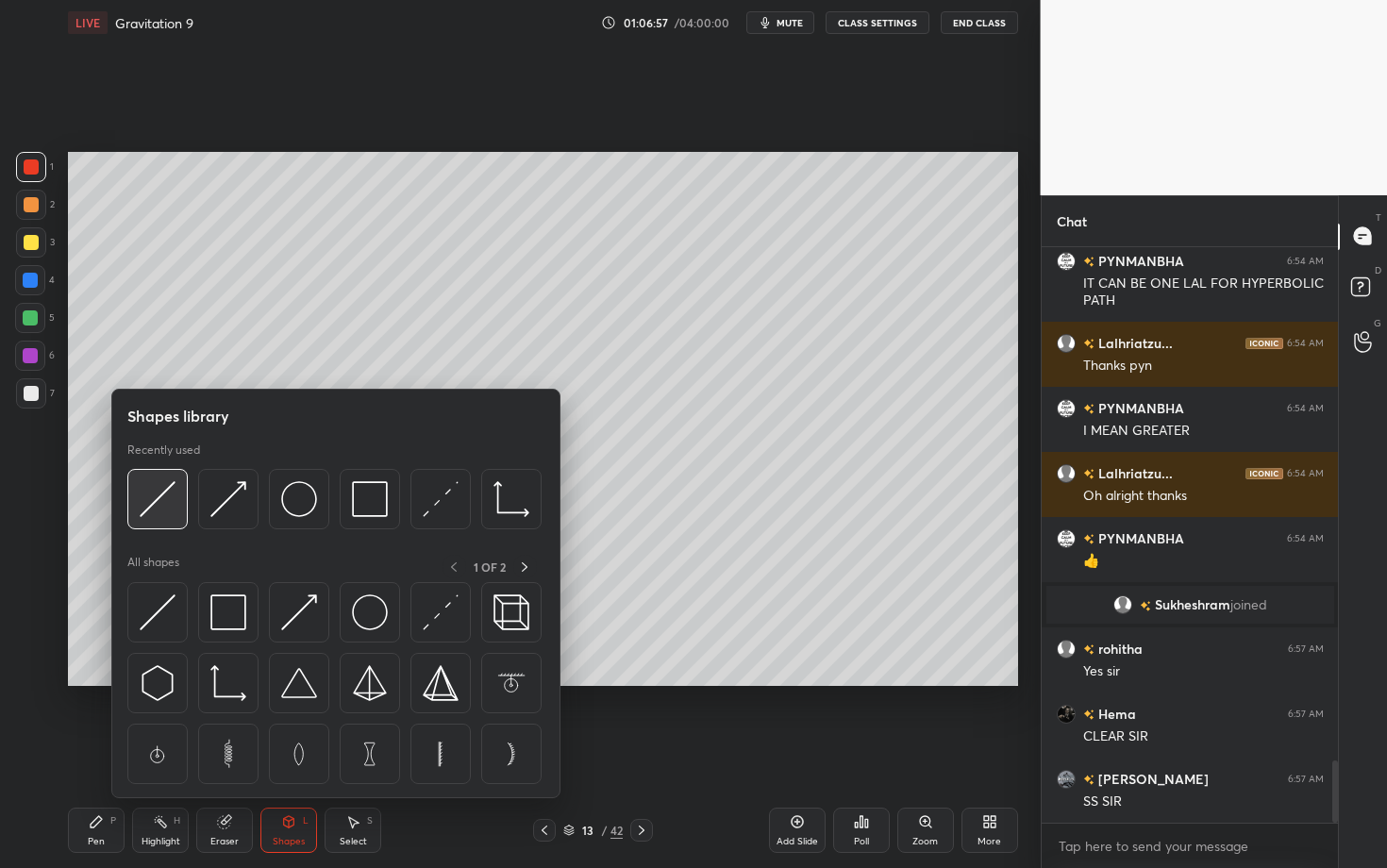
click at [152, 505] on img at bounding box center [158, 499] width 36 height 36
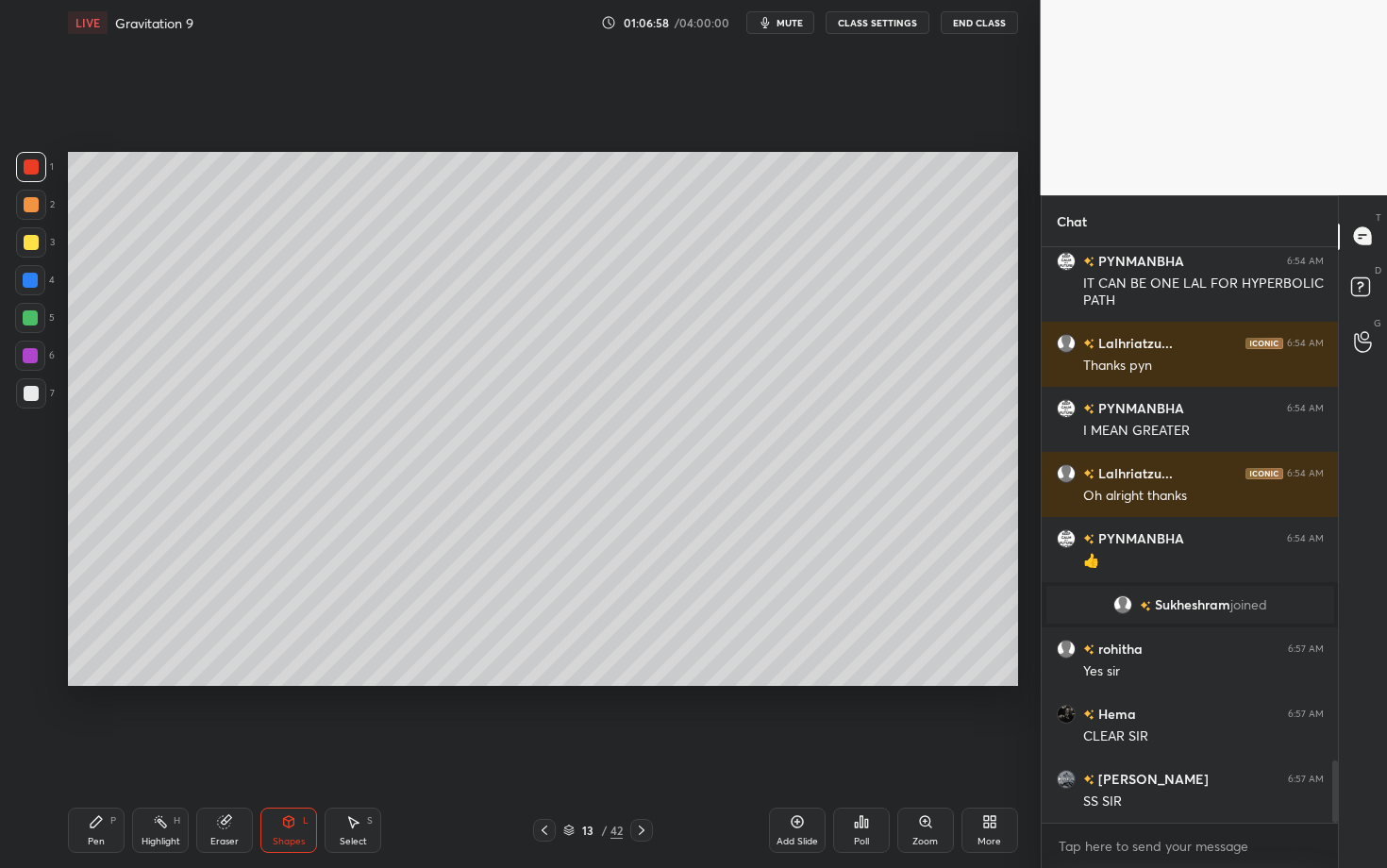
scroll to position [4820, 0]
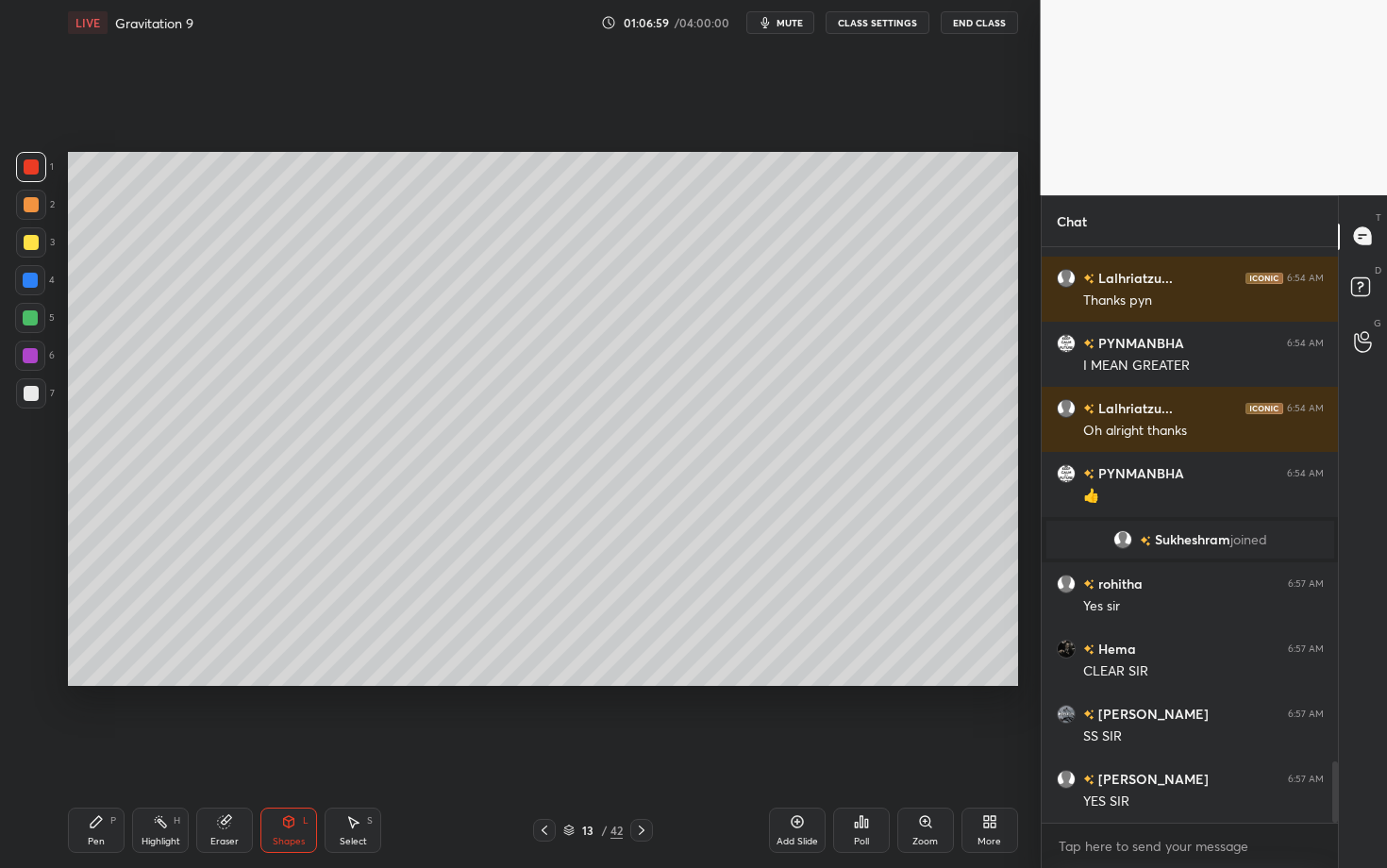
click at [116, 682] on div "Pen P" at bounding box center [96, 829] width 57 height 45
click at [112, 682] on div "Pen P" at bounding box center [96, 829] width 57 height 45
click at [151, 682] on div "Highlight" at bounding box center [160, 841] width 39 height 9
click at [108, 682] on div "Pen P" at bounding box center [96, 829] width 57 height 45
click at [277, 682] on div "Shapes" at bounding box center [289, 841] width 32 height 9
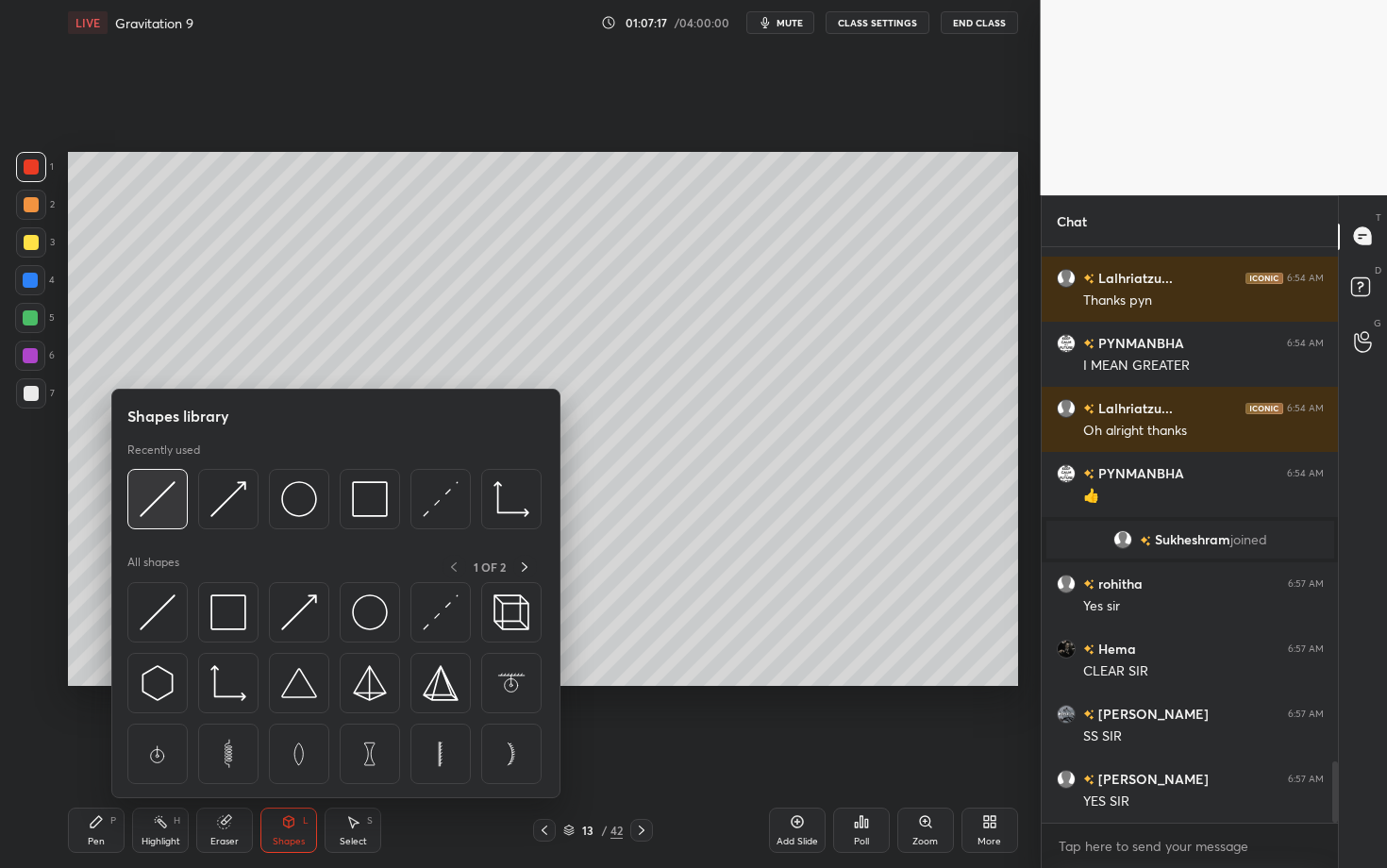
click at [149, 501] on img at bounding box center [158, 499] width 36 height 36
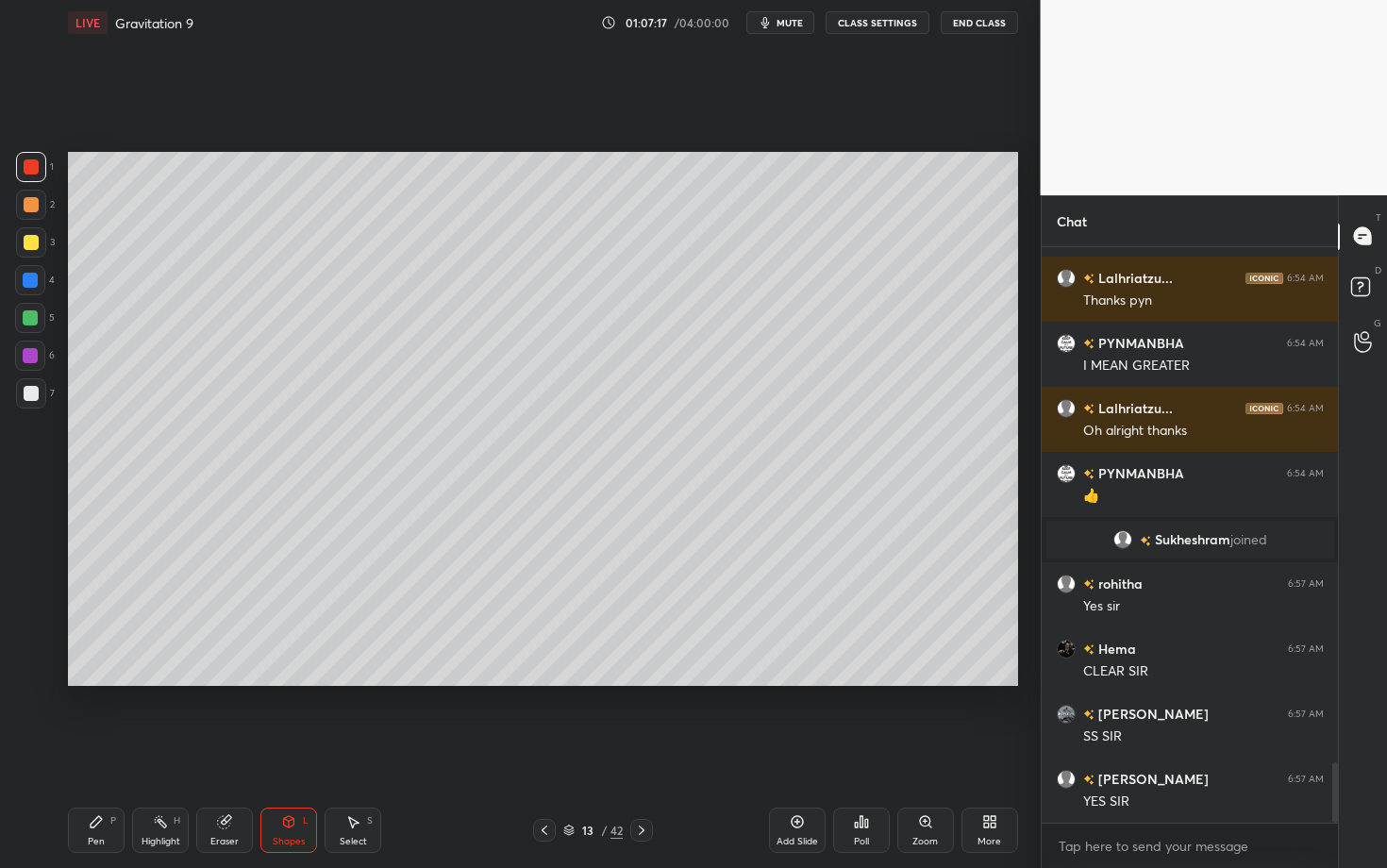
scroll to position [4885, 0]
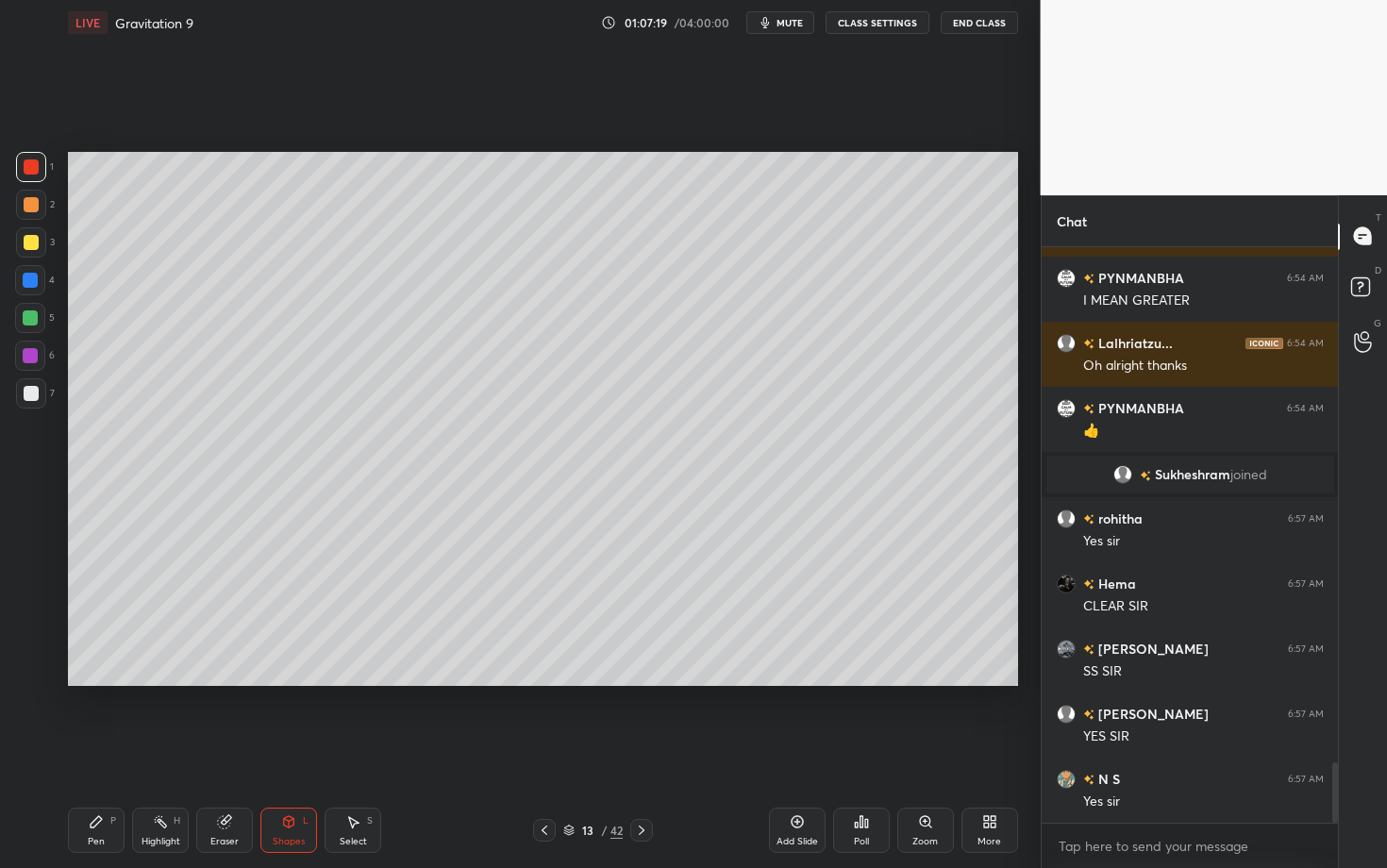
click at [94, 682] on div "Pen P" at bounding box center [96, 829] width 57 height 45
click at [352, 682] on icon at bounding box center [352, 821] width 15 height 15
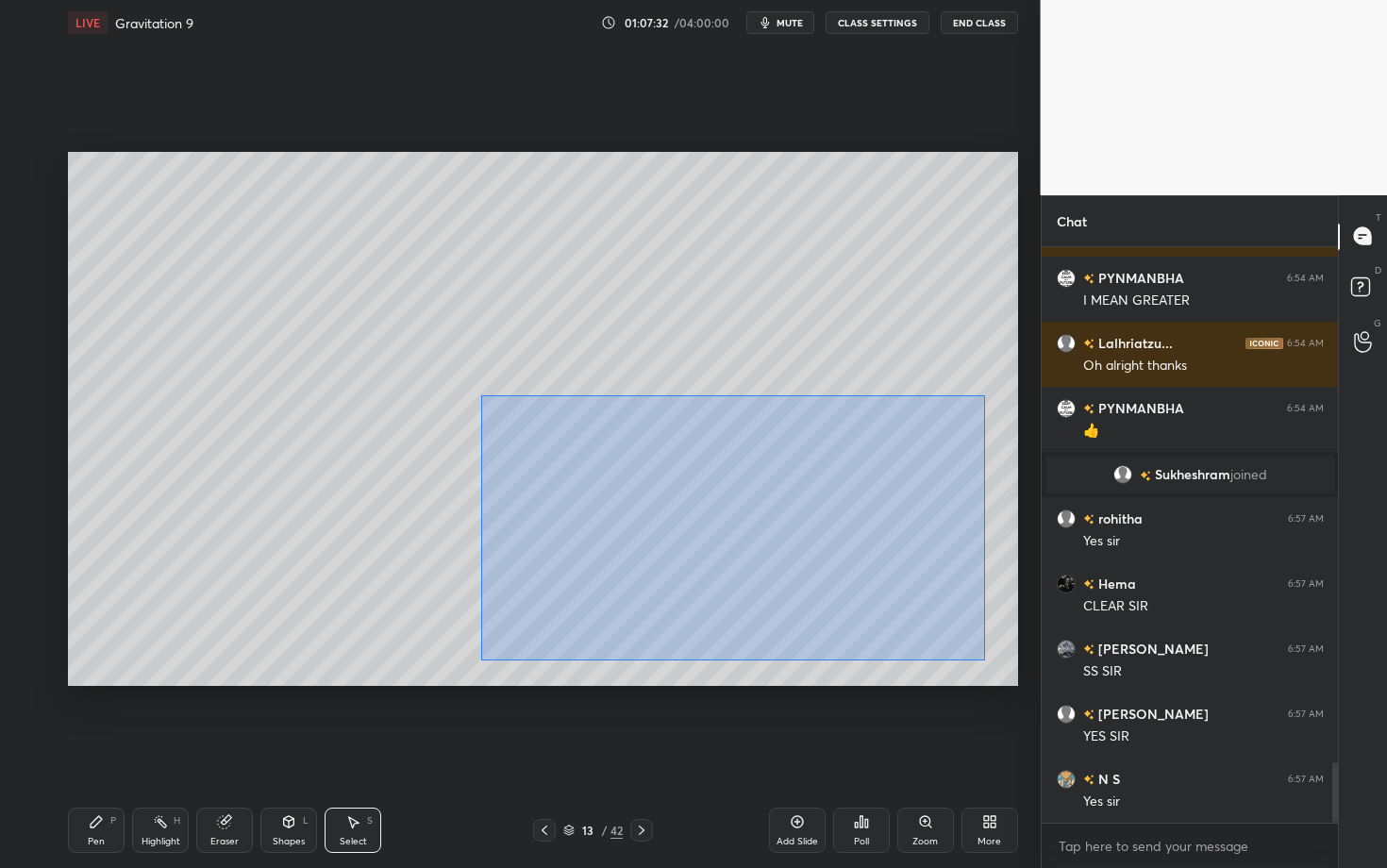
drag, startPoint x: 524, startPoint y: 474, endPoint x: 984, endPoint y: 659, distance: 496.1
click at [984, 658] on div "0 ° Undo Copy Duplicate Duplicate to new slide Delete" at bounding box center [543, 419] width 950 height 534
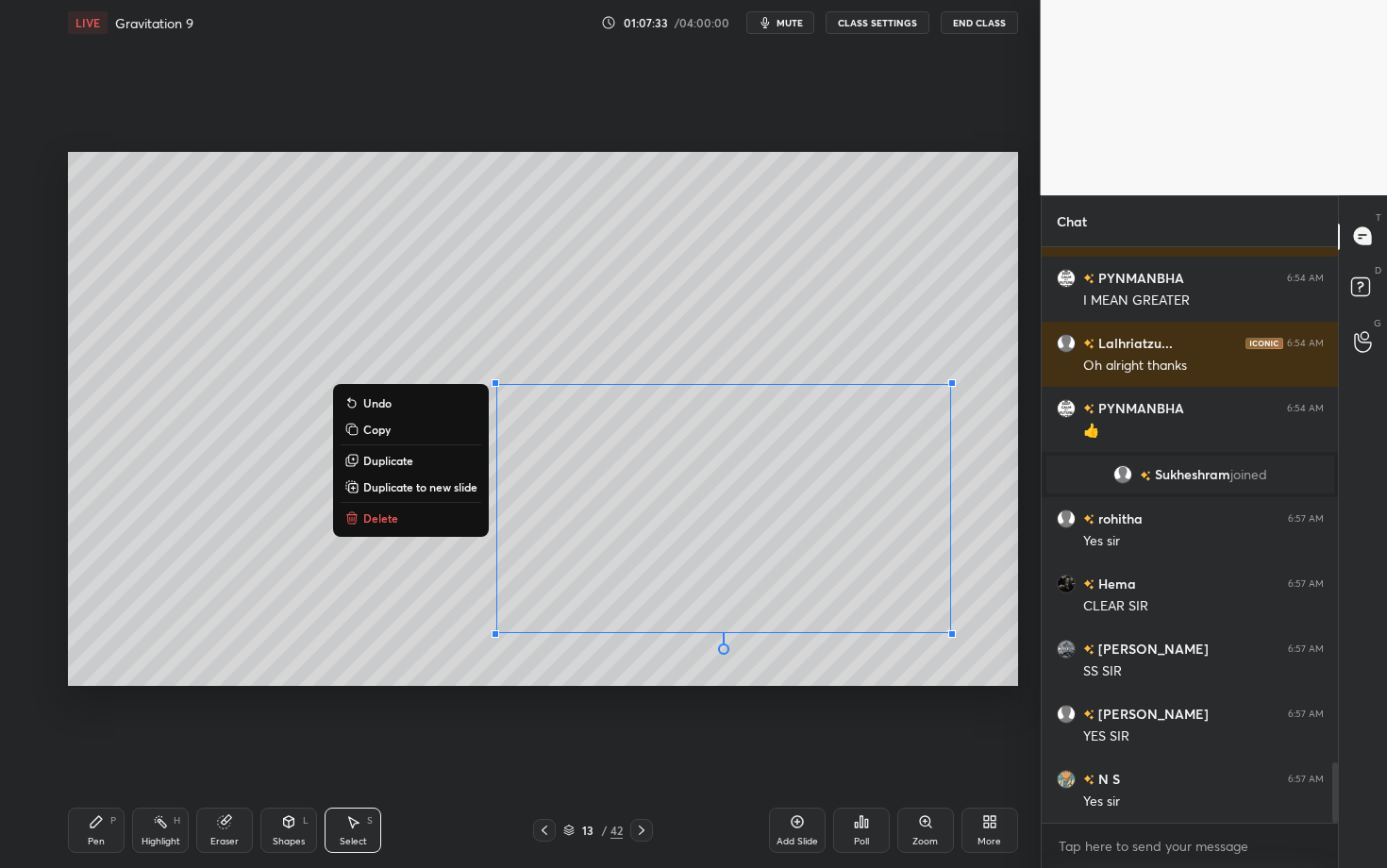
click at [422, 525] on button "Delete" at bounding box center [411, 518] width 141 height 23
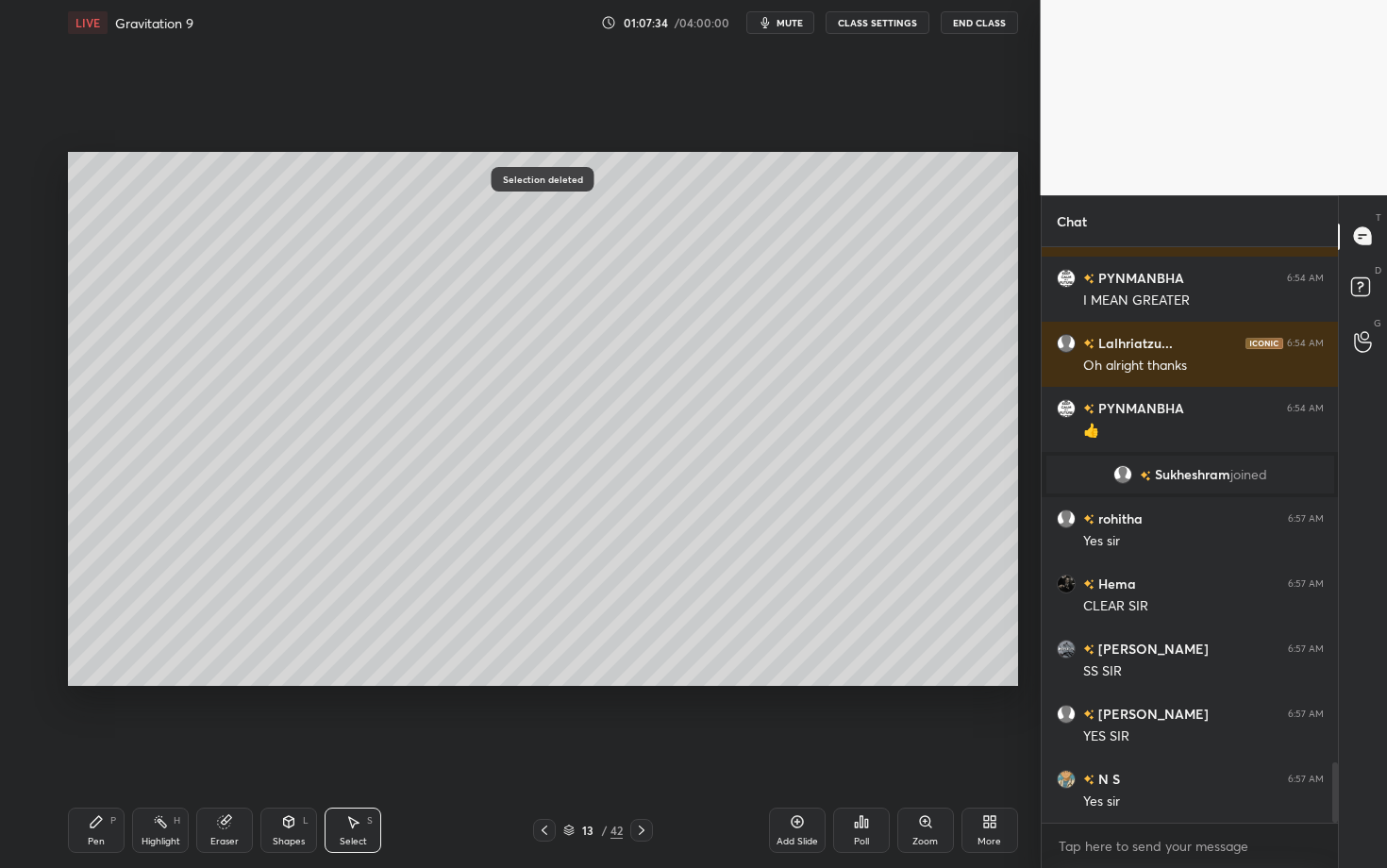
click at [290, 682] on div "Shapes L" at bounding box center [288, 829] width 57 height 45
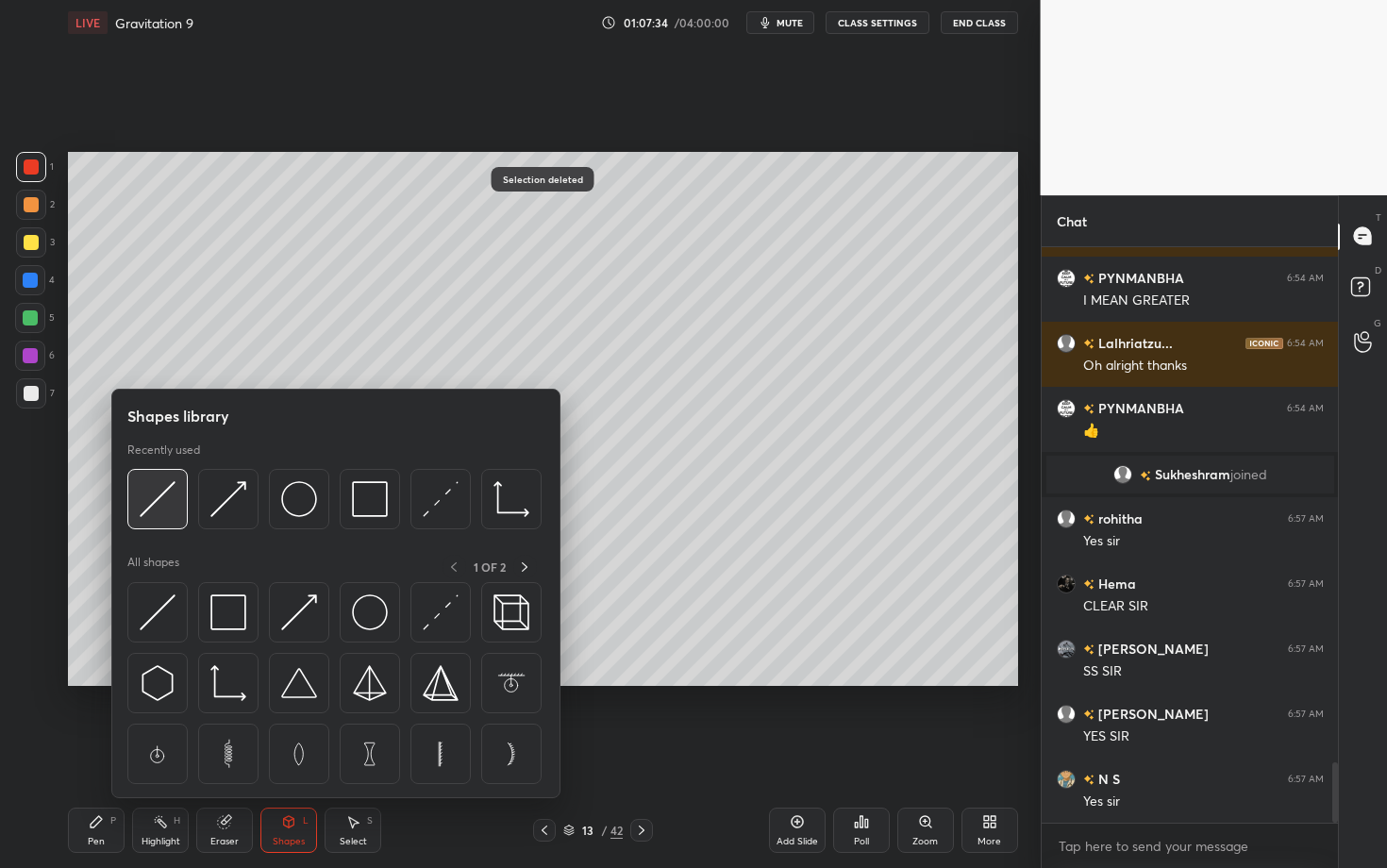
click at [167, 503] on img at bounding box center [158, 499] width 36 height 36
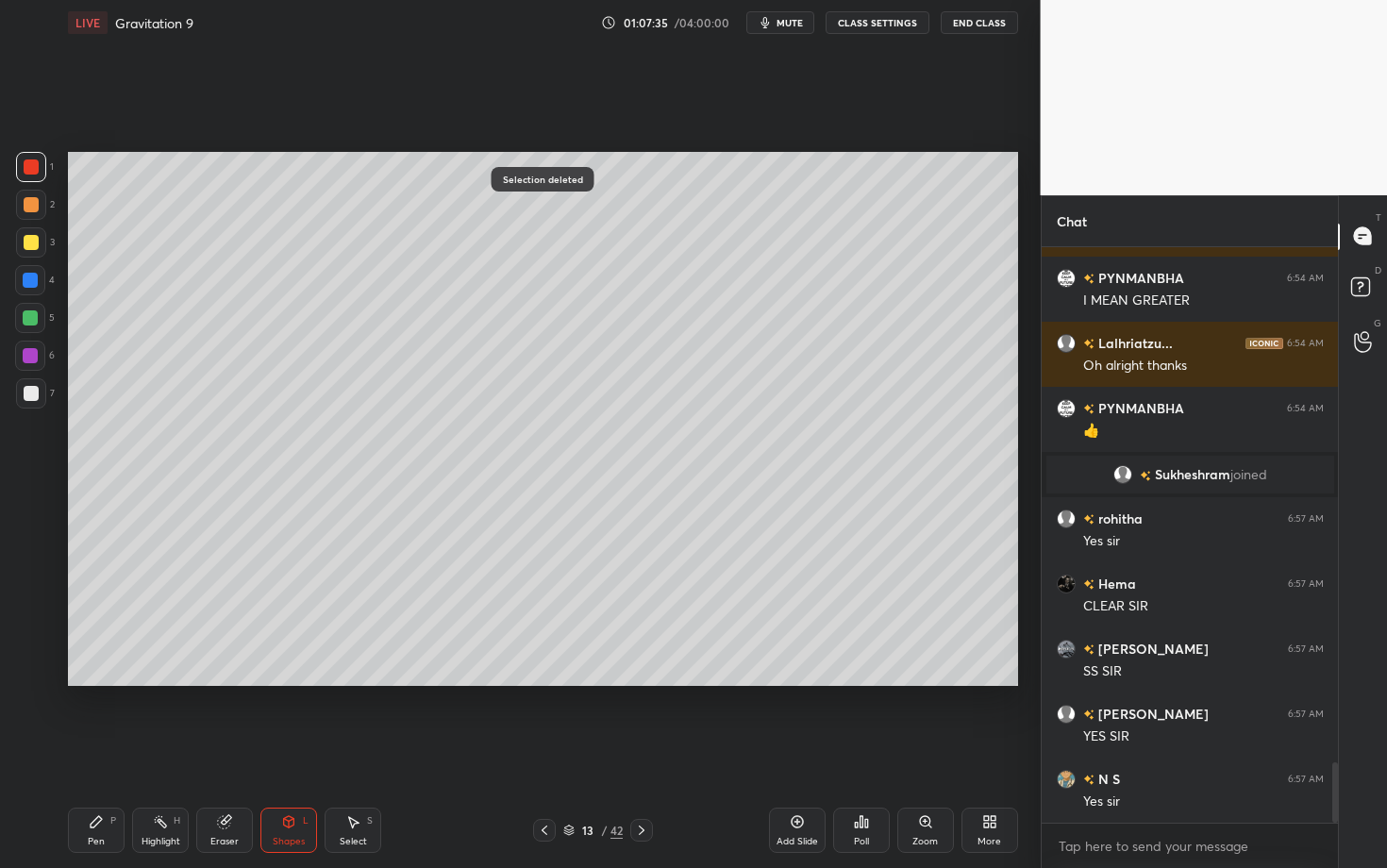
click at [32, 357] on div at bounding box center [30, 355] width 15 height 15
click at [108, 682] on div "Pen P" at bounding box center [96, 829] width 57 height 45
click at [296, 682] on div "Shapes" at bounding box center [289, 841] width 32 height 9
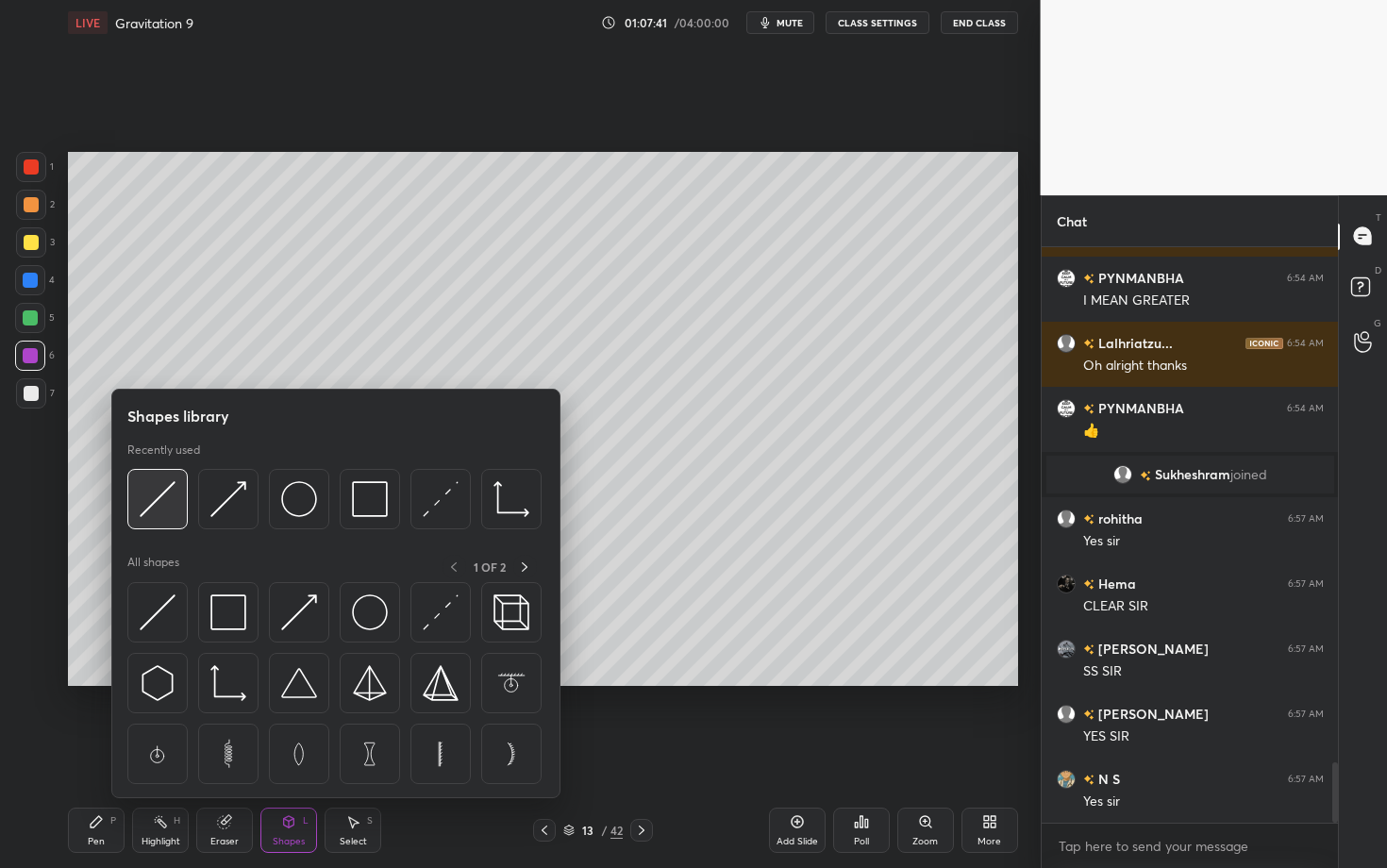
click at [155, 498] on img at bounding box center [158, 499] width 36 height 36
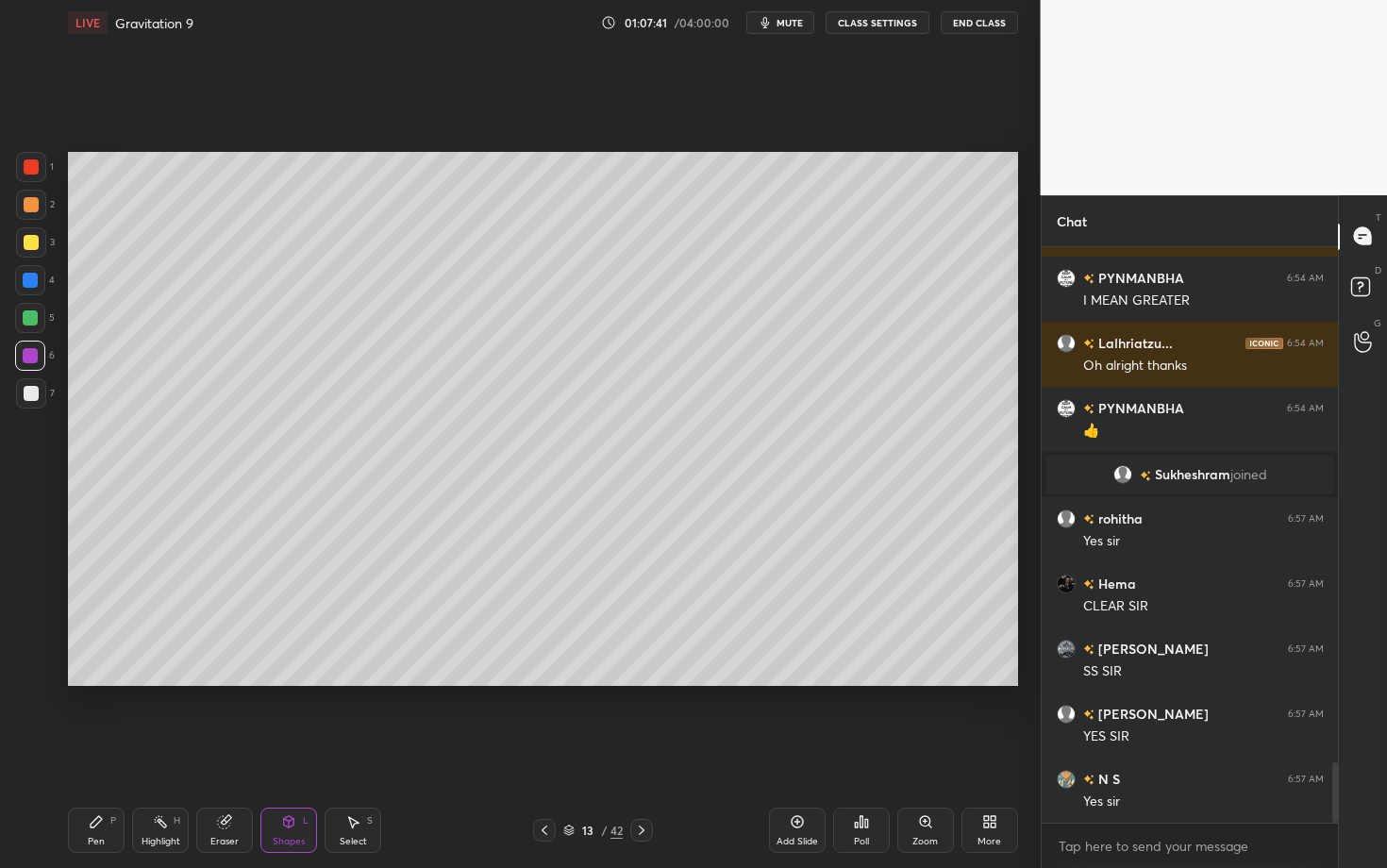
click at [39, 323] on div at bounding box center [30, 318] width 30 height 30
click at [96, 682] on div "Pen P" at bounding box center [96, 829] width 57 height 45
click at [162, 682] on div "Highlight H" at bounding box center [160, 829] width 57 height 45
click at [300, 682] on div "Shapes L" at bounding box center [288, 829] width 57 height 45
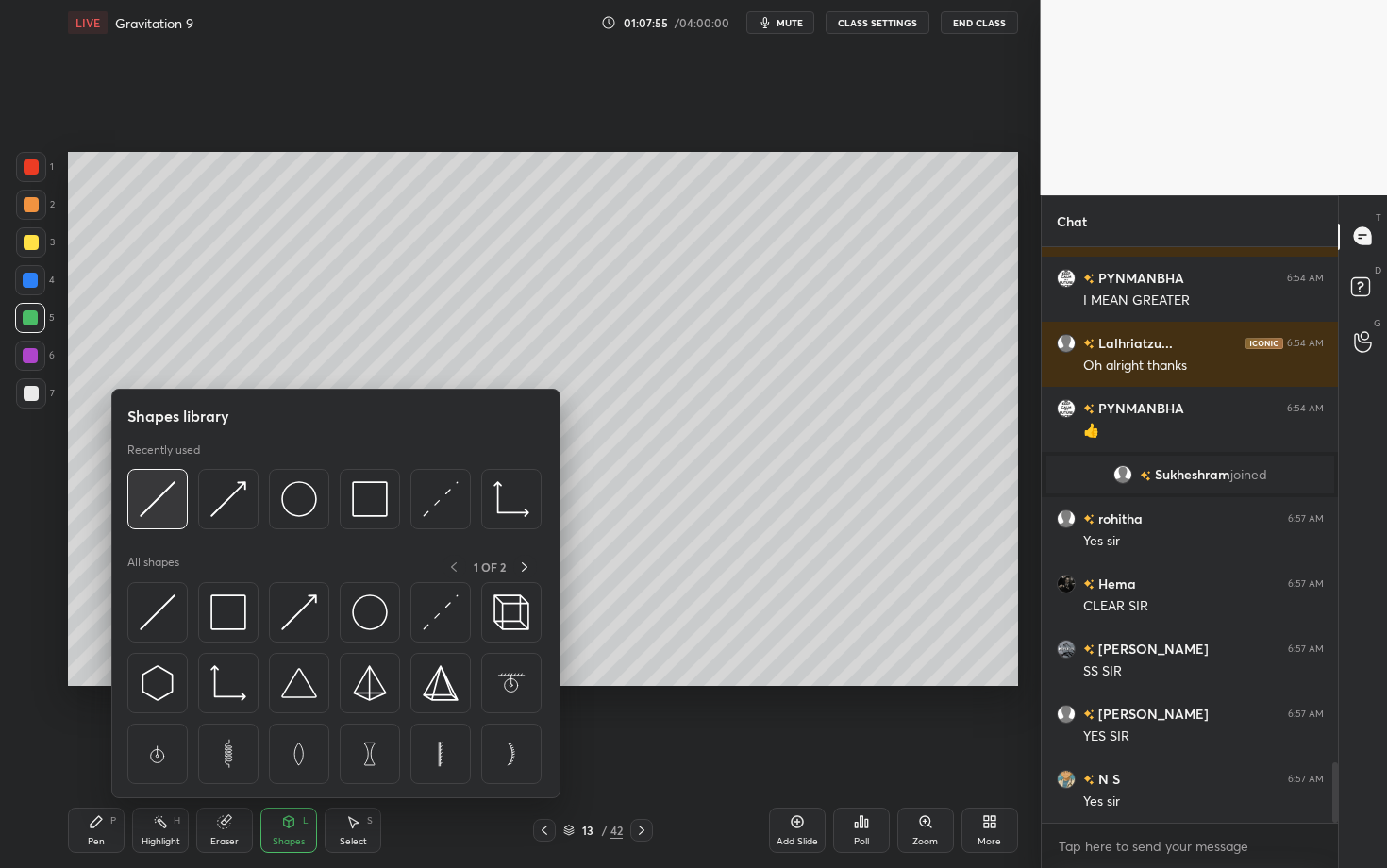
click at [162, 507] on img at bounding box center [158, 499] width 36 height 36
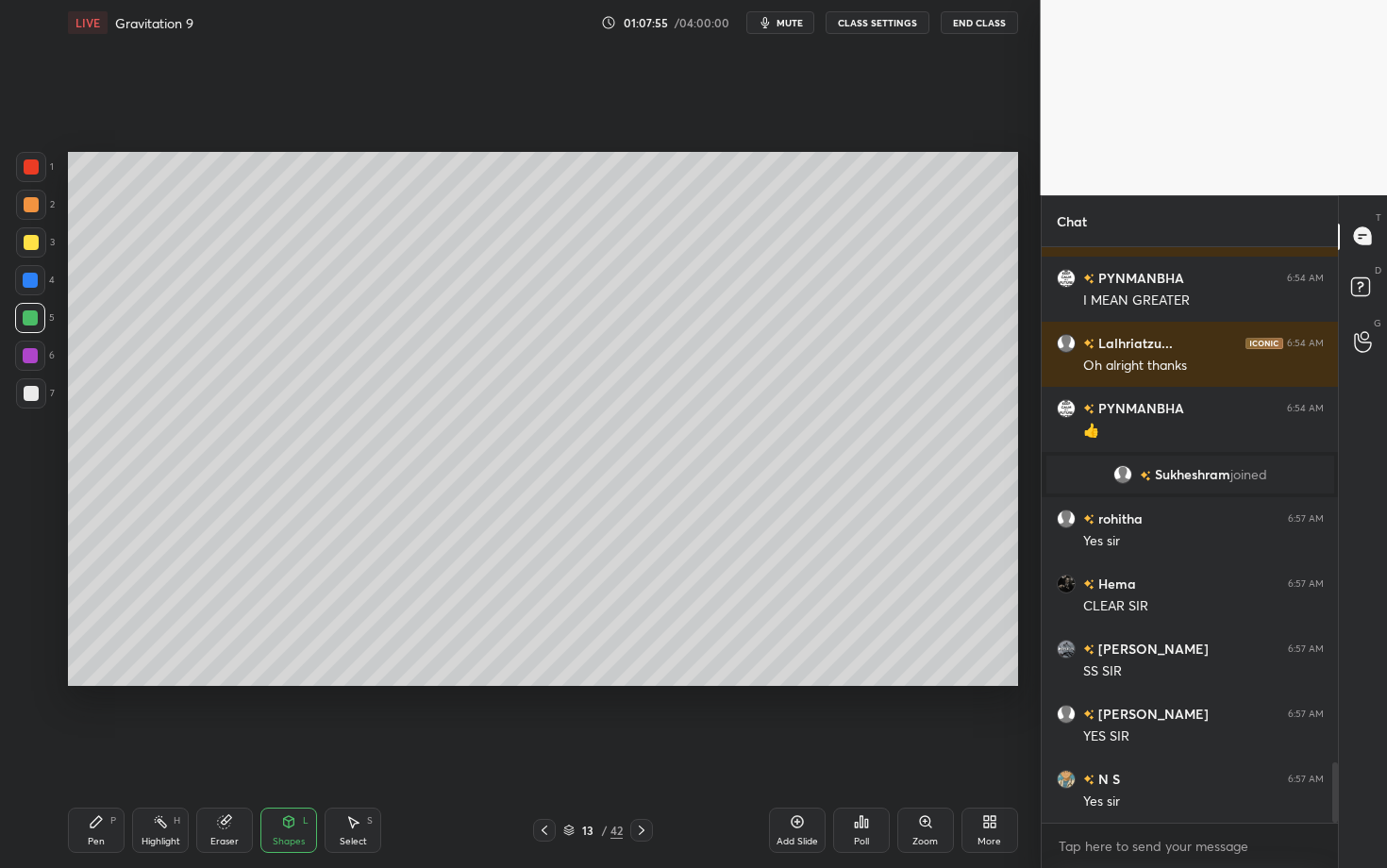
click at [32, 355] on div at bounding box center [30, 355] width 15 height 15
click at [39, 165] on div at bounding box center [31, 167] width 30 height 30
click at [34, 201] on div at bounding box center [31, 204] width 15 height 15
click at [97, 682] on icon at bounding box center [96, 821] width 15 height 15
click at [774, 682] on div "Add Slide Poll Zoom More" at bounding box center [893, 830] width 249 height 106
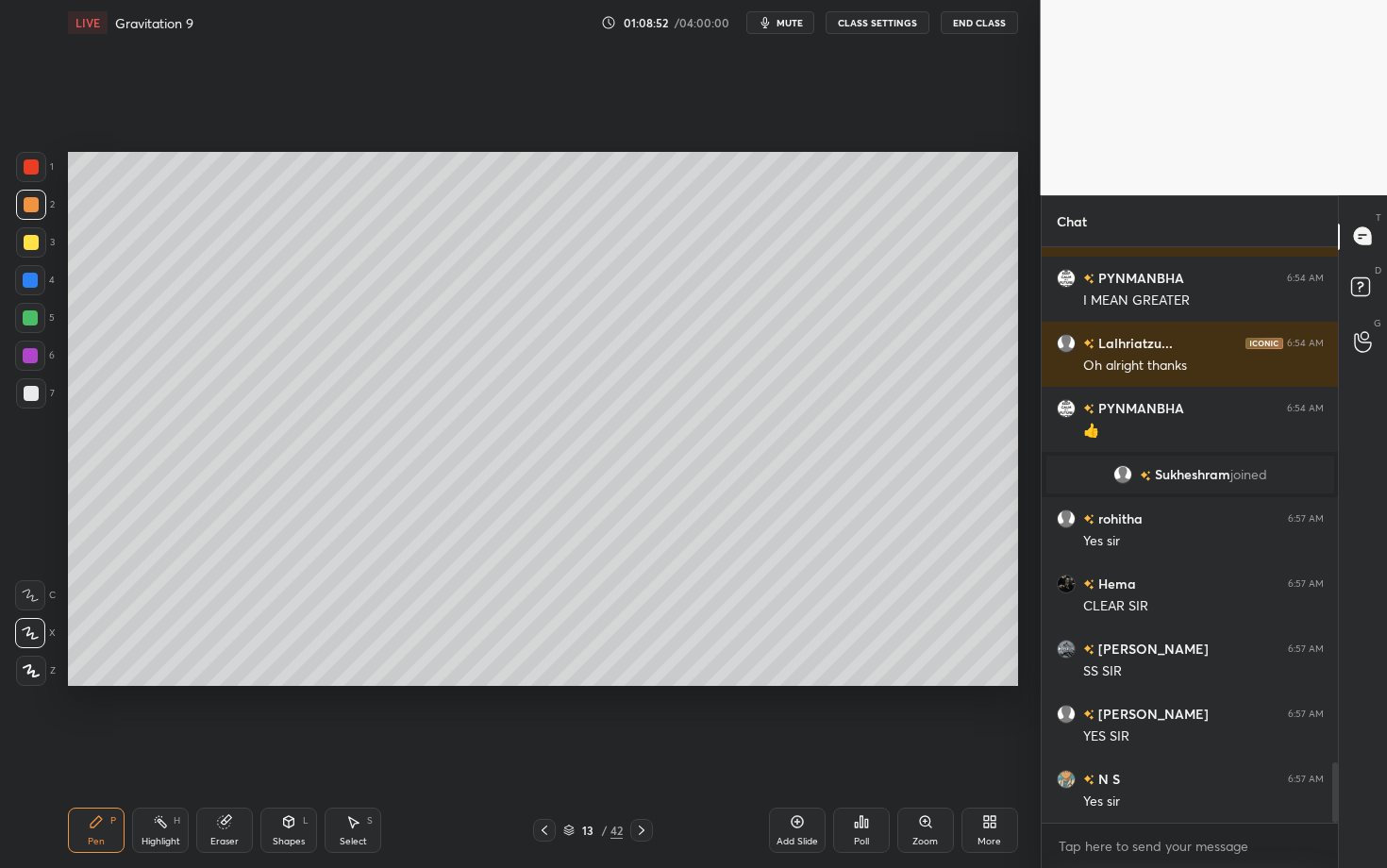
click at [37, 354] on div at bounding box center [30, 355] width 15 height 15
click at [35, 326] on div at bounding box center [30, 318] width 30 height 30
click at [170, 682] on div "Highlight H" at bounding box center [160, 829] width 57 height 45
click at [94, 682] on icon at bounding box center [96, 821] width 11 height 11
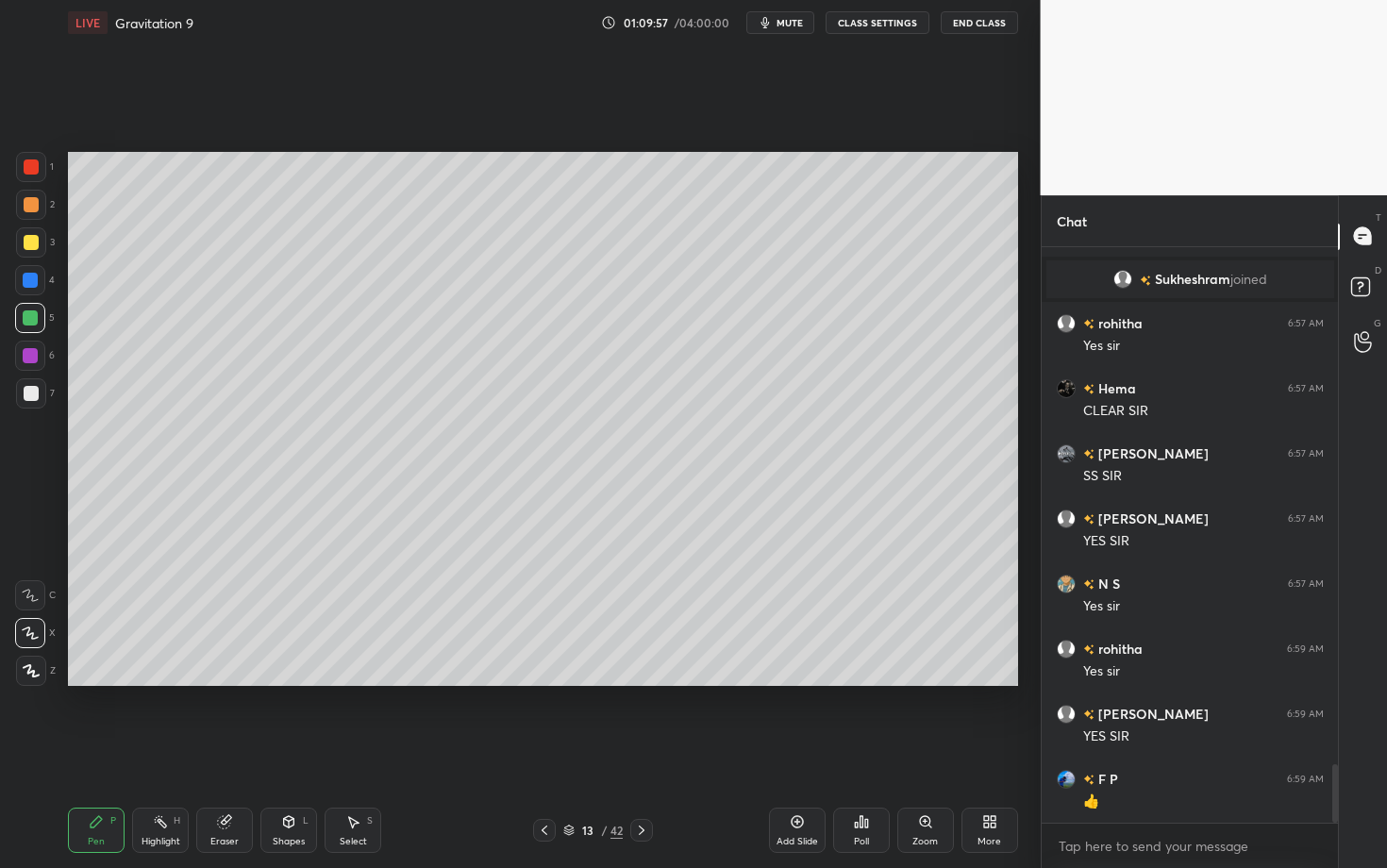
scroll to position [5126, 0]
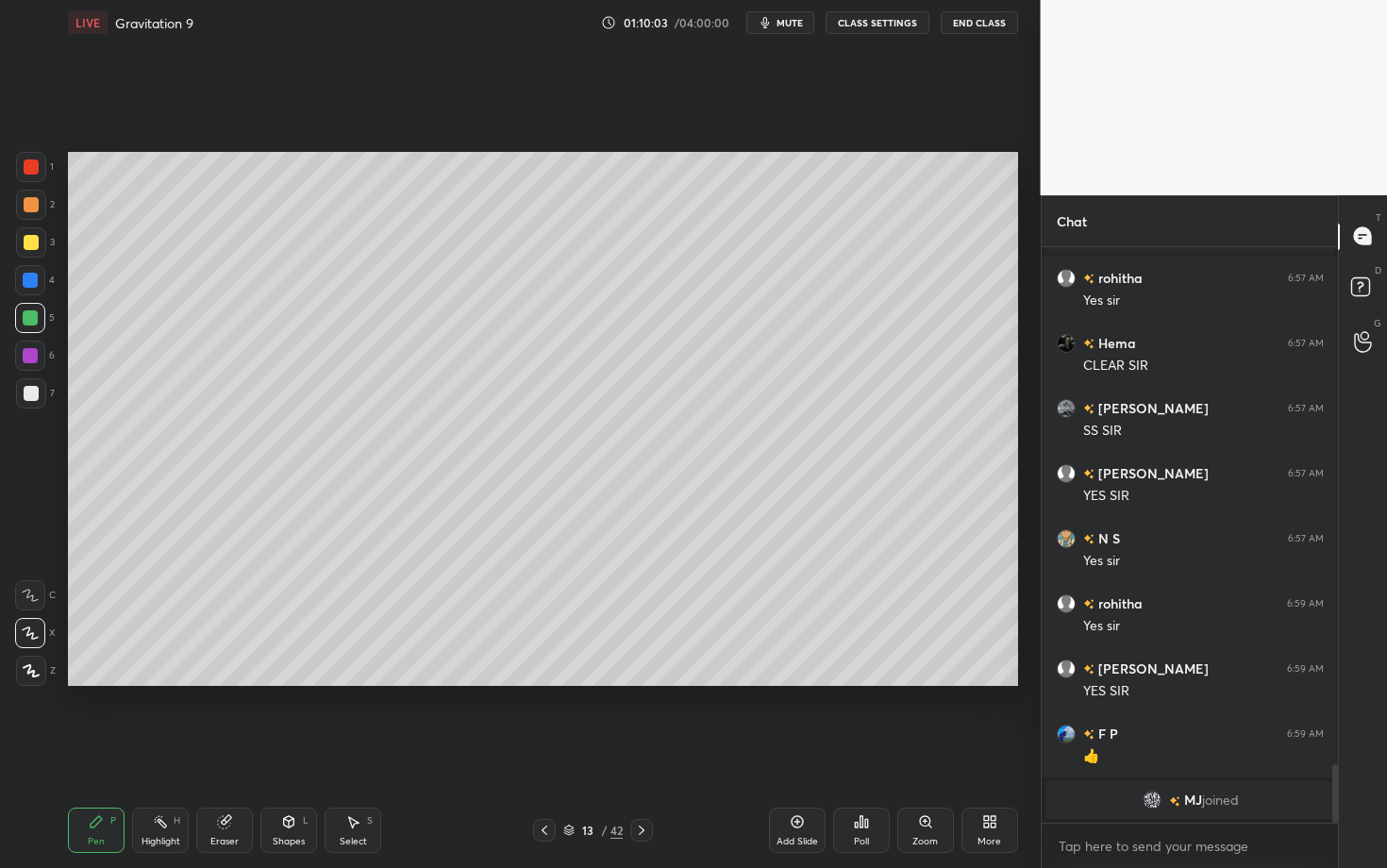
click at [642, 682] on icon at bounding box center [641, 830] width 15 height 15
click at [538, 682] on icon at bounding box center [544, 830] width 15 height 15
click at [143, 682] on div "Highlight" at bounding box center [160, 841] width 39 height 9
click at [366, 682] on div "Select S" at bounding box center [352, 829] width 57 height 45
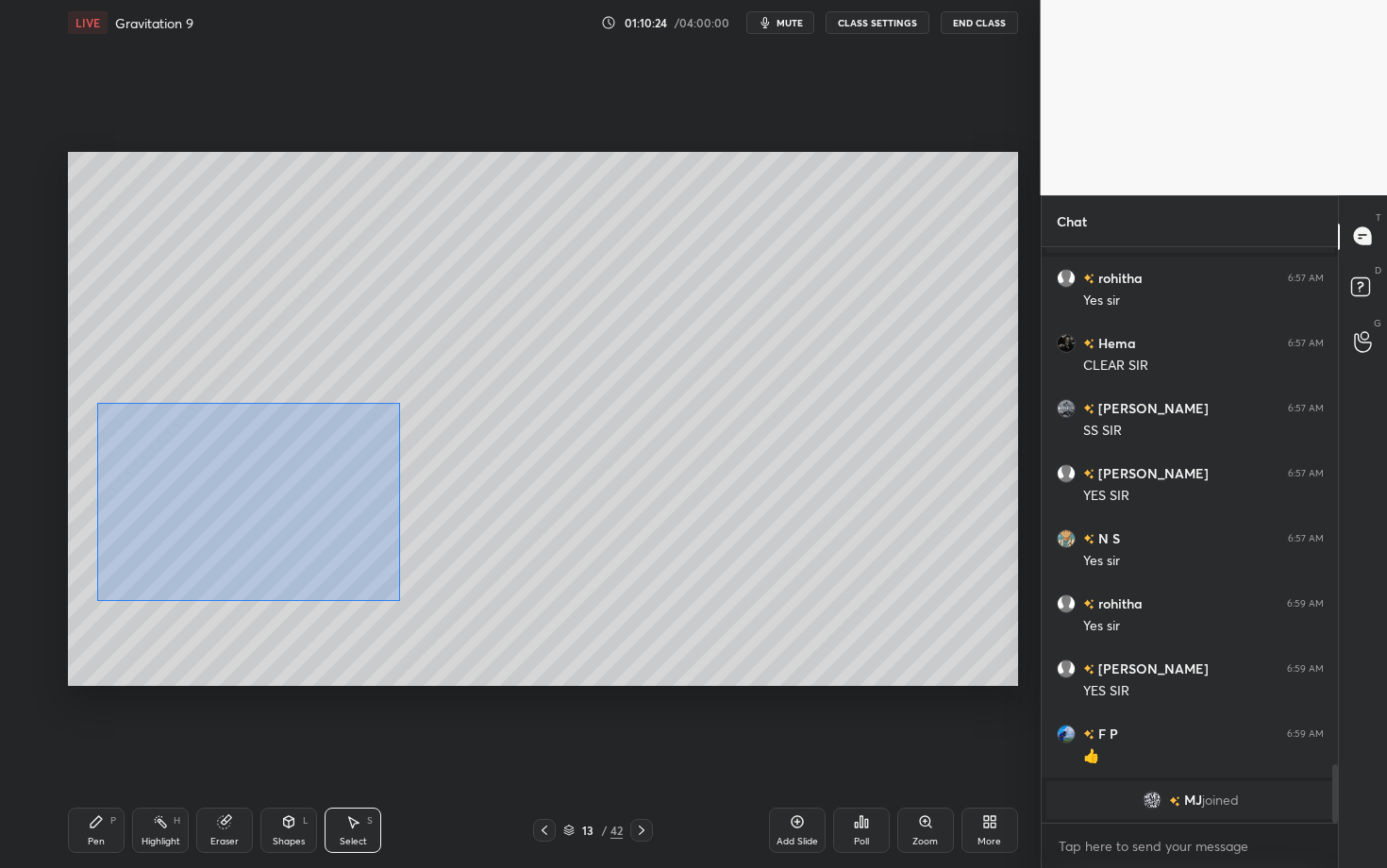
drag, startPoint x: 95, startPoint y: 406, endPoint x: 400, endPoint y: 600, distance: 361.4
click at [400, 600] on div "0 ° Undo Copy Duplicate Duplicate to new slide Delete" at bounding box center [543, 419] width 950 height 534
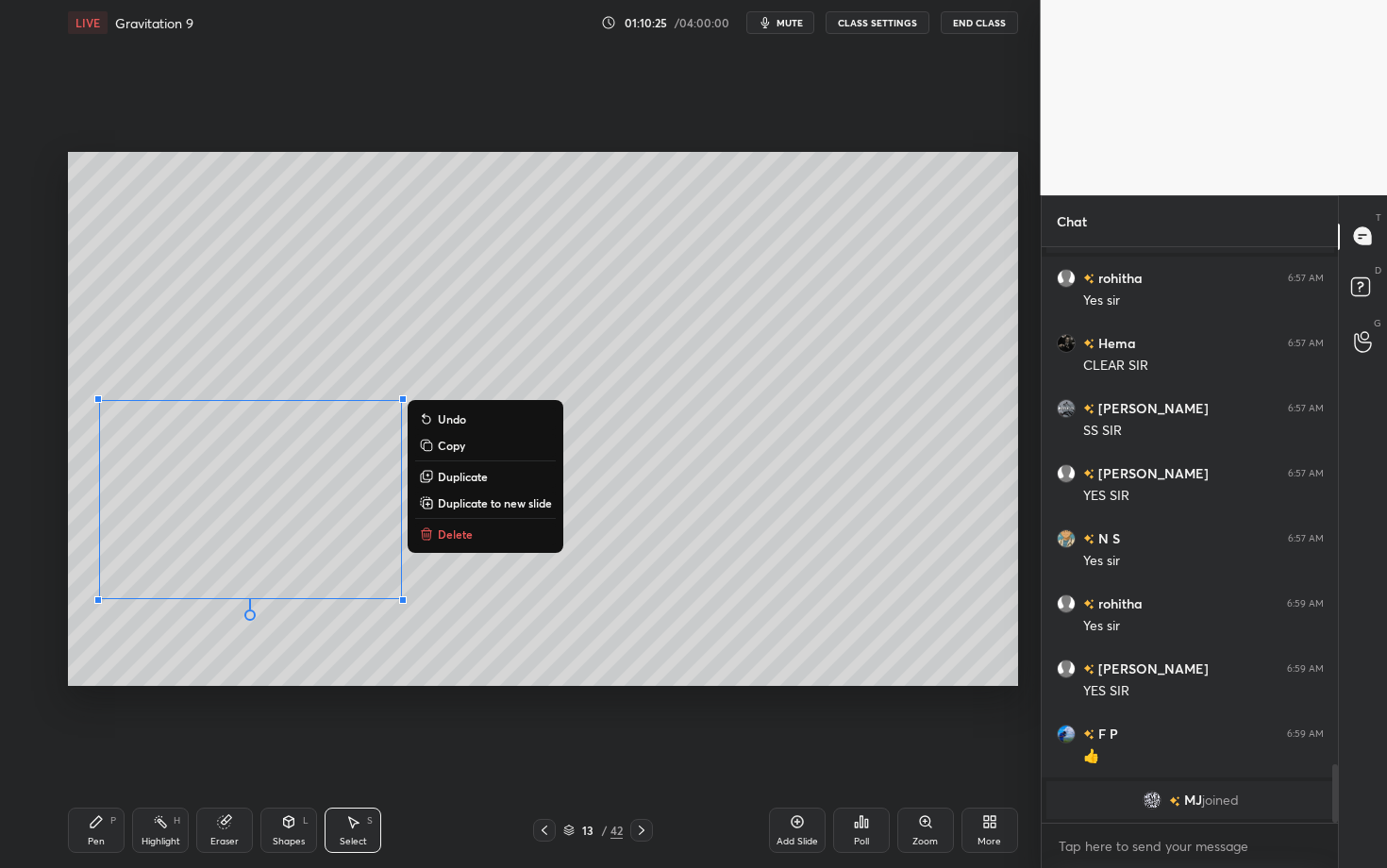
click at [468, 476] on p "Duplicate" at bounding box center [463, 476] width 50 height 15
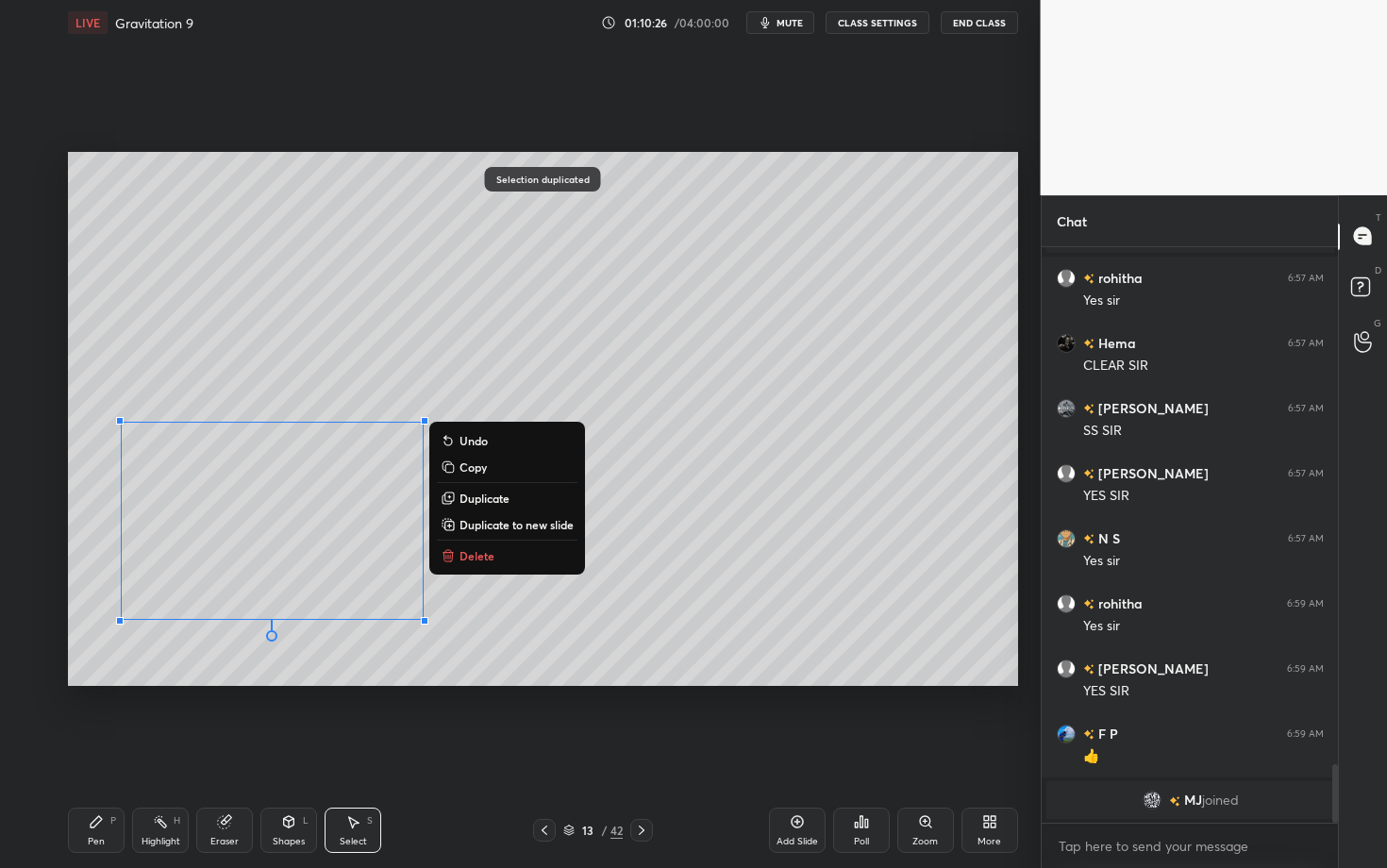
click at [485, 558] on p "Delete" at bounding box center [476, 555] width 35 height 15
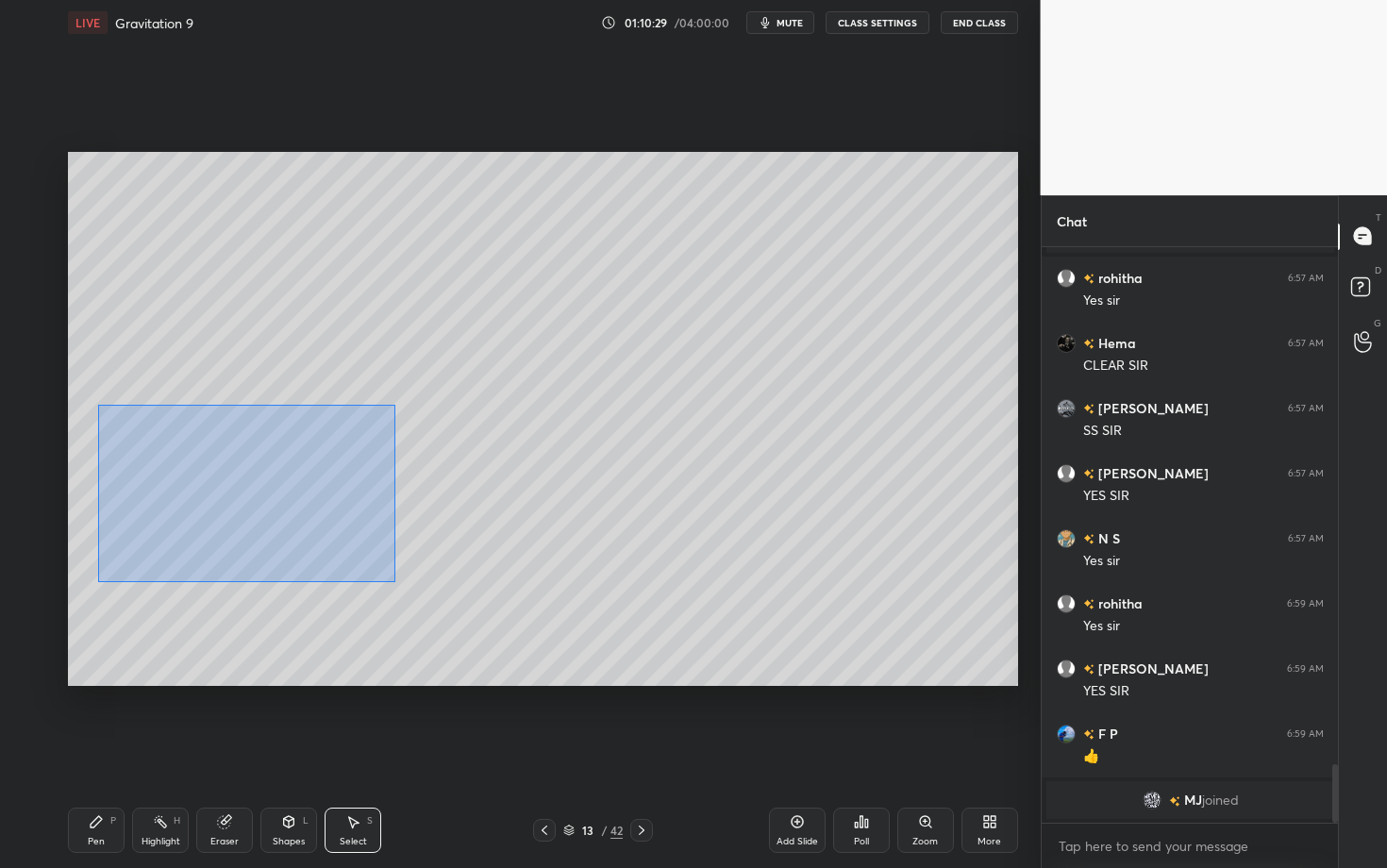
drag, startPoint x: 101, startPoint y: 405, endPoint x: 395, endPoint y: 582, distance: 343.6
click at [395, 582] on div "0 ° Undo Copy Duplicate Duplicate to new slide Delete" at bounding box center [543, 419] width 950 height 534
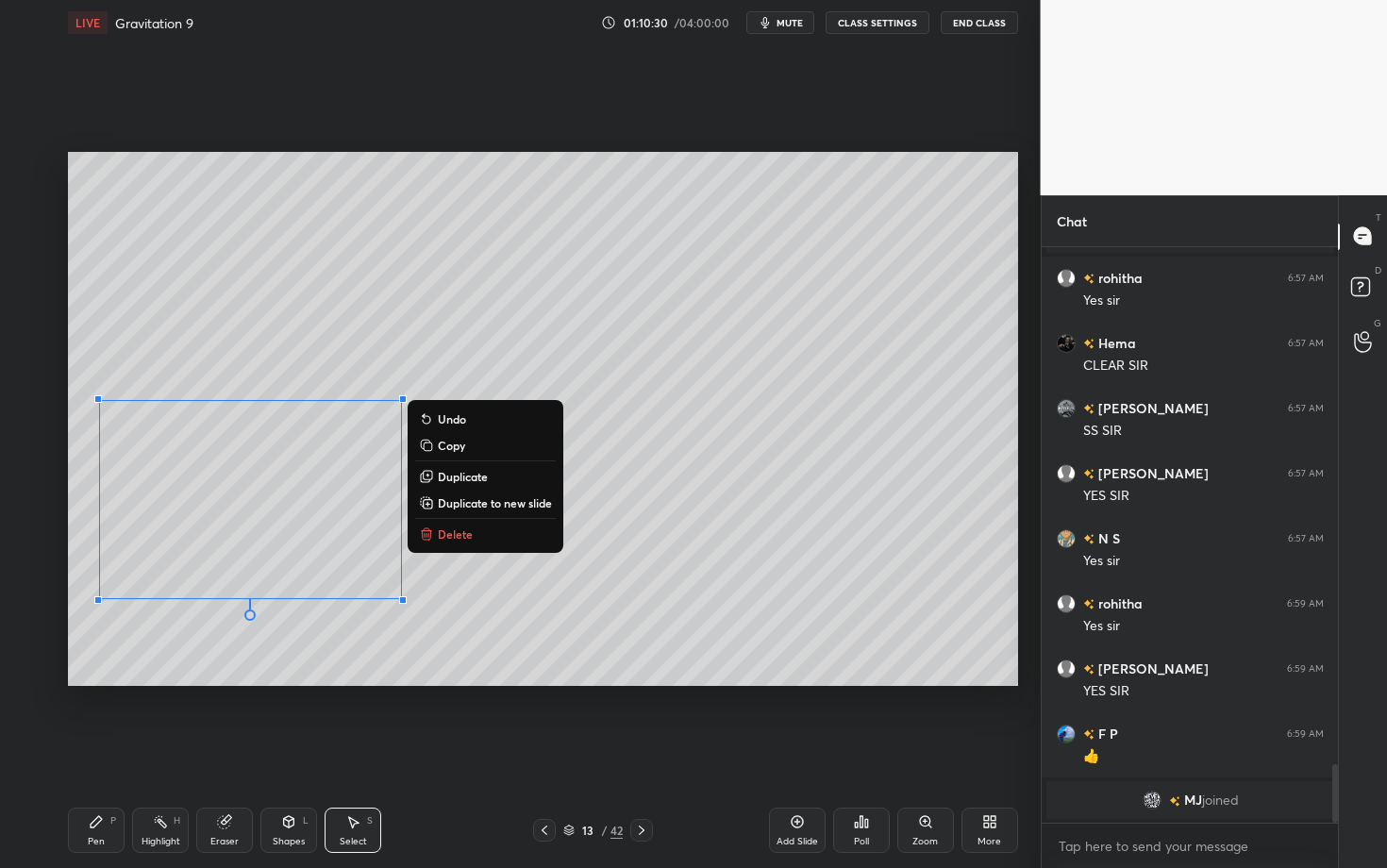
click at [450, 446] on p "Copy" at bounding box center [451, 445] width 27 height 15
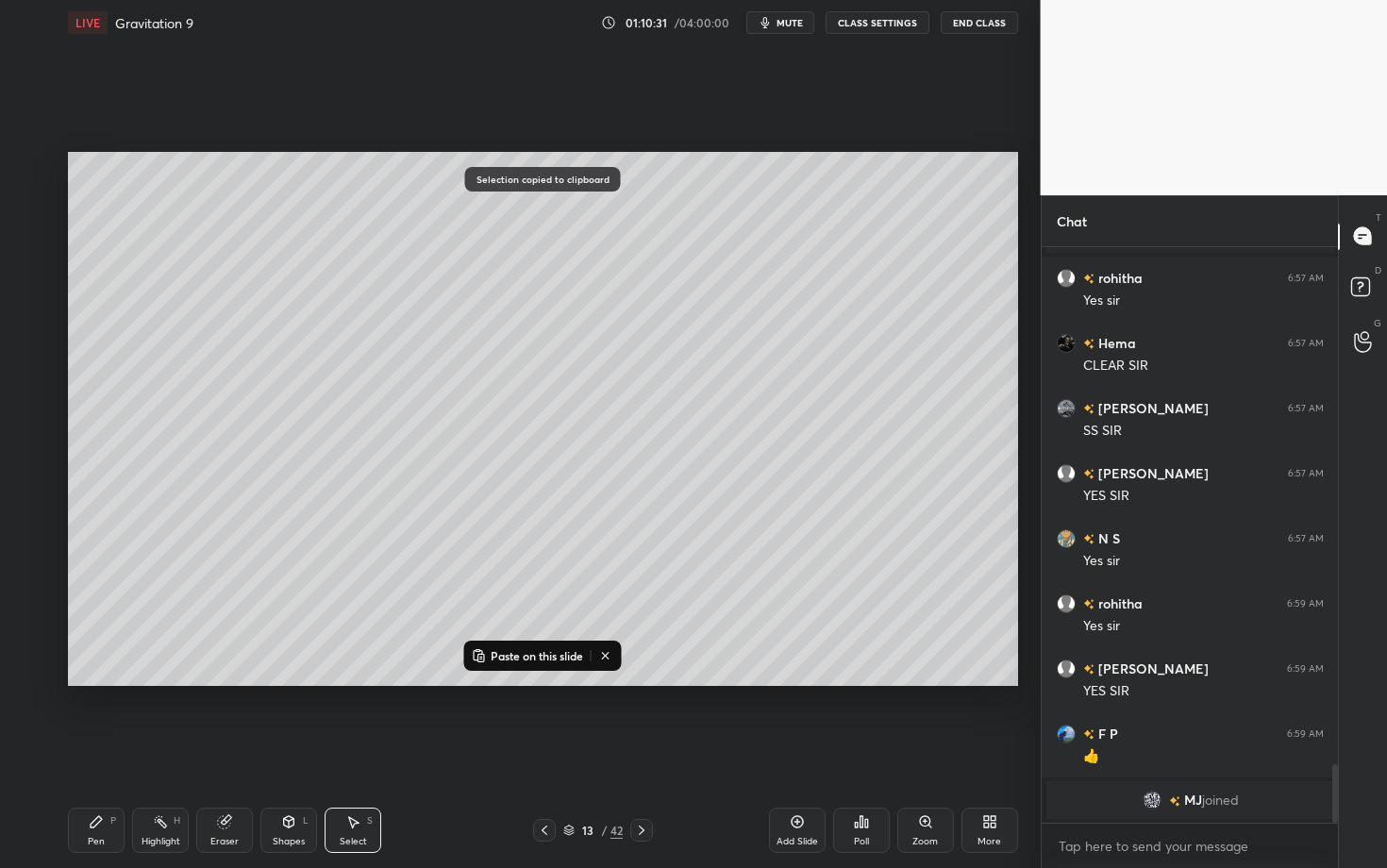
click at [645, 682] on icon at bounding box center [641, 830] width 15 height 15
click at [524, 657] on p "Paste on this slide" at bounding box center [537, 655] width 92 height 15
drag, startPoint x: 270, startPoint y: 509, endPoint x: 282, endPoint y: 358, distance: 151.4
click at [282, 358] on div "0 ° Undo Copy Paste here Duplicate Duplicate to new slide Delete" at bounding box center [543, 419] width 950 height 534
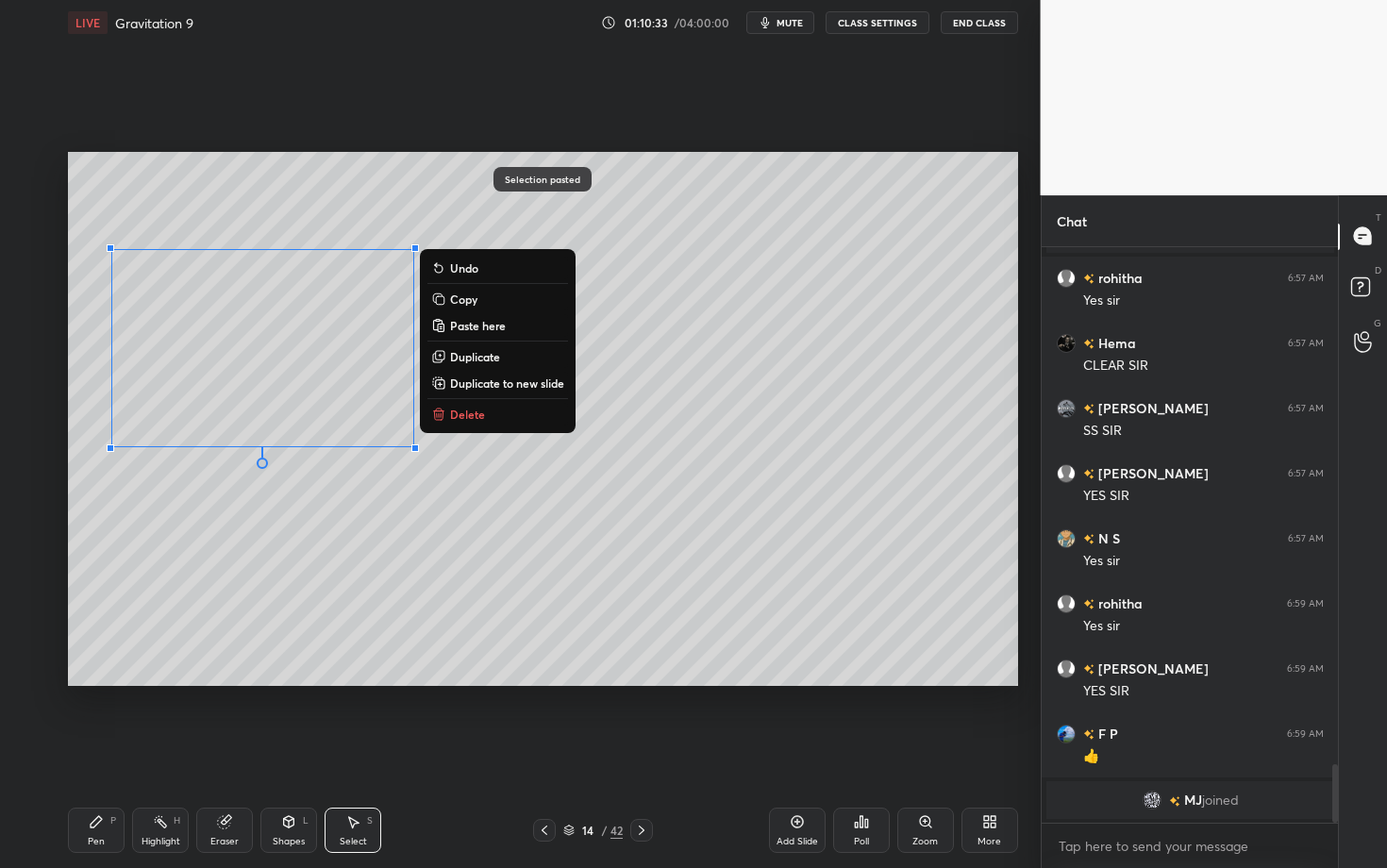
click at [111, 682] on div "Pen P" at bounding box center [96, 829] width 57 height 45
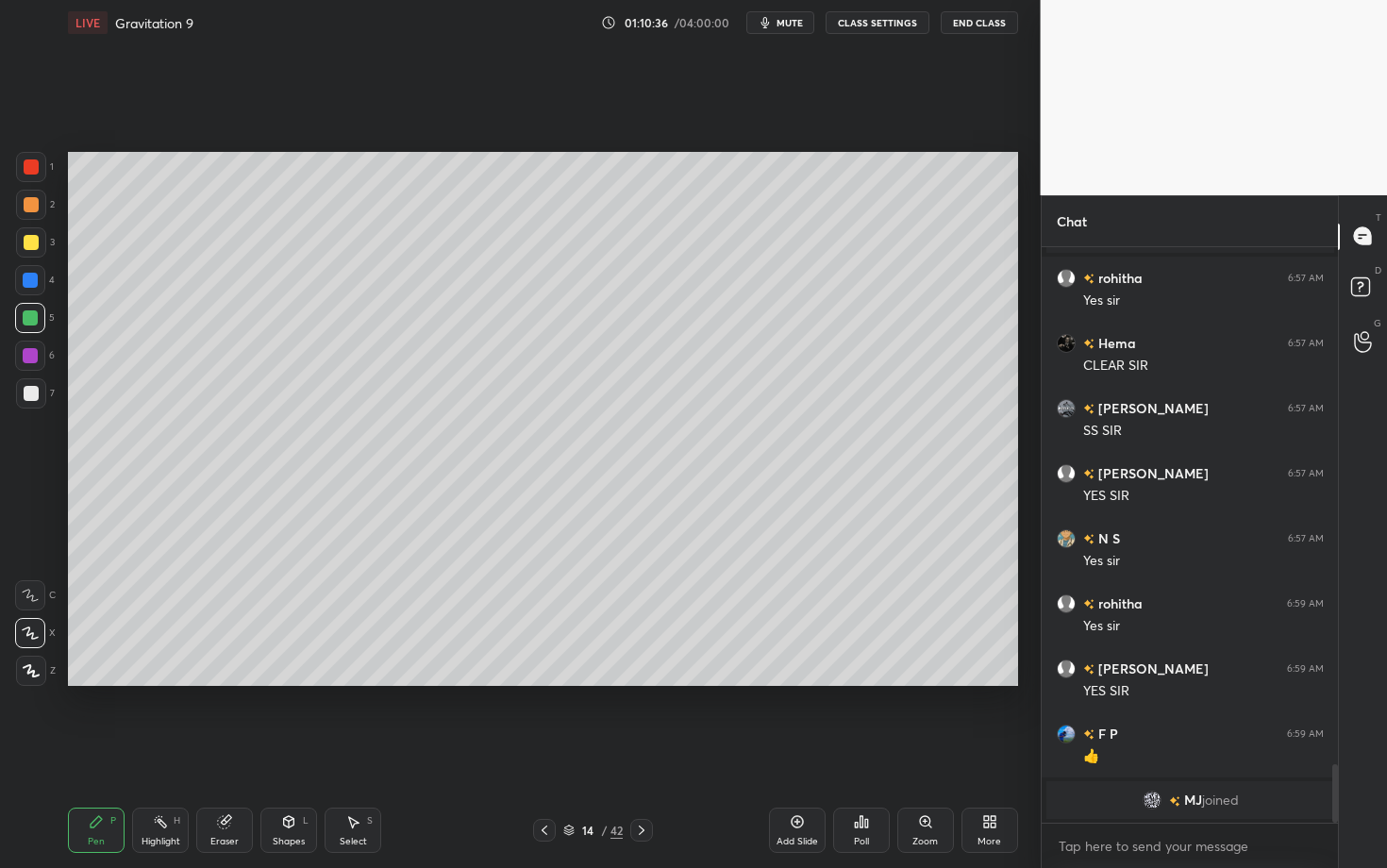
click at [357, 682] on icon at bounding box center [352, 821] width 15 height 15
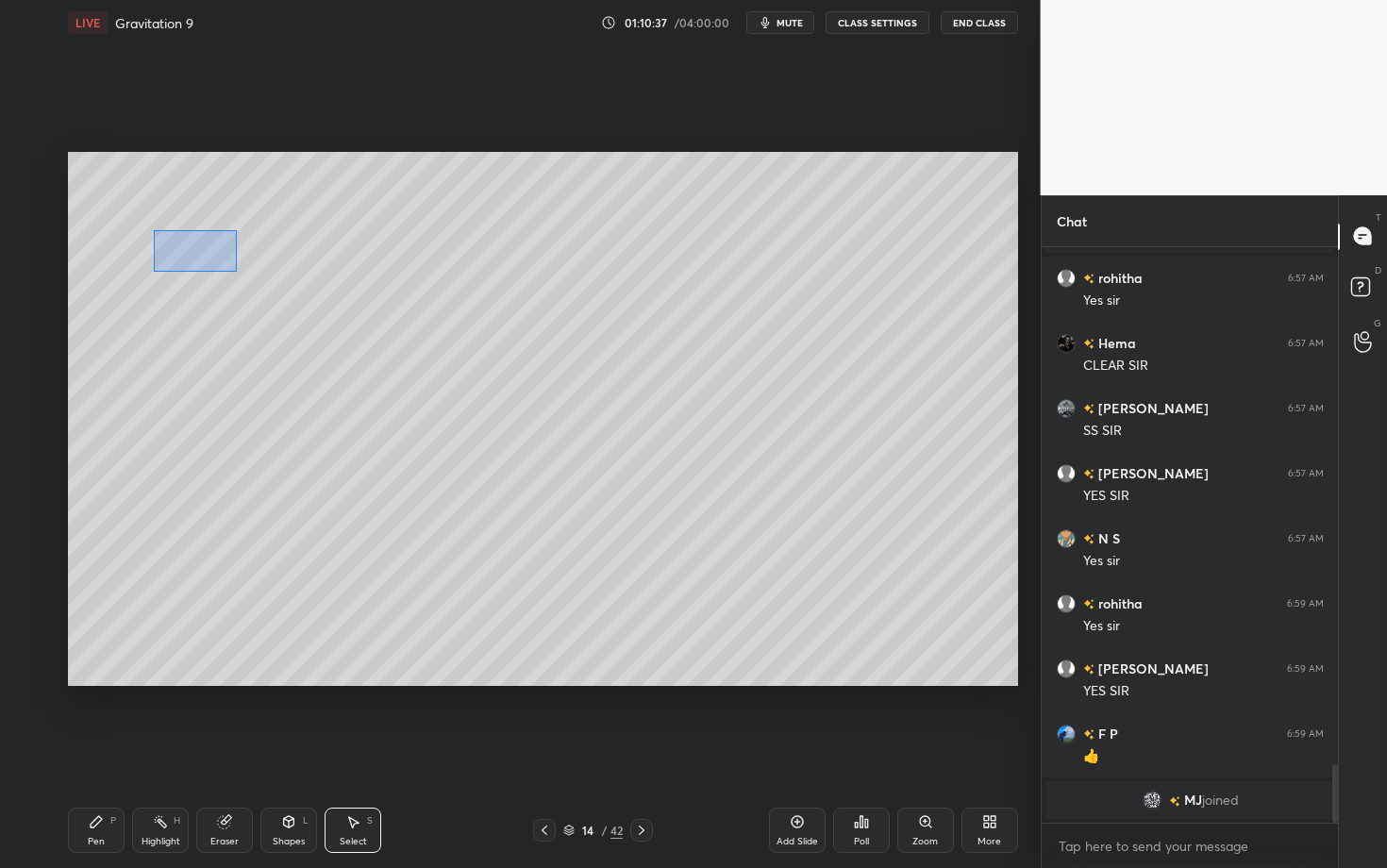
drag, startPoint x: 156, startPoint y: 231, endPoint x: 236, endPoint y: 269, distance: 88.6
click at [236, 269] on div "0 ° Undo Copy Paste here Duplicate Duplicate to new slide Delete" at bounding box center [543, 419] width 950 height 534
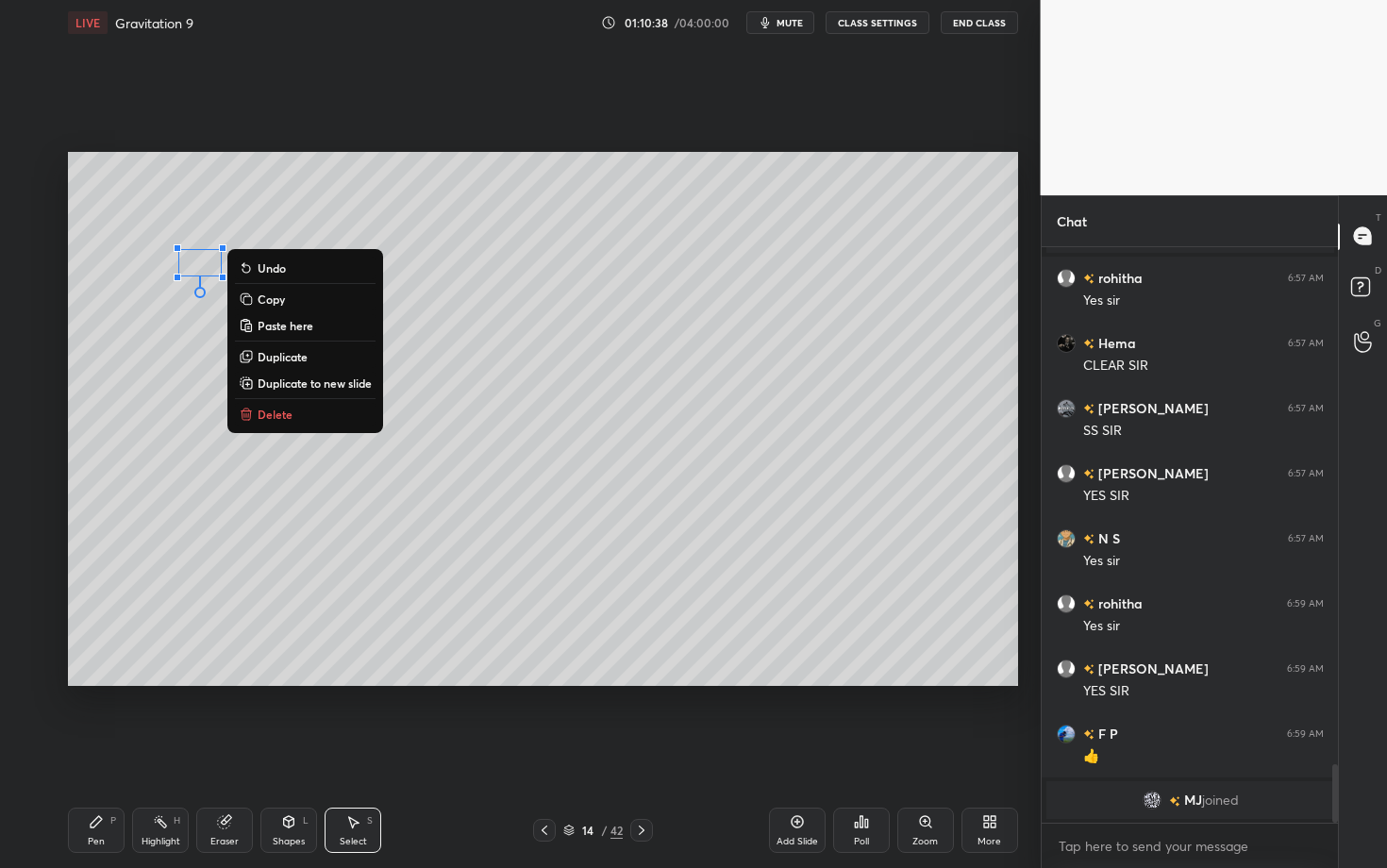
click at [289, 411] on p "Delete" at bounding box center [275, 414] width 35 height 15
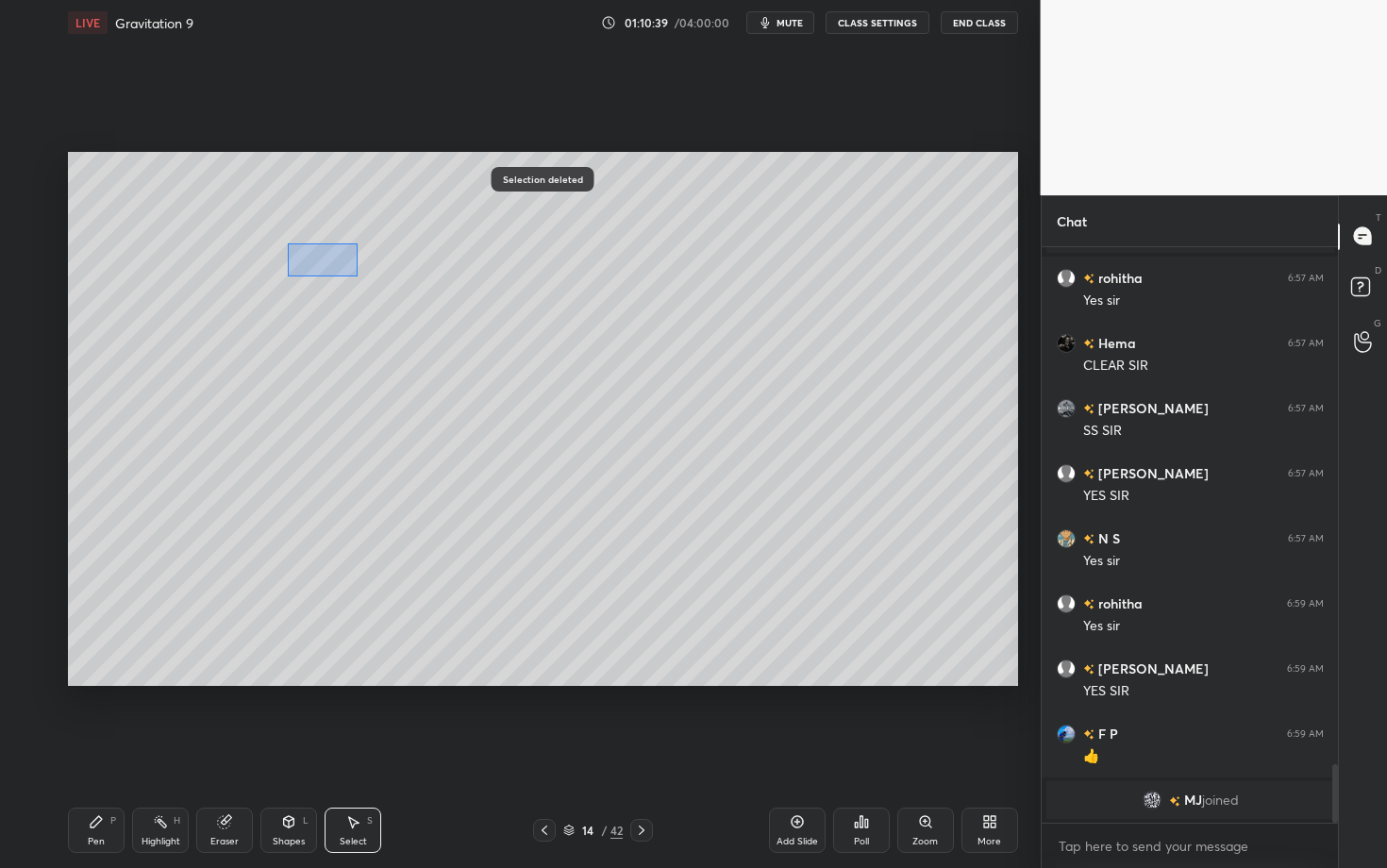
drag, startPoint x: 337, startPoint y: 271, endPoint x: 358, endPoint y: 275, distance: 21.3
click at [358, 275] on div "0 ° Undo Copy Paste here Duplicate Duplicate to new slide Delete" at bounding box center [543, 419] width 950 height 534
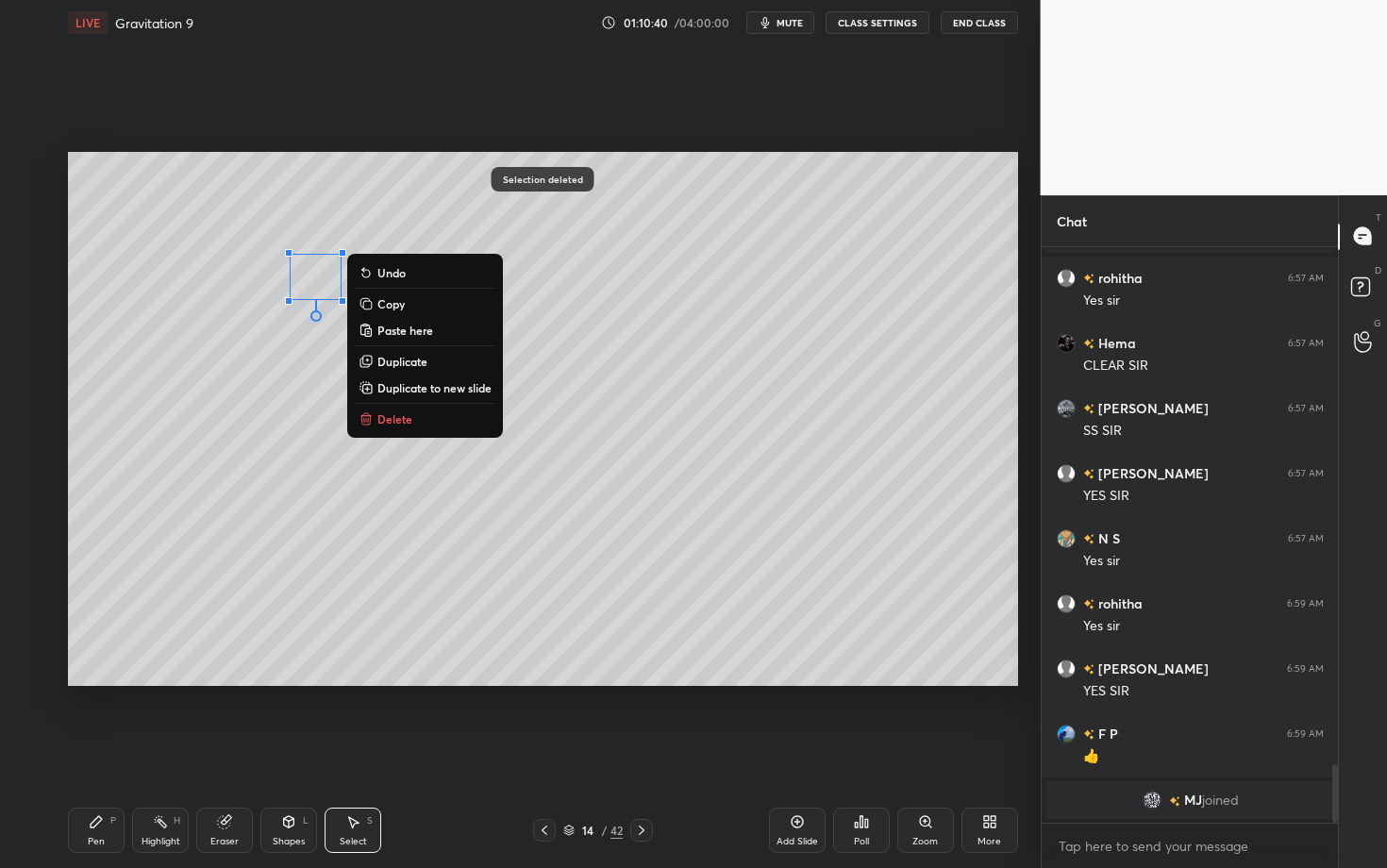
click at [397, 412] on p "Delete" at bounding box center [394, 418] width 35 height 15
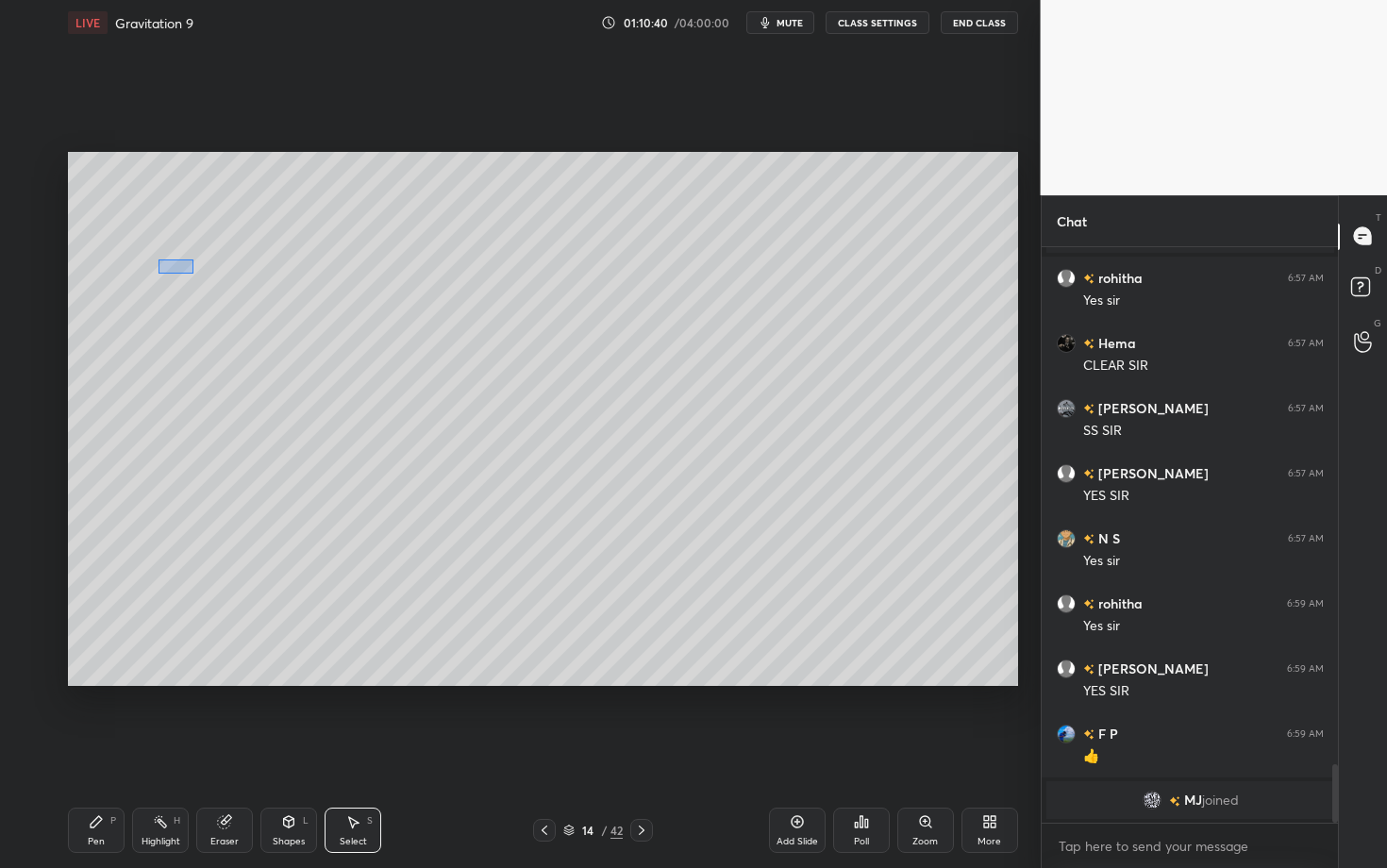
click at [191, 273] on div "0 ° Undo Copy Paste here Duplicate Duplicate to new slide Delete" at bounding box center [543, 419] width 950 height 534
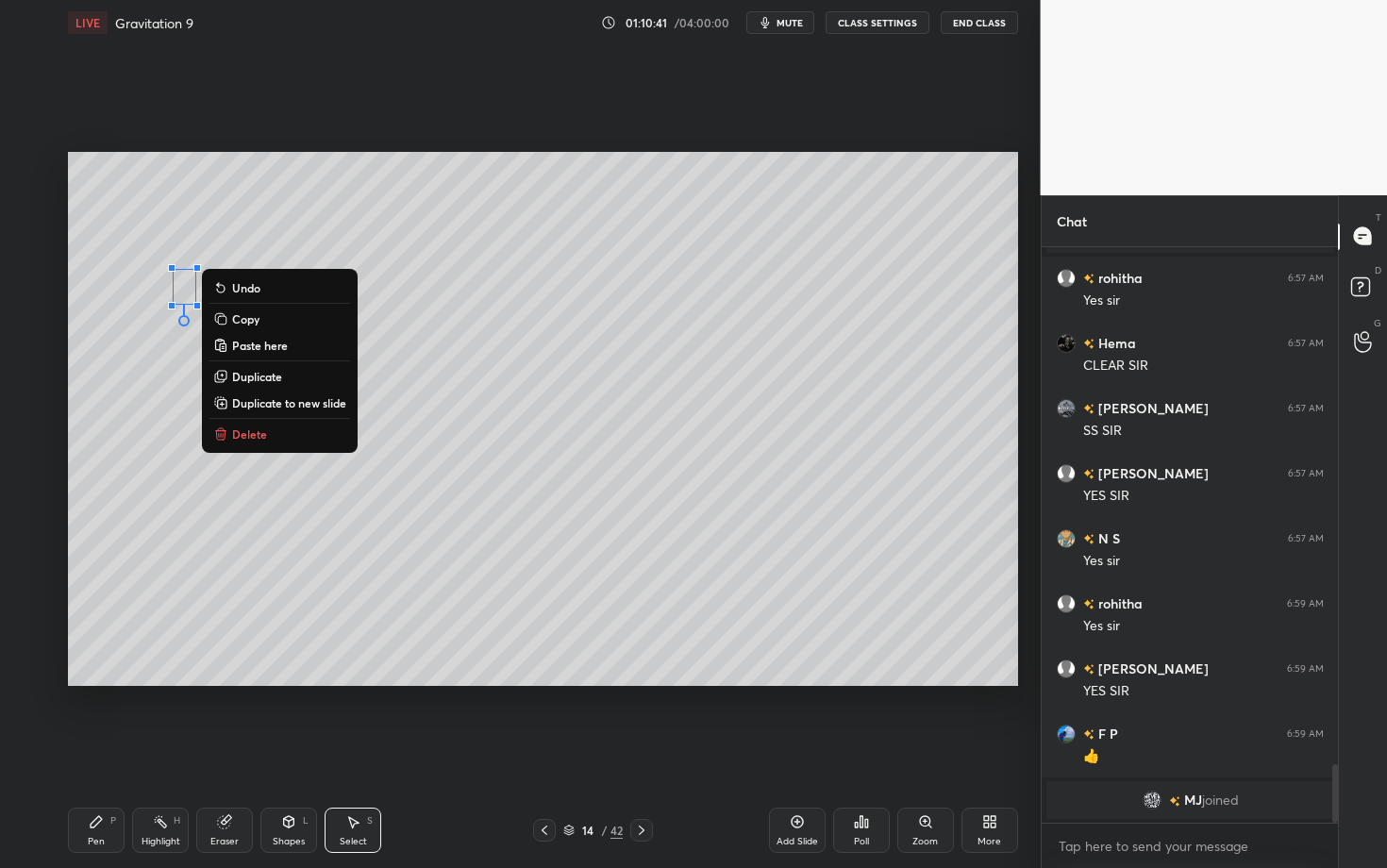
click at [240, 429] on p "Delete" at bounding box center [249, 433] width 35 height 15
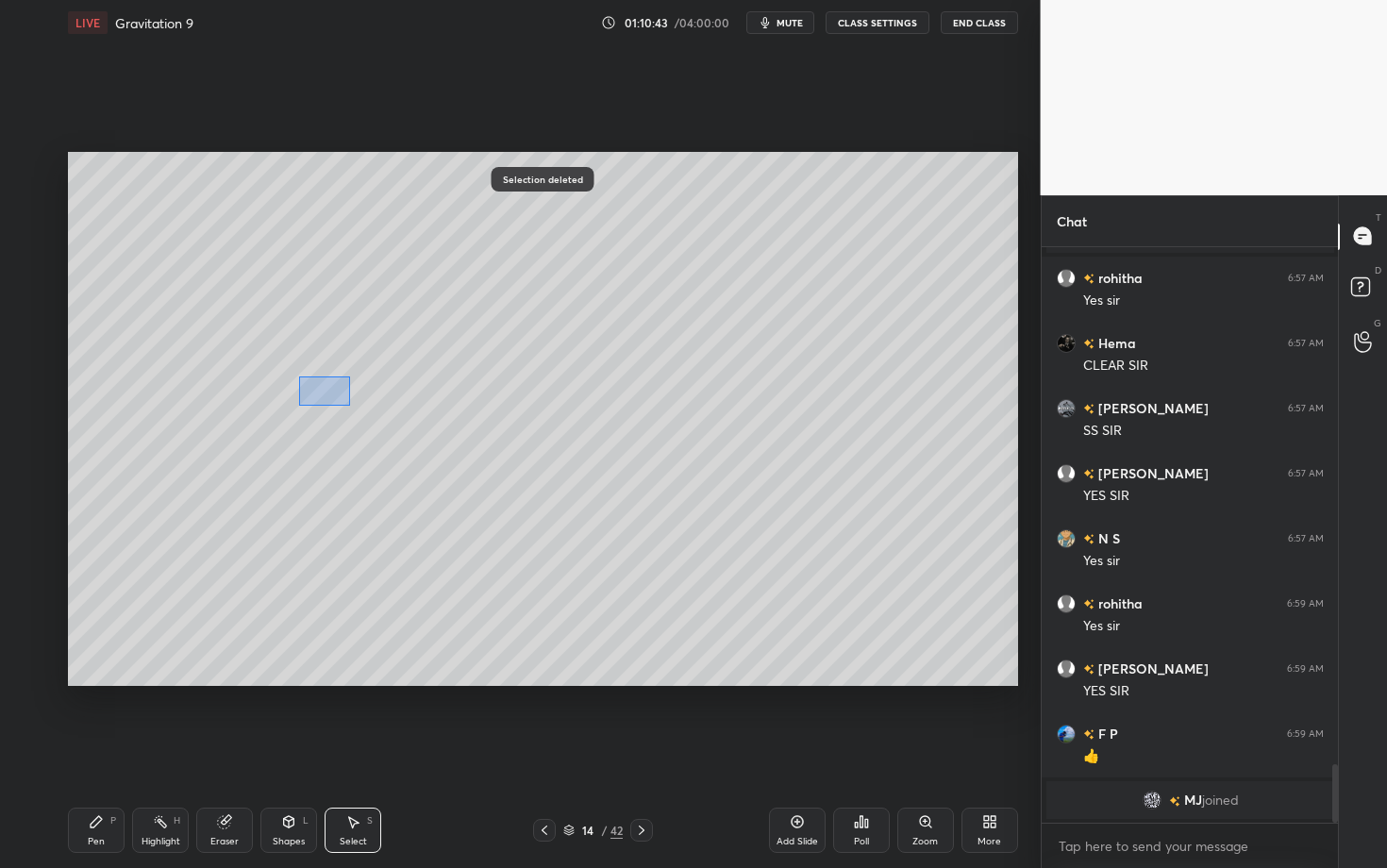
drag, startPoint x: 313, startPoint y: 388, endPoint x: 349, endPoint y: 405, distance: 39.7
click at [348, 405] on div "0 ° Undo Copy Paste here Duplicate Duplicate to new slide Delete" at bounding box center [543, 419] width 950 height 534
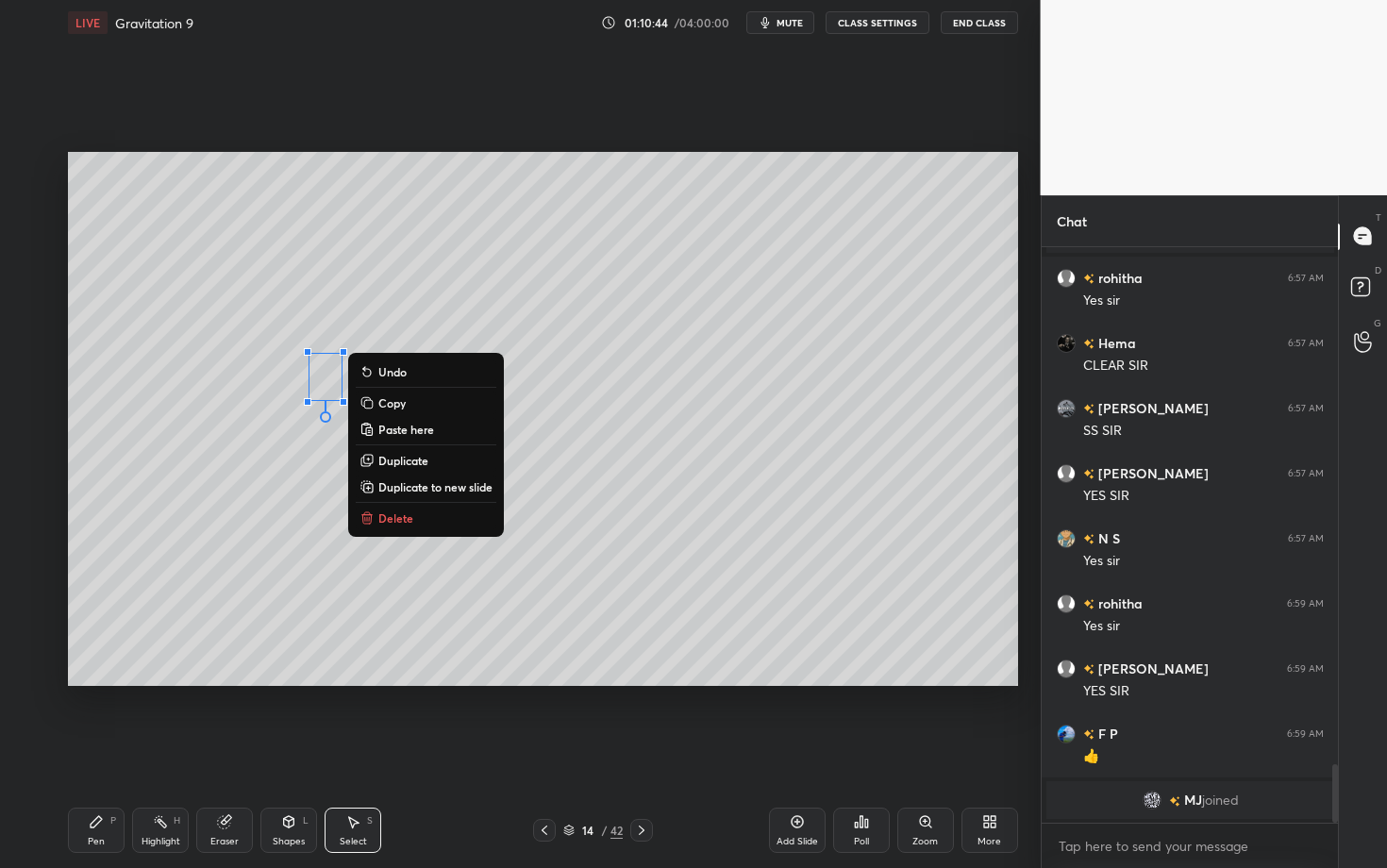
click at [388, 511] on p "Delete" at bounding box center [395, 517] width 35 height 15
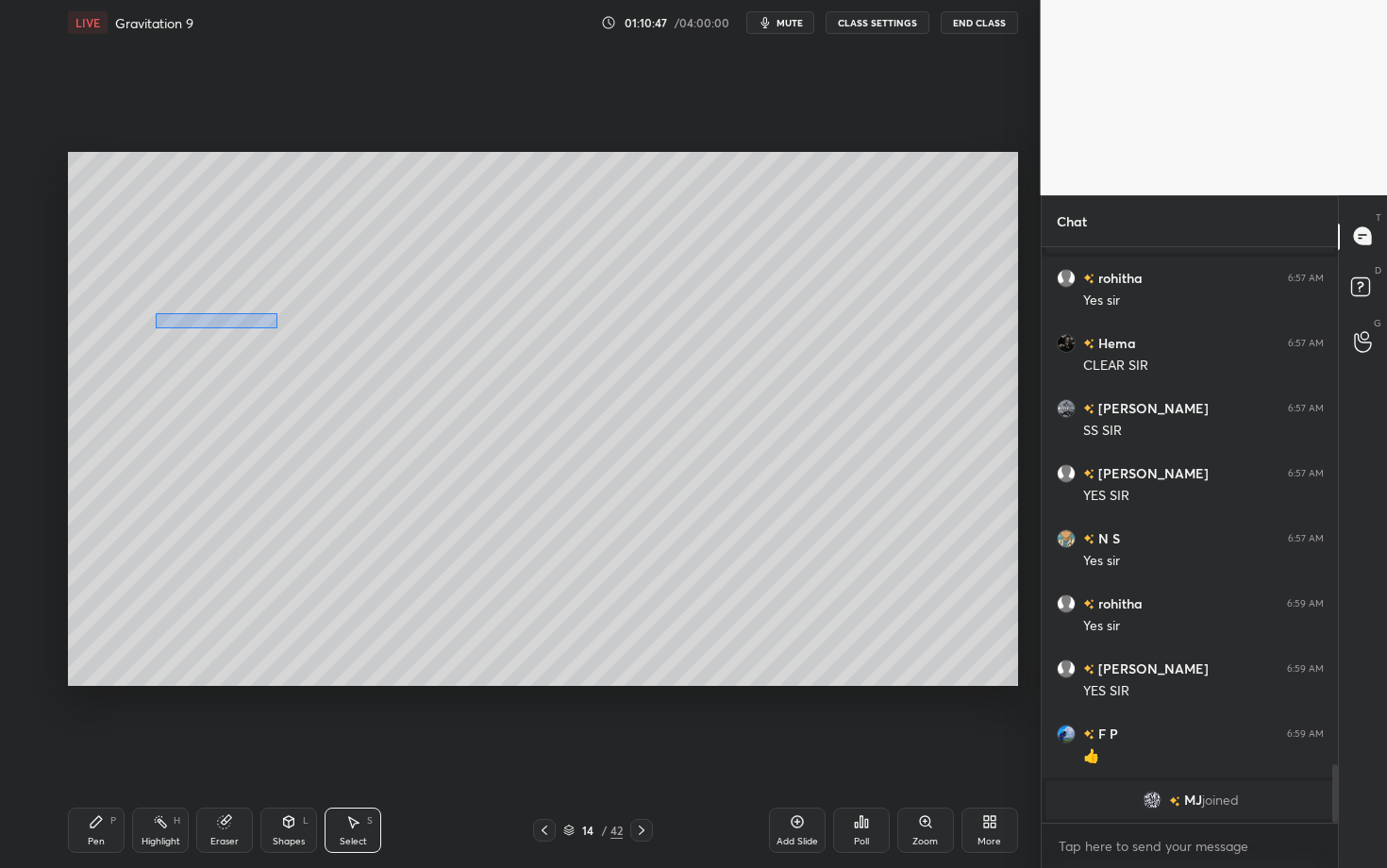
drag, startPoint x: 170, startPoint y: 326, endPoint x: 277, endPoint y: 328, distance: 107.6
click at [277, 328] on div "0 ° Undo Copy Paste here Duplicate Duplicate to new slide Delete" at bounding box center [543, 419] width 950 height 534
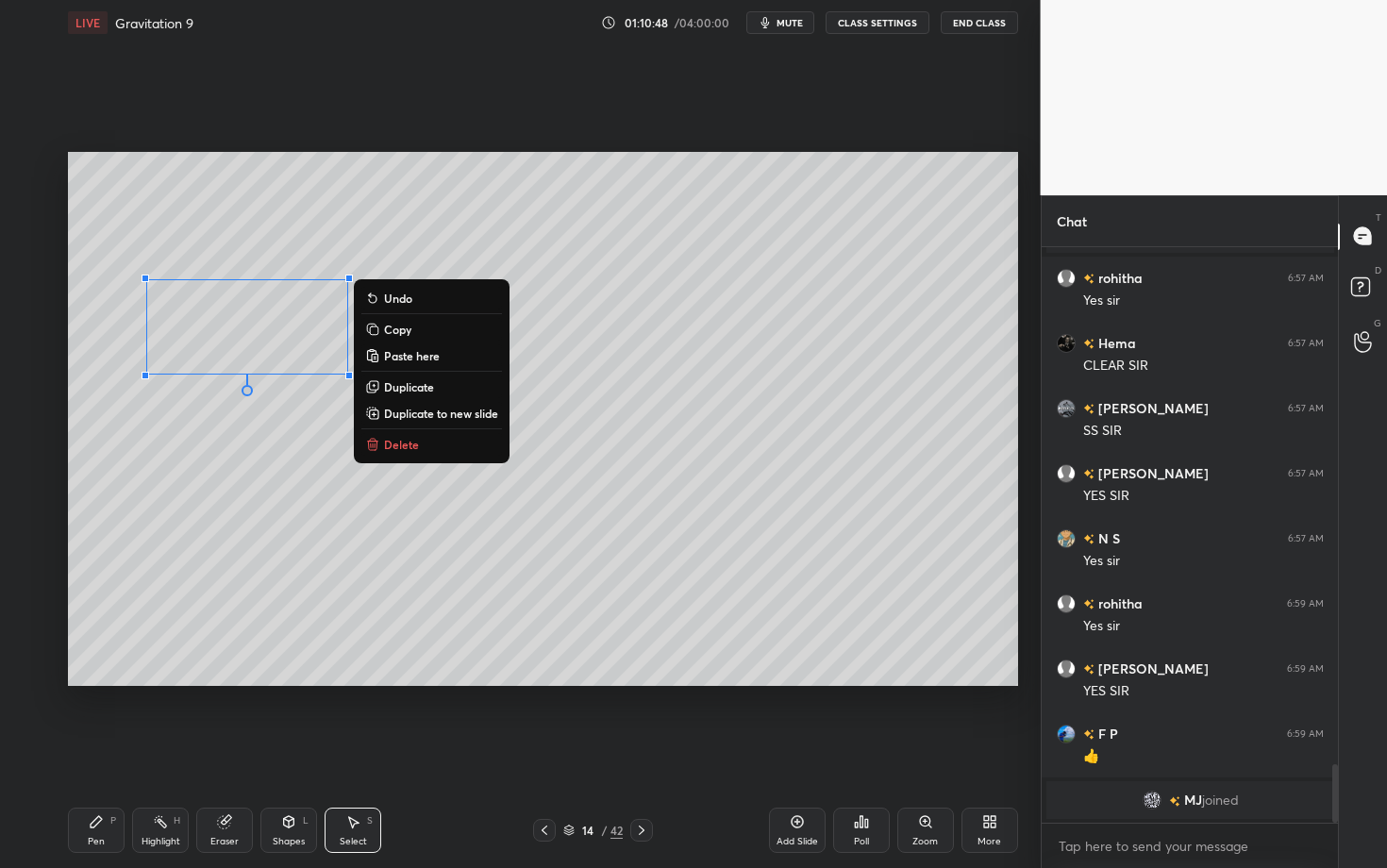
click at [424, 435] on button "Delete" at bounding box center [431, 444] width 141 height 23
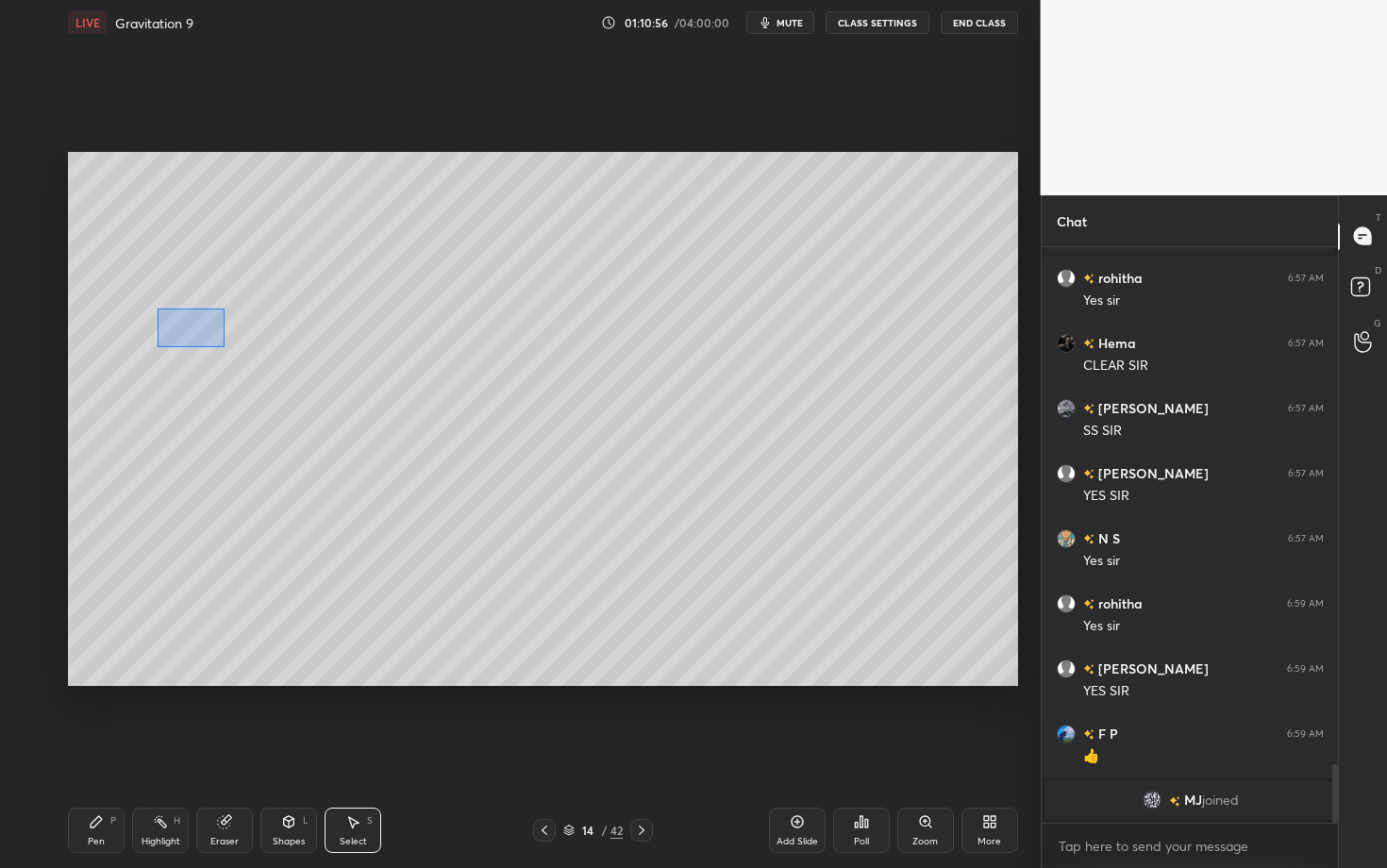
drag, startPoint x: 162, startPoint y: 319, endPoint x: 225, endPoint y: 346, distance: 68.0
click at [224, 346] on div "0 ° Undo Copy Paste here Duplicate Duplicate to new slide Delete" at bounding box center [543, 419] width 950 height 534
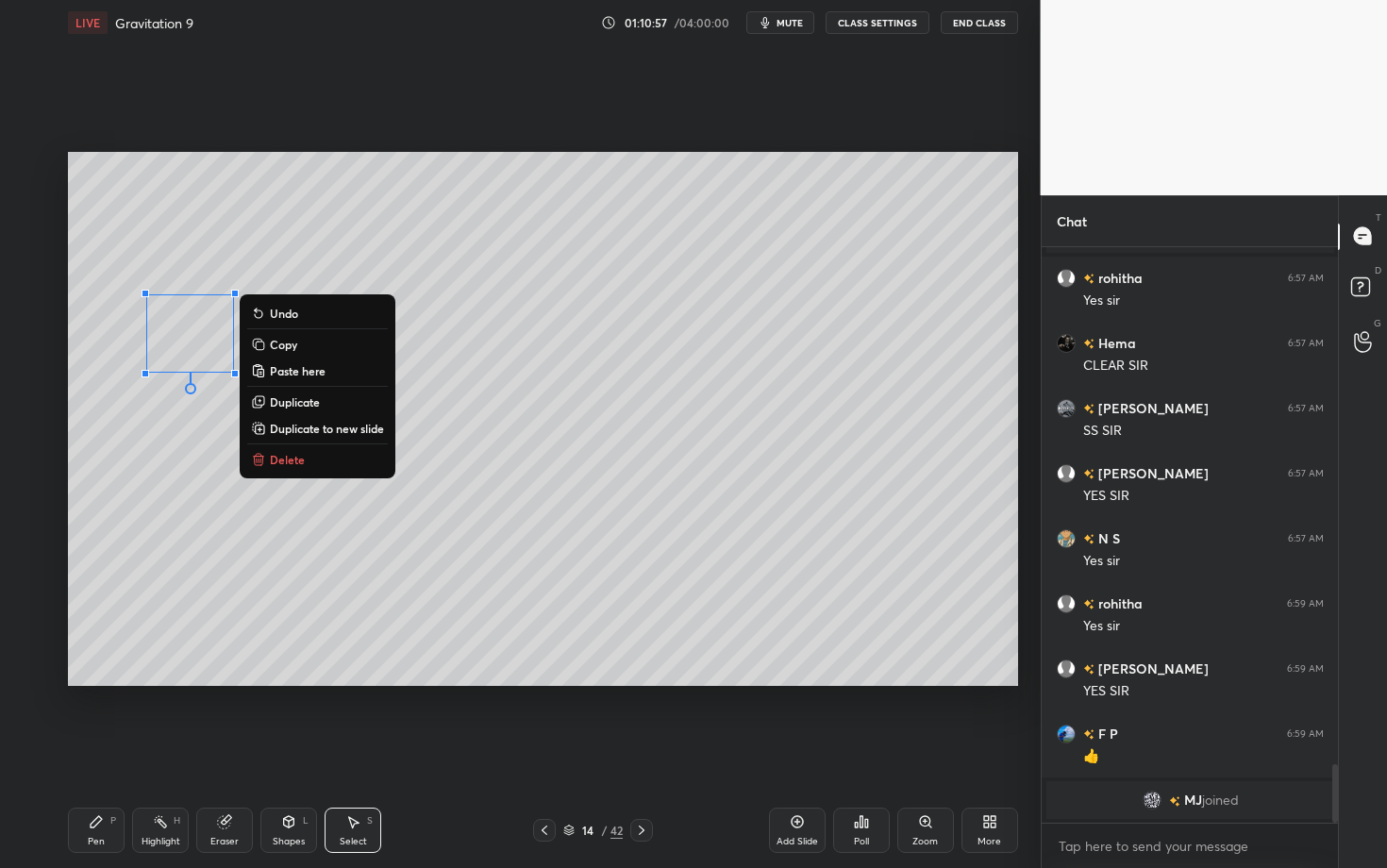
click at [298, 458] on p "Delete" at bounding box center [287, 459] width 35 height 15
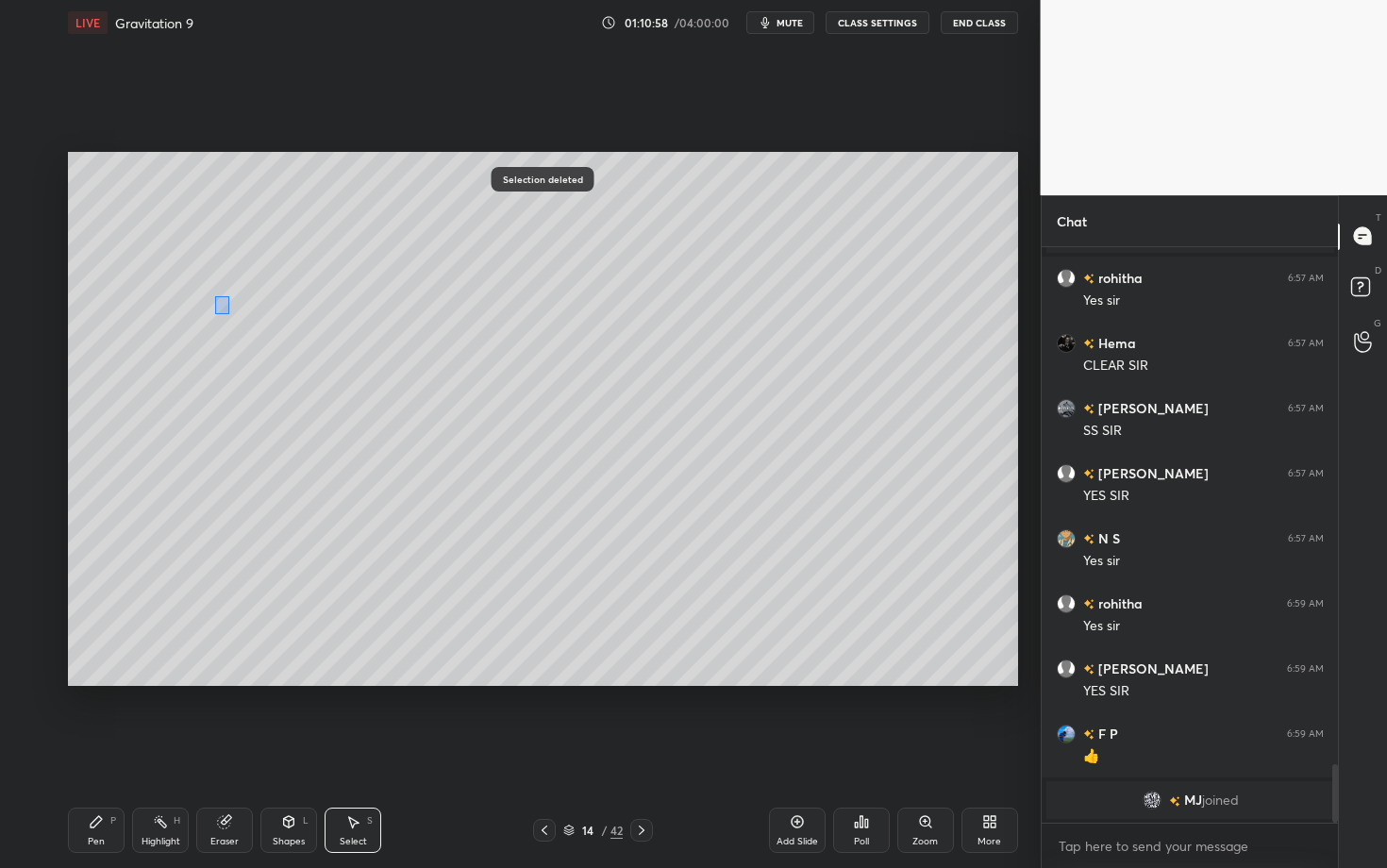
drag, startPoint x: 218, startPoint y: 298, endPoint x: 229, endPoint y: 313, distance: 18.9
click at [230, 313] on div "0 ° Undo Copy Paste here Duplicate Duplicate to new slide Delete" at bounding box center [543, 419] width 950 height 534
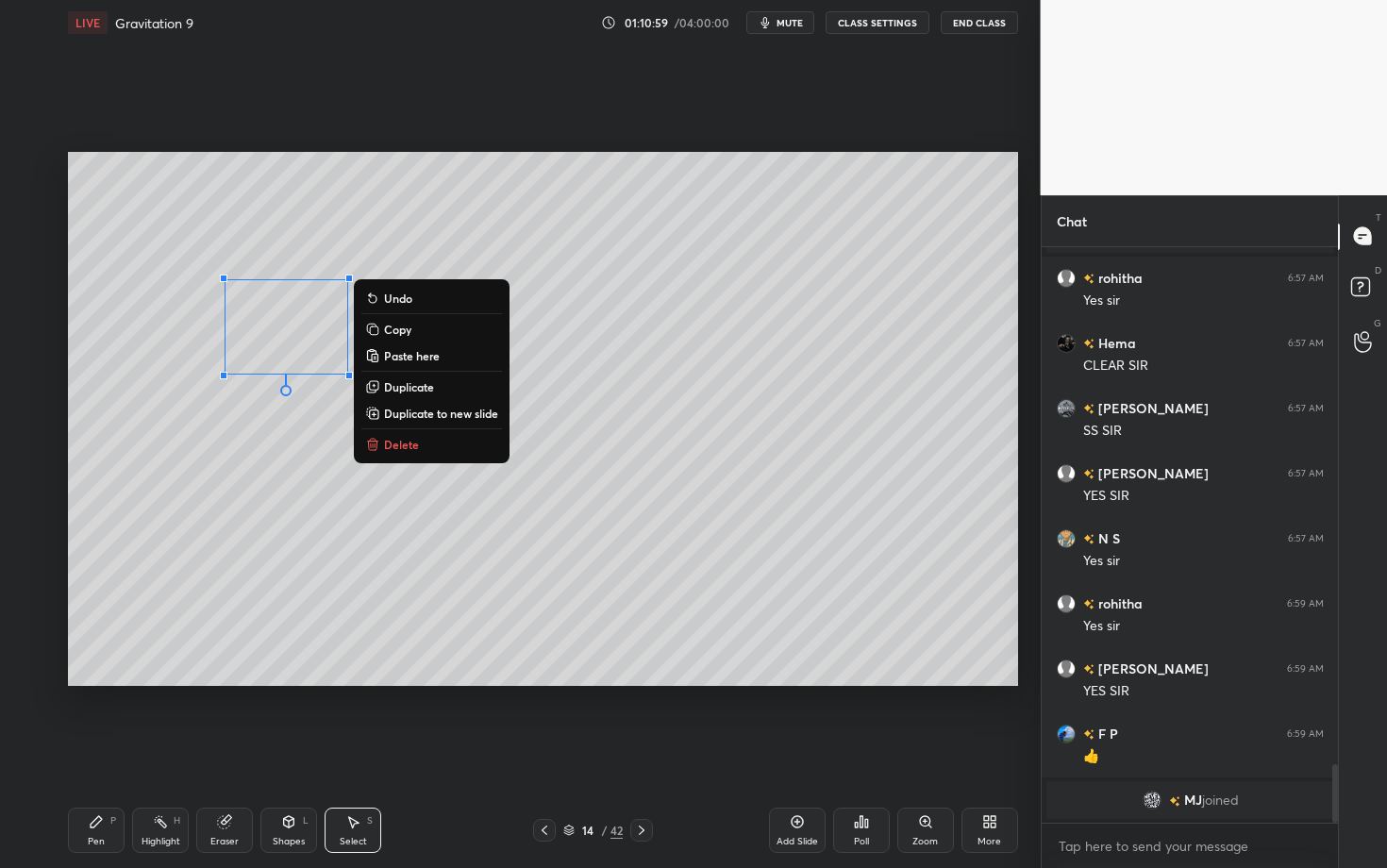
click at [215, 525] on div "0 ° Undo Copy Paste here Duplicate Duplicate to new slide Delete" at bounding box center [543, 419] width 950 height 534
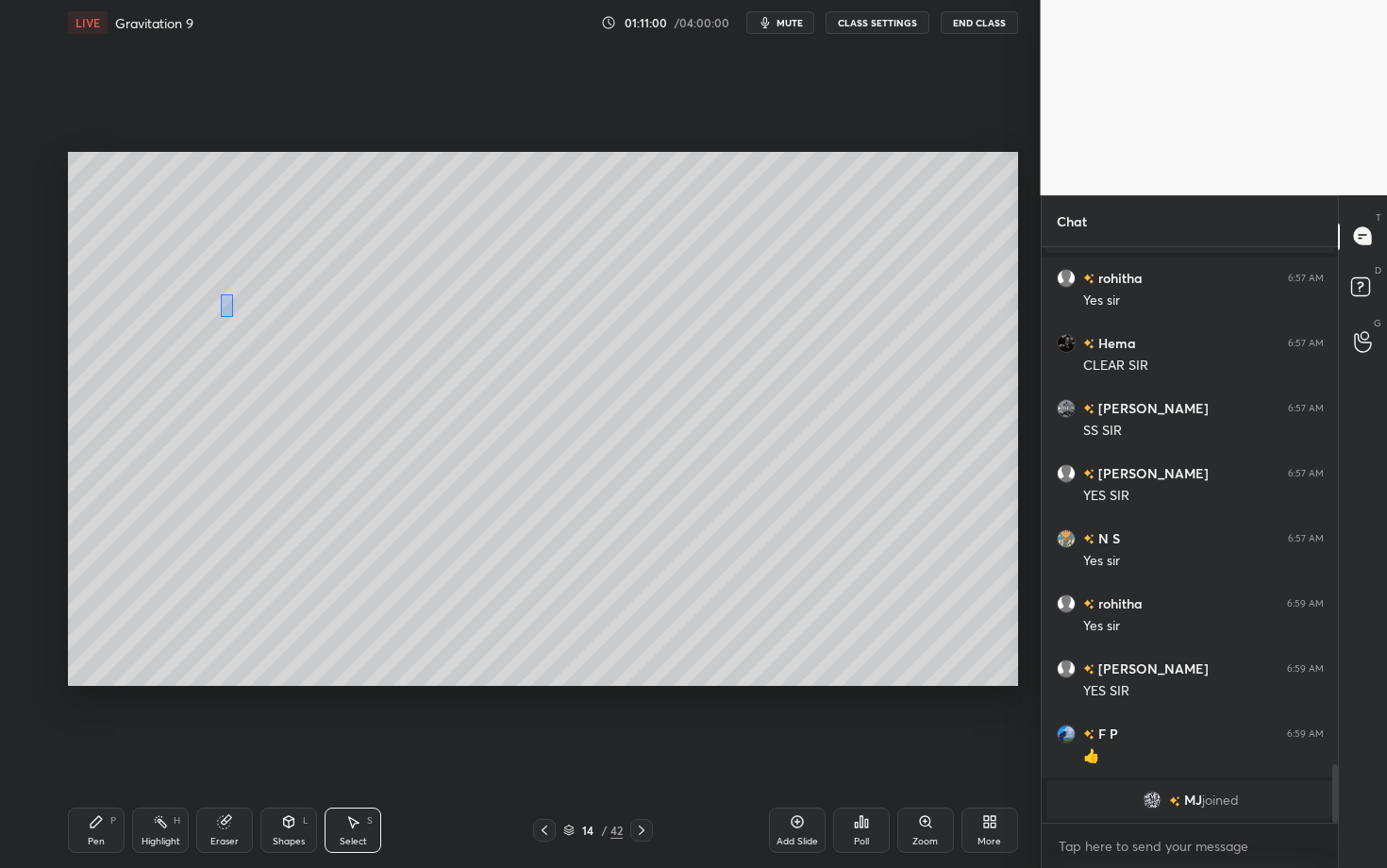
drag, startPoint x: 220, startPoint y: 292, endPoint x: 231, endPoint y: 317, distance: 27.0
click at [231, 317] on div "0 ° Undo Copy Paste here Duplicate Duplicate to new slide Delete" at bounding box center [543, 419] width 950 height 534
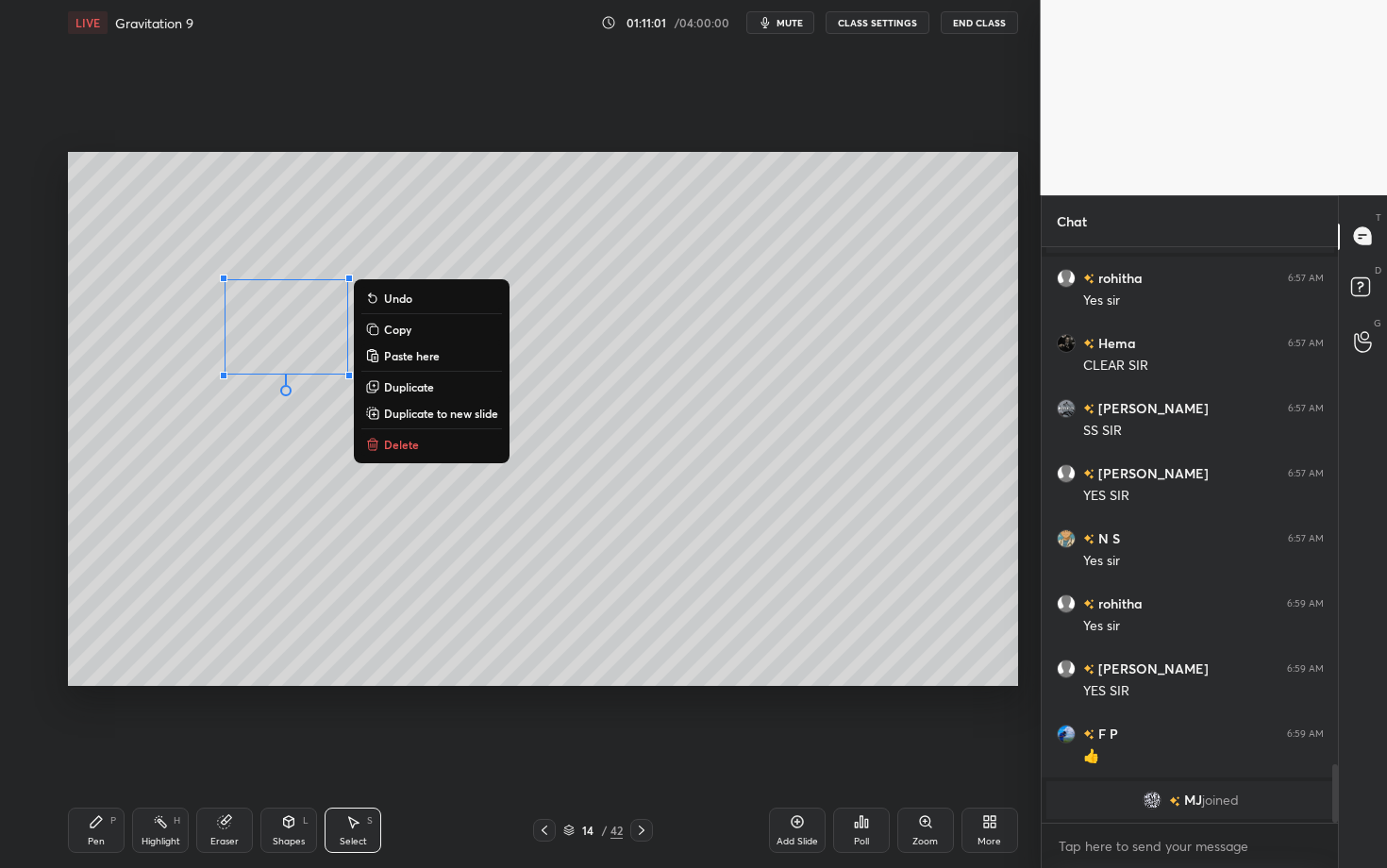
click at [188, 516] on div "0 ° Undo Copy Paste here Duplicate Duplicate to new slide Delete" at bounding box center [543, 419] width 950 height 534
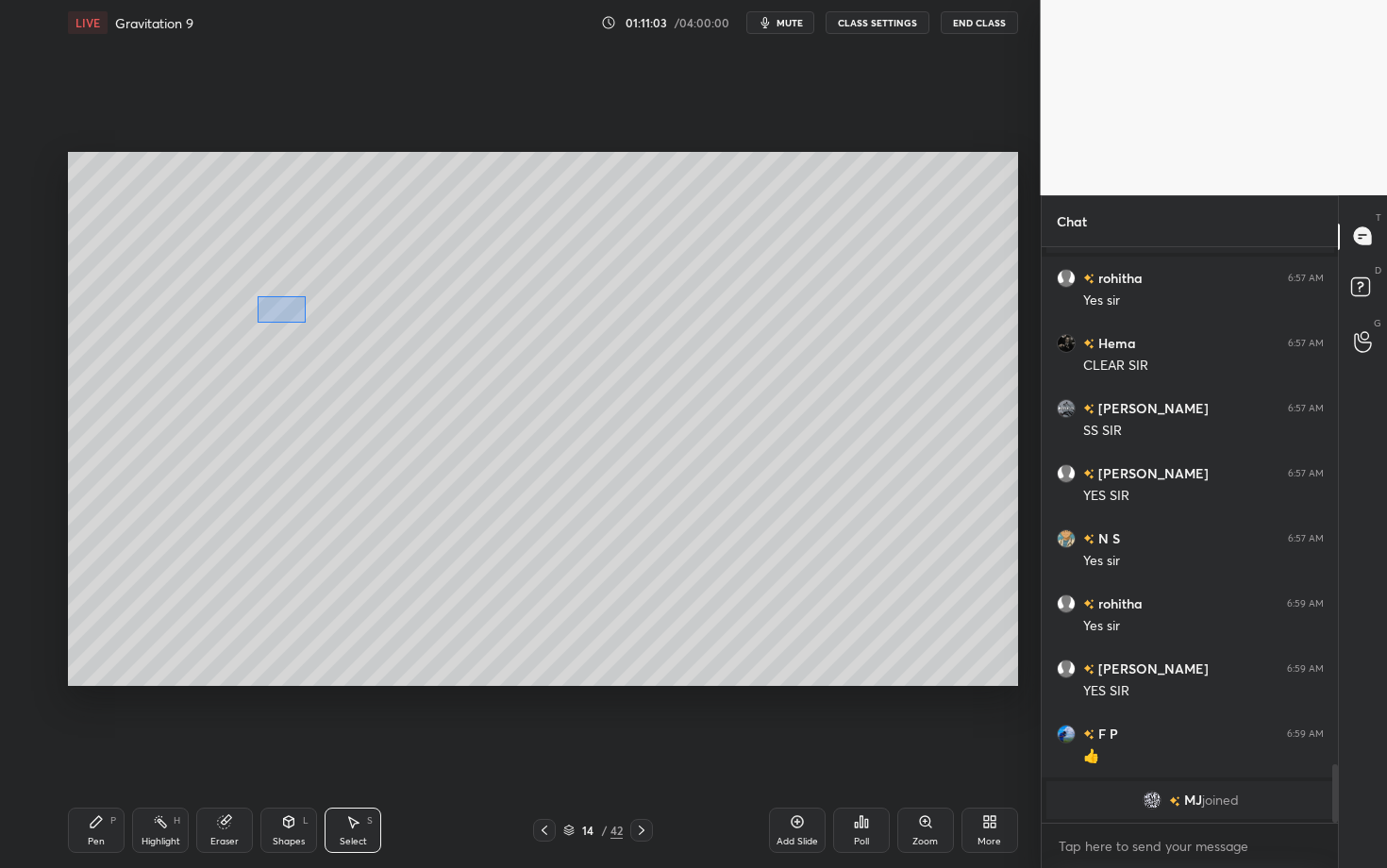
drag, startPoint x: 258, startPoint y: 305, endPoint x: 306, endPoint y: 323, distance: 50.5
click at [306, 323] on div "0 ° Undo Copy Paste here Duplicate Duplicate to new slide Delete" at bounding box center [543, 419] width 950 height 534
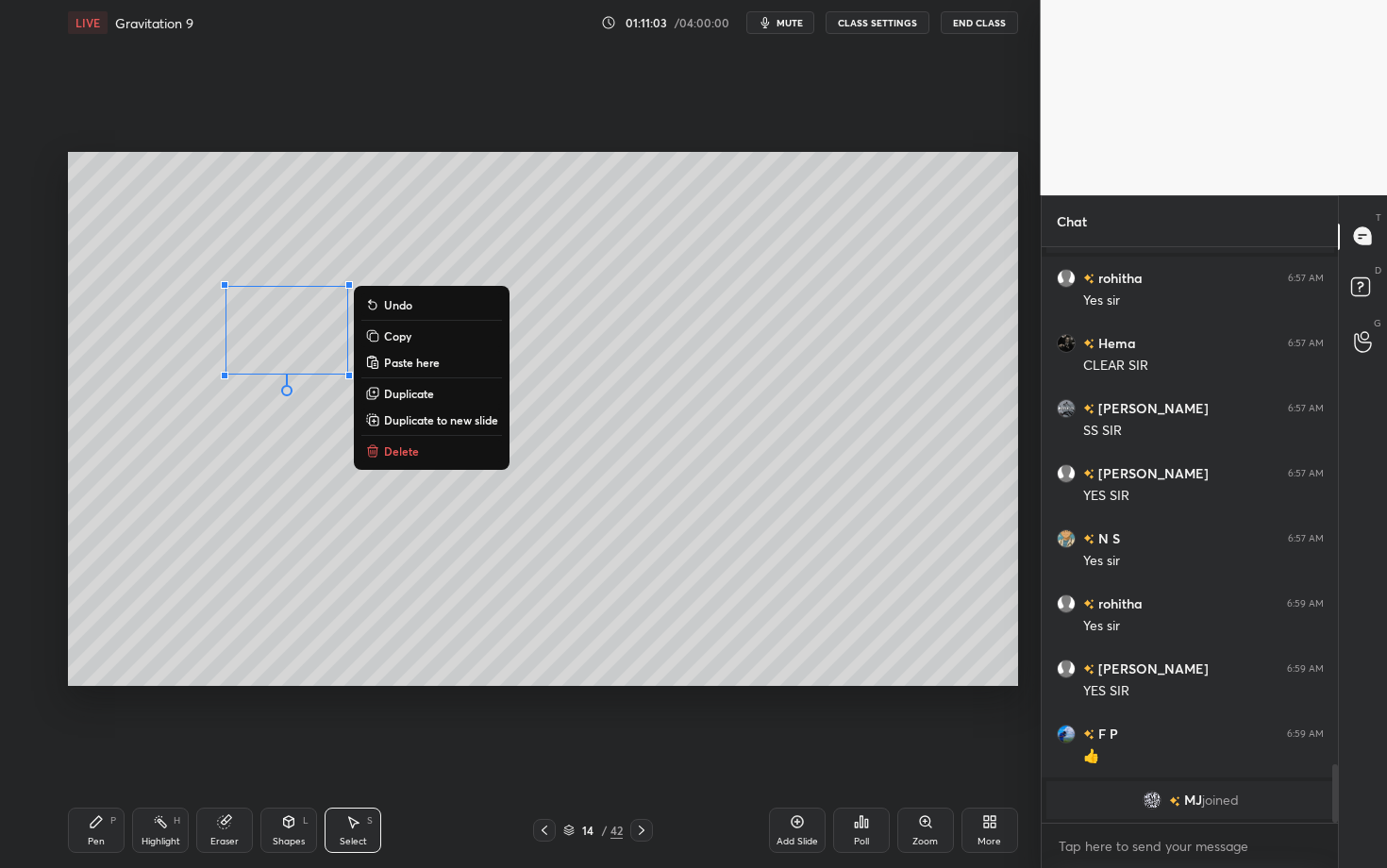
click at [251, 610] on div "0 ° Undo Copy Paste here Duplicate Duplicate to new slide Delete" at bounding box center [543, 419] width 950 height 534
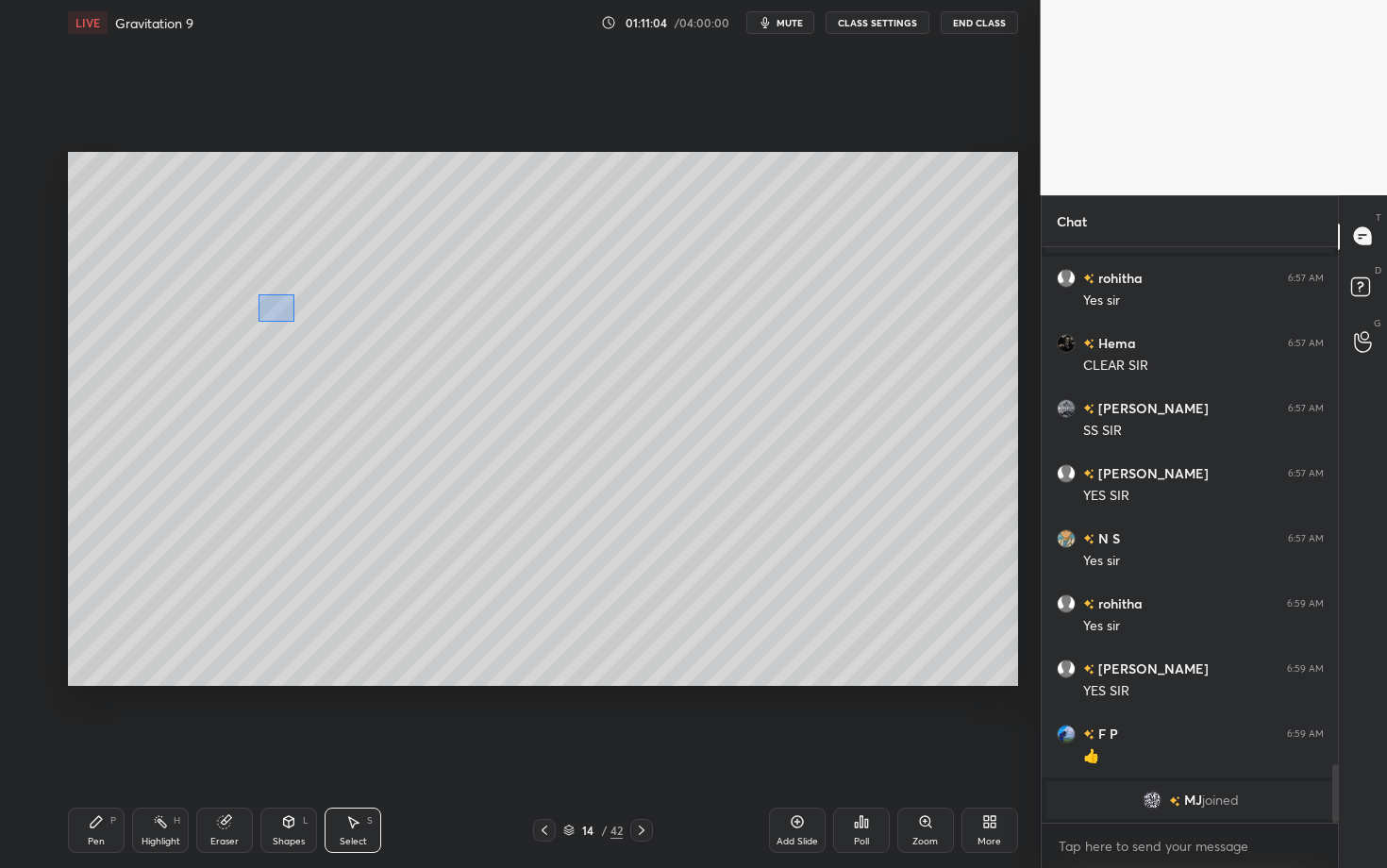
drag, startPoint x: 273, startPoint y: 316, endPoint x: 297, endPoint y: 318, distance: 24.6
click at [297, 318] on div "0 ° Undo Copy Paste here Duplicate Duplicate to new slide Delete" at bounding box center [543, 419] width 950 height 534
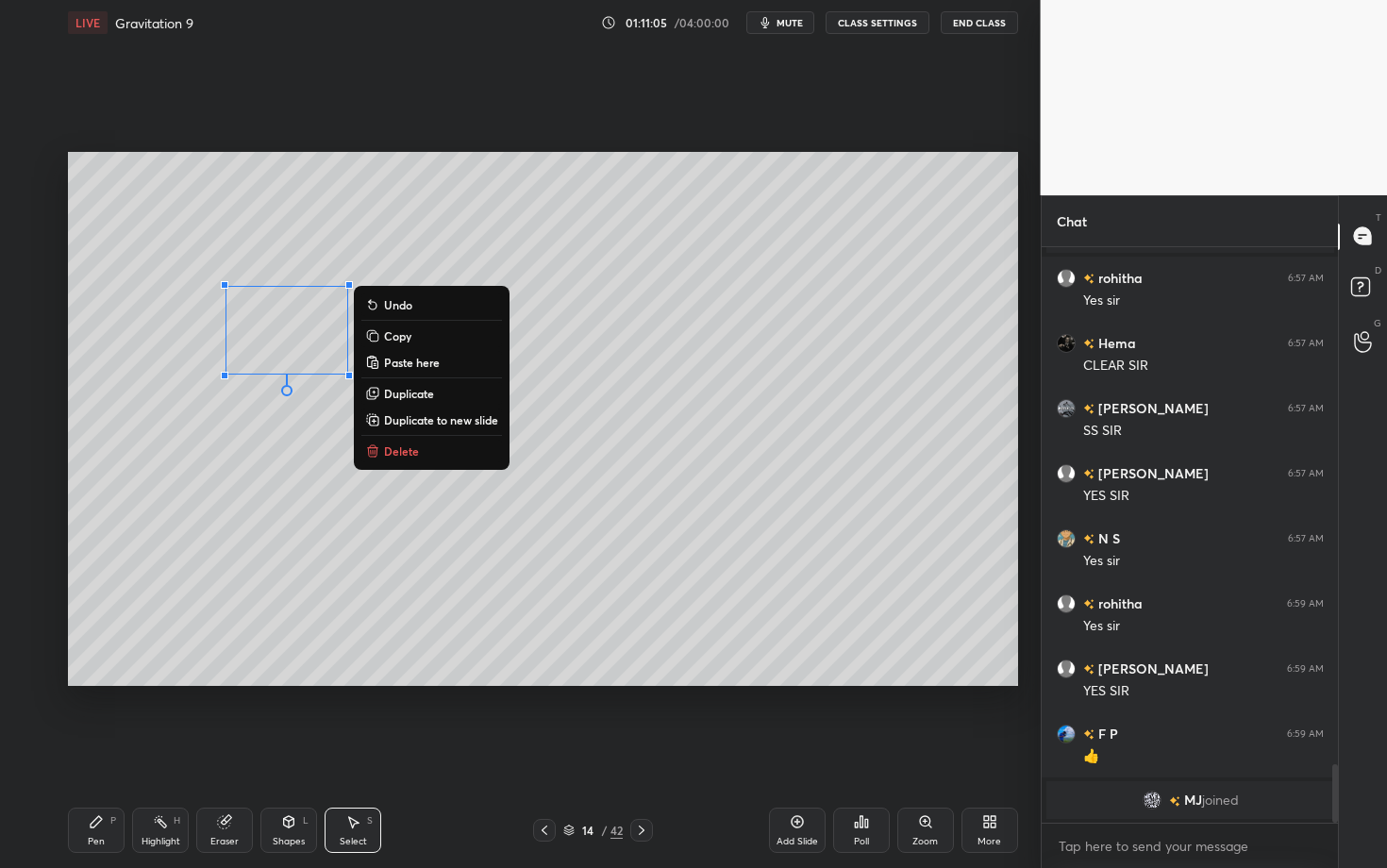
click at [262, 559] on div "0 ° Undo Copy Paste here Duplicate Duplicate to new slide Delete" at bounding box center [543, 419] width 950 height 534
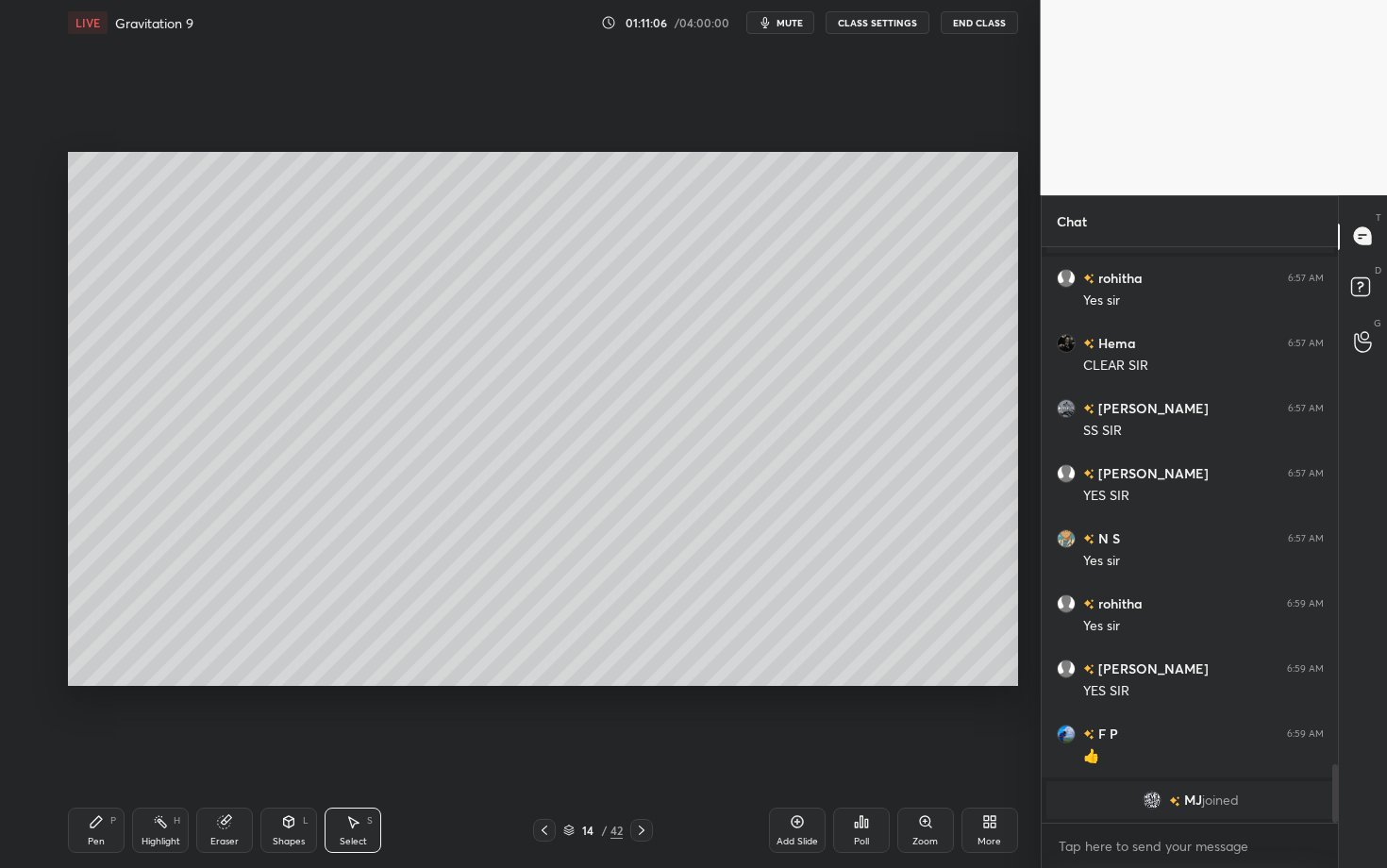
click at [226, 682] on div "Eraser" at bounding box center [224, 829] width 57 height 45
click at [103, 682] on div "Pen P" at bounding box center [96, 829] width 57 height 45
click at [33, 389] on div at bounding box center [31, 393] width 15 height 15
click at [176, 682] on div "Highlight H" at bounding box center [160, 829] width 57 height 45
click at [96, 682] on icon at bounding box center [96, 821] width 15 height 15
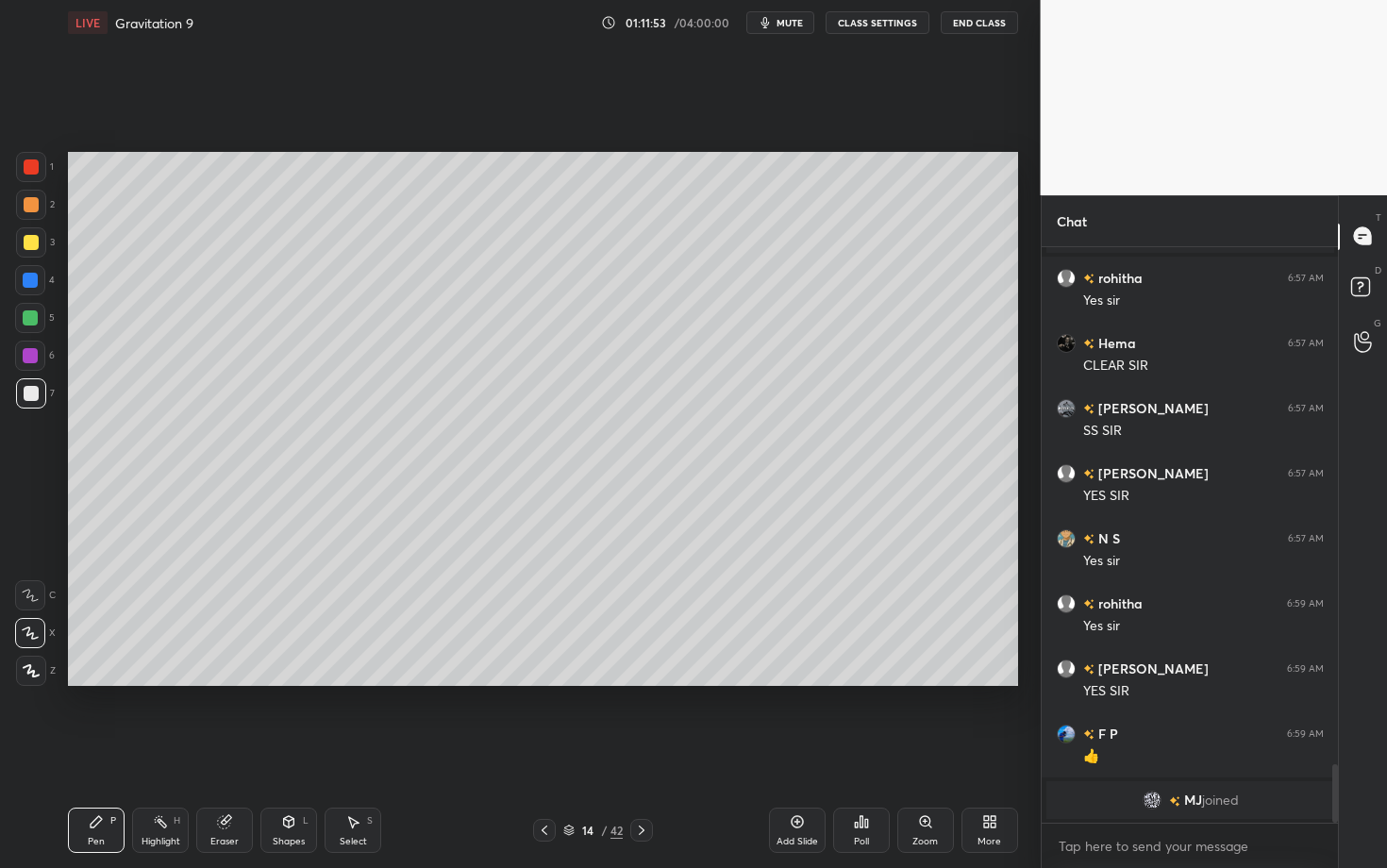
click at [165, 682] on div "Highlight H" at bounding box center [160, 829] width 57 height 45
click at [96, 682] on div "Pen P" at bounding box center [96, 829] width 57 height 45
click at [173, 682] on div "Highlight" at bounding box center [160, 841] width 39 height 9
click at [97, 682] on div "Pen P" at bounding box center [96, 829] width 57 height 45
click at [171, 682] on div "Highlight H" at bounding box center [160, 829] width 57 height 45
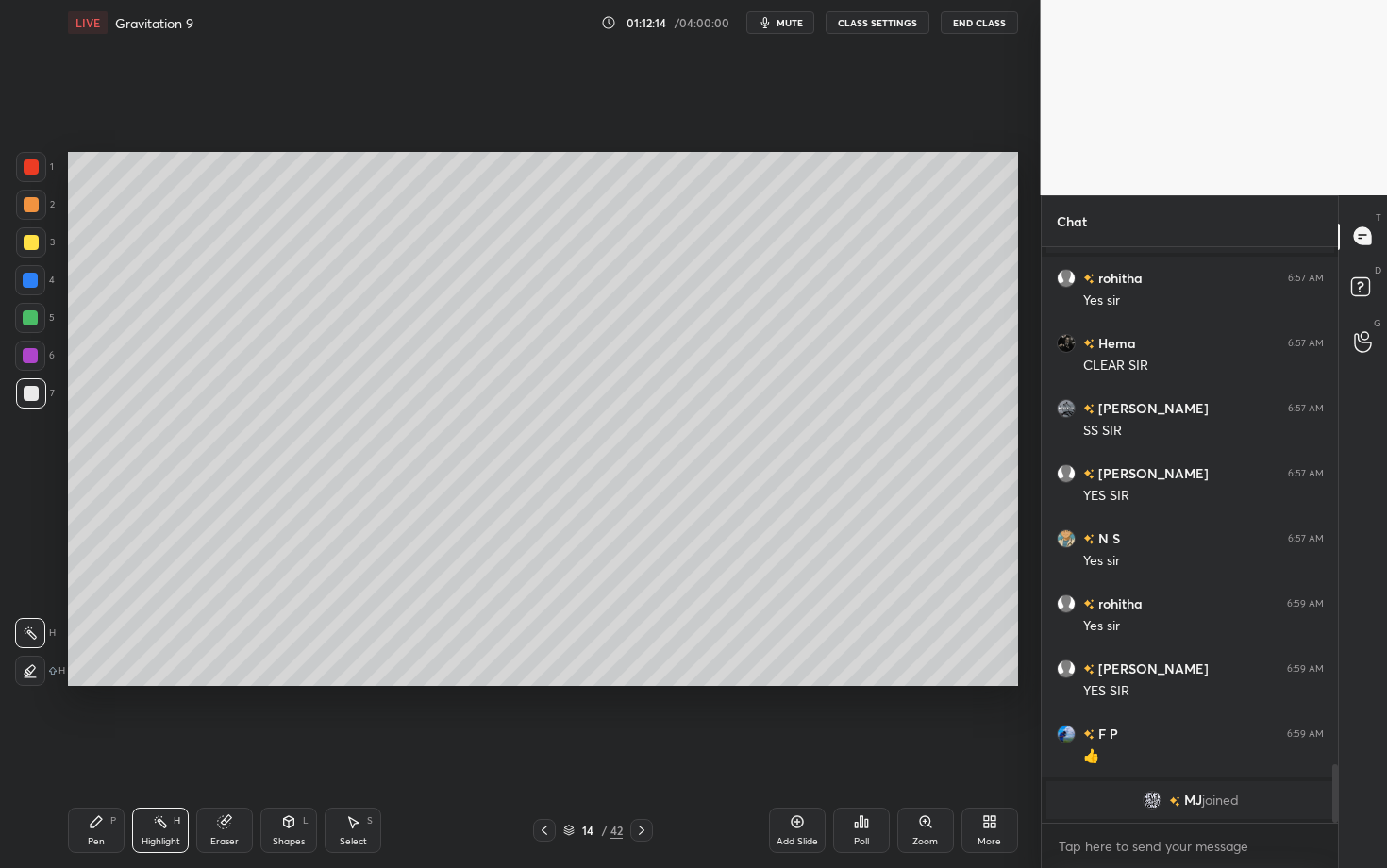
click at [103, 682] on div "Pen" at bounding box center [96, 841] width 17 height 9
click at [153, 682] on div "Highlight H" at bounding box center [160, 829] width 57 height 45
click at [98, 682] on div "Pen P" at bounding box center [96, 829] width 57 height 45
click at [151, 682] on div "Highlight H" at bounding box center [160, 829] width 57 height 45
click at [92, 682] on div "Pen P" at bounding box center [96, 829] width 57 height 45
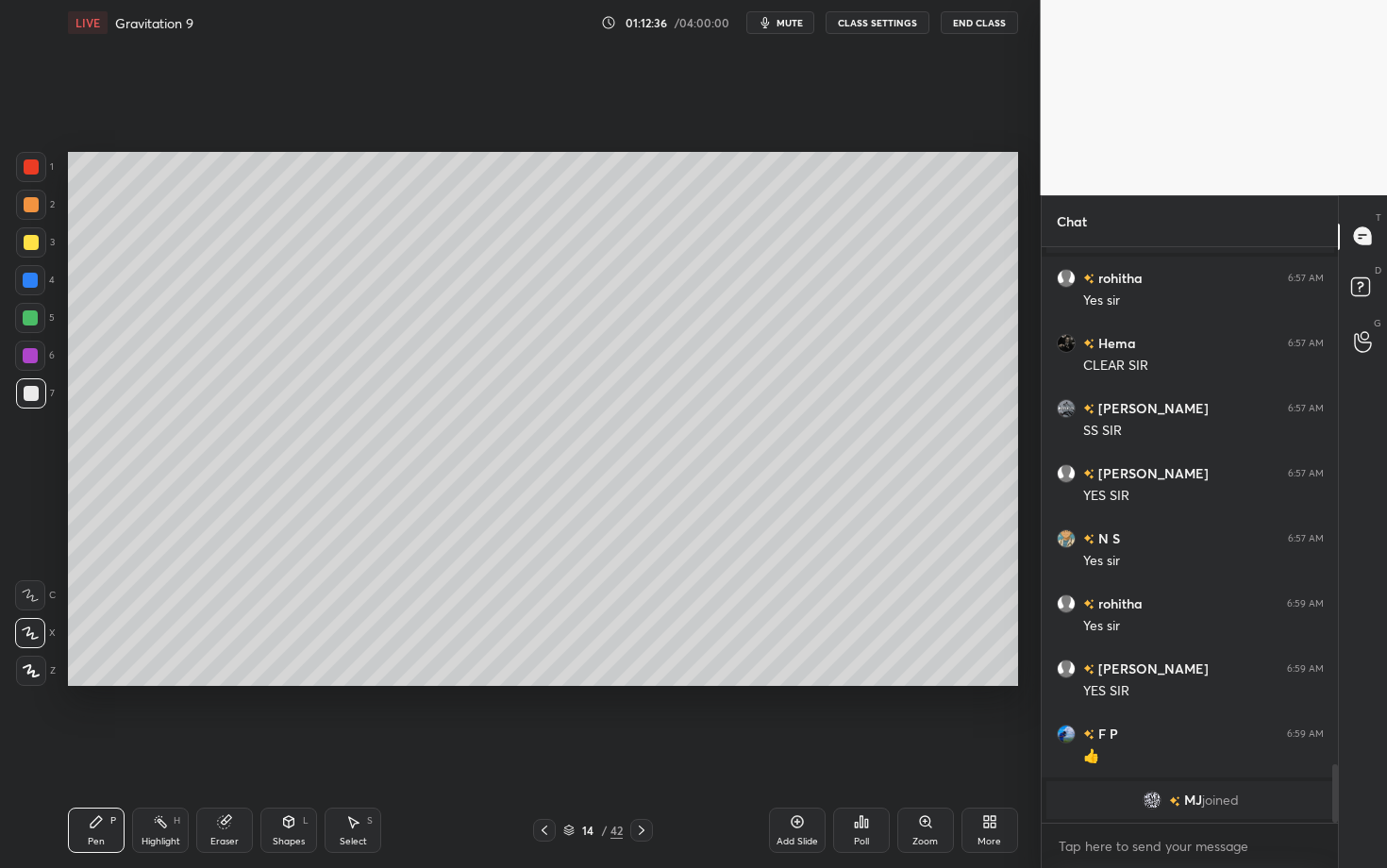
click at [779, 682] on div "Add Slide" at bounding box center [797, 829] width 57 height 45
click at [537, 682] on icon at bounding box center [544, 830] width 15 height 15
click at [29, 350] on div at bounding box center [30, 355] width 15 height 15
click at [176, 682] on div "H" at bounding box center [177, 820] width 7 height 9
click at [97, 682] on div "Pen P" at bounding box center [96, 829] width 57 height 45
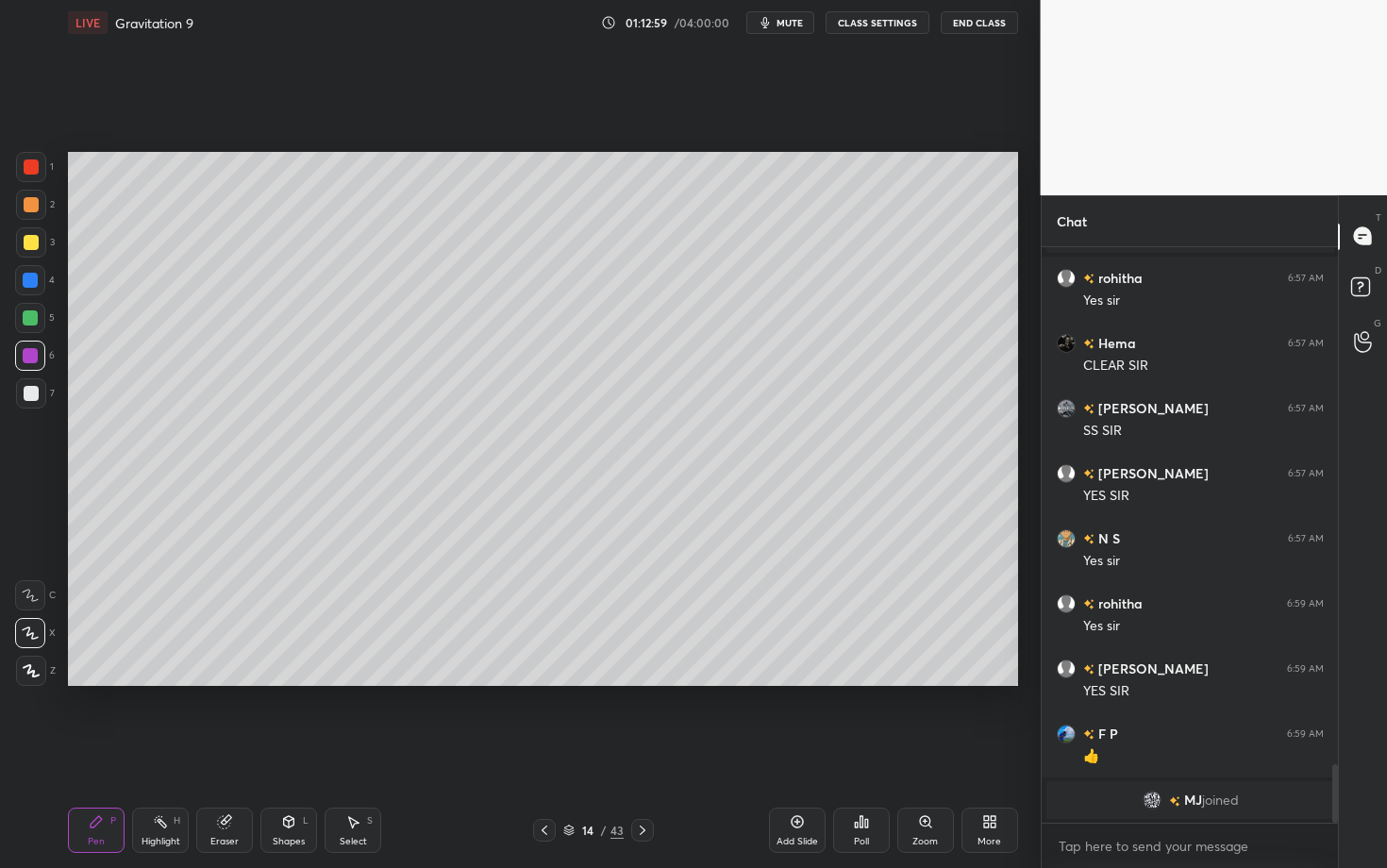
click at [35, 322] on div at bounding box center [30, 318] width 30 height 30
click at [364, 682] on div "Select S" at bounding box center [352, 829] width 57 height 45
click at [304, 682] on div "Shapes L" at bounding box center [288, 829] width 57 height 45
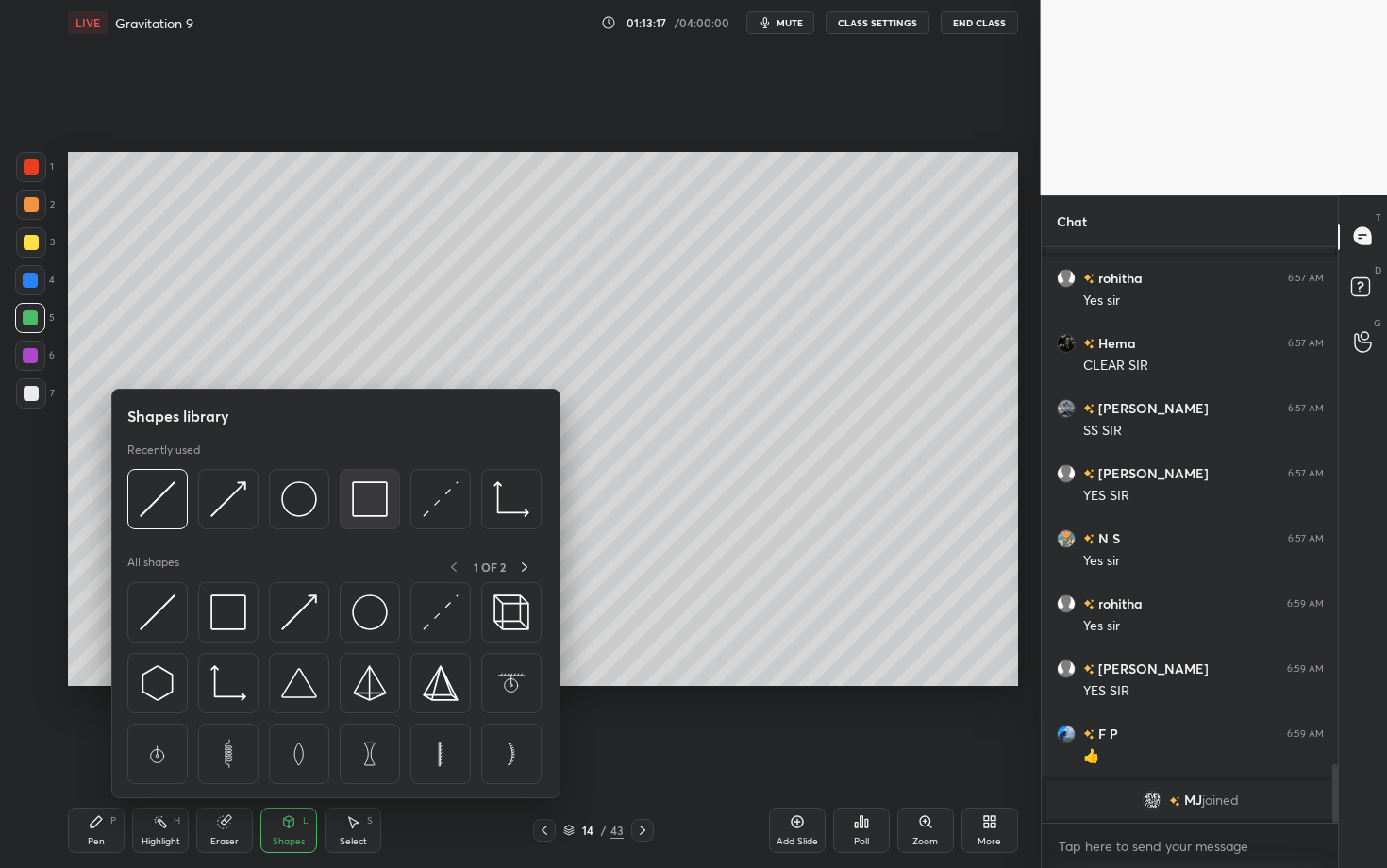
click at [376, 498] on img at bounding box center [370, 499] width 36 height 36
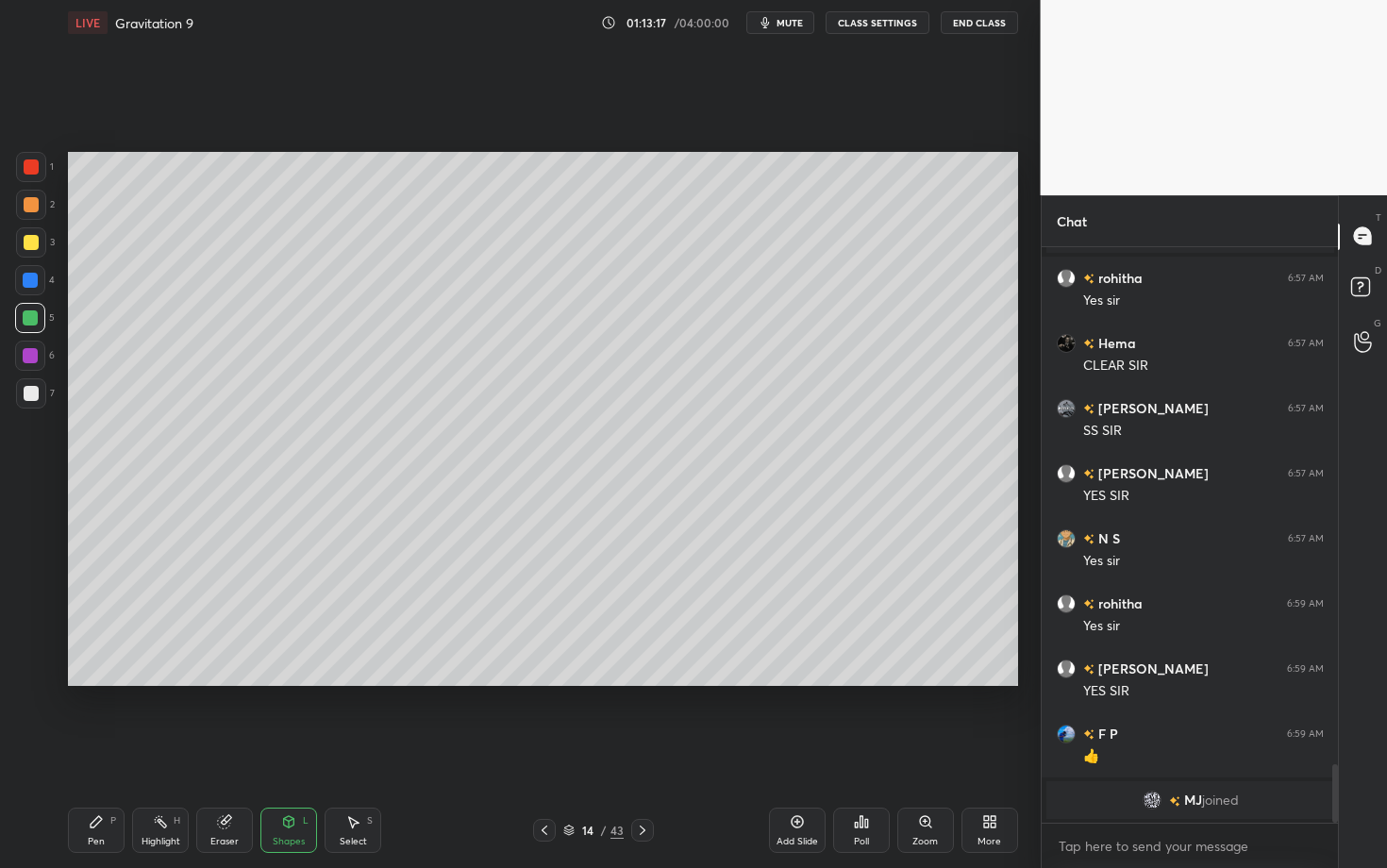
click at [28, 367] on div at bounding box center [30, 356] width 30 height 30
click at [95, 682] on icon at bounding box center [96, 821] width 15 height 15
click at [646, 682] on icon at bounding box center [642, 830] width 15 height 15
click at [32, 168] on div at bounding box center [31, 166] width 15 height 15
click at [347, 682] on div "Select" at bounding box center [353, 841] width 27 height 9
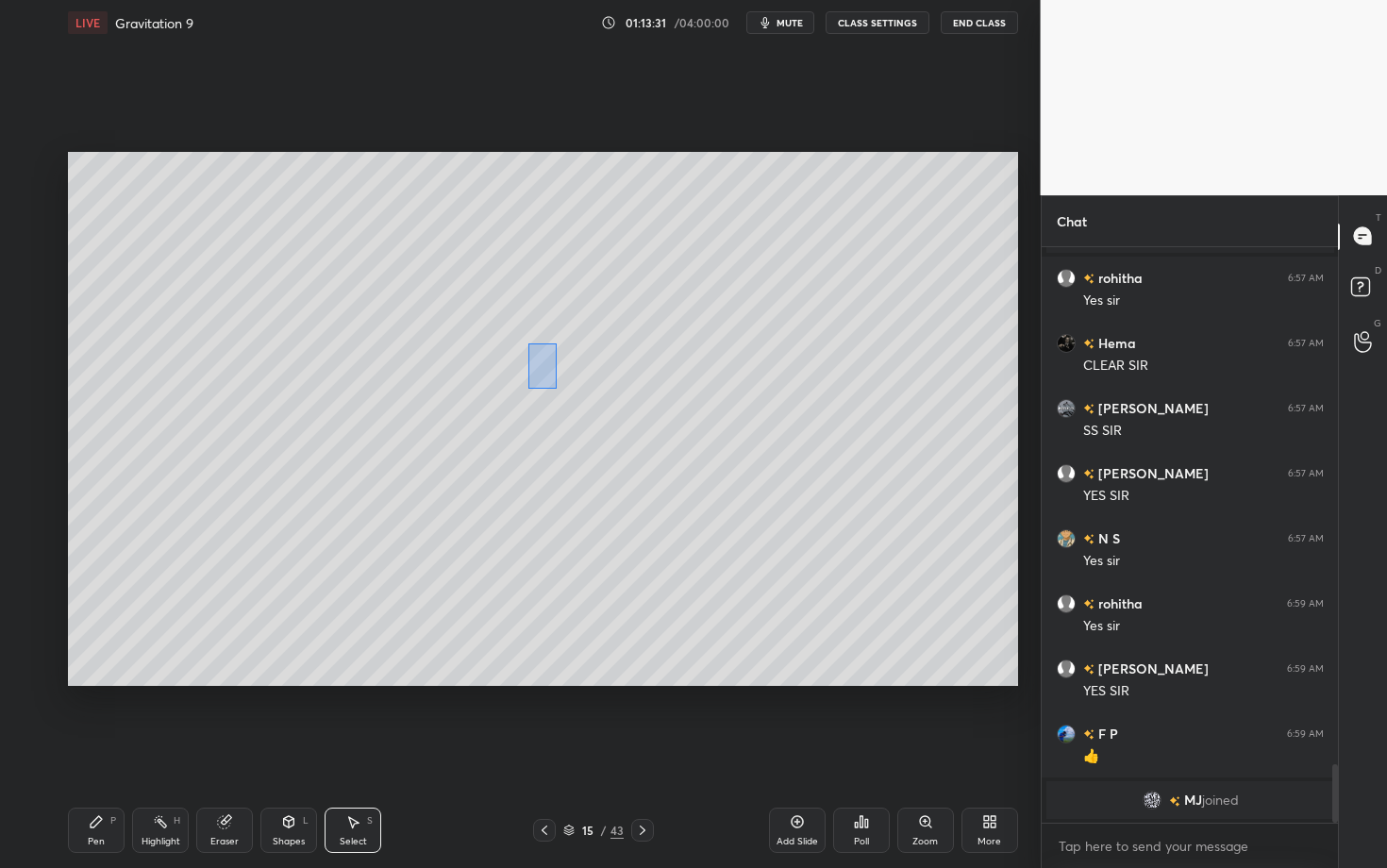
drag, startPoint x: 556, startPoint y: 388, endPoint x: 618, endPoint y: 455, distance: 91.4
click at [618, 454] on div "0 ° Undo Copy Paste here Duplicate Duplicate to new slide Delete" at bounding box center [543, 419] width 950 height 534
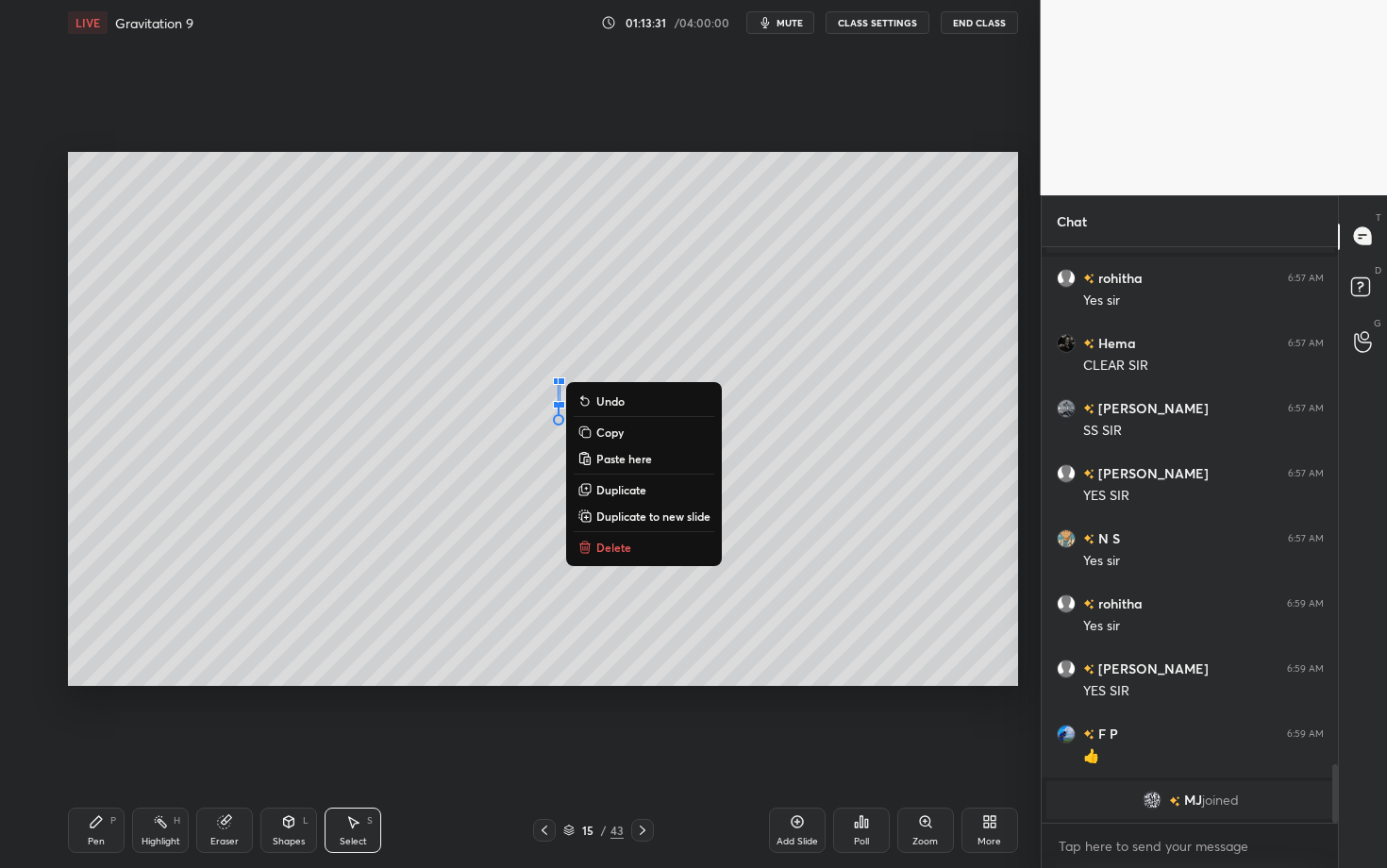
click at [630, 534] on div "0 ° Undo Copy Paste here Duplicate Duplicate to new slide Delete" at bounding box center [543, 419] width 950 height 534
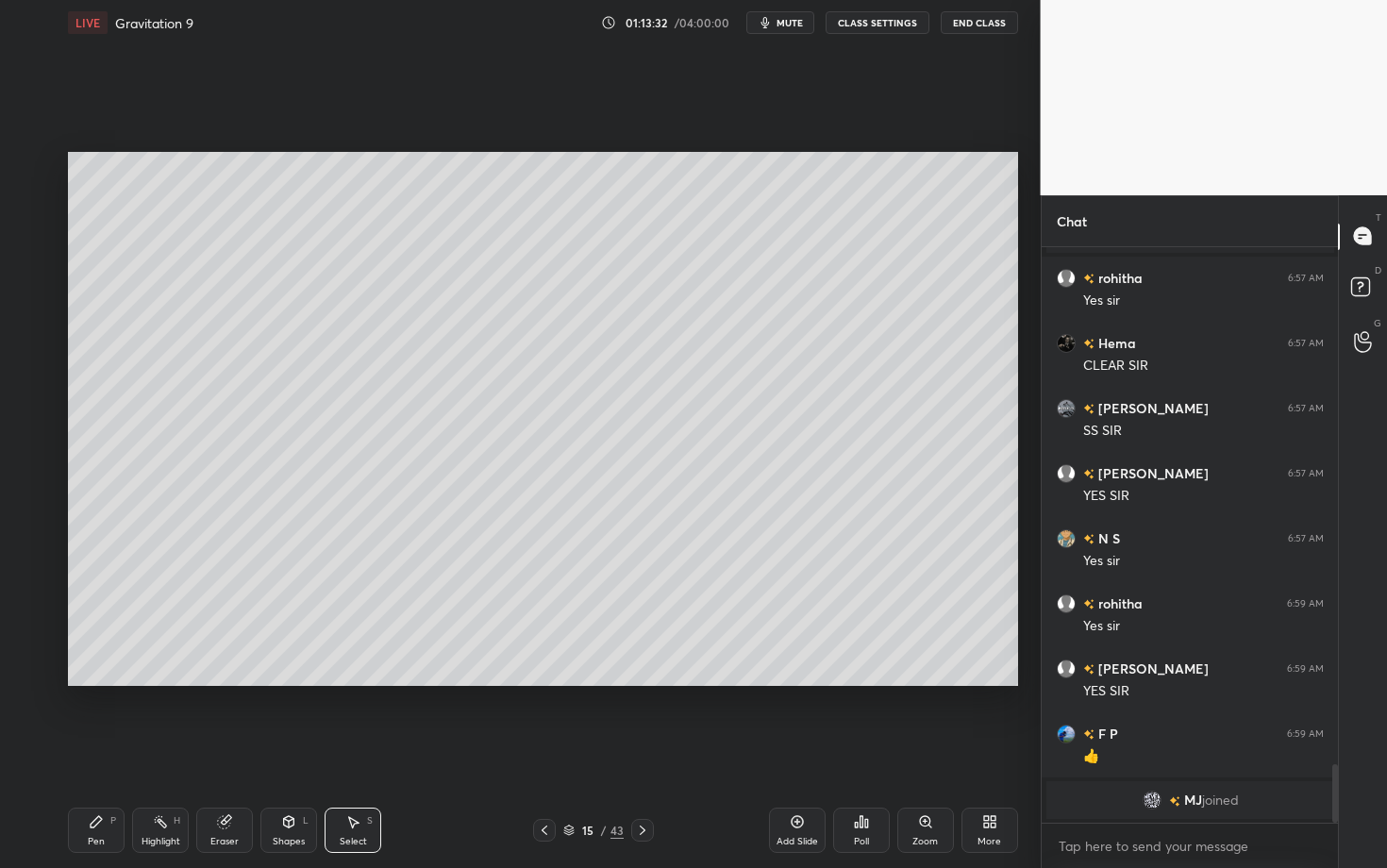
click at [111, 682] on div "Pen P" at bounding box center [96, 829] width 57 height 45
click at [363, 682] on div "Select S" at bounding box center [352, 829] width 57 height 45
drag, startPoint x: 578, startPoint y: 407, endPoint x: 661, endPoint y: 465, distance: 101.5
click at [660, 465] on div "0 ° Undo Copy Paste here Duplicate Duplicate to new slide Delete" at bounding box center [543, 419] width 950 height 534
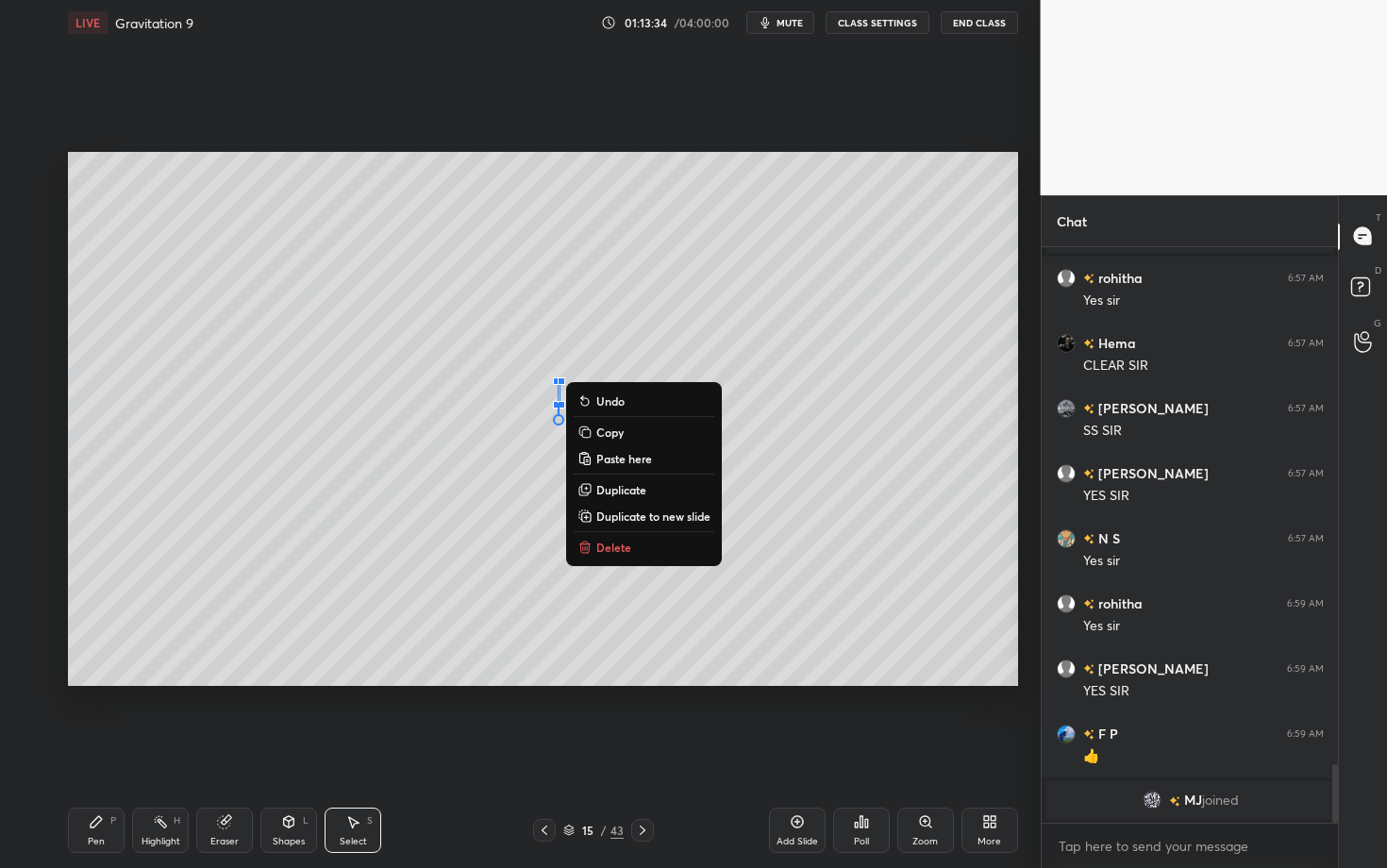
click at [628, 539] on button "Delete" at bounding box center [644, 547] width 141 height 23
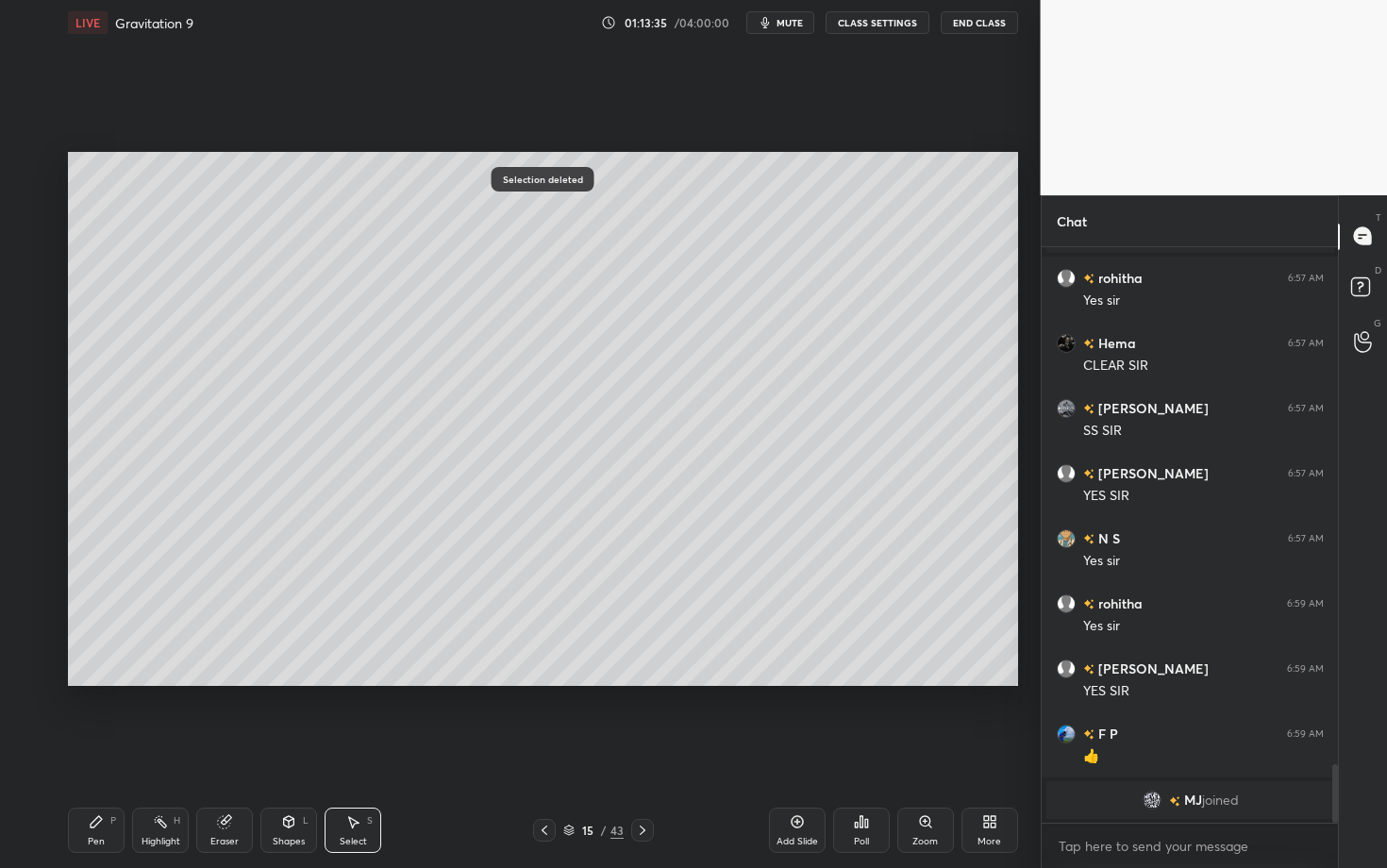
click at [93, 682] on div "Pen" at bounding box center [96, 841] width 17 height 9
click at [39, 396] on div at bounding box center [31, 393] width 30 height 30
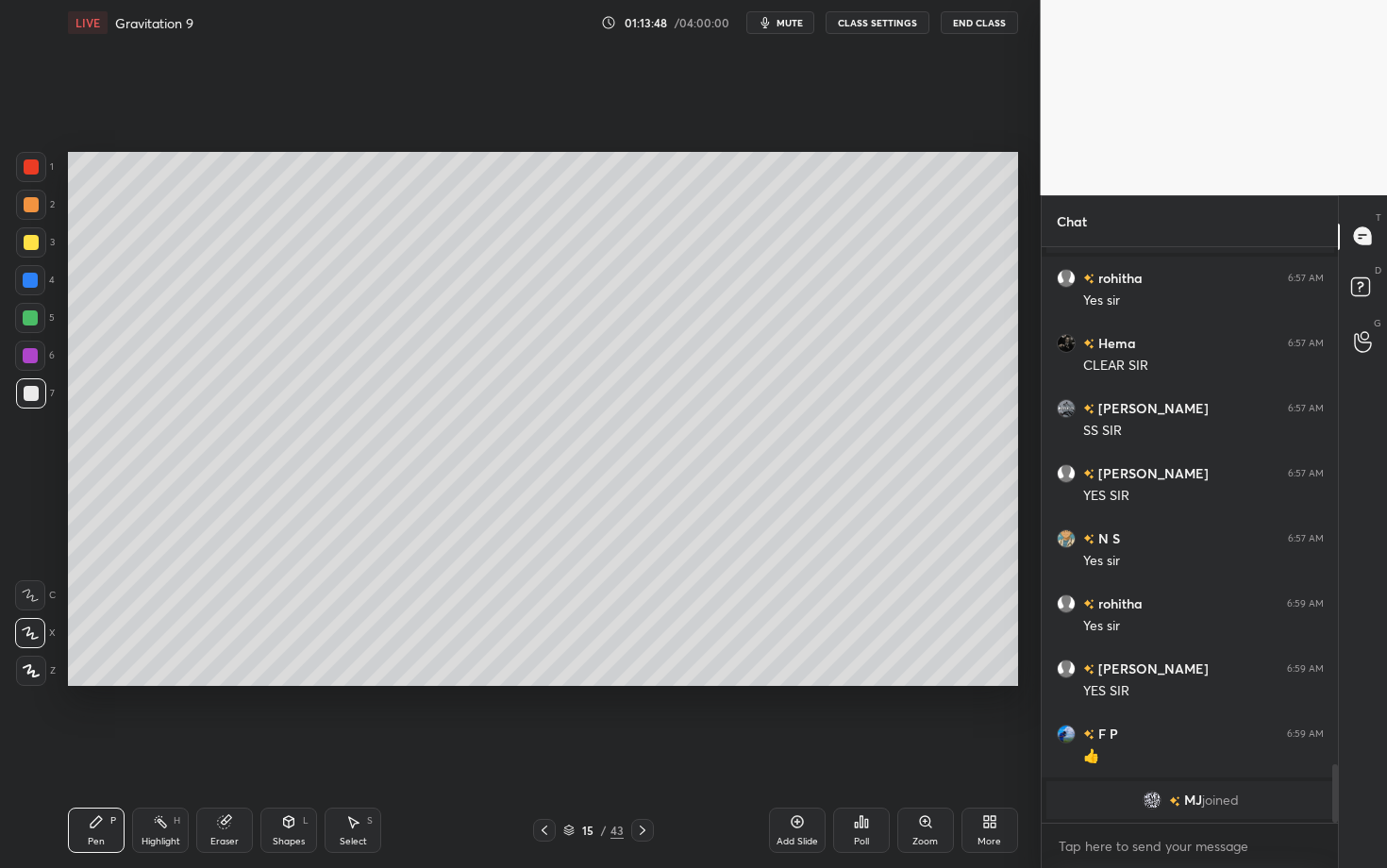
click at [37, 394] on div at bounding box center [31, 393] width 15 height 15
click at [159, 682] on div "Highlight H" at bounding box center [160, 829] width 57 height 45
click at [99, 682] on div "Pen" at bounding box center [96, 841] width 17 height 9
click at [159, 682] on rect at bounding box center [162, 823] width 9 height 9
click at [110, 682] on div "Pen P" at bounding box center [96, 829] width 57 height 45
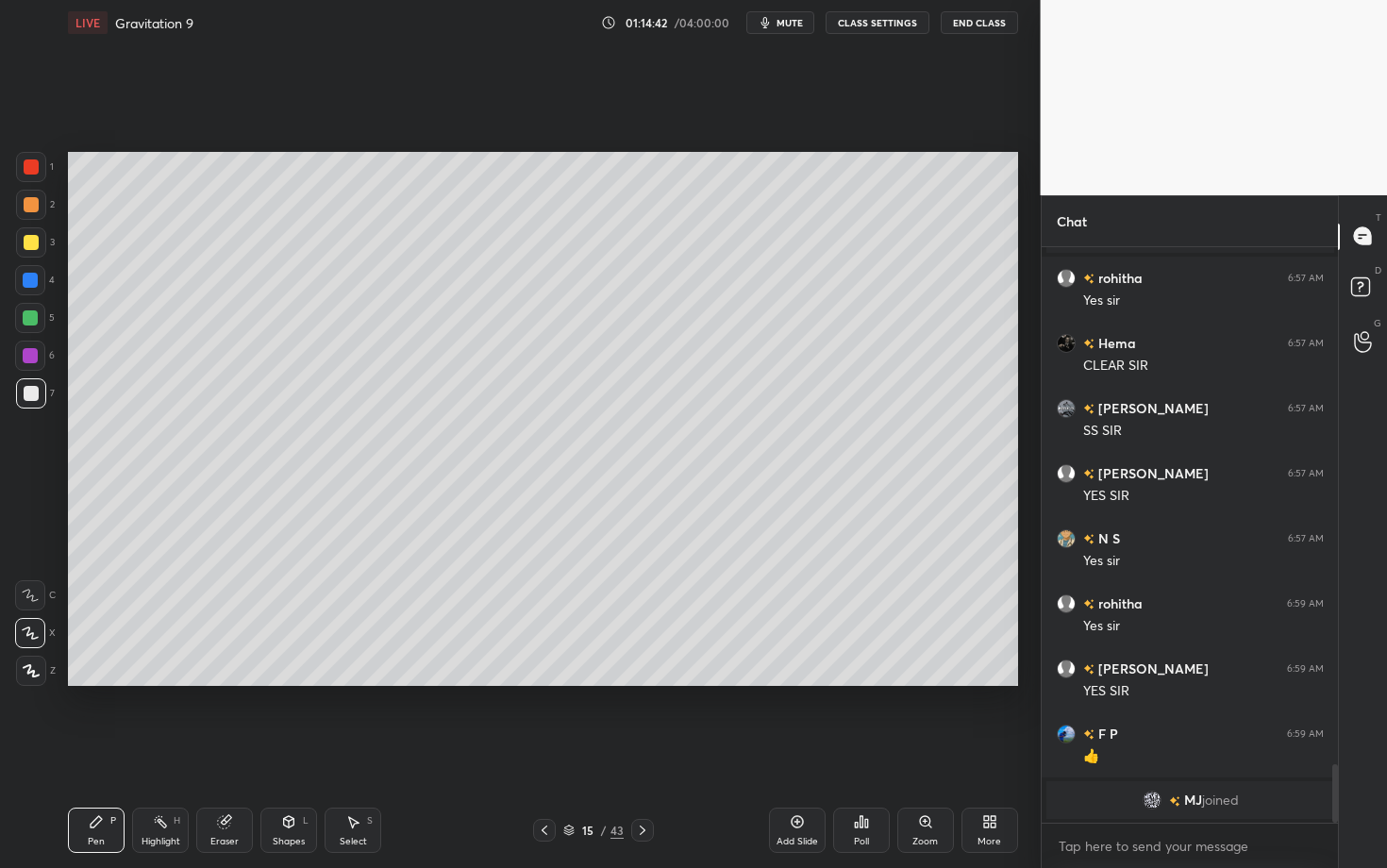
click at [364, 682] on div "Select" at bounding box center [353, 841] width 27 height 9
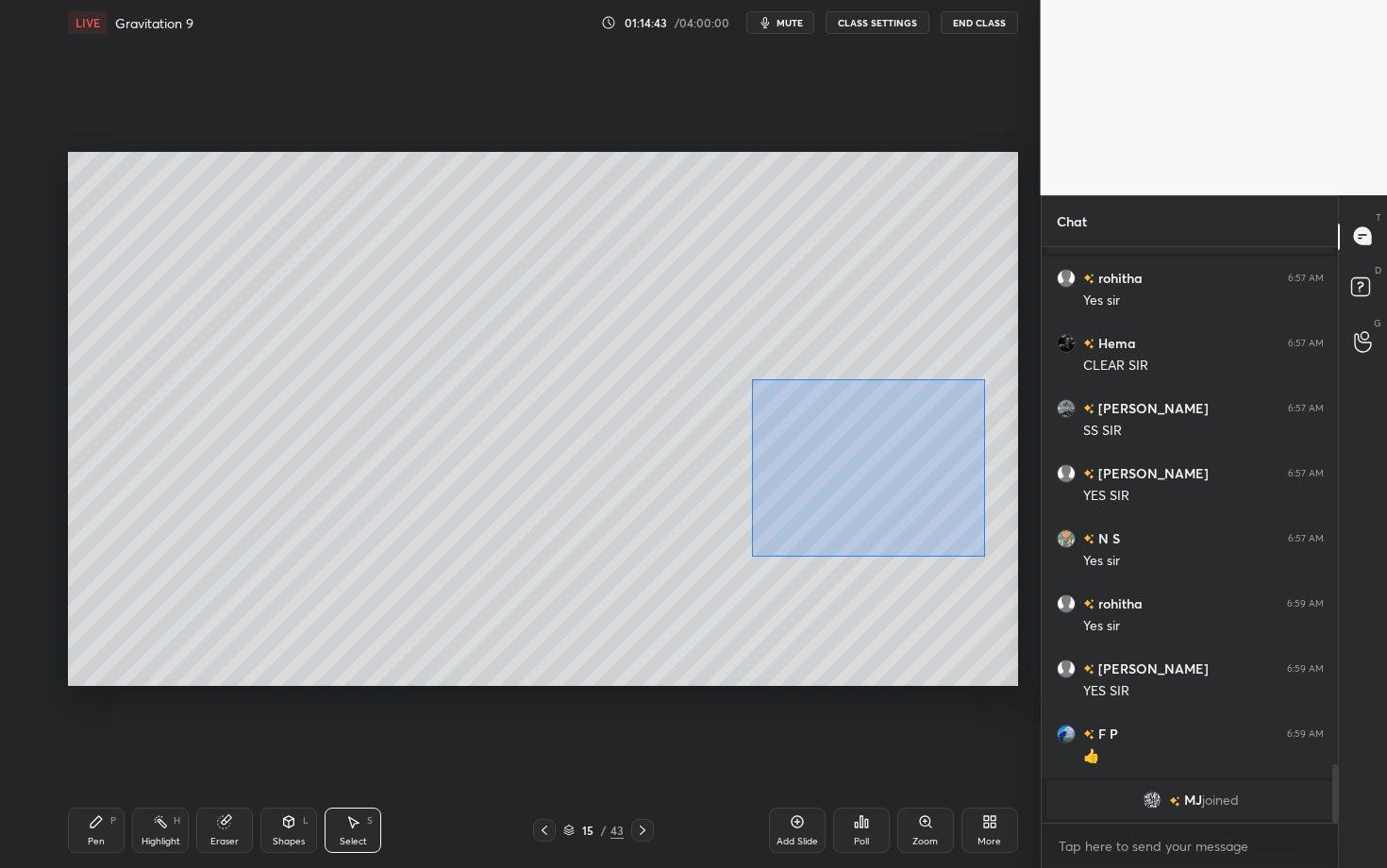
drag, startPoint x: 751, startPoint y: 379, endPoint x: 1007, endPoint y: 560, distance: 314.1
click at [1006, 559] on div "0 ° Undo Copy Paste here Duplicate Duplicate to new slide Delete" at bounding box center [543, 419] width 950 height 534
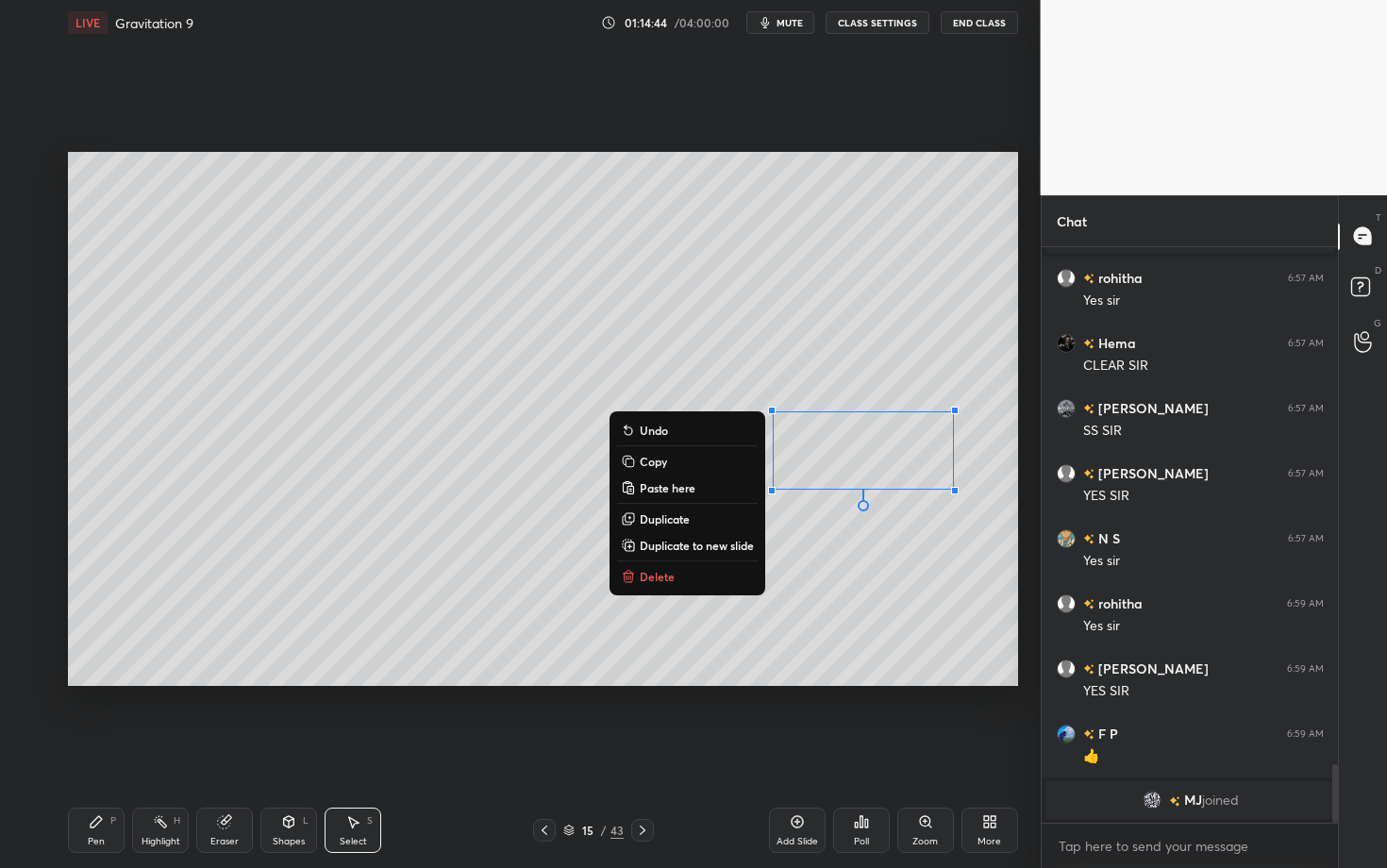
click at [688, 571] on button "Delete" at bounding box center [687, 576] width 141 height 23
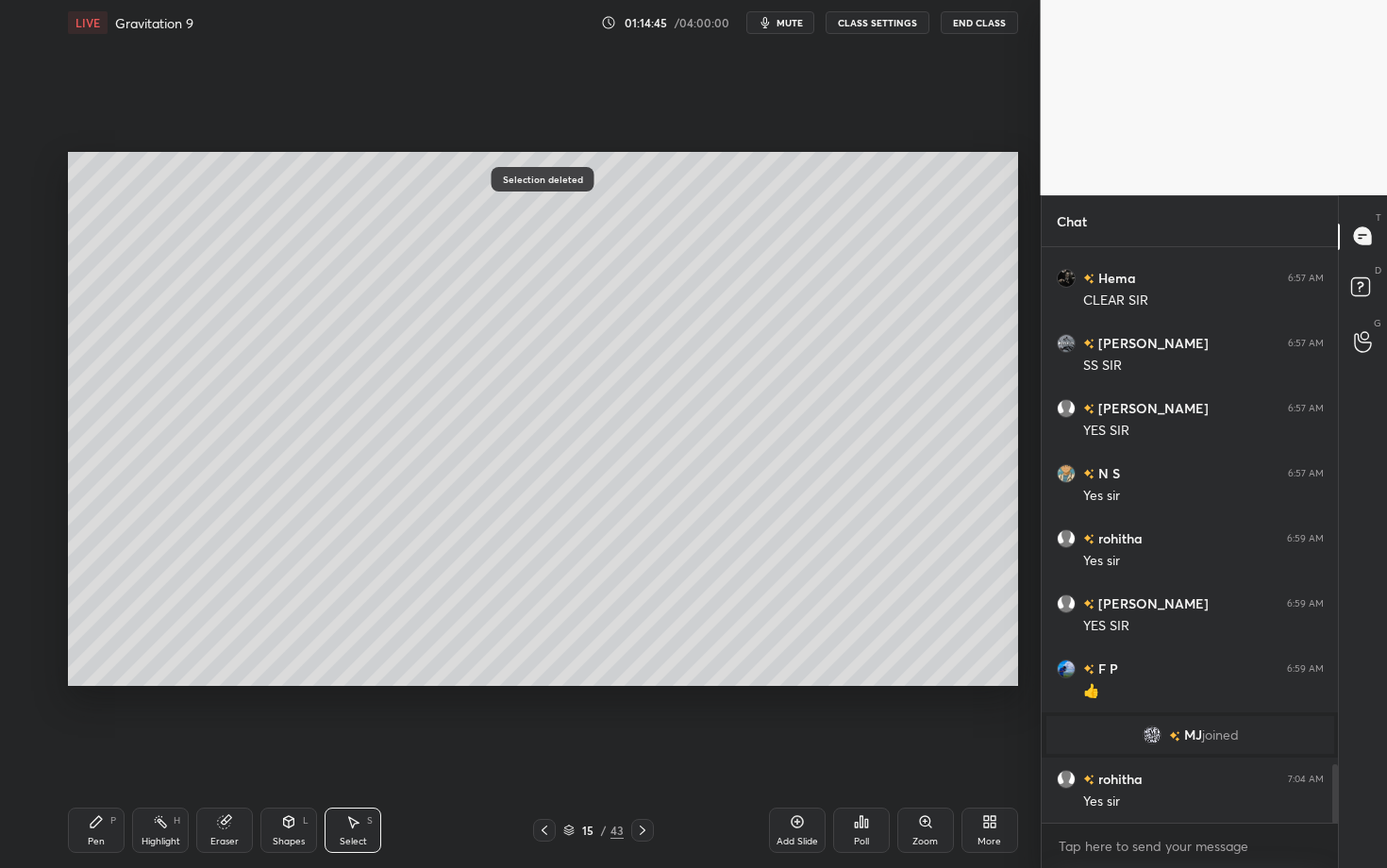
scroll to position [5049, 0]
click at [107, 682] on div "Pen P" at bounding box center [96, 829] width 57 height 45
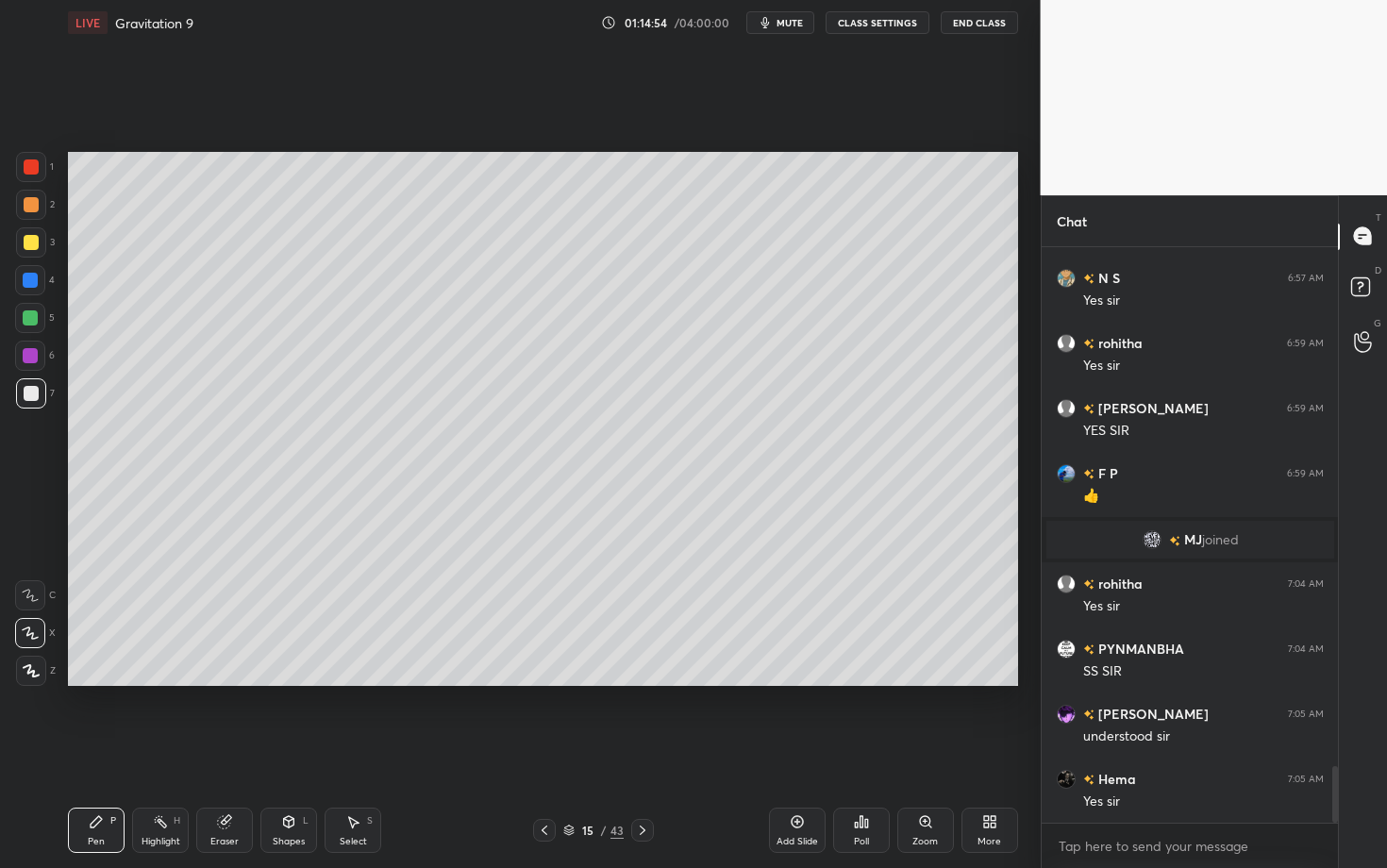
scroll to position [5309, 0]
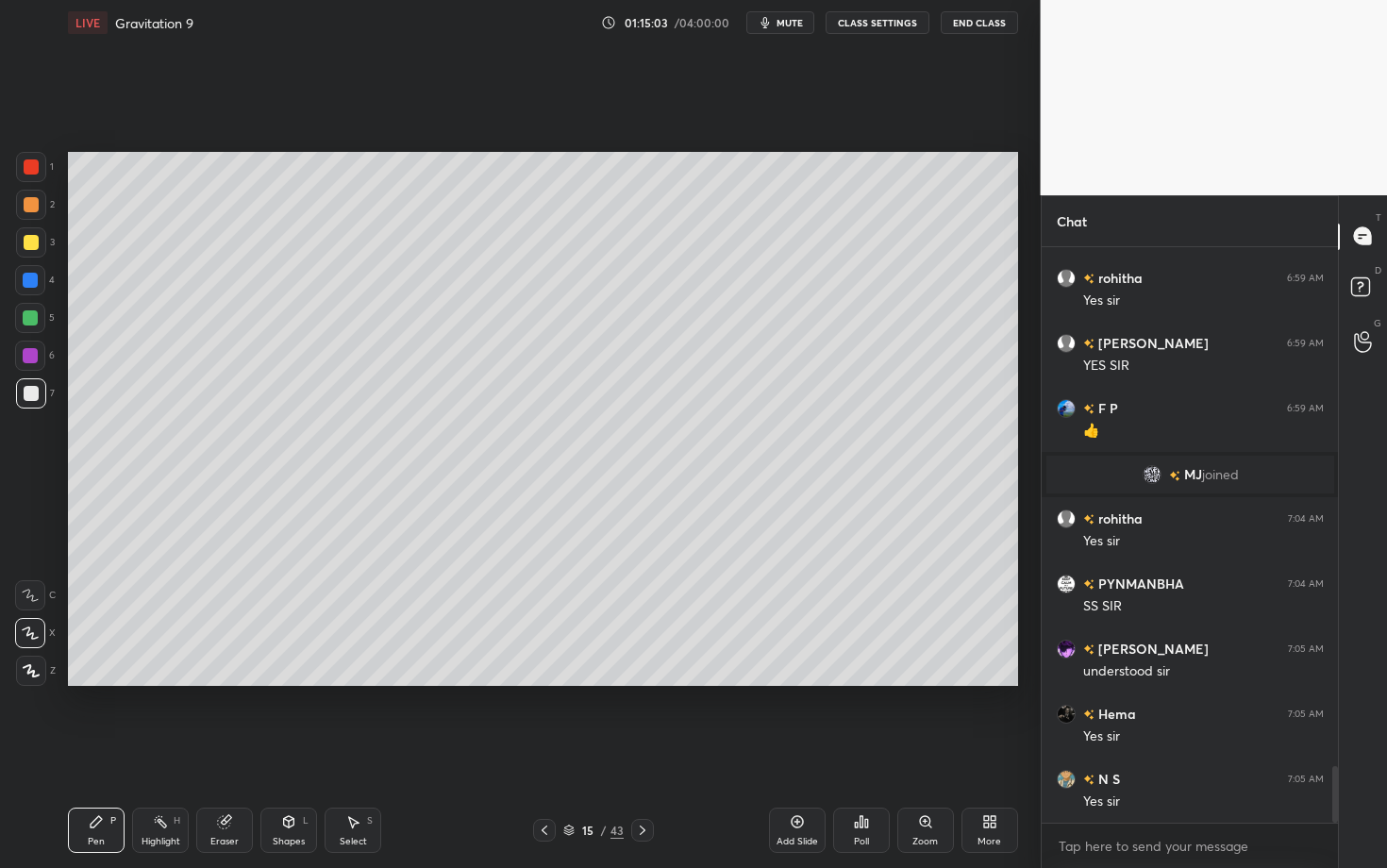
click at [106, 682] on div "Pen P" at bounding box center [96, 829] width 57 height 45
click at [25, 199] on div at bounding box center [31, 204] width 15 height 15
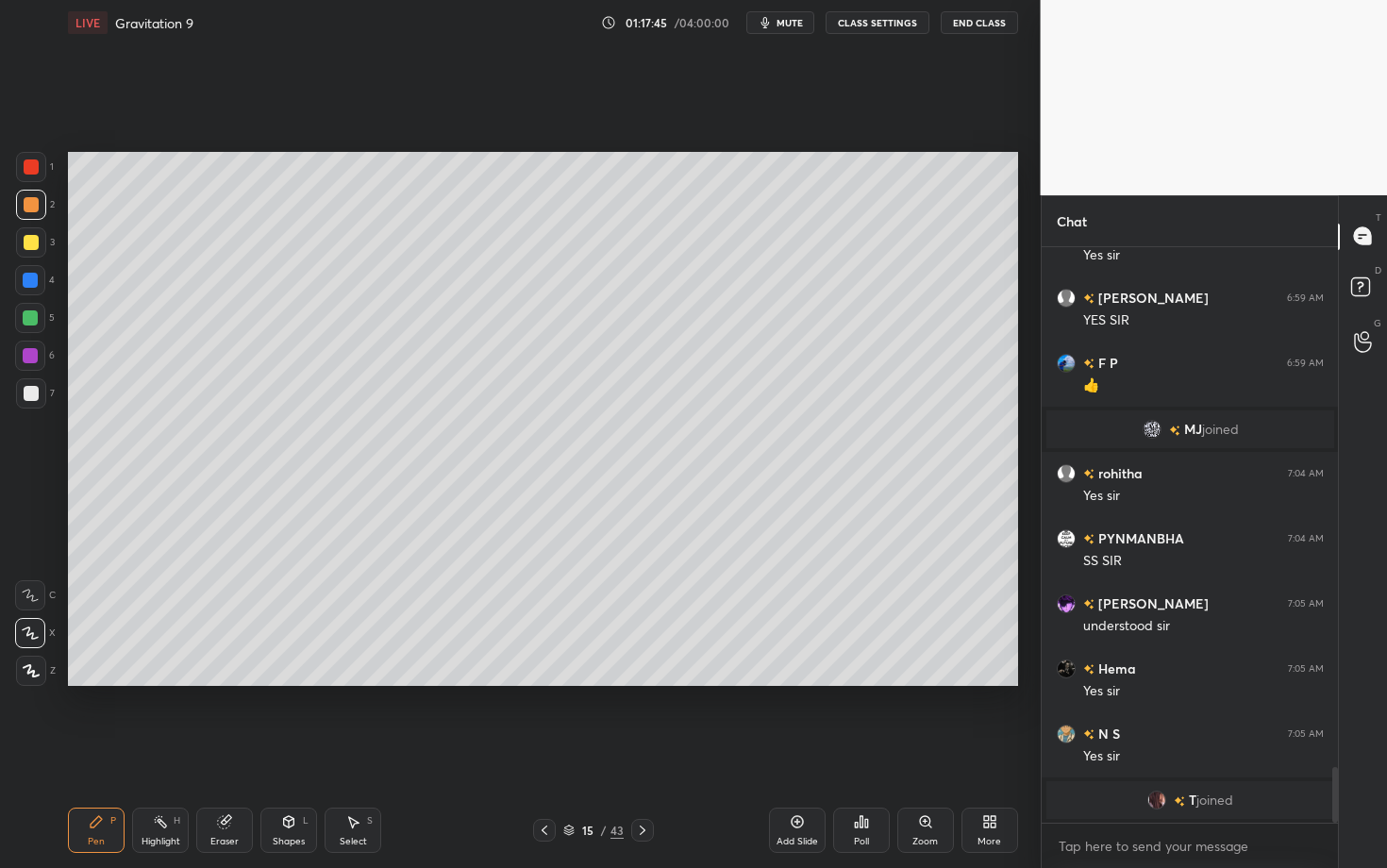
click at [642, 682] on icon at bounding box center [642, 830] width 15 height 15
click at [34, 241] on div at bounding box center [31, 242] width 15 height 15
click at [295, 682] on div "Shapes L" at bounding box center [288, 829] width 57 height 45
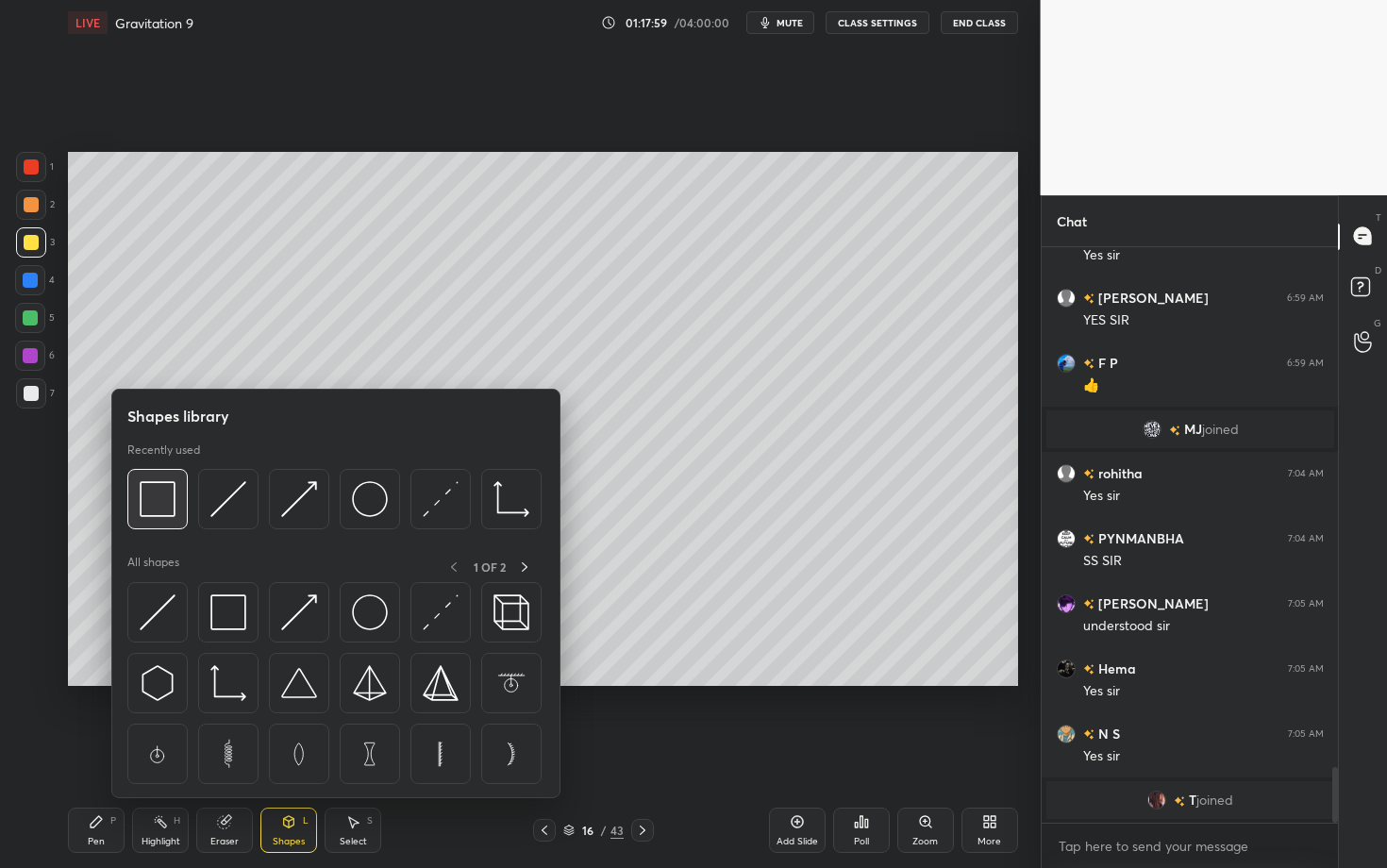
click at [162, 501] on img at bounding box center [158, 499] width 36 height 36
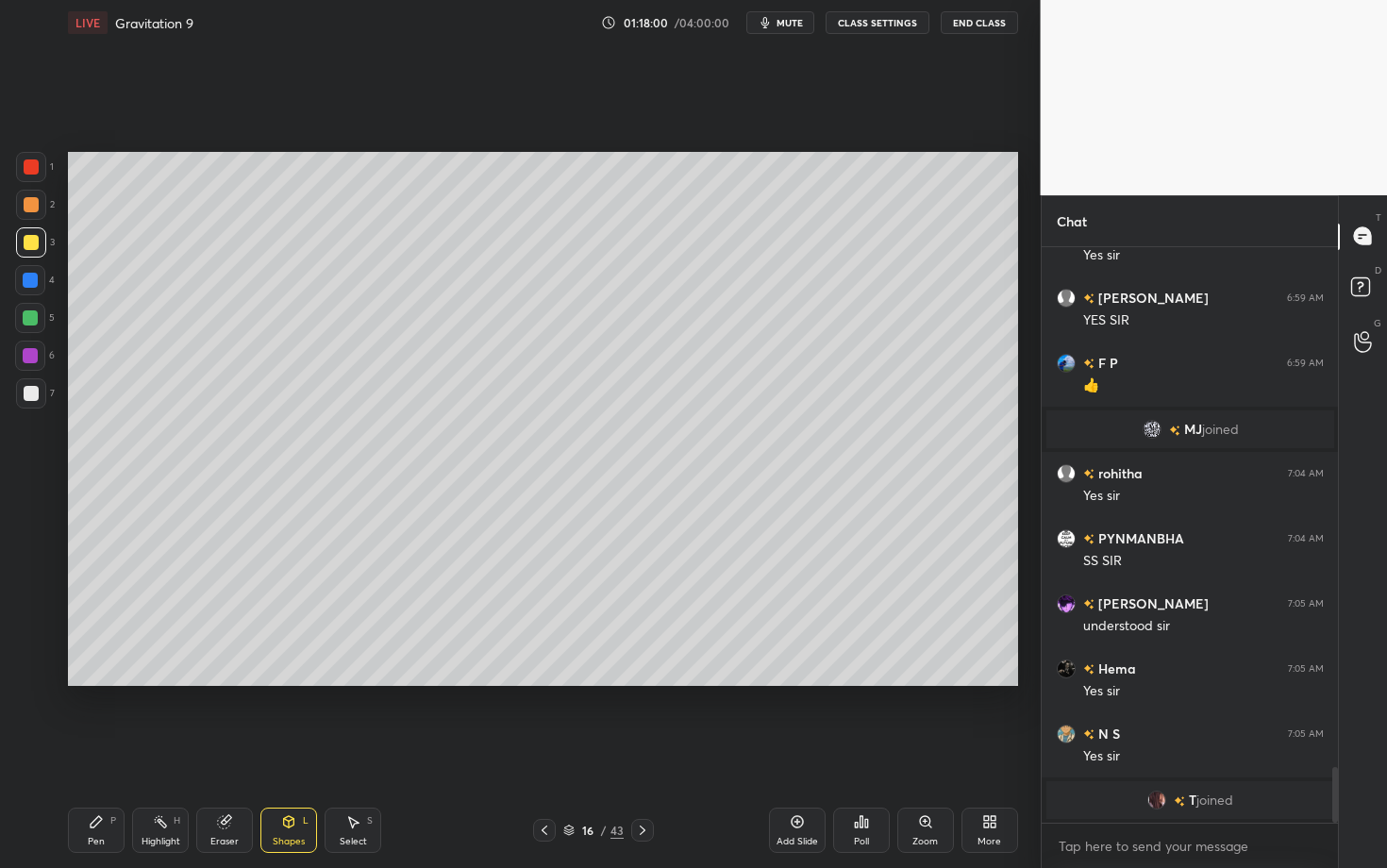
click at [26, 399] on div at bounding box center [31, 393] width 30 height 30
click at [103, 682] on div "Pen" at bounding box center [96, 841] width 17 height 9
click at [105, 682] on div "Pen P" at bounding box center [96, 829] width 57 height 45
click at [617, 682] on div "Setting up your live class Poll for secs No correct answer Start poll" at bounding box center [542, 418] width 965 height 747
click at [626, 682] on div "Setting up your live class Poll for secs No correct answer Start poll" at bounding box center [542, 418] width 965 height 747
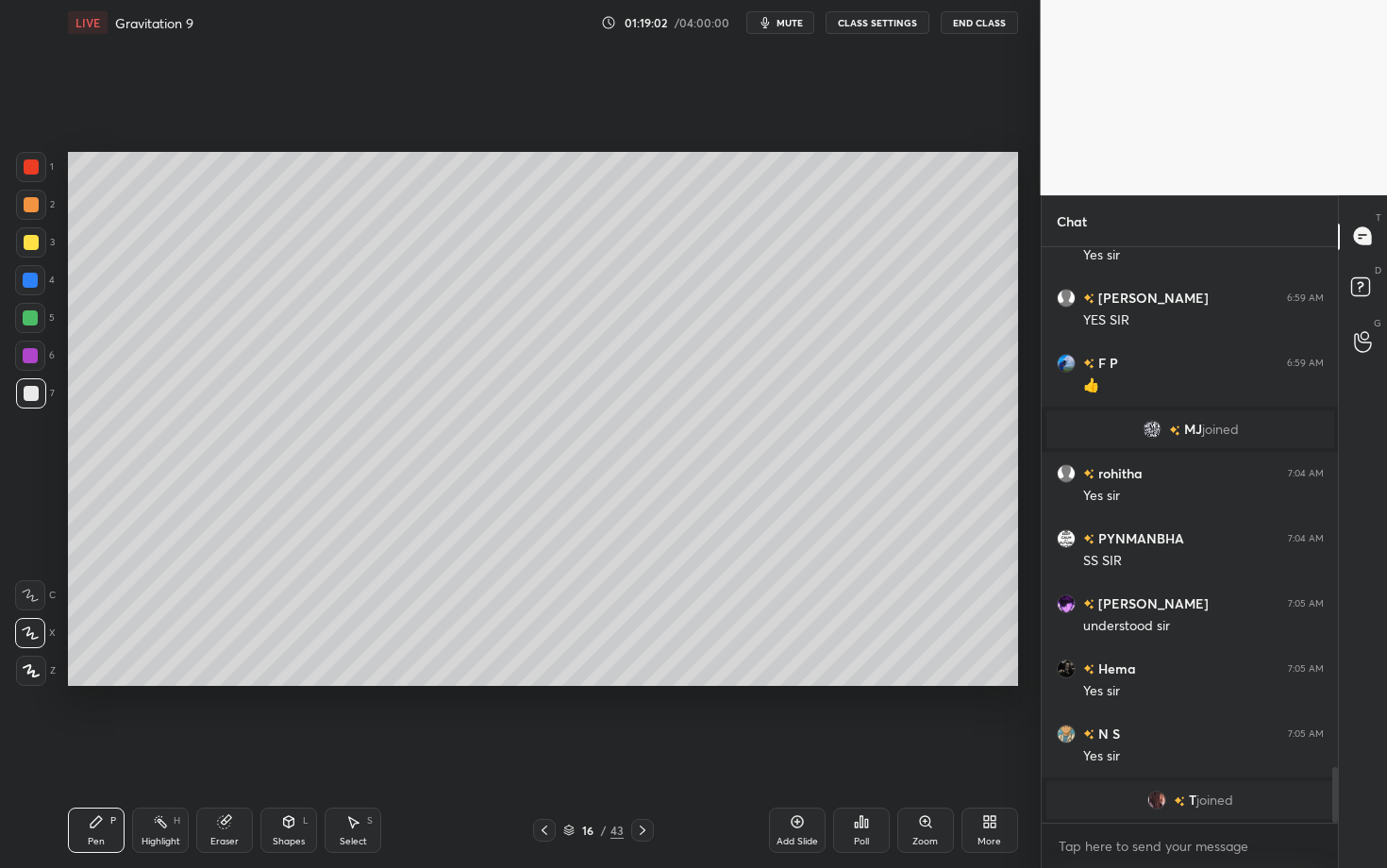
click at [839, 682] on div "Setting up your live class Poll for secs No correct answer Start poll" at bounding box center [542, 418] width 965 height 747
click at [34, 315] on div at bounding box center [30, 317] width 15 height 15
click at [643, 682] on div at bounding box center [642, 830] width 23 height 23
click at [547, 682] on icon at bounding box center [544, 830] width 15 height 15
click at [167, 682] on div "Highlight H" at bounding box center [160, 829] width 57 height 45
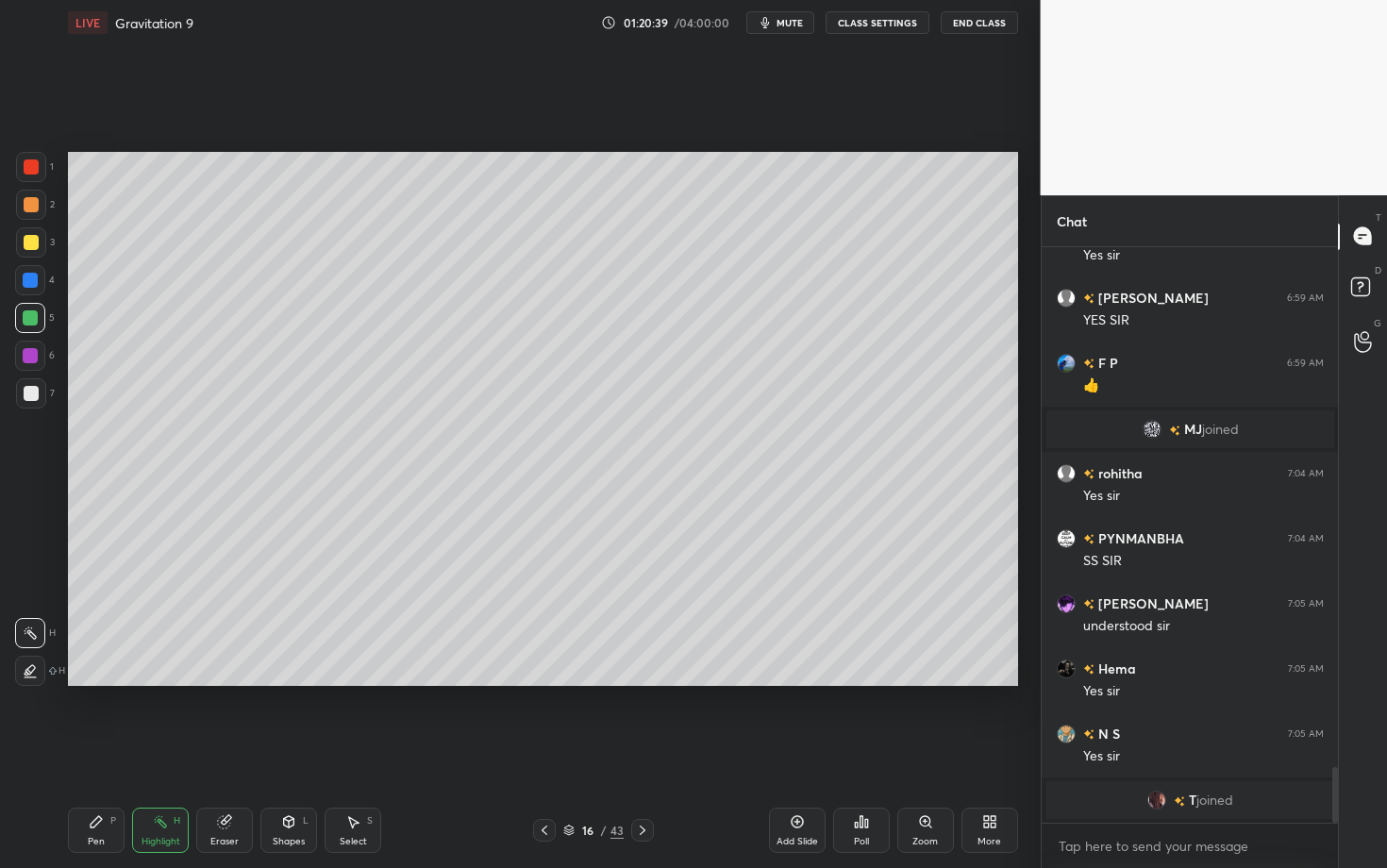
click at [642, 682] on icon at bounding box center [642, 830] width 15 height 15
click at [164, 682] on div "Highlight" at bounding box center [160, 841] width 39 height 9
click at [541, 682] on icon at bounding box center [544, 829] width 6 height 9
click at [92, 682] on div "Pen P" at bounding box center [96, 829] width 57 height 45
click at [34, 171] on div at bounding box center [31, 166] width 15 height 15
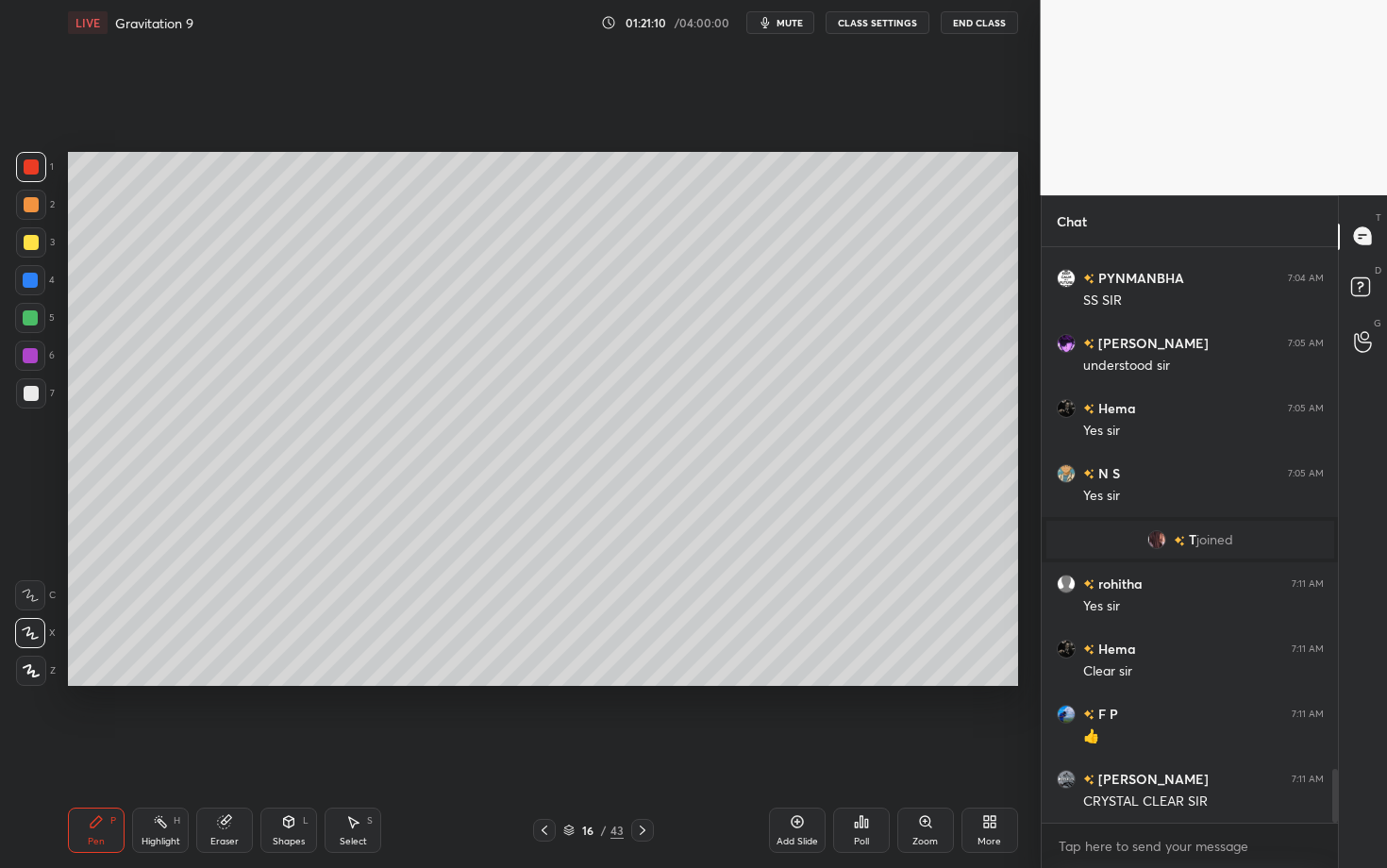
scroll to position [5555, 0]
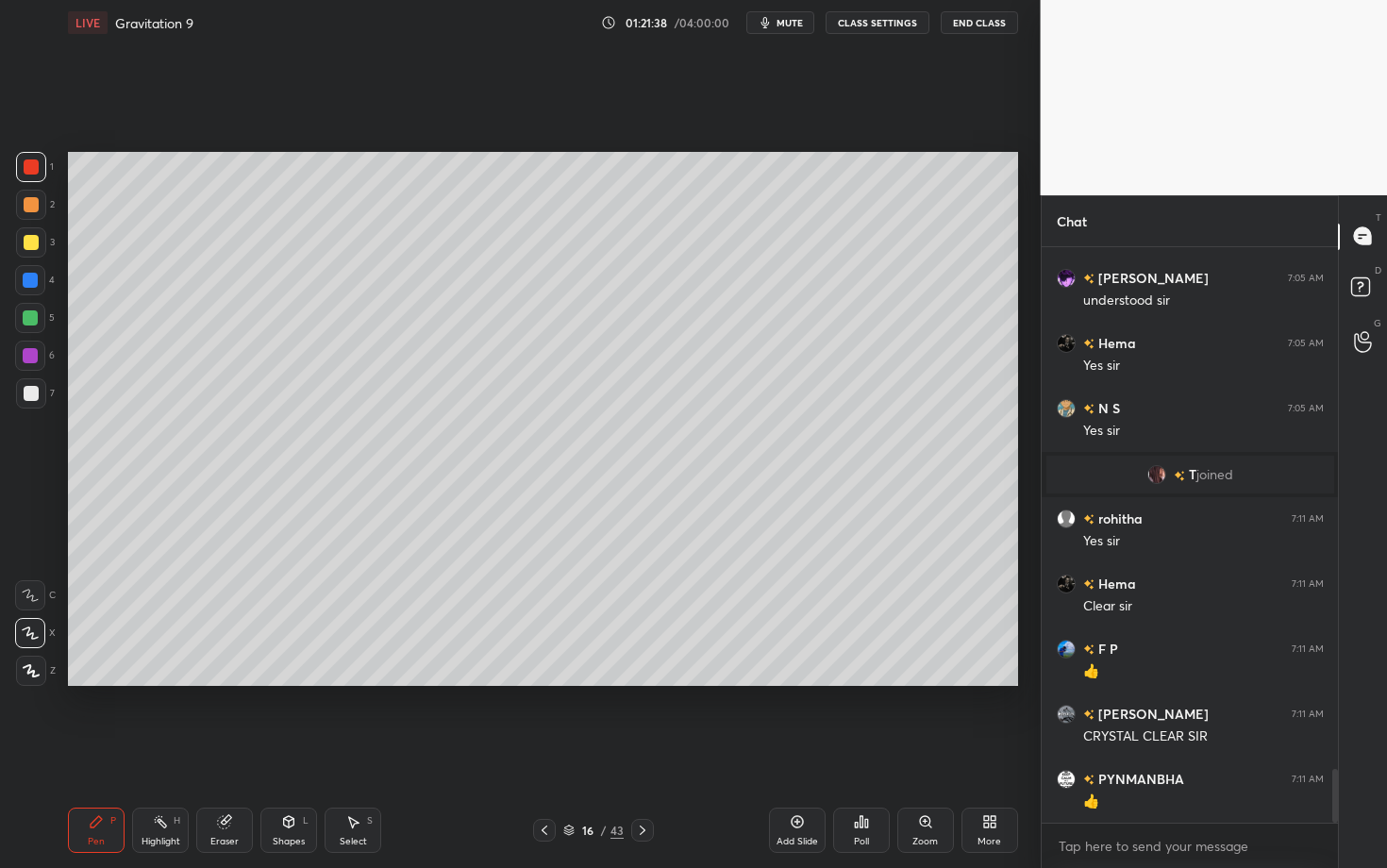
click at [288, 682] on div "Shapes" at bounding box center [289, 841] width 32 height 9
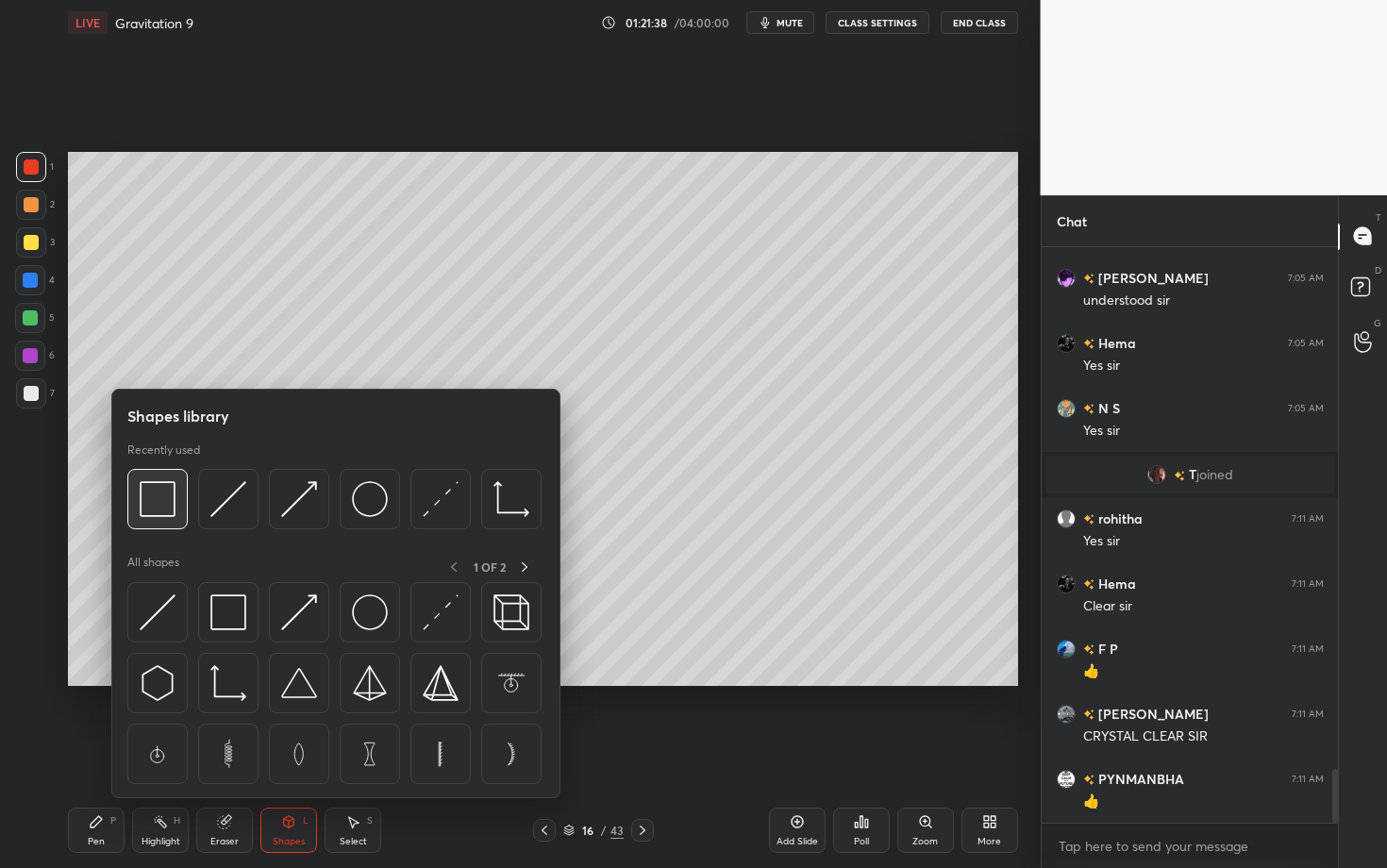
click at [166, 496] on img at bounding box center [158, 499] width 36 height 36
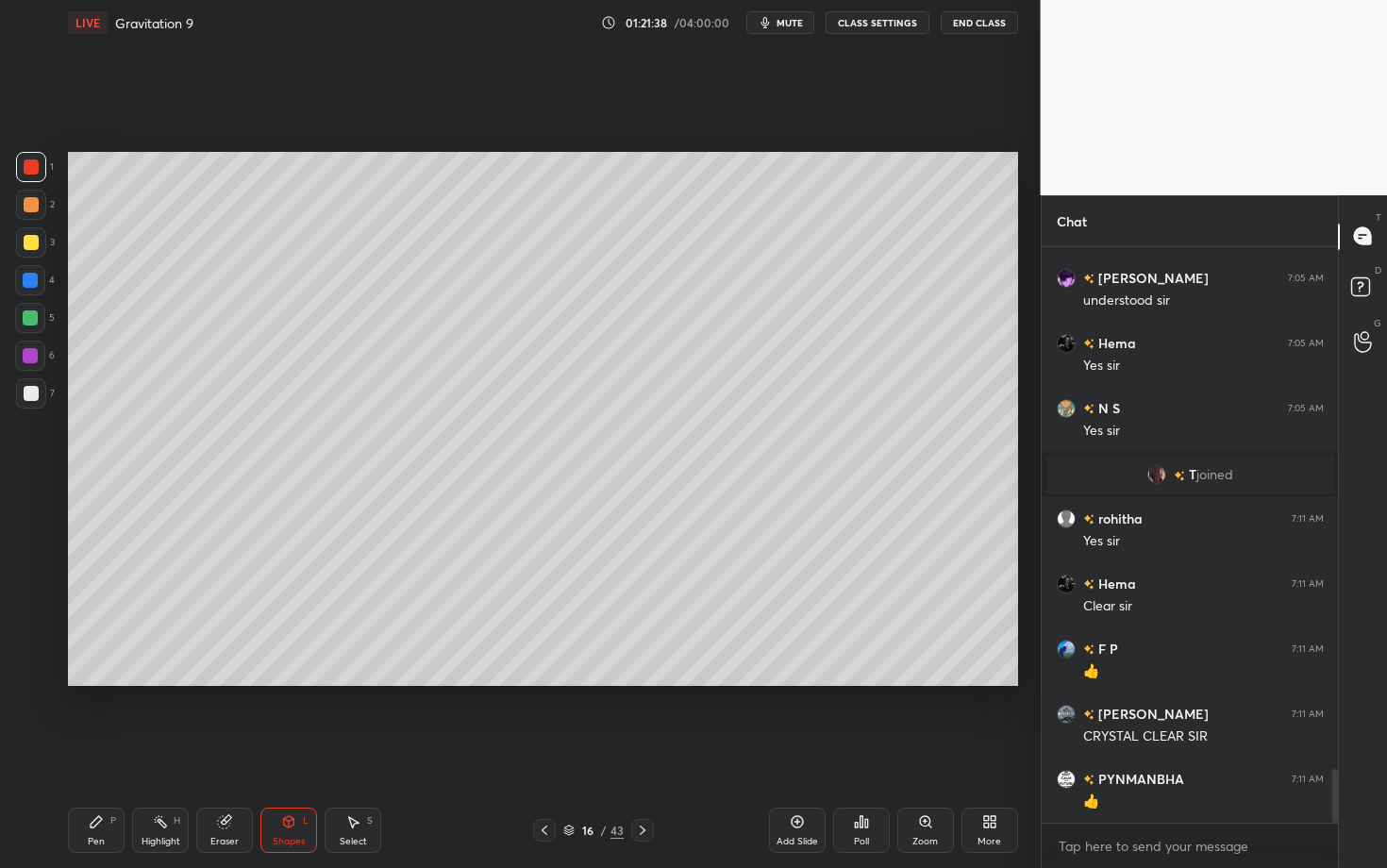
click at [40, 394] on div at bounding box center [31, 393] width 30 height 30
click at [111, 682] on div "Pen P" at bounding box center [96, 829] width 57 height 45
click at [524, 682] on div "Setting up your live class Poll for secs No correct answer Start poll" at bounding box center [542, 418] width 965 height 747
click at [716, 682] on div "Setting up your live class Poll for secs No correct answer Start poll" at bounding box center [542, 418] width 965 height 747
click at [646, 682] on div at bounding box center [642, 830] width 23 height 23
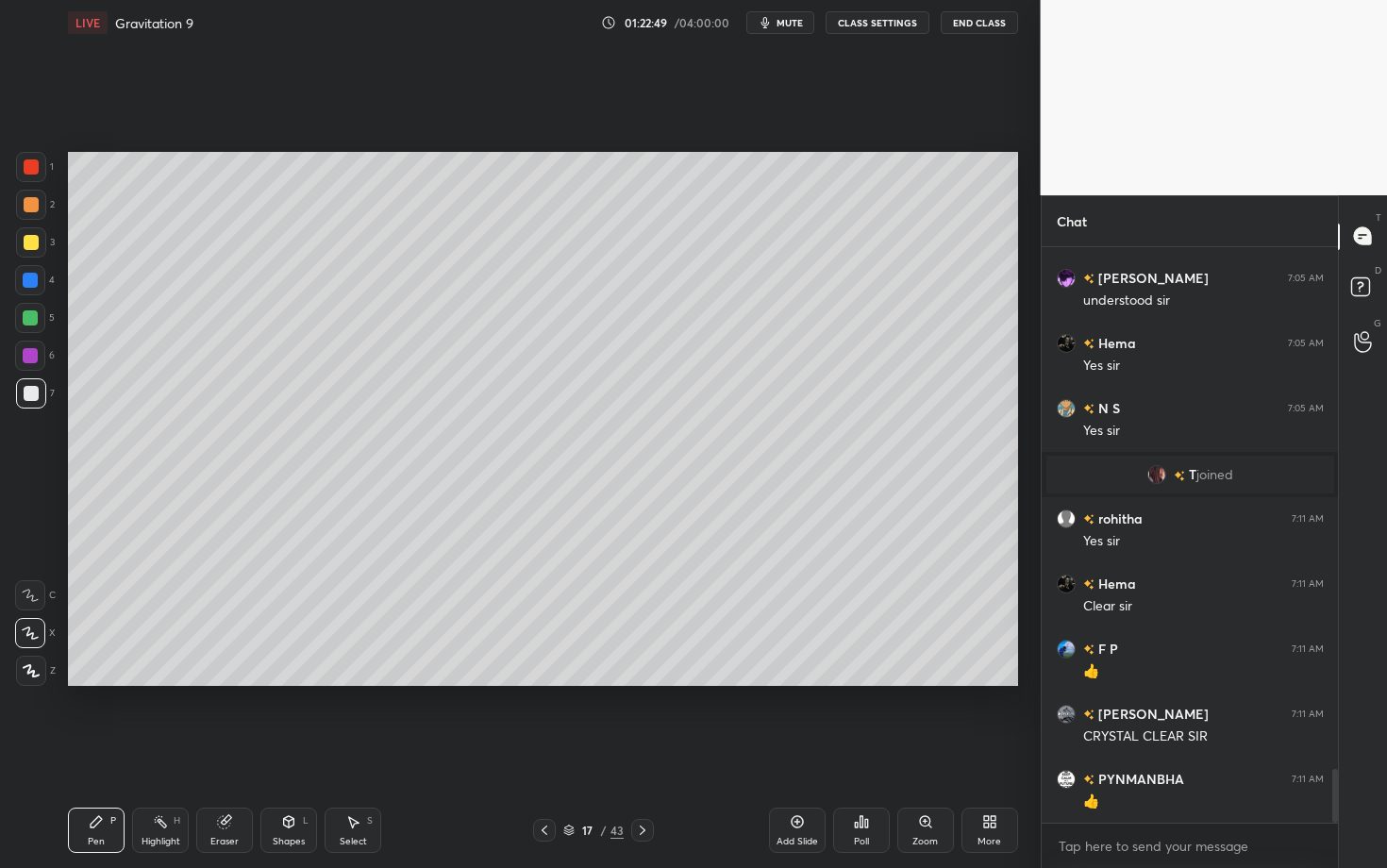
click at [363, 682] on div "Select S" at bounding box center [352, 829] width 57 height 45
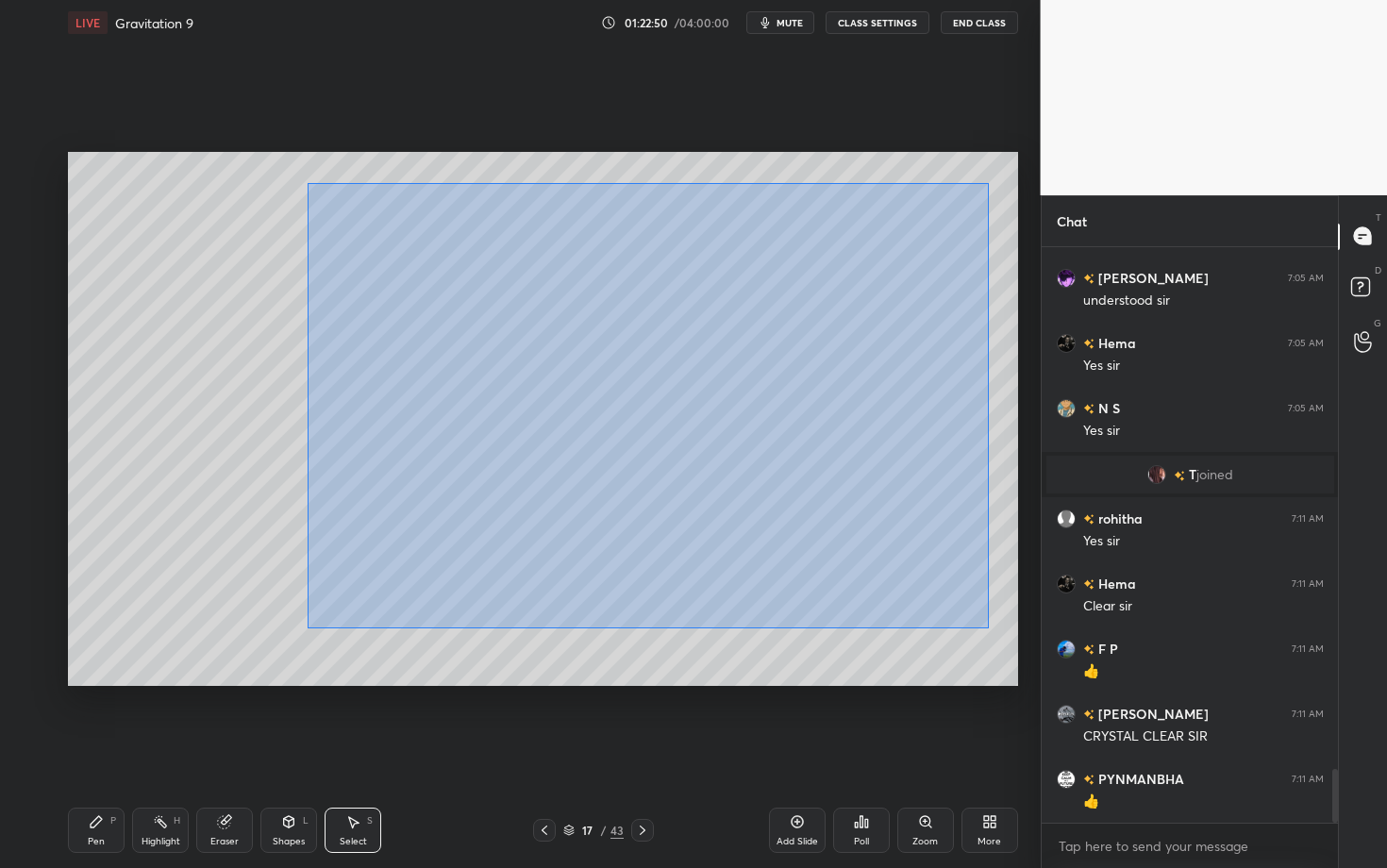
drag, startPoint x: 330, startPoint y: 260, endPoint x: 990, endPoint y: 627, distance: 754.6
click at [990, 626] on div "0 ° Undo Copy Paste here Duplicate Duplicate to new slide Delete" at bounding box center [543, 419] width 950 height 534
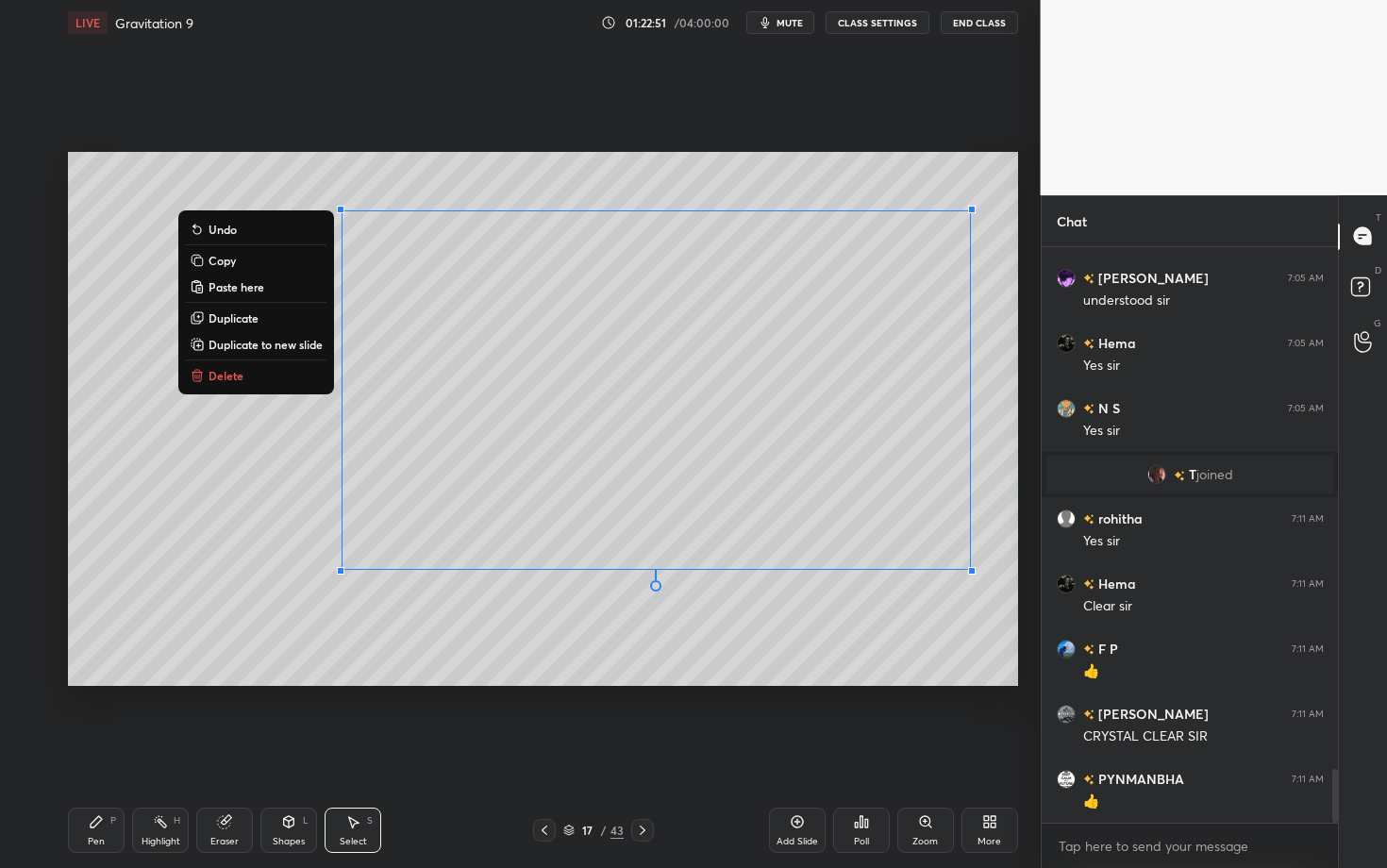
click at [274, 371] on button "Delete" at bounding box center [256, 375] width 141 height 23
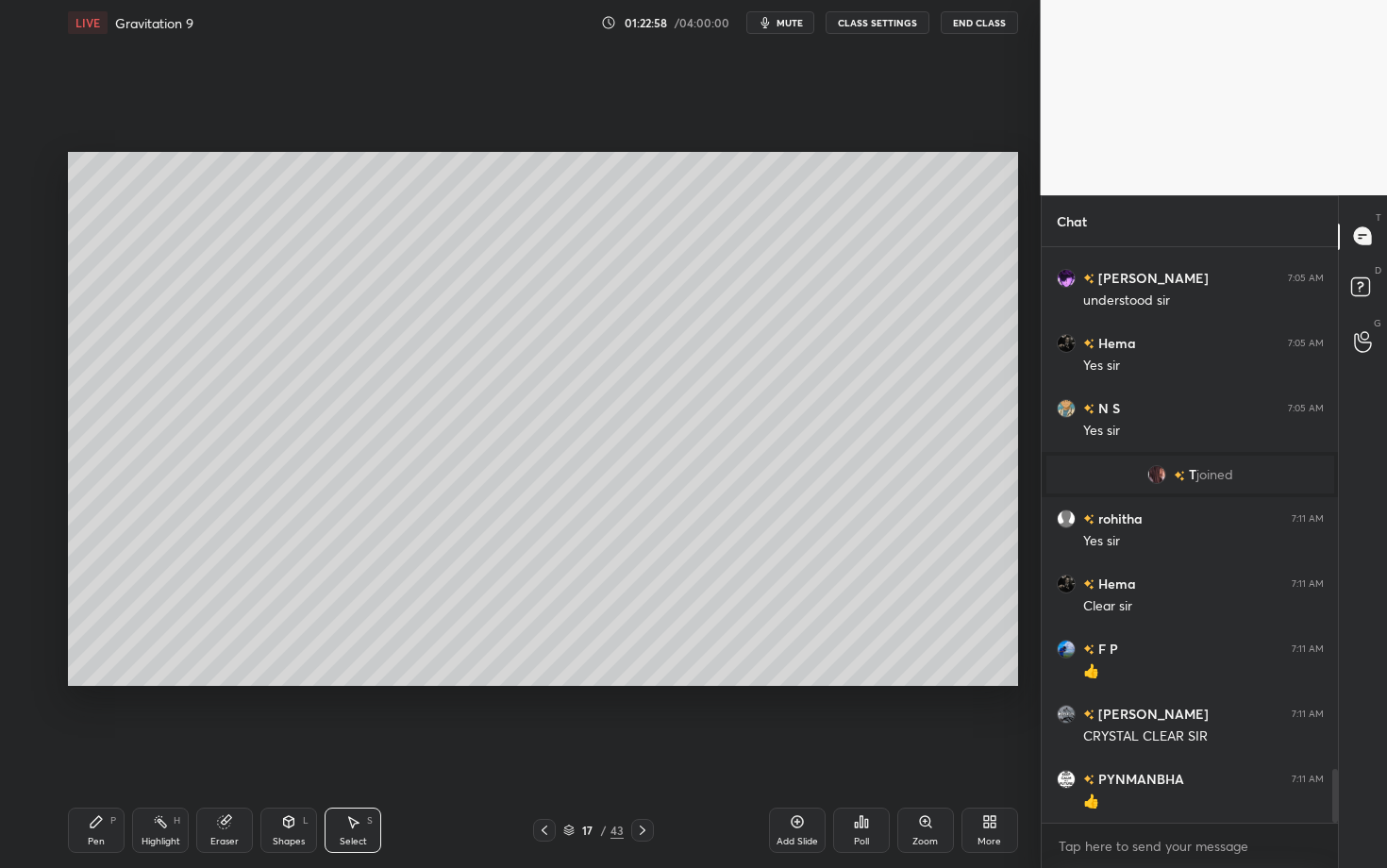
click at [413, 586] on div "0 ° Undo Copy Paste here Duplicate Duplicate to new slide Delete" at bounding box center [543, 419] width 950 height 534
drag, startPoint x: 175, startPoint y: 197, endPoint x: 169, endPoint y: 221, distance: 24.3
click at [169, 220] on div "0 ° Undo Copy Paste here Duplicate Duplicate to new slide Delete" at bounding box center [543, 419] width 950 height 534
click at [94, 682] on icon at bounding box center [96, 821] width 15 height 15
click at [296, 682] on div "Shapes L" at bounding box center [288, 829] width 57 height 45
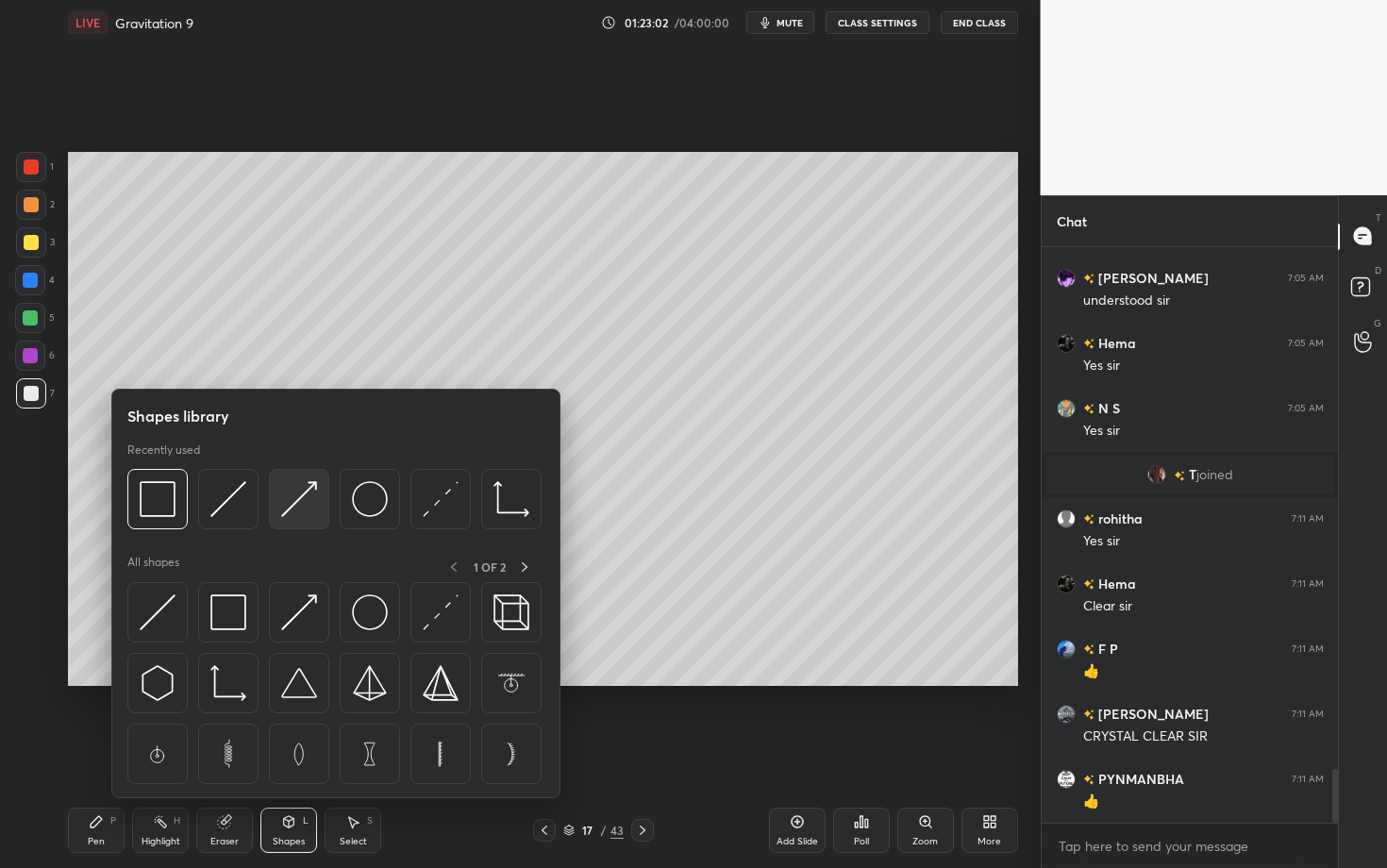
click at [310, 495] on div at bounding box center [299, 499] width 60 height 60
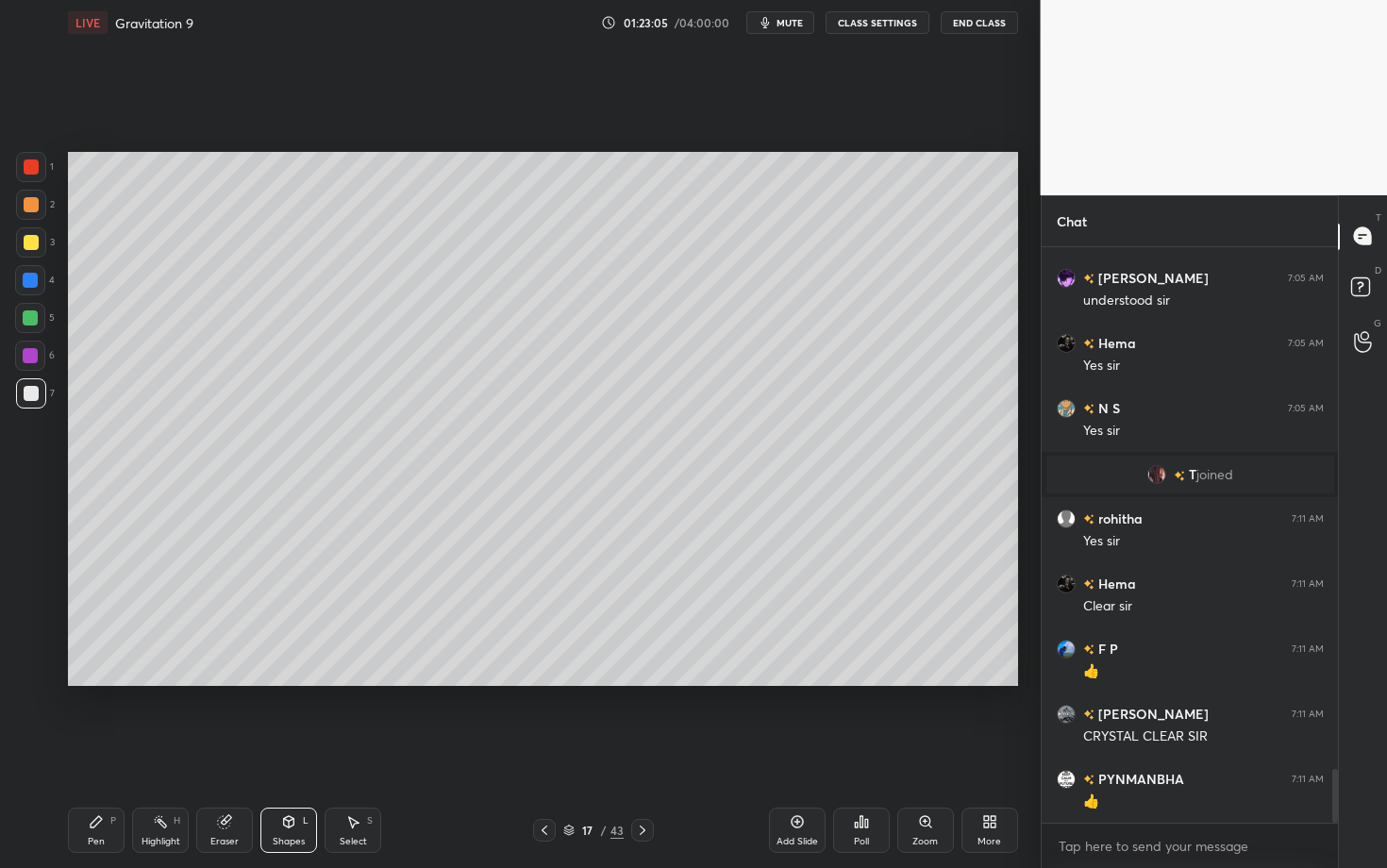
click at [100, 682] on div "Pen P" at bounding box center [96, 829] width 57 height 45
click at [165, 682] on icon at bounding box center [160, 821] width 15 height 15
click at [308, 682] on div "Shapes L" at bounding box center [288, 829] width 57 height 45
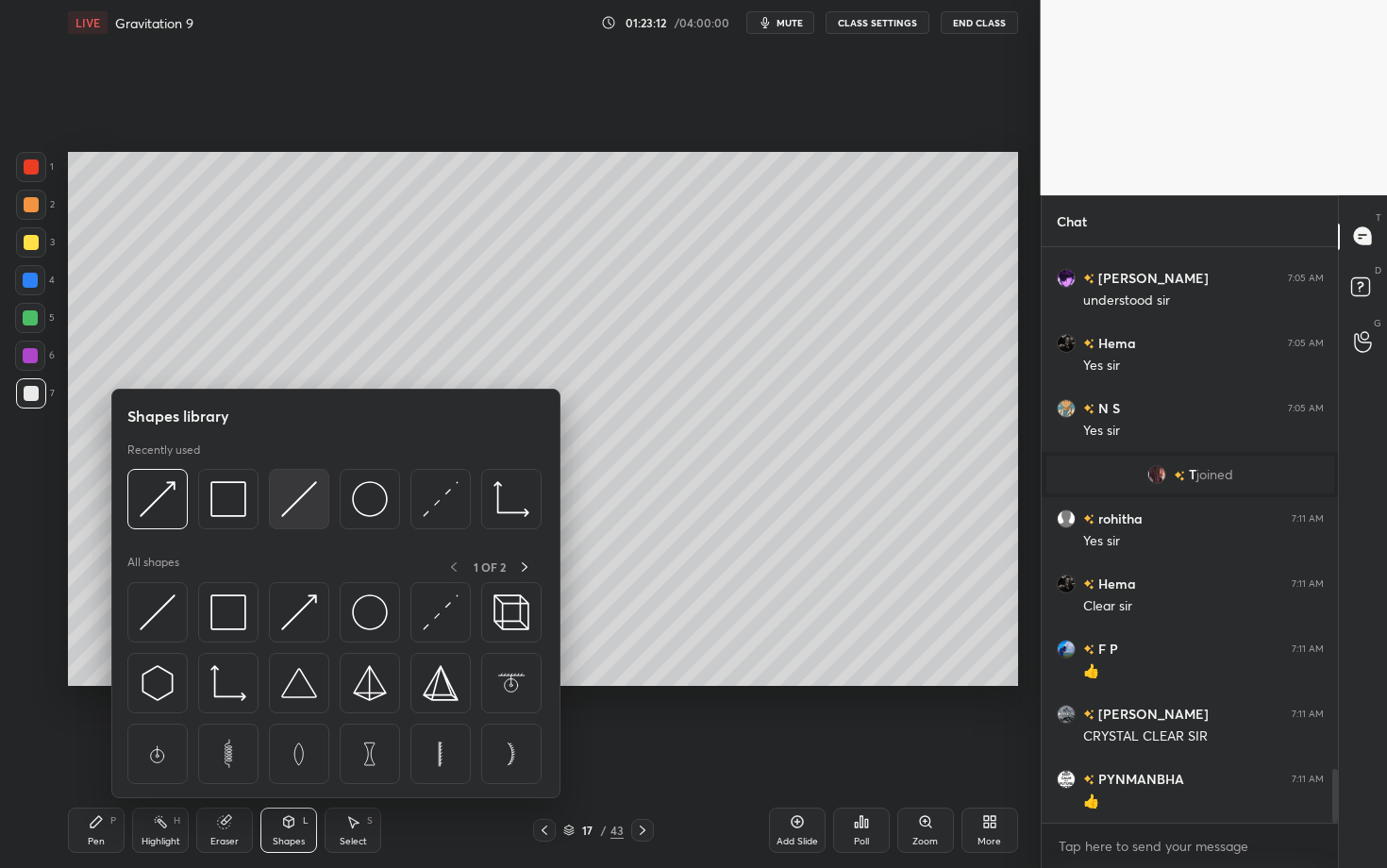
click at [289, 512] on img at bounding box center [299, 499] width 36 height 36
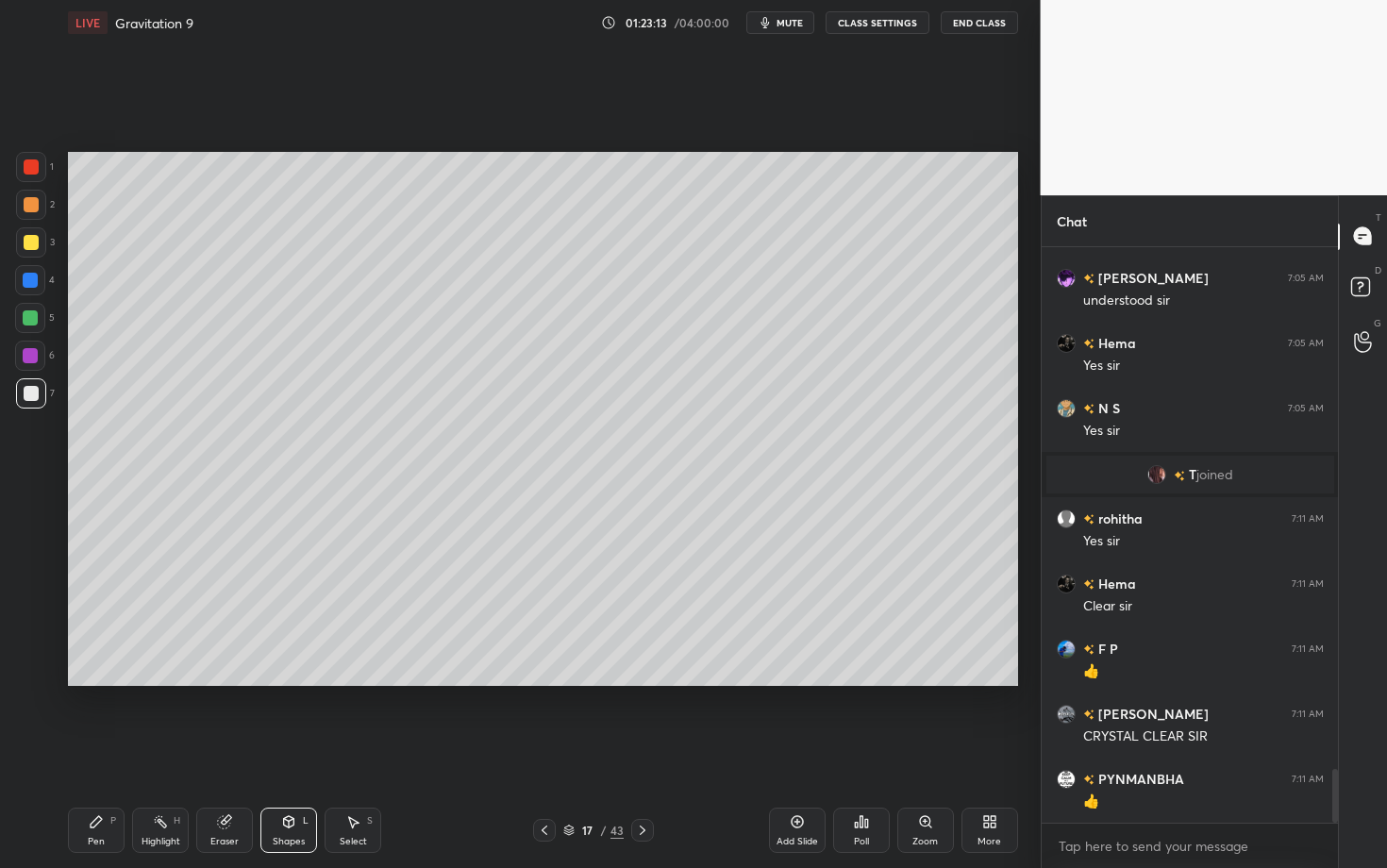
click at [80, 682] on div "Pen P" at bounding box center [96, 829] width 57 height 45
click at [287, 682] on div "Shapes" at bounding box center [289, 841] width 32 height 9
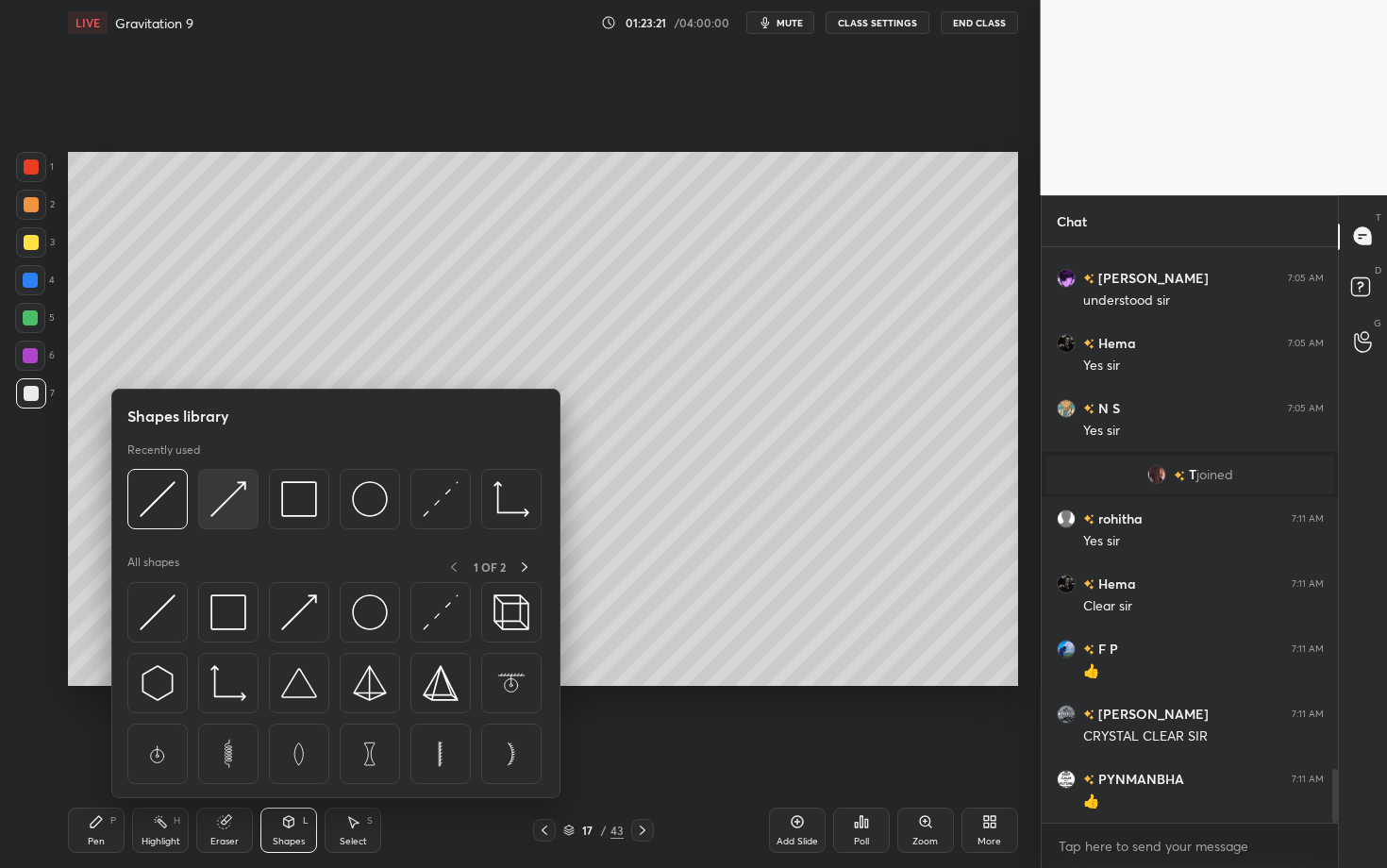
click at [237, 499] on img at bounding box center [228, 499] width 36 height 36
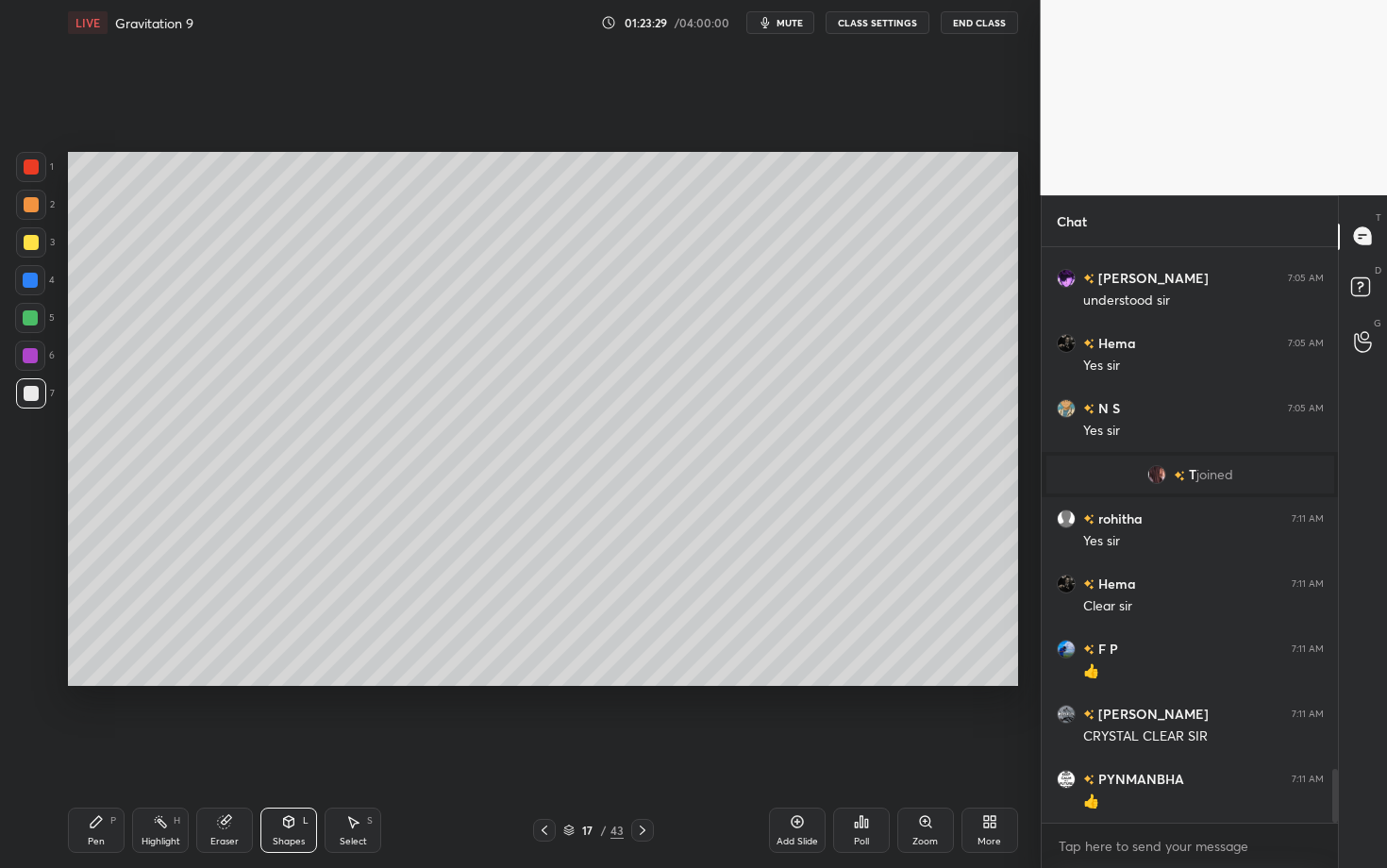
click at [91, 682] on div "Pen" at bounding box center [96, 841] width 17 height 9
click at [97, 682] on icon at bounding box center [96, 821] width 15 height 15
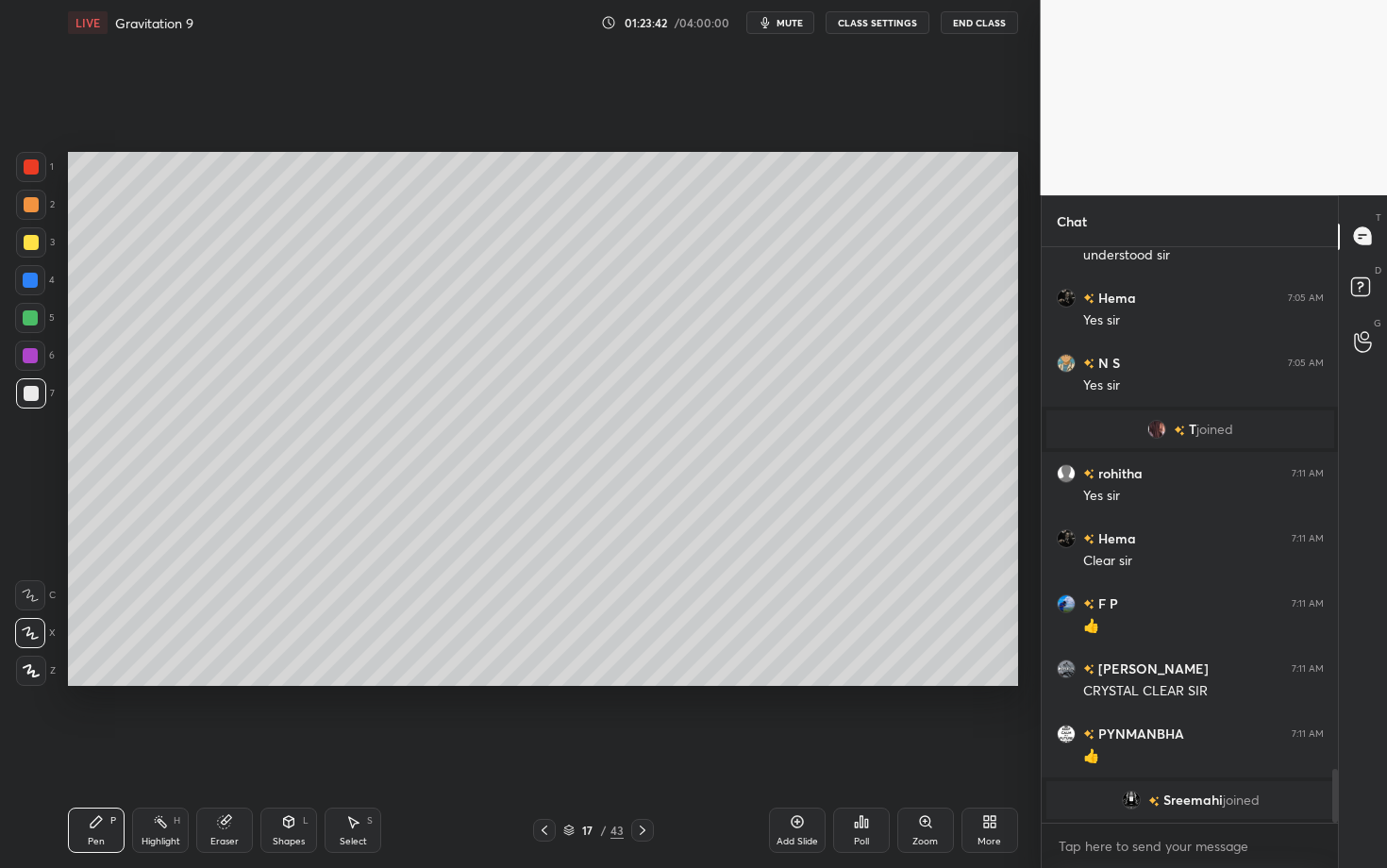
click at [171, 682] on div "Highlight H" at bounding box center [160, 829] width 57 height 45
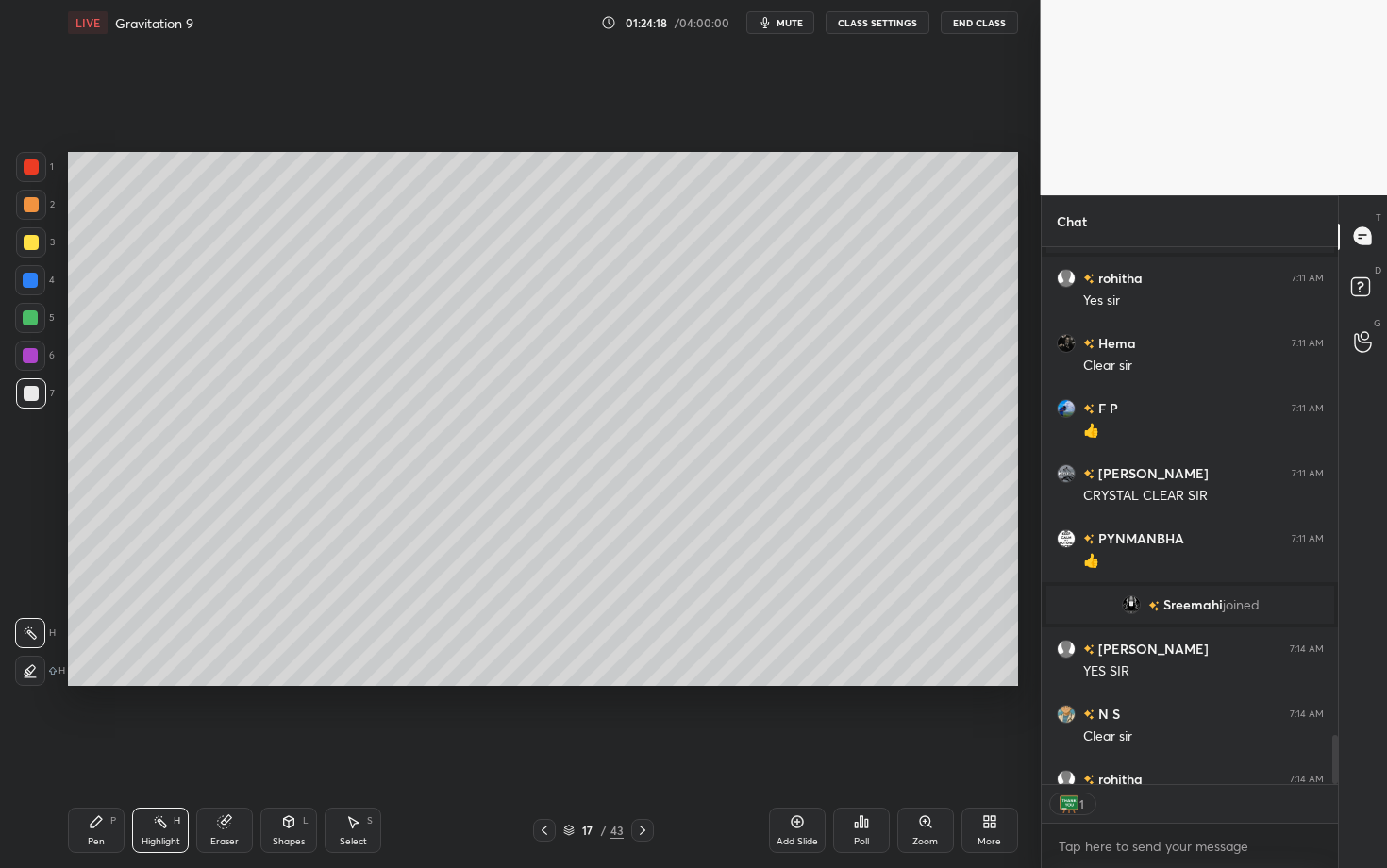
scroll to position [6, 7]
click at [645, 682] on icon at bounding box center [642, 830] width 15 height 15
click at [25, 207] on div at bounding box center [31, 204] width 15 height 15
click at [93, 682] on icon at bounding box center [96, 821] width 15 height 15
click at [292, 682] on icon at bounding box center [288, 821] width 15 height 15
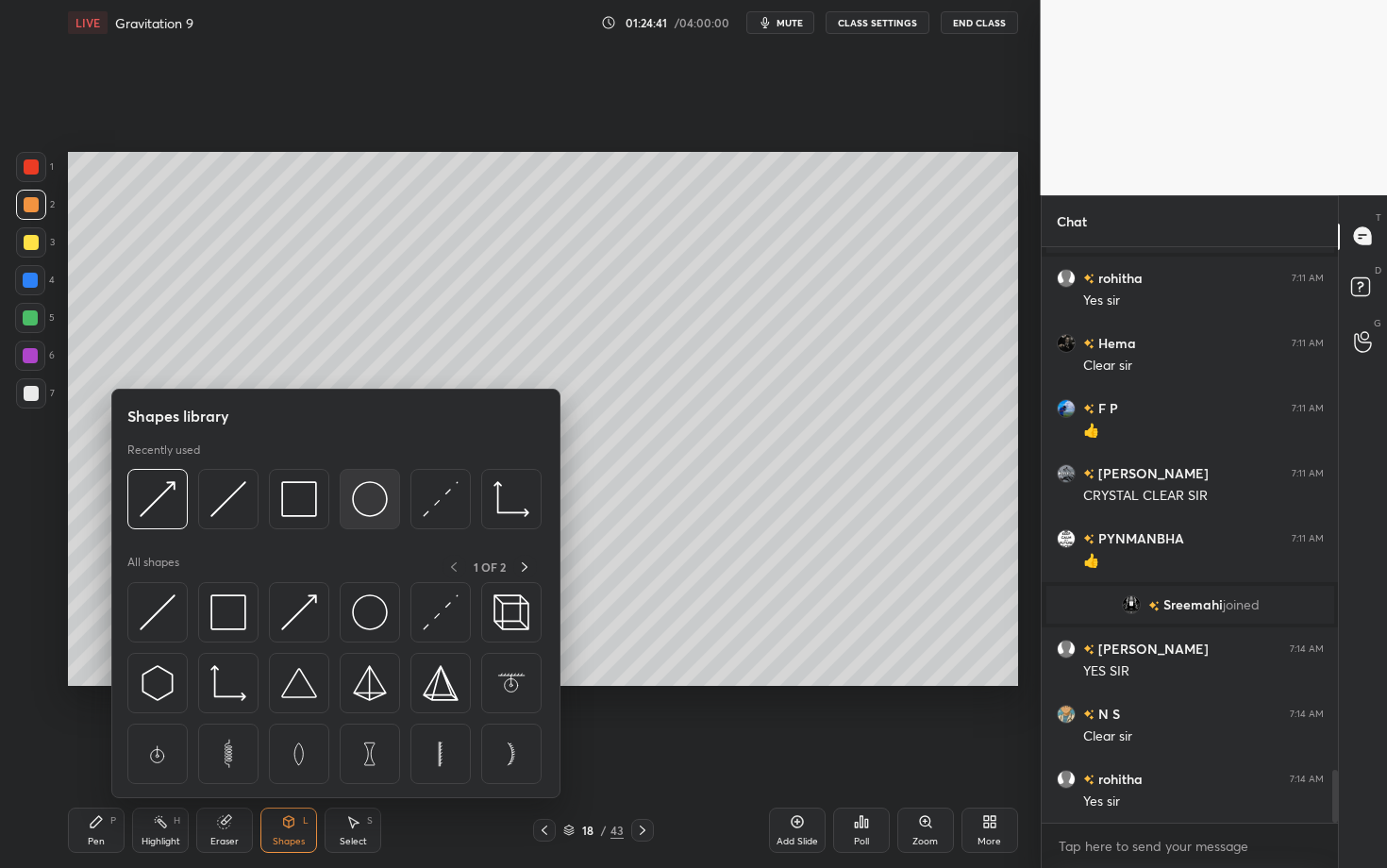
click at [362, 494] on img at bounding box center [370, 499] width 36 height 36
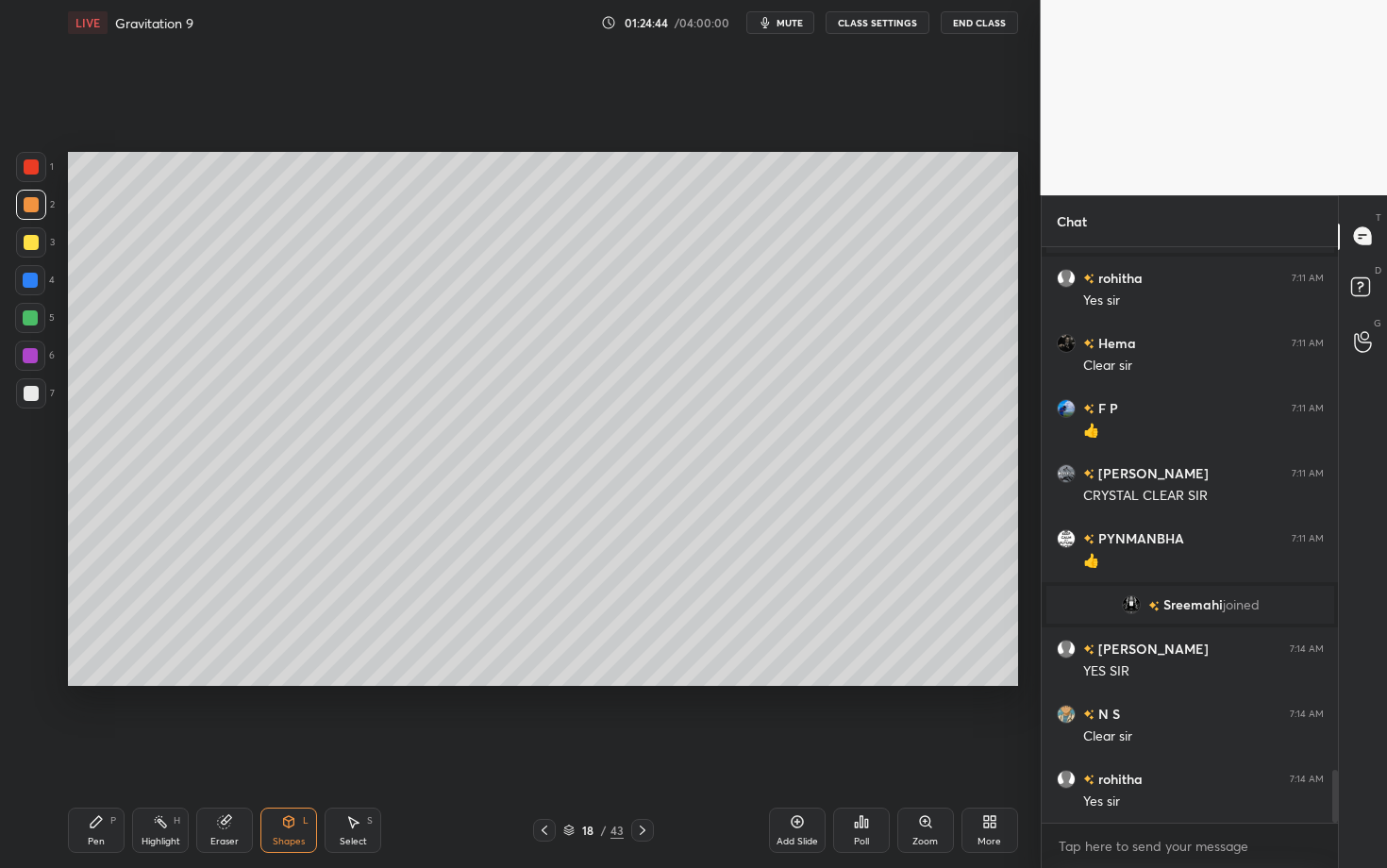
click at [103, 682] on div "Pen P" at bounding box center [96, 829] width 57 height 45
click at [290, 682] on icon at bounding box center [289, 821] width 10 height 11
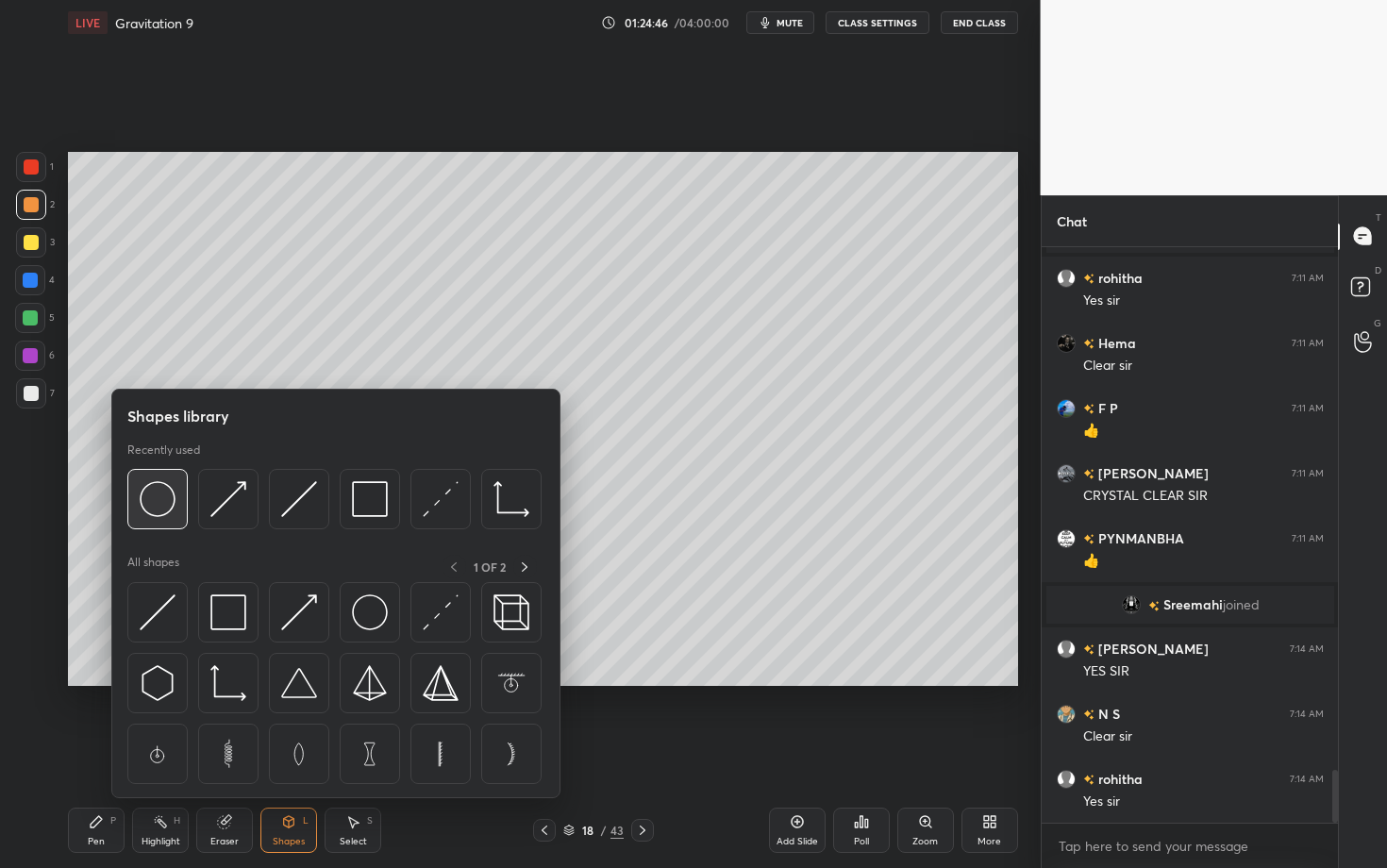
click at [146, 508] on img at bounding box center [158, 499] width 36 height 36
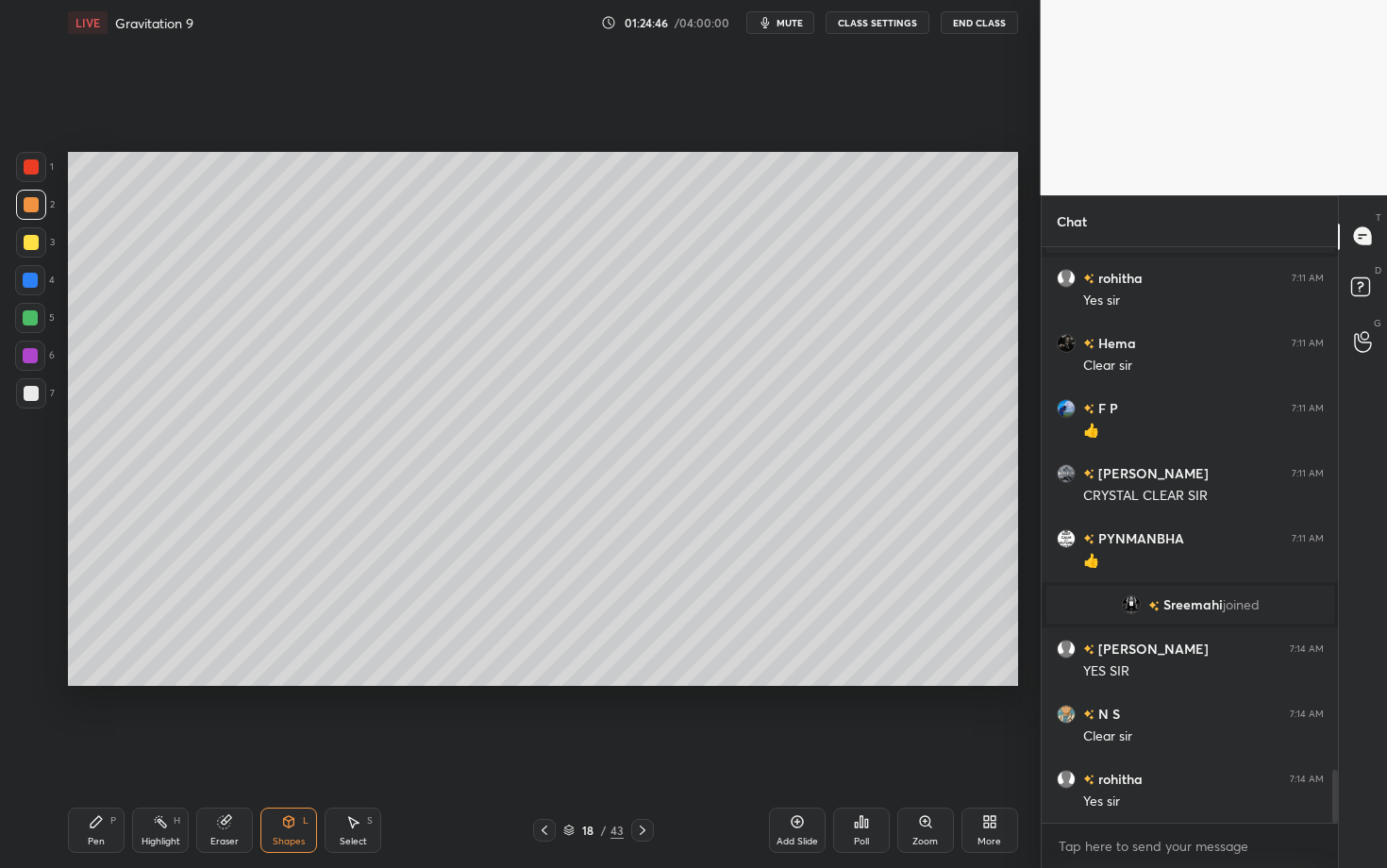
click at [35, 401] on div at bounding box center [31, 393] width 30 height 30
click at [91, 682] on icon at bounding box center [96, 821] width 11 height 11
click at [291, 682] on div "Shapes L" at bounding box center [288, 829] width 57 height 45
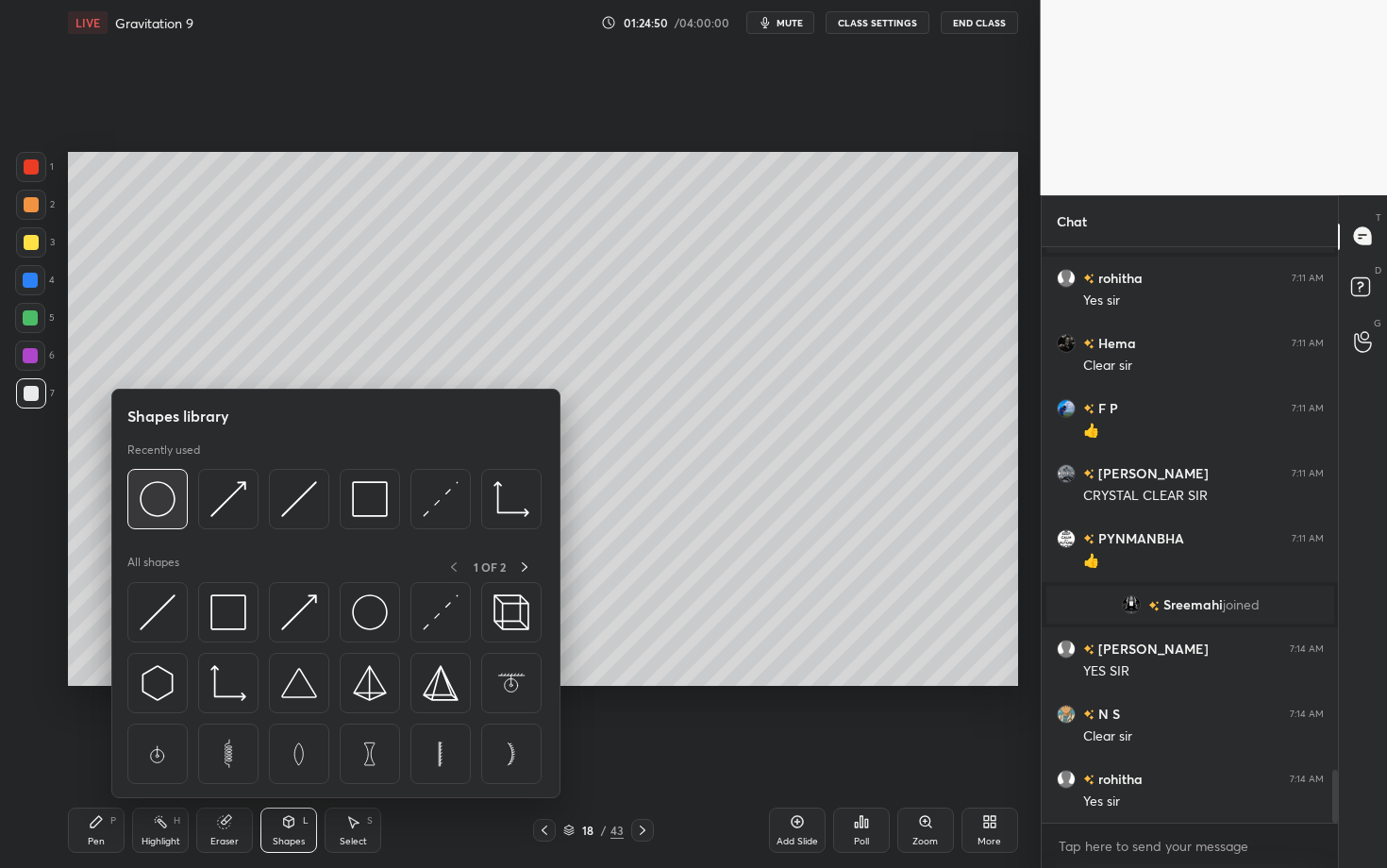
click at [171, 498] on img at bounding box center [158, 499] width 36 height 36
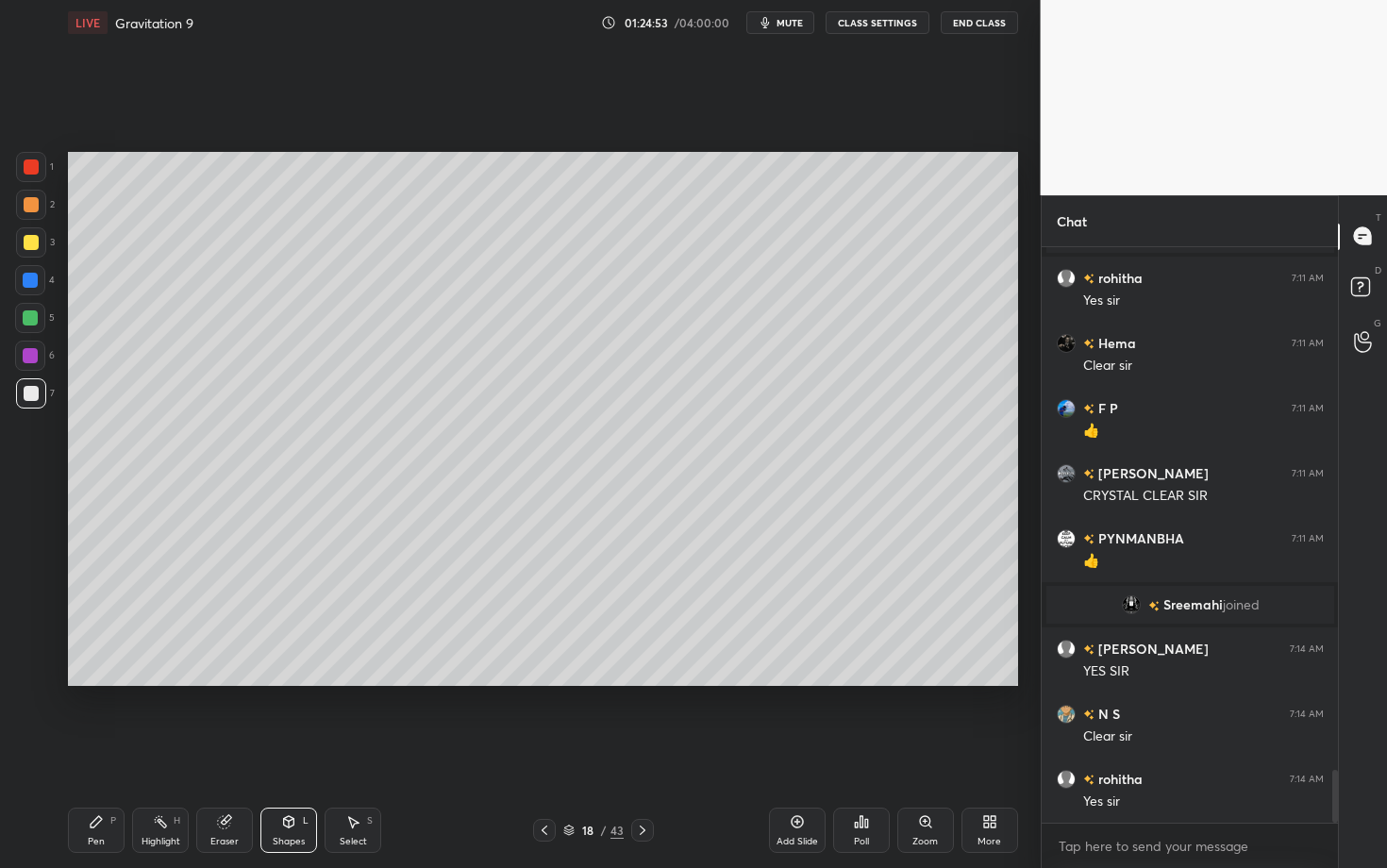
click at [81, 682] on div "Pen P" at bounding box center [96, 829] width 57 height 45
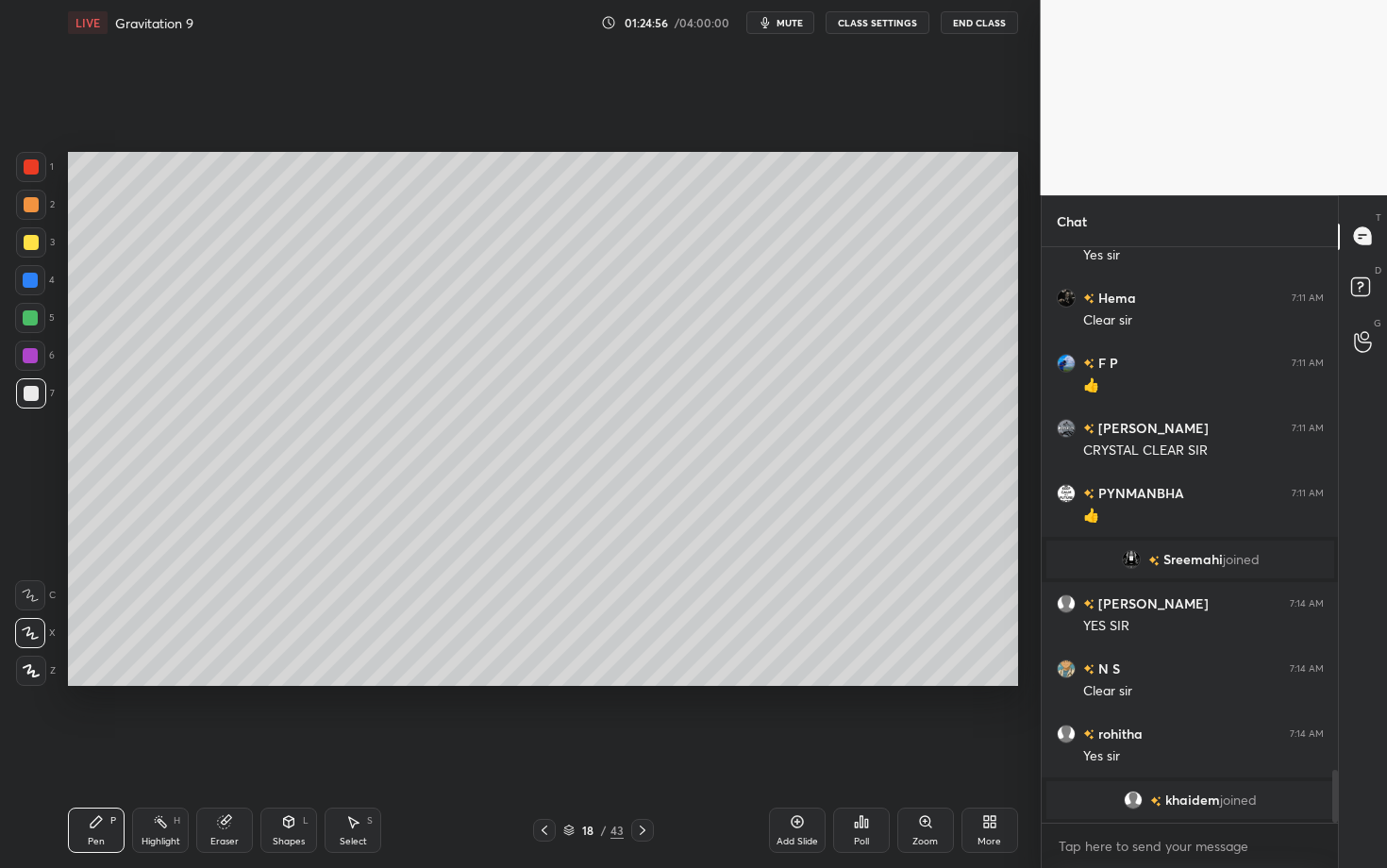
click at [291, 682] on div "Shapes" at bounding box center [289, 841] width 32 height 9
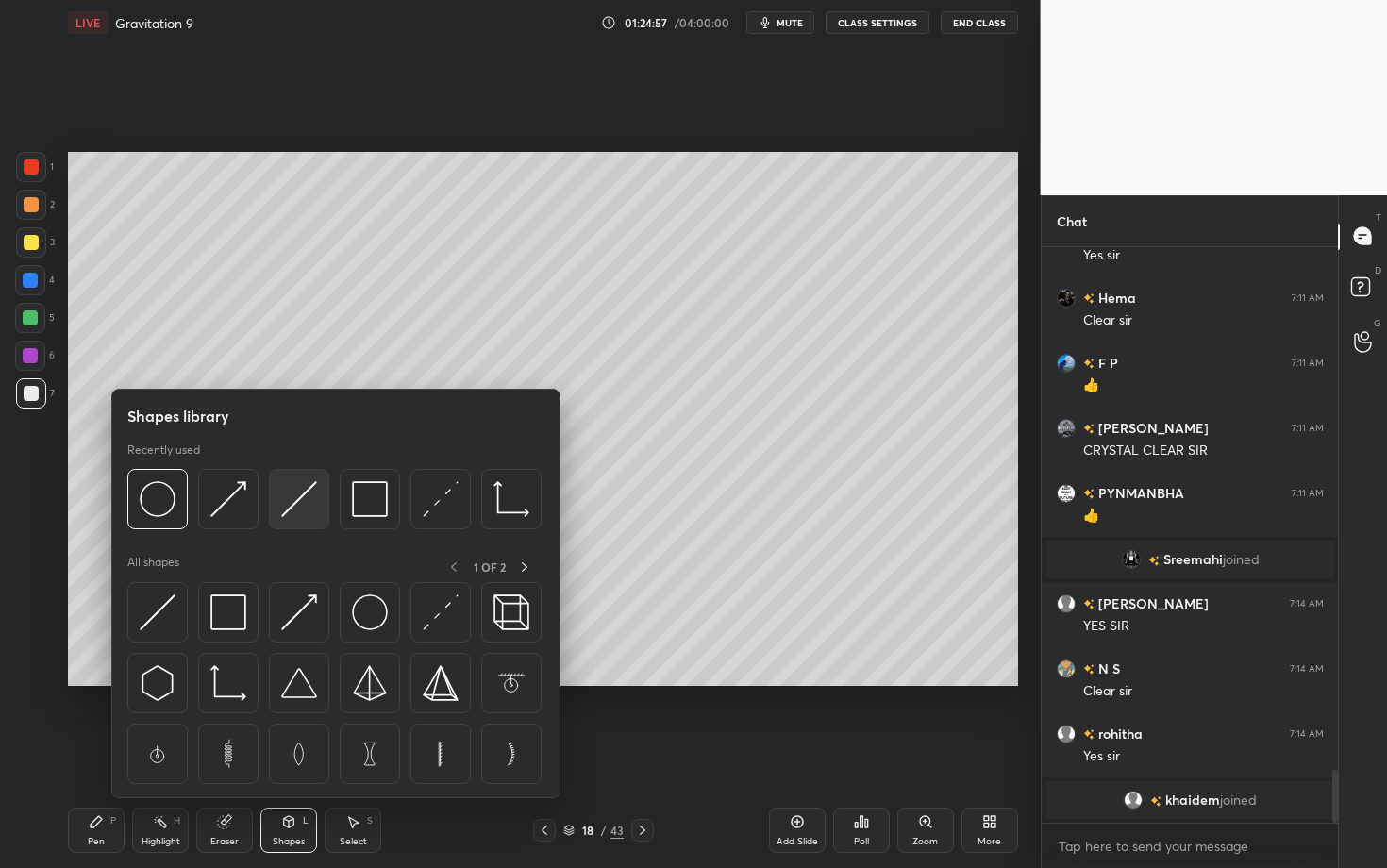
click at [314, 500] on div at bounding box center [299, 499] width 60 height 60
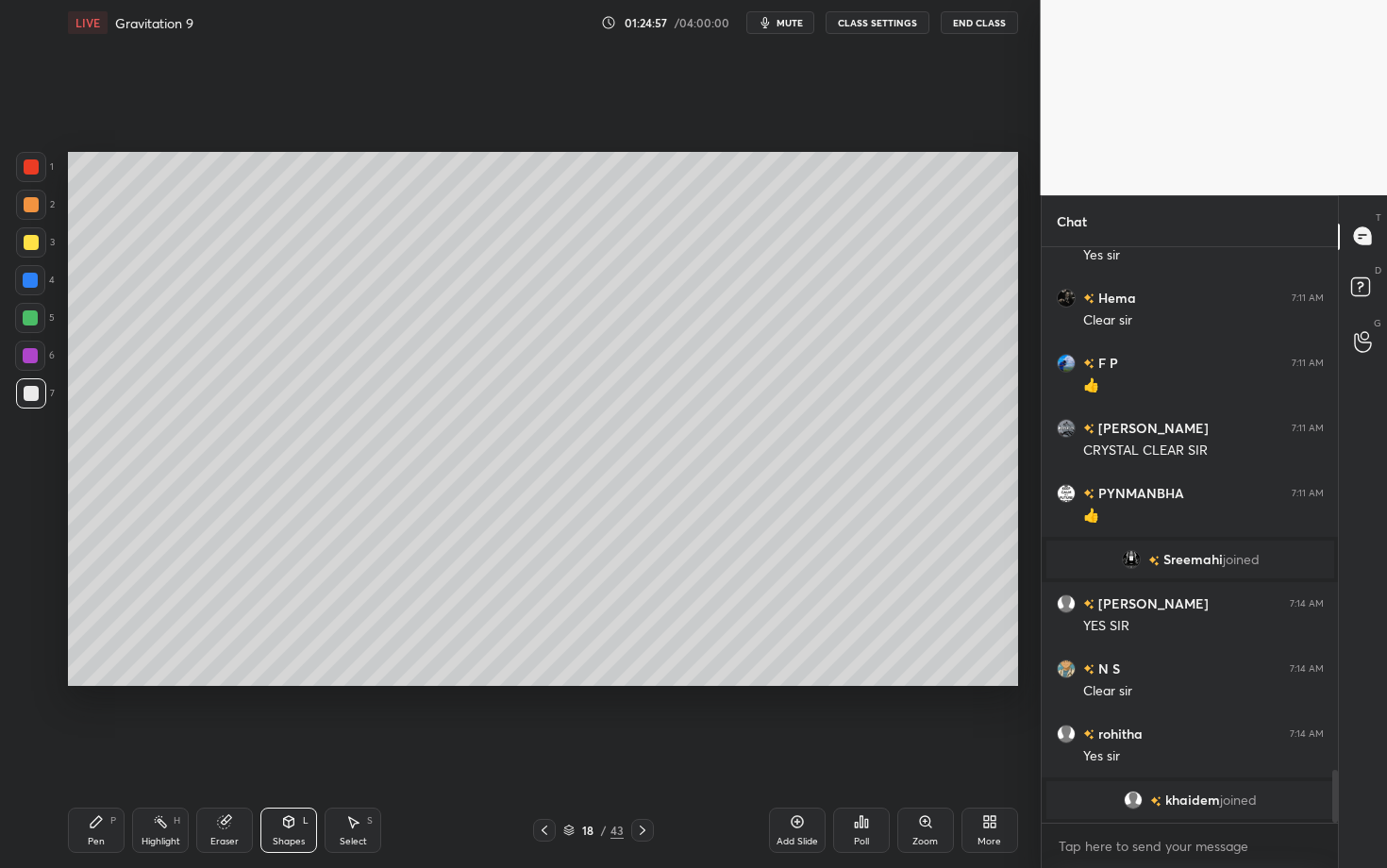
click at [299, 682] on div "Shapes L" at bounding box center [288, 829] width 57 height 45
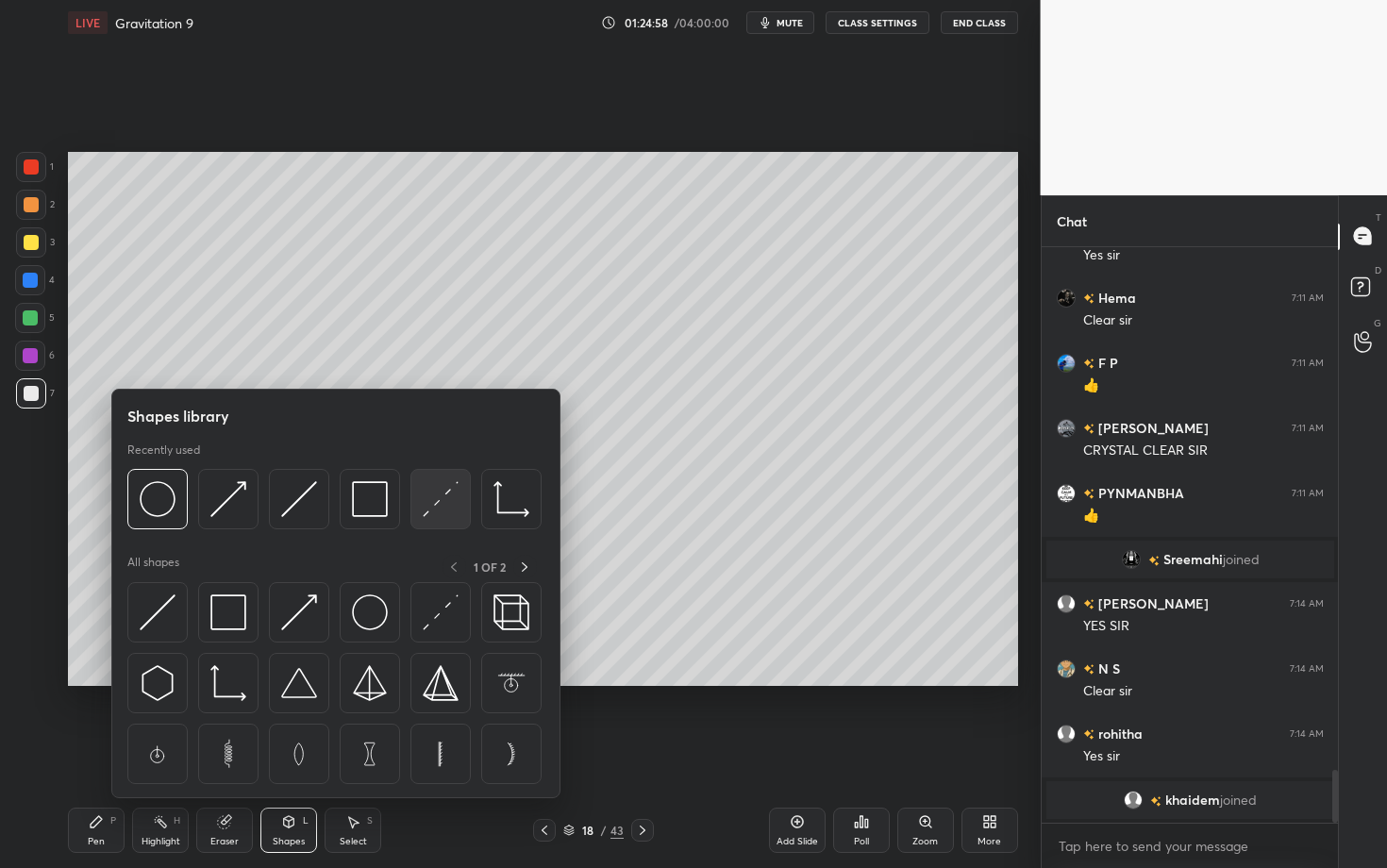
click at [430, 493] on img at bounding box center [441, 499] width 36 height 36
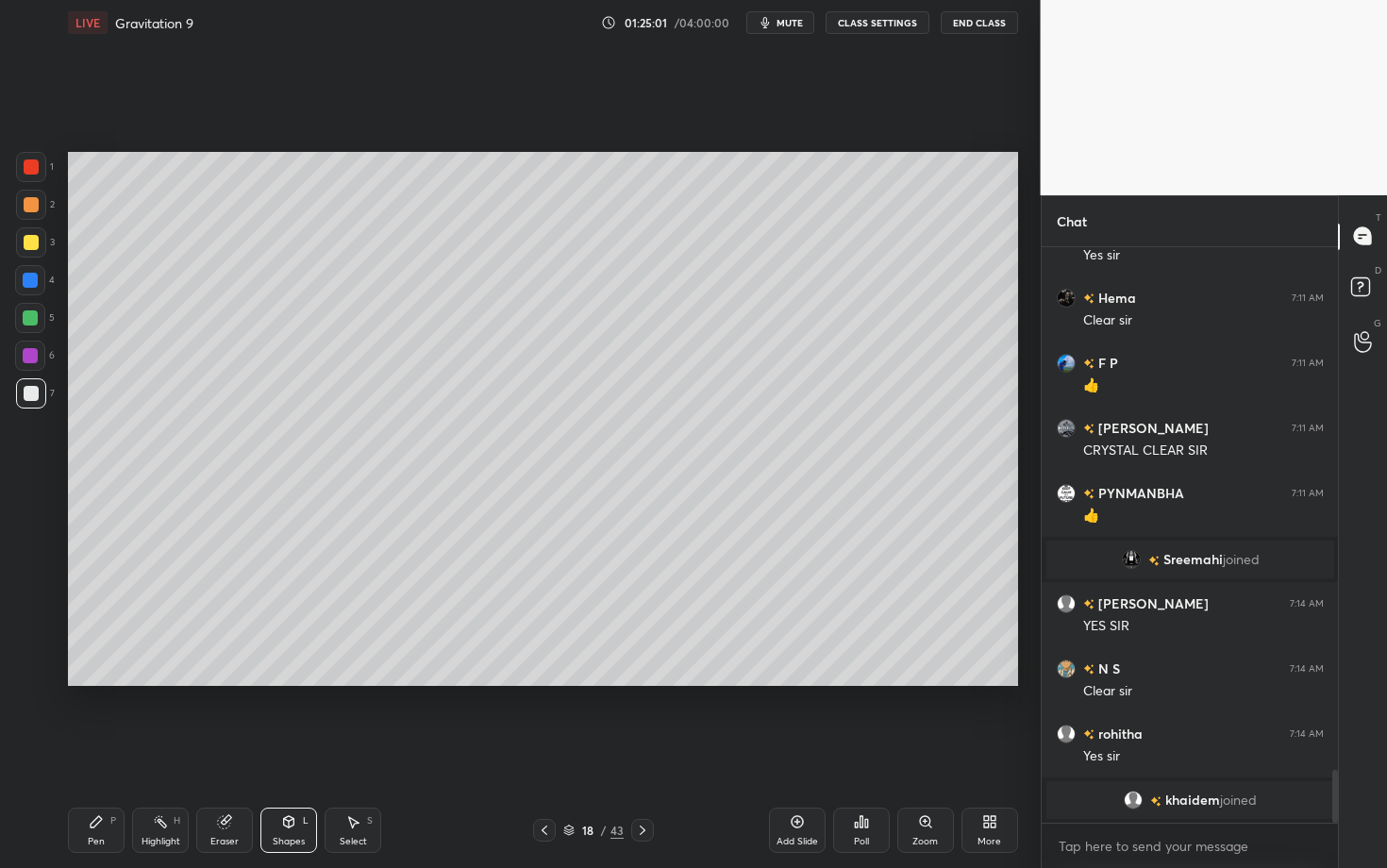
click at [100, 682] on div "Pen P" at bounding box center [96, 829] width 57 height 45
click at [261, 682] on div "Shapes L" at bounding box center [288, 829] width 57 height 45
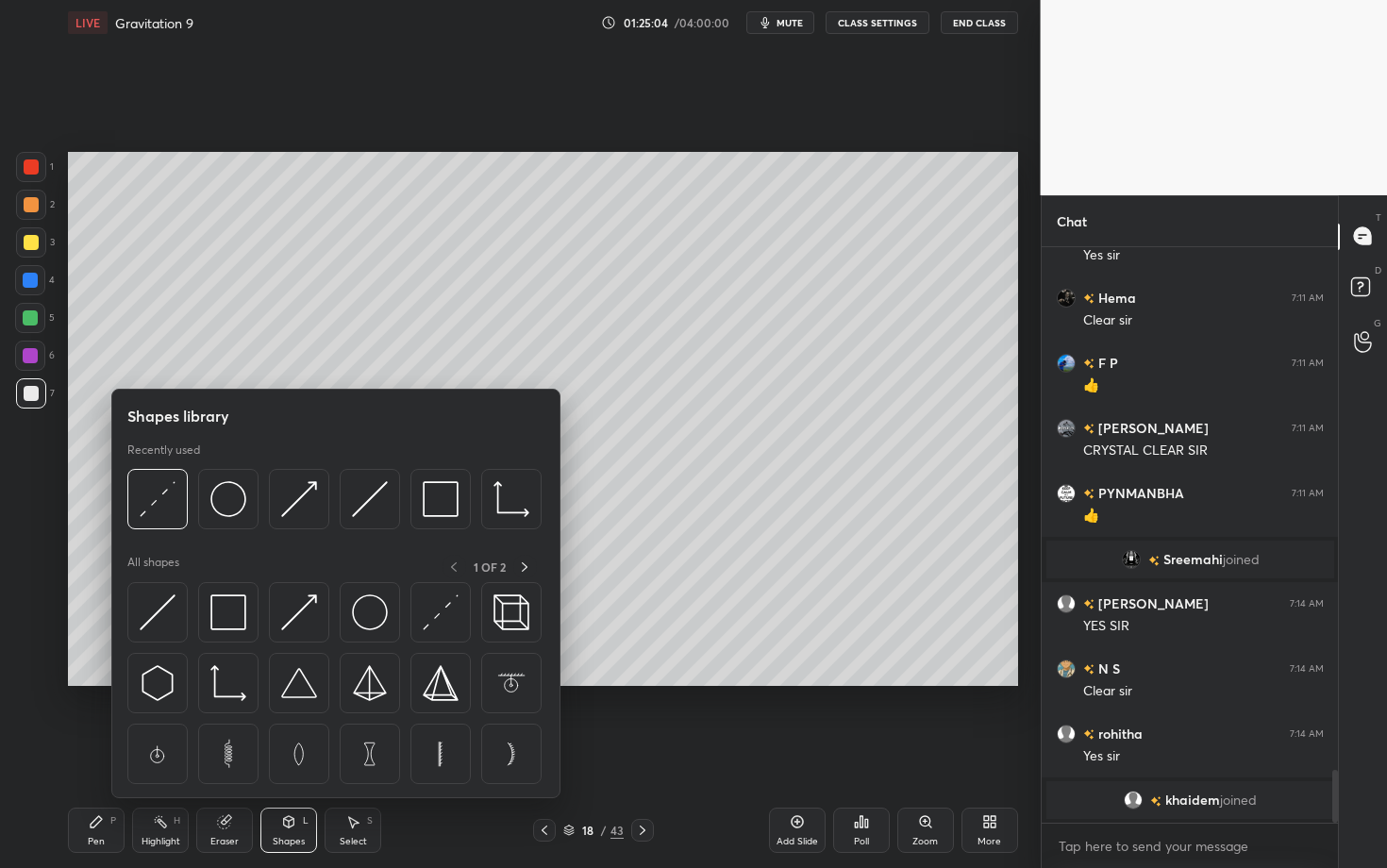
click at [296, 682] on div "Shapes L" at bounding box center [288, 829] width 57 height 45
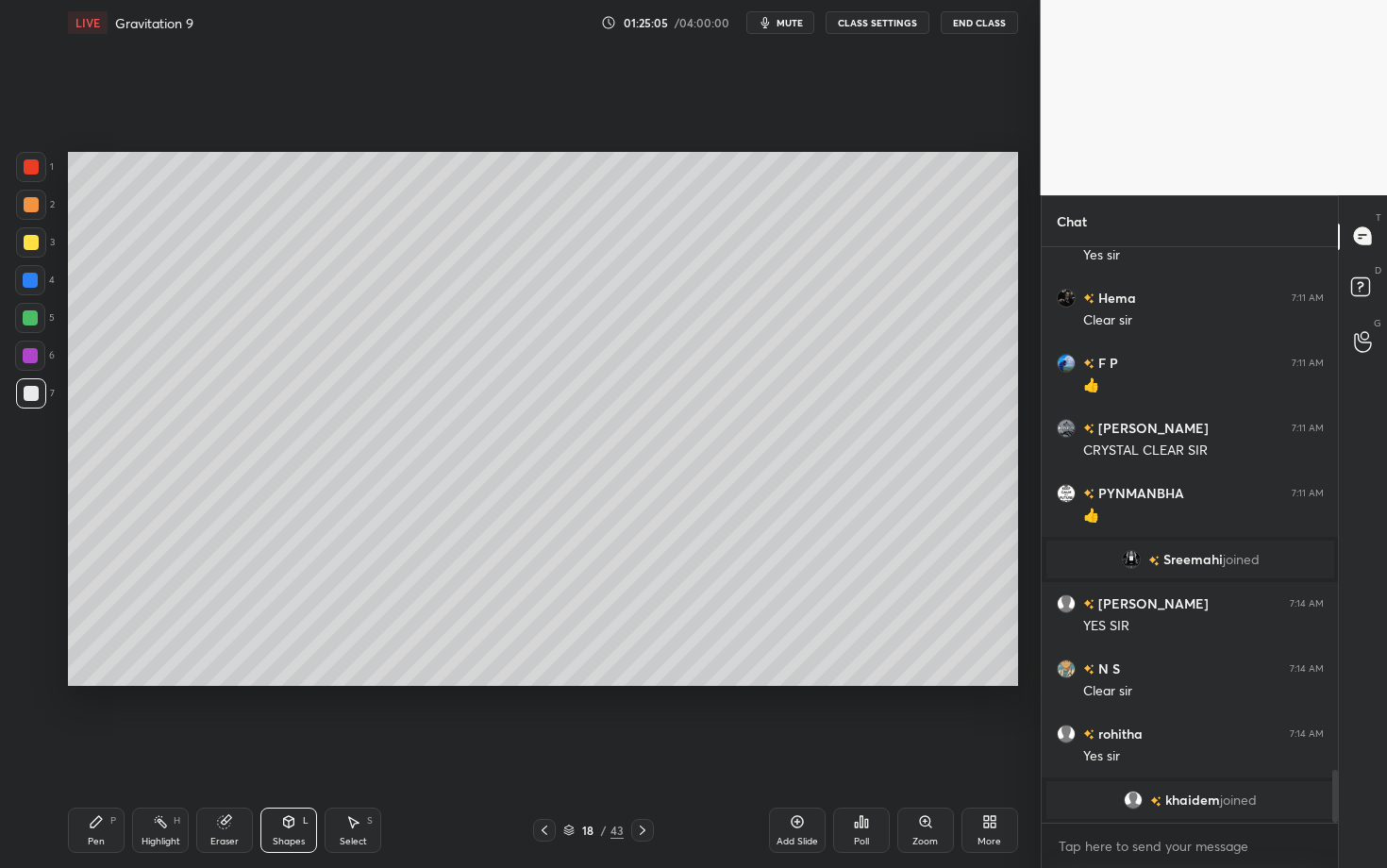
click at [277, 682] on div "Pen P Highlight H Eraser Shapes L Select S 18 / 43 Add Slide Poll Zoom More" at bounding box center [543, 829] width 950 height 75
click at [291, 682] on div "Shapes L" at bounding box center [288, 829] width 57 height 45
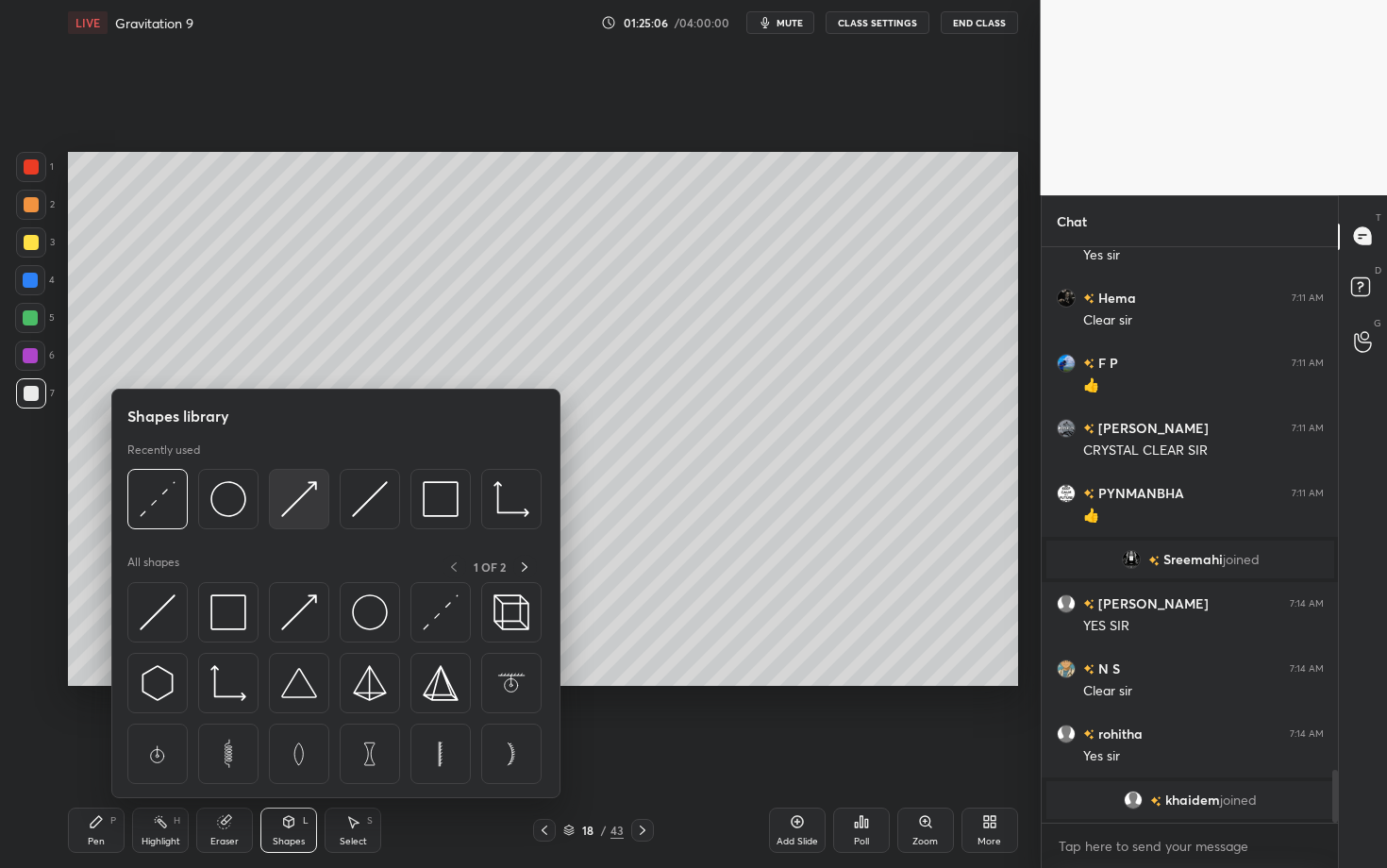
click at [300, 491] on img at bounding box center [299, 499] width 36 height 36
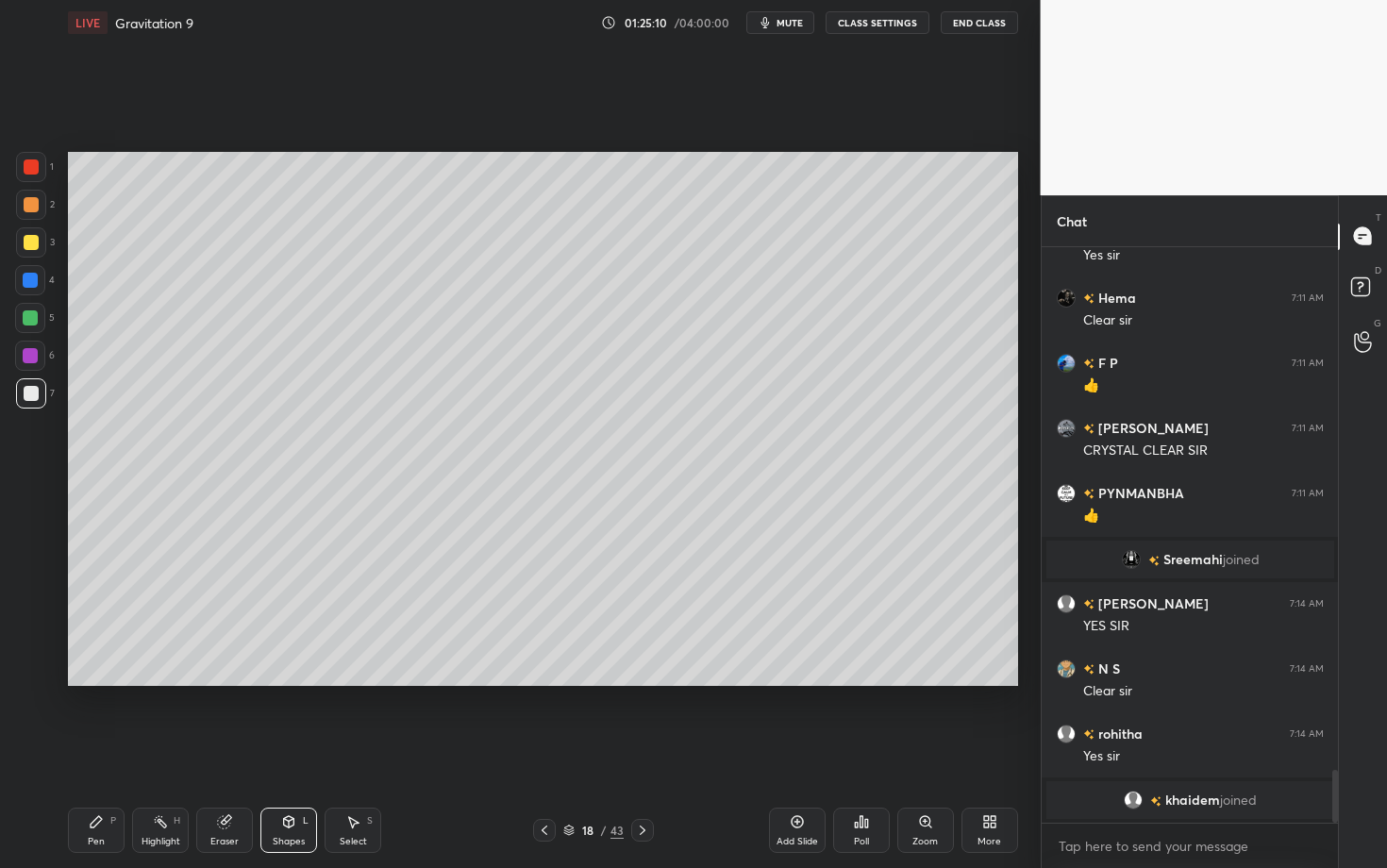
click at [113, 682] on div "Pen P" at bounding box center [96, 829] width 57 height 45
click at [28, 386] on div at bounding box center [31, 393] width 15 height 15
click at [32, 353] on div at bounding box center [30, 355] width 15 height 15
click at [547, 682] on icon at bounding box center [544, 830] width 15 height 15
click at [642, 682] on icon at bounding box center [642, 830] width 15 height 15
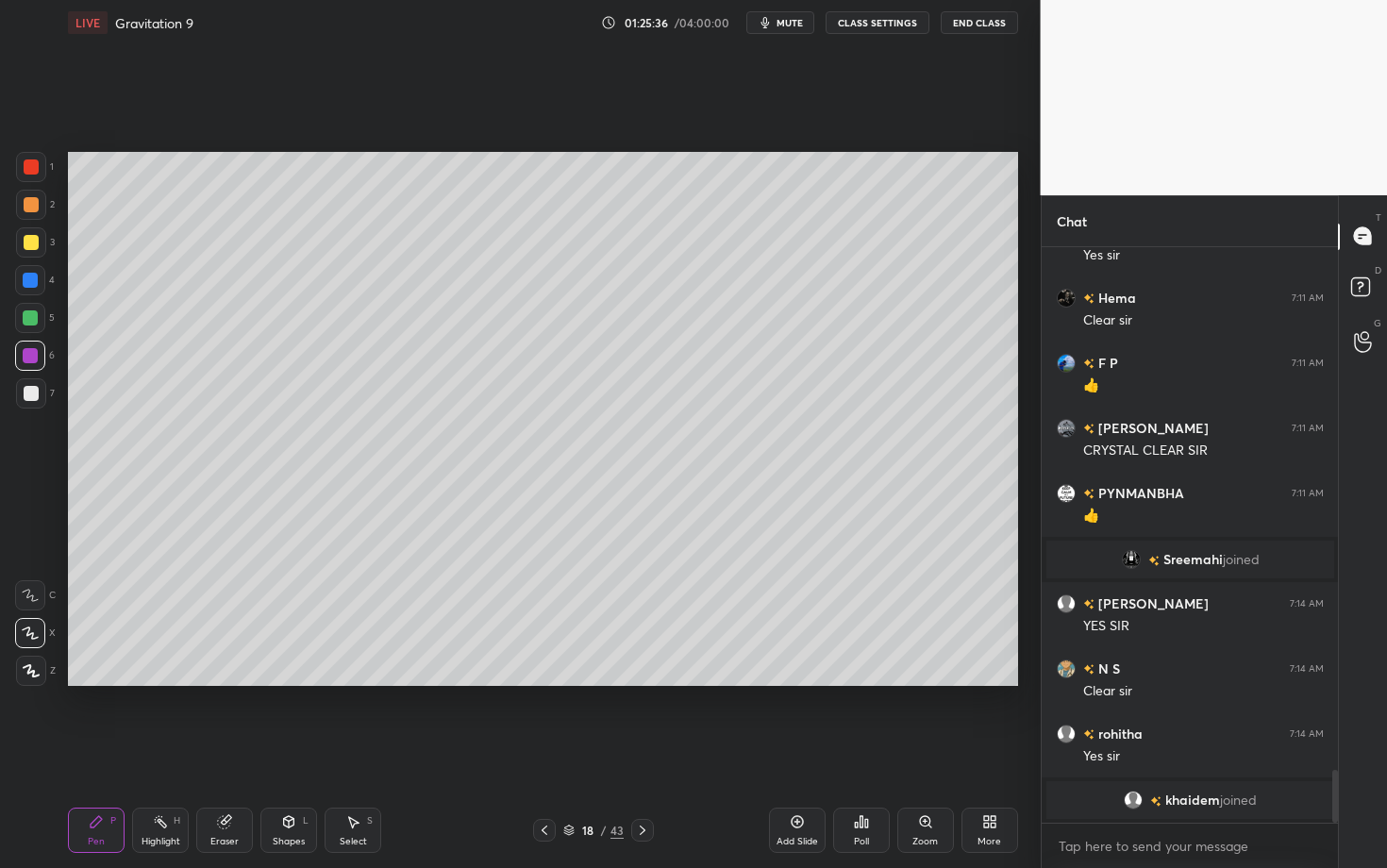
click at [167, 682] on icon at bounding box center [160, 821] width 15 height 15
click at [74, 682] on div "Pen P" at bounding box center [96, 829] width 57 height 45
click at [158, 682] on icon at bounding box center [160, 821] width 15 height 15
click at [90, 682] on div "Pen P" at bounding box center [96, 829] width 57 height 45
click at [97, 682] on icon at bounding box center [96, 821] width 11 height 11
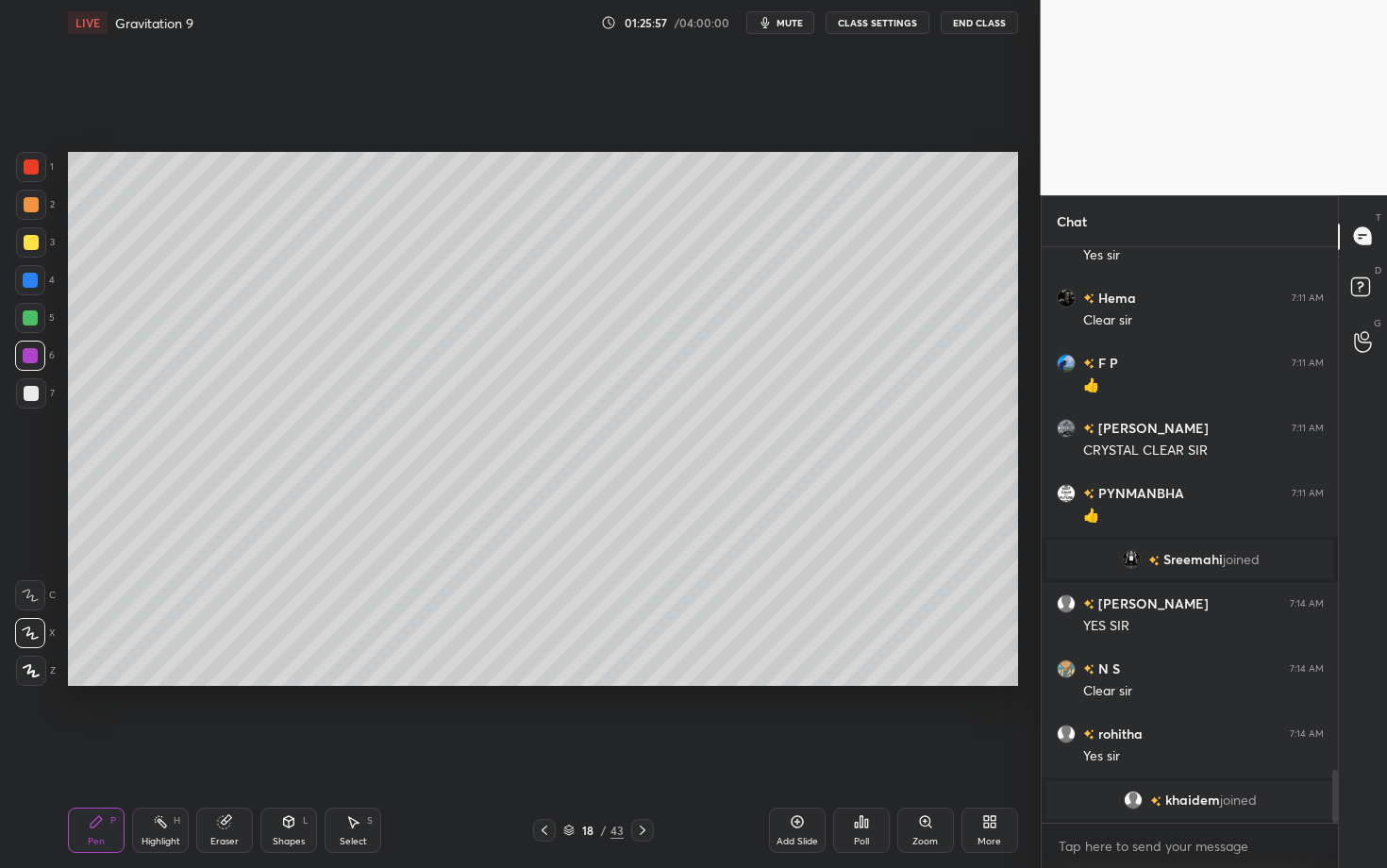
click at [175, 682] on div "Highlight H" at bounding box center [160, 829] width 57 height 45
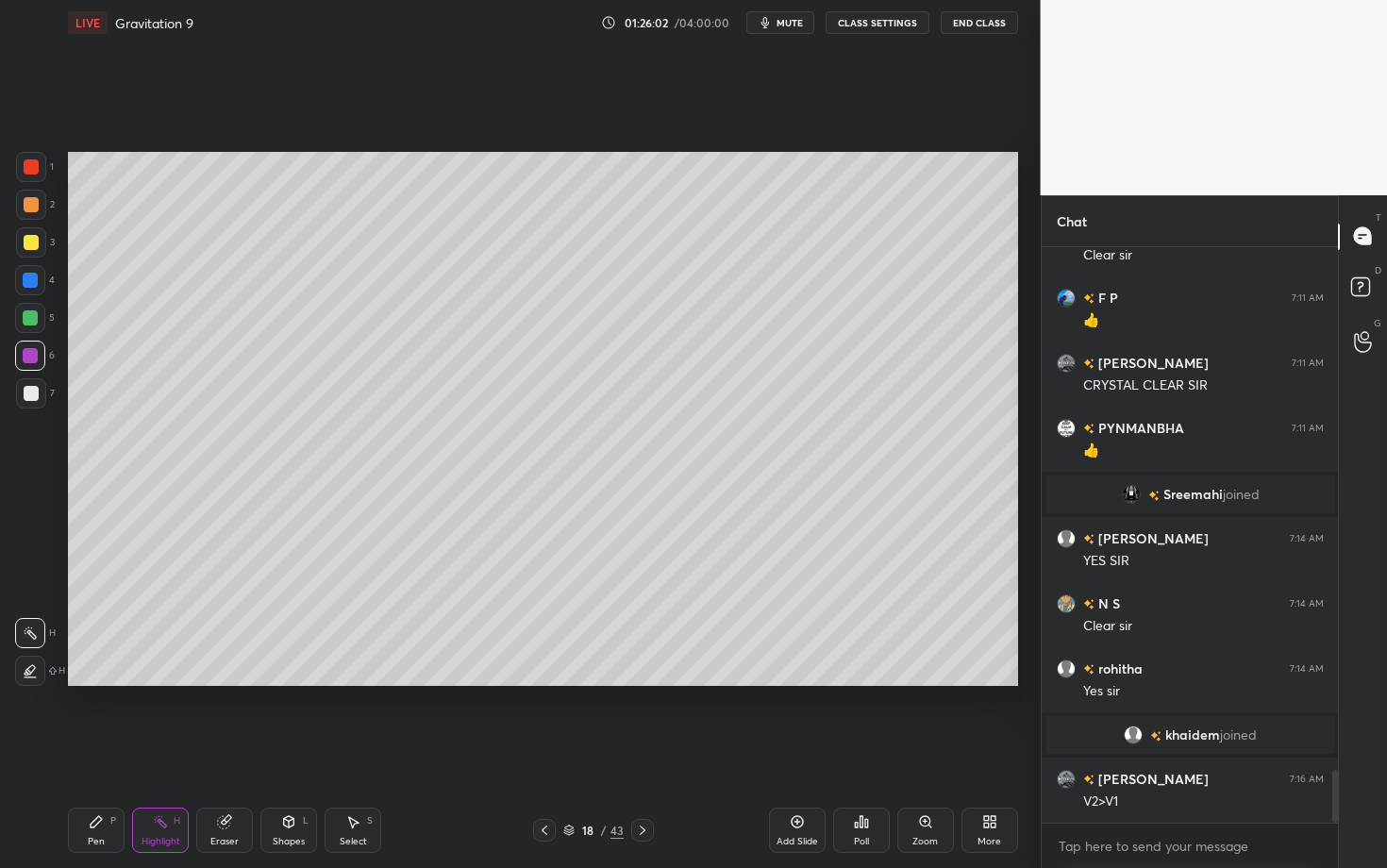
scroll to position [5730, 0]
click at [83, 682] on div "Pen P" at bounding box center [96, 829] width 57 height 45
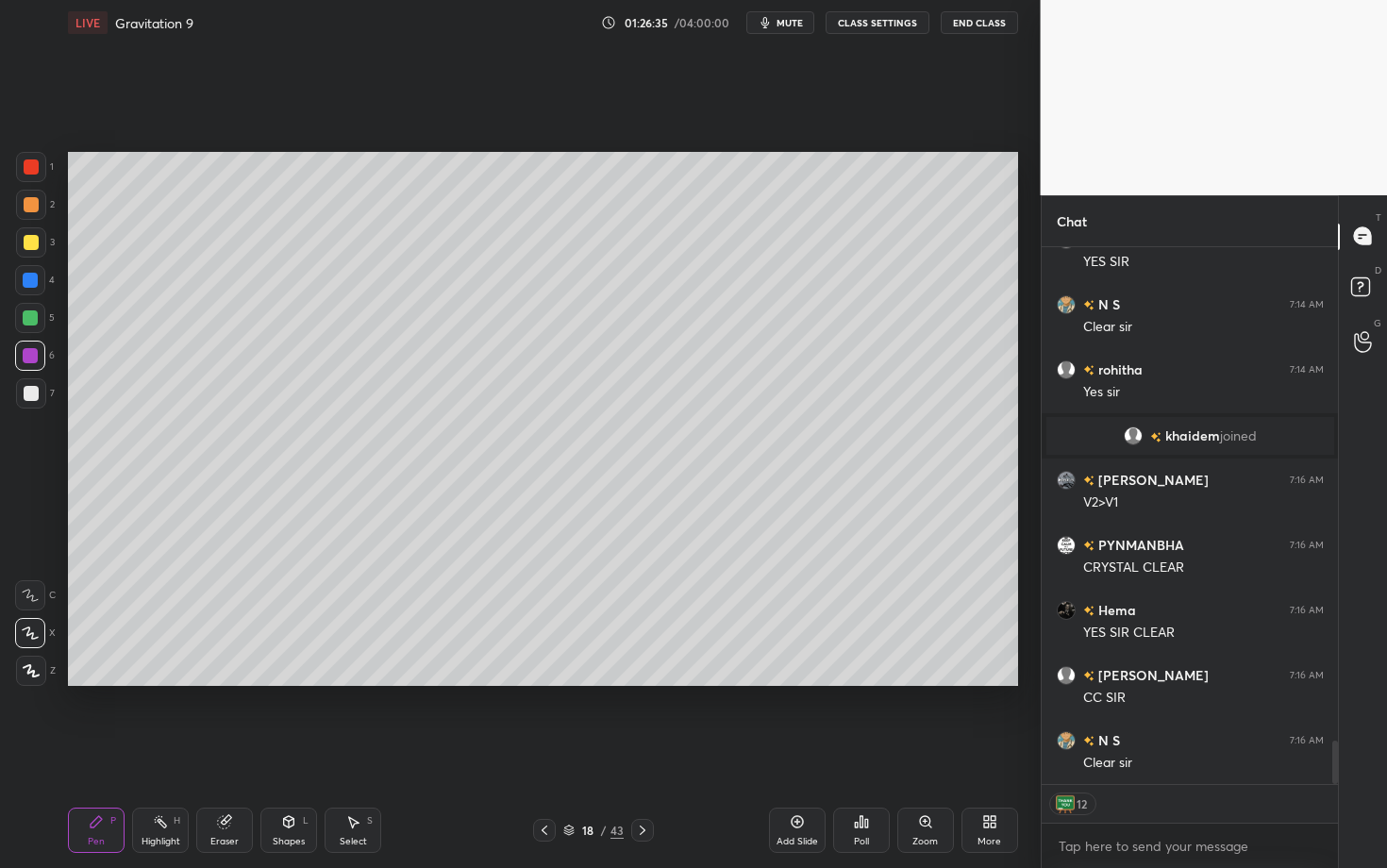
scroll to position [6094, 0]
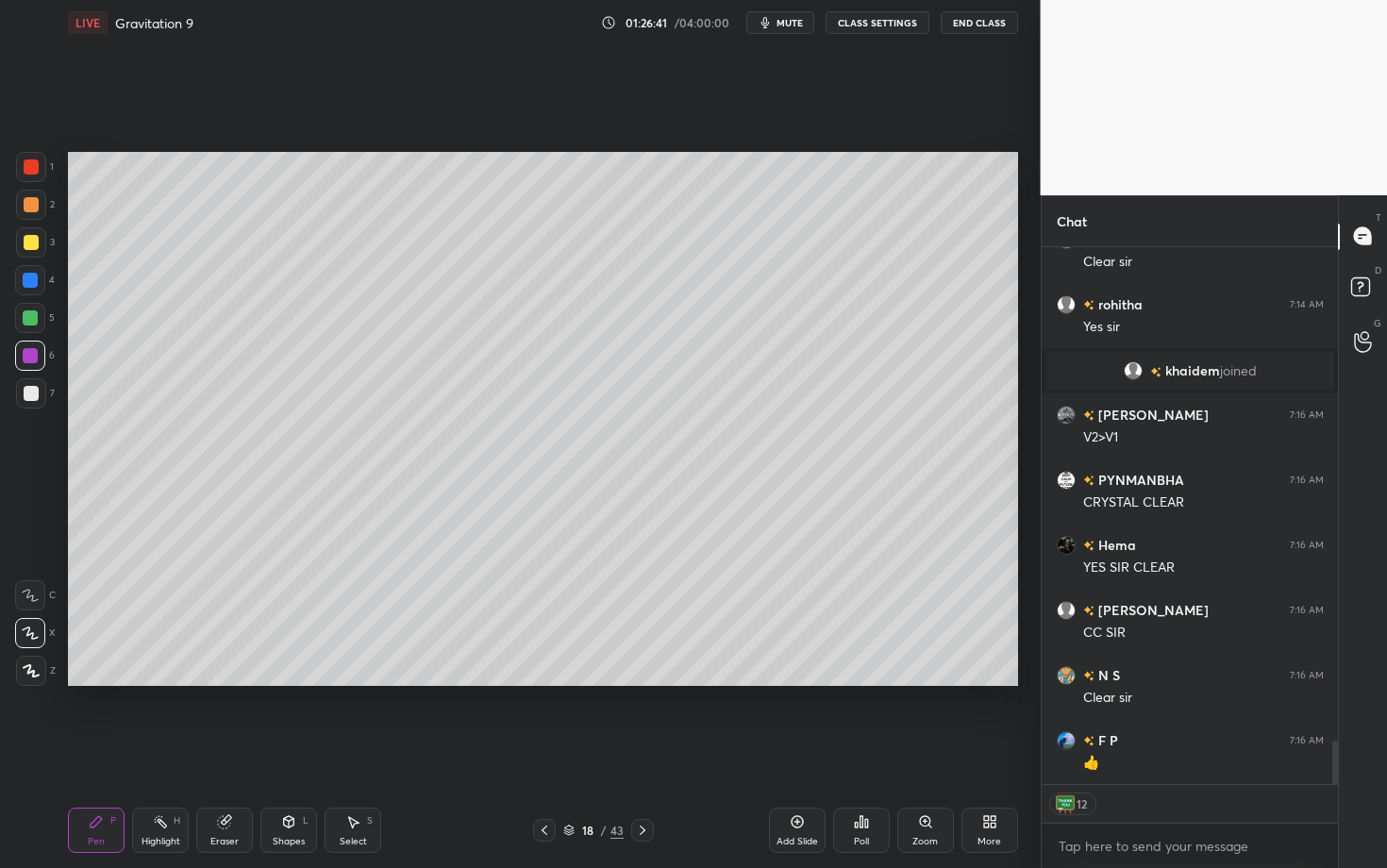
click at [36, 167] on div at bounding box center [31, 166] width 15 height 15
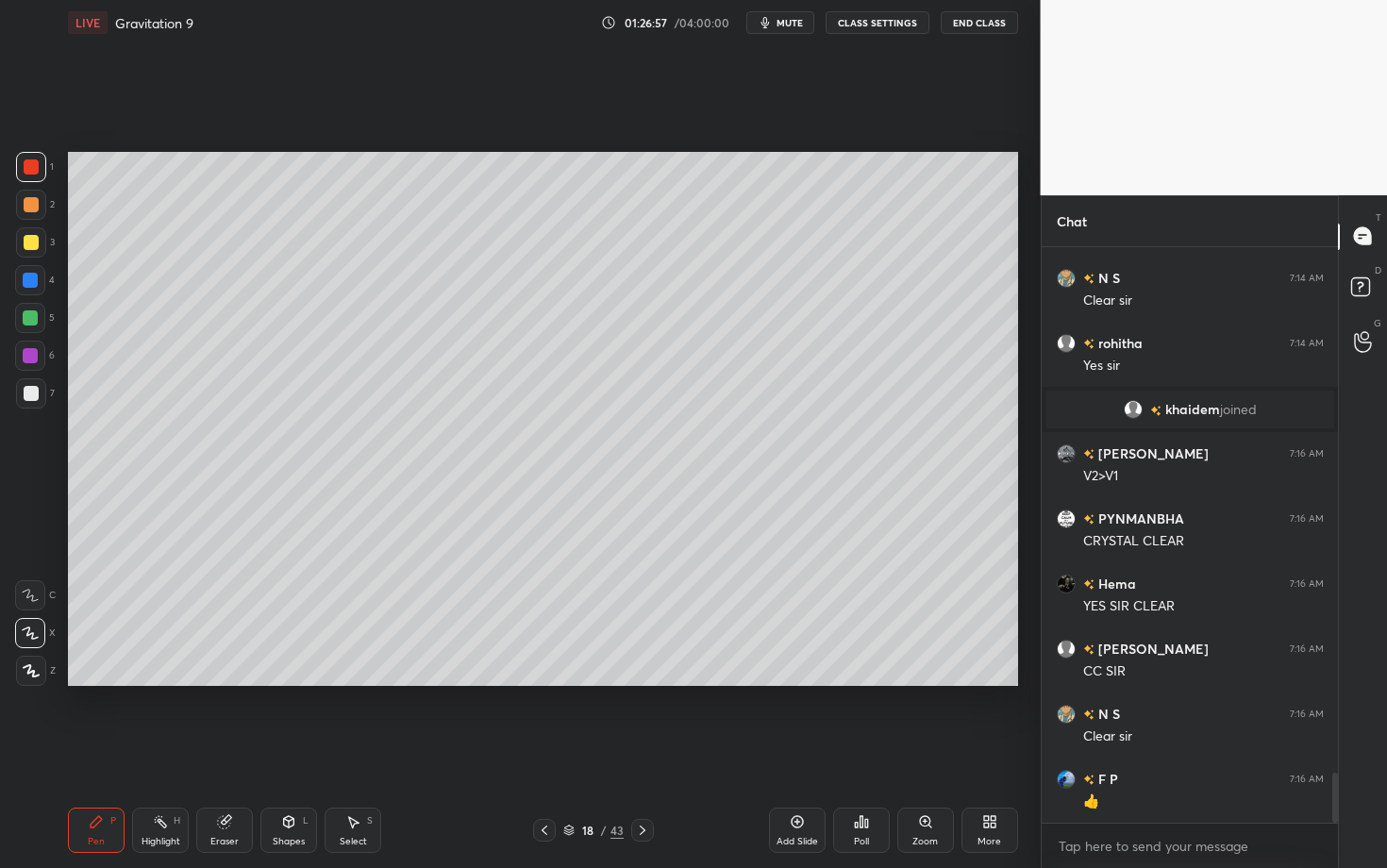
click at [232, 682] on div "Eraser" at bounding box center [224, 841] width 28 height 9
click at [110, 682] on div "P" at bounding box center [113, 820] width 6 height 9
click at [644, 682] on icon at bounding box center [642, 830] width 15 height 15
drag, startPoint x: 97, startPoint y: 855, endPoint x: 88, endPoint y: 828, distance: 28.0
click at [89, 682] on div "Pen P Highlight H Eraser Shapes L Select S 19 / 43 Add Slide Poll Zoom More" at bounding box center [543, 829] width 950 height 75
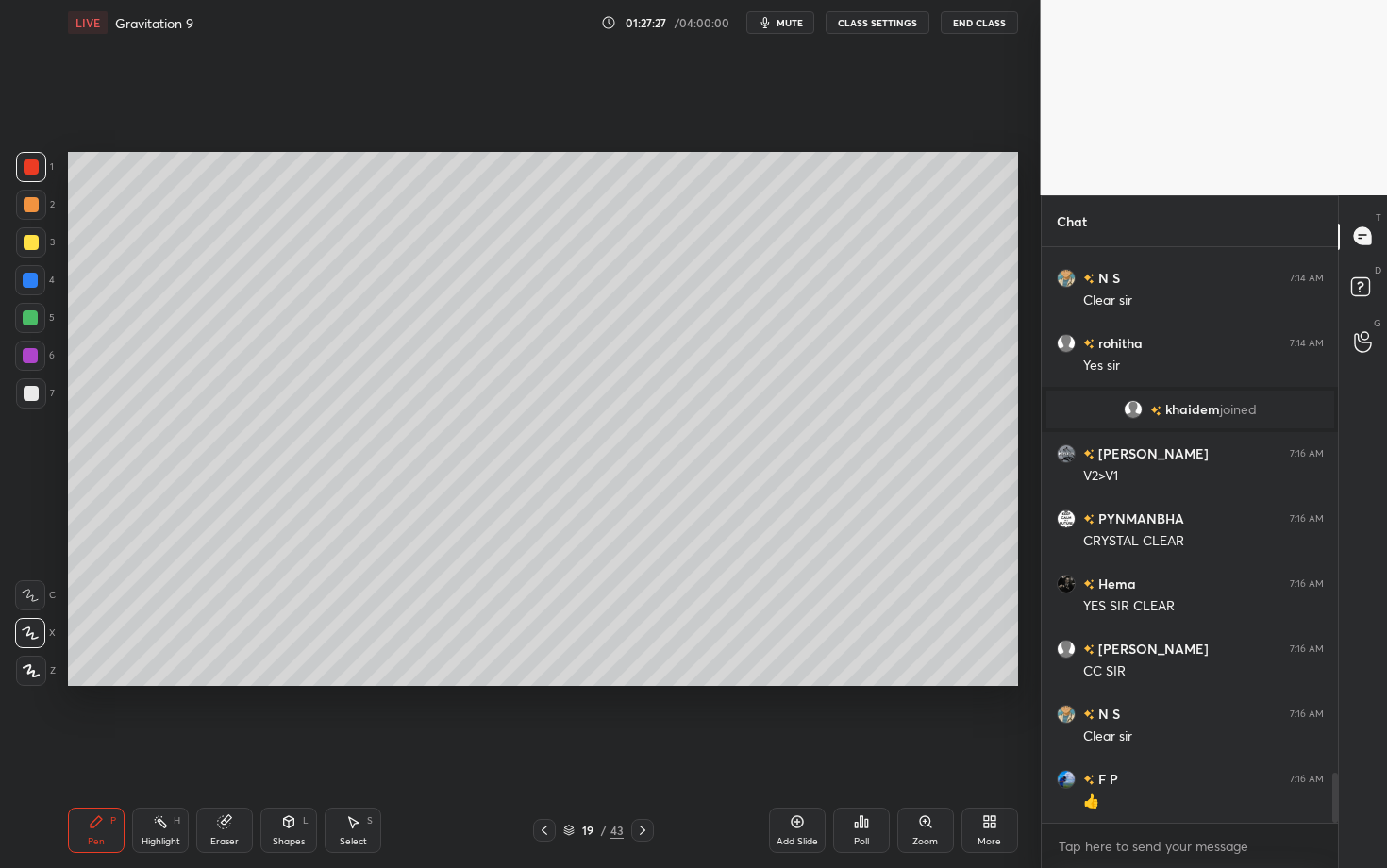
click at [33, 386] on div at bounding box center [31, 393] width 15 height 15
click at [153, 682] on icon at bounding box center [160, 821] width 15 height 15
click at [79, 682] on div "Pen P" at bounding box center [96, 829] width 57 height 45
click at [26, 322] on div at bounding box center [30, 317] width 15 height 15
click at [455, 682] on div "Pen P Highlight H Eraser Shapes L Select S 19 / 43 Add Slide Poll Zoom More" at bounding box center [543, 829] width 950 height 75
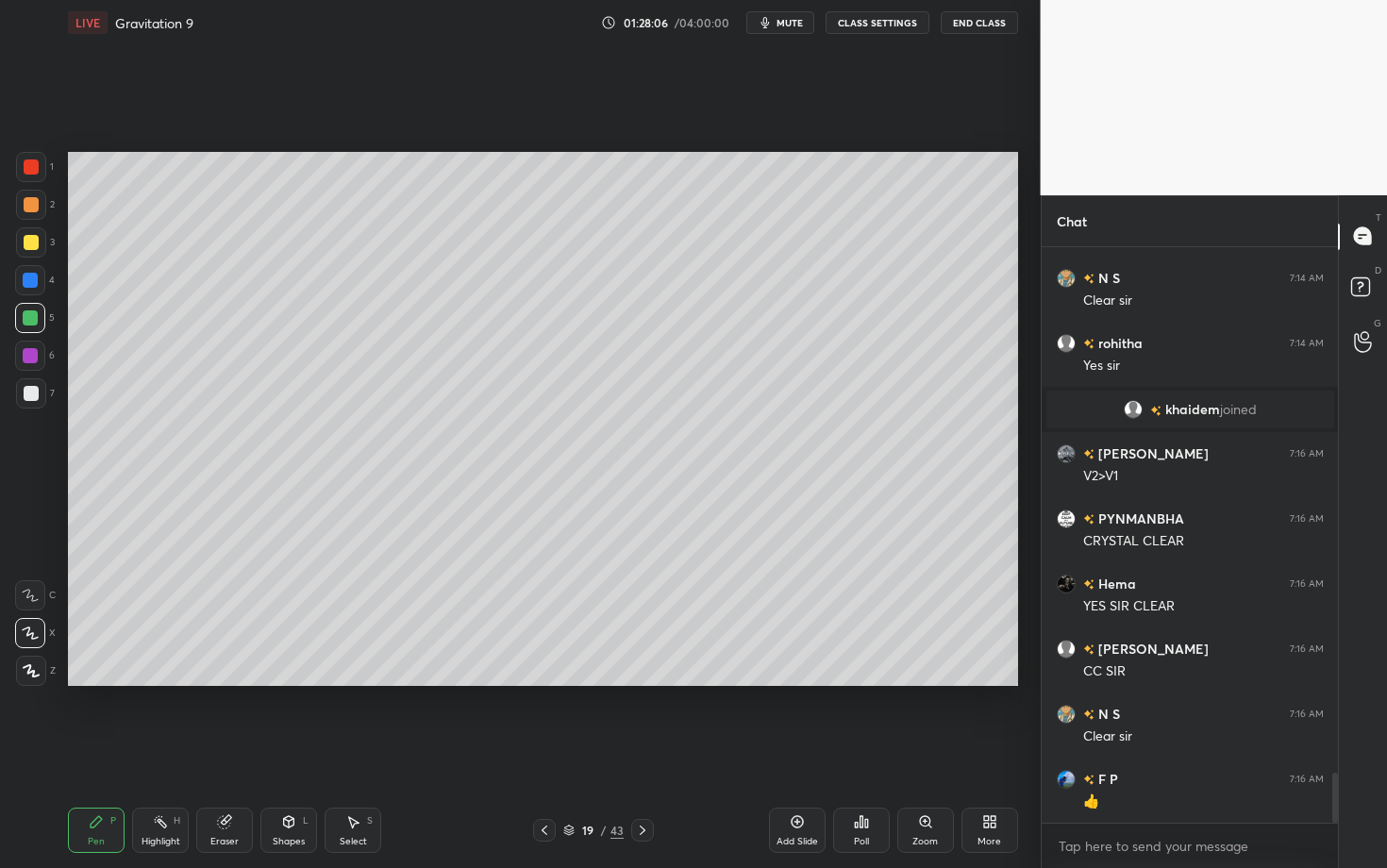
click at [166, 682] on div "Highlight H" at bounding box center [160, 829] width 57 height 45
click at [544, 682] on icon at bounding box center [544, 829] width 6 height 9
click at [165, 682] on div "Highlight" at bounding box center [160, 841] width 39 height 9
click at [645, 682] on div at bounding box center [642, 830] width 23 height 23
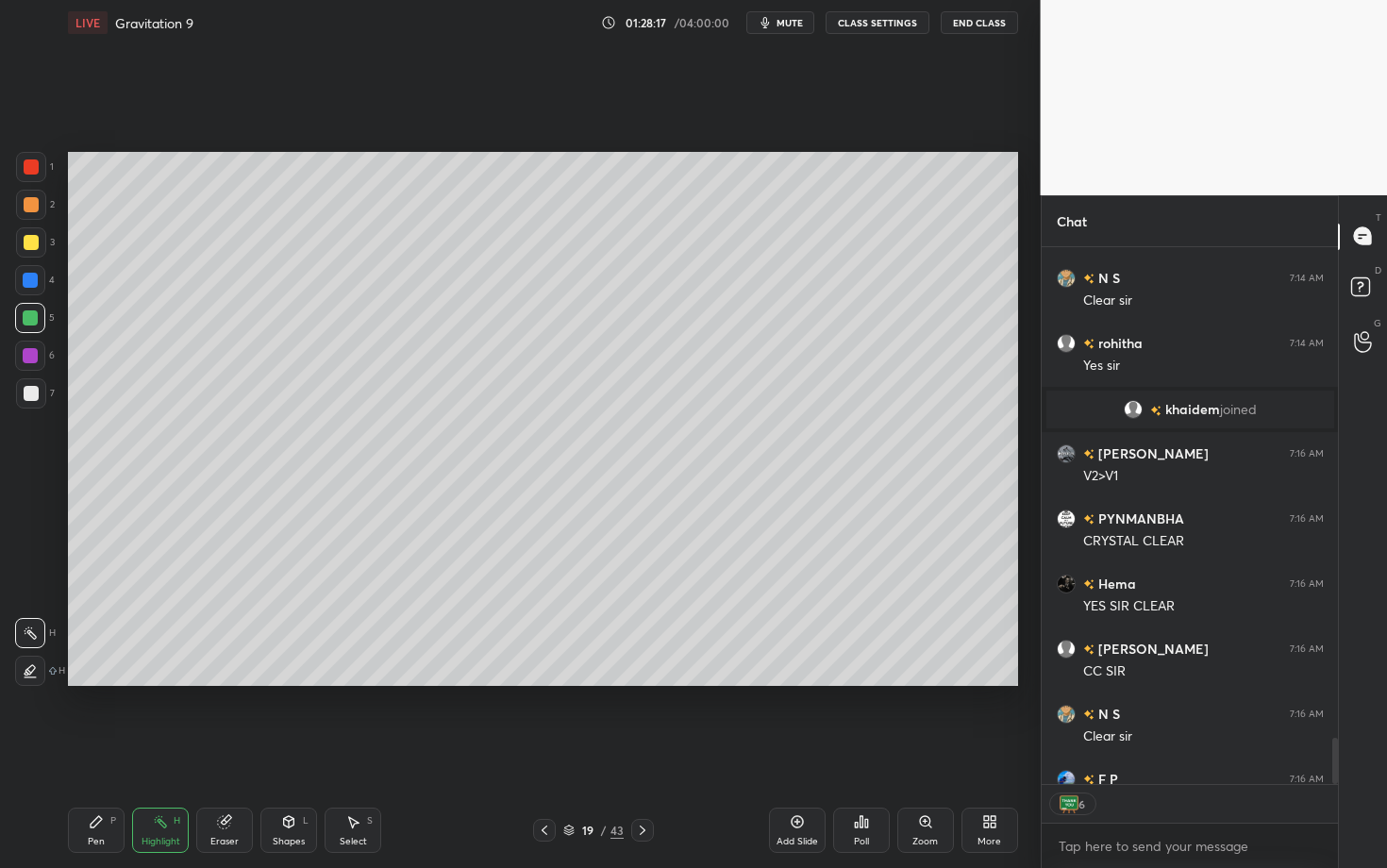
click at [120, 682] on div "Pen P" at bounding box center [96, 829] width 57 height 45
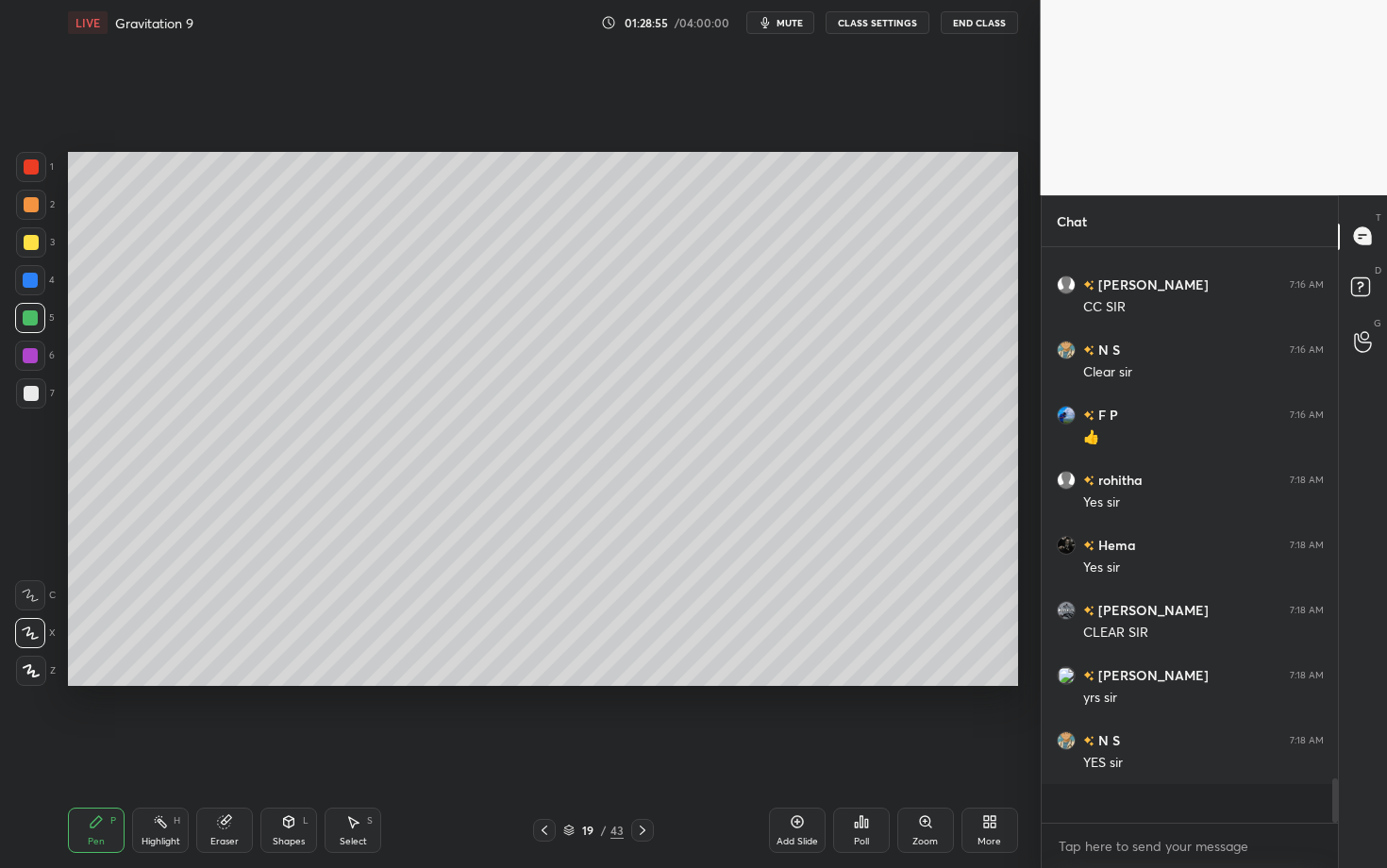
scroll to position [6380, 0]
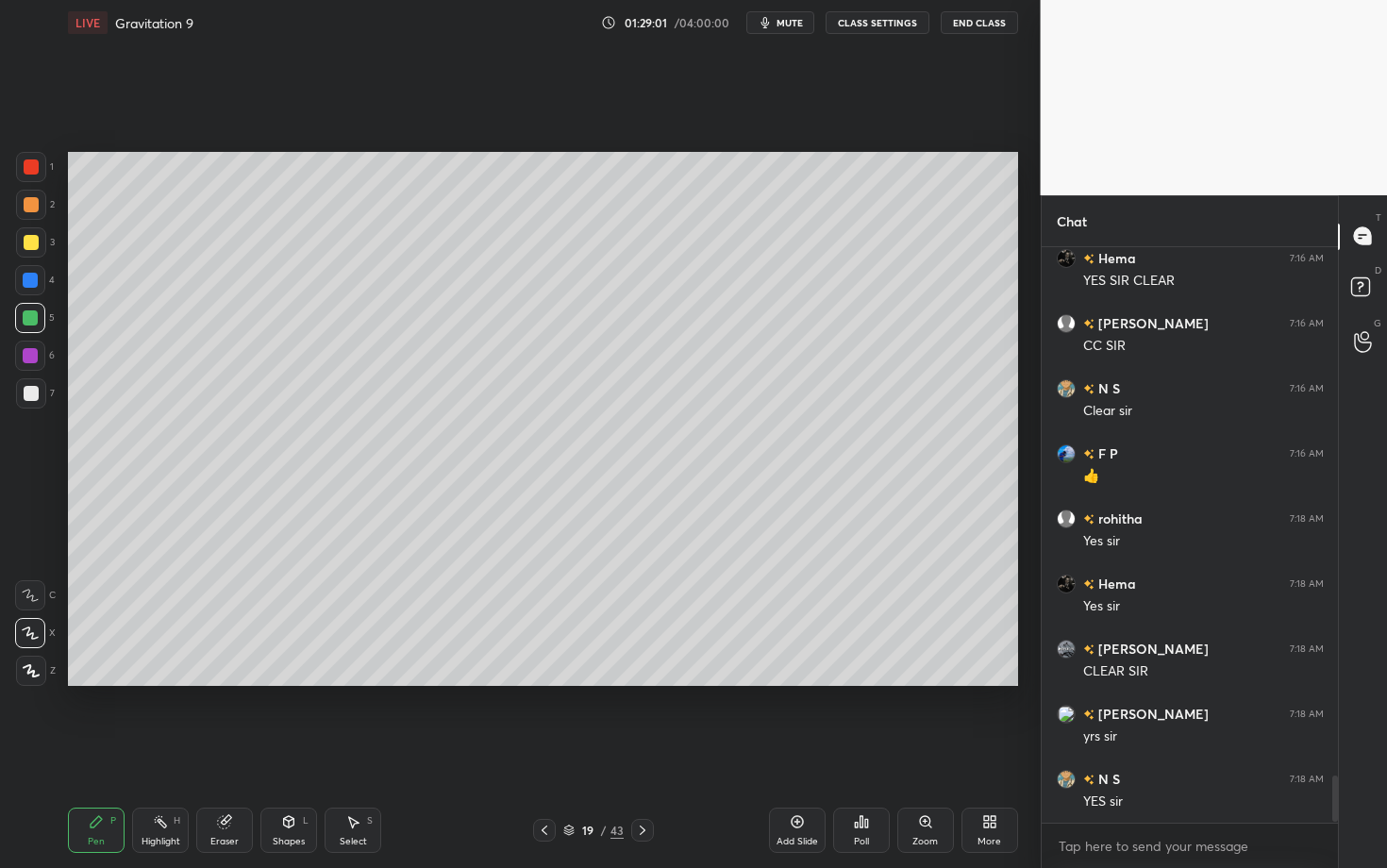
click at [644, 682] on icon at bounding box center [642, 830] width 15 height 15
click at [29, 169] on div at bounding box center [31, 166] width 15 height 15
click at [33, 208] on div at bounding box center [31, 204] width 15 height 15
click at [673, 682] on div "Setting up your live class Poll for secs No correct answer Start poll" at bounding box center [542, 418] width 965 height 747
click at [525, 682] on div "Setting up your live class Poll for secs No correct answer Start poll" at bounding box center [542, 418] width 965 height 747
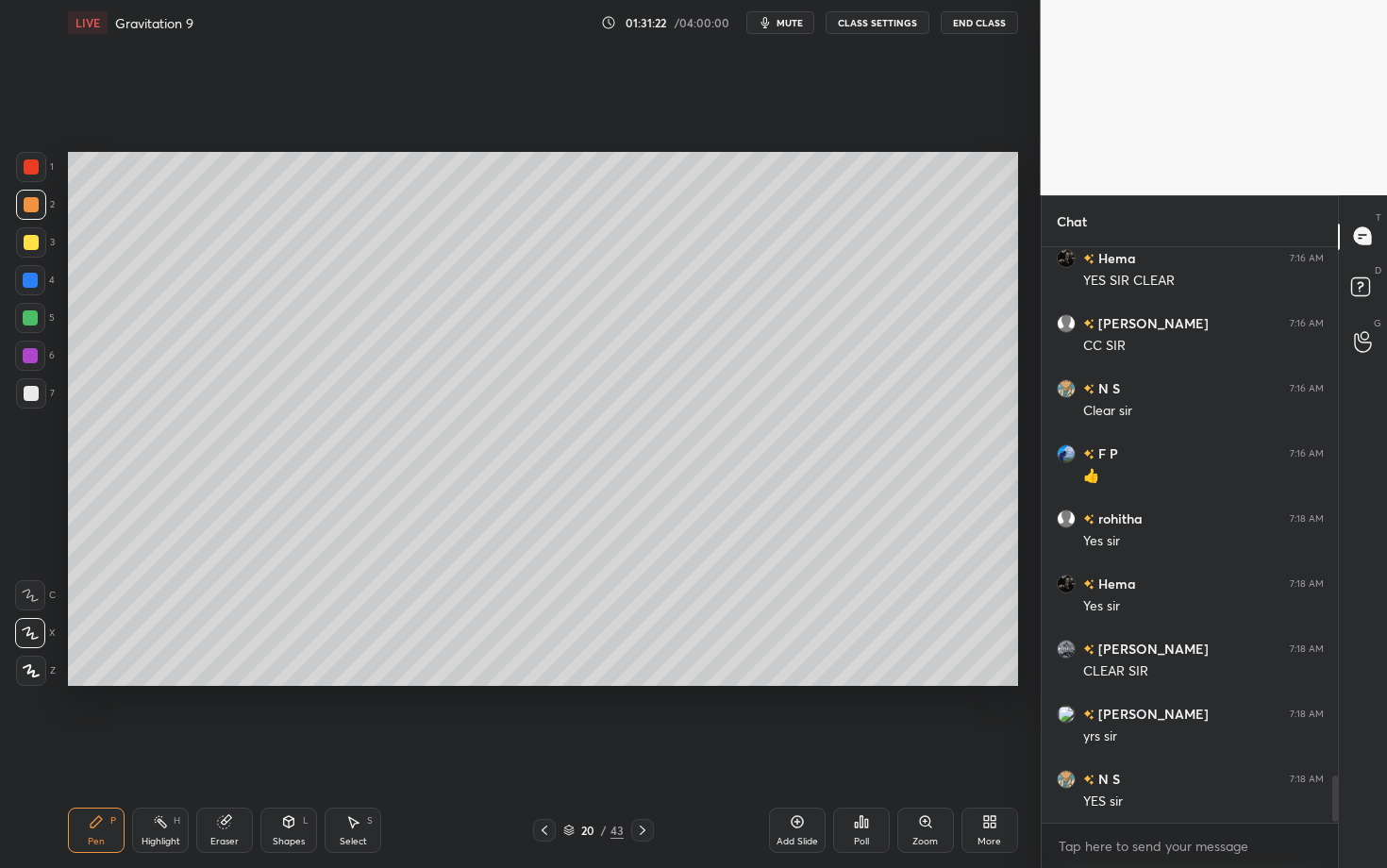
scroll to position [6426, 0]
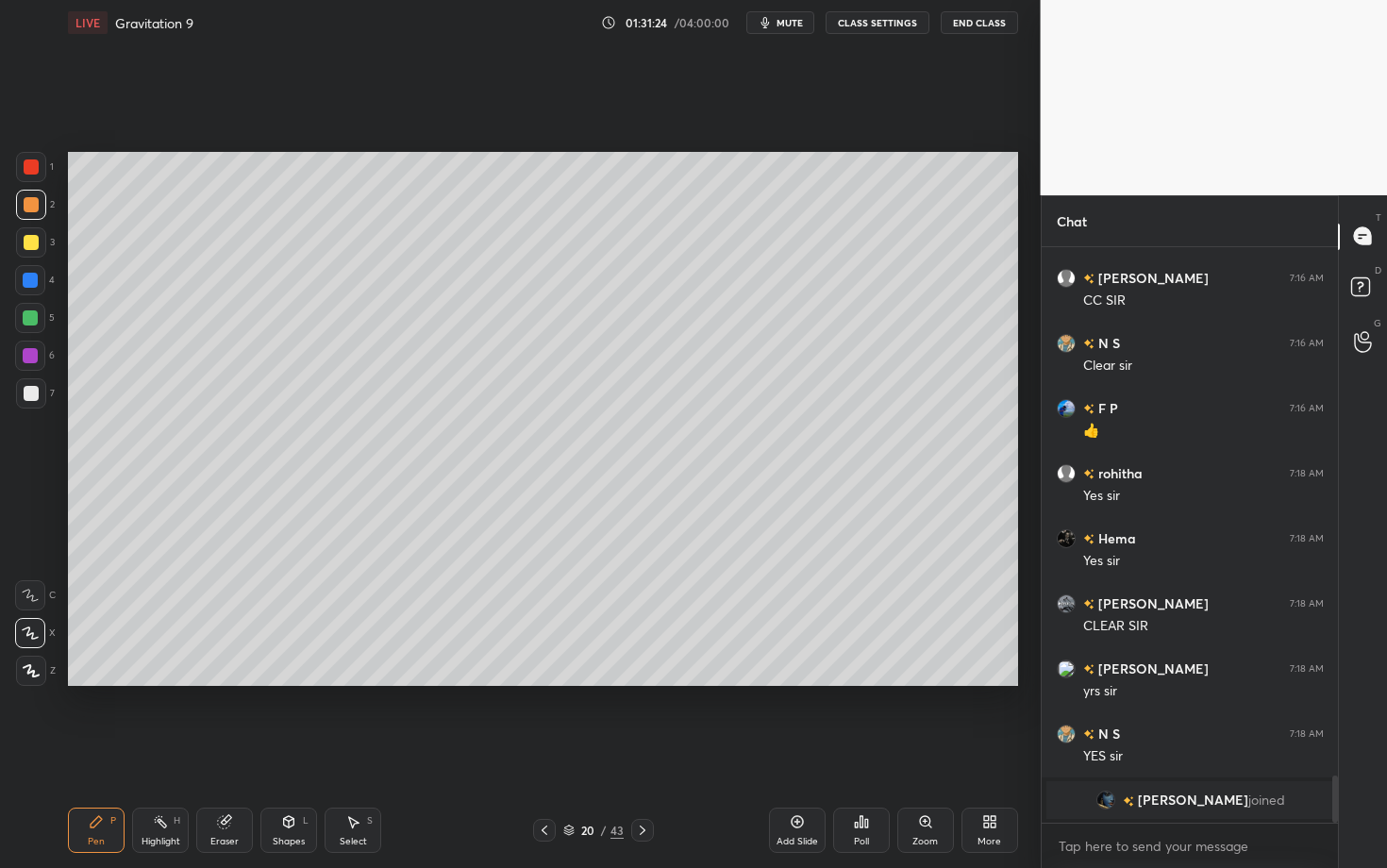
click at [359, 682] on icon at bounding box center [352, 821] width 15 height 15
drag, startPoint x: 404, startPoint y: 485, endPoint x: 616, endPoint y: 674, distance: 284.0
click at [615, 673] on div "0 ° Undo Copy Paste here Duplicate Duplicate to new slide Delete" at bounding box center [543, 419] width 950 height 534
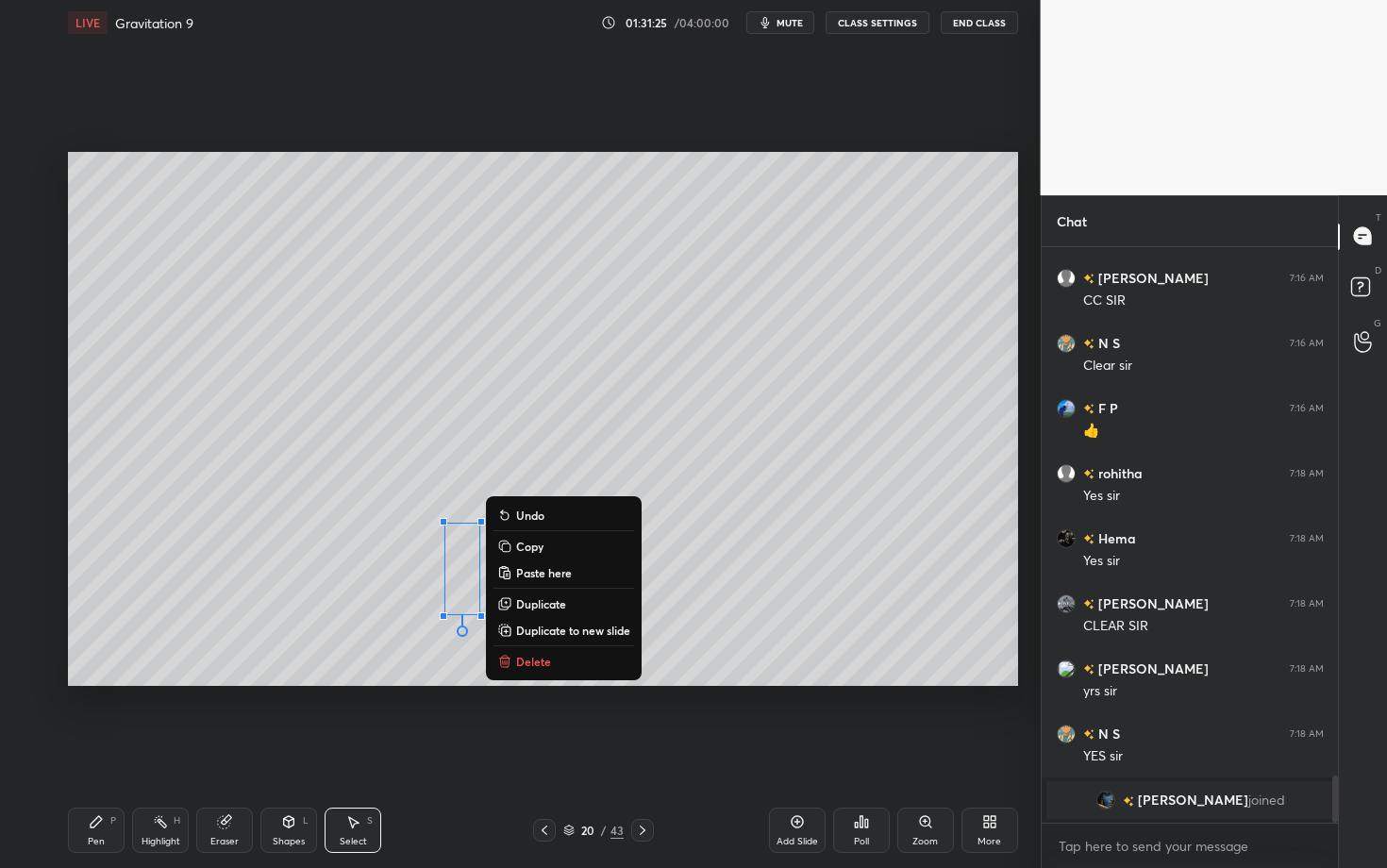
click at [555, 668] on button "Delete" at bounding box center [563, 661] width 141 height 23
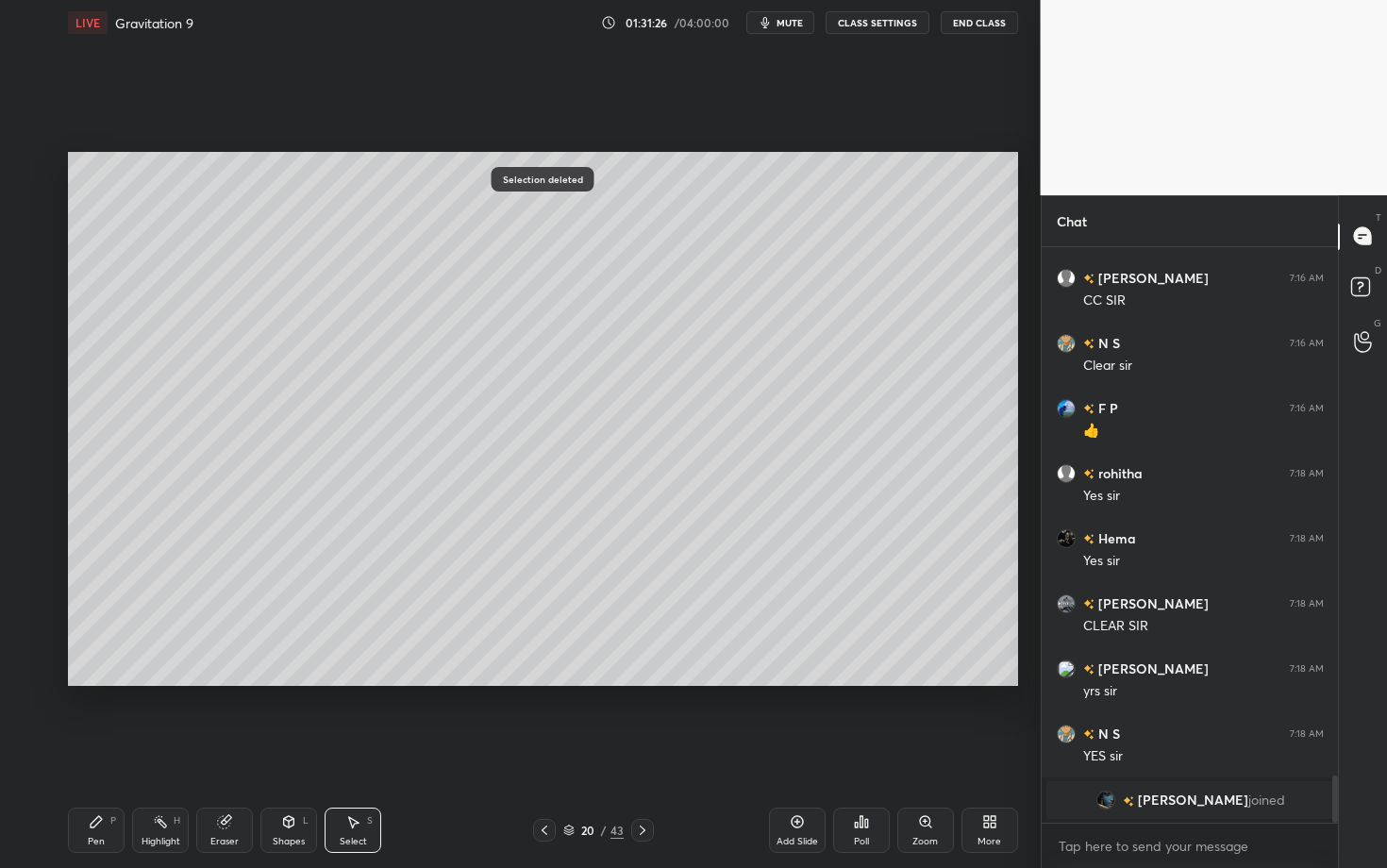
click at [97, 682] on icon at bounding box center [96, 821] width 15 height 15
click at [41, 390] on div at bounding box center [31, 393] width 30 height 30
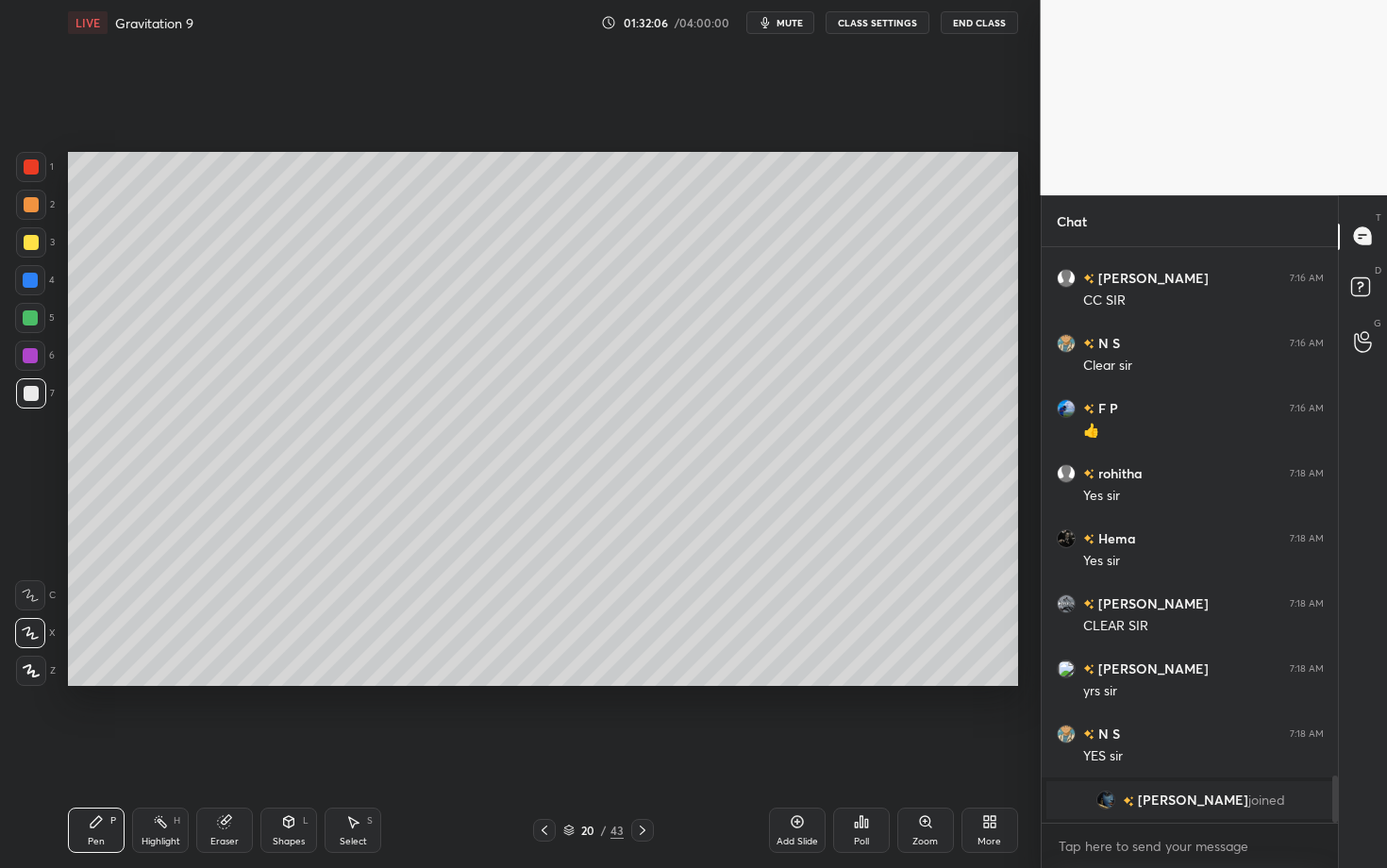
click at [92, 682] on div "Pen" at bounding box center [96, 841] width 17 height 9
click at [291, 682] on icon at bounding box center [288, 821] width 15 height 15
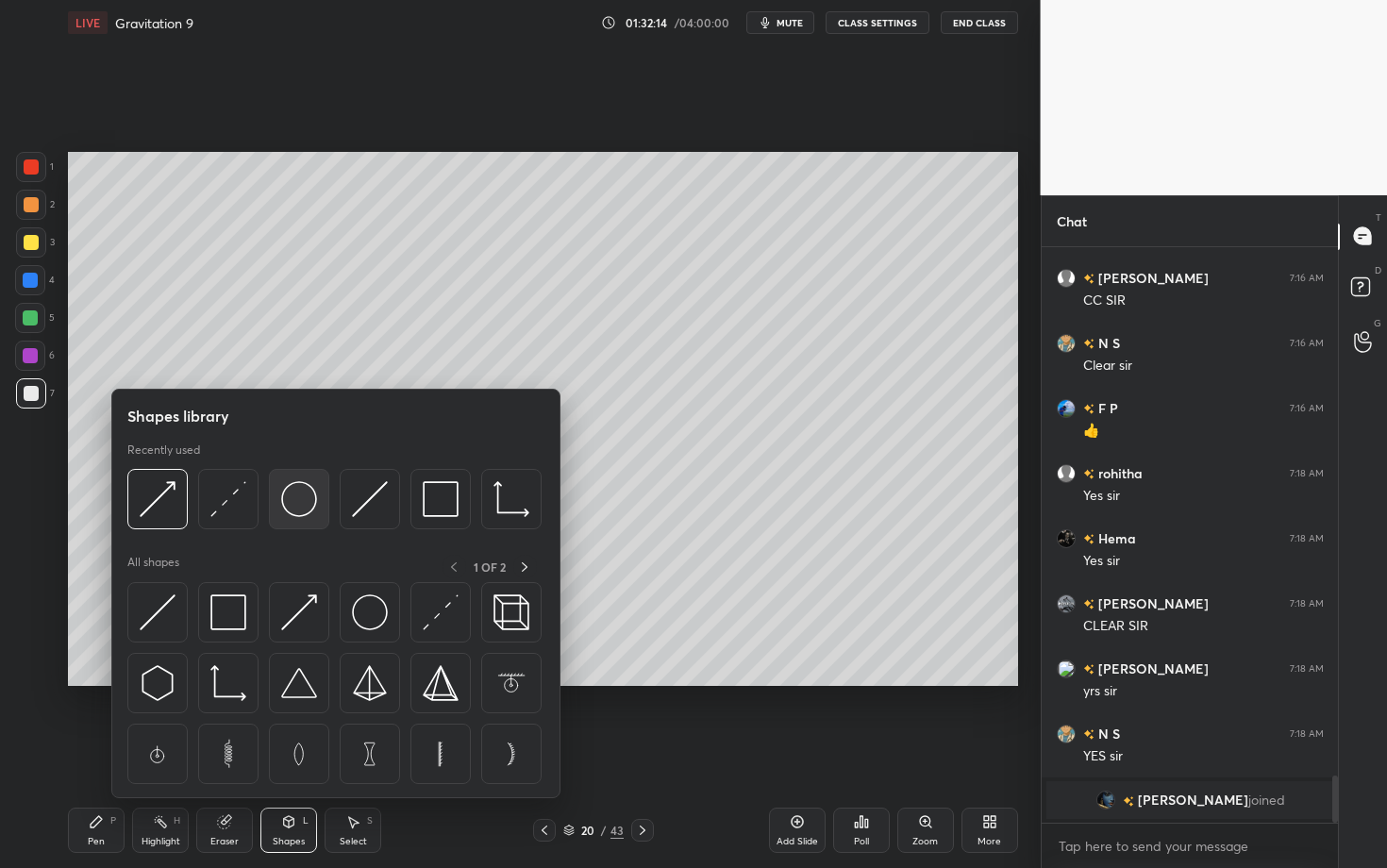
click at [299, 506] on img at bounding box center [299, 499] width 36 height 36
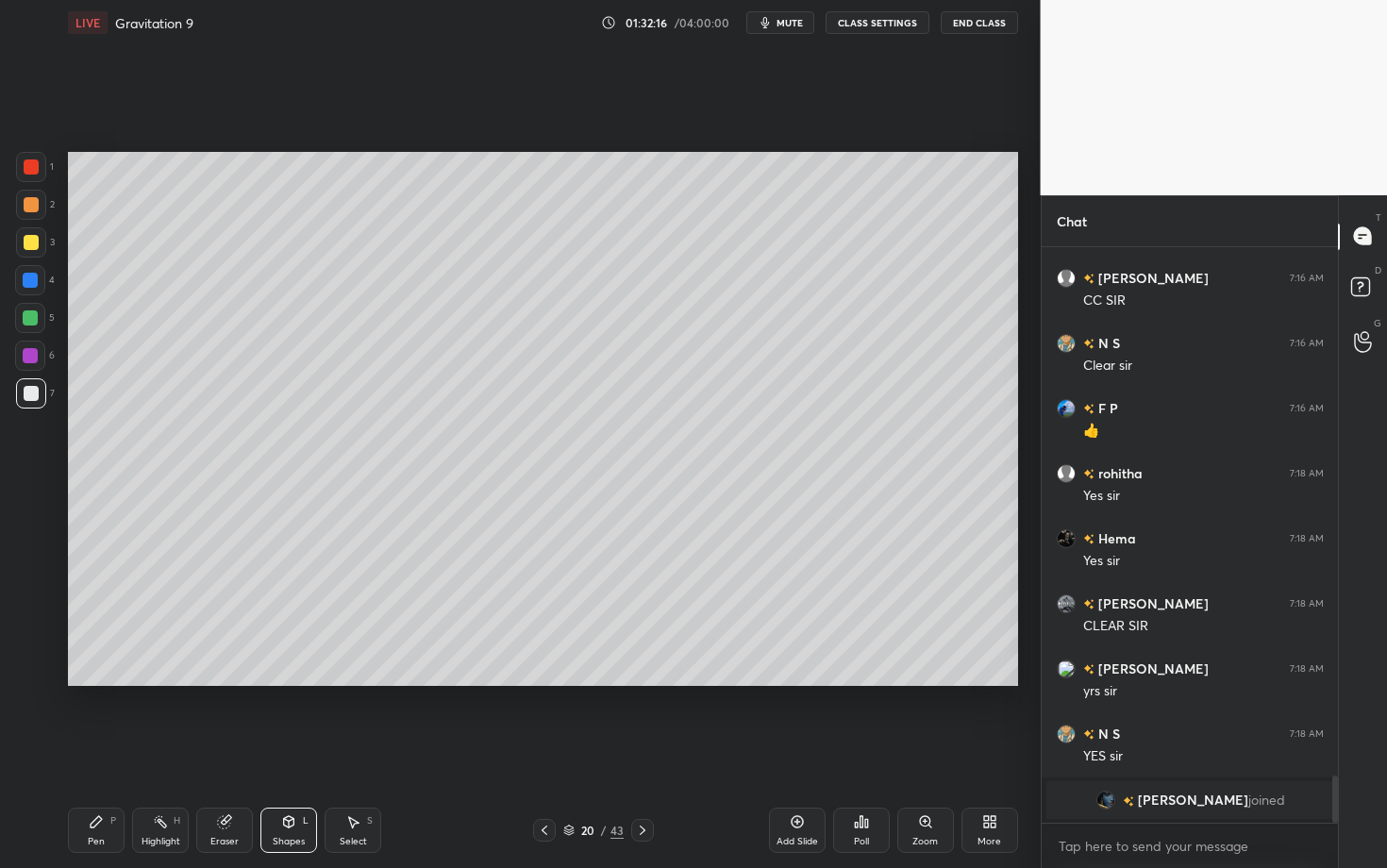
click at [91, 682] on div "Pen" at bounding box center [96, 841] width 17 height 9
click at [93, 682] on div "Pen" at bounding box center [96, 841] width 17 height 9
click at [905, 682] on div "Setting up your live class Poll for secs No correct answer Start poll" at bounding box center [542, 418] width 965 height 747
click at [35, 356] on div at bounding box center [30, 355] width 15 height 15
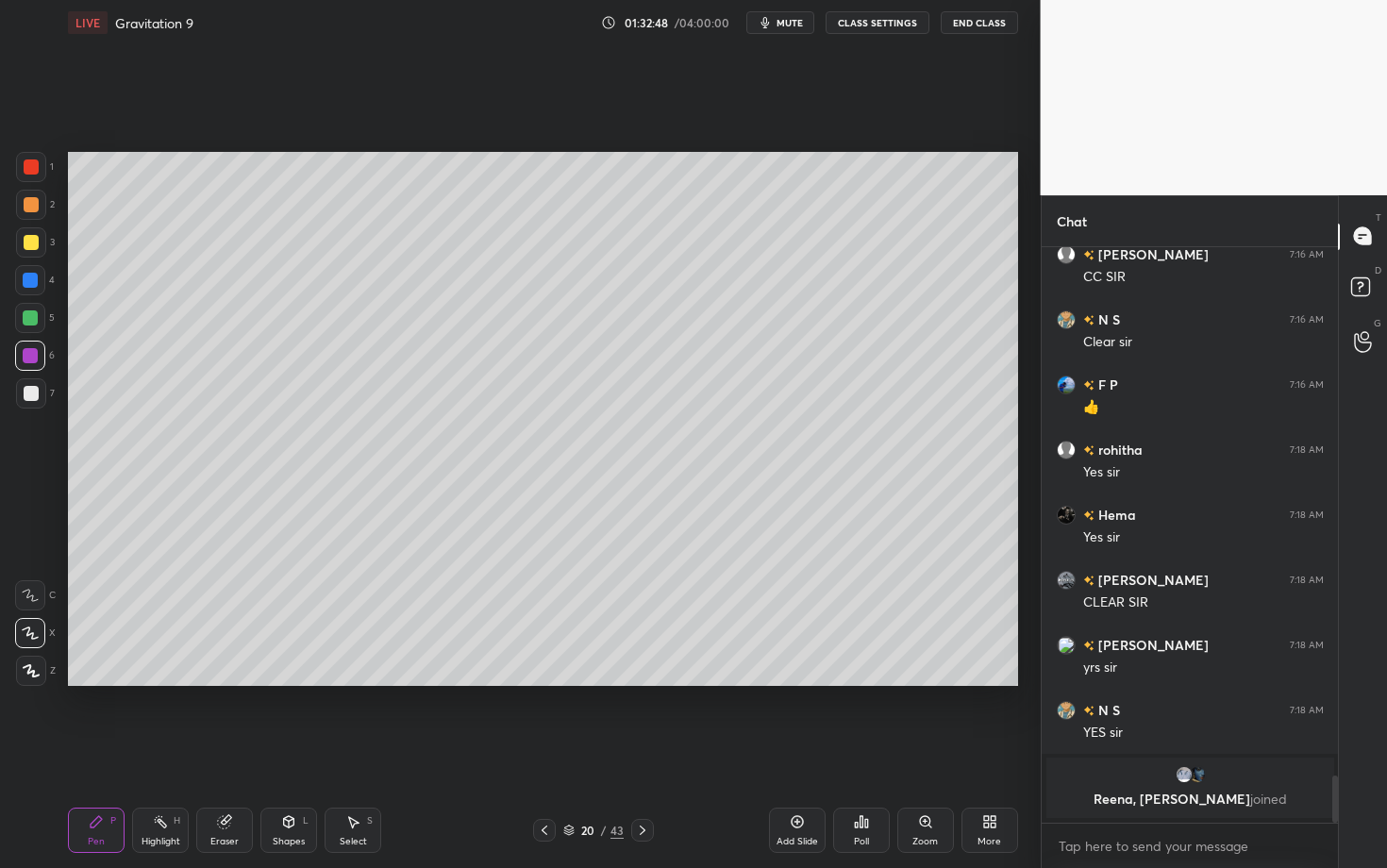
click at [129, 682] on div "Pen P Highlight H Eraser Shapes L Select S" at bounding box center [243, 829] width 350 height 45
click at [167, 682] on div "Pen P Highlight H Eraser Shapes L Select S 20 / 43 Add Slide Poll Zoom More" at bounding box center [543, 829] width 950 height 75
click at [716, 682] on div "Setting up your live class Poll for secs No correct answer Start poll" at bounding box center [542, 418] width 965 height 747
click at [166, 682] on div "Highlight" at bounding box center [160, 841] width 39 height 9
click at [92, 682] on div "Pen P" at bounding box center [96, 829] width 57 height 45
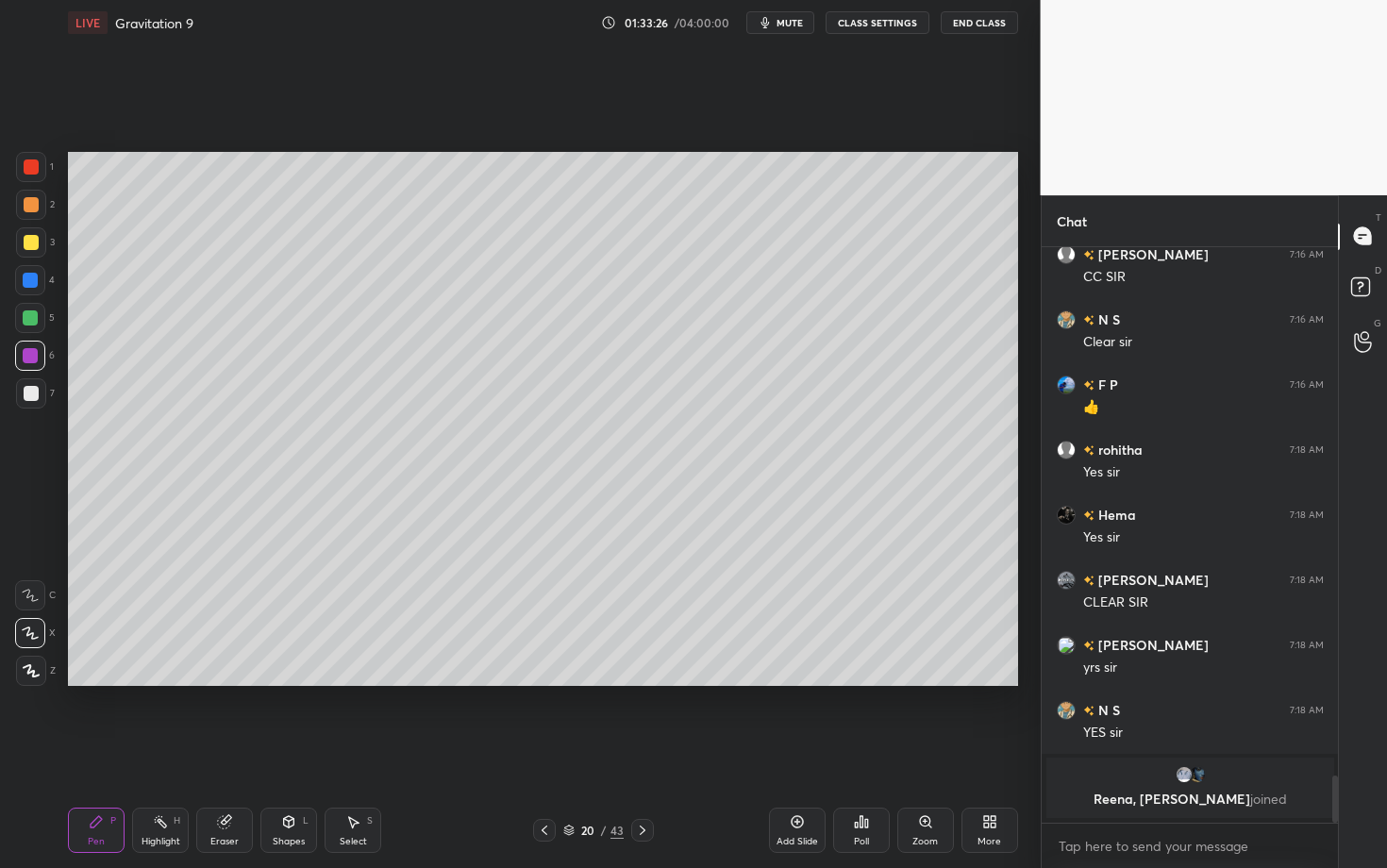
click at [639, 682] on icon at bounding box center [642, 830] width 15 height 15
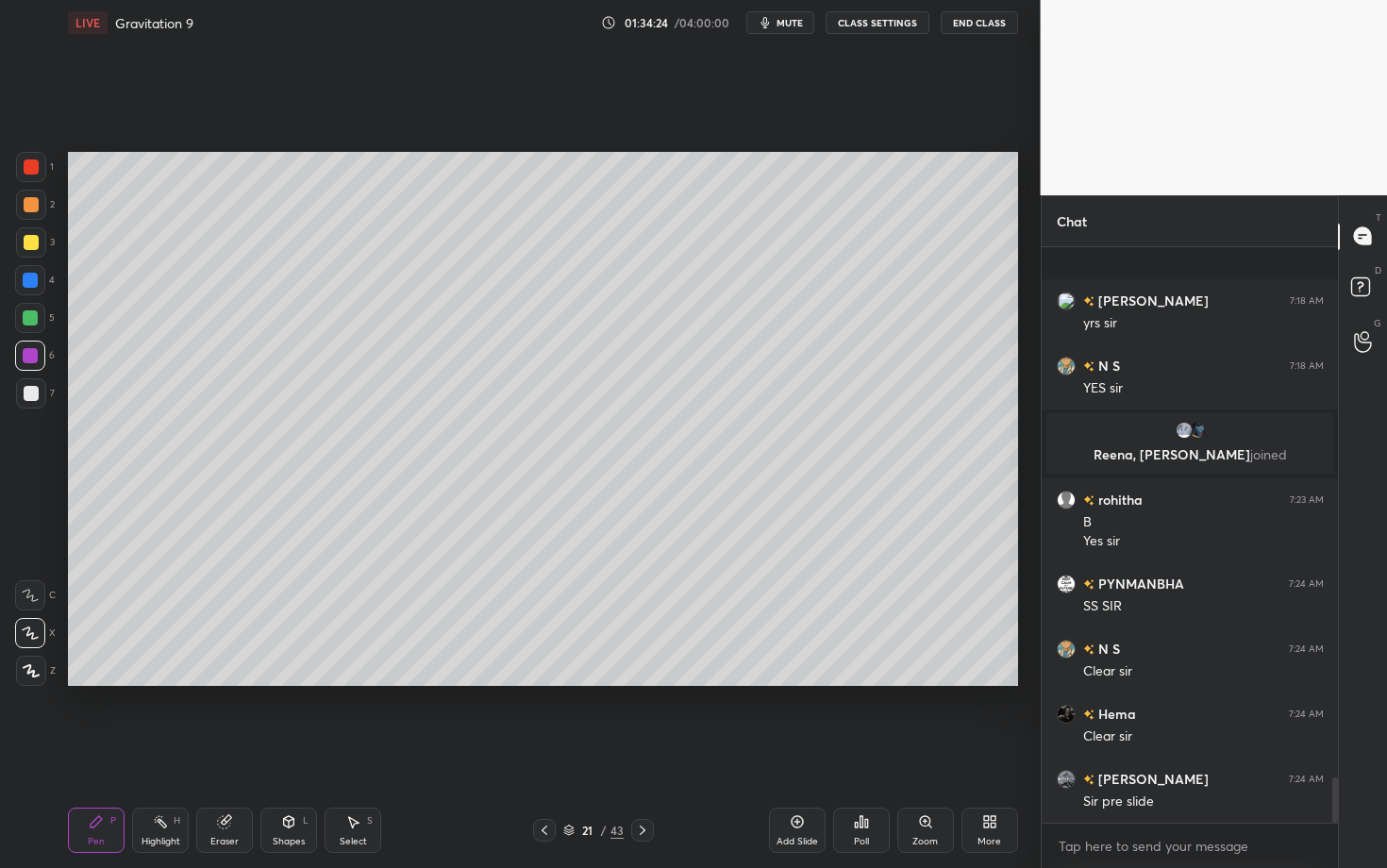
scroll to position [6699, 0]
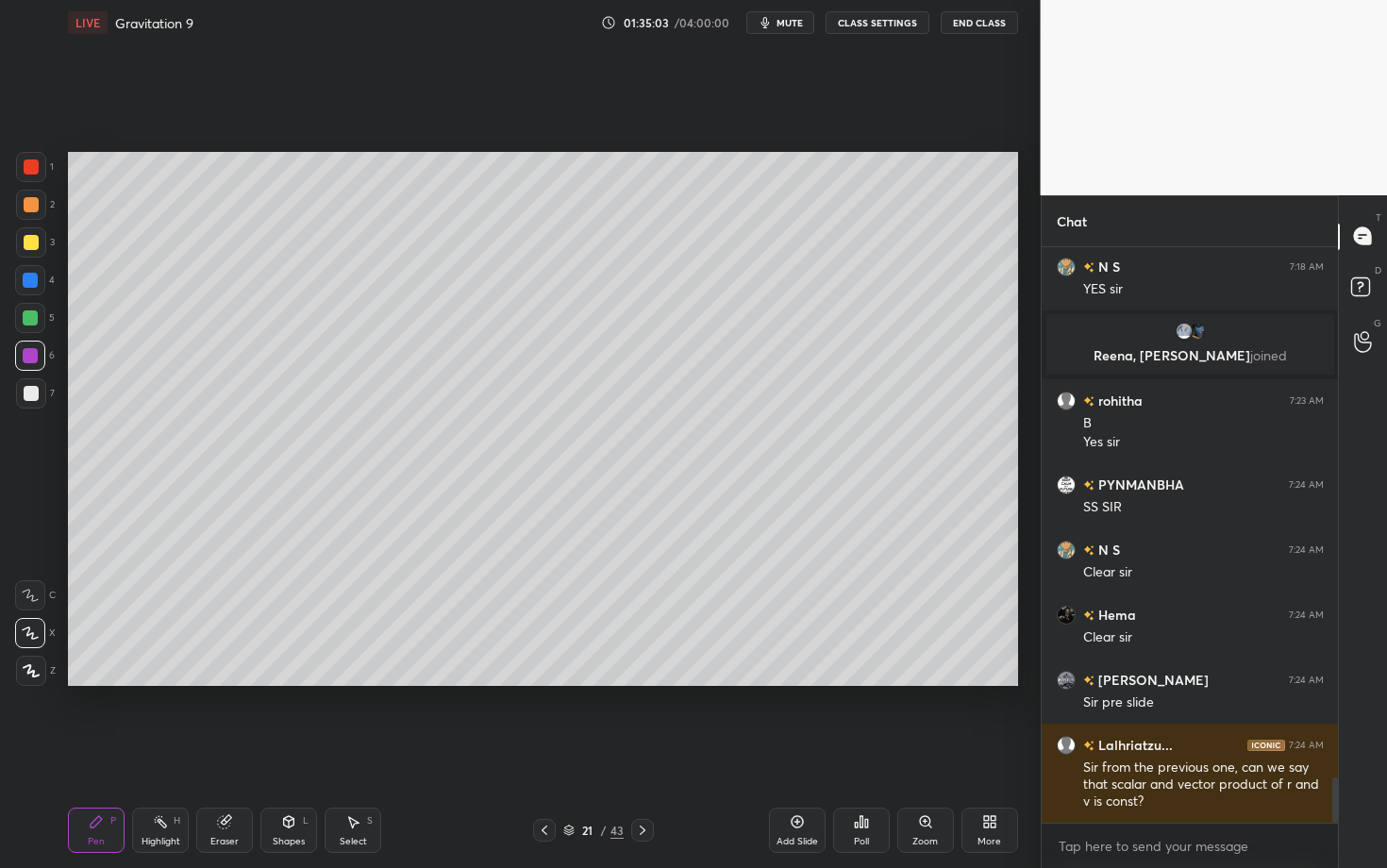
click at [647, 682] on icon at bounding box center [642, 830] width 15 height 15
click at [107, 682] on div "Pen P" at bounding box center [96, 829] width 57 height 45
click at [41, 243] on div at bounding box center [31, 242] width 30 height 30
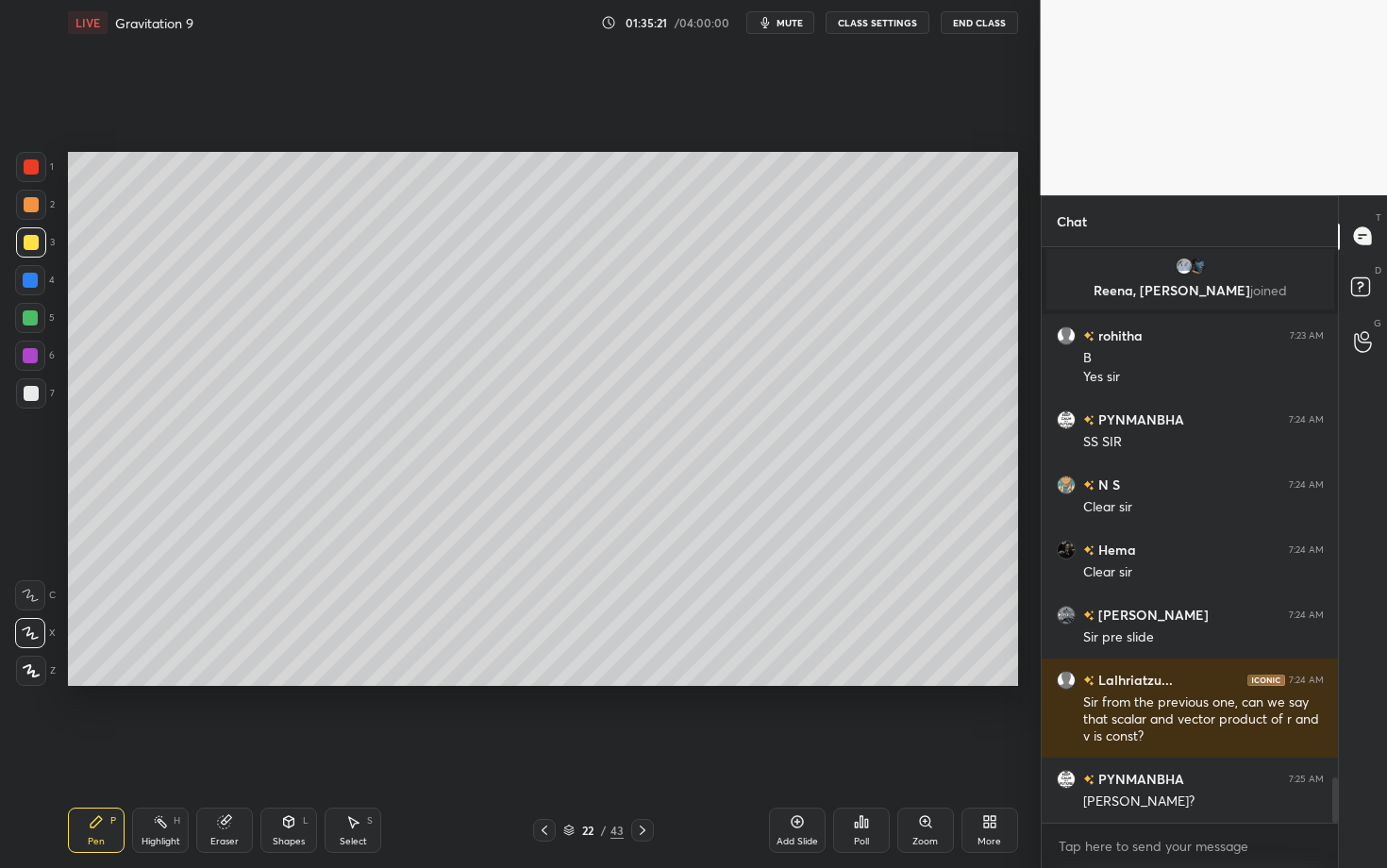
click at [354, 682] on div "Select S" at bounding box center [352, 829] width 57 height 45
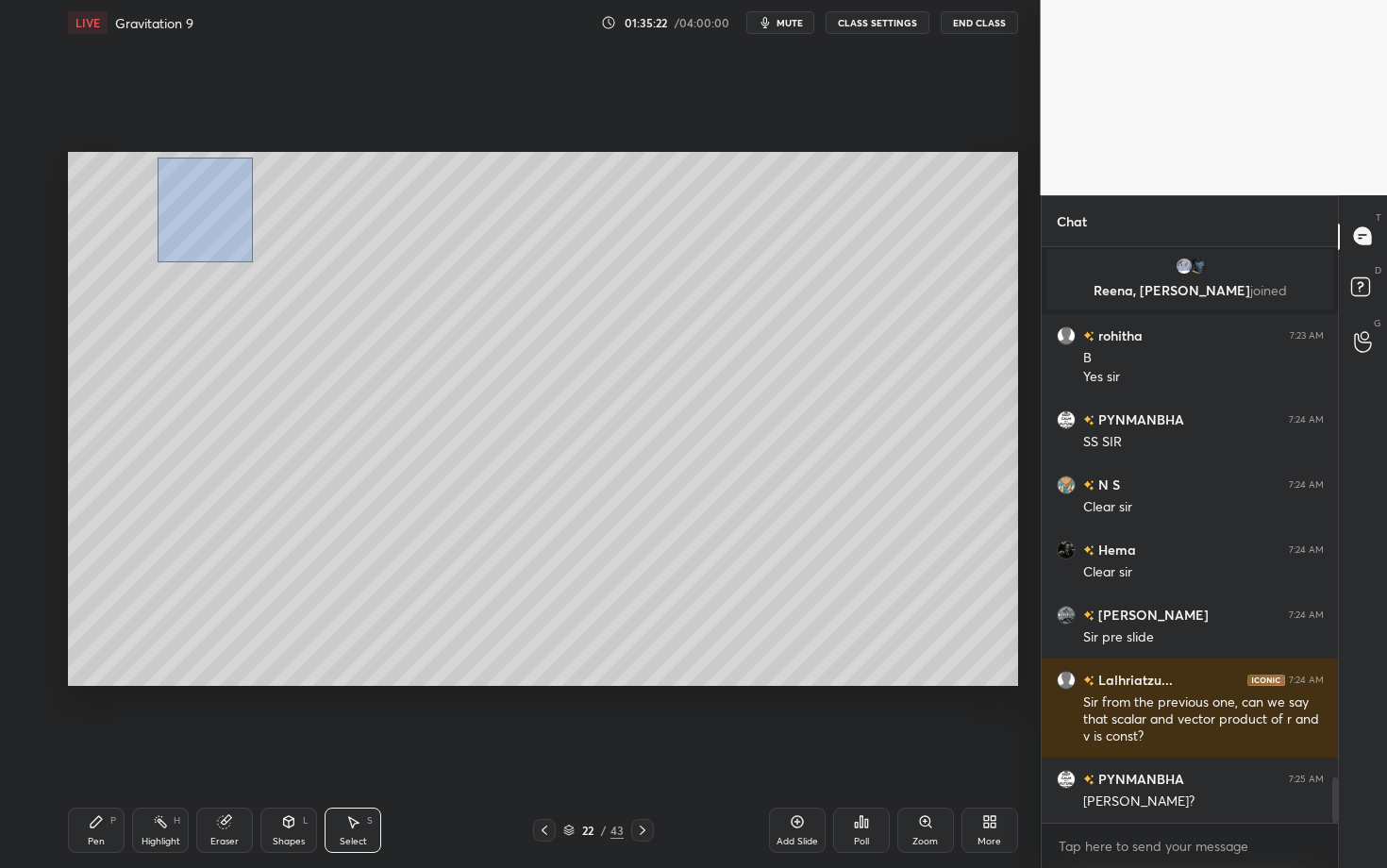
drag, startPoint x: 199, startPoint y: 213, endPoint x: 284, endPoint y: 281, distance: 108.7
click at [283, 281] on div "0 ° Undo Copy Paste here Duplicate Duplicate to new slide Delete" at bounding box center [543, 419] width 950 height 534
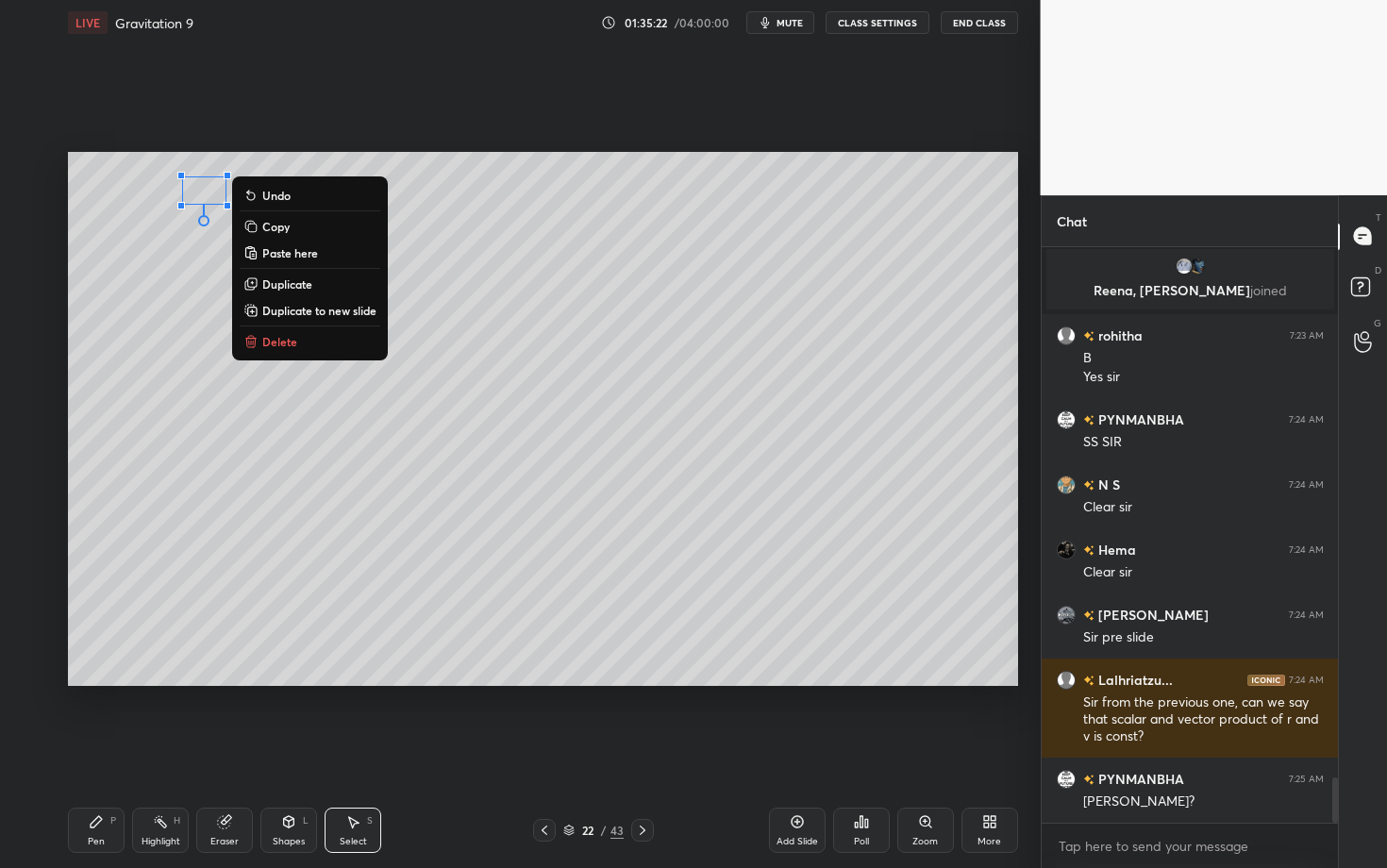
click at [311, 349] on button "Delete" at bounding box center [310, 341] width 141 height 23
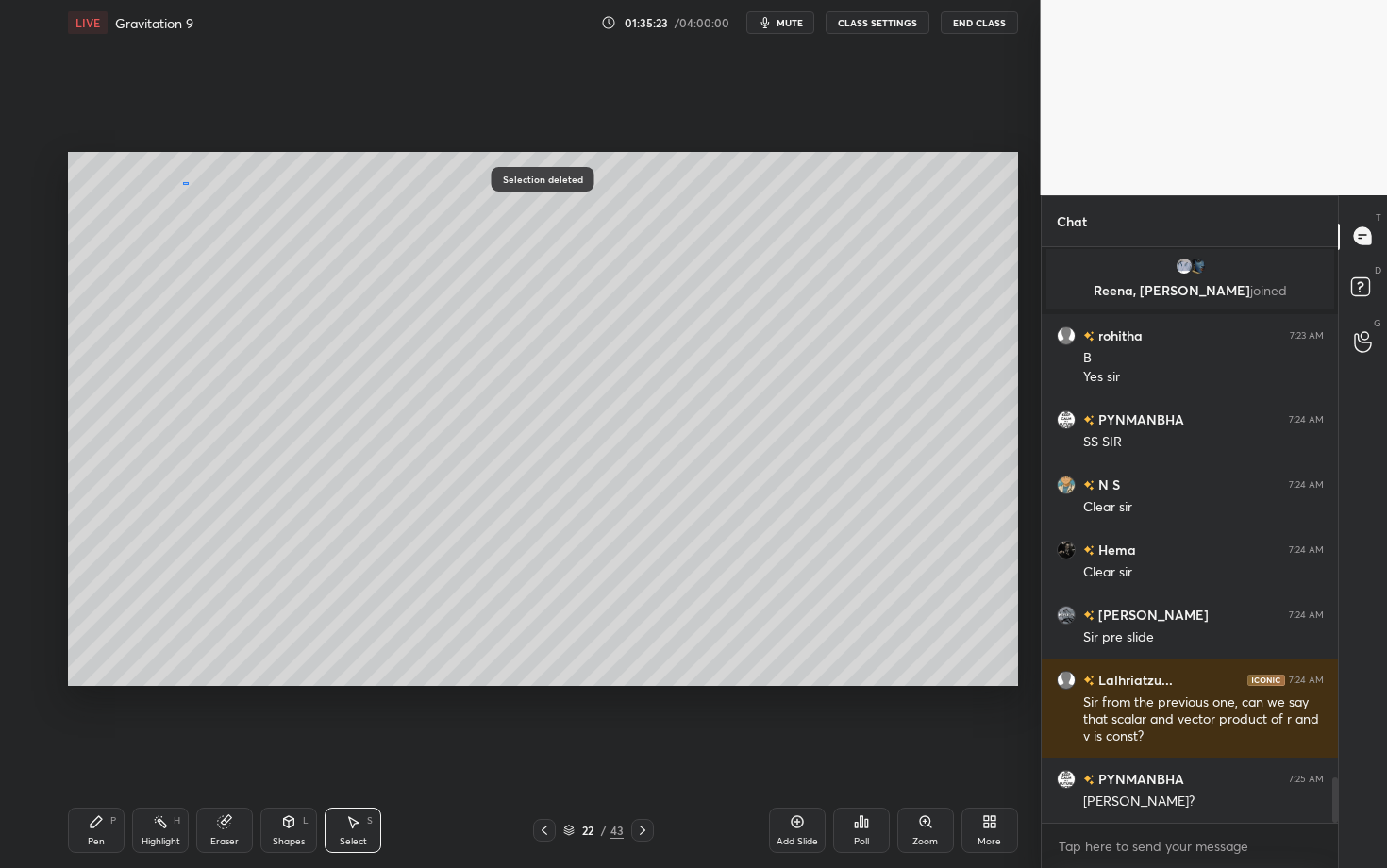
click at [194, 187] on div "0 ° Undo Copy Paste here Duplicate Duplicate to new slide Delete" at bounding box center [543, 419] width 950 height 534
drag, startPoint x: 190, startPoint y: 182, endPoint x: 198, endPoint y: 187, distance: 9.7
click at [198, 188] on div "0 ° Undo Copy Paste here Duplicate Duplicate to new slide Delete" at bounding box center [543, 419] width 950 height 534
click at [115, 682] on div "Pen P" at bounding box center [96, 829] width 57 height 45
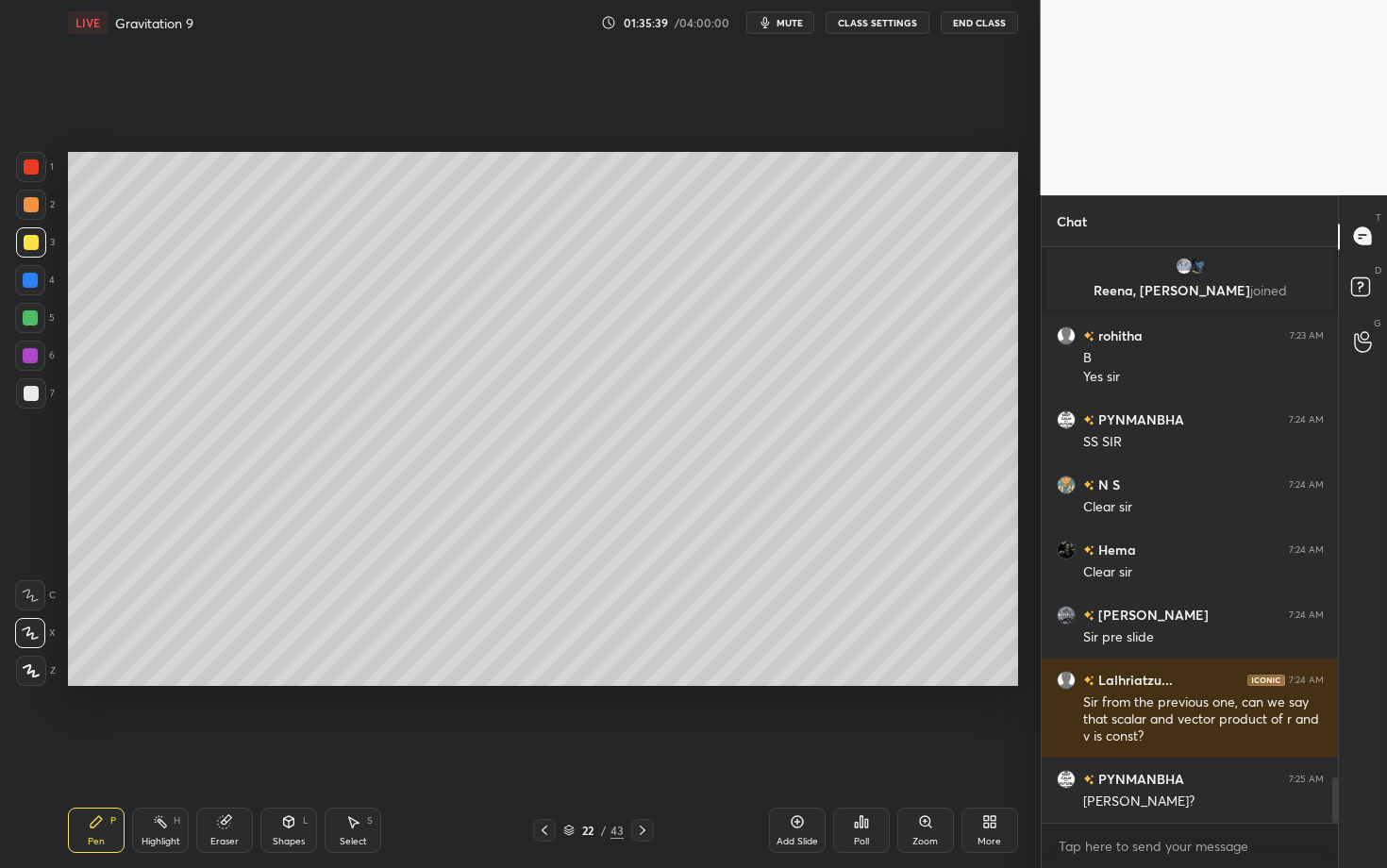
scroll to position [6829, 0]
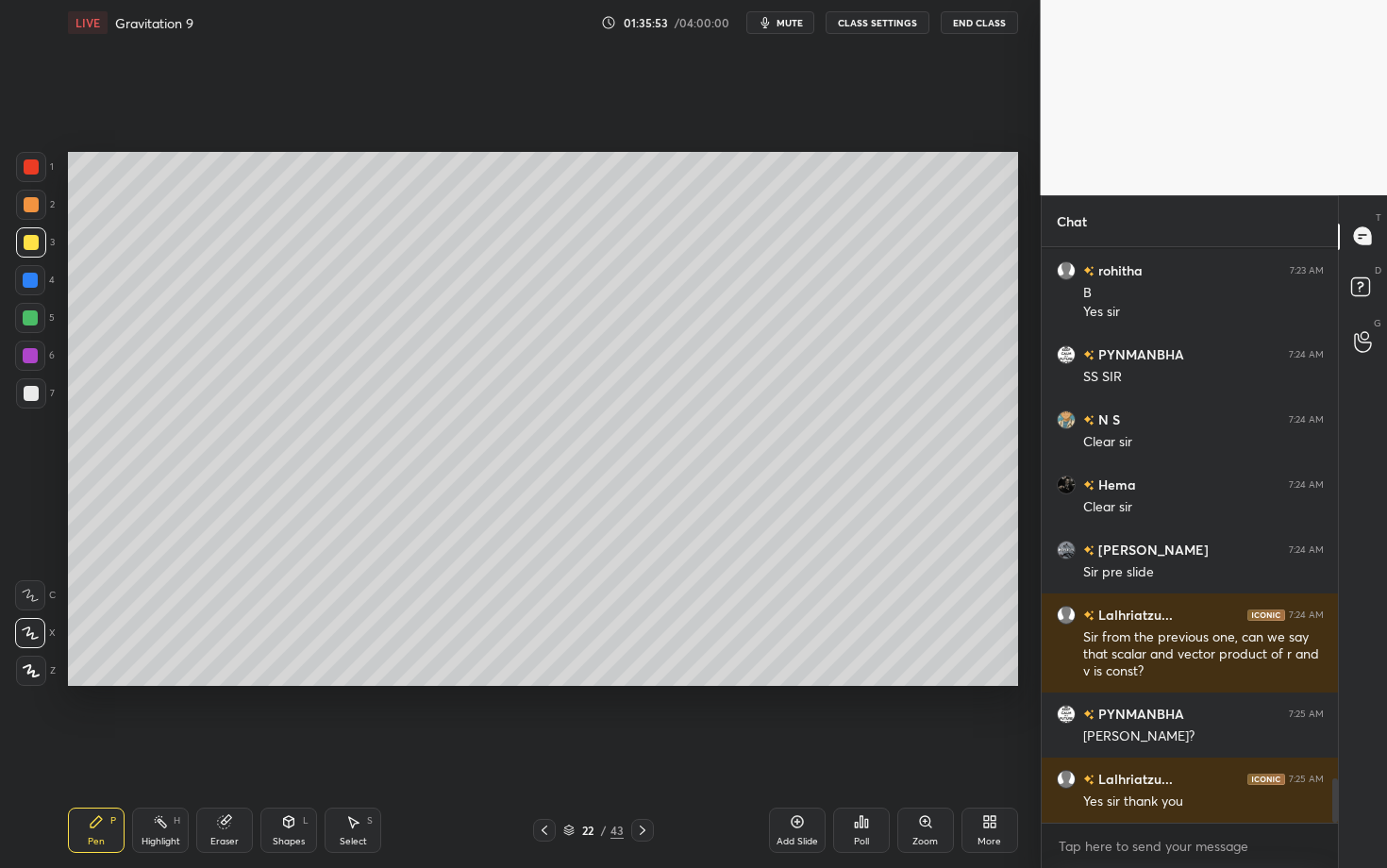
click at [553, 682] on div "Setting up your live class Poll for secs No correct answer Start poll" at bounding box center [542, 418] width 965 height 747
click at [473, 682] on div "Setting up your live class Poll for secs No correct answer Start poll" at bounding box center [542, 418] width 965 height 747
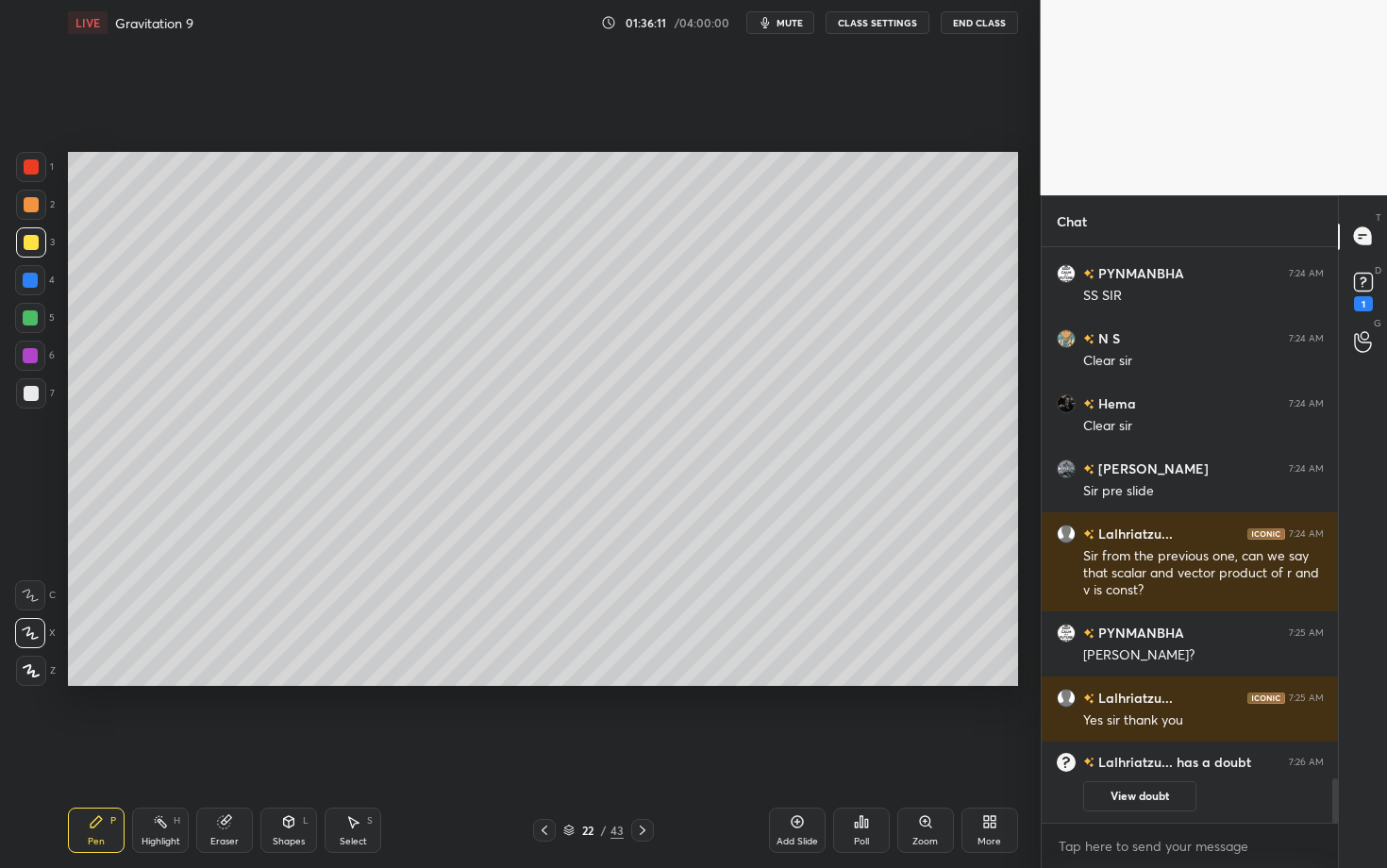
click at [301, 682] on div "Shapes L" at bounding box center [288, 829] width 57 height 45
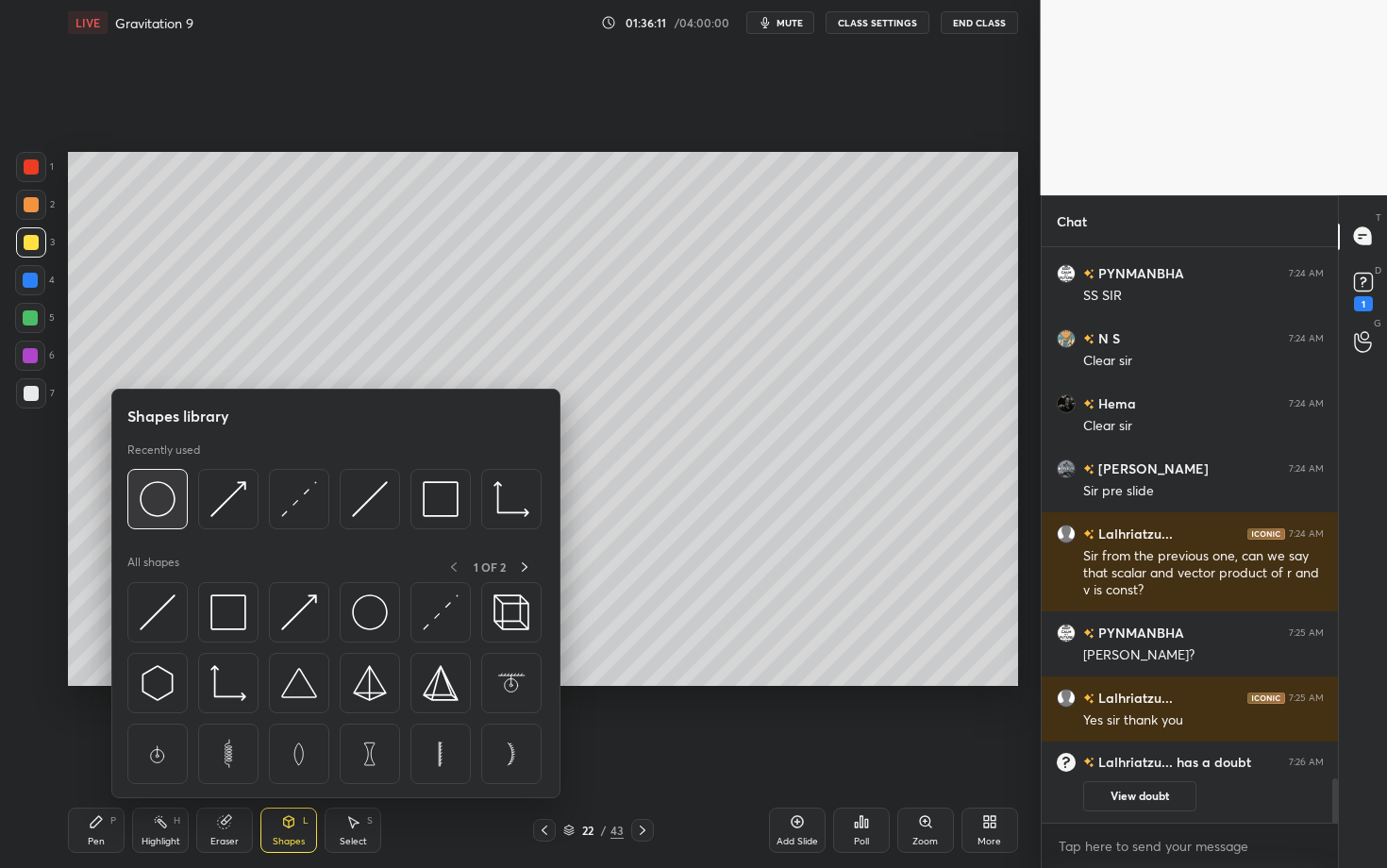
click at [158, 505] on img at bounding box center [158, 499] width 36 height 36
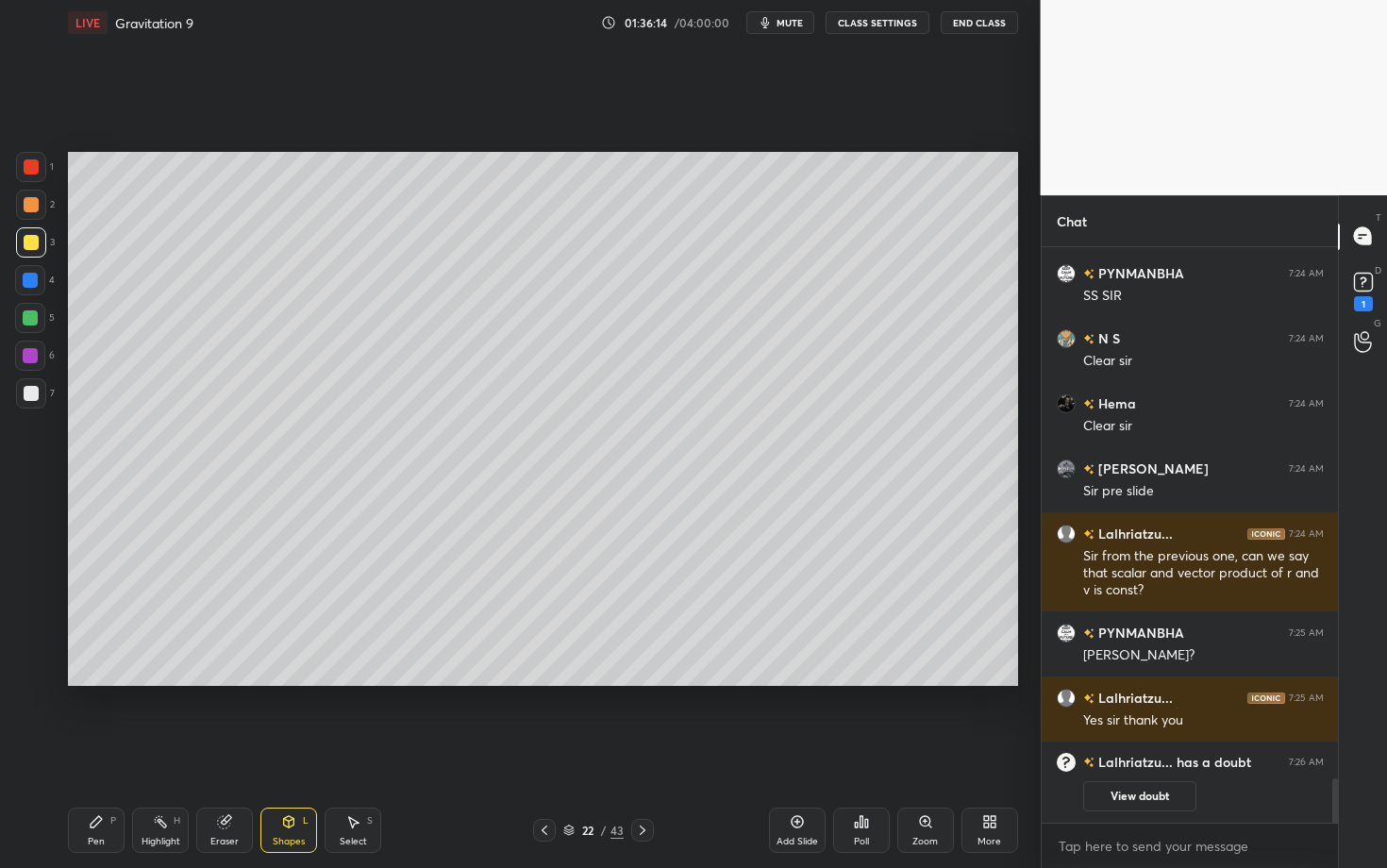
click at [101, 682] on div "Pen" at bounding box center [96, 841] width 17 height 9
click at [286, 682] on div "Shapes" at bounding box center [289, 841] width 32 height 9
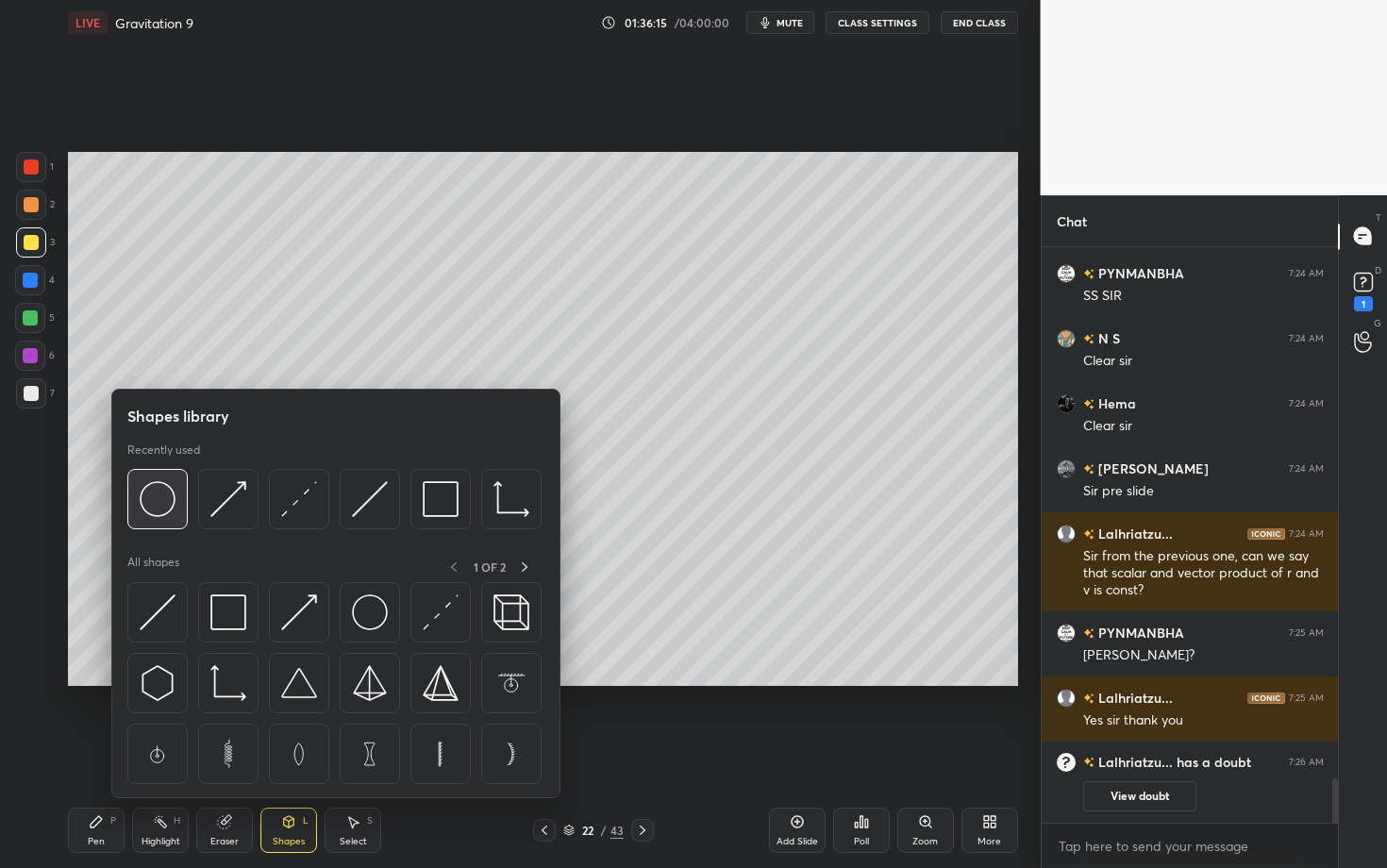
click at [149, 505] on img at bounding box center [158, 499] width 36 height 36
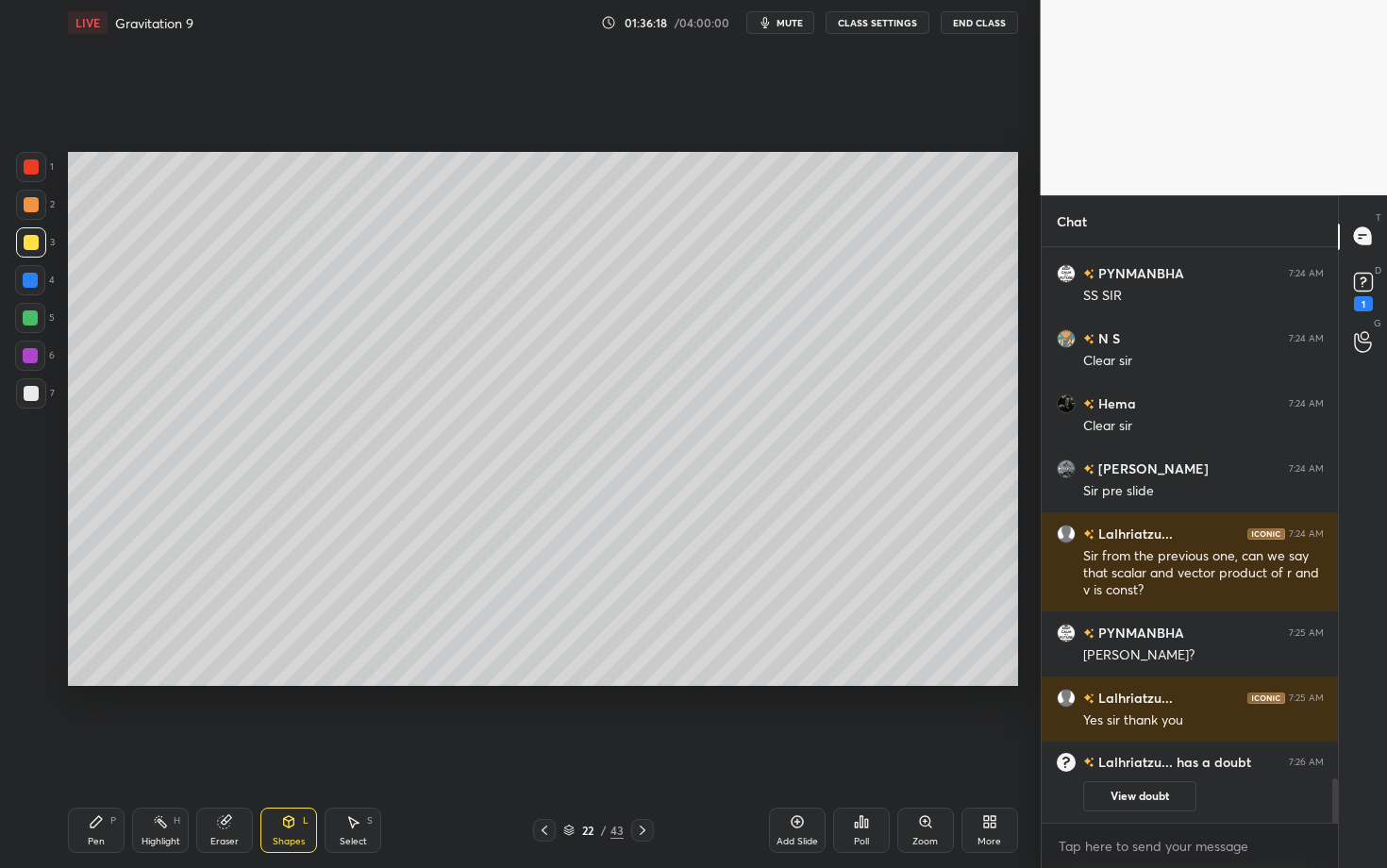
click at [33, 393] on div at bounding box center [31, 393] width 15 height 15
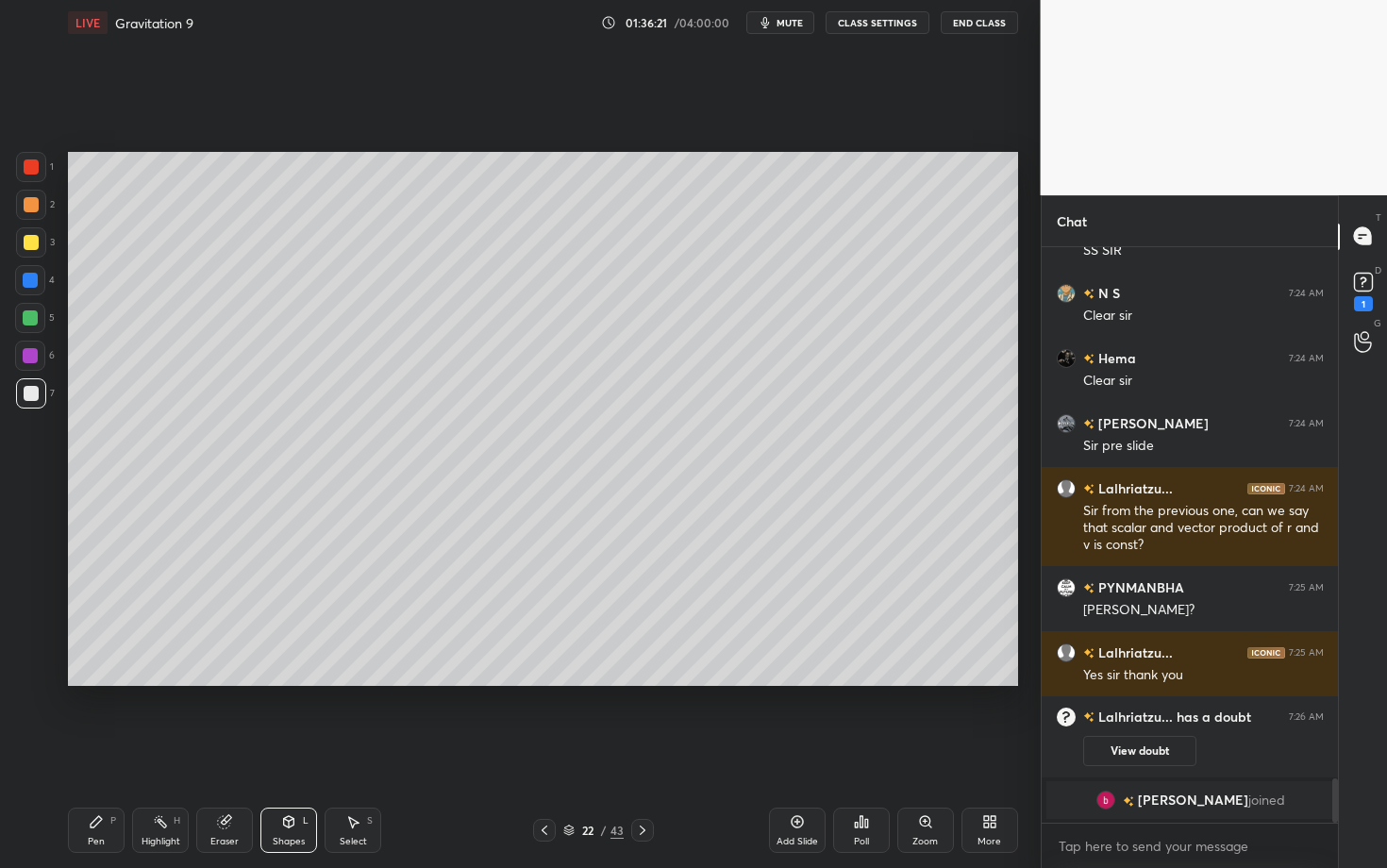
click at [83, 682] on div "Pen P" at bounding box center [96, 829] width 57 height 45
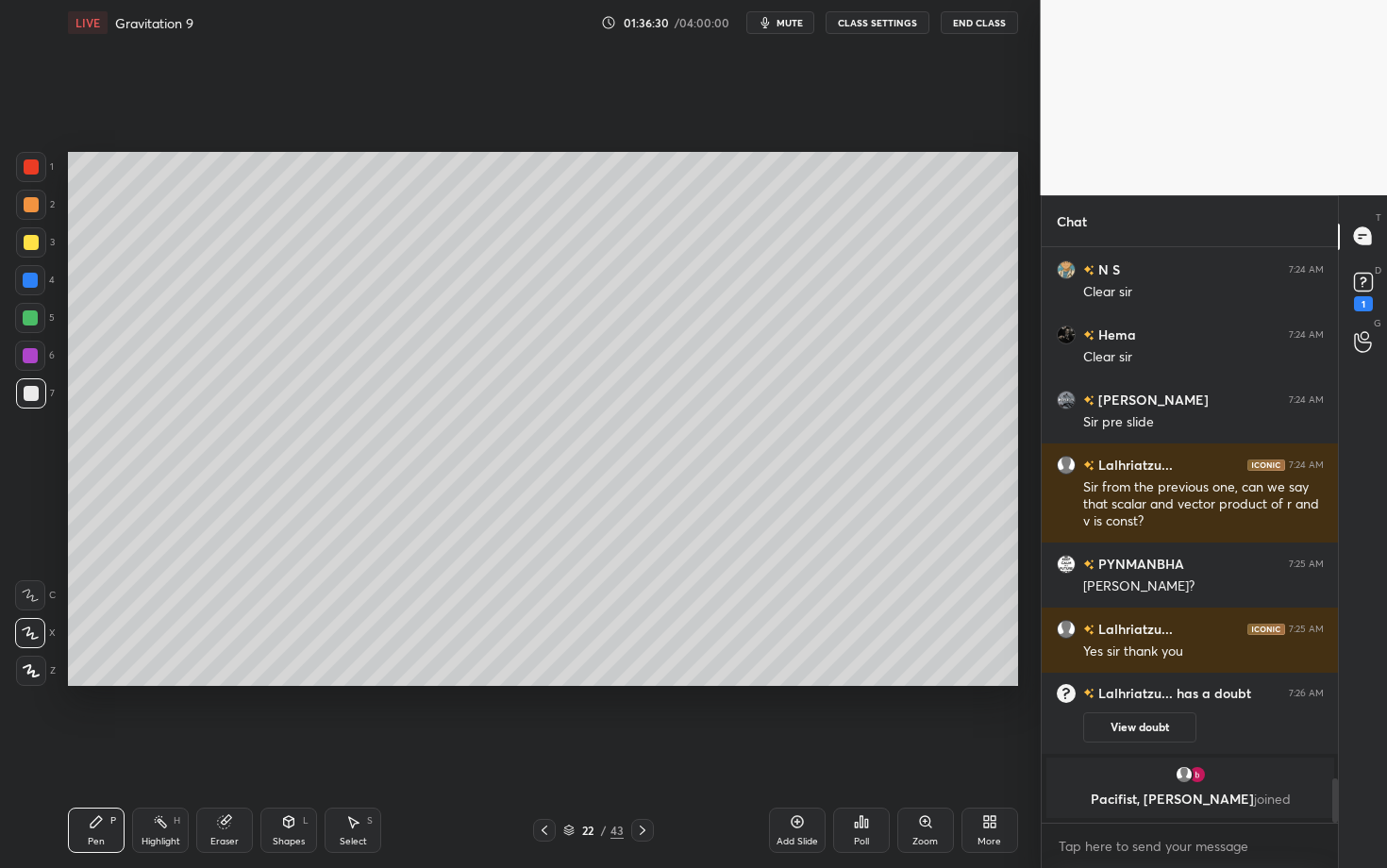
click at [176, 682] on div "H" at bounding box center [177, 820] width 7 height 9
click at [99, 682] on div "Pen" at bounding box center [96, 841] width 17 height 9
click at [37, 357] on div at bounding box center [30, 356] width 30 height 30
click at [39, 405] on div "7" at bounding box center [35, 397] width 39 height 38
click at [36, 397] on div at bounding box center [31, 393] width 30 height 30
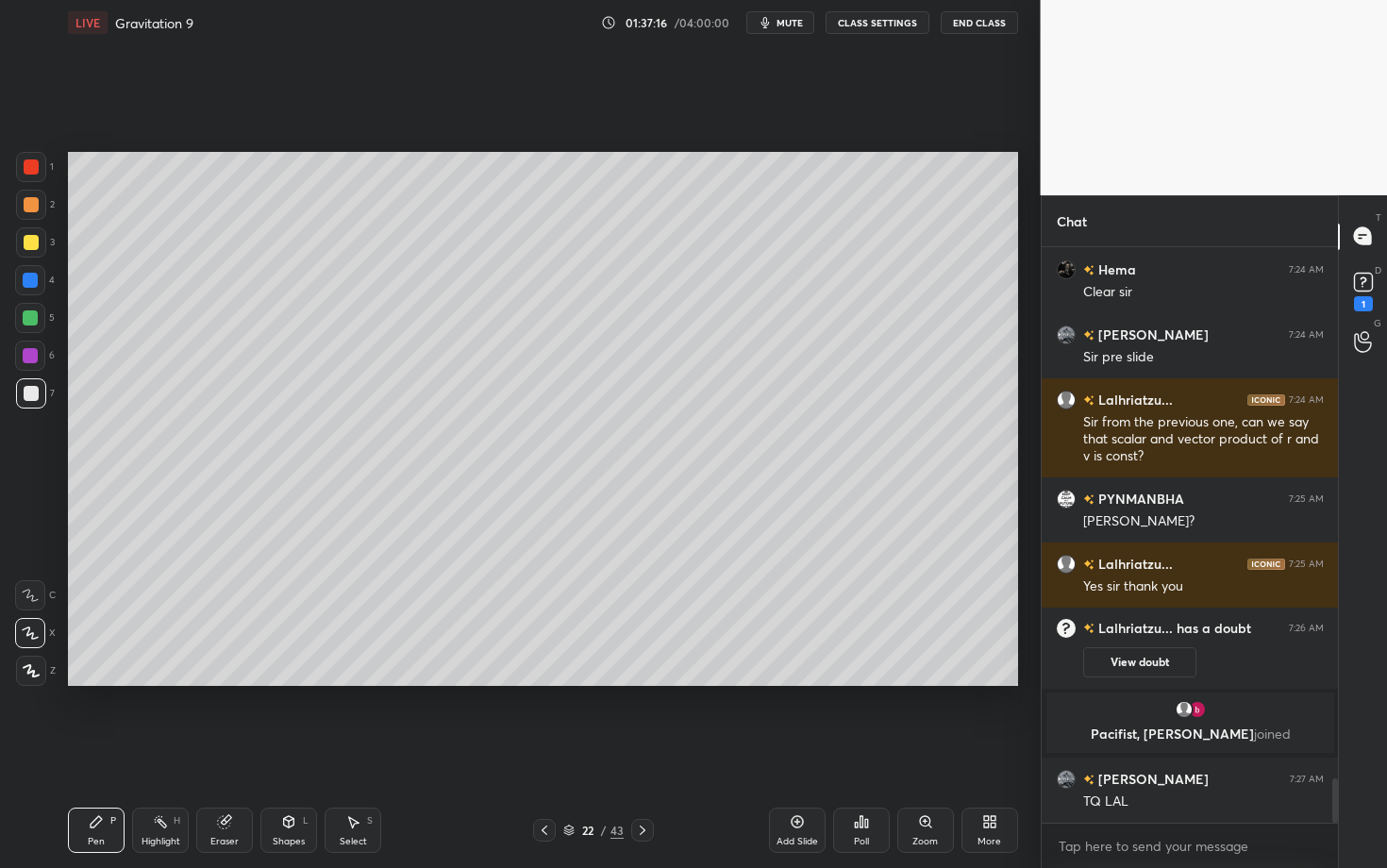
scroll to position [6970, 0]
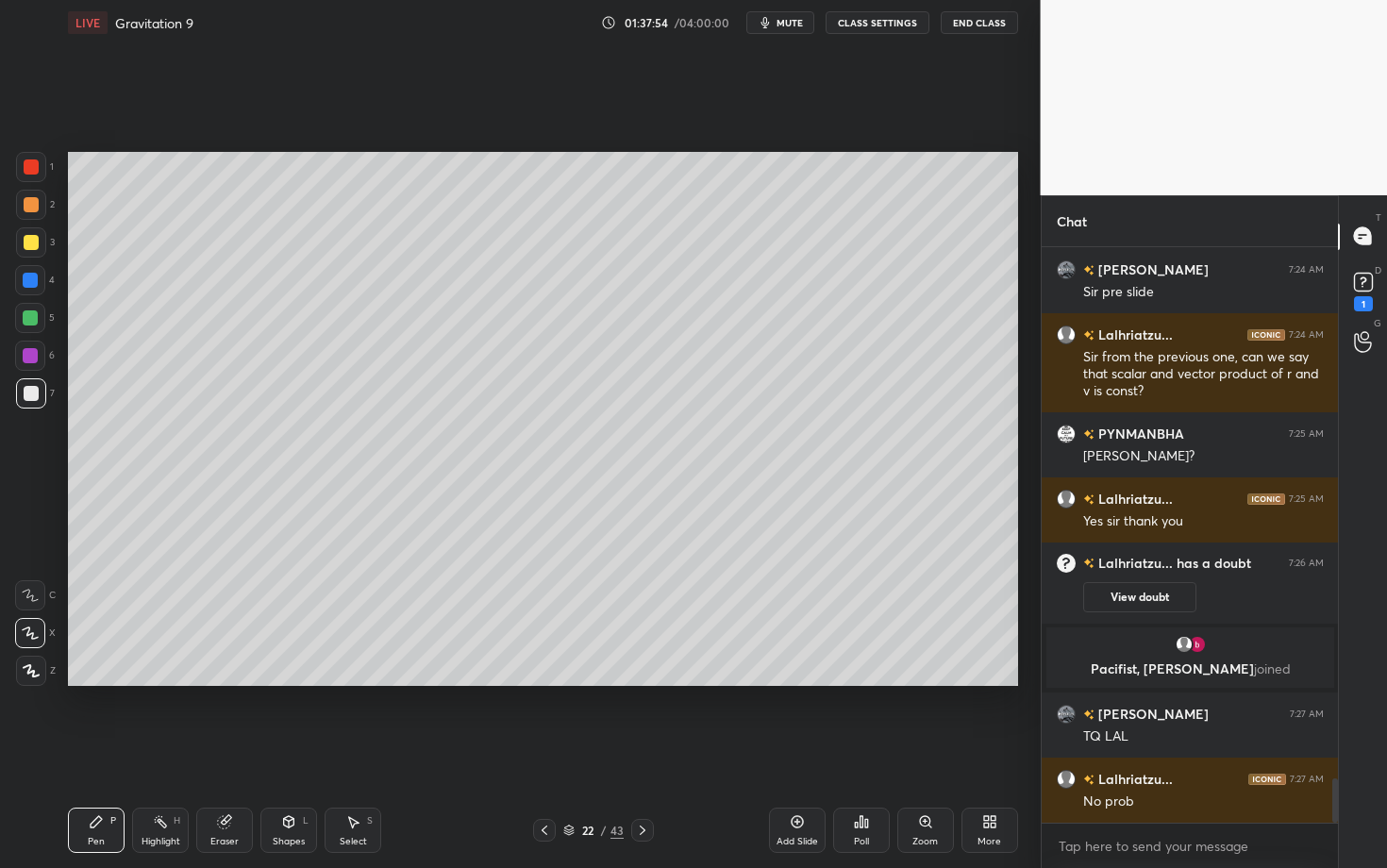
click at [646, 682] on icon at bounding box center [642, 830] width 15 height 15
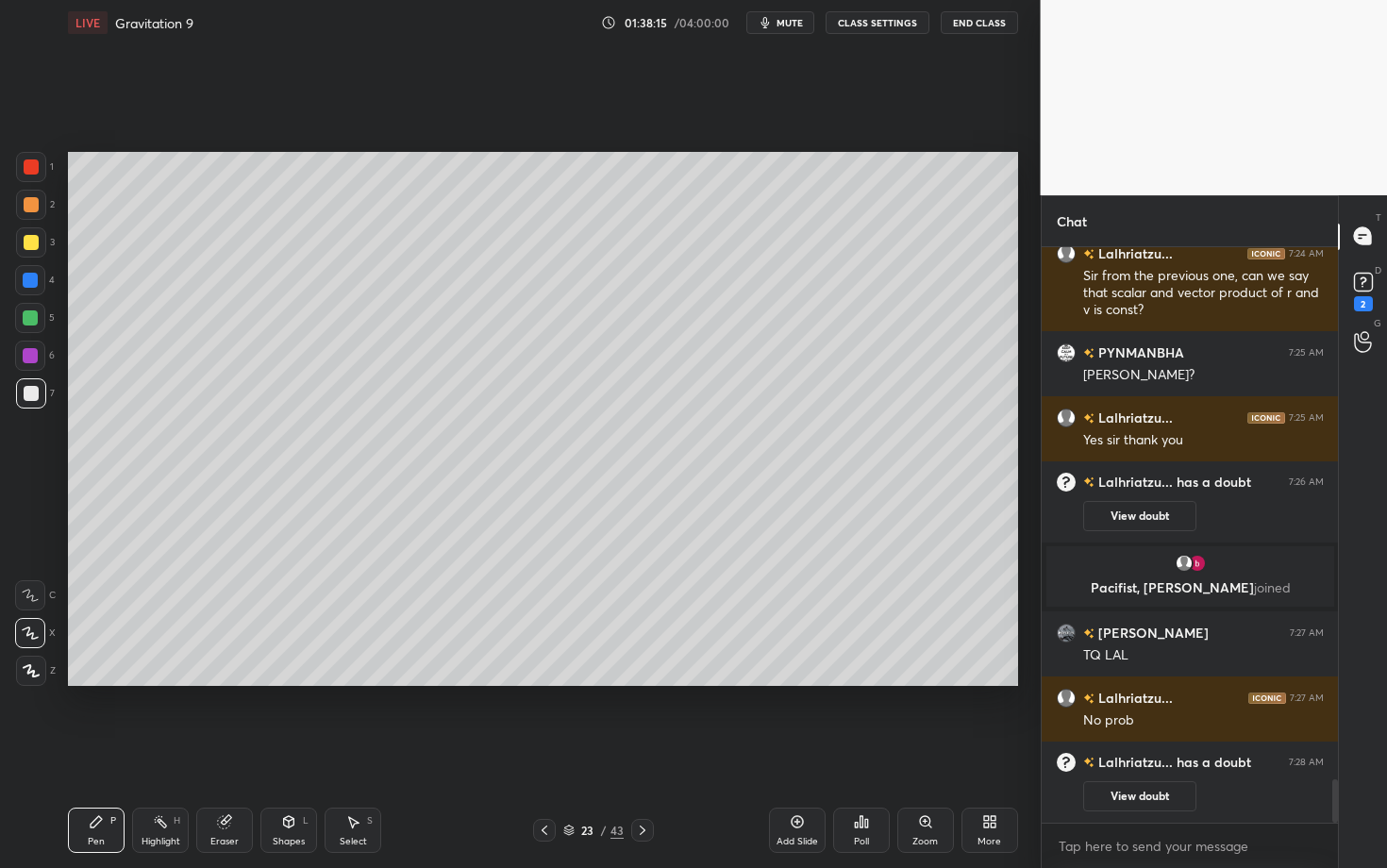
click at [541, 682] on icon at bounding box center [544, 830] width 15 height 15
click at [642, 682] on icon at bounding box center [642, 830] width 15 height 15
click at [27, 319] on div at bounding box center [30, 317] width 15 height 15
click at [26, 203] on div at bounding box center [31, 204] width 15 height 15
click at [529, 682] on div "23 / 43" at bounding box center [593, 830] width 350 height 23
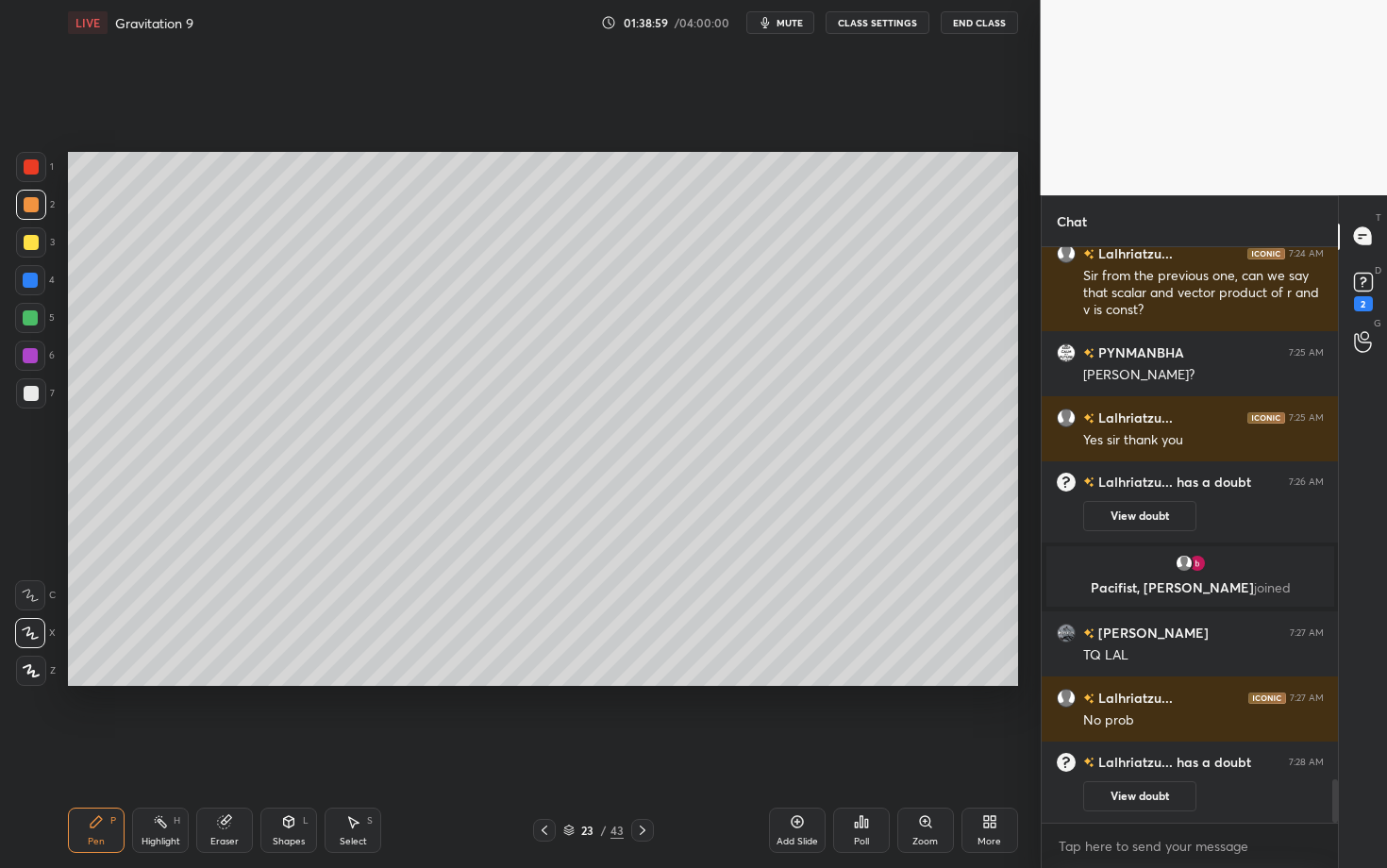
click at [541, 682] on icon at bounding box center [544, 830] width 15 height 15
click at [155, 682] on div "Highlight H" at bounding box center [160, 829] width 57 height 45
click at [642, 682] on icon at bounding box center [643, 829] width 6 height 9
click at [91, 682] on icon at bounding box center [96, 821] width 15 height 15
click at [712, 682] on div "23 / 43" at bounding box center [593, 830] width 350 height 23
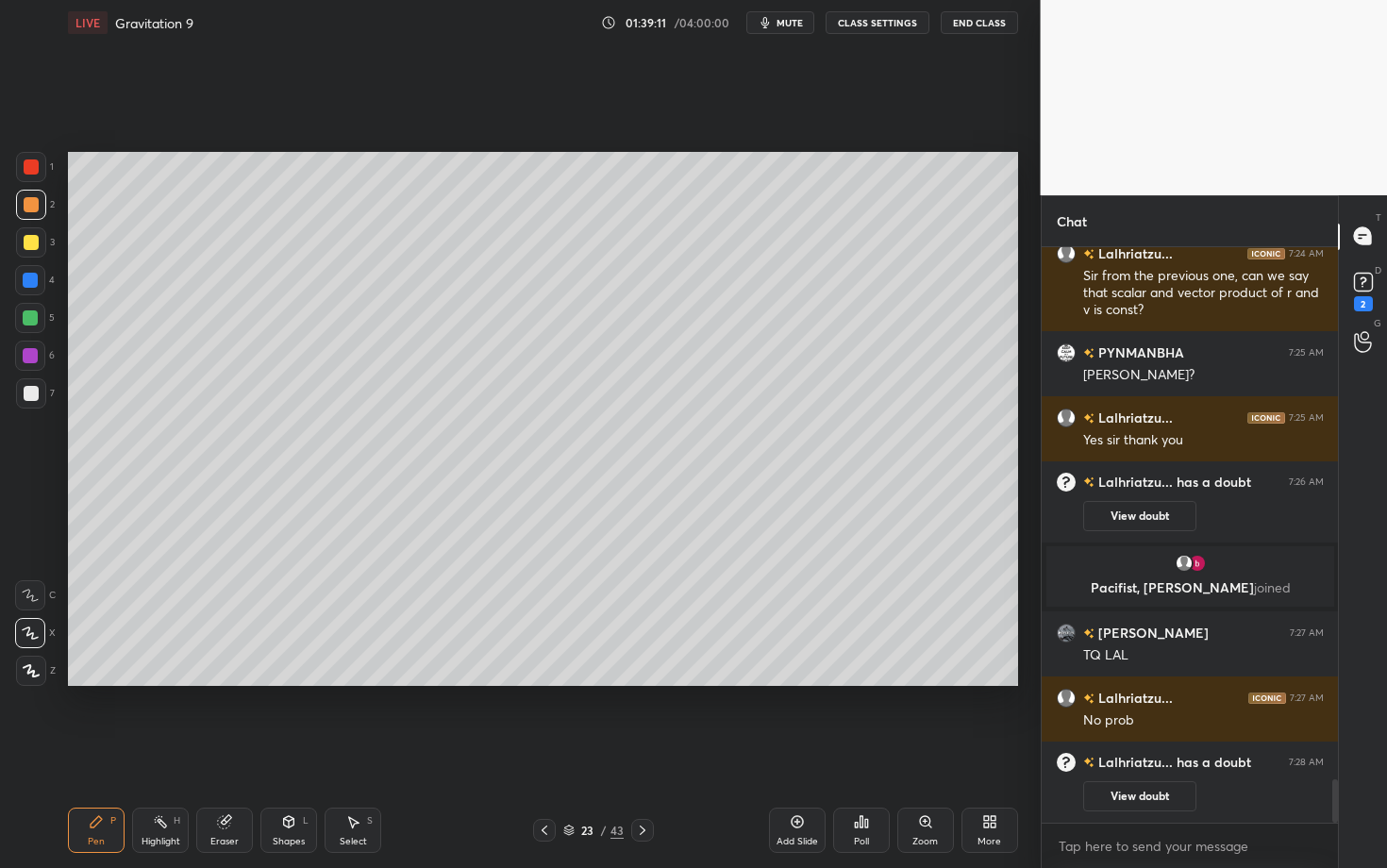
click at [158, 682] on div "Highlight H" at bounding box center [160, 829] width 57 height 45
click at [97, 682] on div "Pen P" at bounding box center [96, 829] width 57 height 45
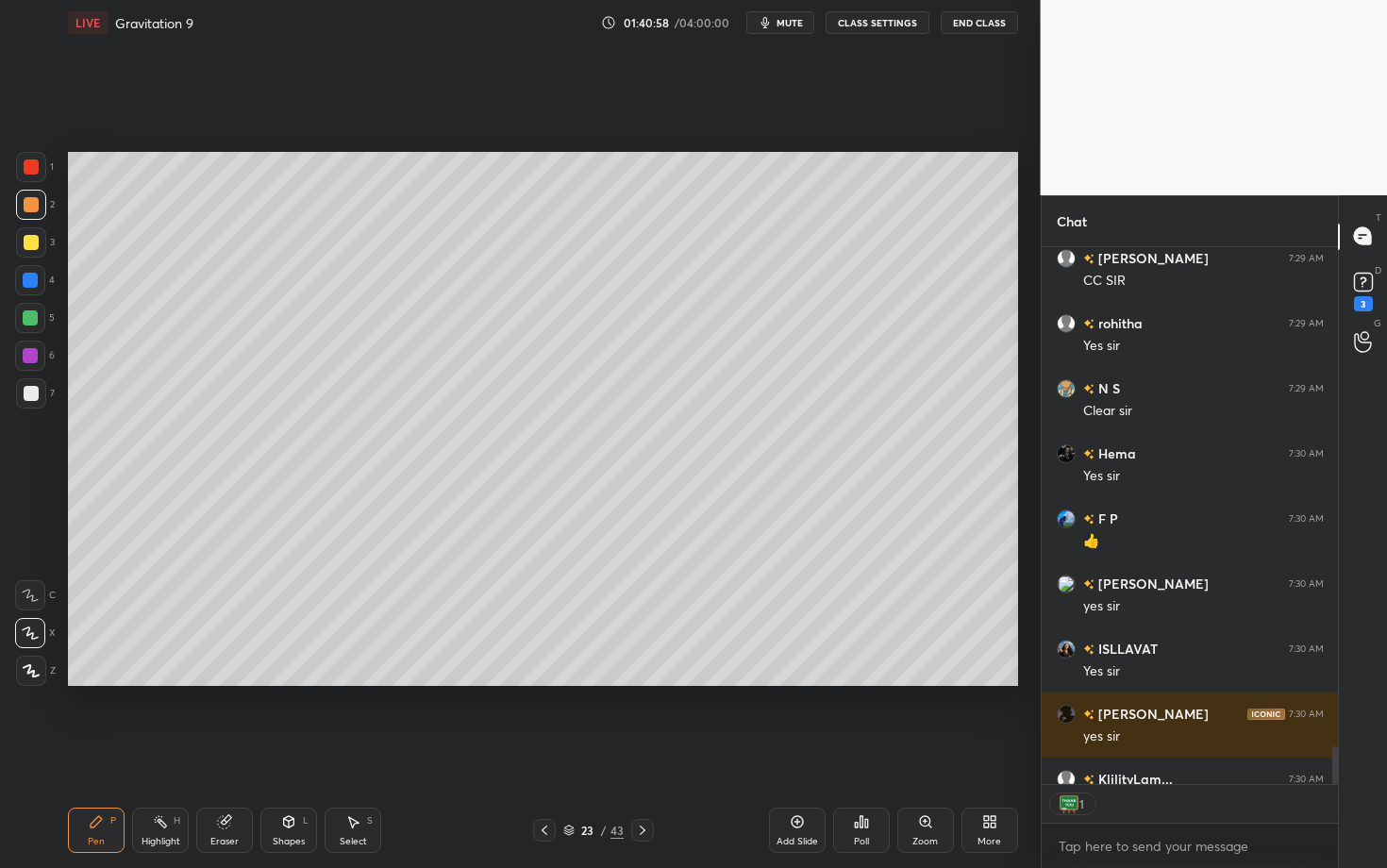
scroll to position [6, 7]
click at [642, 682] on icon at bounding box center [642, 830] width 15 height 15
click at [29, 208] on div at bounding box center [31, 205] width 30 height 30
click at [25, 679] on div at bounding box center [31, 671] width 30 height 30
click at [587, 682] on div "Setting up your live class Poll for secs No correct answer Start poll" at bounding box center [542, 418] width 965 height 747
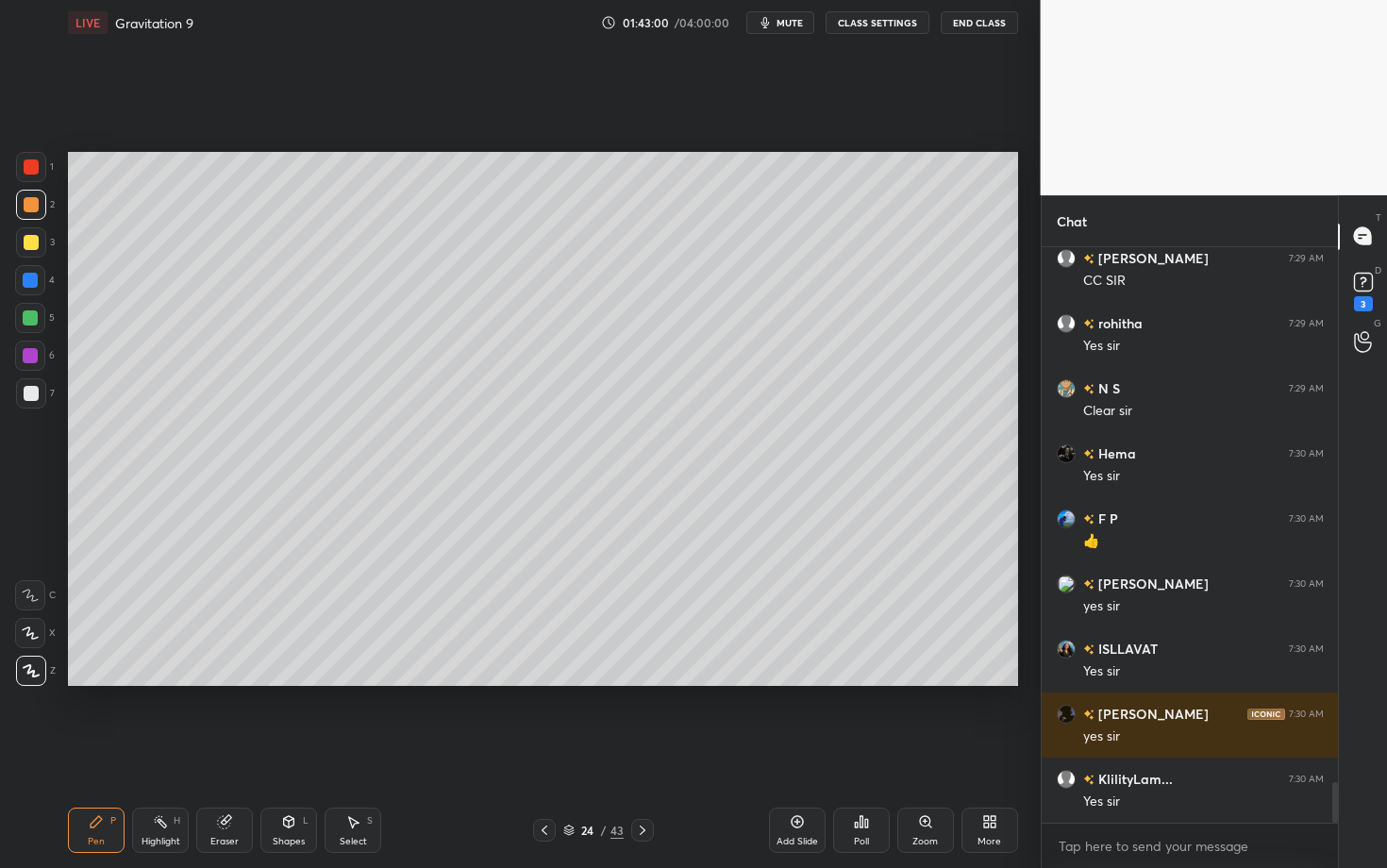
scroll to position [7510, 0]
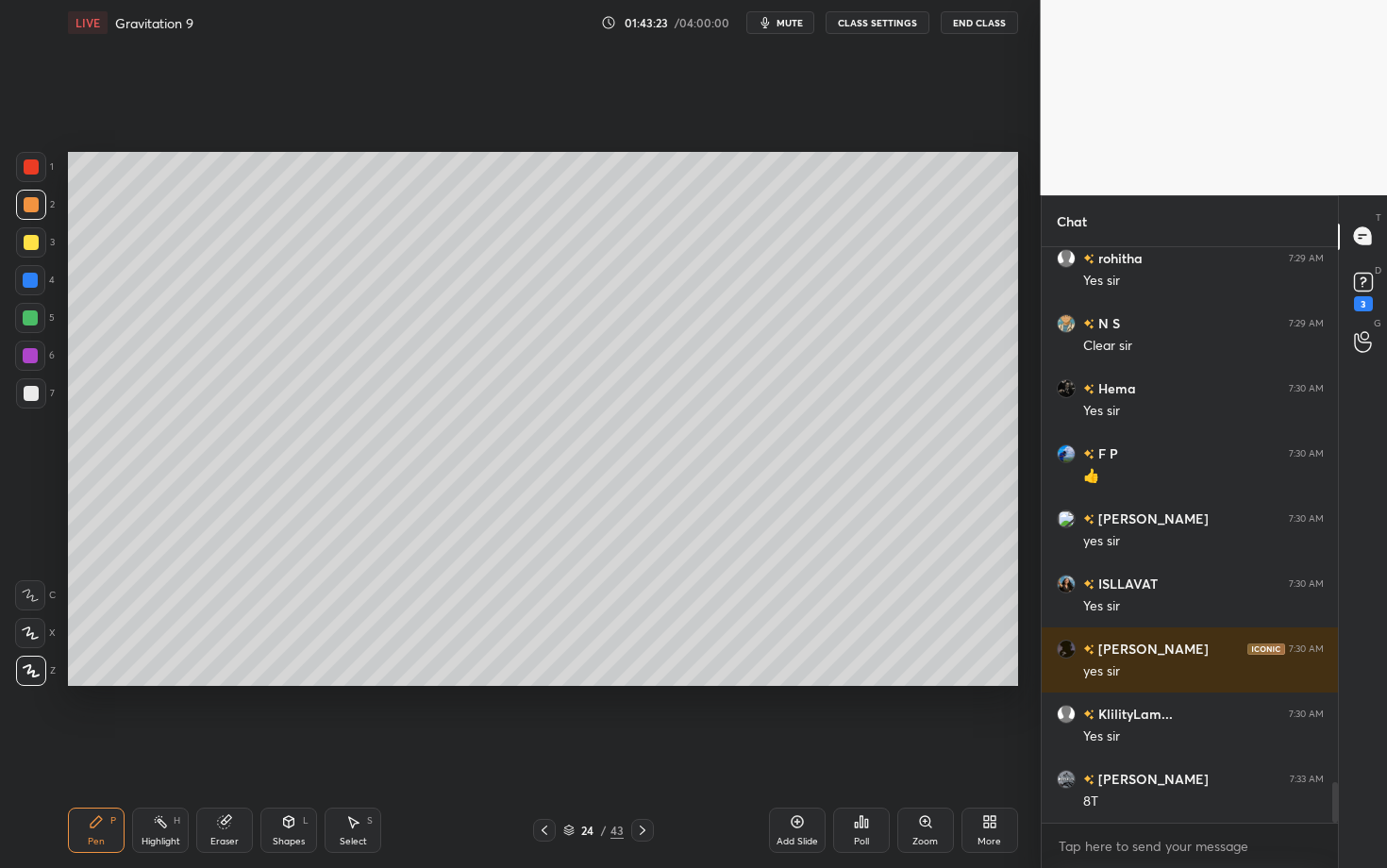
click at [25, 400] on div at bounding box center [31, 393] width 15 height 15
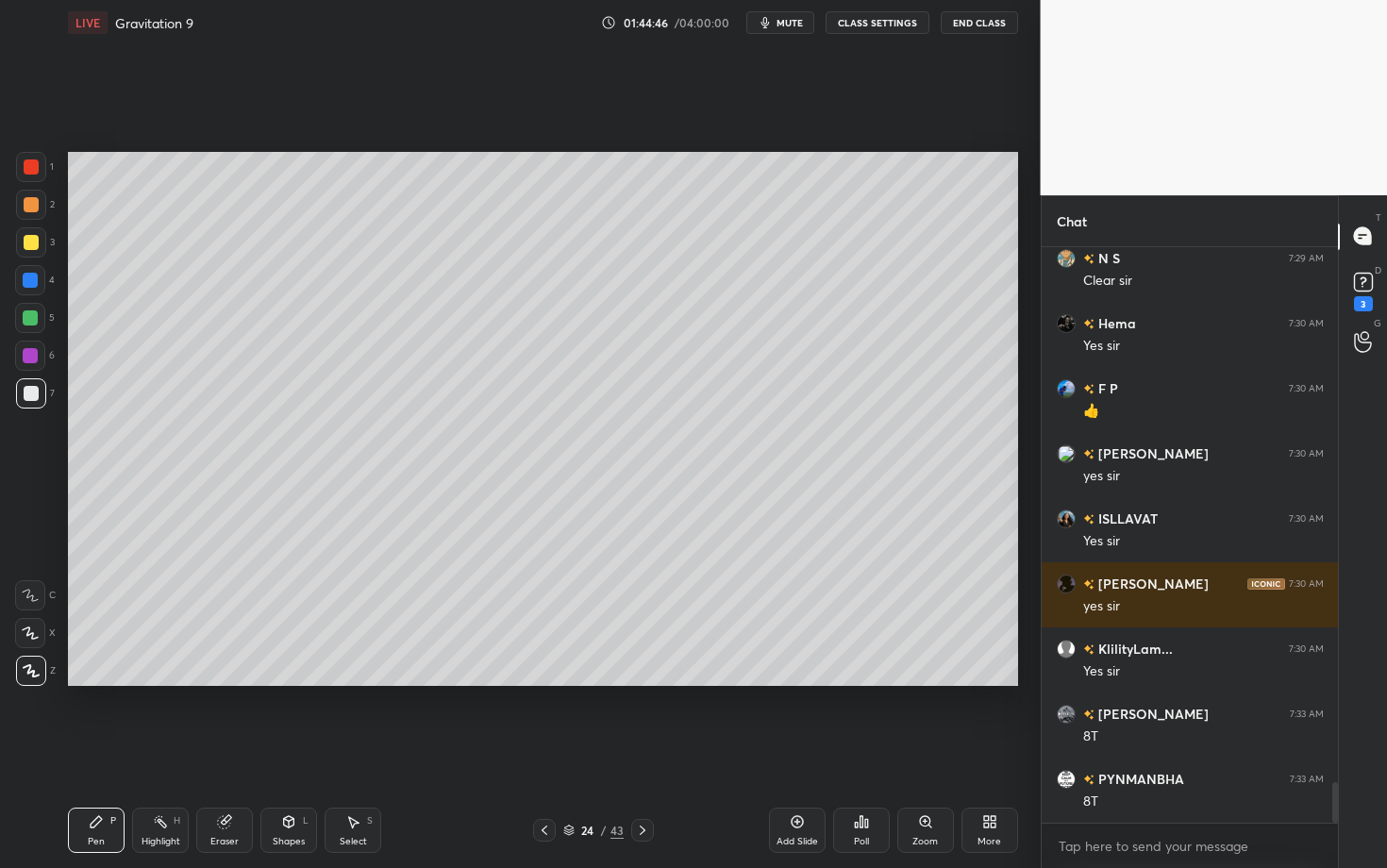
click at [638, 682] on icon at bounding box center [642, 830] width 15 height 15
click at [37, 202] on div at bounding box center [31, 204] width 15 height 15
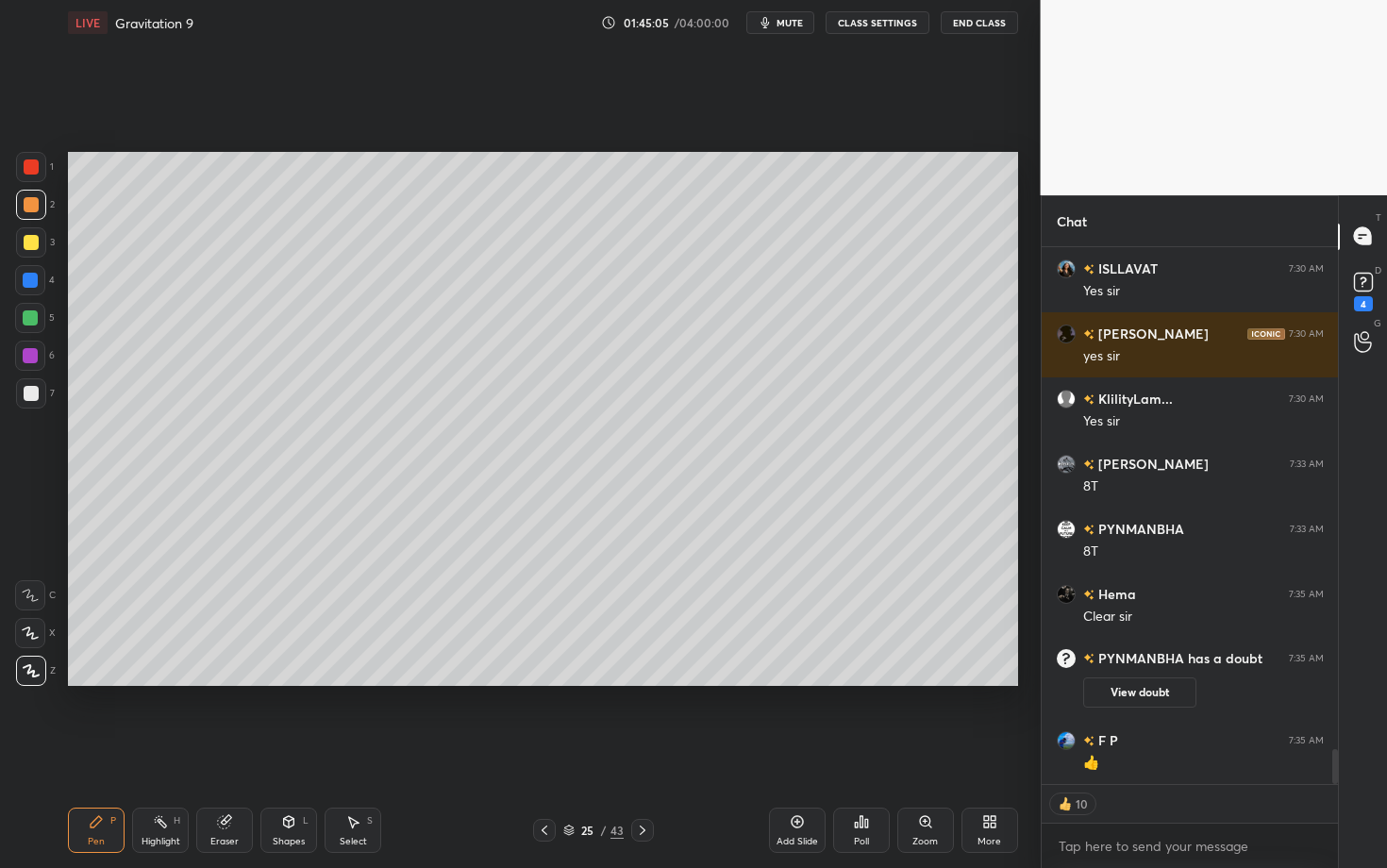
scroll to position [7716, 0]
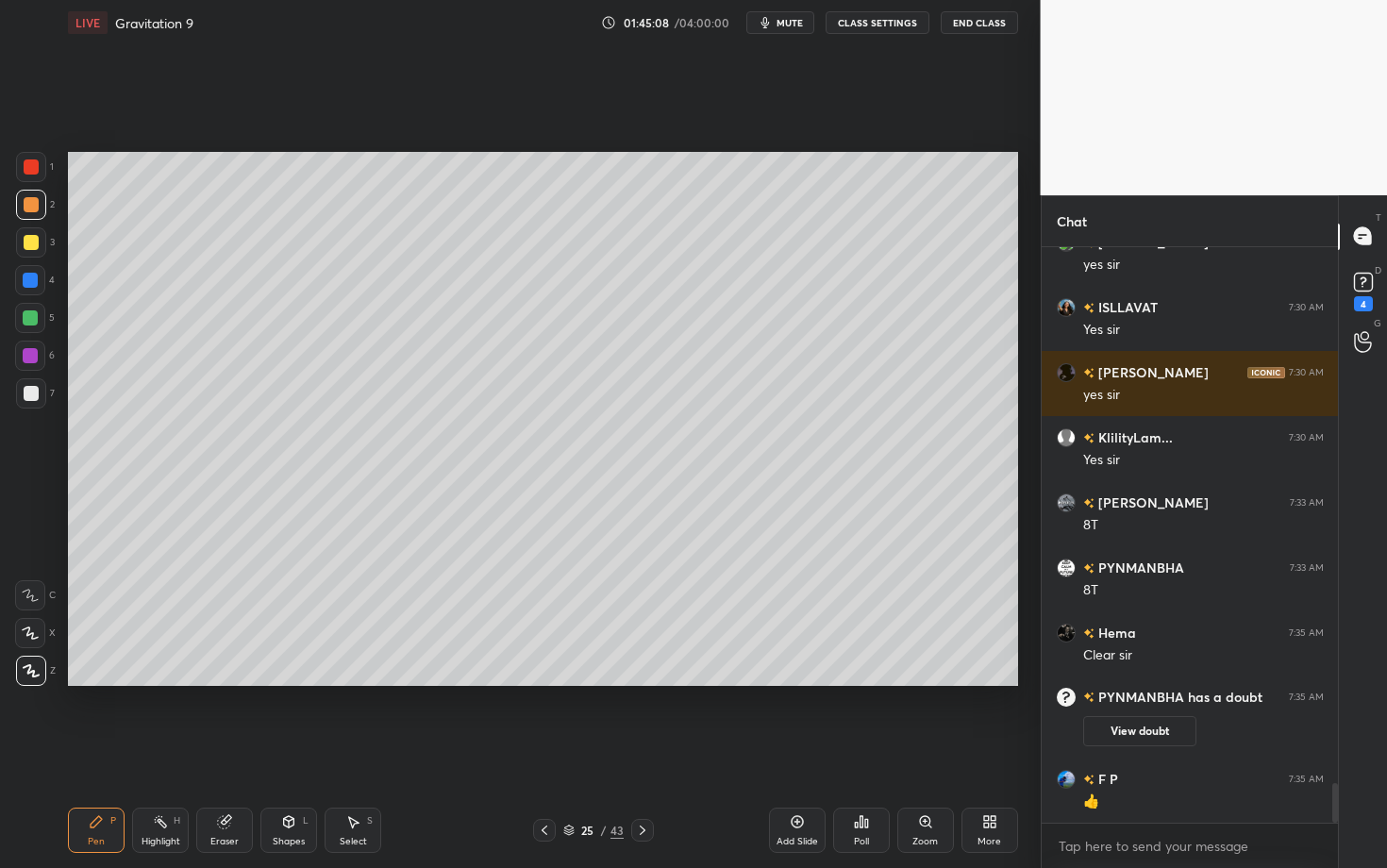
click at [554, 682] on div "Setting up your live class Poll for secs No correct answer Start poll" at bounding box center [542, 418] width 965 height 747
click at [478, 682] on div "Setting up your live class Poll for secs No correct answer Start poll" at bounding box center [542, 418] width 965 height 747
click at [39, 390] on div at bounding box center [31, 393] width 30 height 30
click at [501, 682] on div "25 / 43" at bounding box center [593, 830] width 350 height 23
click at [352, 682] on icon at bounding box center [354, 822] width 10 height 11
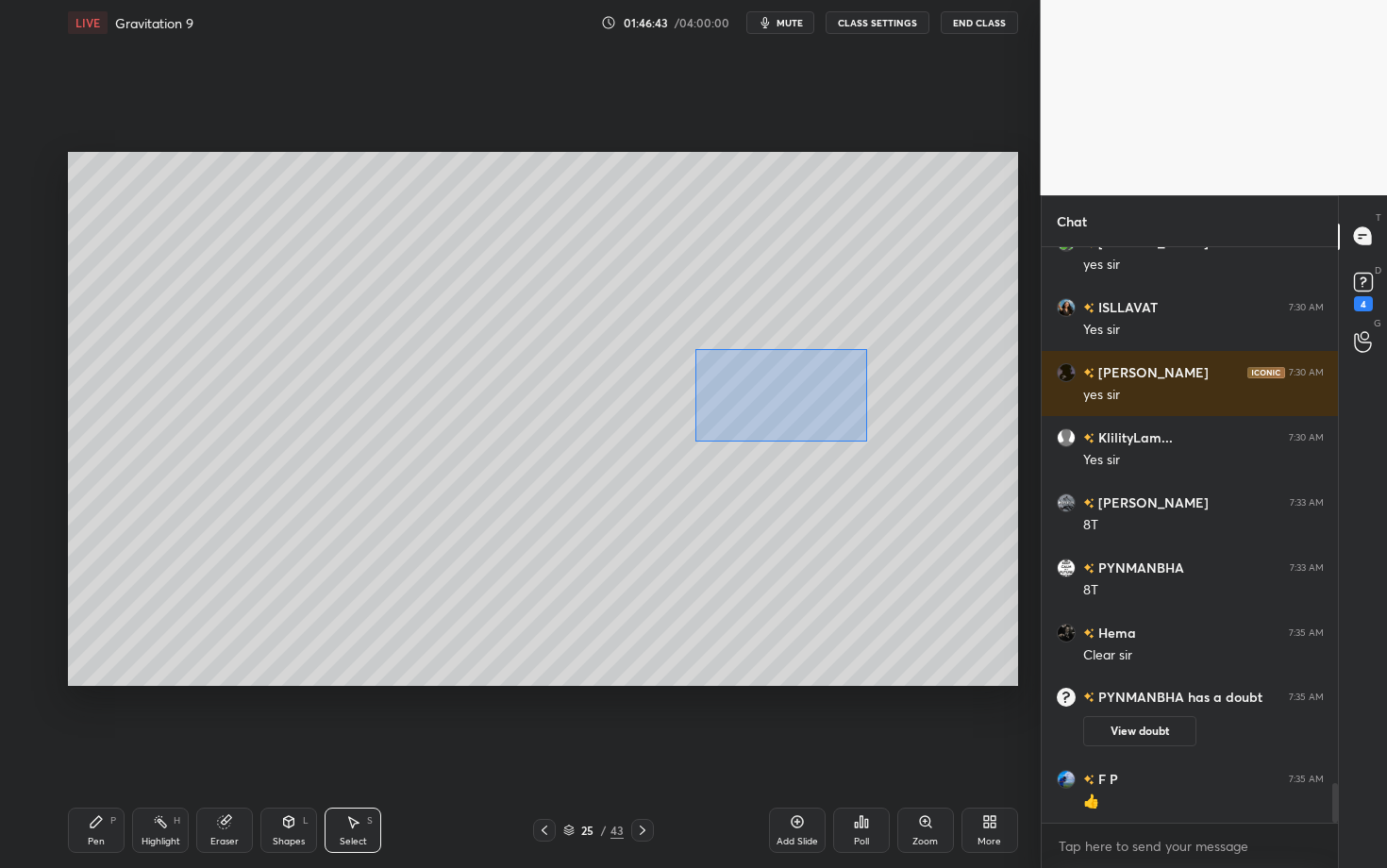
drag, startPoint x: 695, startPoint y: 348, endPoint x: 894, endPoint y: 457, distance: 226.7
click at [893, 457] on div "0 ° Undo Copy Paste here Duplicate Duplicate to new slide Delete" at bounding box center [543, 419] width 950 height 534
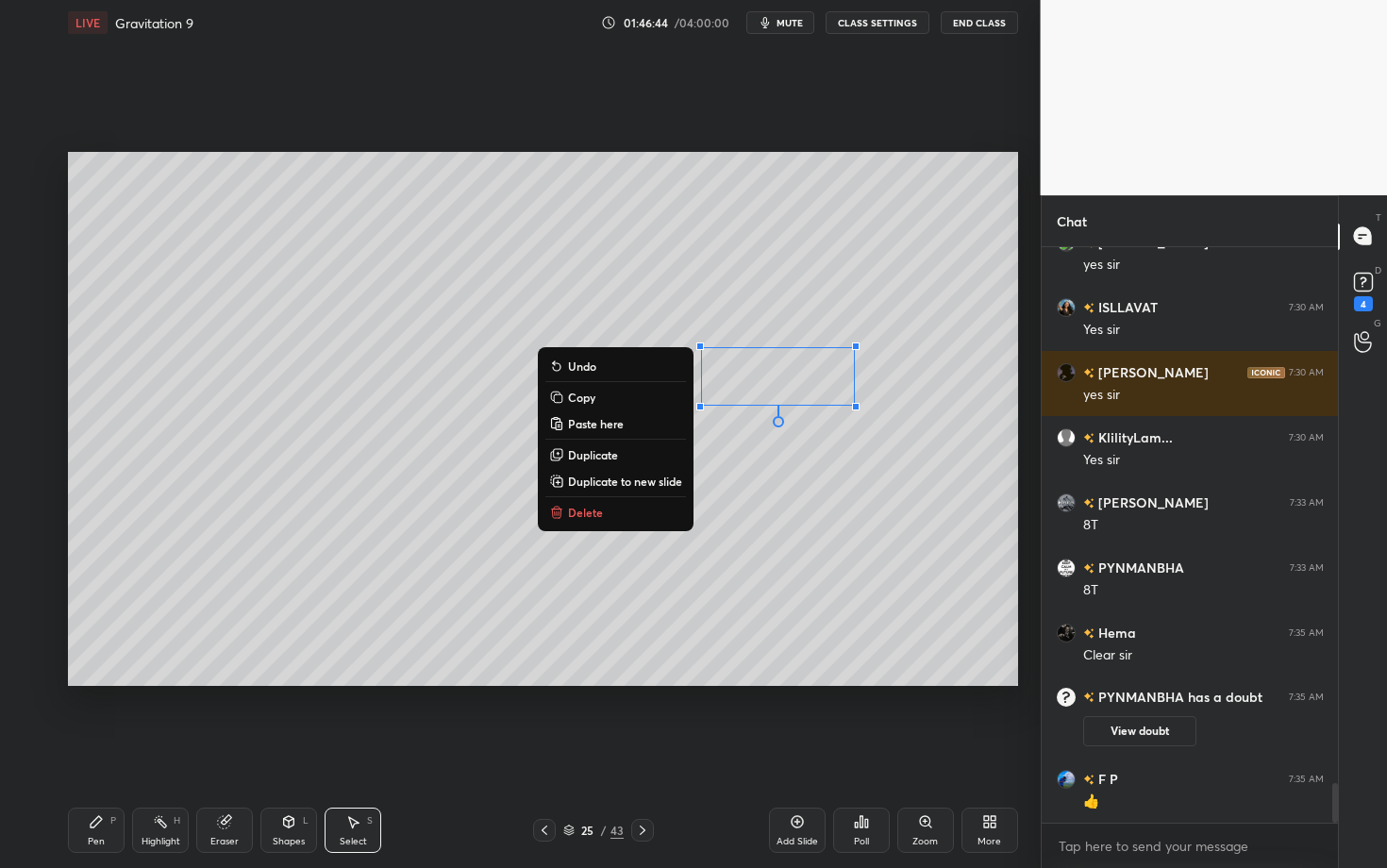
click at [625, 512] on button "Delete" at bounding box center [615, 512] width 141 height 23
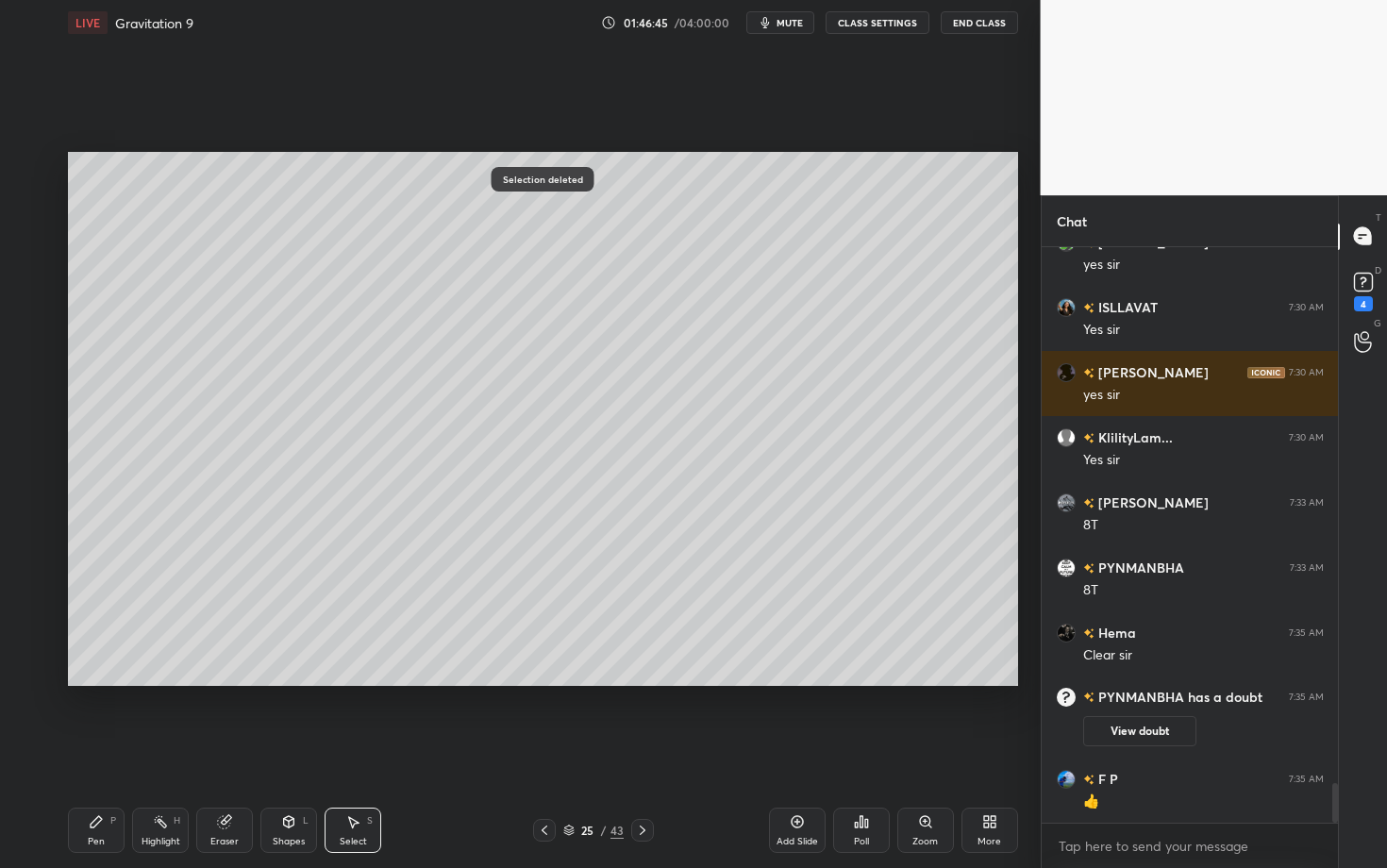
click at [99, 682] on div "Pen P" at bounding box center [96, 829] width 57 height 45
click at [870, 682] on div "Poll" at bounding box center [861, 829] width 57 height 45
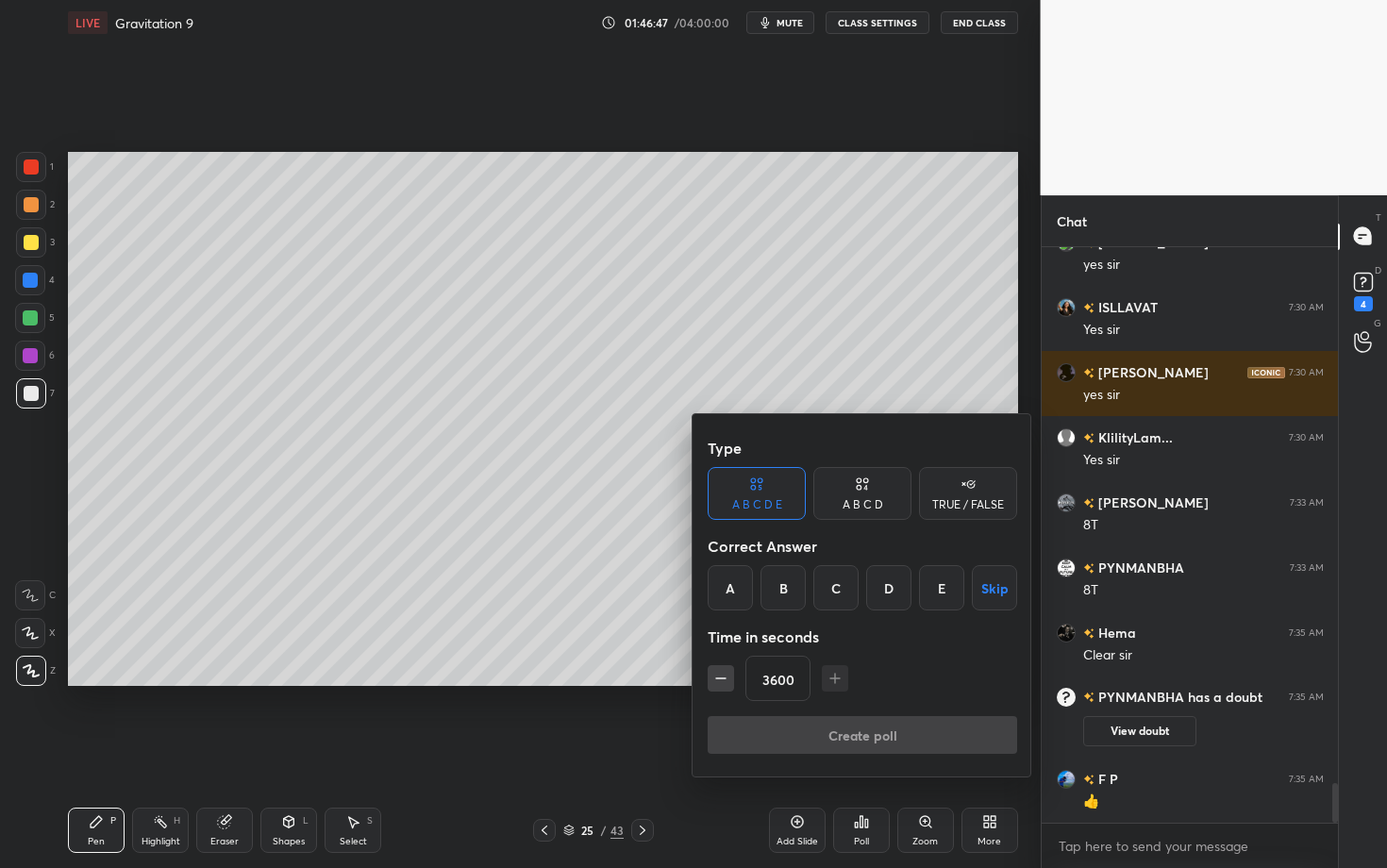
click at [695, 404] on div at bounding box center [693, 434] width 1387 height 868
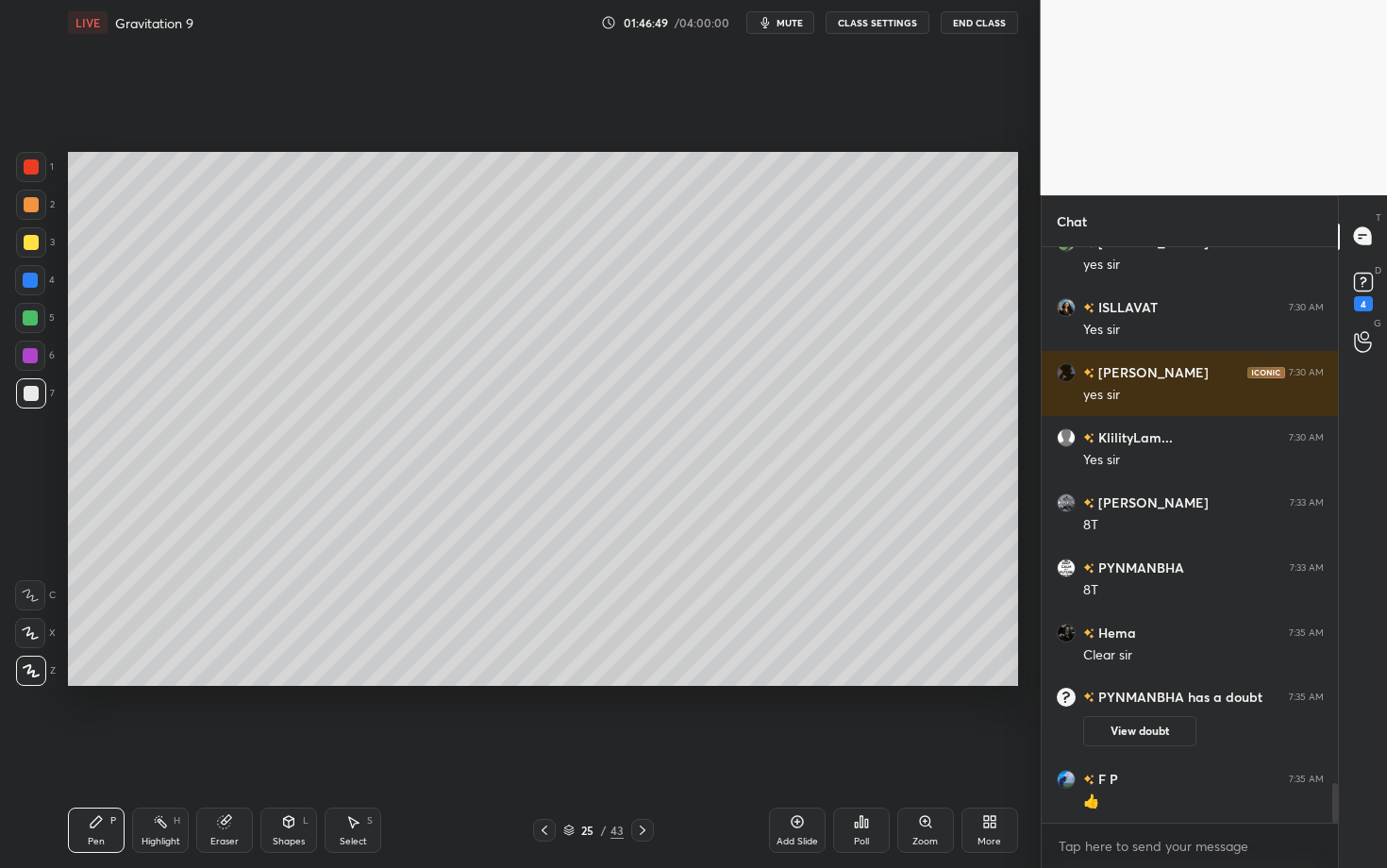
scroll to position [7711, 0]
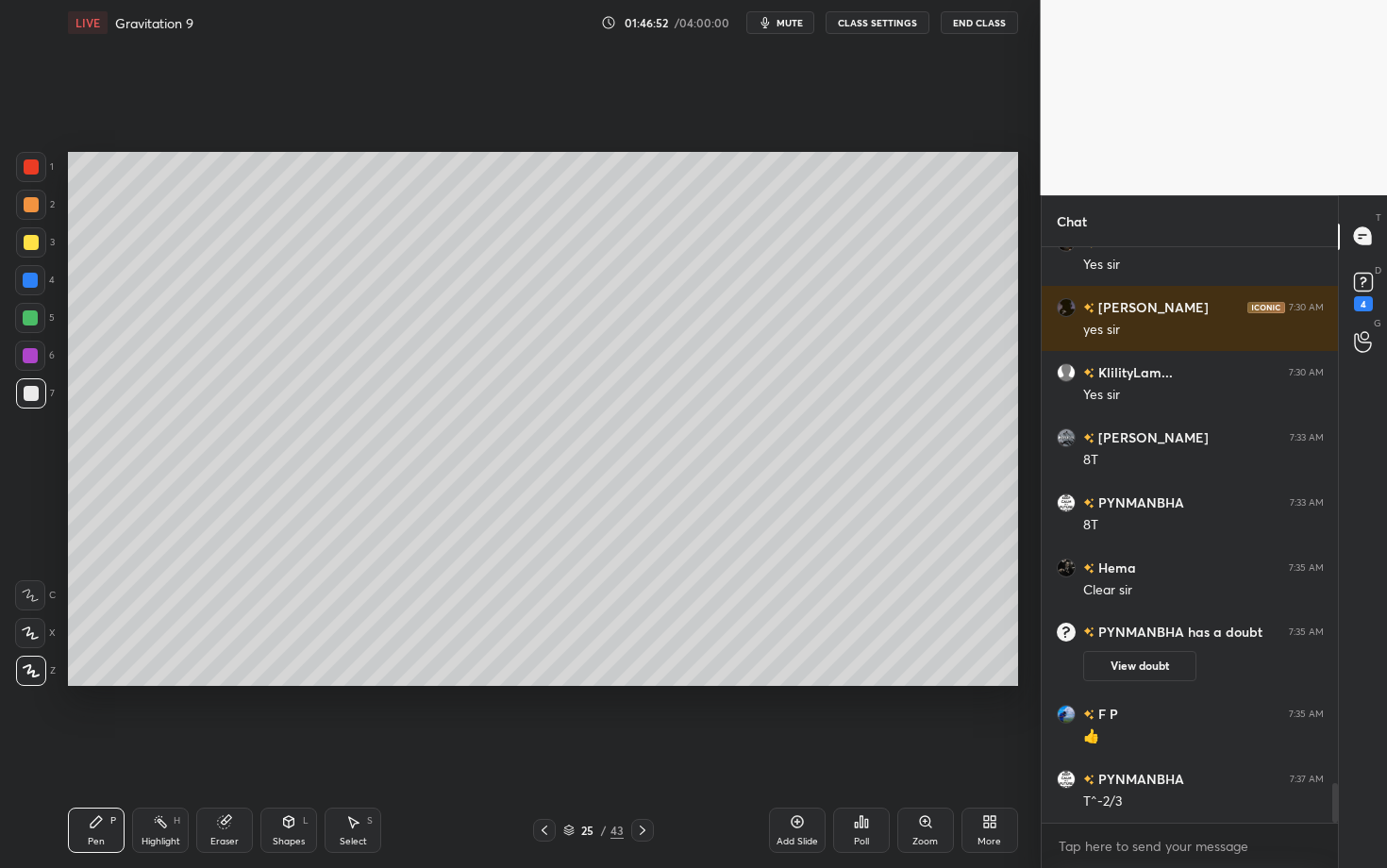
click at [154, 682] on div "Highlight" at bounding box center [160, 841] width 39 height 9
click at [121, 682] on div "Pen P Highlight H Eraser Shapes L Select S" at bounding box center [243, 829] width 350 height 45
click at [98, 682] on div "Pen P" at bounding box center [96, 829] width 57 height 45
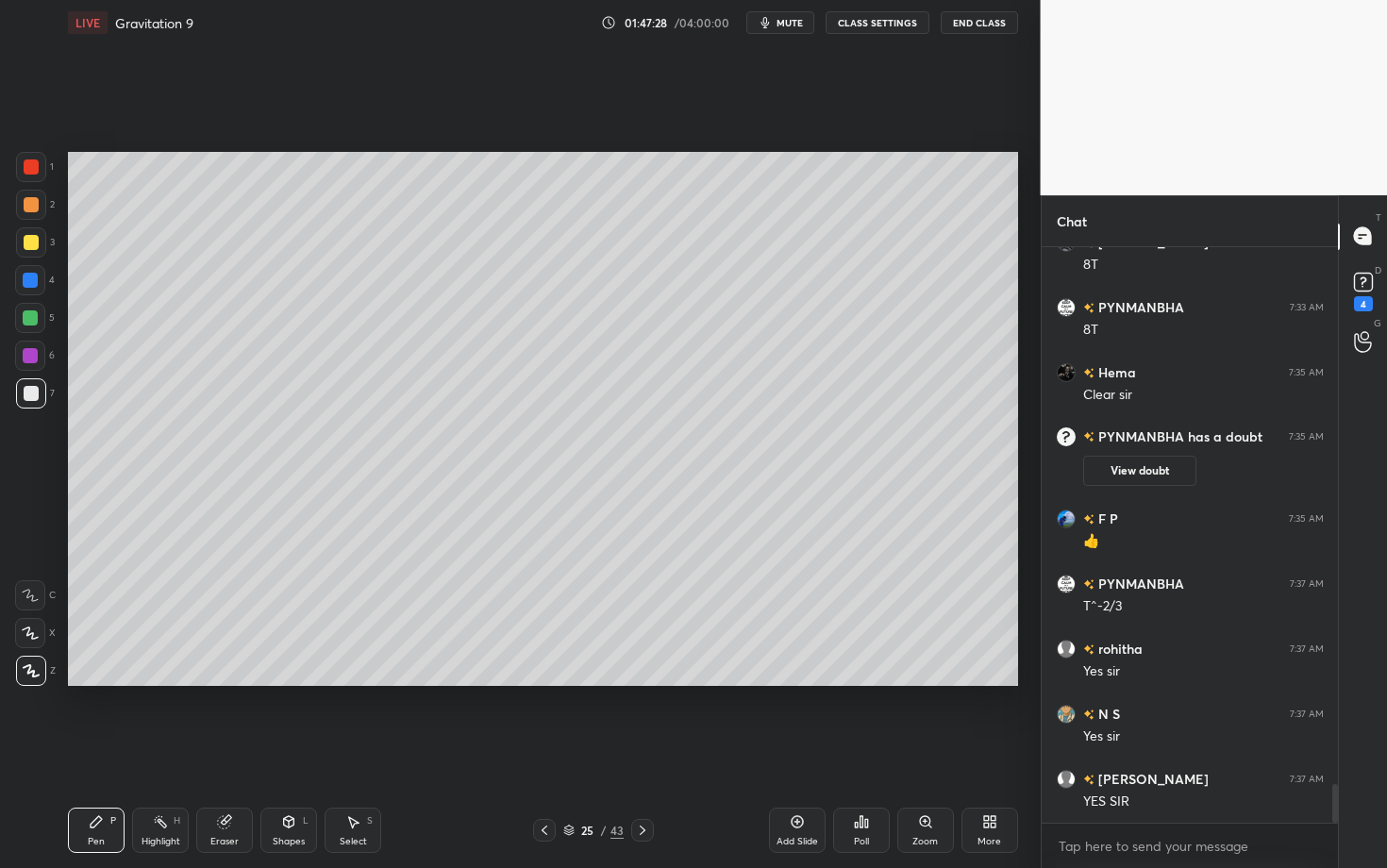
scroll to position [7972, 0]
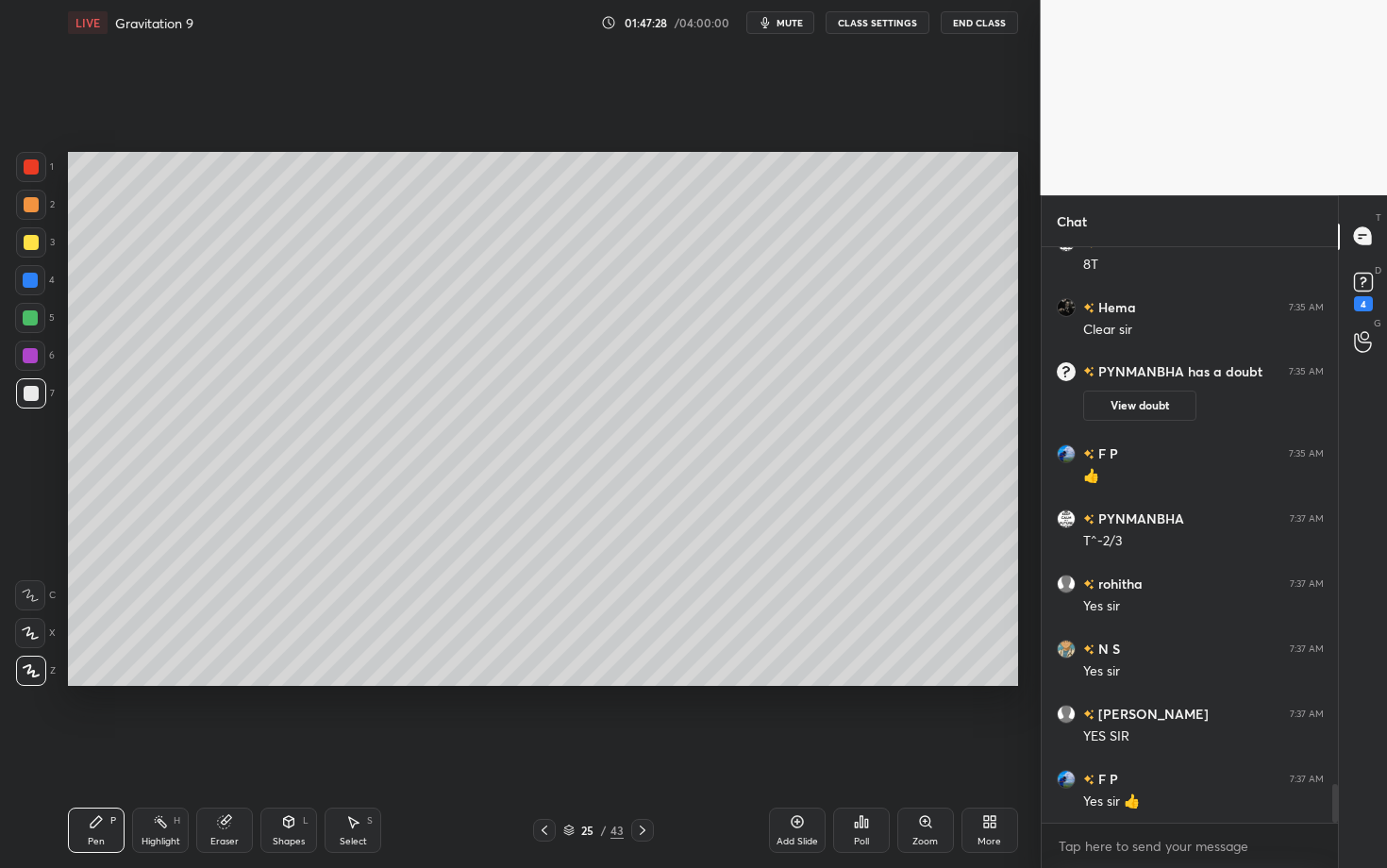
click at [550, 682] on div "Pen P Highlight H Eraser Shapes L Select S 25 / 43 Add Slide Poll Zoom More" at bounding box center [543, 829] width 950 height 75
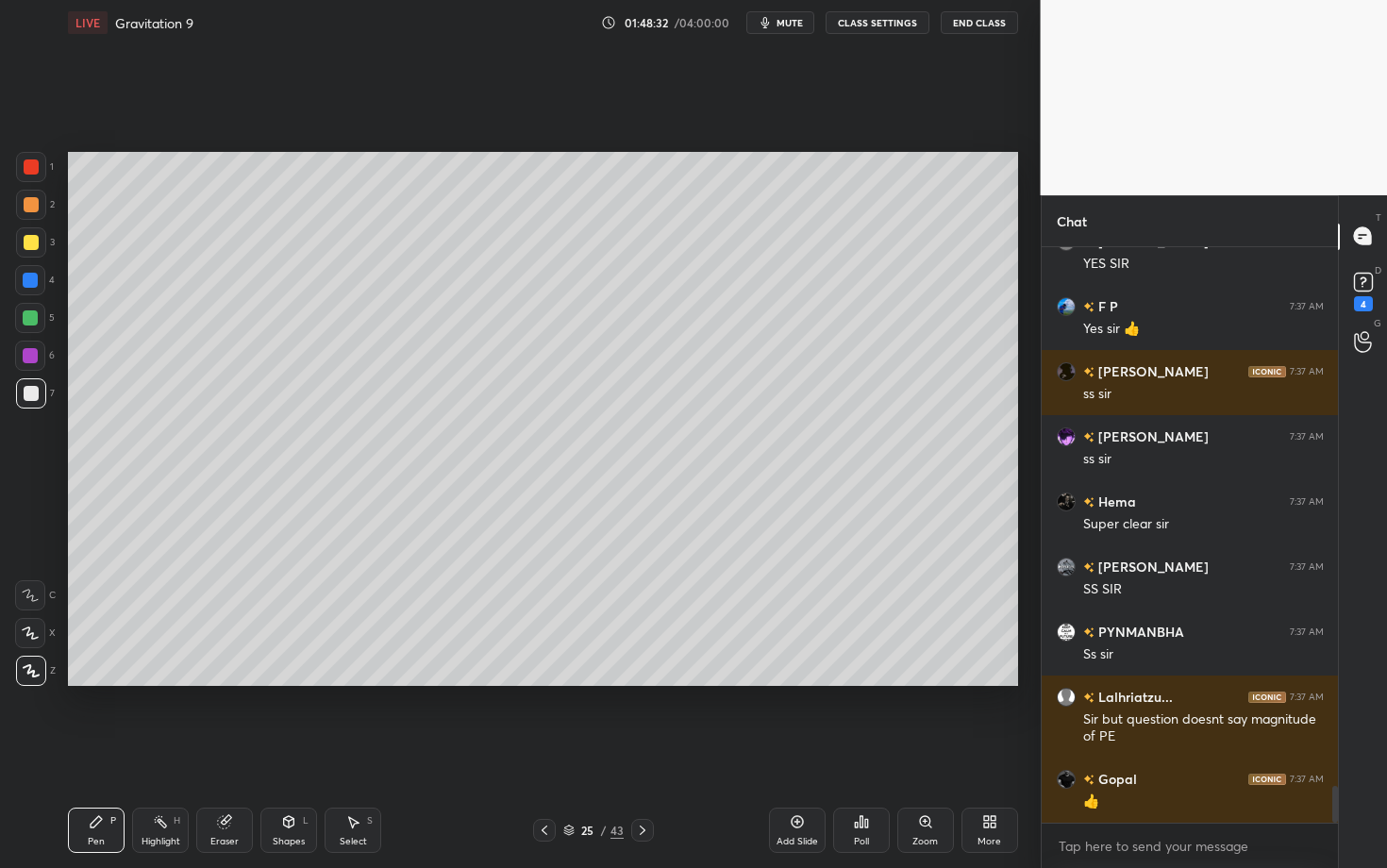
scroll to position [8543, 0]
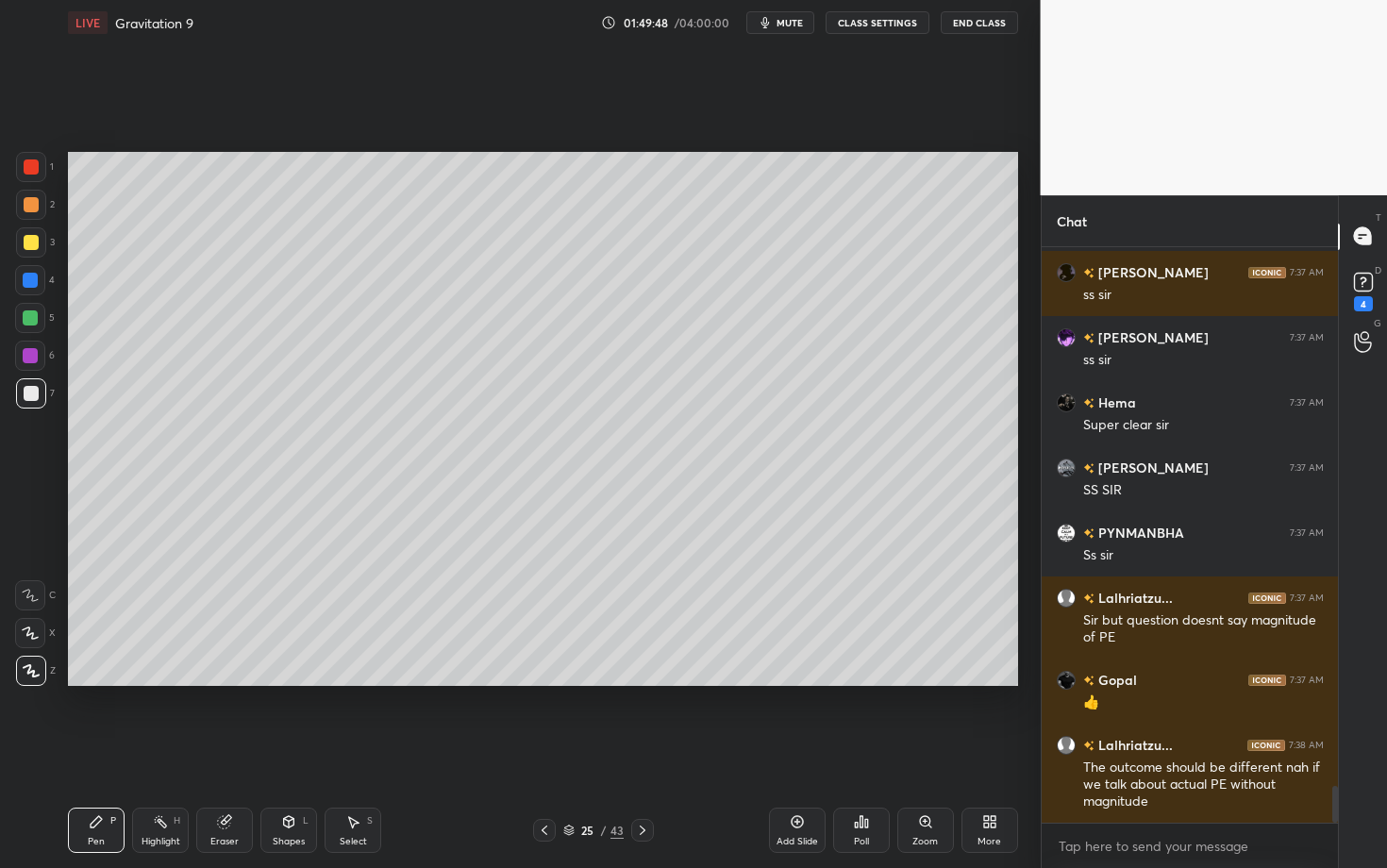
click at [174, 682] on div "Highlight H" at bounding box center [160, 829] width 57 height 45
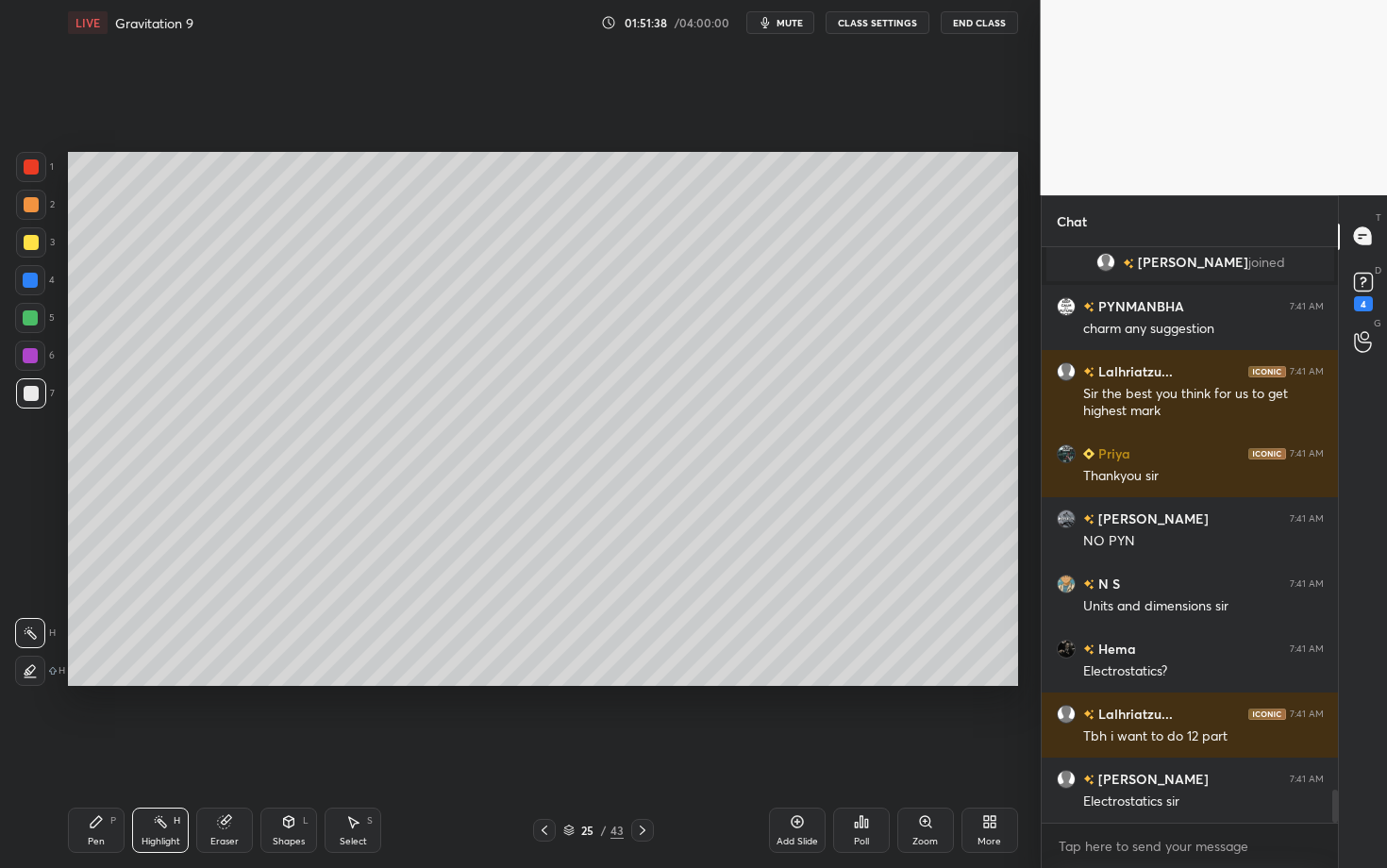
scroll to position [9674, 0]
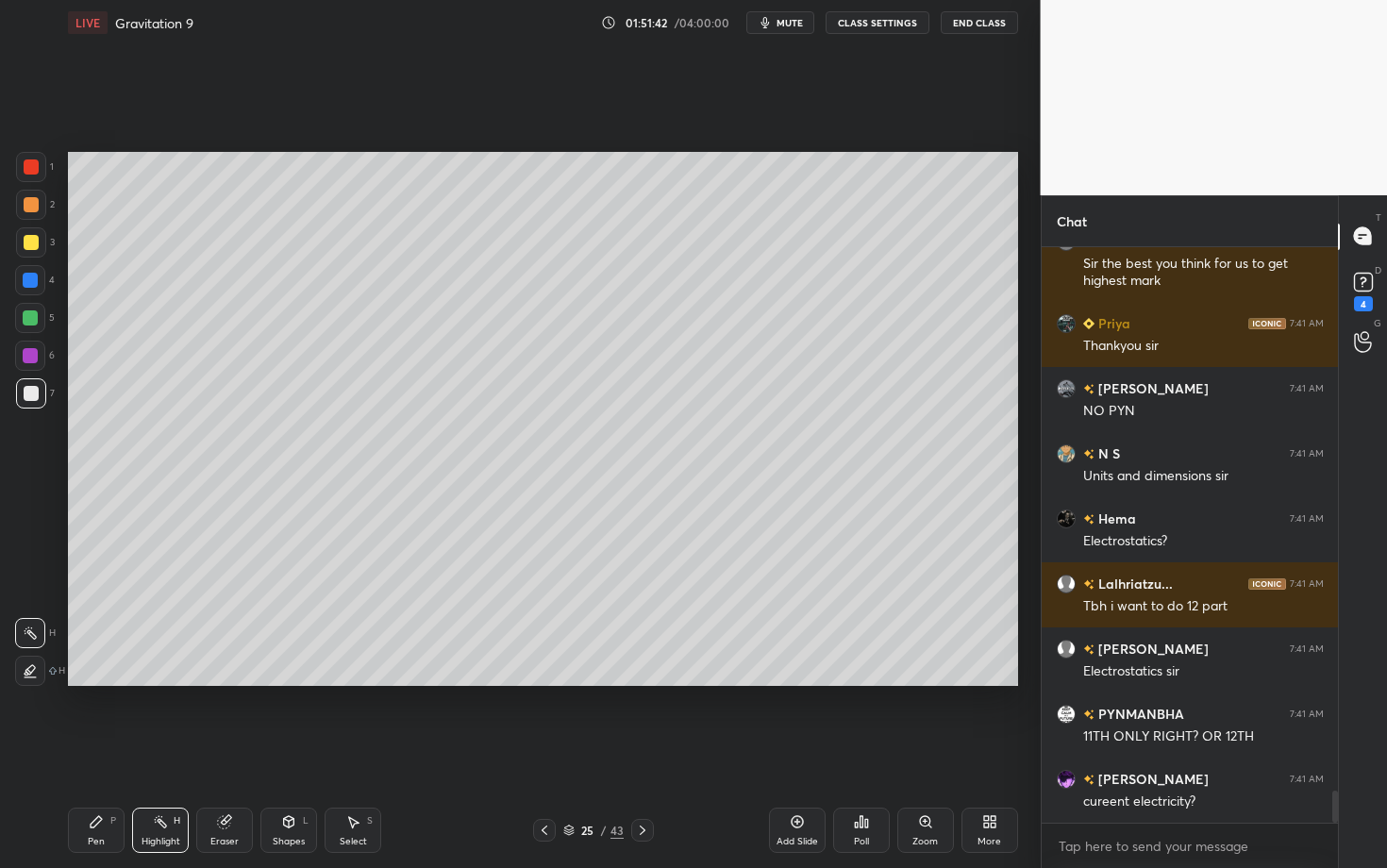
click at [642, 682] on icon at bounding box center [642, 830] width 15 height 15
click at [110, 682] on div "P" at bounding box center [113, 820] width 6 height 9
click at [29, 199] on div at bounding box center [31, 204] width 15 height 15
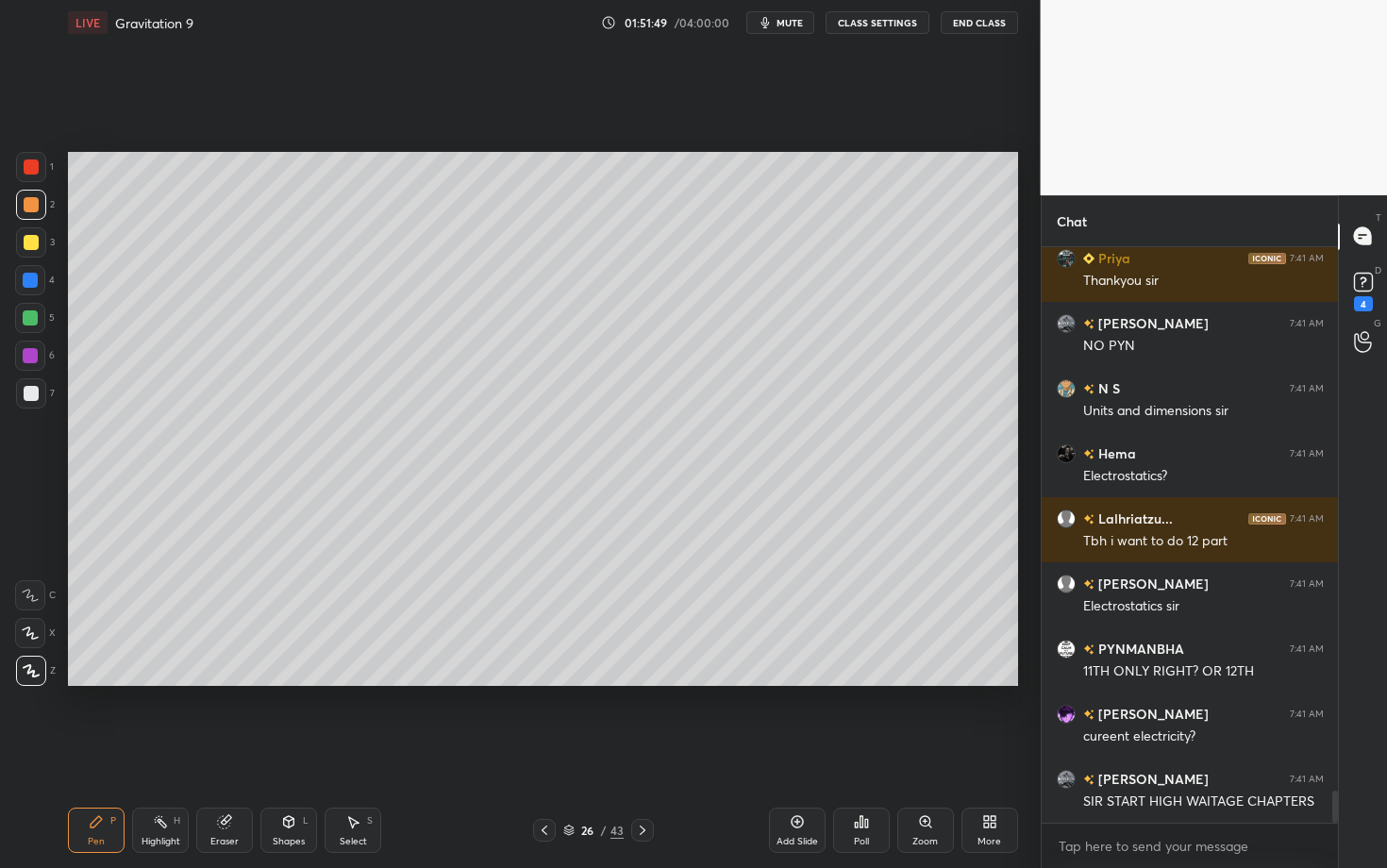
click at [34, 214] on div at bounding box center [31, 205] width 30 height 30
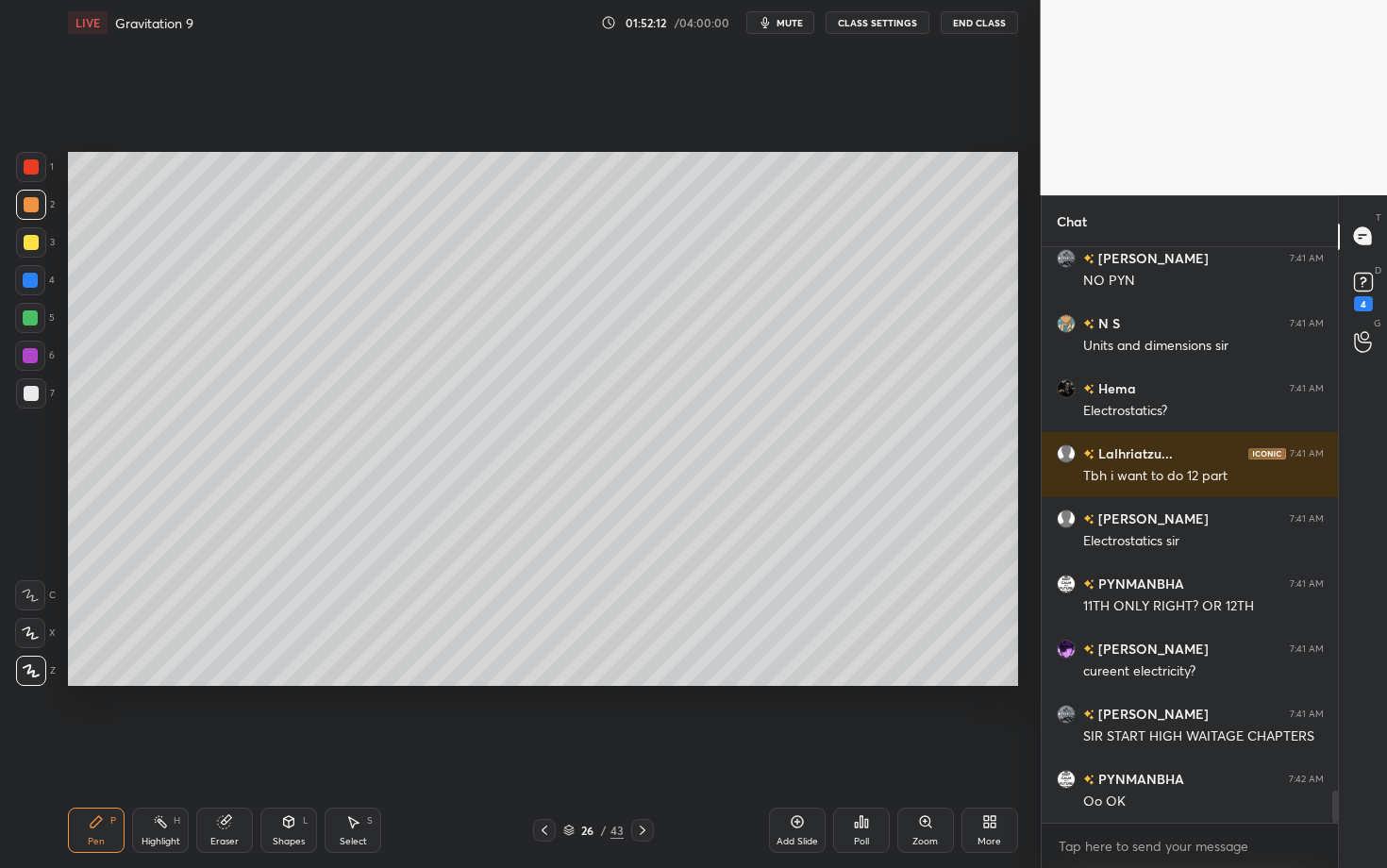
click at [276, 682] on div "Shapes L" at bounding box center [288, 829] width 57 height 45
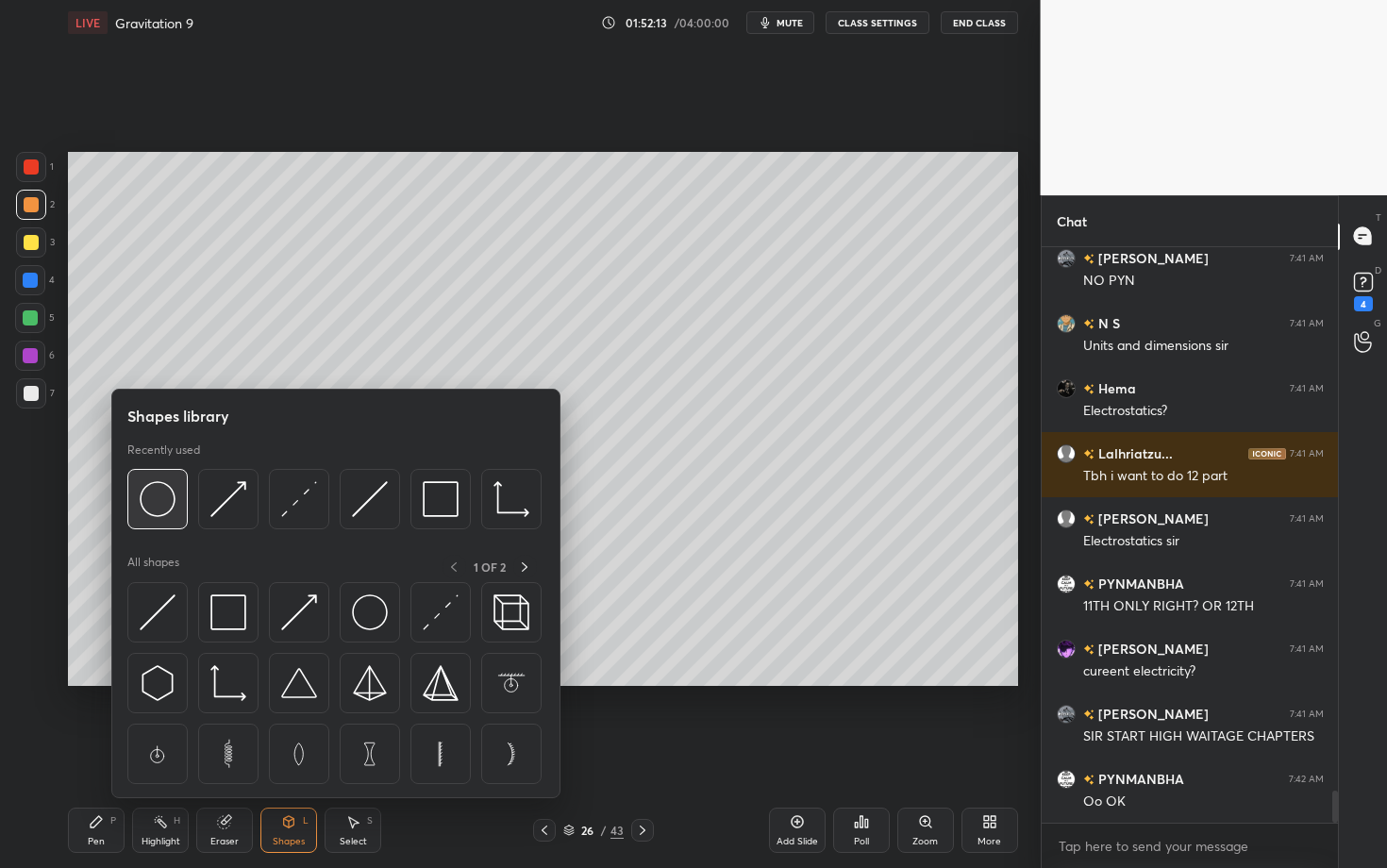
click at [164, 514] on img at bounding box center [158, 499] width 36 height 36
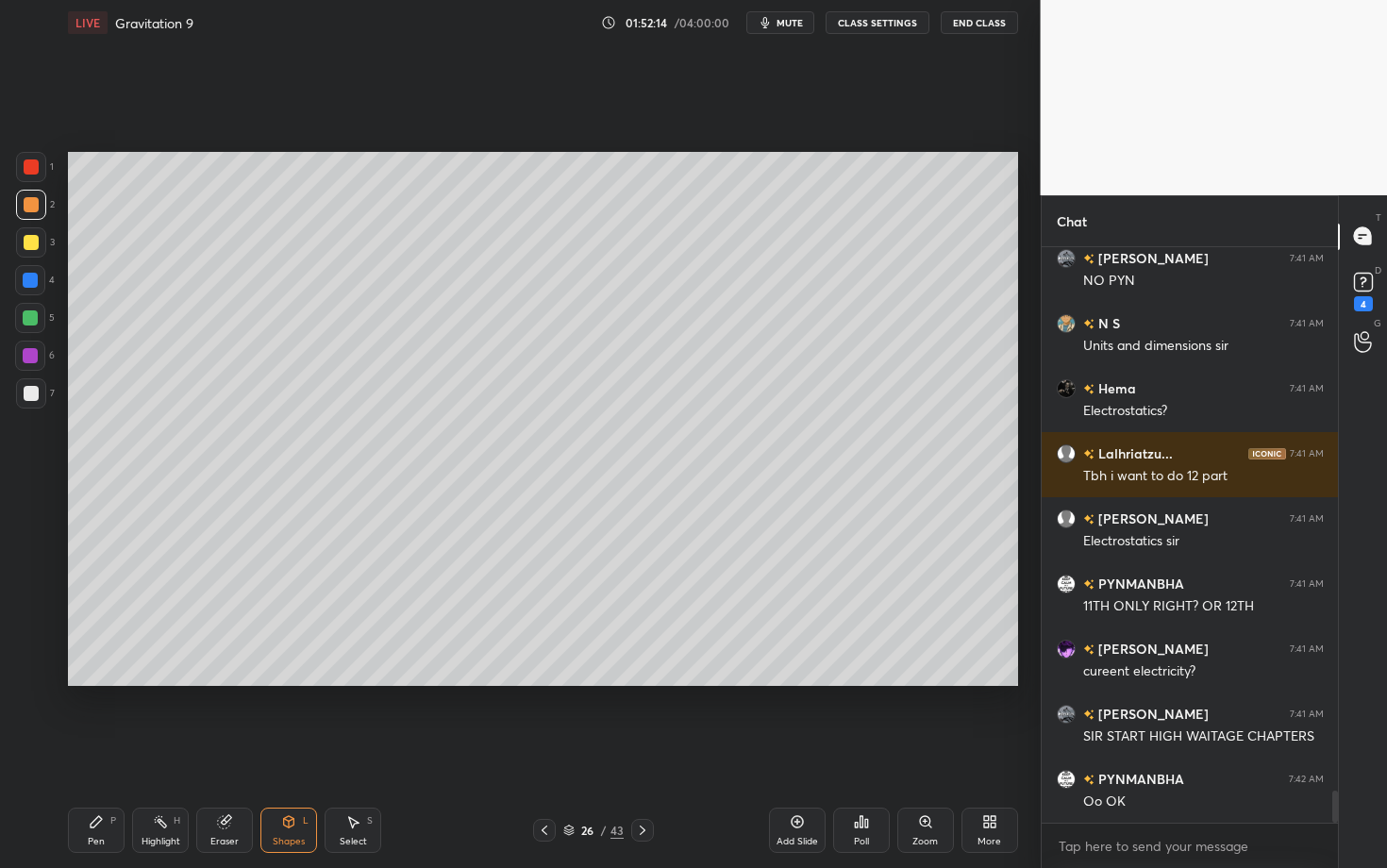
click at [22, 395] on div at bounding box center [31, 393] width 30 height 30
click at [96, 682] on icon at bounding box center [96, 821] width 15 height 15
click at [686, 682] on div "Setting up your live class Poll for secs No correct answer Start poll" at bounding box center [542, 418] width 965 height 747
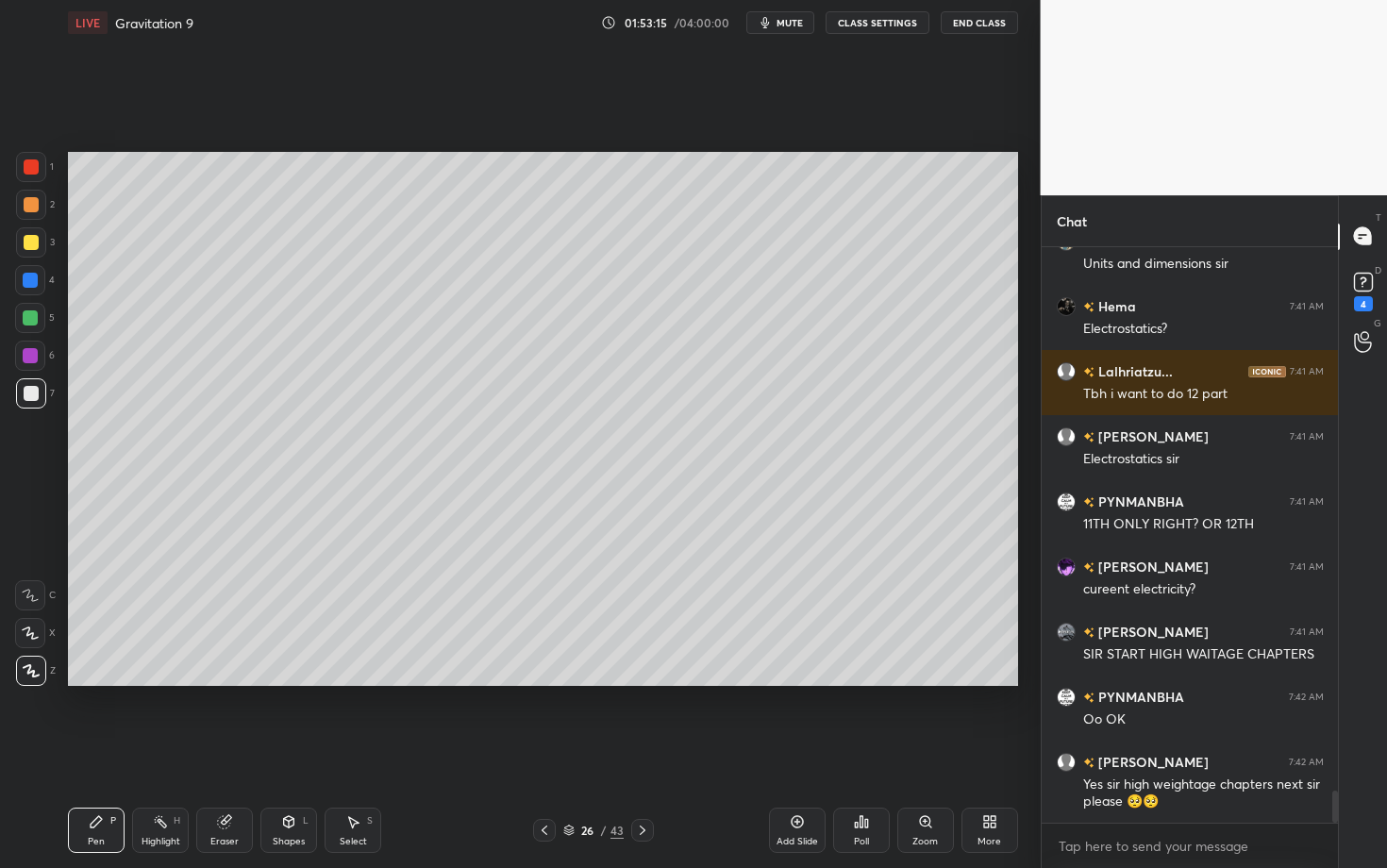
click at [359, 682] on div "Setting up your live class Poll for secs No correct answer Start poll" at bounding box center [542, 418] width 965 height 747
click at [643, 682] on icon at bounding box center [642, 830] width 15 height 15
click at [78, 682] on div "Pen P" at bounding box center [96, 829] width 57 height 45
click at [40, 202] on div at bounding box center [31, 205] width 30 height 30
click at [291, 682] on div "Shapes" at bounding box center [289, 841] width 32 height 9
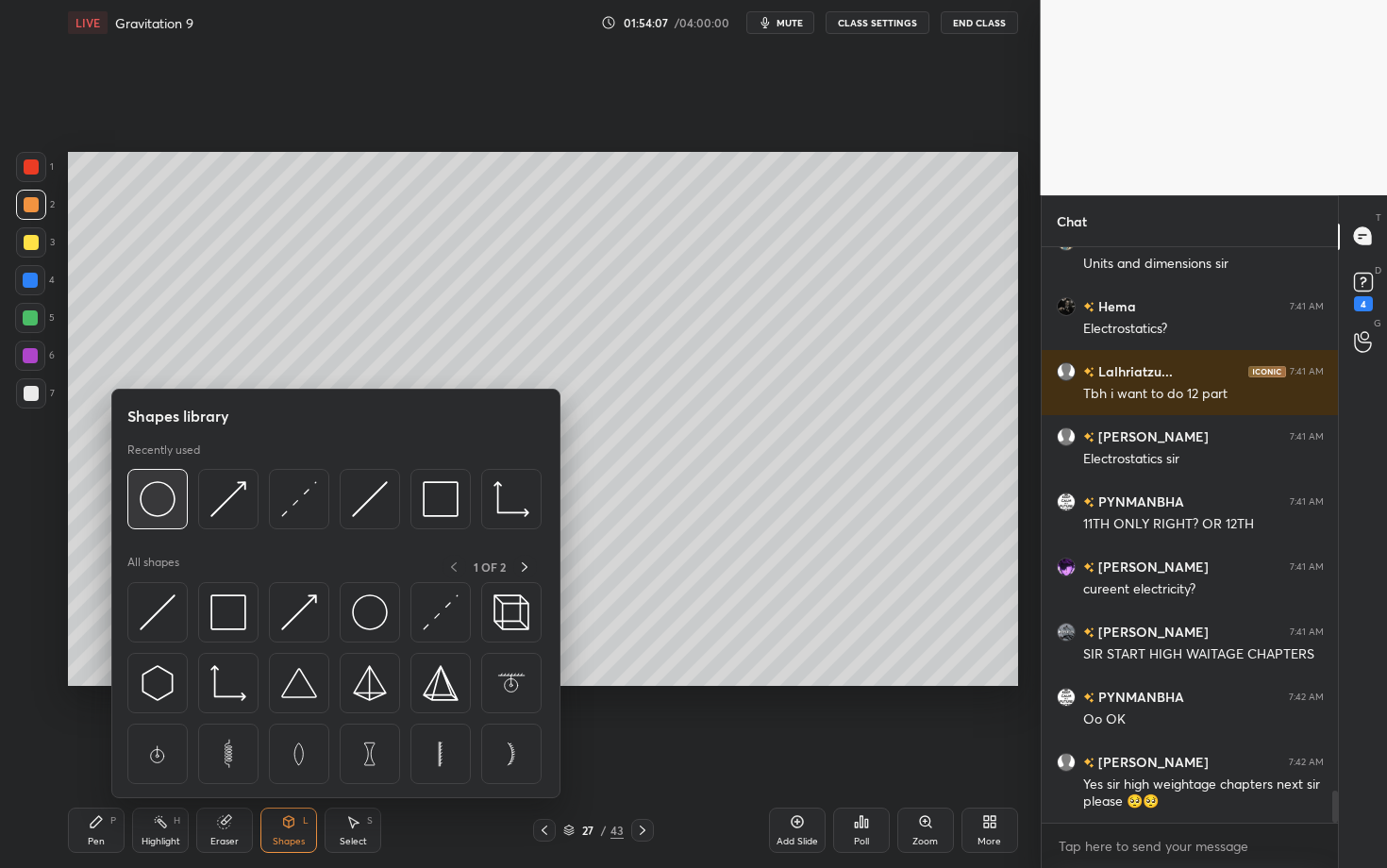
click at [161, 507] on img at bounding box center [158, 499] width 36 height 36
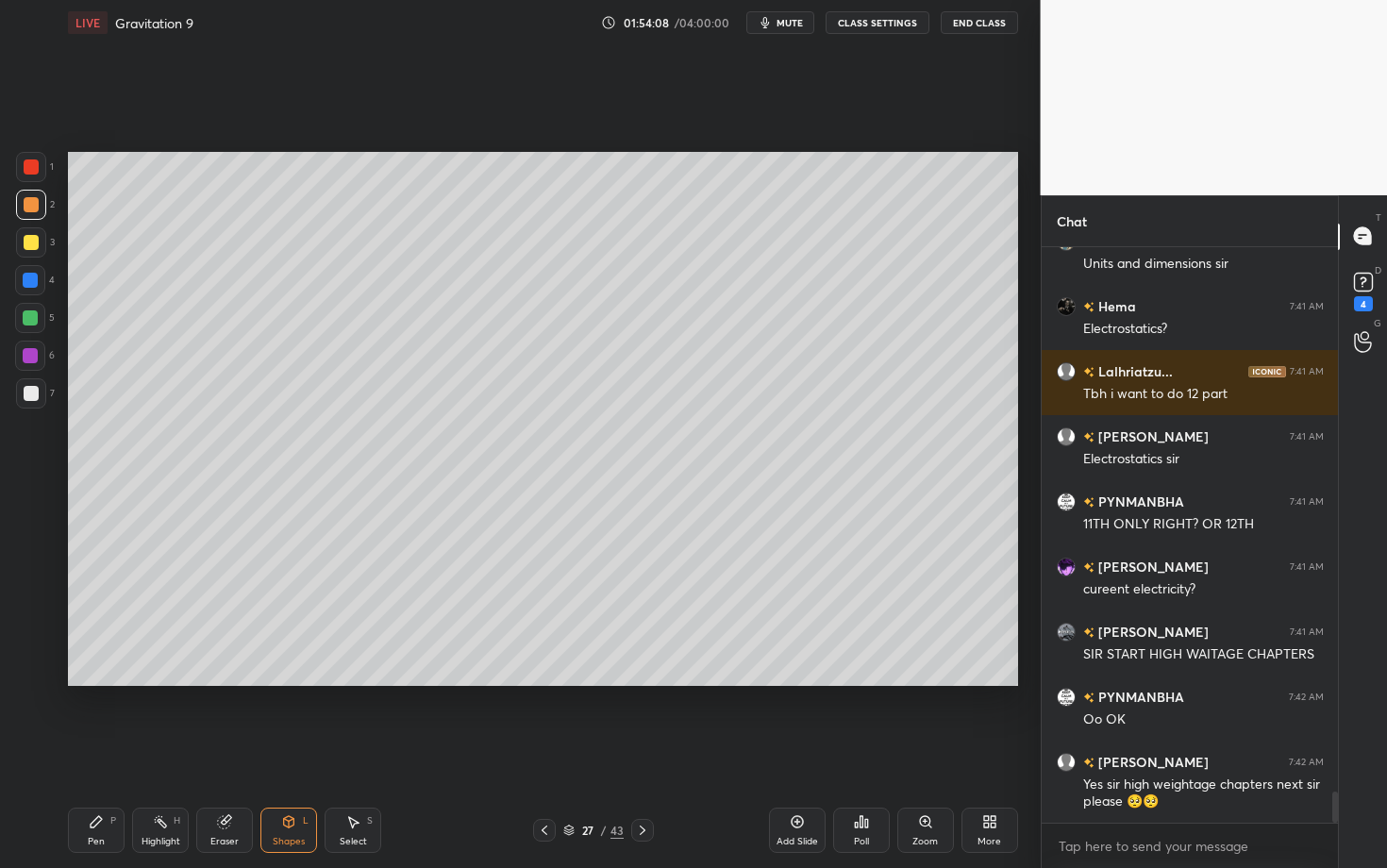
scroll to position [9932, 0]
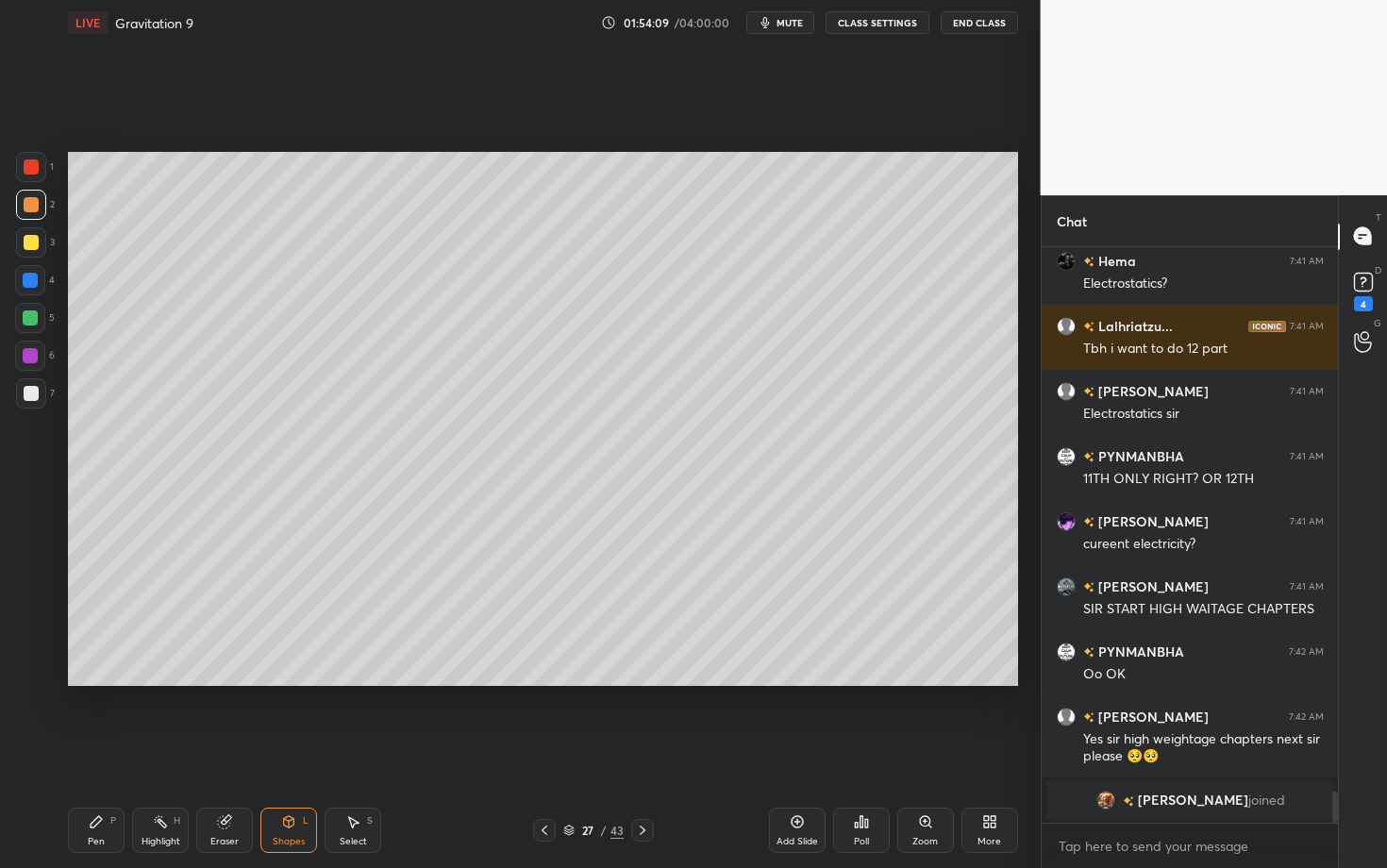
click at [99, 682] on div "Pen P" at bounding box center [96, 829] width 57 height 45
click at [38, 400] on div at bounding box center [31, 393] width 30 height 30
click at [156, 682] on div "Highlight" at bounding box center [160, 841] width 39 height 9
click at [93, 682] on icon at bounding box center [96, 821] width 11 height 11
click at [199, 682] on div "Eraser" at bounding box center [224, 829] width 57 height 45
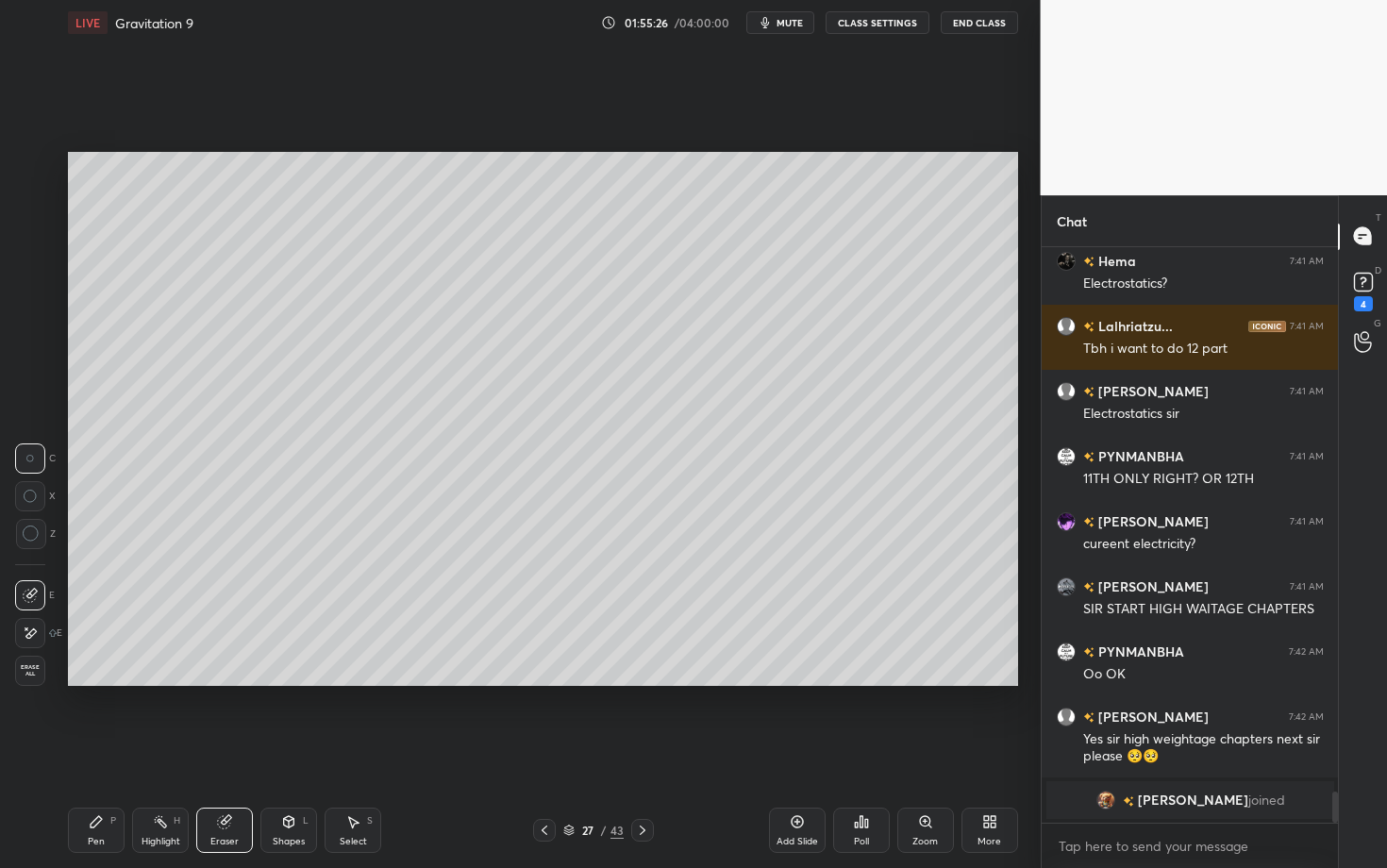
click at [147, 682] on div "Highlight H" at bounding box center [160, 829] width 57 height 45
click at [95, 682] on icon at bounding box center [96, 821] width 11 height 11
click at [34, 399] on div at bounding box center [31, 393] width 30 height 30
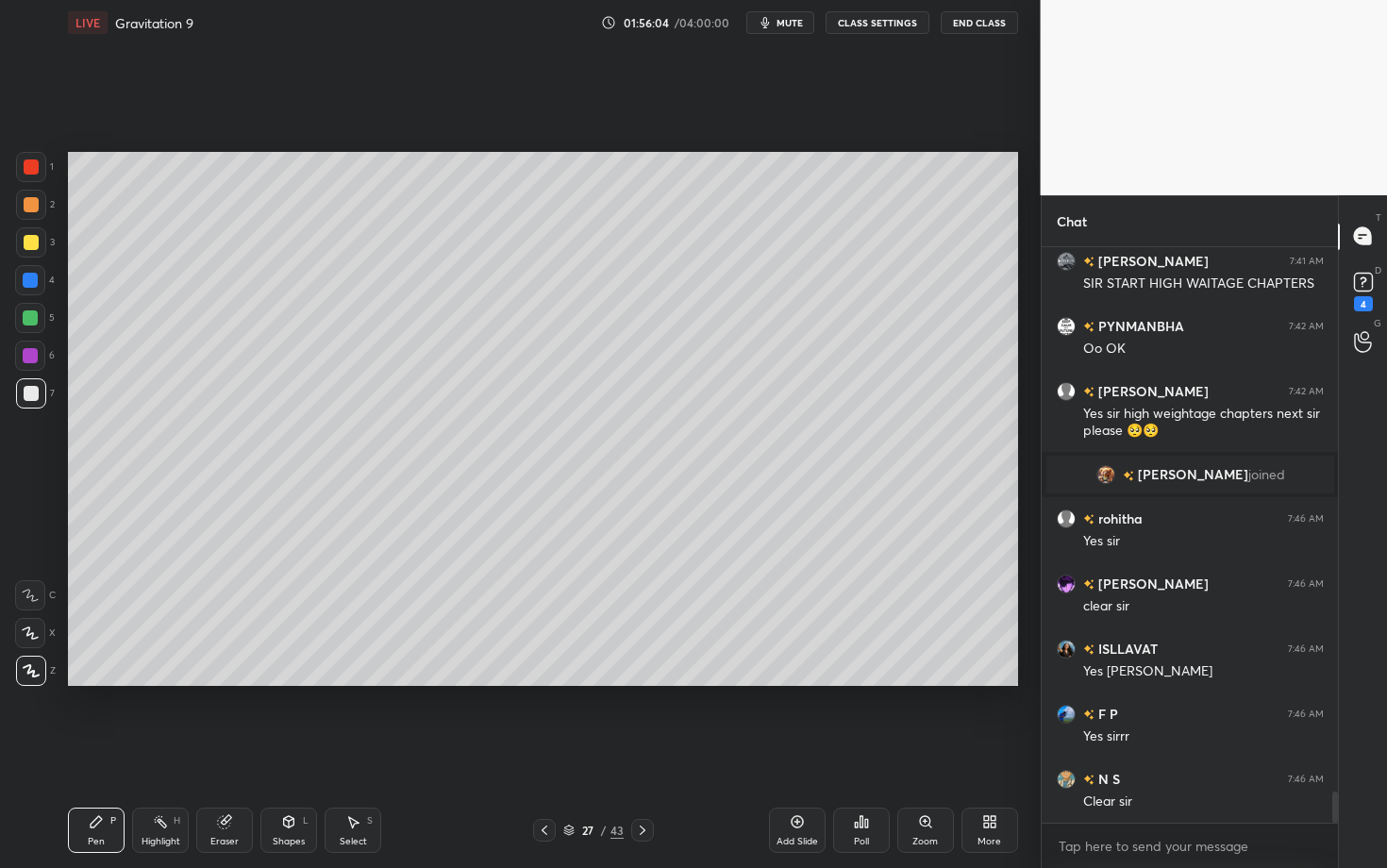
scroll to position [9931, 0]
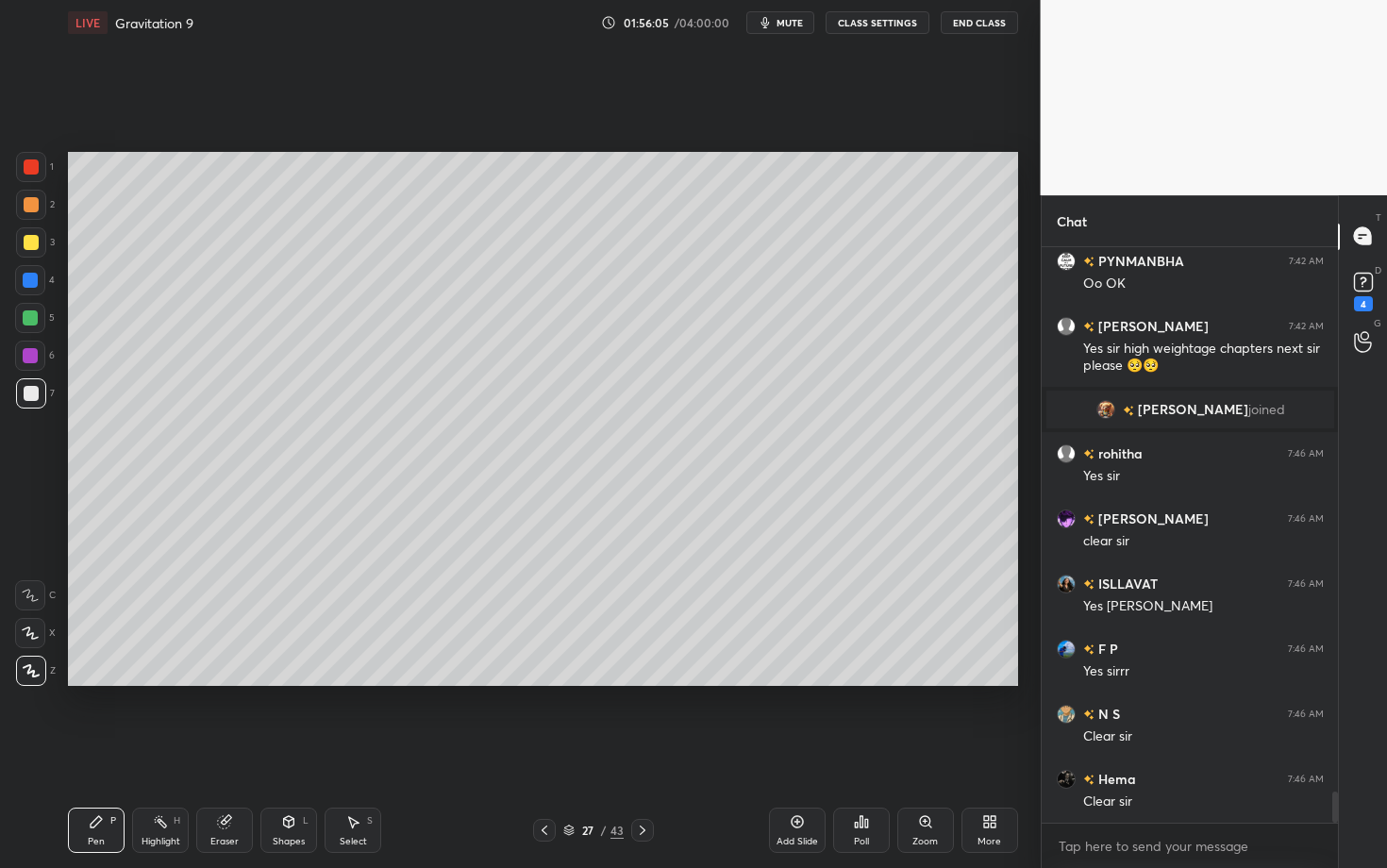
click at [636, 682] on icon at bounding box center [642, 830] width 15 height 15
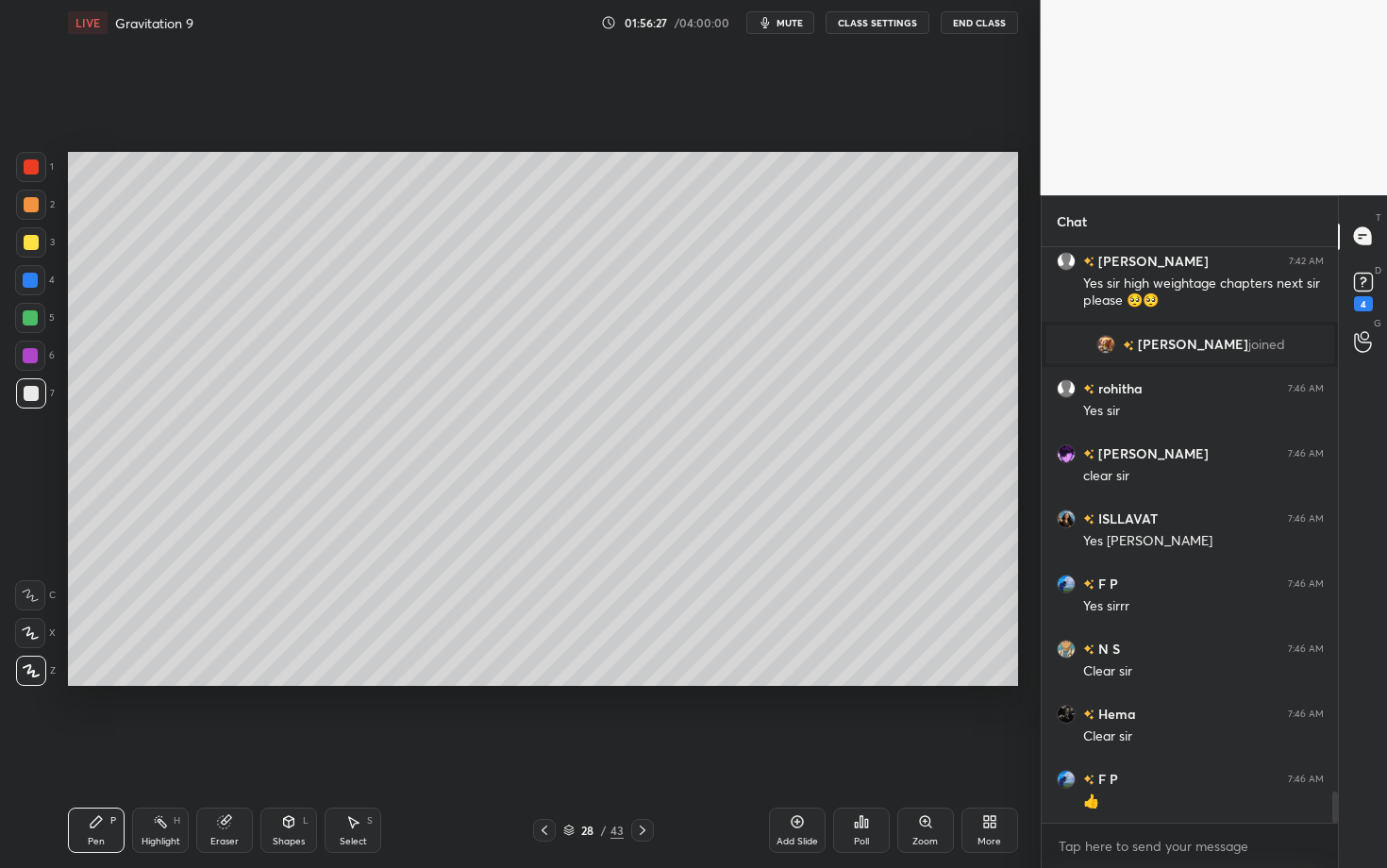
click at [466, 682] on div "Setting up your live class Poll for secs No correct answer Start poll" at bounding box center [542, 418] width 965 height 747
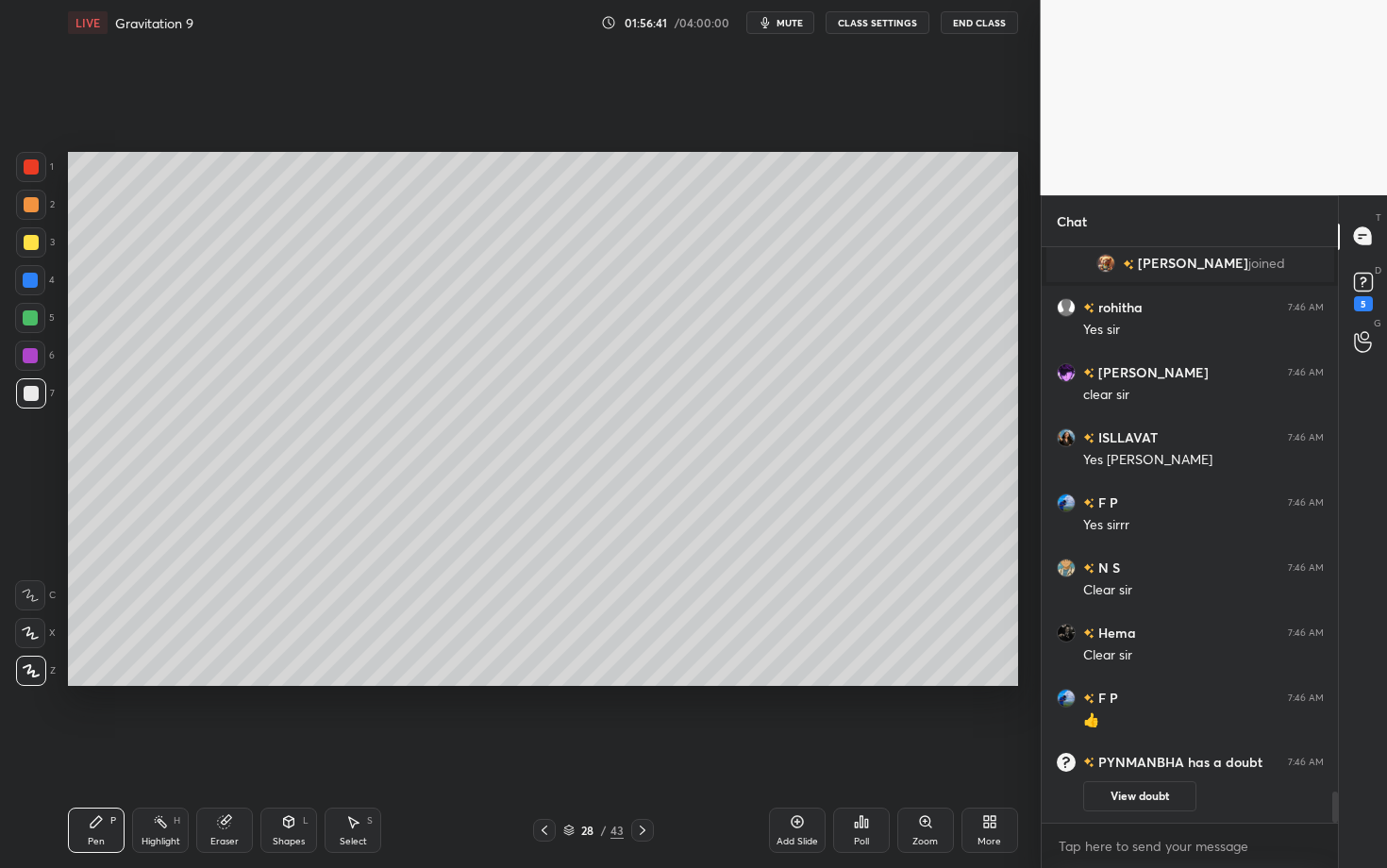
click at [545, 682] on icon at bounding box center [544, 830] width 15 height 15
click at [157, 682] on div "Highlight H" at bounding box center [160, 829] width 57 height 45
click at [643, 682] on icon at bounding box center [642, 830] width 15 height 15
click at [85, 682] on div "Pen P" at bounding box center [96, 829] width 57 height 45
click at [546, 682] on icon at bounding box center [544, 830] width 15 height 15
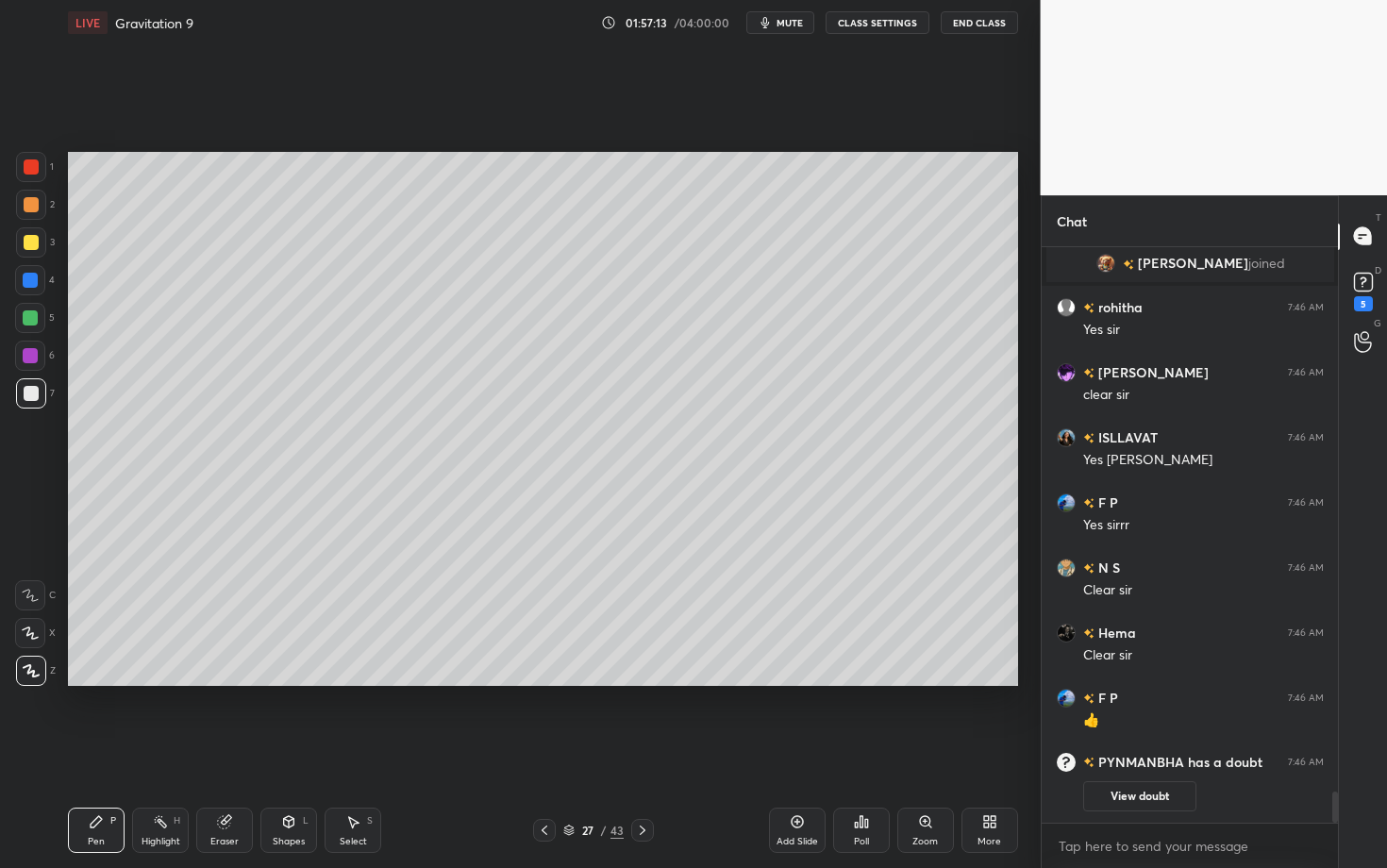
click at [150, 682] on div "Highlight" at bounding box center [160, 841] width 39 height 9
click at [641, 682] on icon at bounding box center [642, 830] width 15 height 15
click at [106, 682] on div "Pen P" at bounding box center [96, 829] width 57 height 45
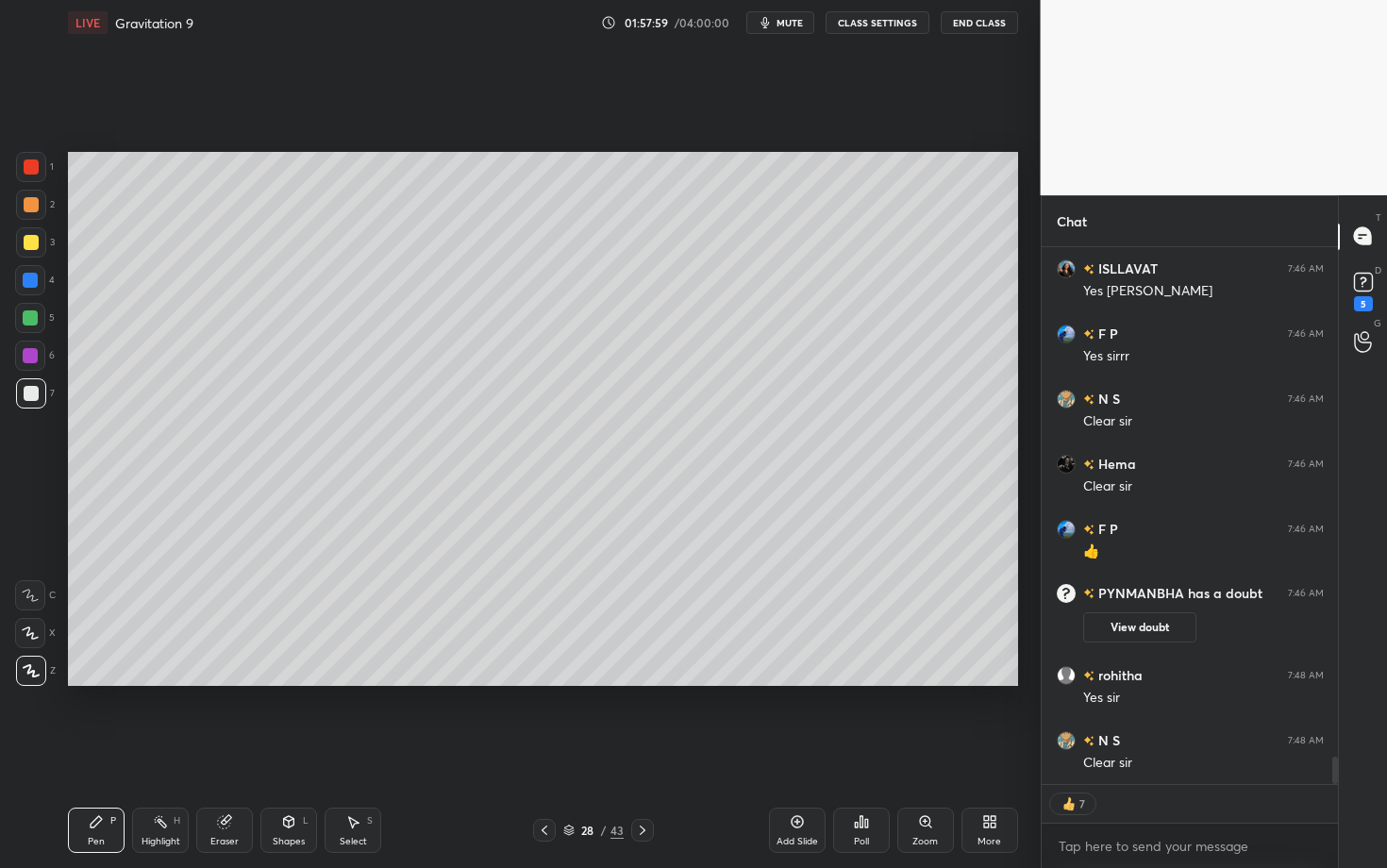
scroll to position [10171, 0]
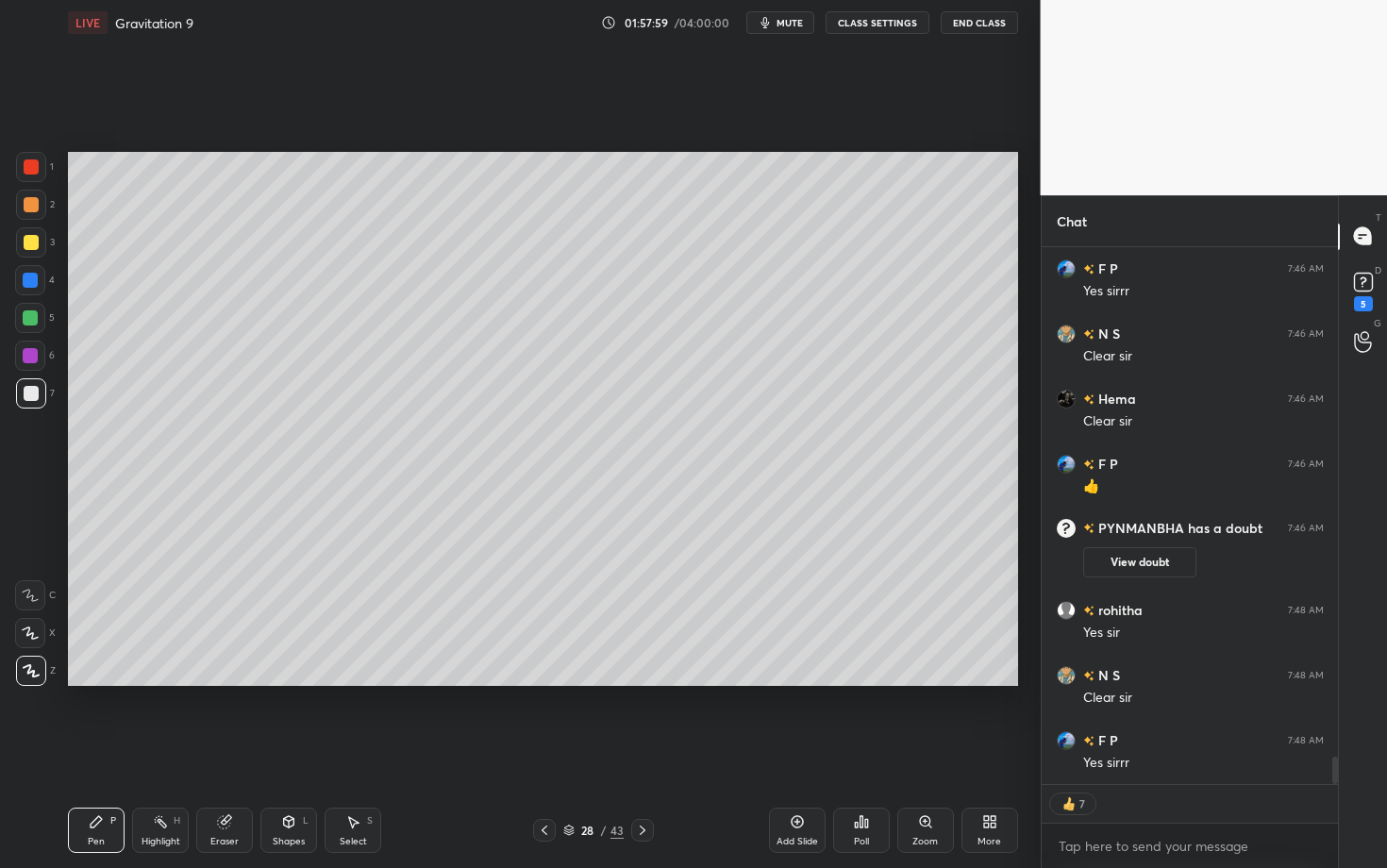
click at [957, 682] on div "Setting up your live class Poll for secs No correct answer Start poll" at bounding box center [542, 418] width 965 height 747
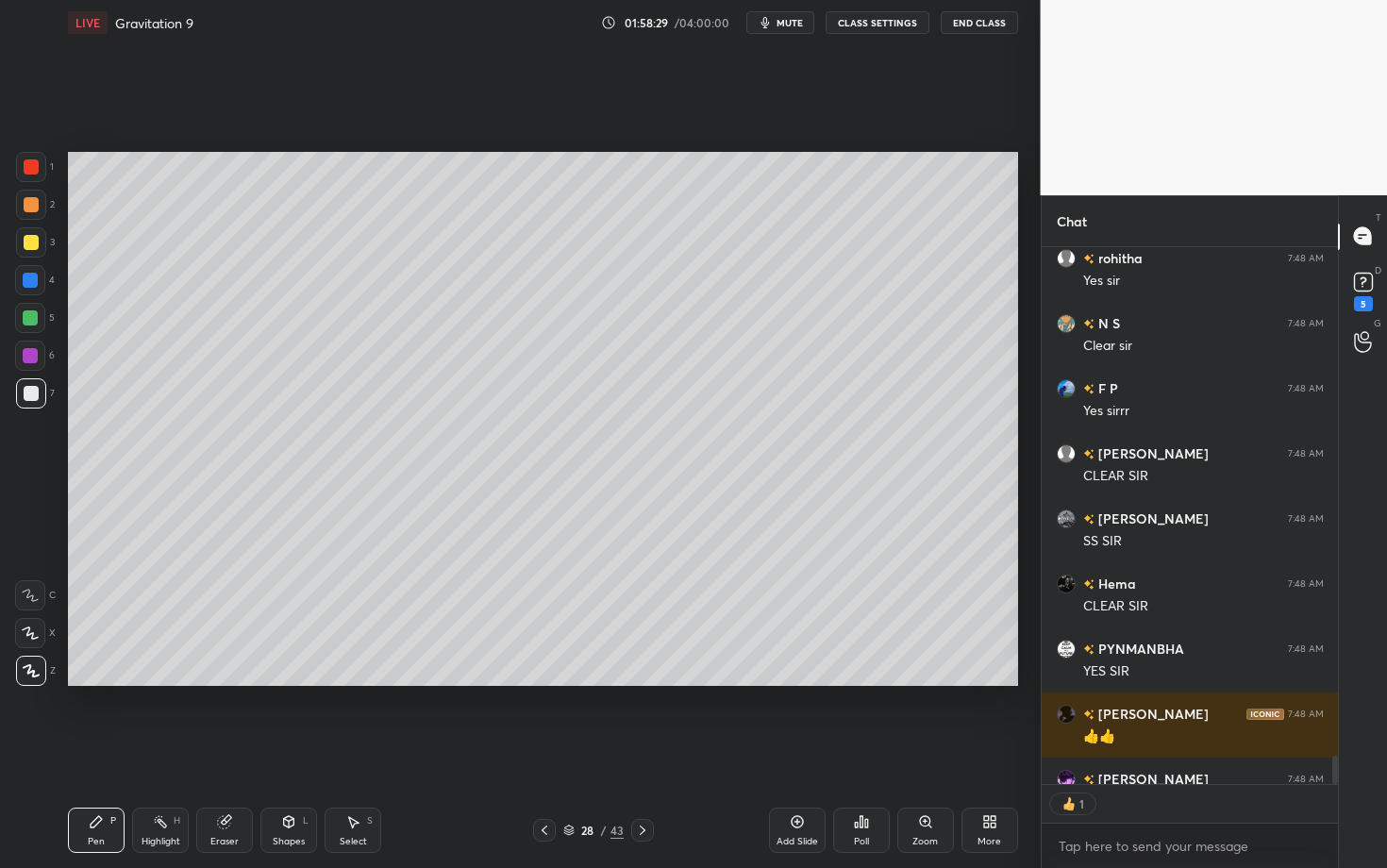
scroll to position [6, 7]
click at [543, 682] on div at bounding box center [544, 830] width 23 height 23
click at [648, 682] on div at bounding box center [642, 830] width 23 height 23
click at [643, 682] on div at bounding box center [642, 830] width 23 height 23
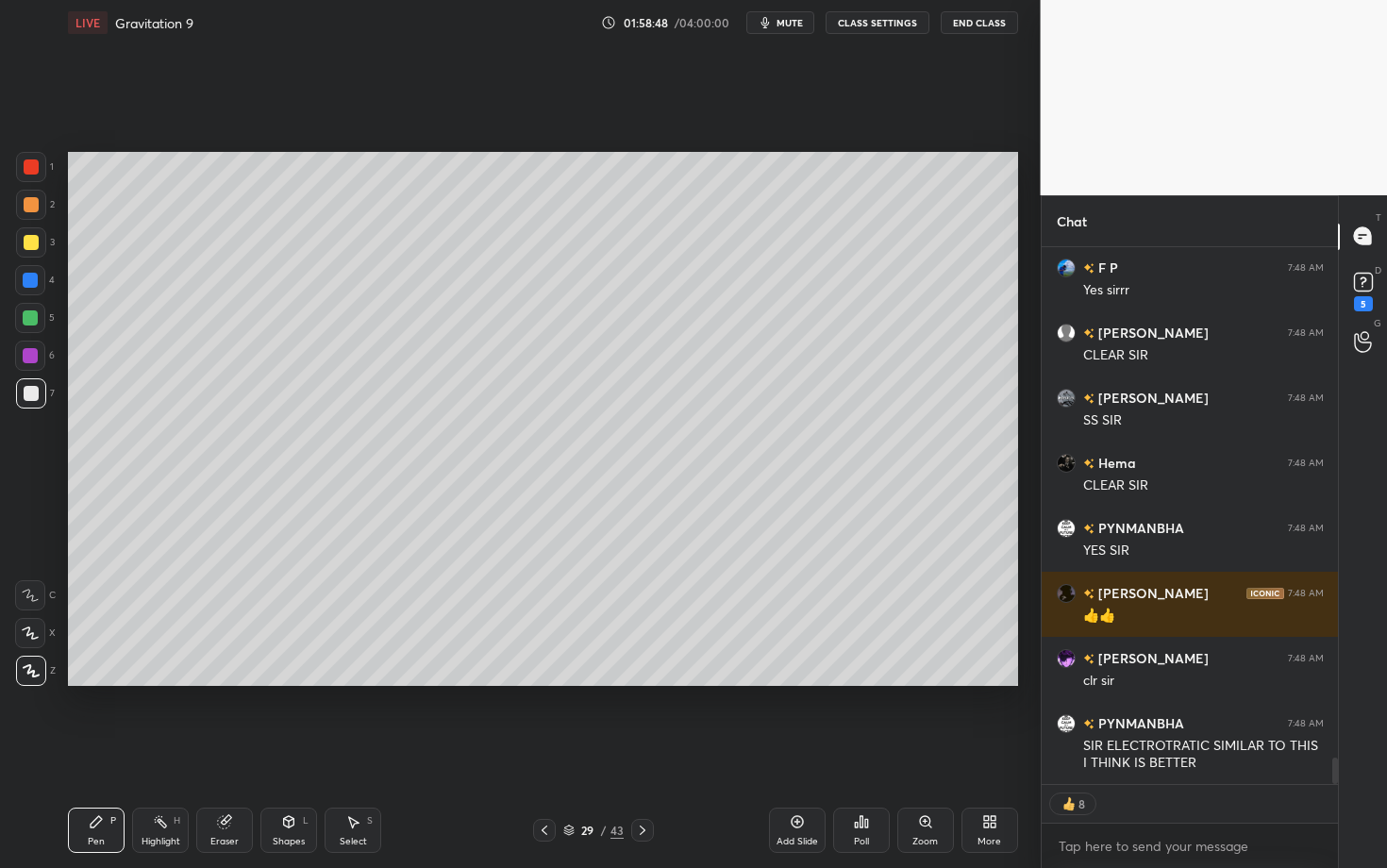
click at [29, 208] on div at bounding box center [31, 204] width 15 height 15
click at [34, 241] on div at bounding box center [31, 242] width 15 height 15
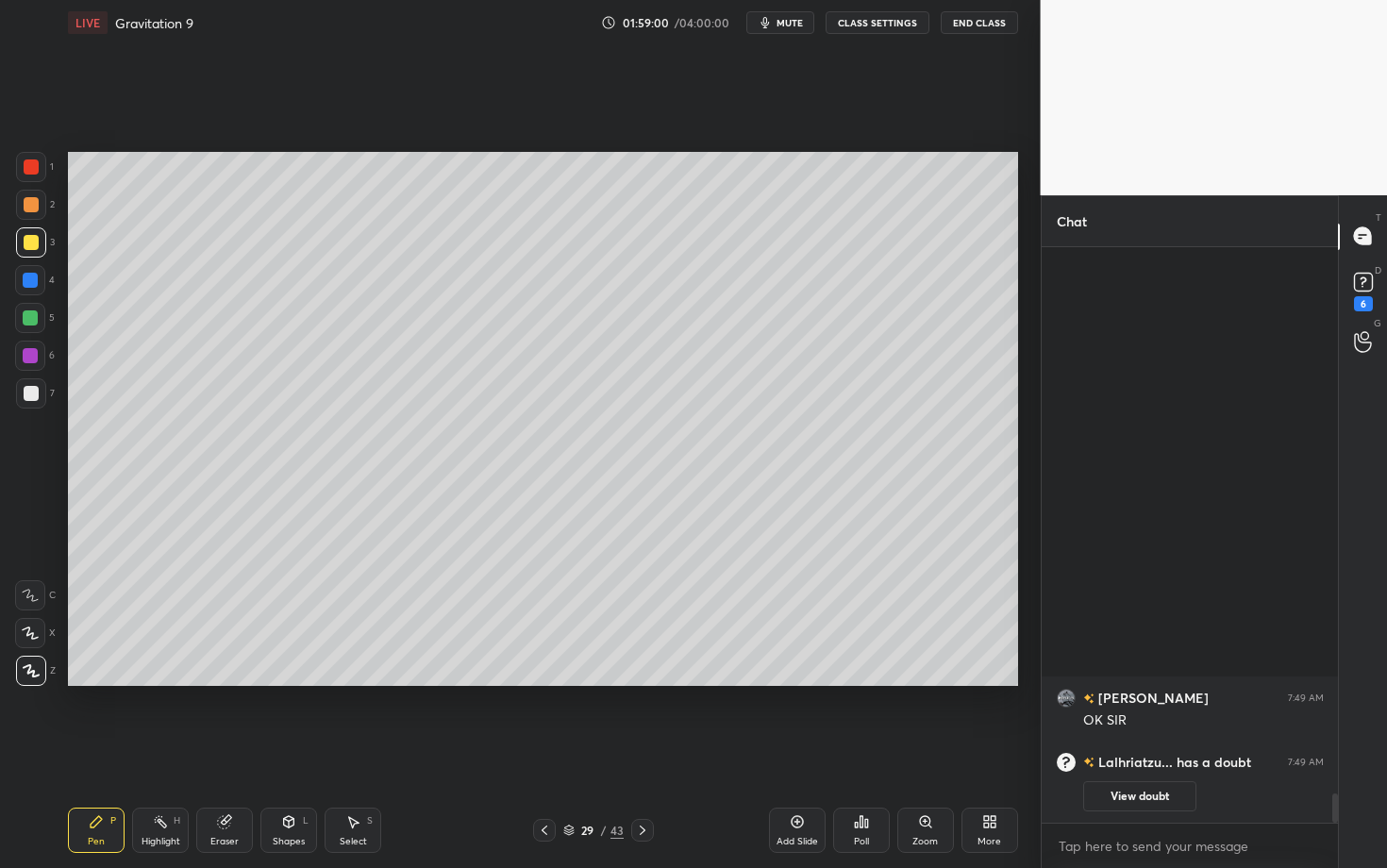
scroll to position [0, 0]
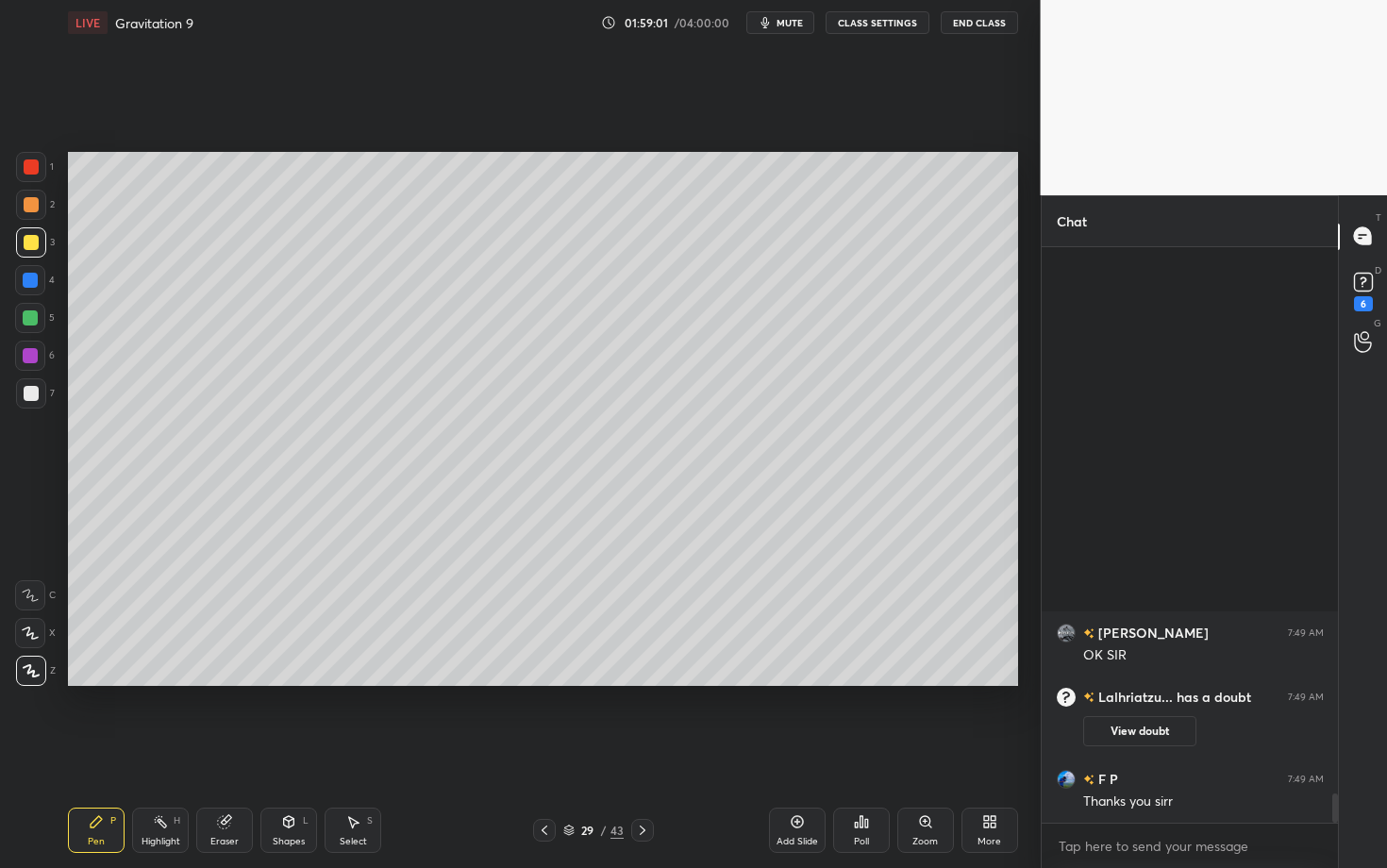
click at [796, 21] on span "mute" at bounding box center [789, 22] width 26 height 13
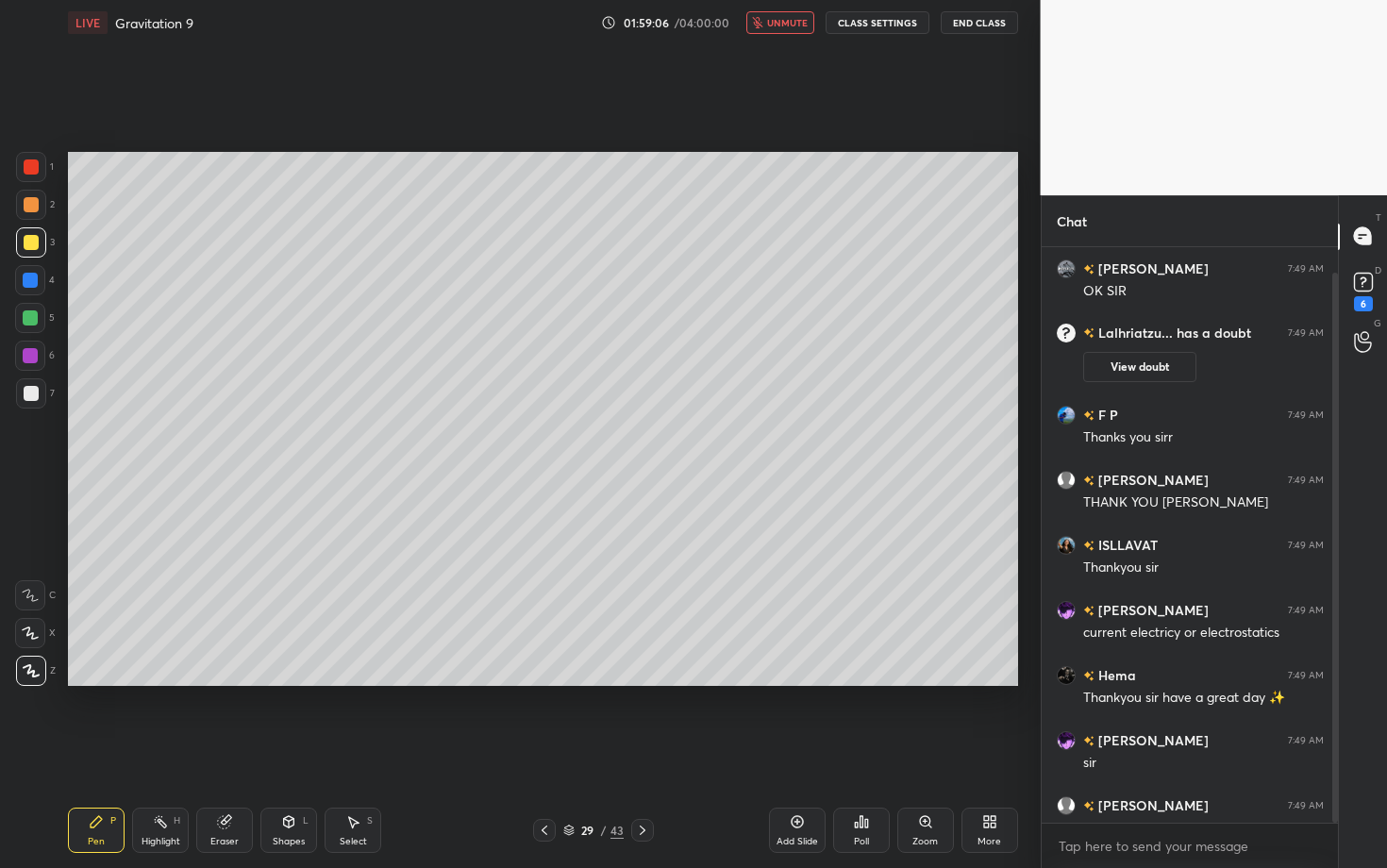
scroll to position [26, 0]
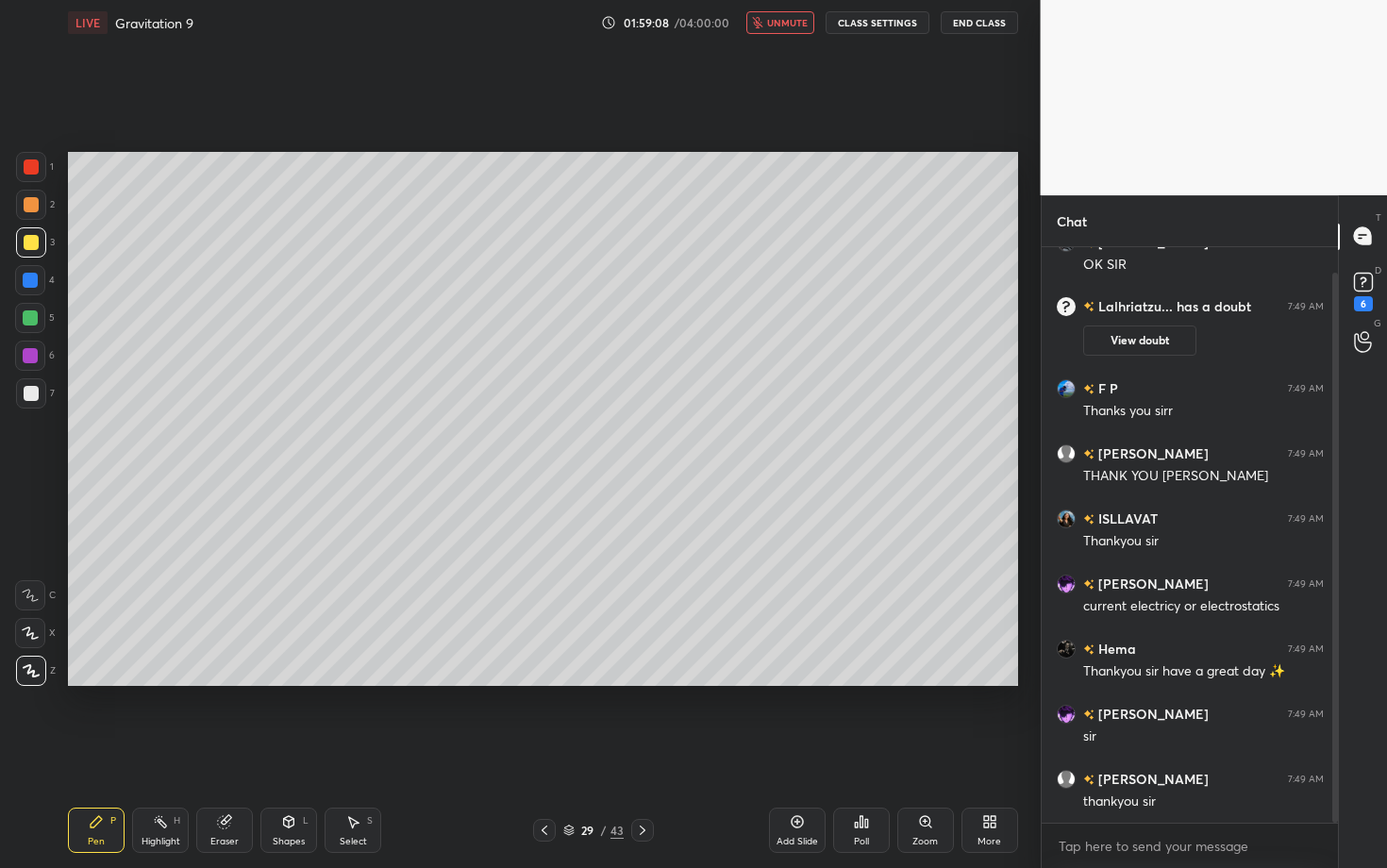
click at [874, 682] on div "Poll" at bounding box center [861, 829] width 57 height 45
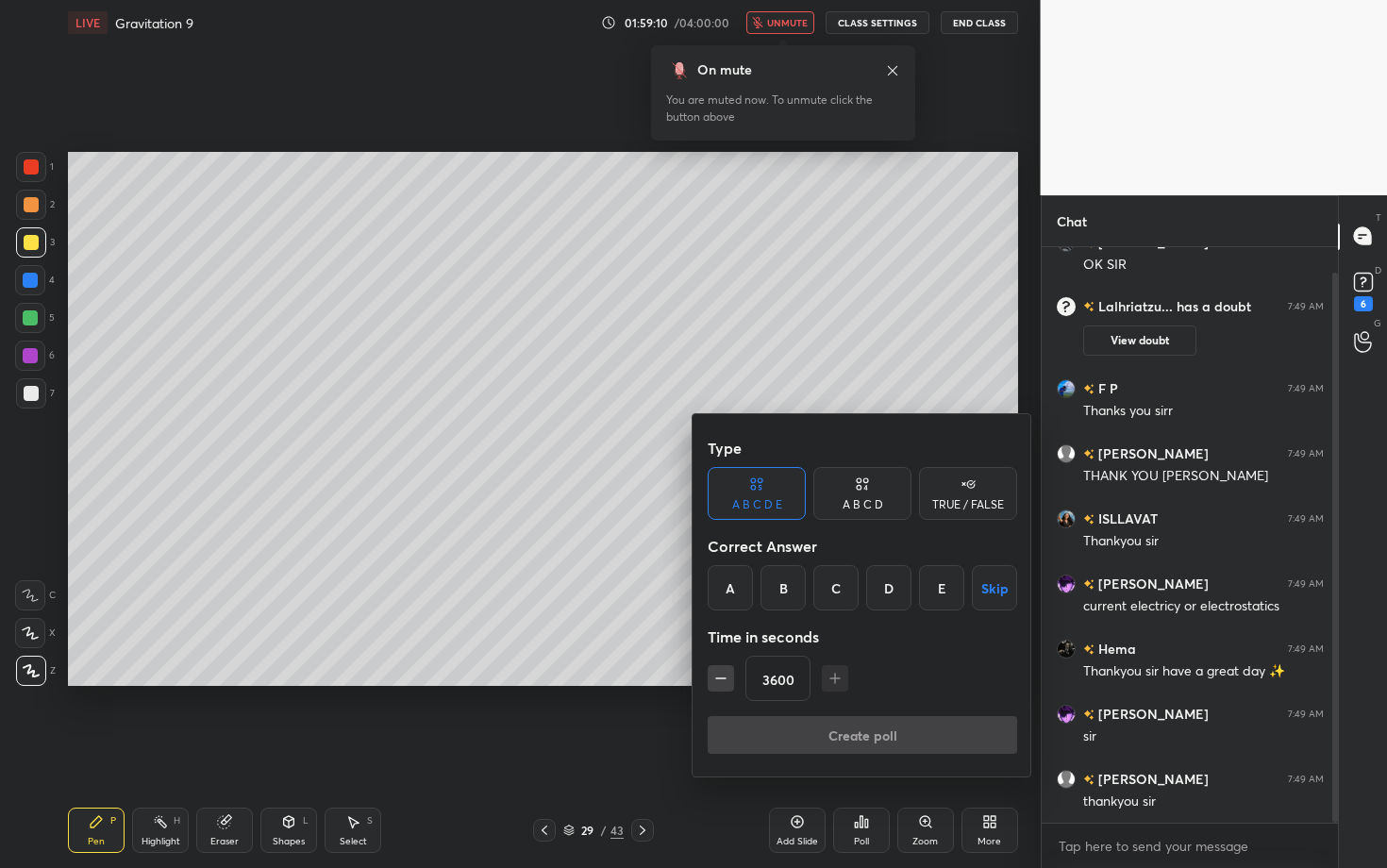
click at [1003, 568] on button "Skip" at bounding box center [994, 587] width 45 height 45
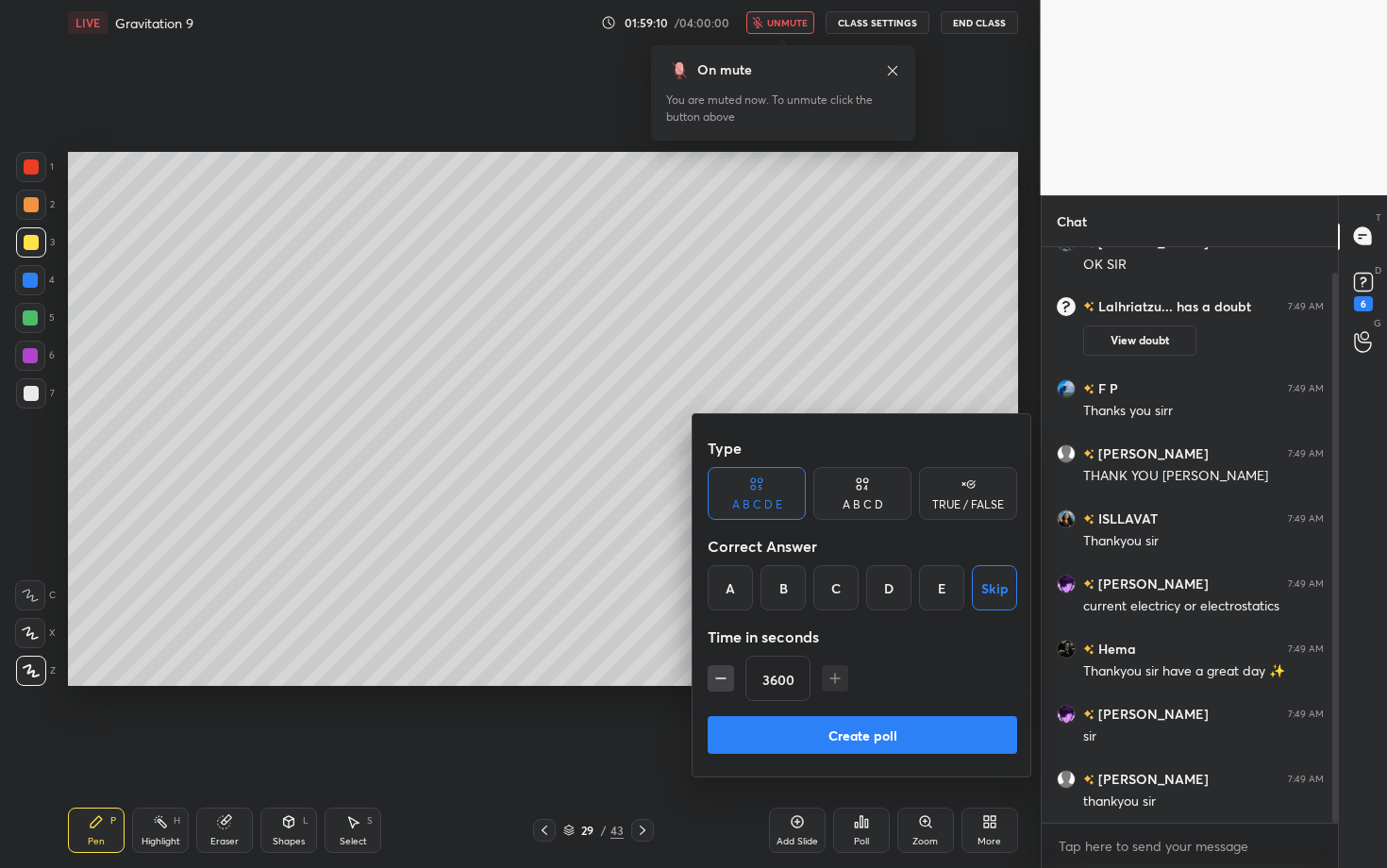
scroll to position [91, 0]
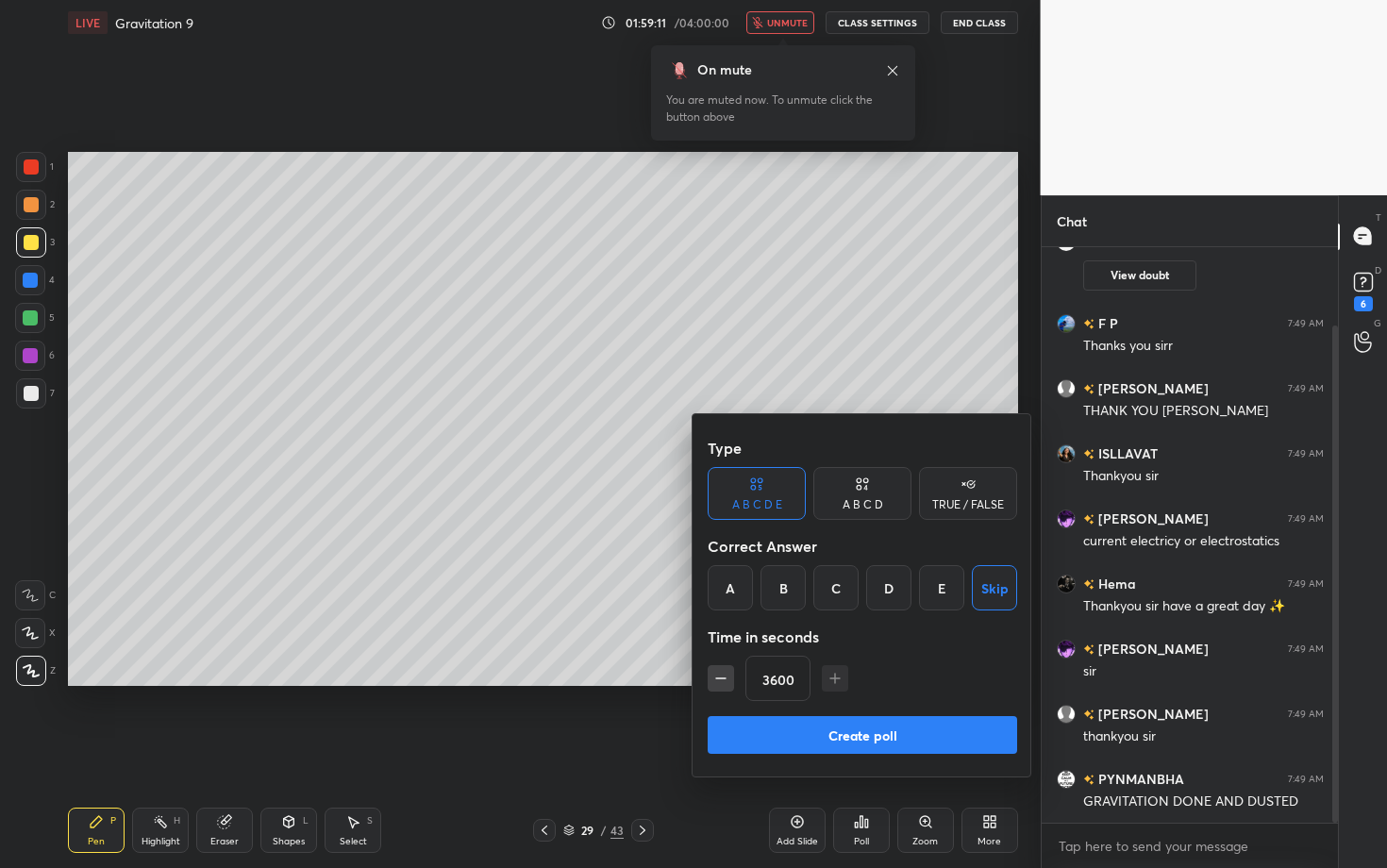
click at [916, 682] on button "Create poll" at bounding box center [861, 735] width 309 height 38
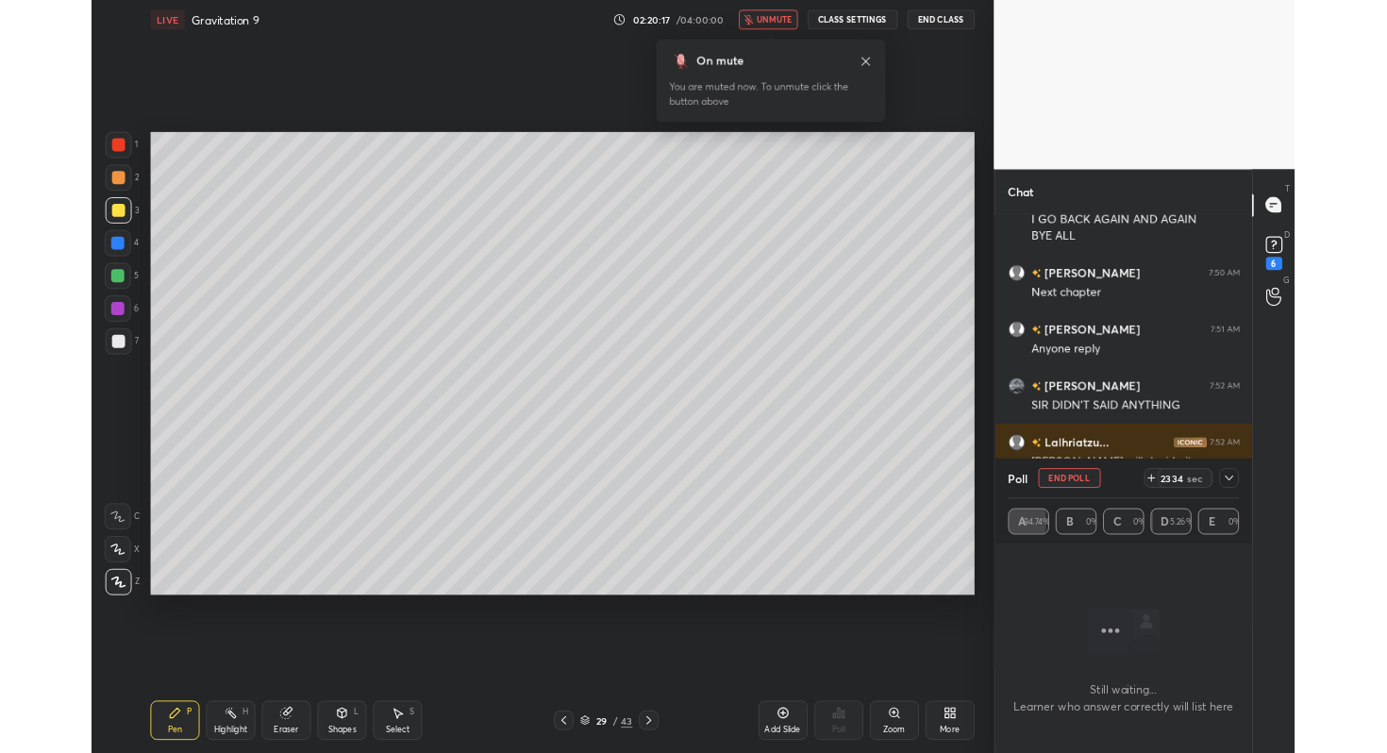
scroll to position [1368, 0]
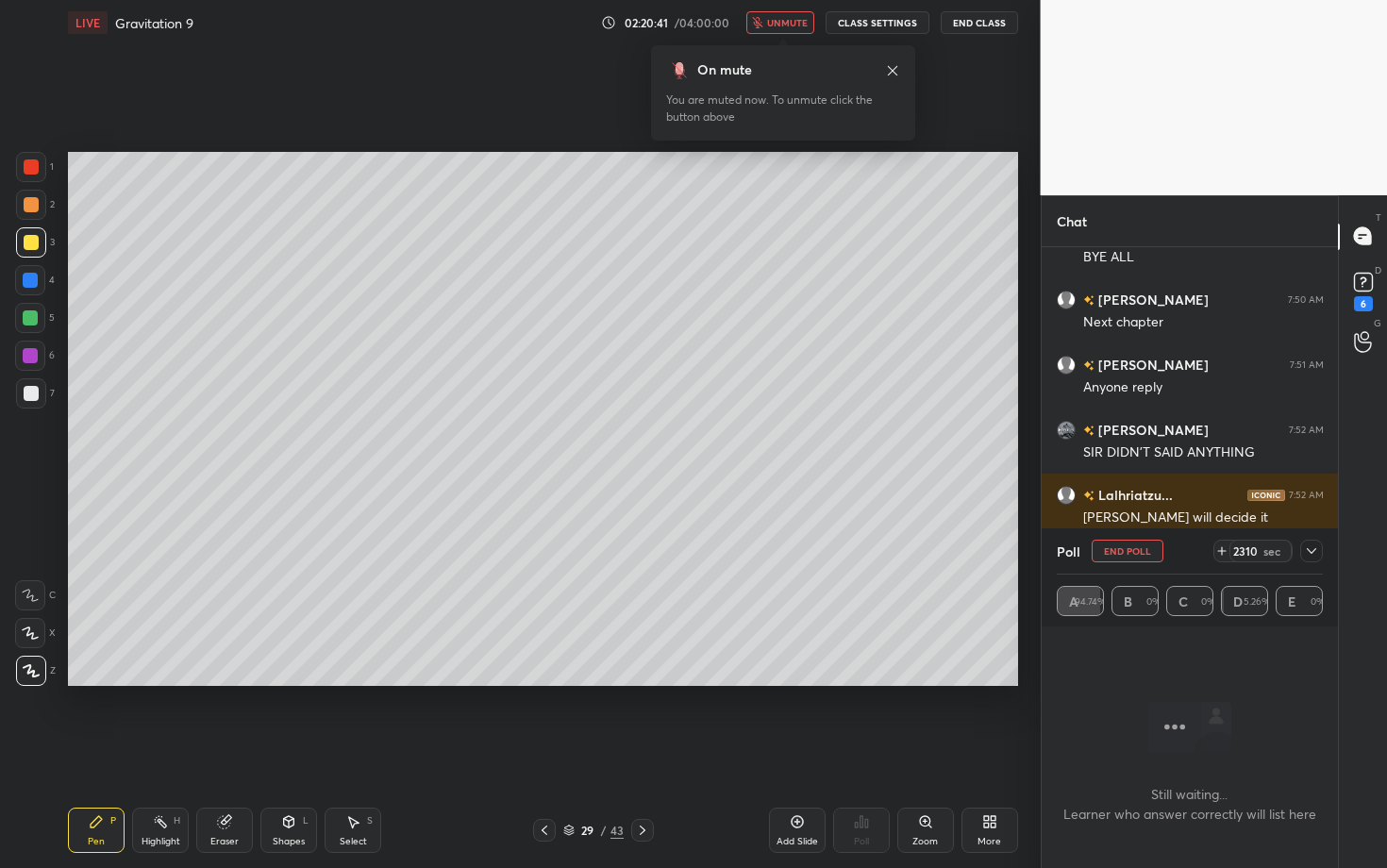
click at [994, 682] on div "More" at bounding box center [989, 841] width 24 height 9
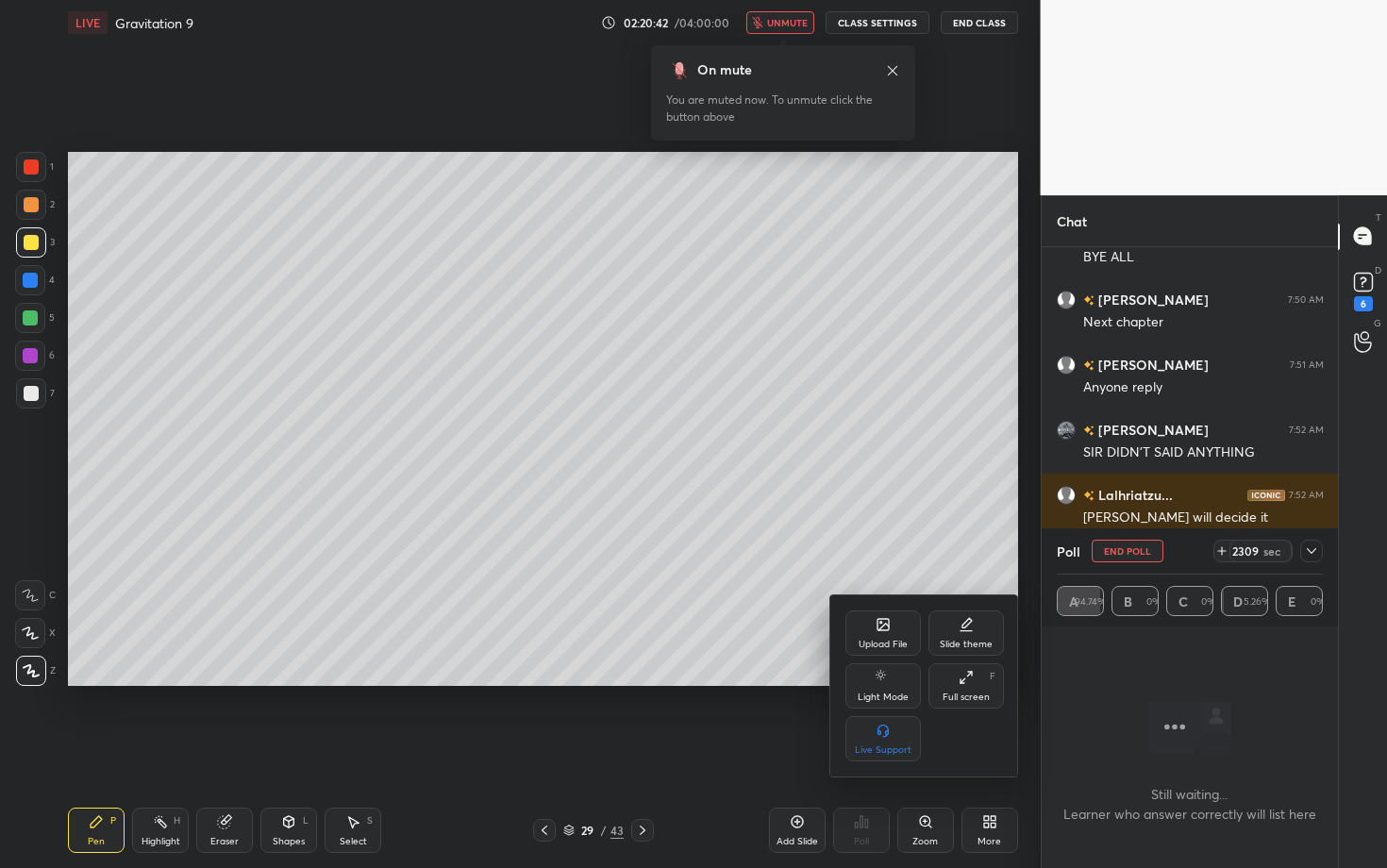
click at [976, 674] on div "Full screen F" at bounding box center [965, 685] width 75 height 45
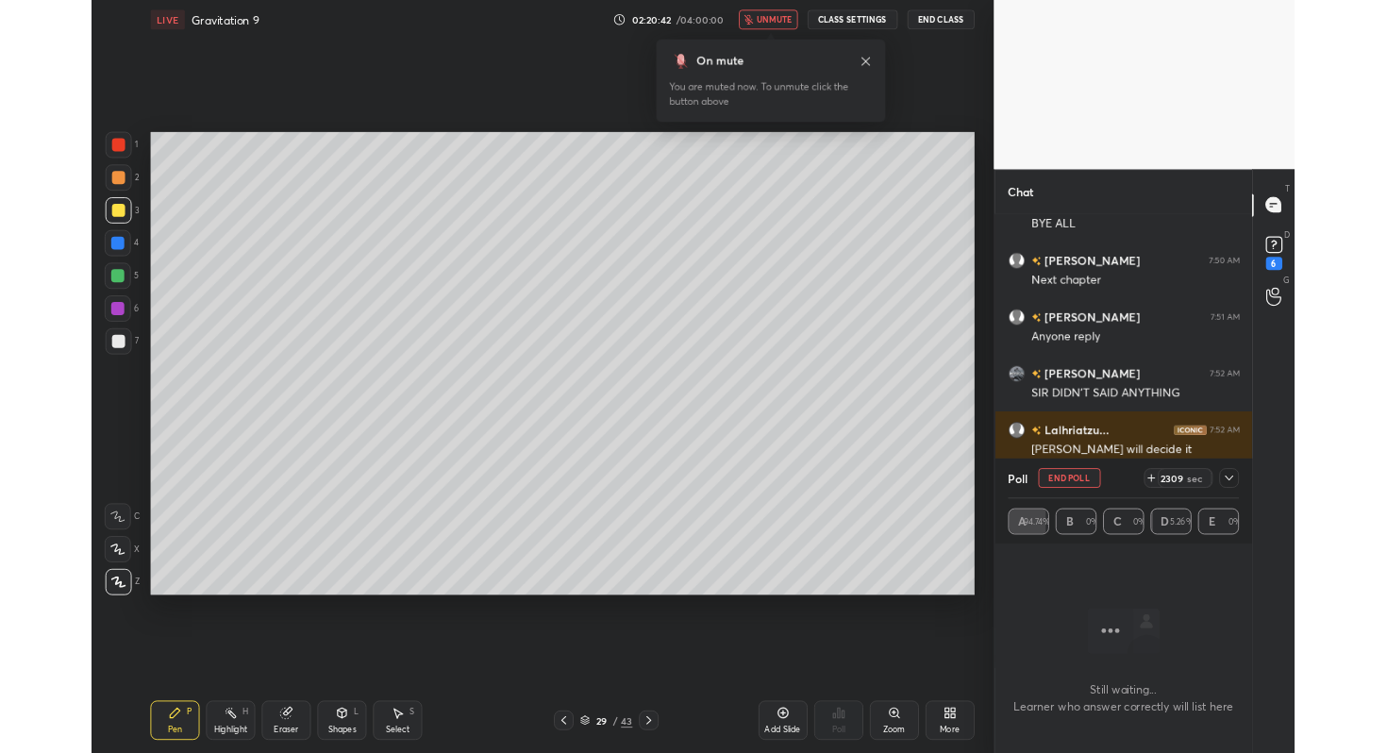
scroll to position [93697, 93364]
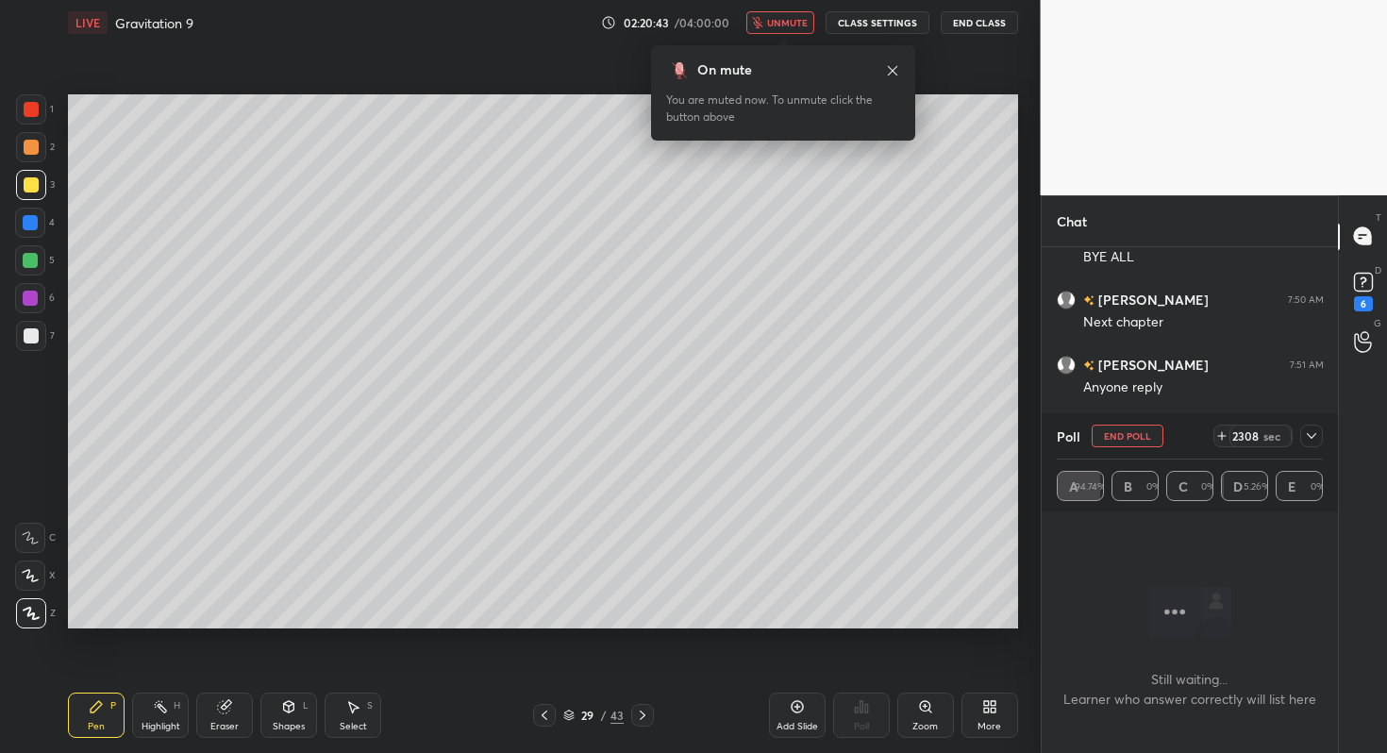
click at [987, 18] on button "End Class" at bounding box center [978, 22] width 77 height 23
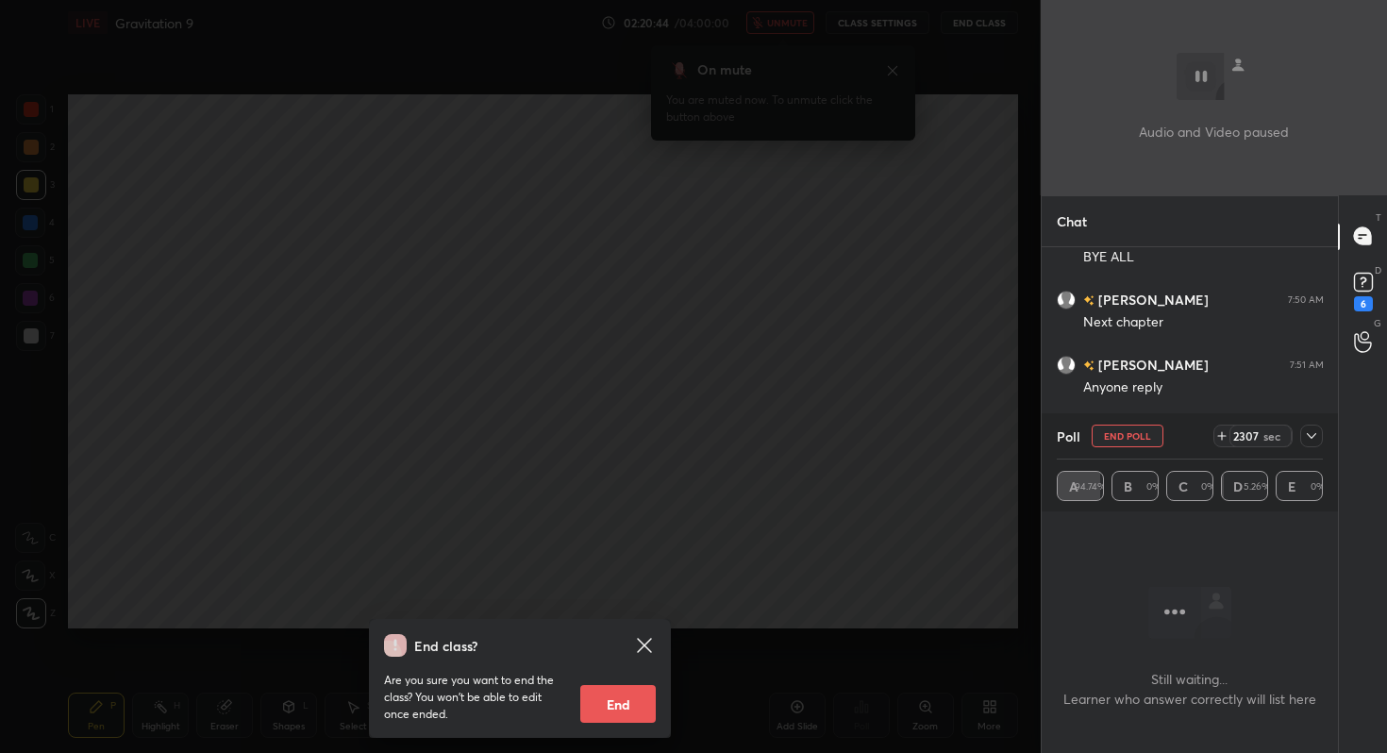
click at [627, 682] on button "End" at bounding box center [617, 704] width 75 height 38
type textarea "x"
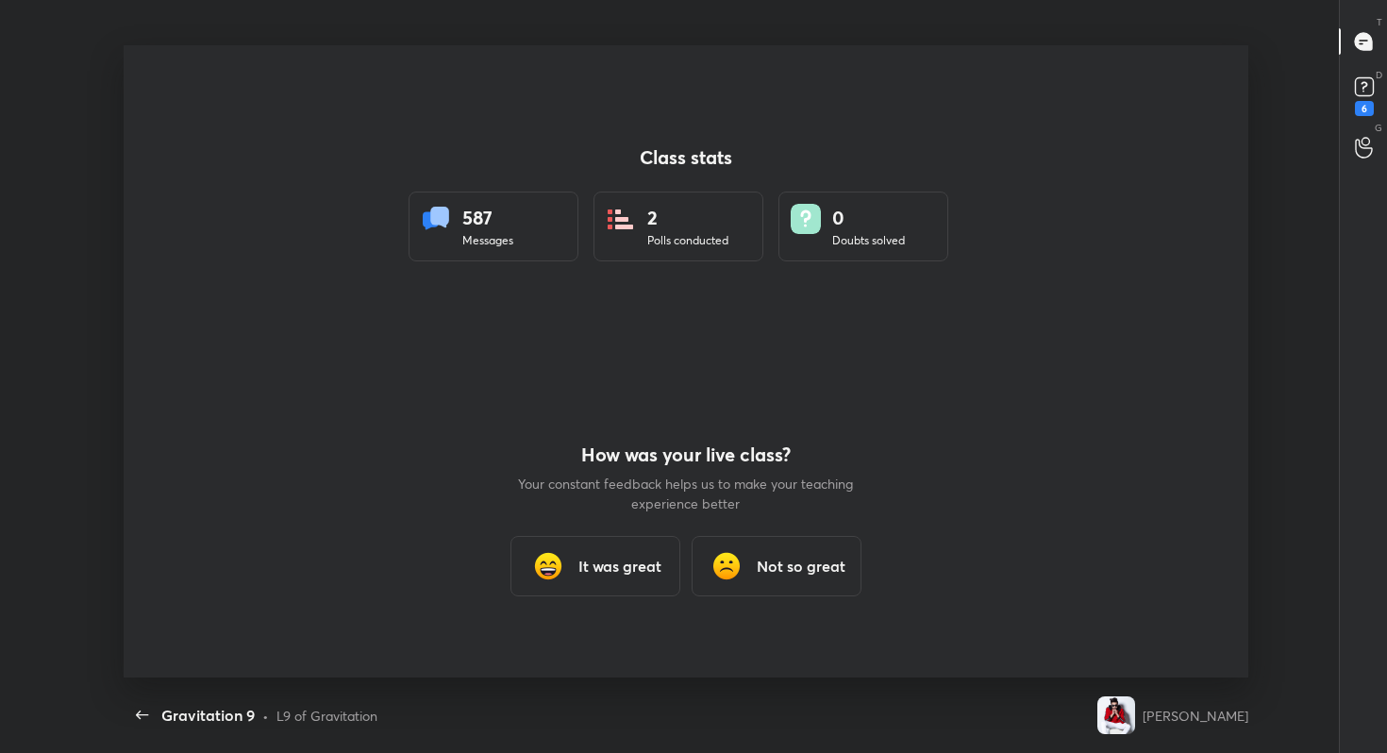
scroll to position [93697, 92958]
